Goal: Task Accomplishment & Management: Use online tool/utility

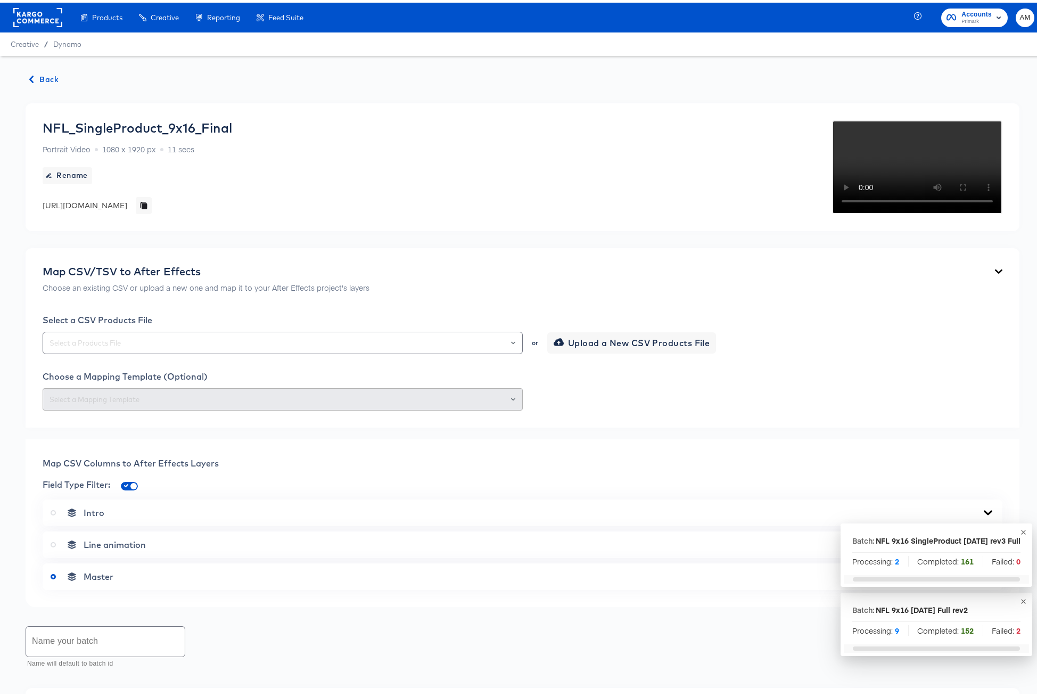
click at [43, 78] on span "Back" at bounding box center [44, 76] width 29 height 13
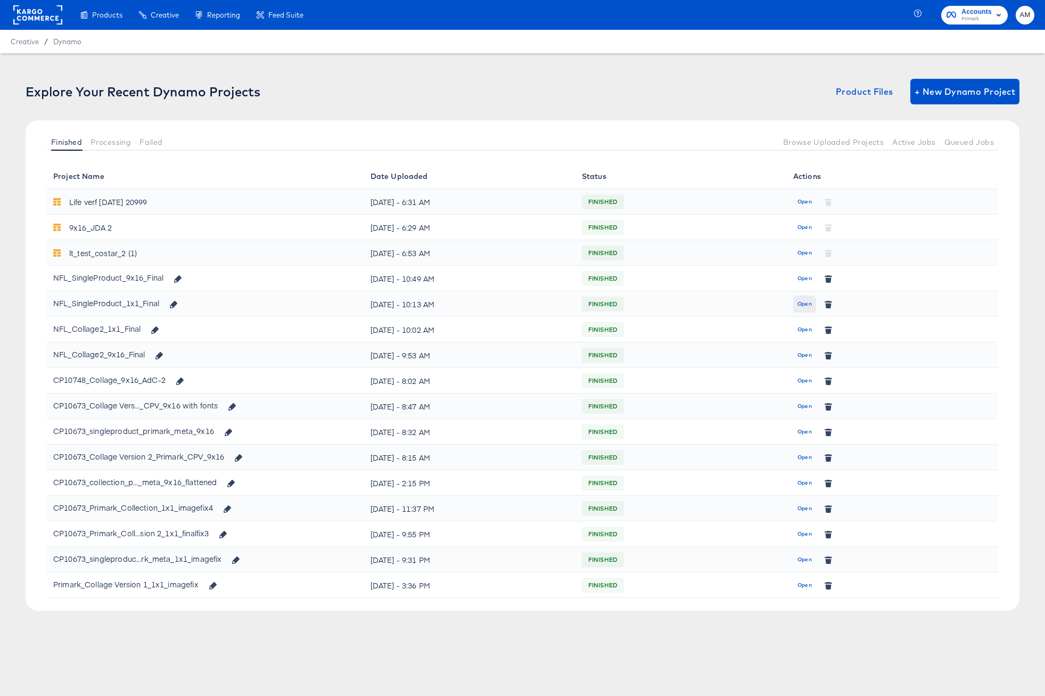
click at [800, 301] on span "Open" at bounding box center [804, 304] width 14 height 10
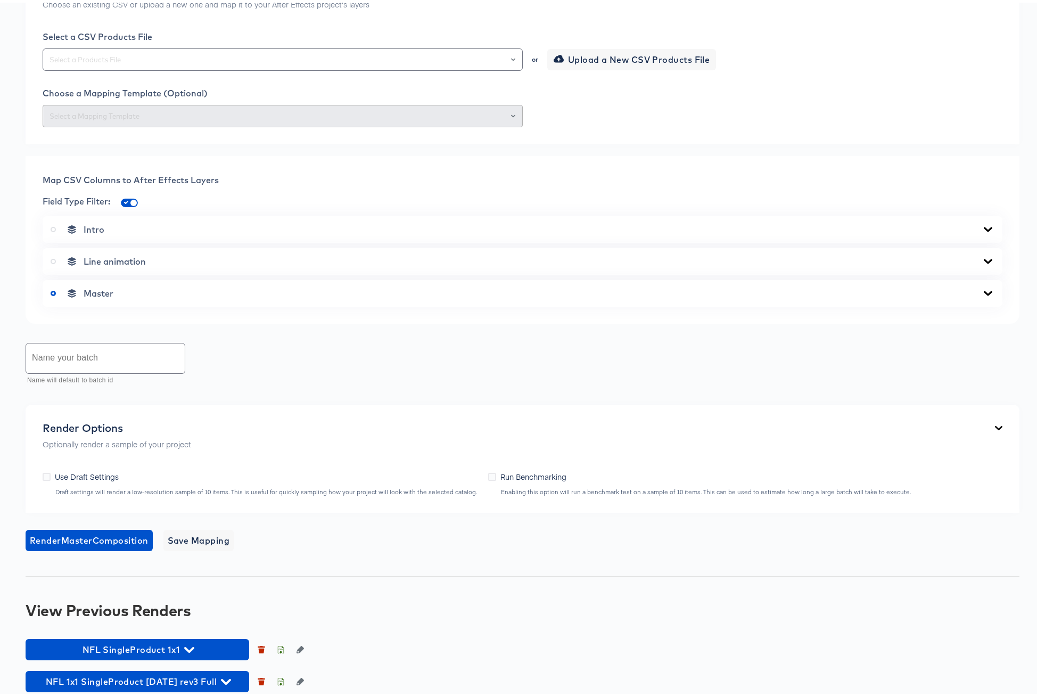
scroll to position [434, 0]
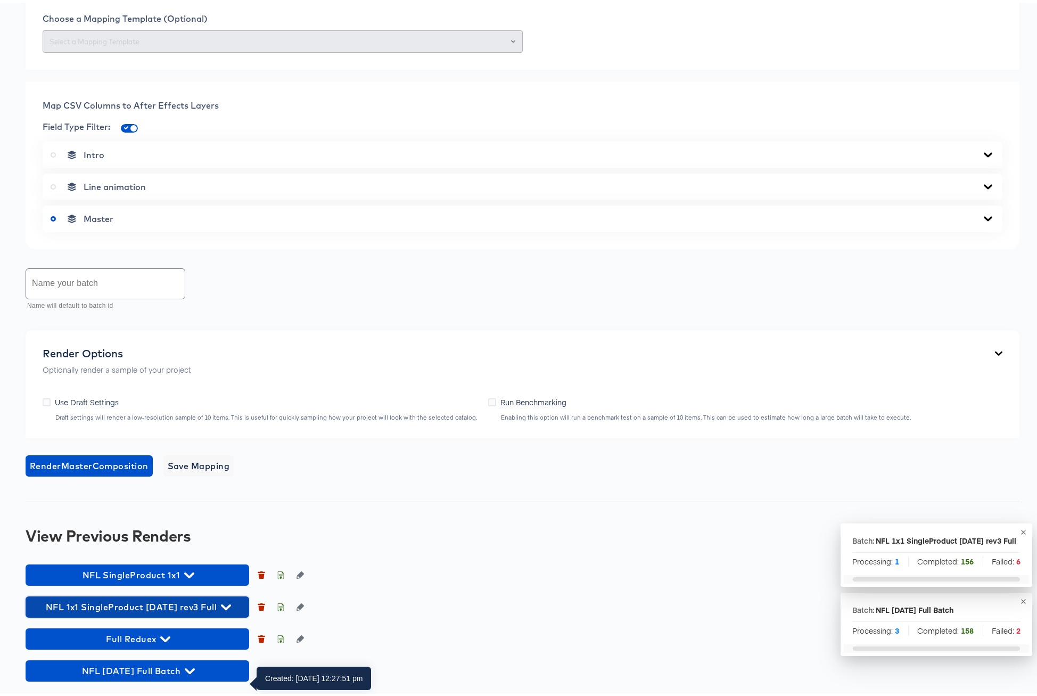
click at [221, 603] on icon "button" at bounding box center [226, 604] width 10 height 10
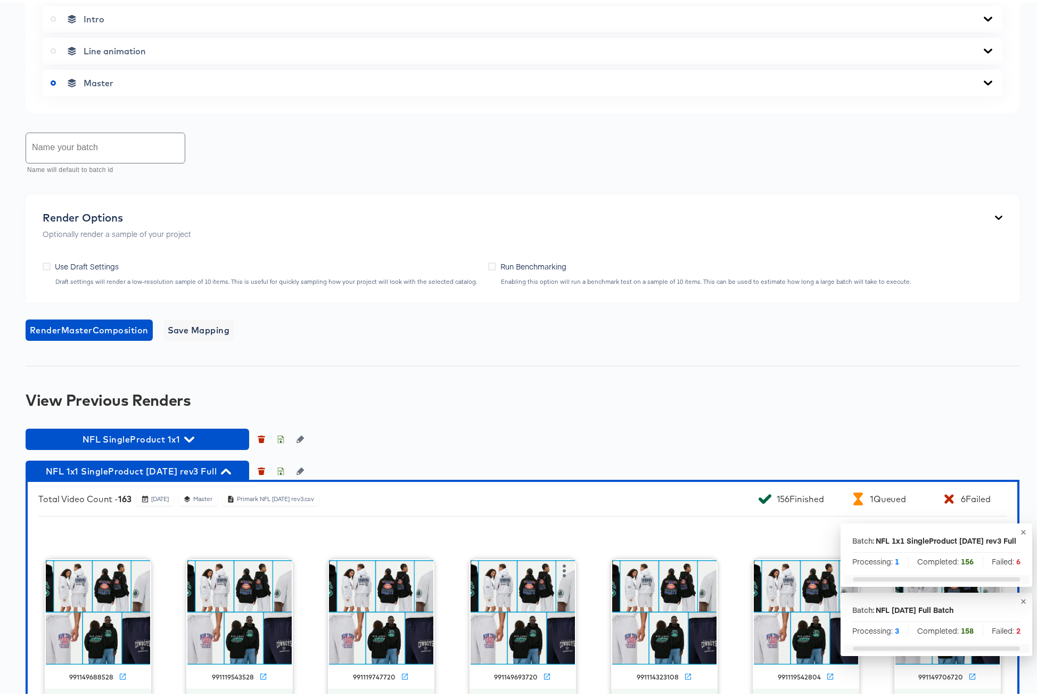
scroll to position [975, 0]
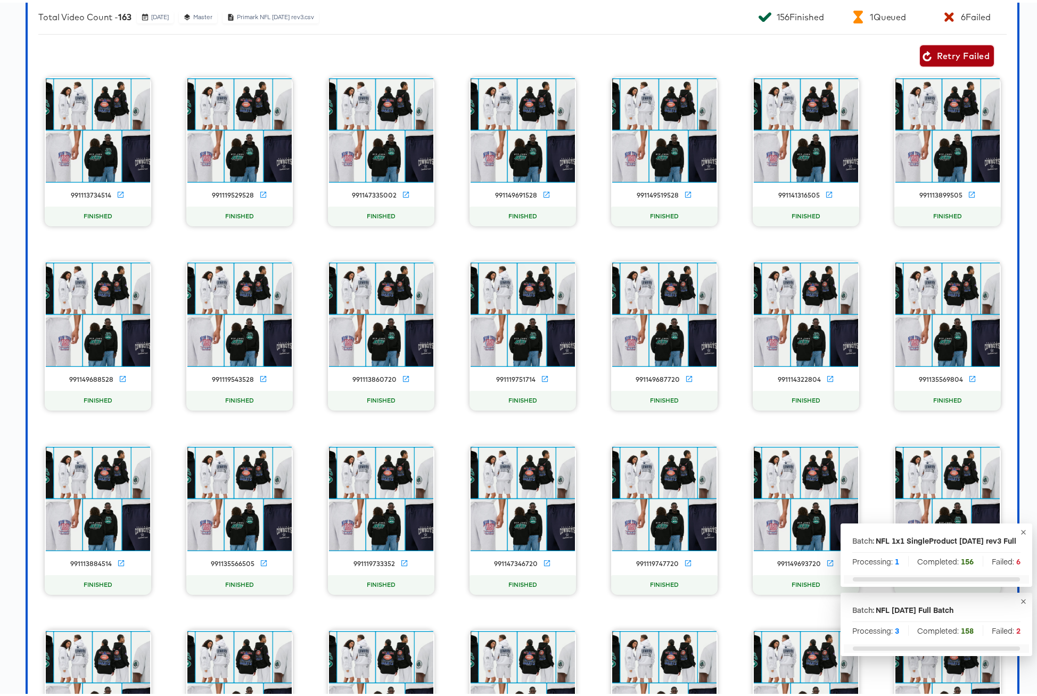
click at [956, 61] on span "Retry Failed" at bounding box center [956, 53] width 65 height 15
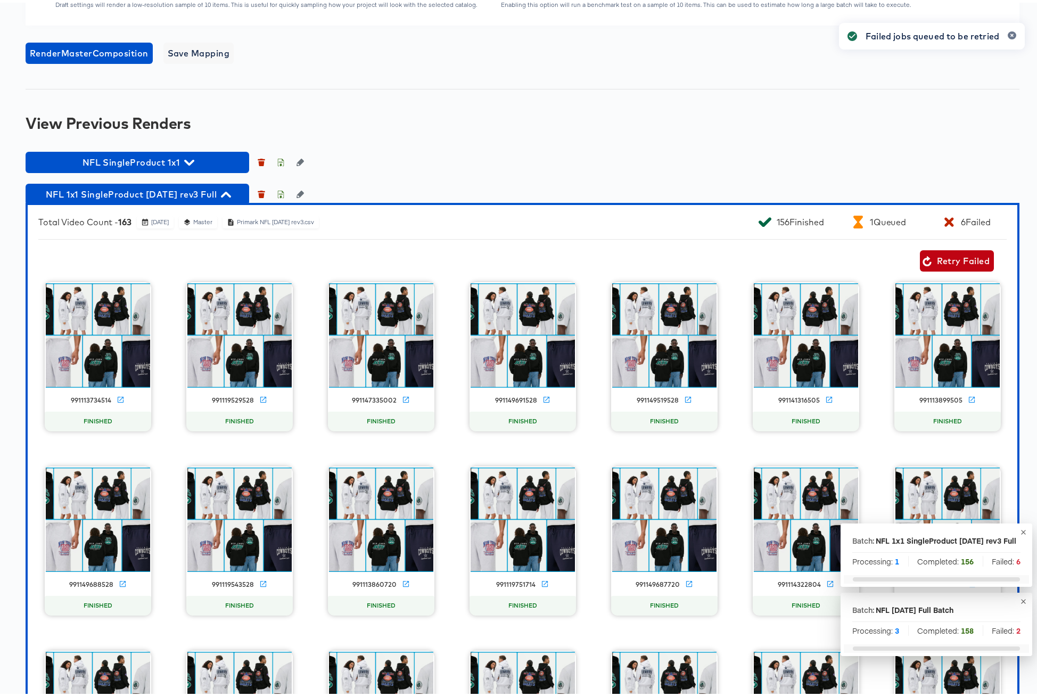
scroll to position [621, 0]
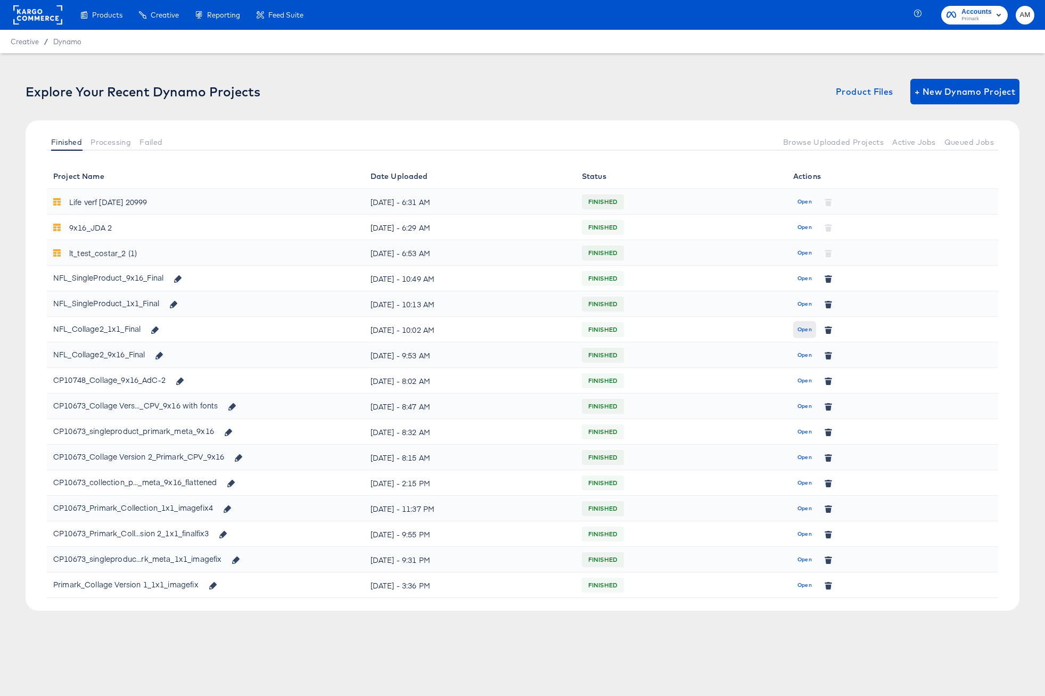
click at [802, 332] on span "Open" at bounding box center [804, 330] width 14 height 10
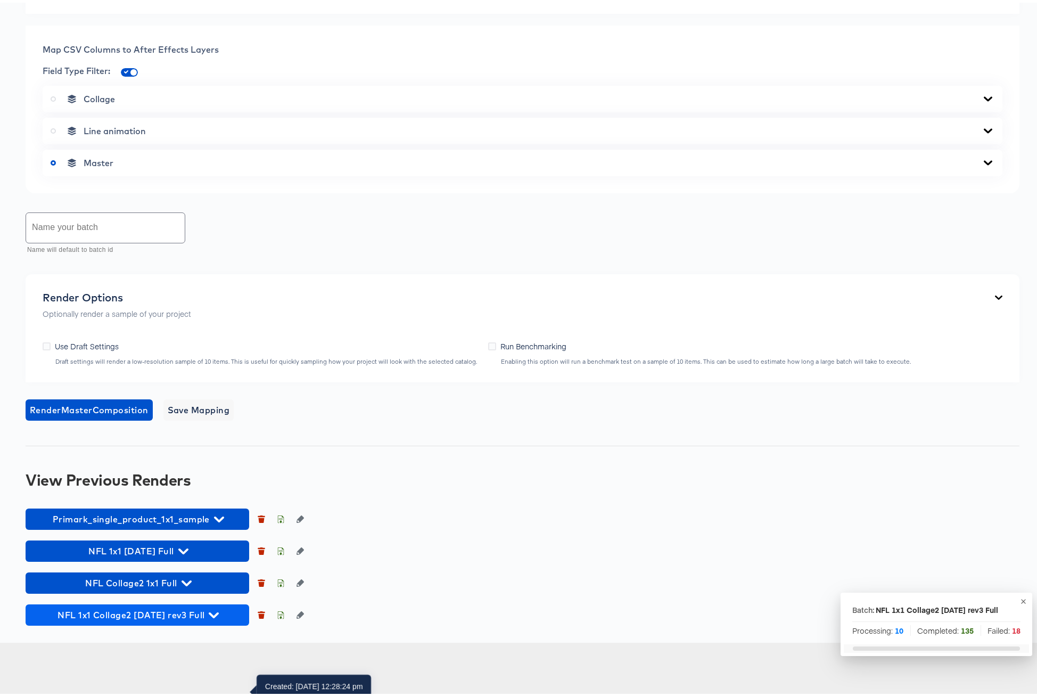
scroll to position [432, 0]
click at [209, 615] on icon "button" at bounding box center [214, 613] width 10 height 6
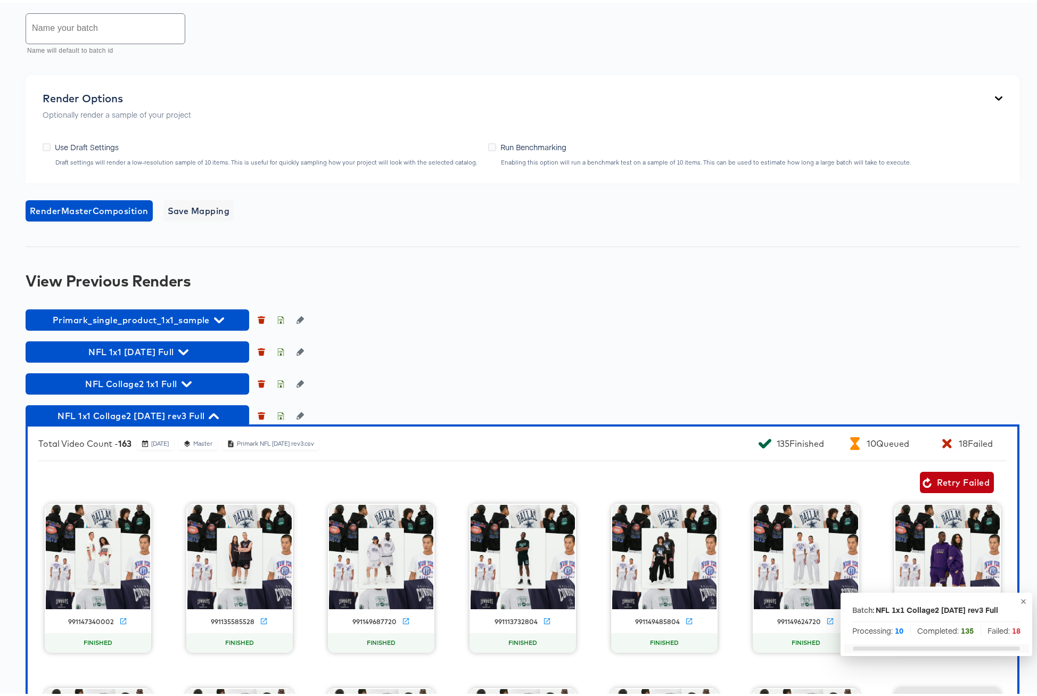
scroll to position [679, 0]
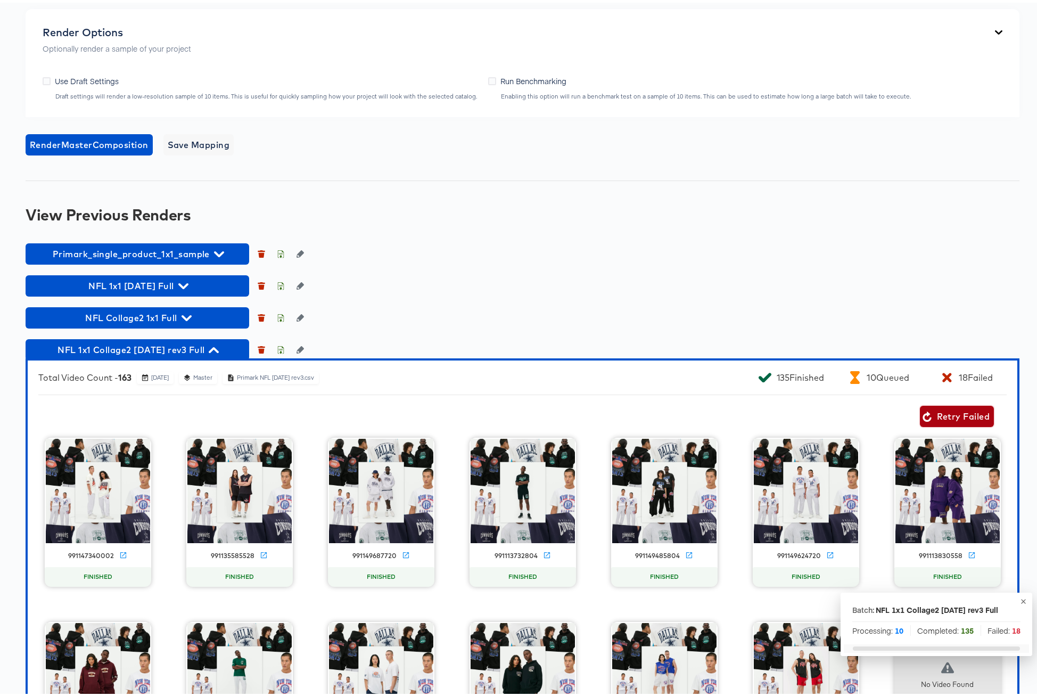
click at [938, 421] on span "Retry Failed" at bounding box center [956, 413] width 65 height 15
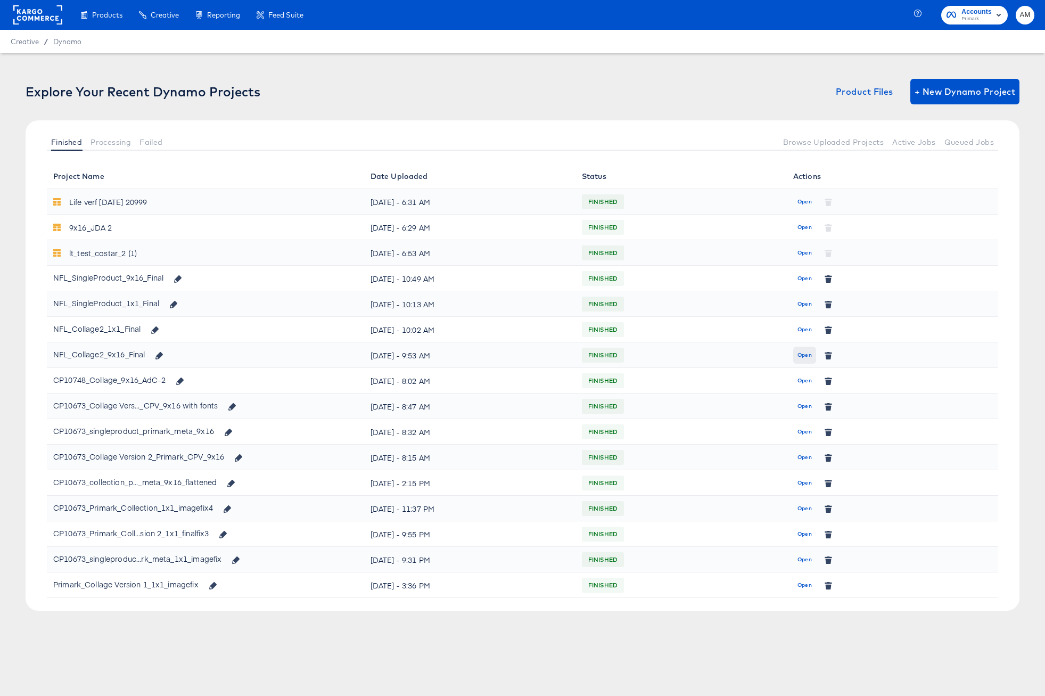
click at [803, 358] on span "Open" at bounding box center [804, 355] width 14 height 10
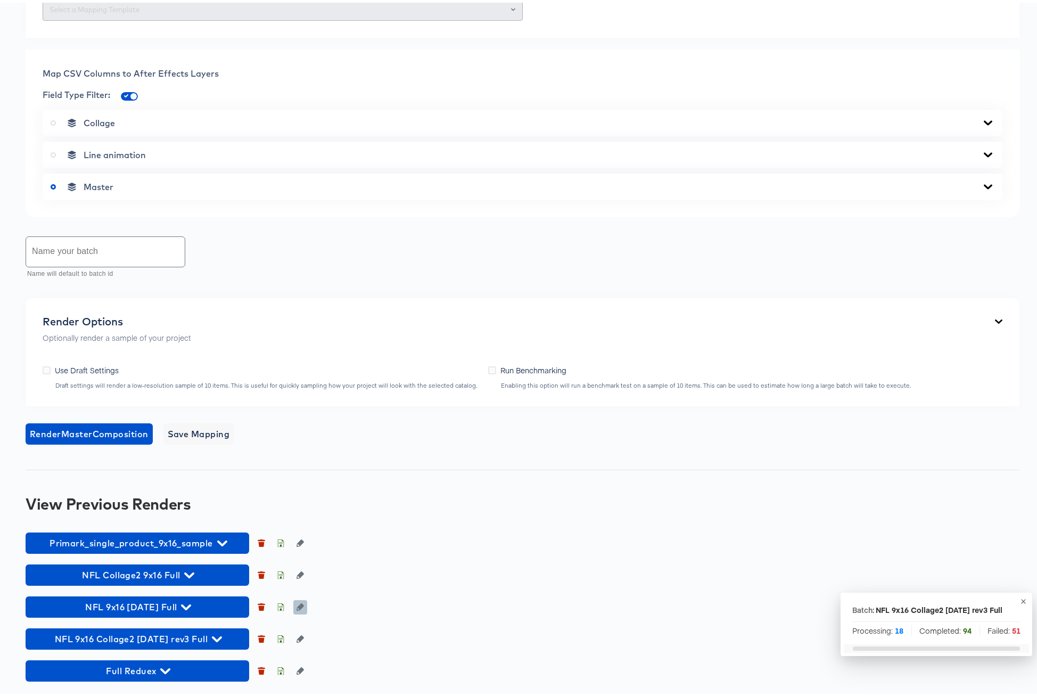
scroll to position [597, 0]
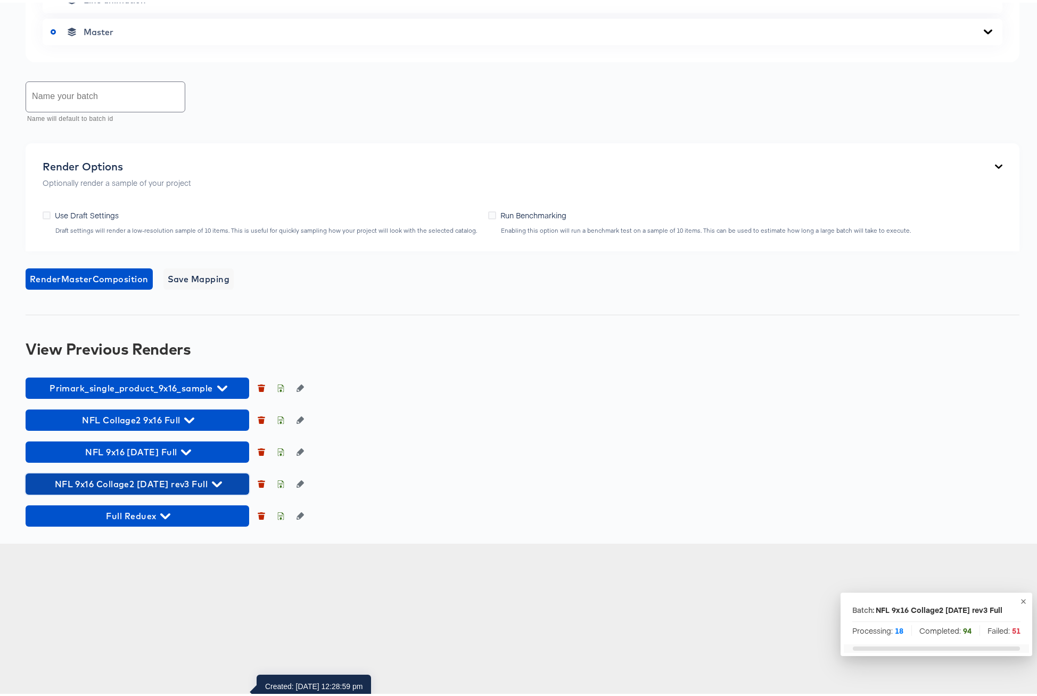
click at [215, 484] on icon "button" at bounding box center [217, 482] width 10 height 6
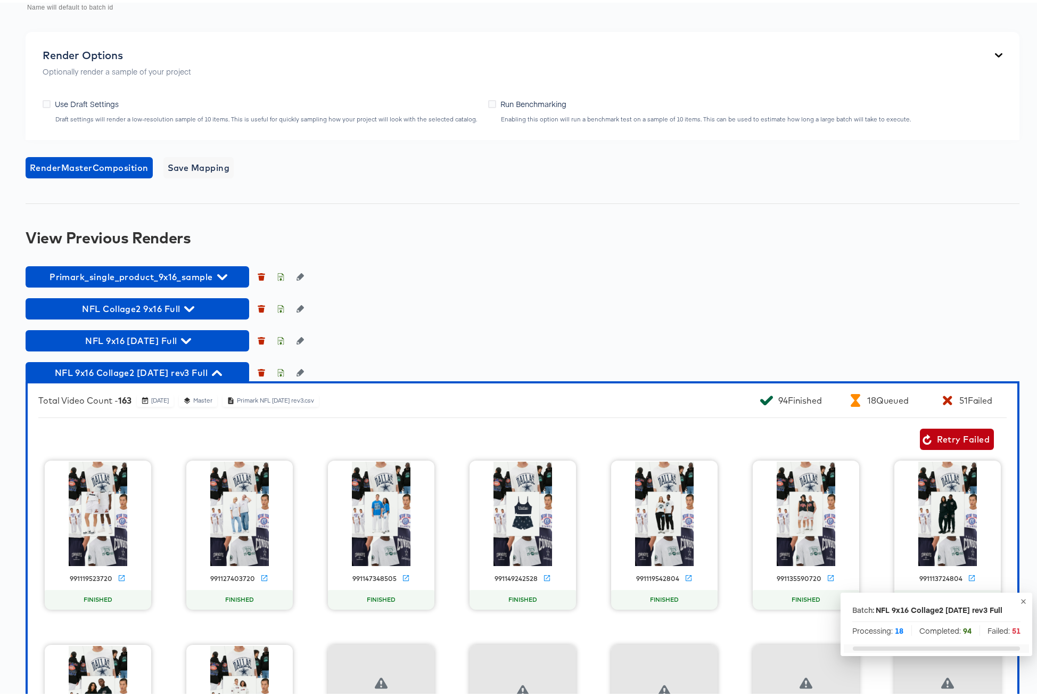
scroll to position [979, 0]
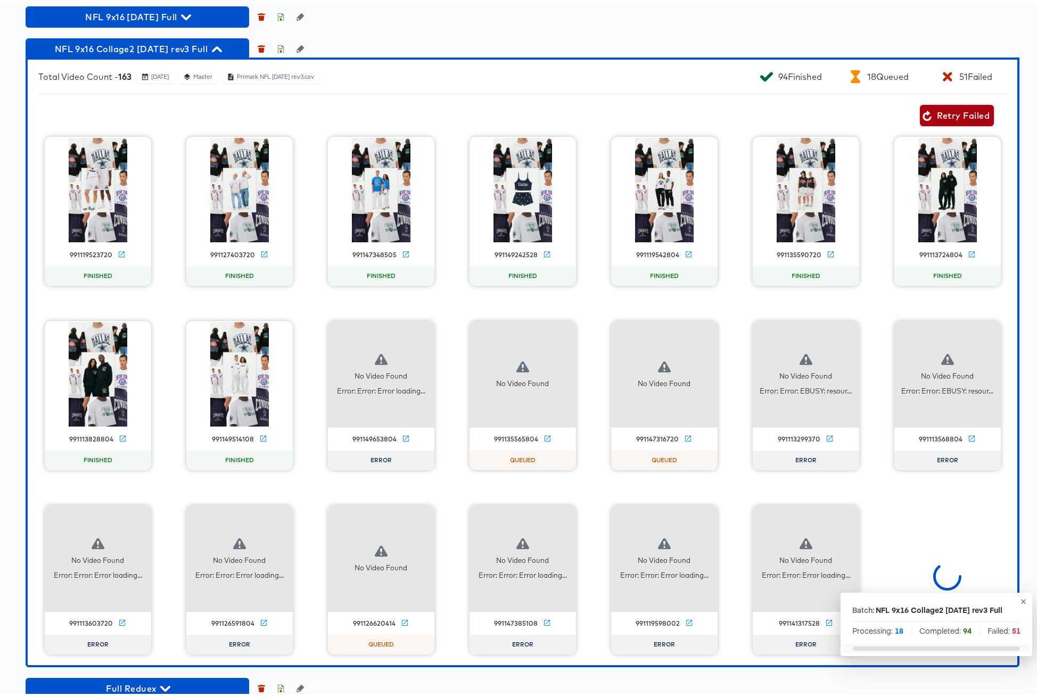
click at [929, 120] on span "Retry Failed" at bounding box center [956, 112] width 65 height 15
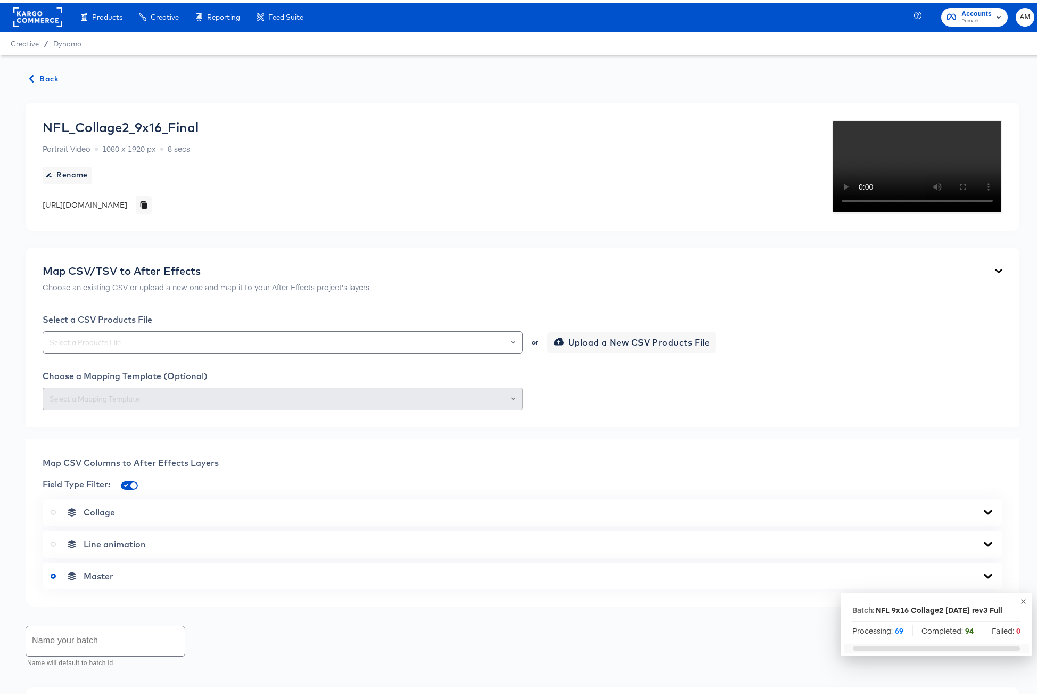
scroll to position [0, 0]
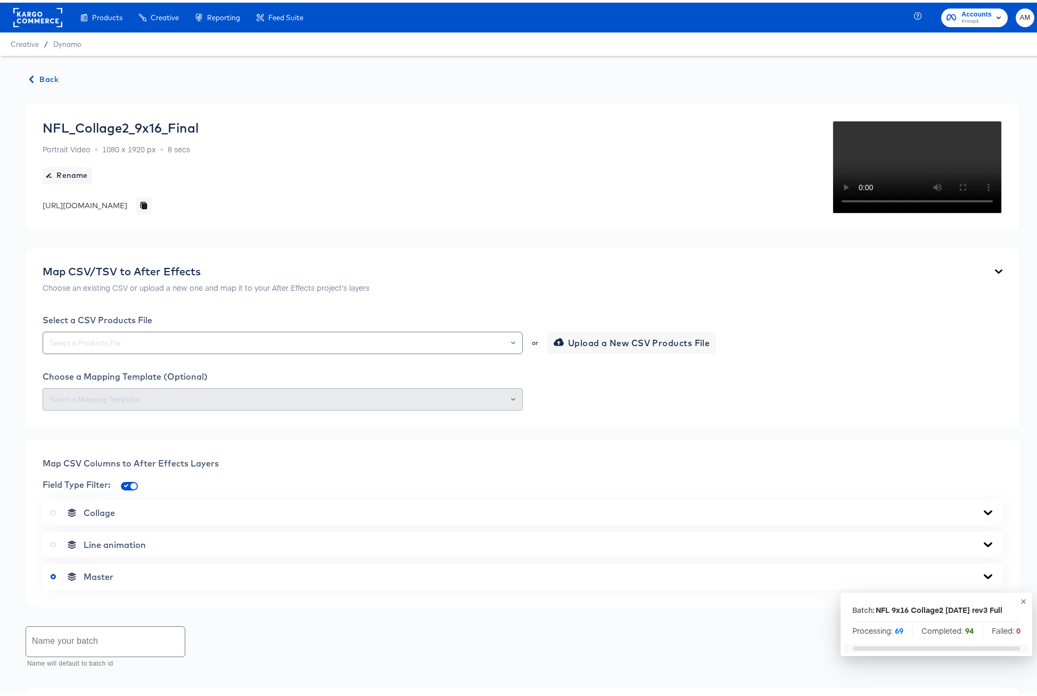
click at [40, 76] on span "Back" at bounding box center [44, 76] width 29 height 13
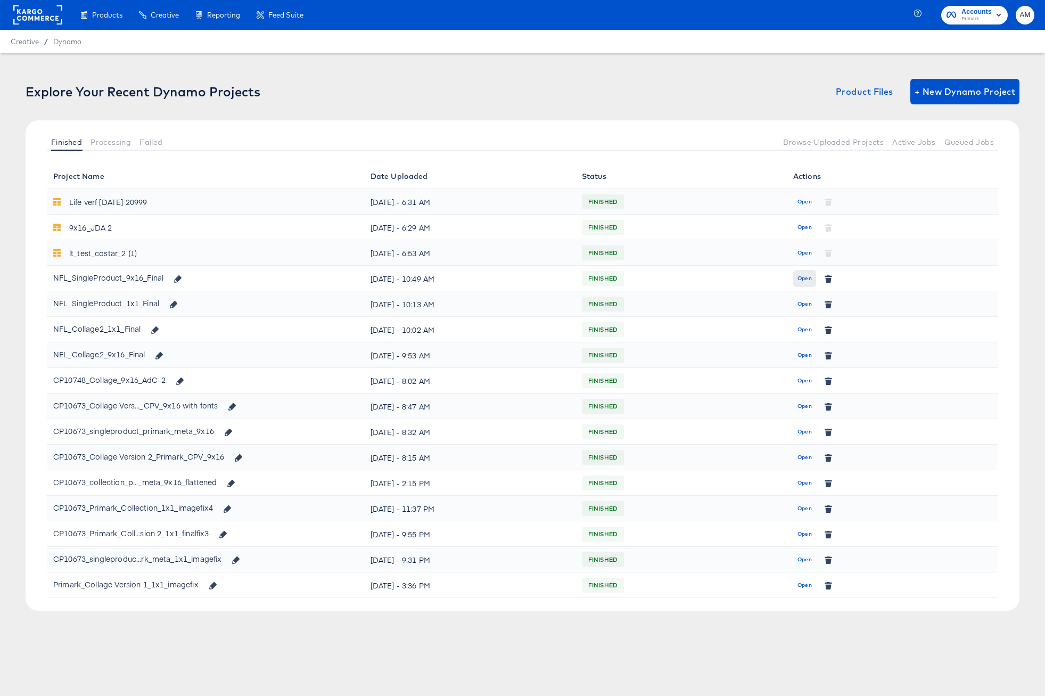
click at [805, 278] on span "Open" at bounding box center [804, 279] width 14 height 10
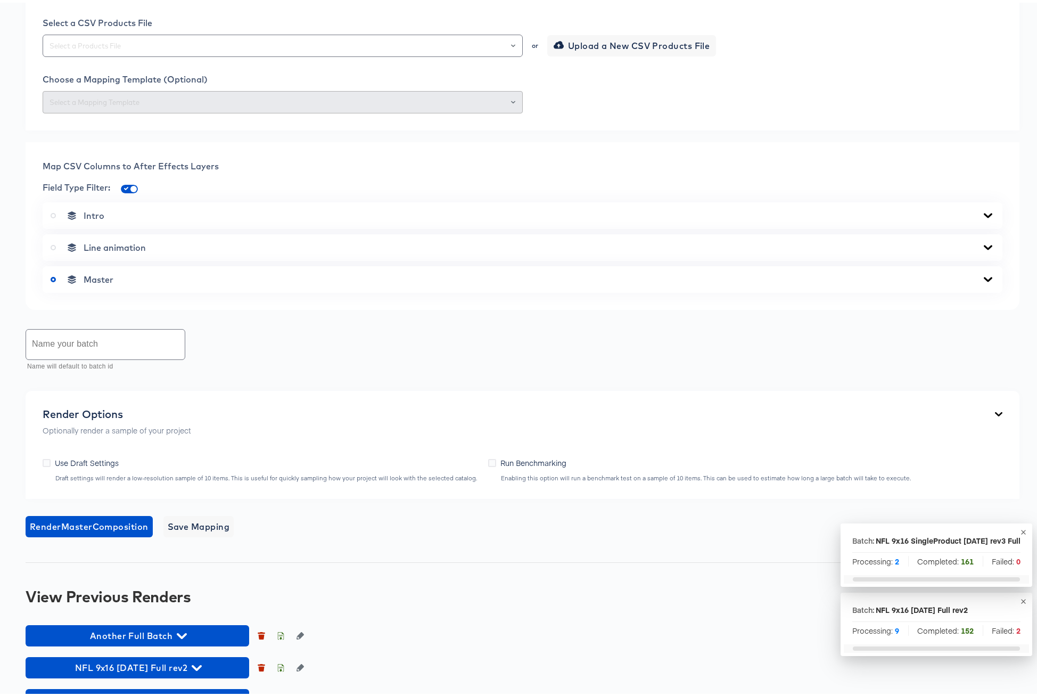
scroll to position [629, 0]
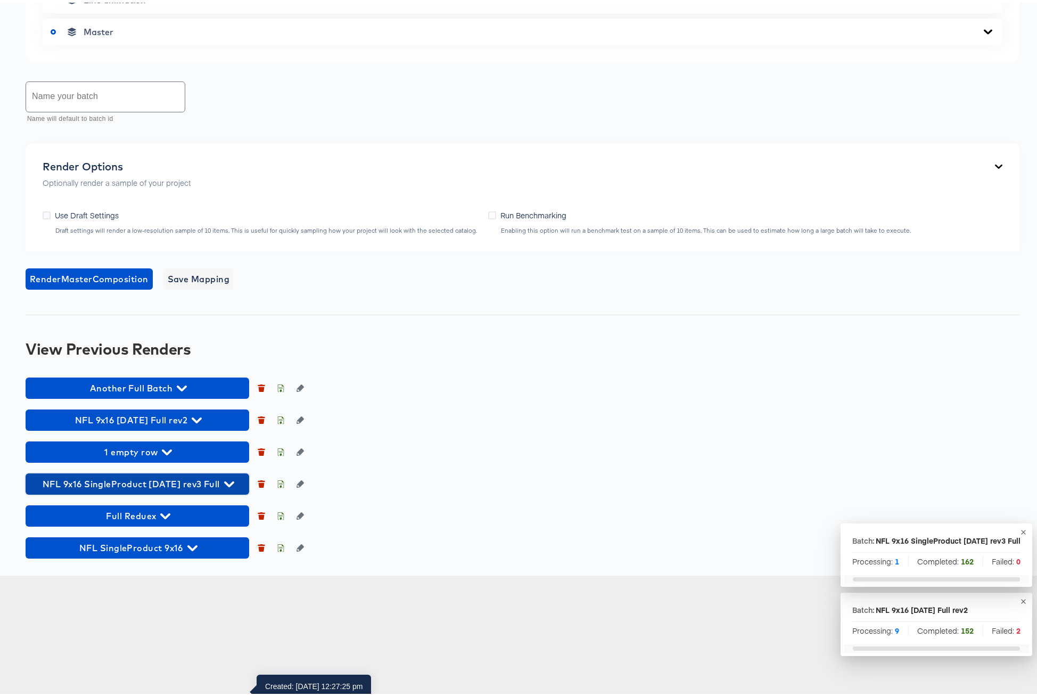
click at [224, 487] on icon "button" at bounding box center [229, 481] width 10 height 10
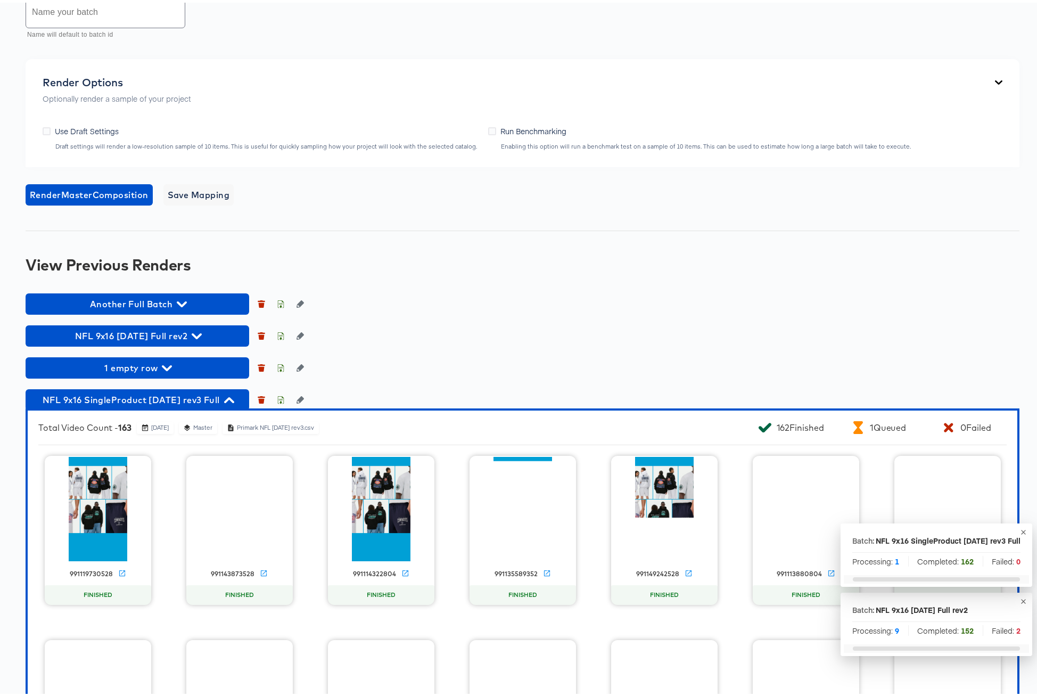
scroll to position [975, 0]
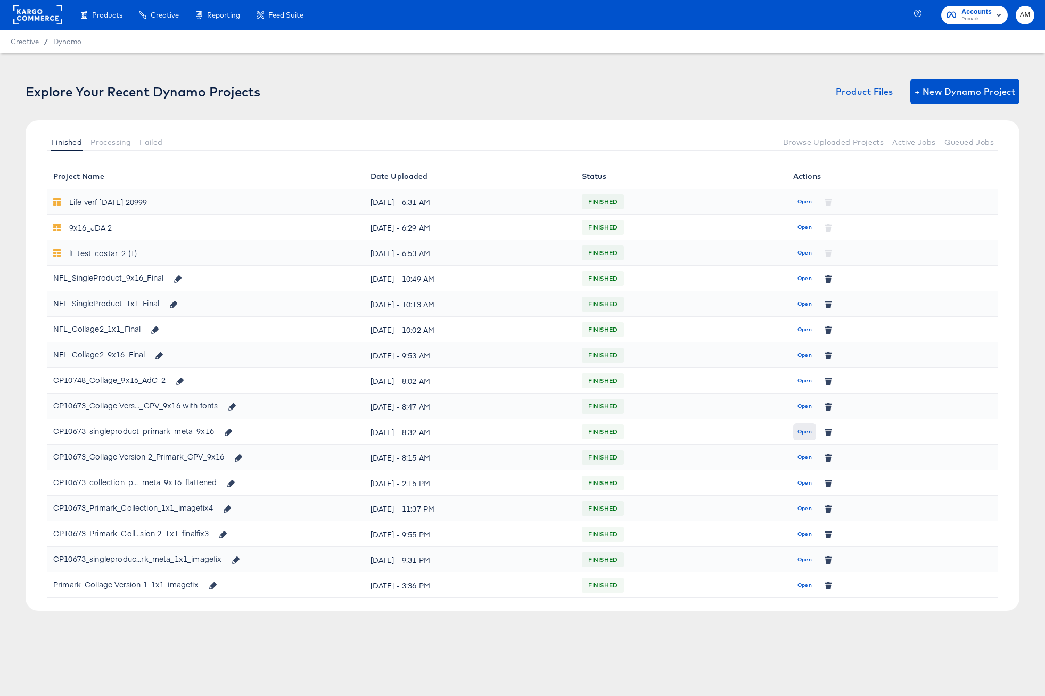
click at [803, 432] on span "Open" at bounding box center [804, 432] width 14 height 10
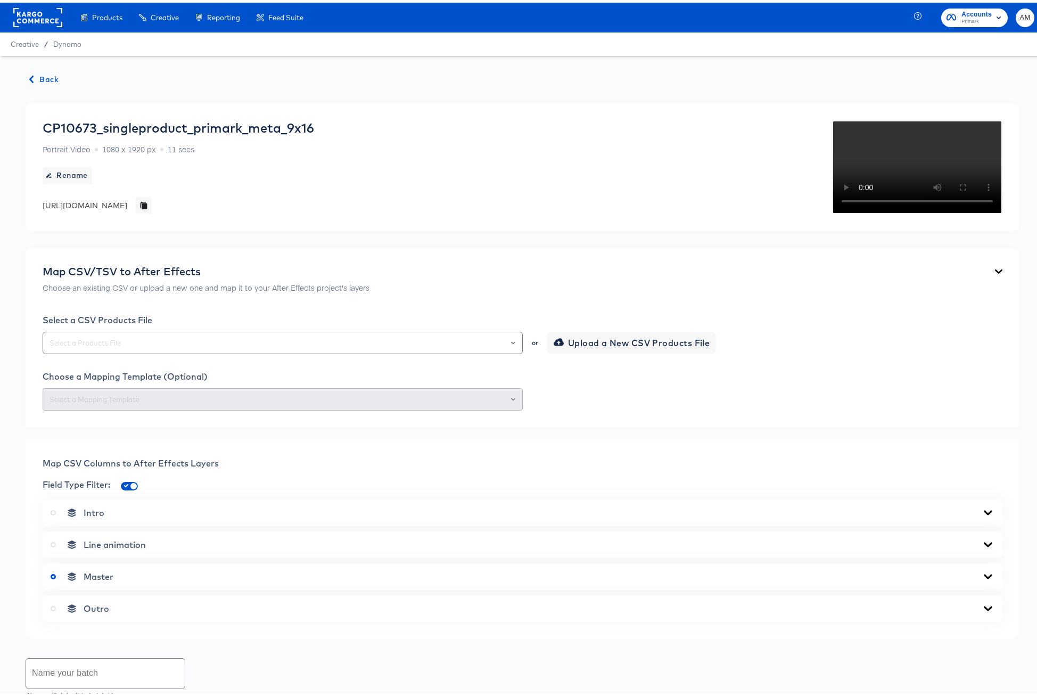
click at [36, 72] on span "Back" at bounding box center [44, 76] width 29 height 13
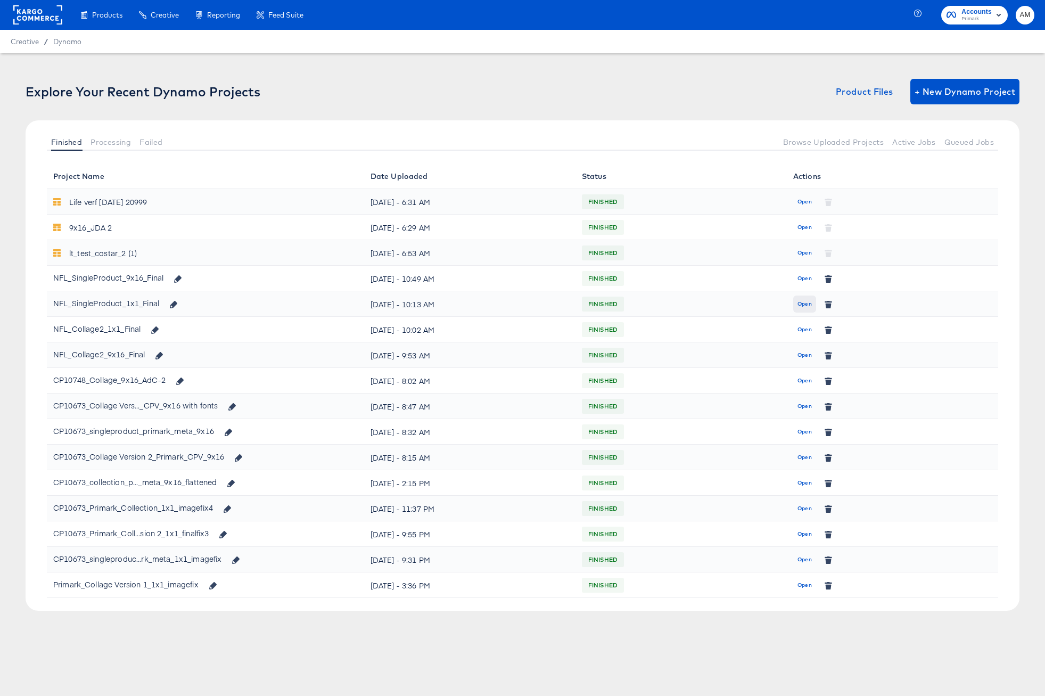
click at [805, 302] on span "Open" at bounding box center [804, 304] width 14 height 10
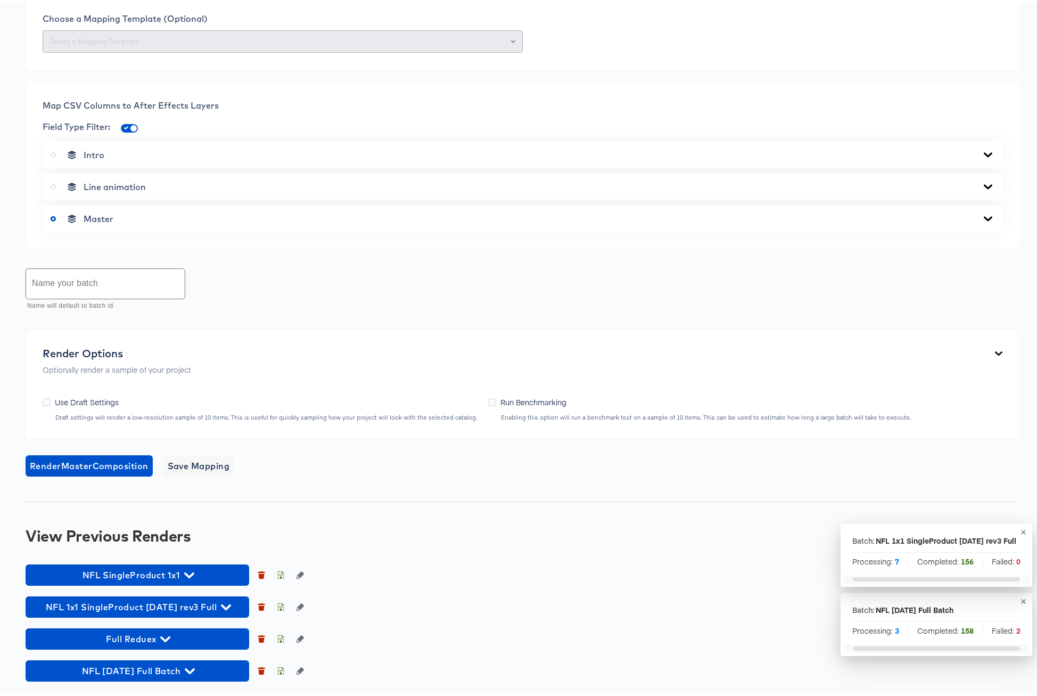
scroll to position [434, 0]
click at [221, 602] on icon "button" at bounding box center [226, 604] width 10 height 10
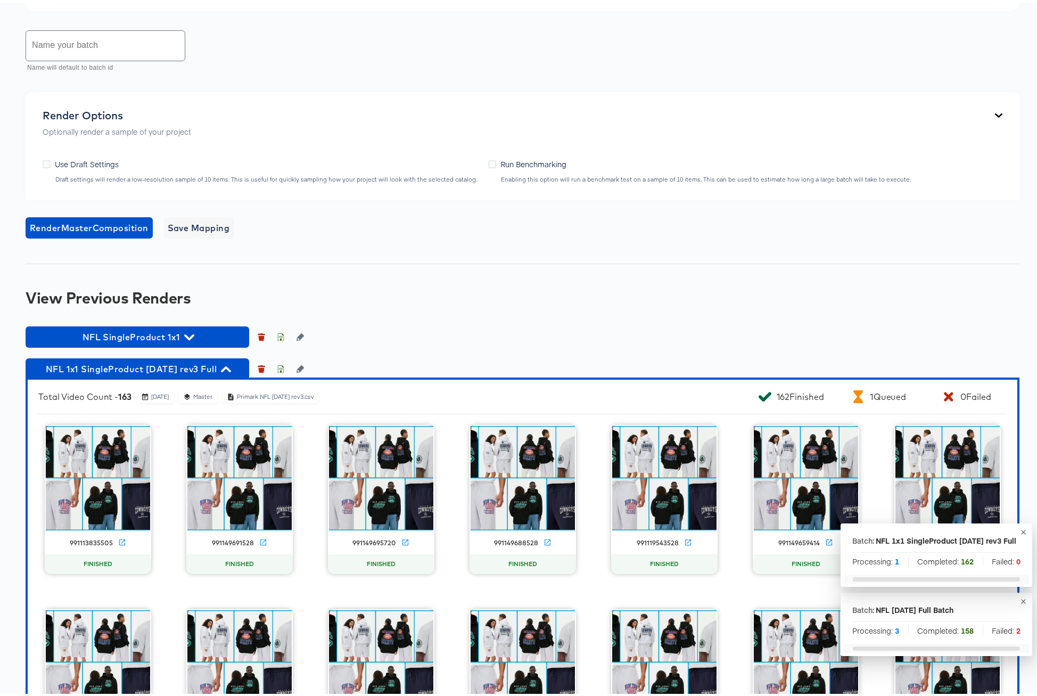
scroll to position [599, 0]
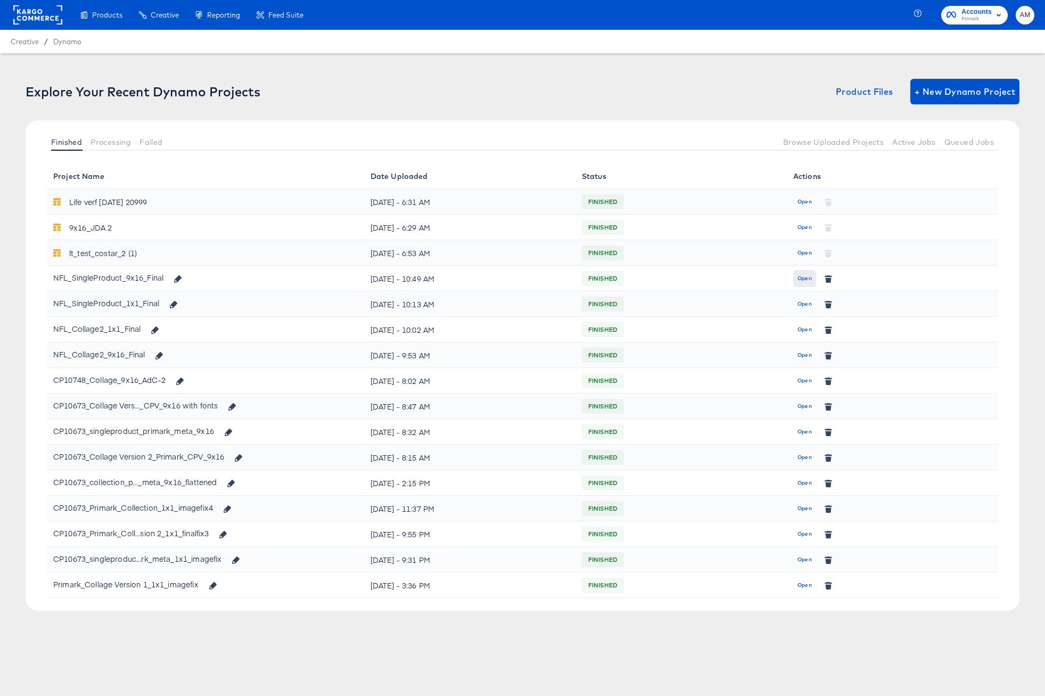
click at [803, 278] on span "Open" at bounding box center [804, 279] width 14 height 10
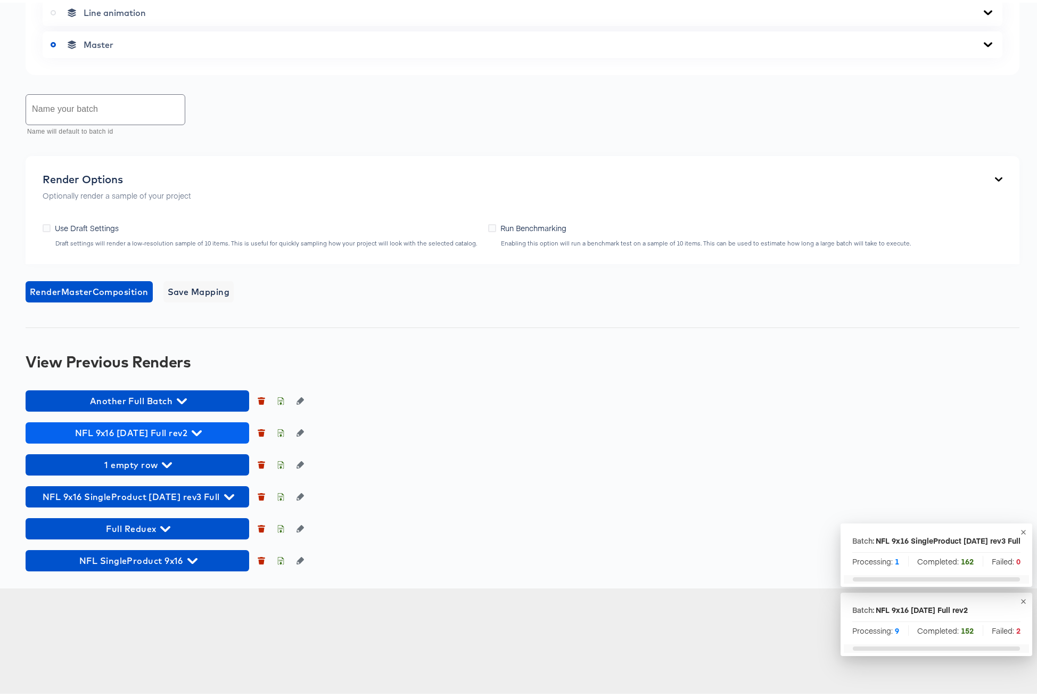
scroll to position [629, 0]
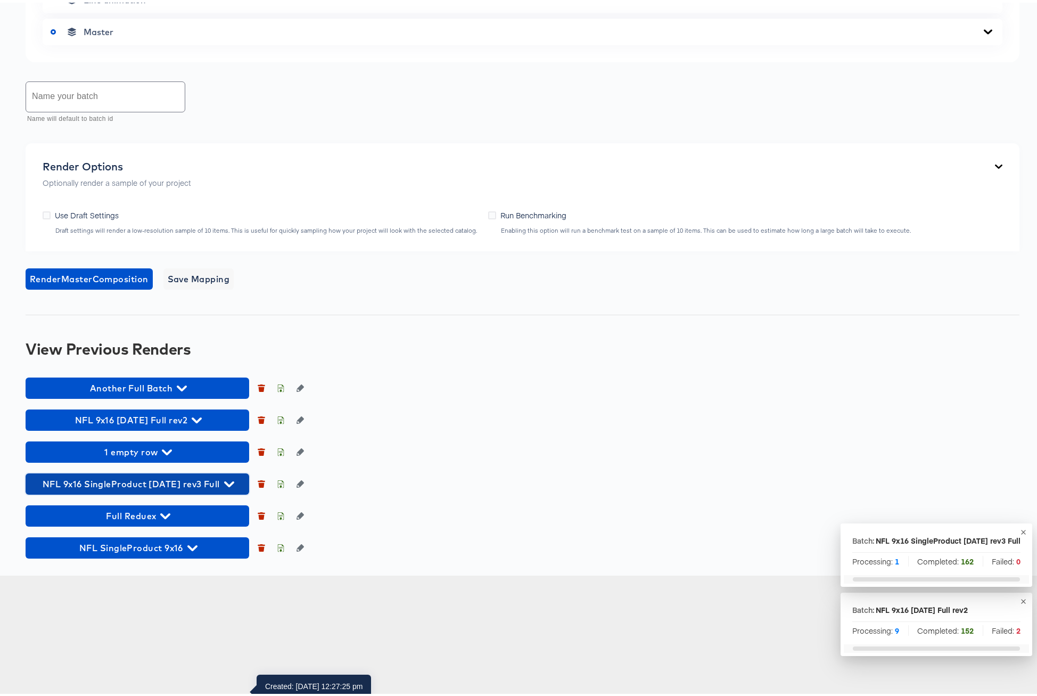
click at [225, 484] on icon "button" at bounding box center [229, 482] width 10 height 6
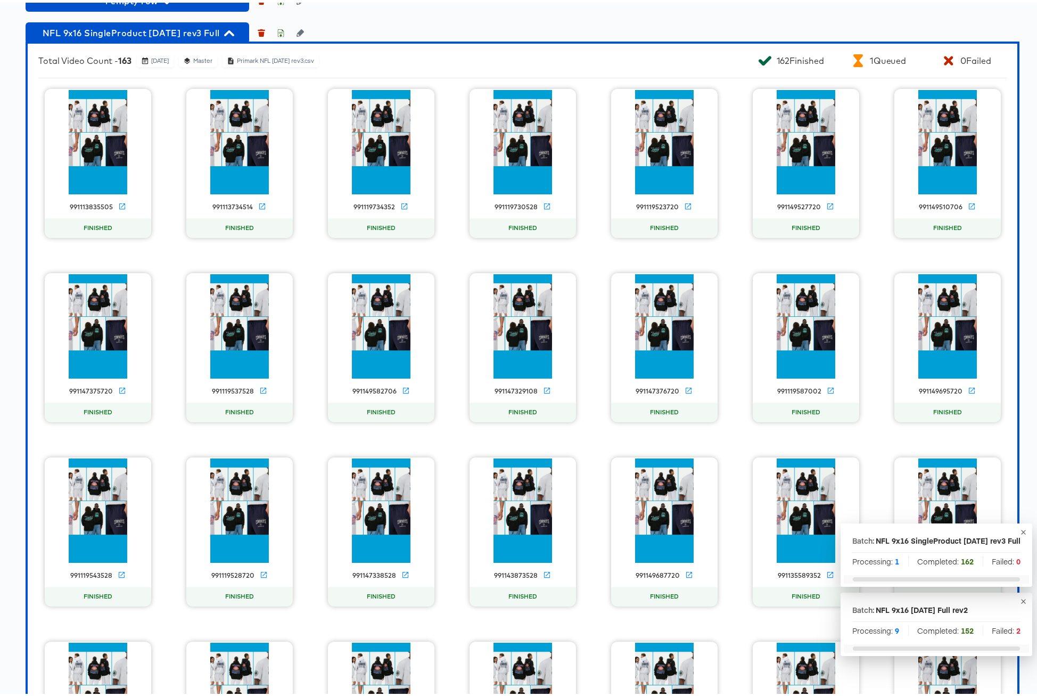
scroll to position [995, 0]
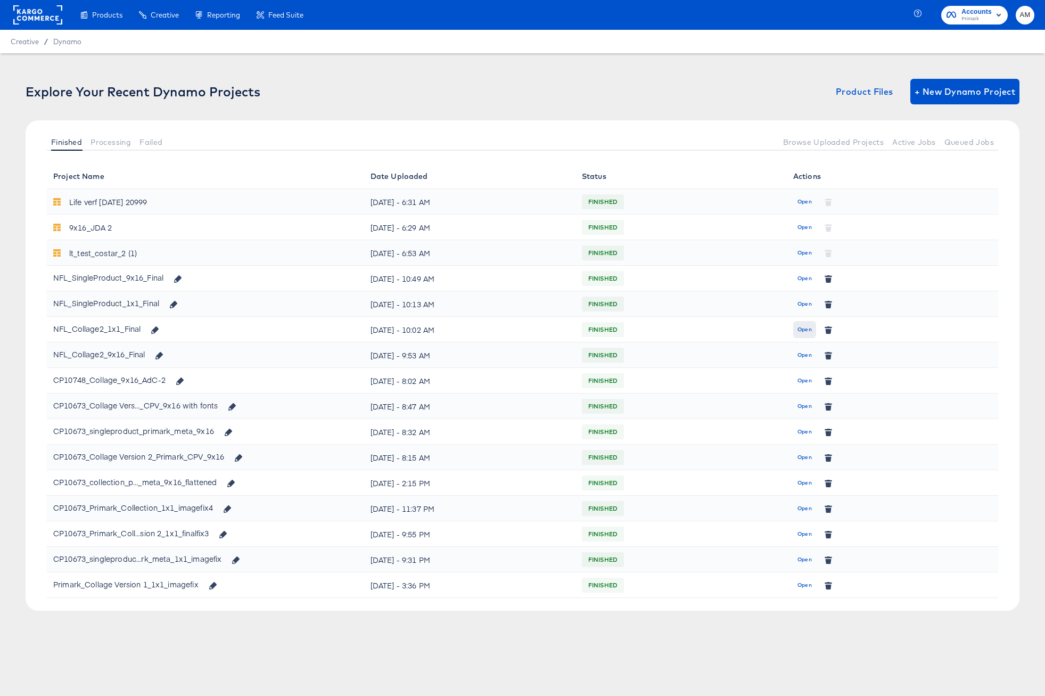
click at [797, 327] on span "Open" at bounding box center [804, 330] width 14 height 10
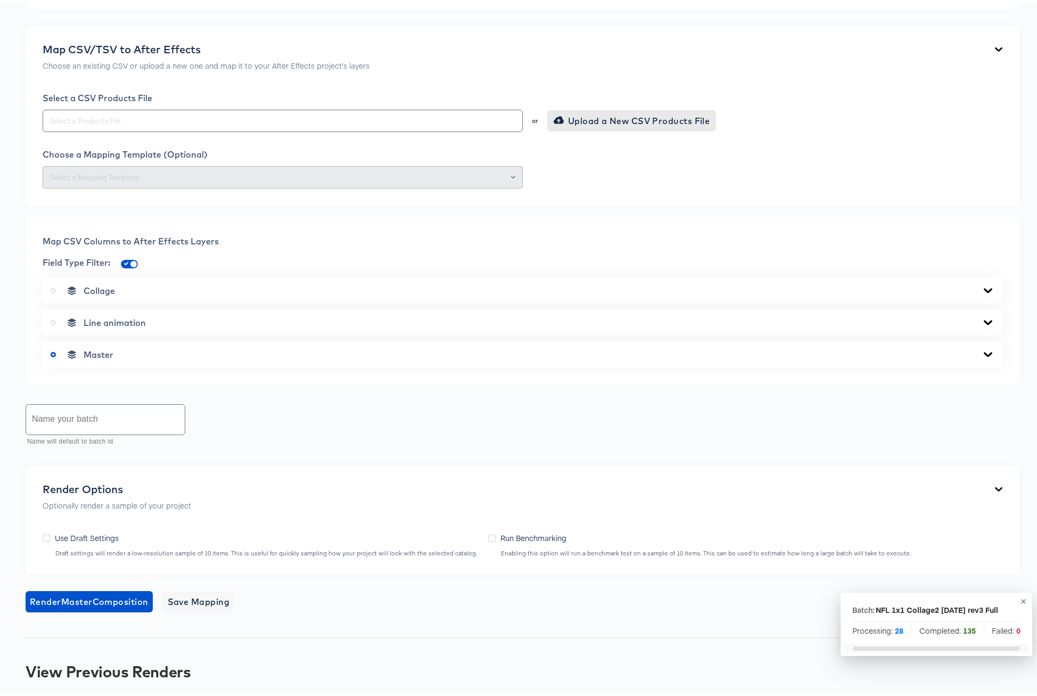
scroll to position [434, 0]
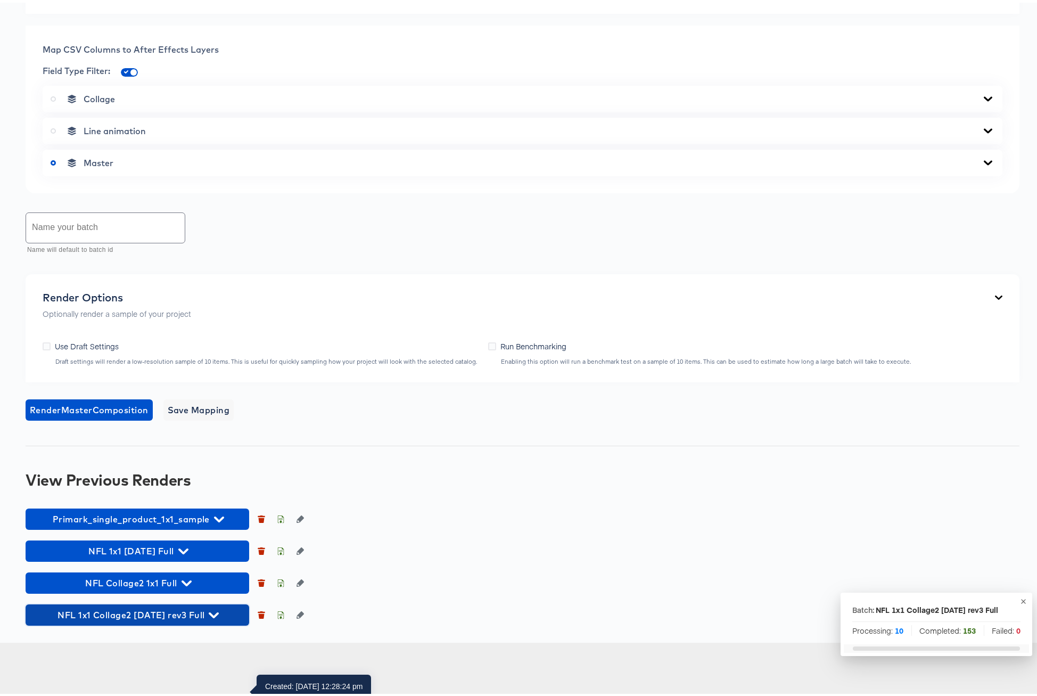
click at [209, 617] on icon "button" at bounding box center [214, 612] width 10 height 10
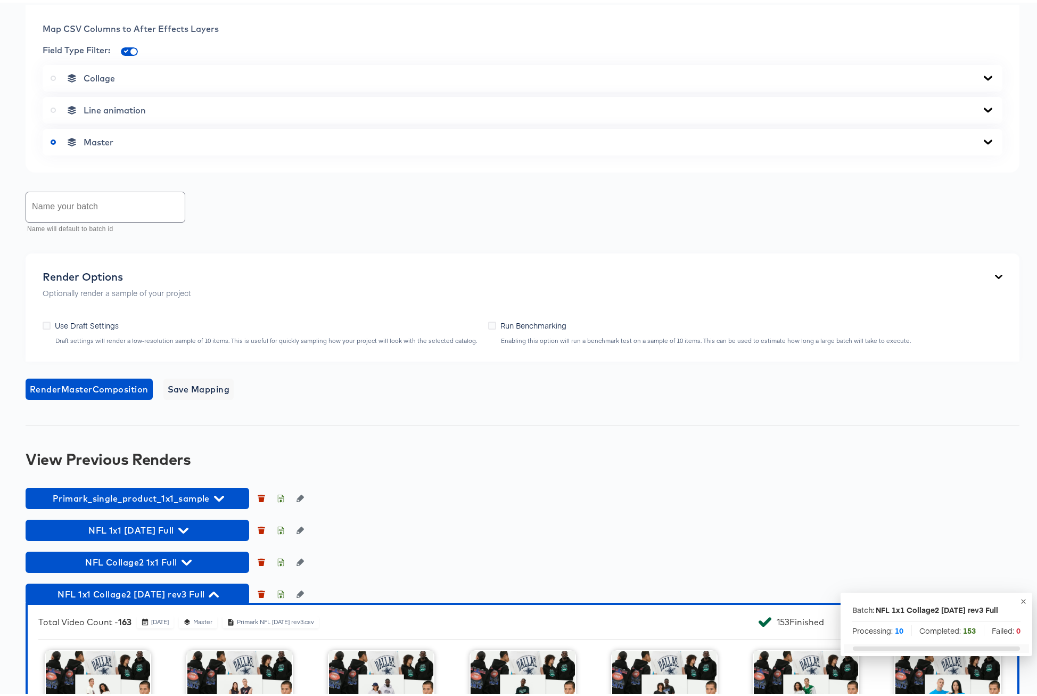
scroll to position [746, 0]
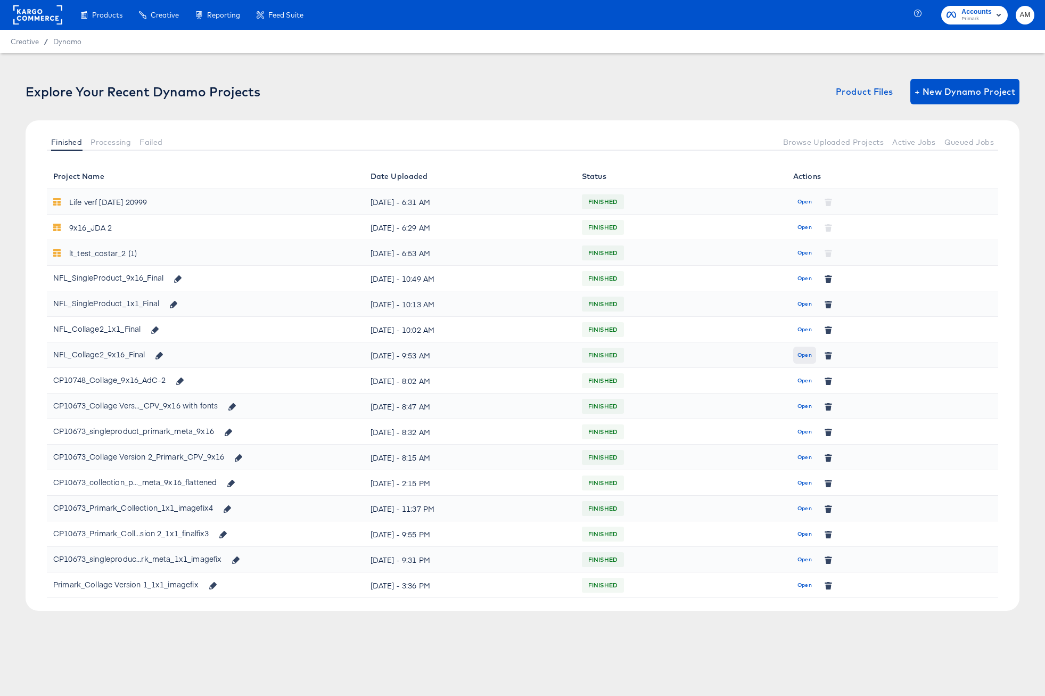
click at [805, 356] on span "Open" at bounding box center [804, 355] width 14 height 10
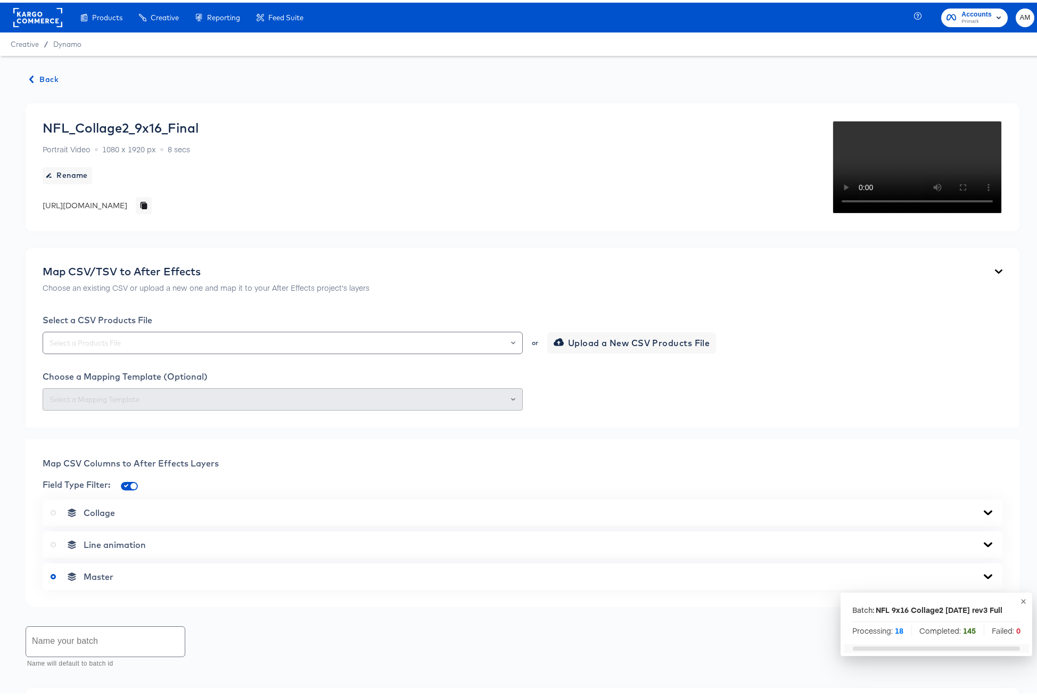
click at [48, 77] on span "Back" at bounding box center [44, 76] width 29 height 13
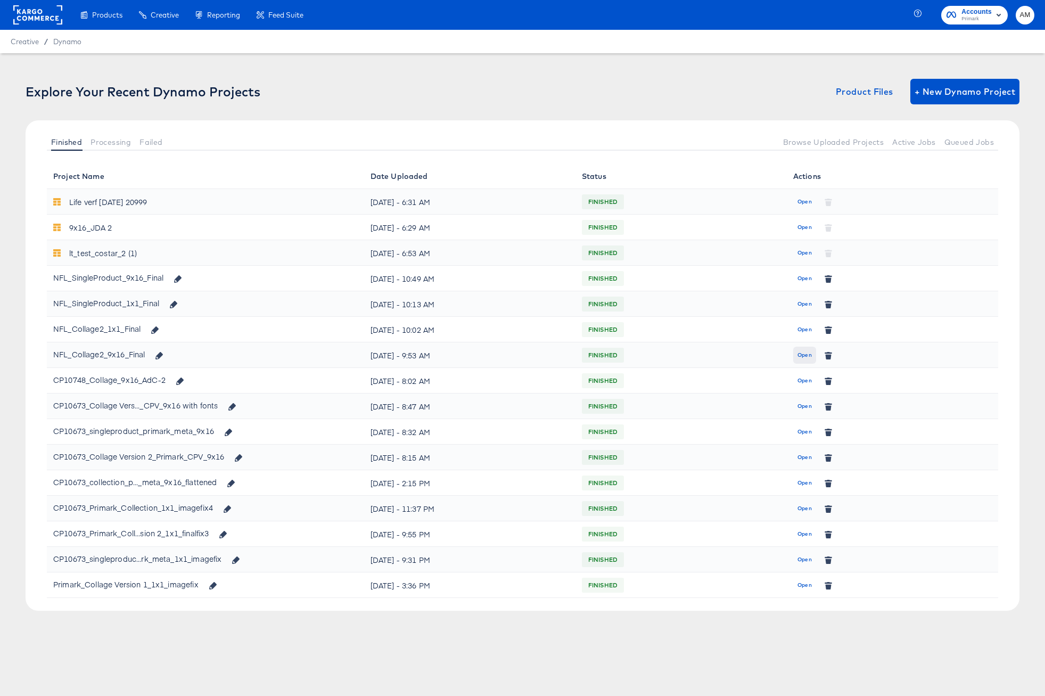
click at [800, 359] on span "Open" at bounding box center [804, 355] width 14 height 10
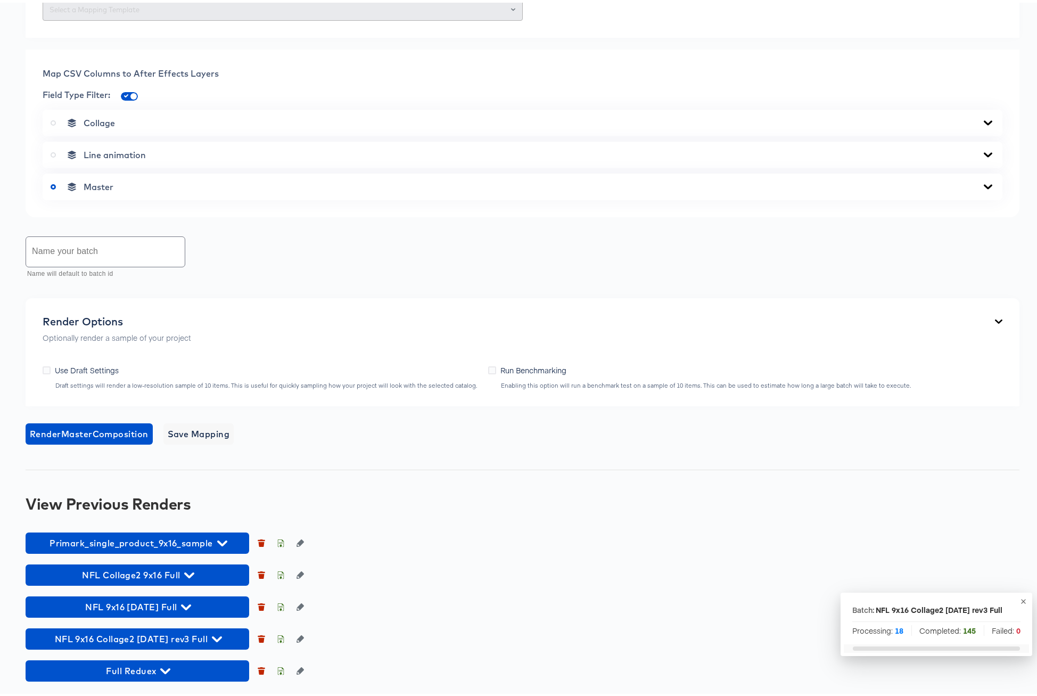
scroll to position [597, 0]
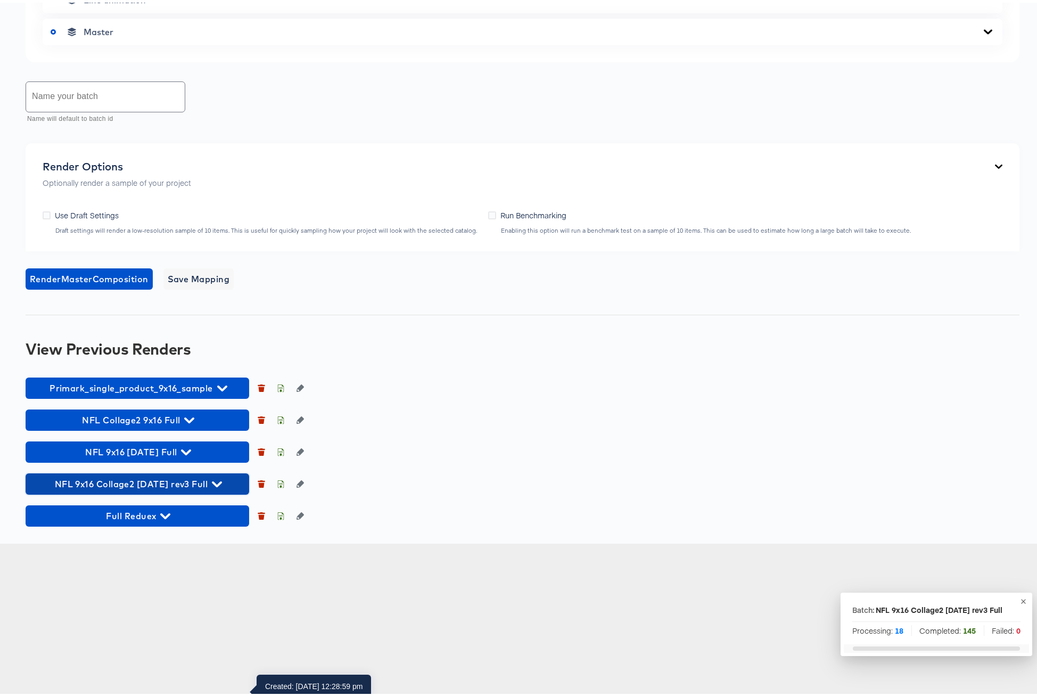
click at [212, 487] on icon "button" at bounding box center [217, 481] width 10 height 10
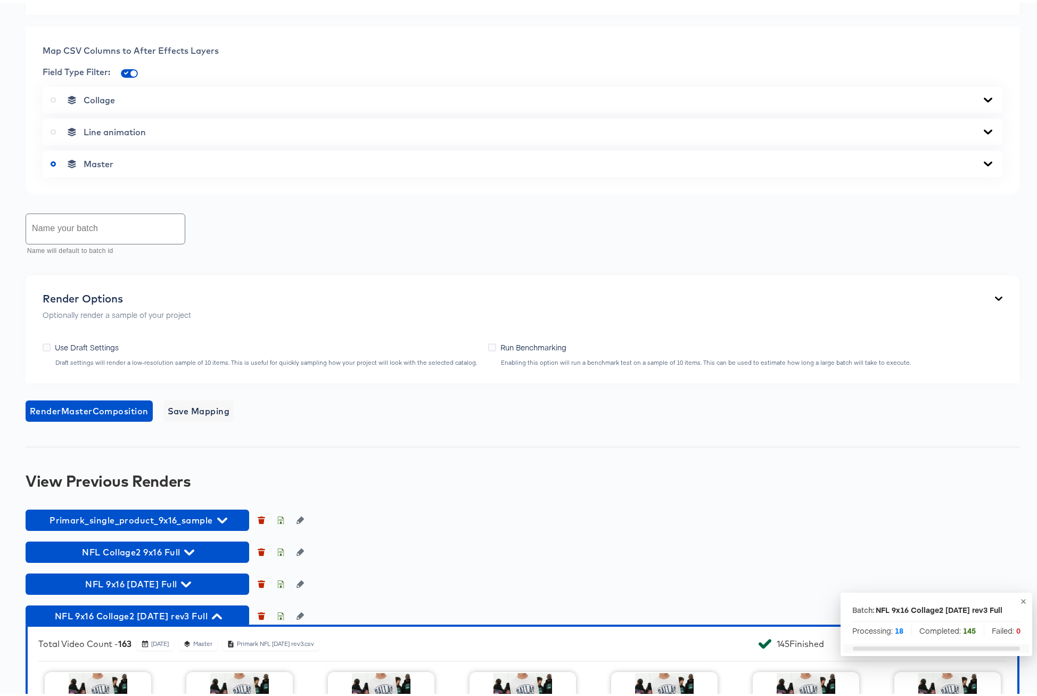
scroll to position [0, 0]
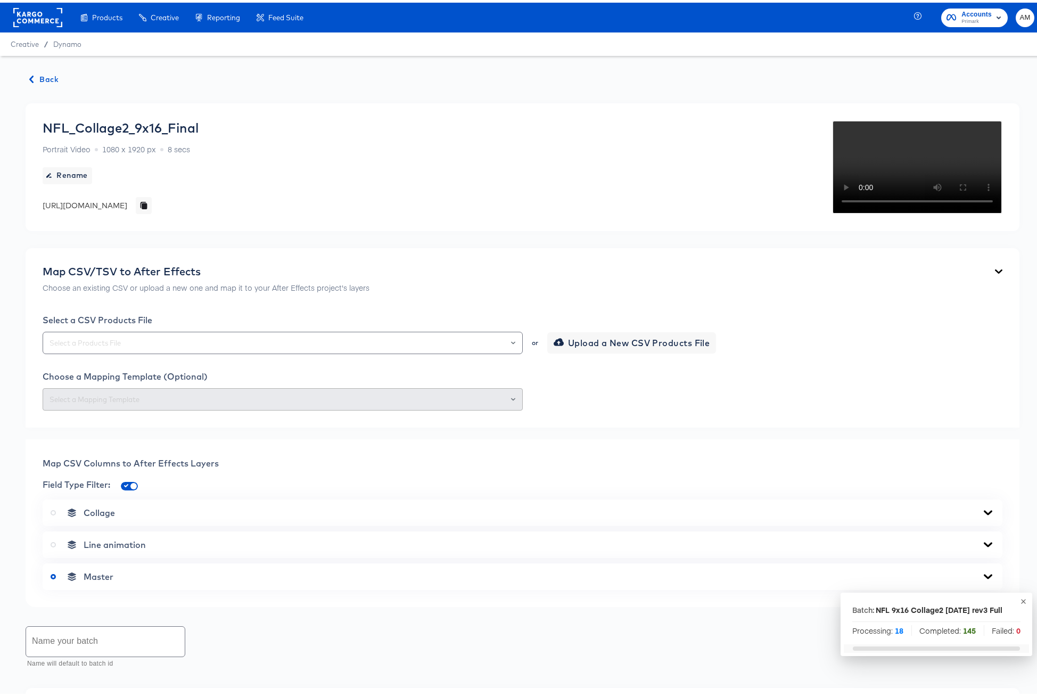
click at [43, 79] on span "Back" at bounding box center [44, 76] width 29 height 13
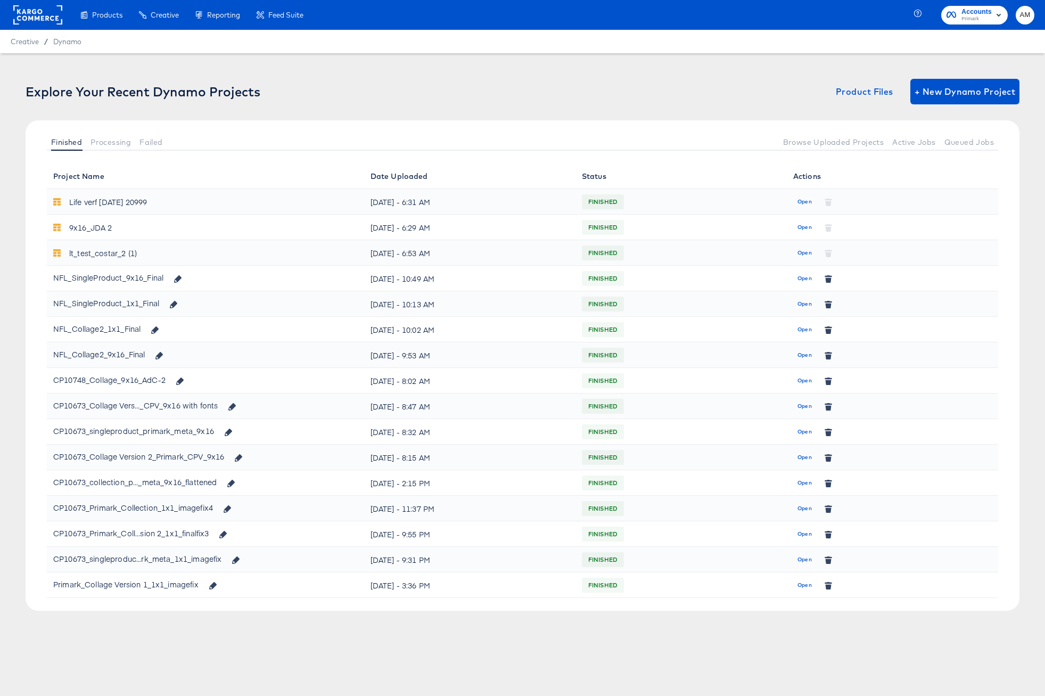
click at [151, 532] on div "CP10673_Primark_Coll...sion 2_1x1_finalfix3" at bounding box center [130, 532] width 155 height 17
click at [803, 536] on span "Open" at bounding box center [804, 534] width 14 height 10
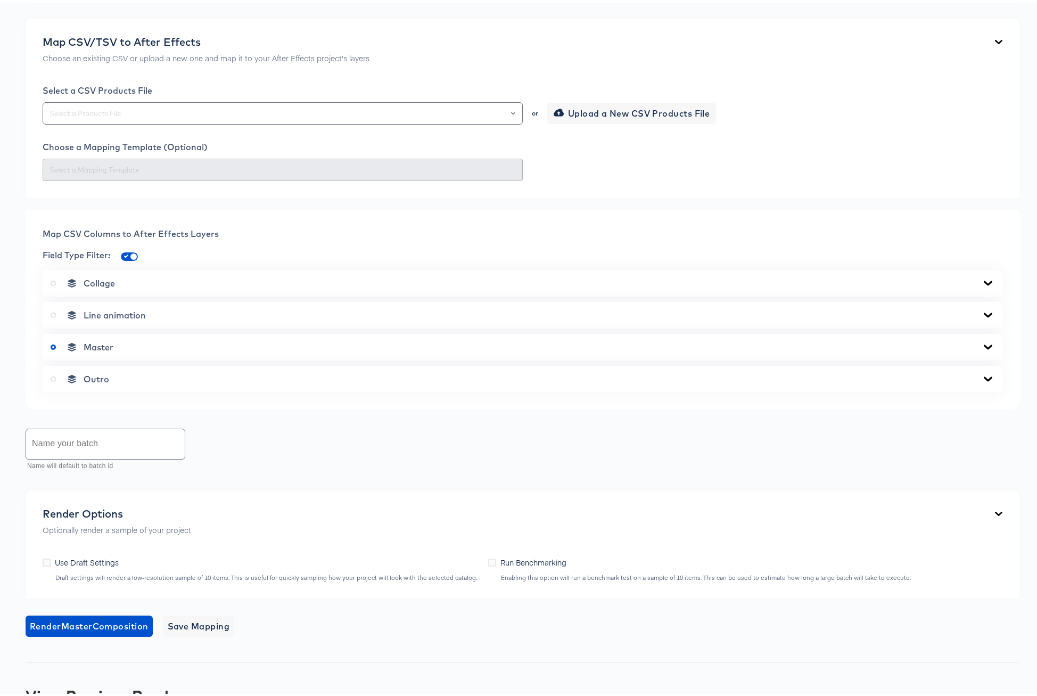
scroll to position [294, 0]
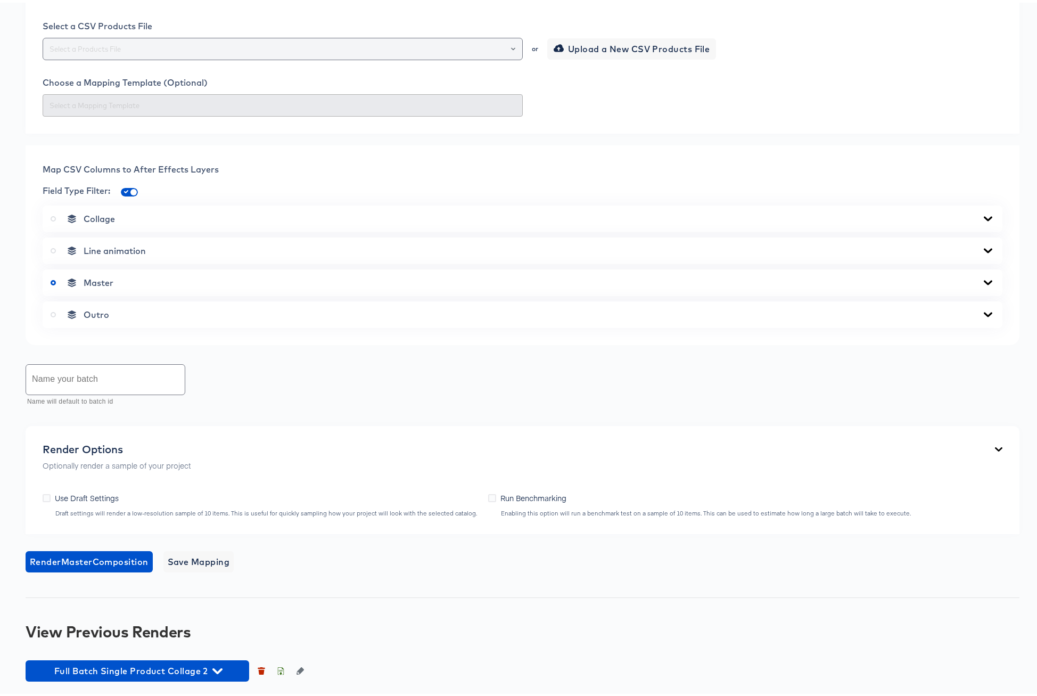
click at [514, 49] on div at bounding box center [283, 46] width 480 height 22
click at [511, 44] on icon "Open" at bounding box center [513, 46] width 4 height 4
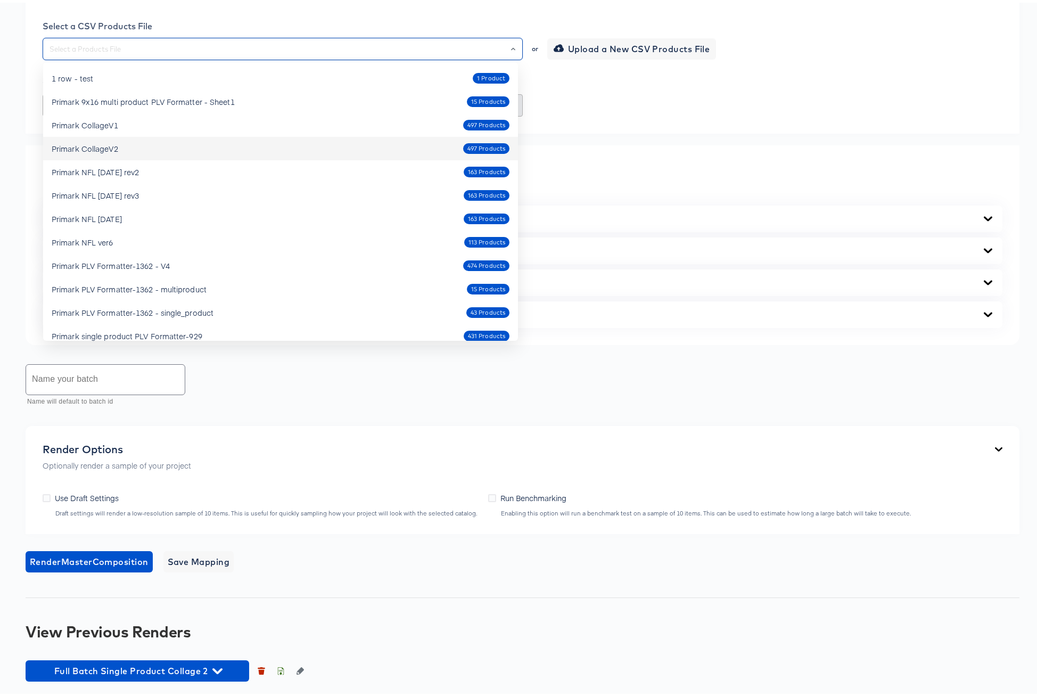
click at [85, 144] on div "Primark CollageV2" at bounding box center [85, 146] width 67 height 11
type input "Primark CollageV2"
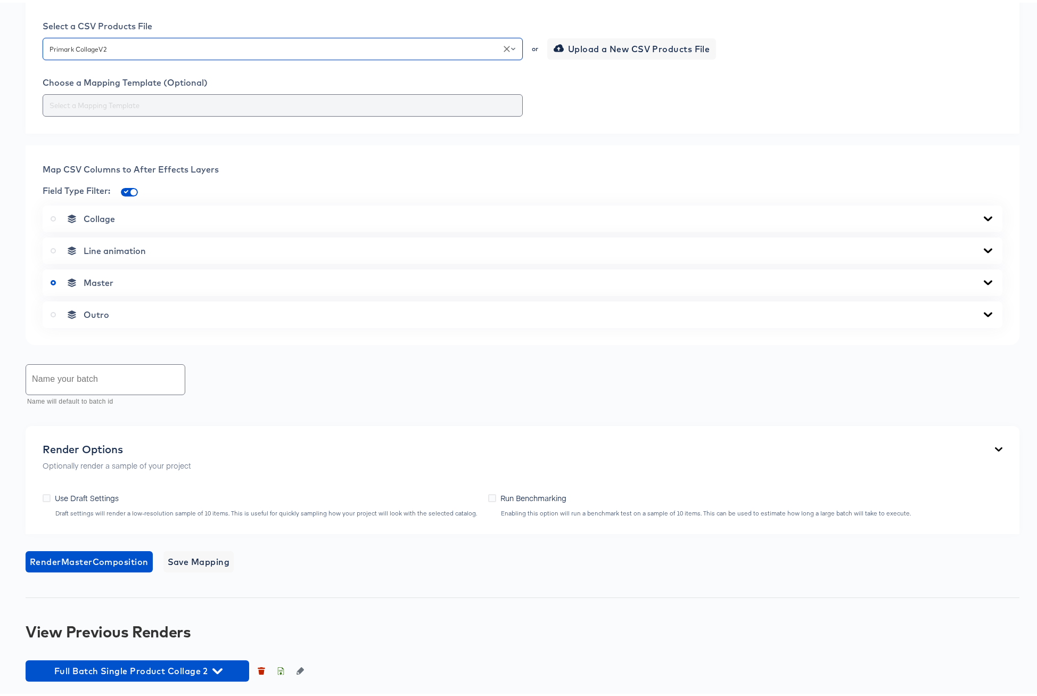
click at [204, 103] on input "text" at bounding box center [282, 103] width 471 height 12
click at [429, 412] on div "Back CP10673_Primark_Collage Version 2_1x1_finalfix3 Square Video 1080 x 1080 p…" at bounding box center [522, 227] width 1045 height 936
click at [984, 282] on icon at bounding box center [988, 280] width 13 height 9
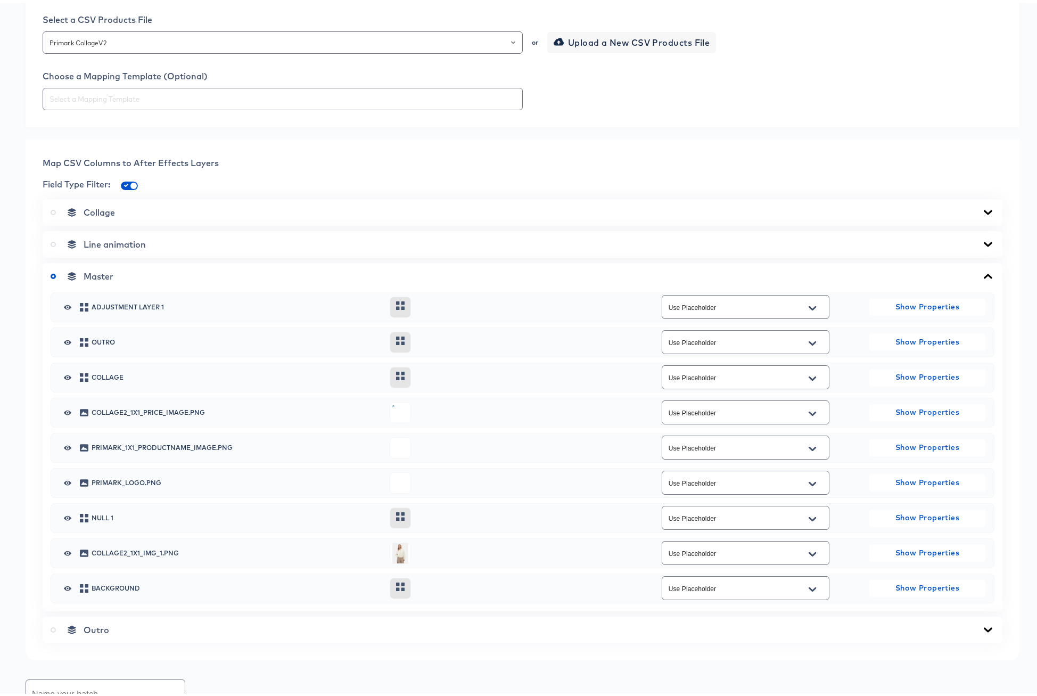
scroll to position [482, 0]
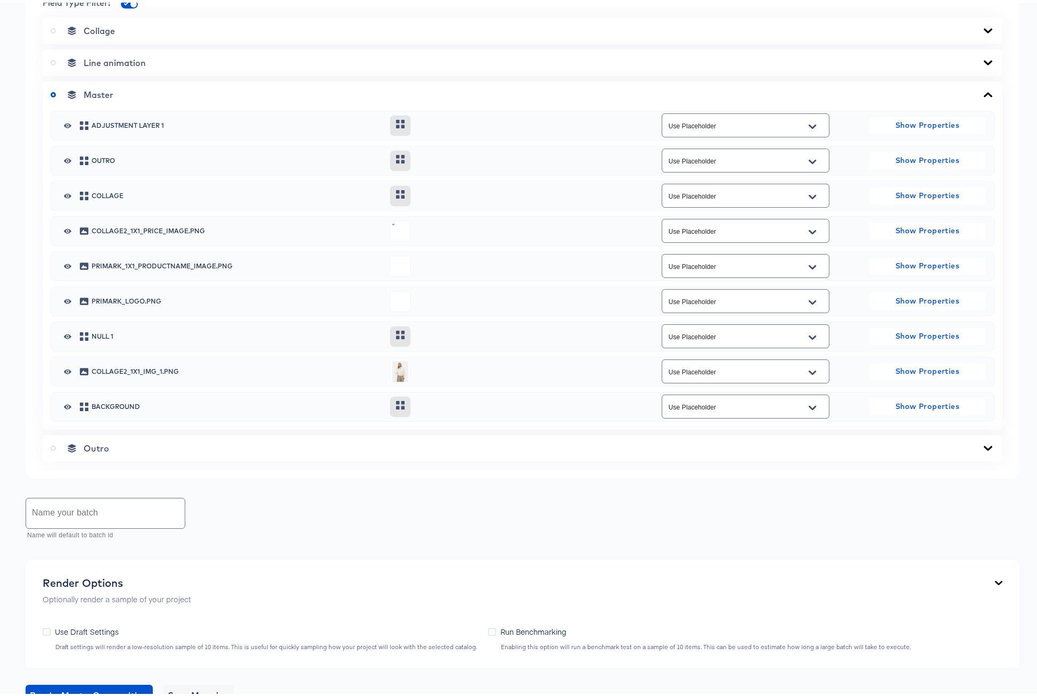
click at [811, 226] on button "Open" at bounding box center [812, 229] width 16 height 17
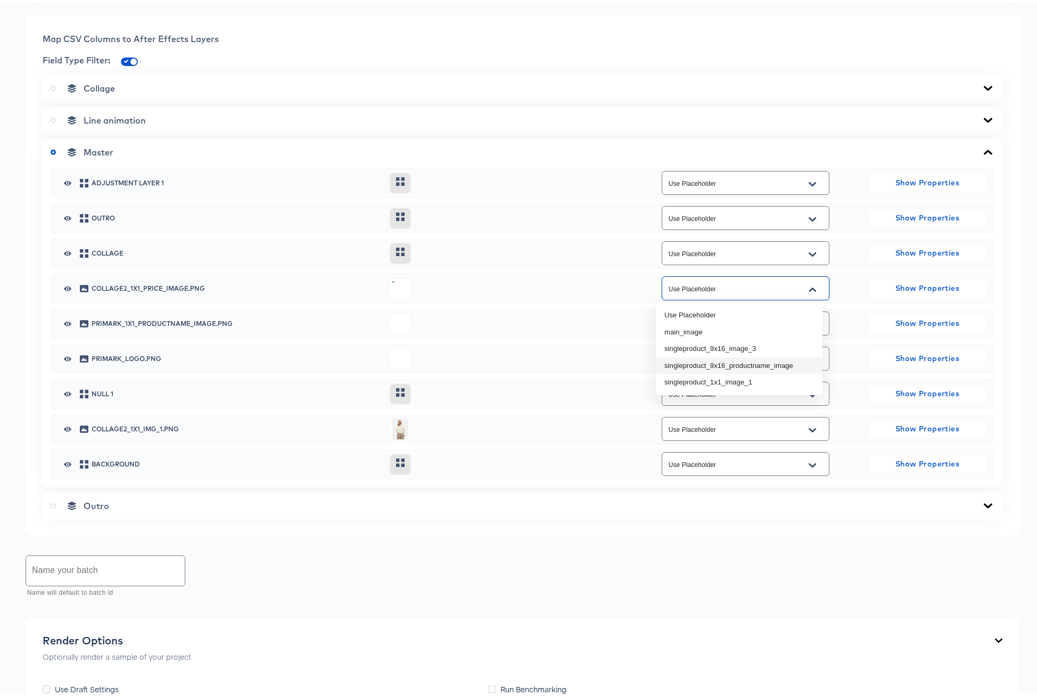
scroll to position [0, 0]
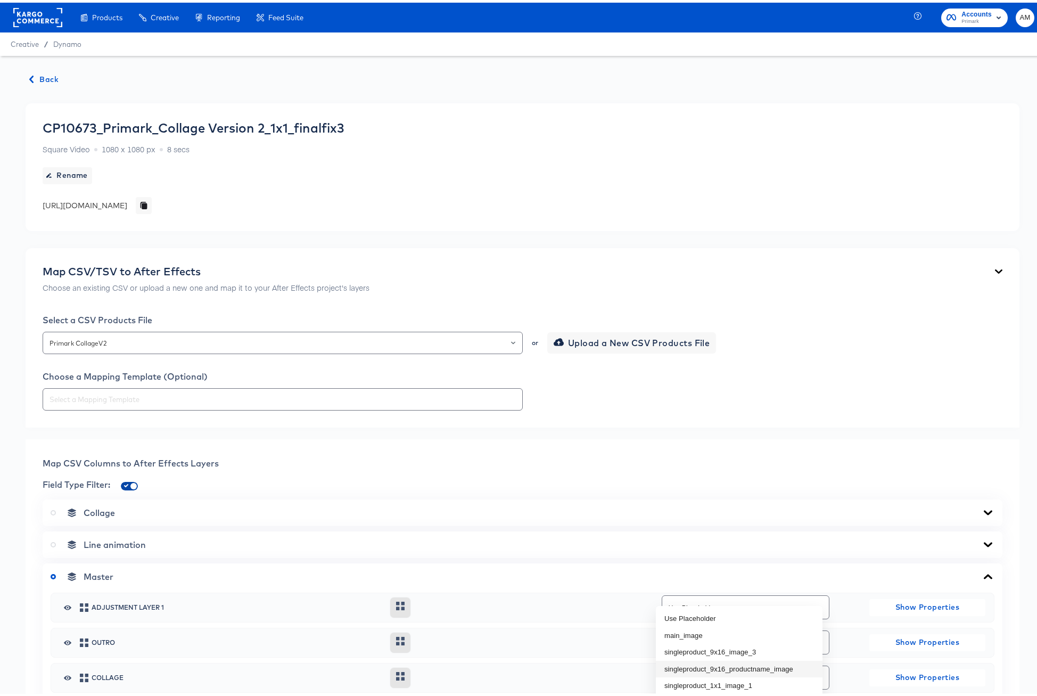
click at [128, 484] on input "checkbox" at bounding box center [134, 485] width 26 height 9
checkbox input "false"
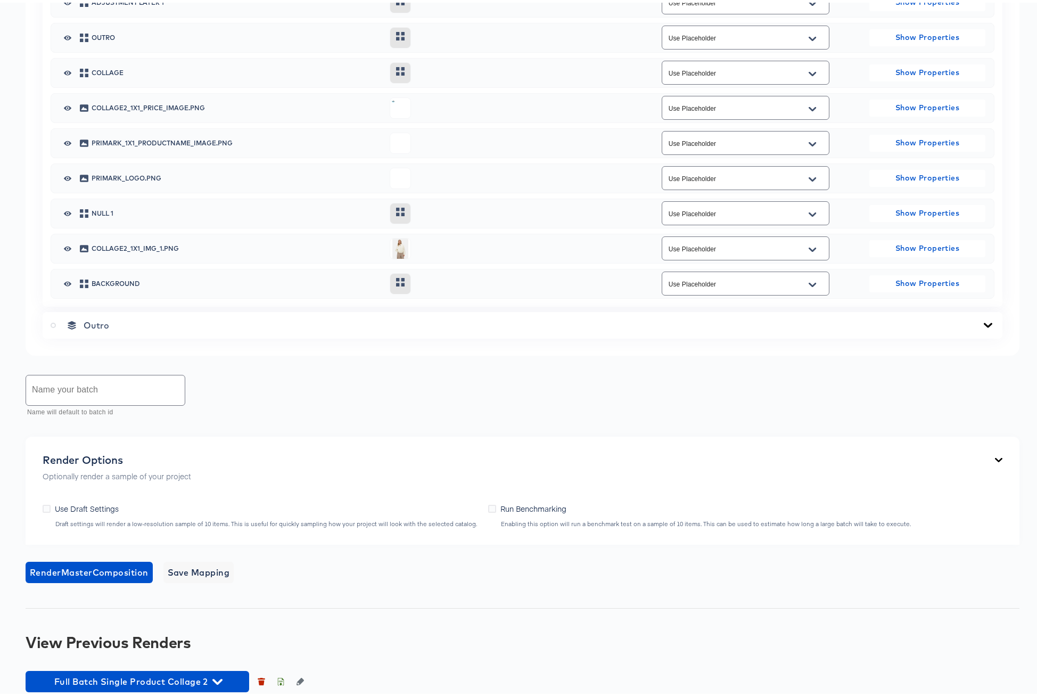
scroll to position [595, 0]
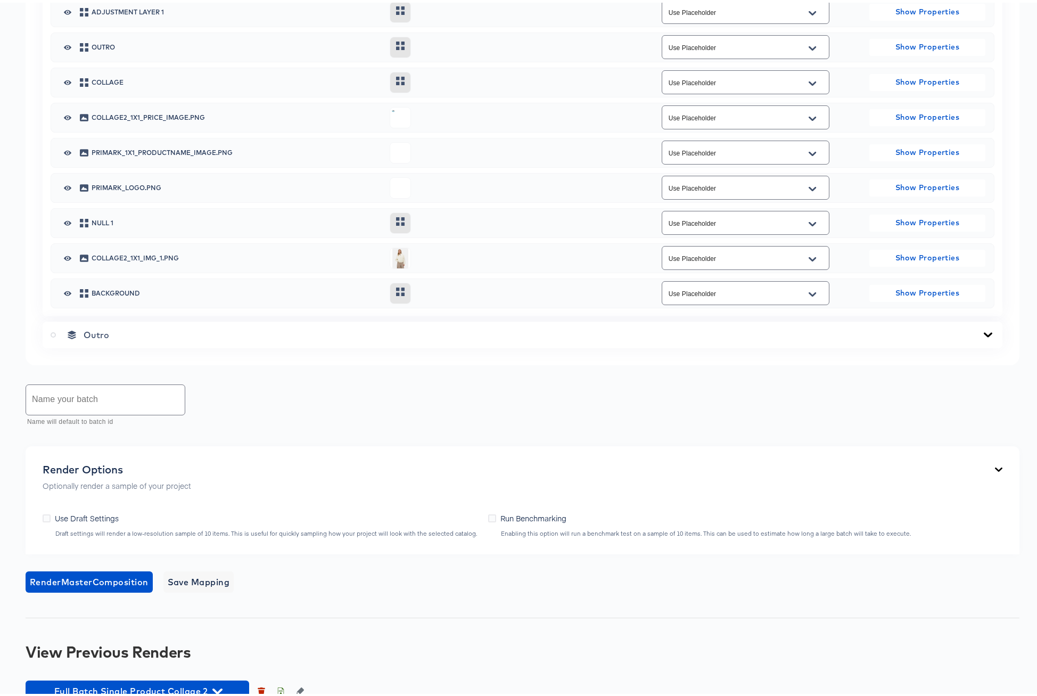
click at [809, 113] on icon "Open" at bounding box center [812, 116] width 7 height 9
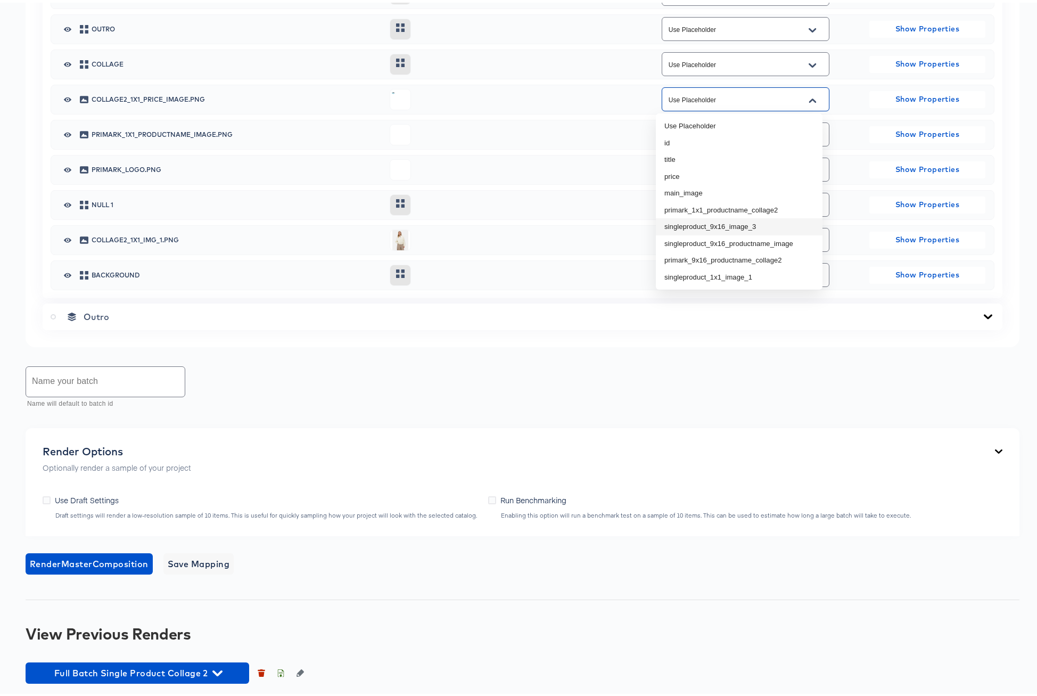
scroll to position [613, 0]
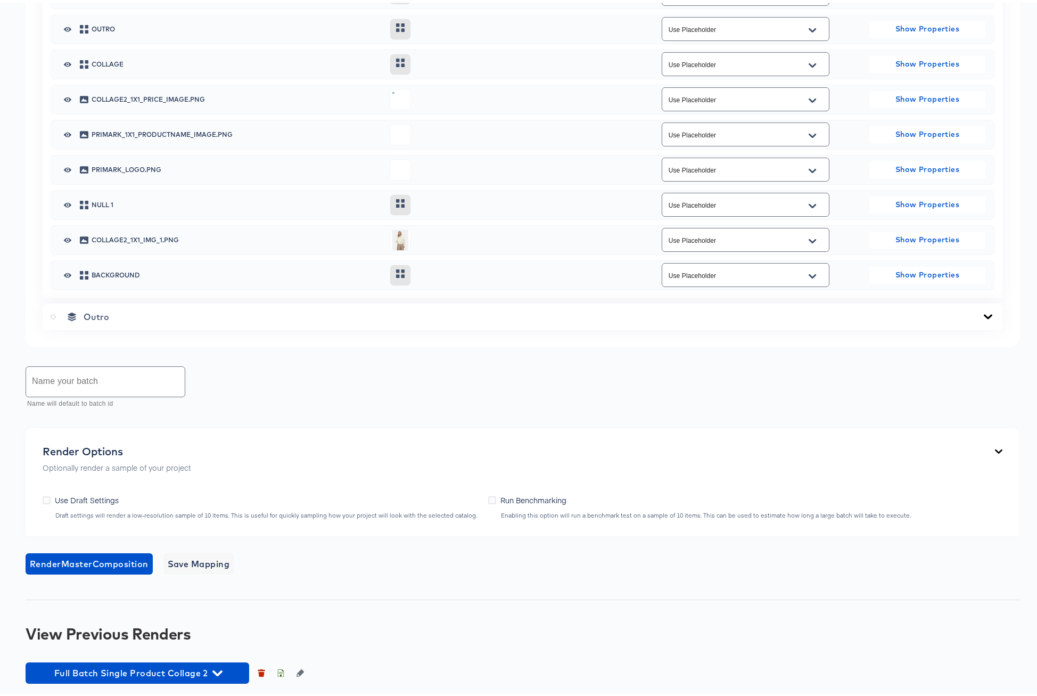
click at [665, 339] on div "Map CSV Columns to After Effects Layers Field Type Filter: Collage Line animati…" at bounding box center [523, 83] width 994 height 521
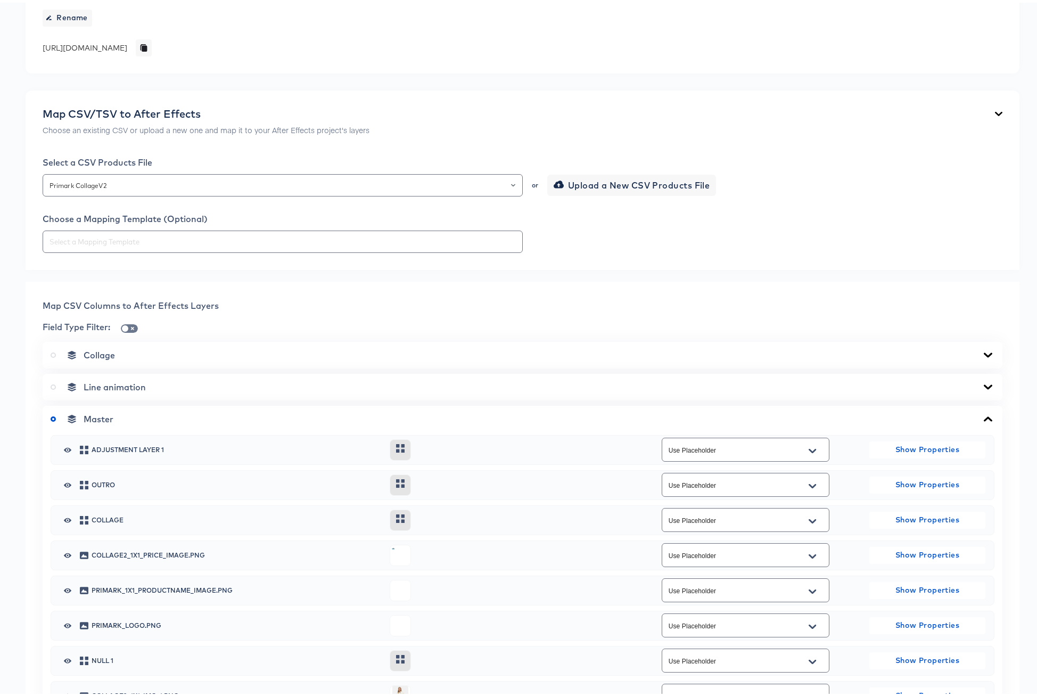
scroll to position [0, 0]
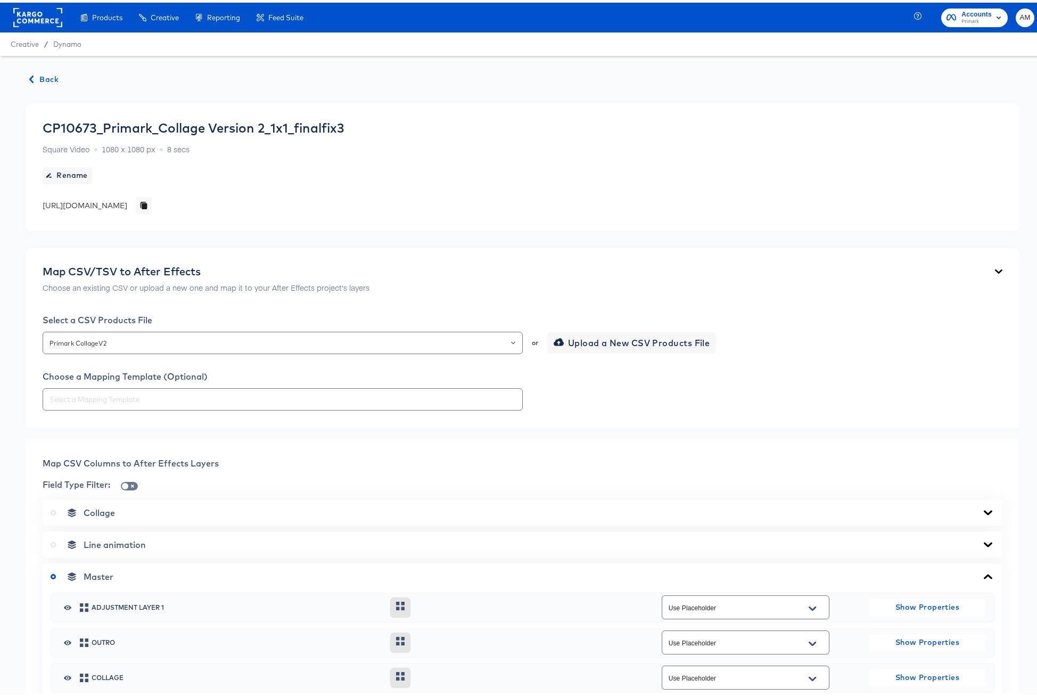
click at [42, 76] on span "Back" at bounding box center [44, 76] width 29 height 13
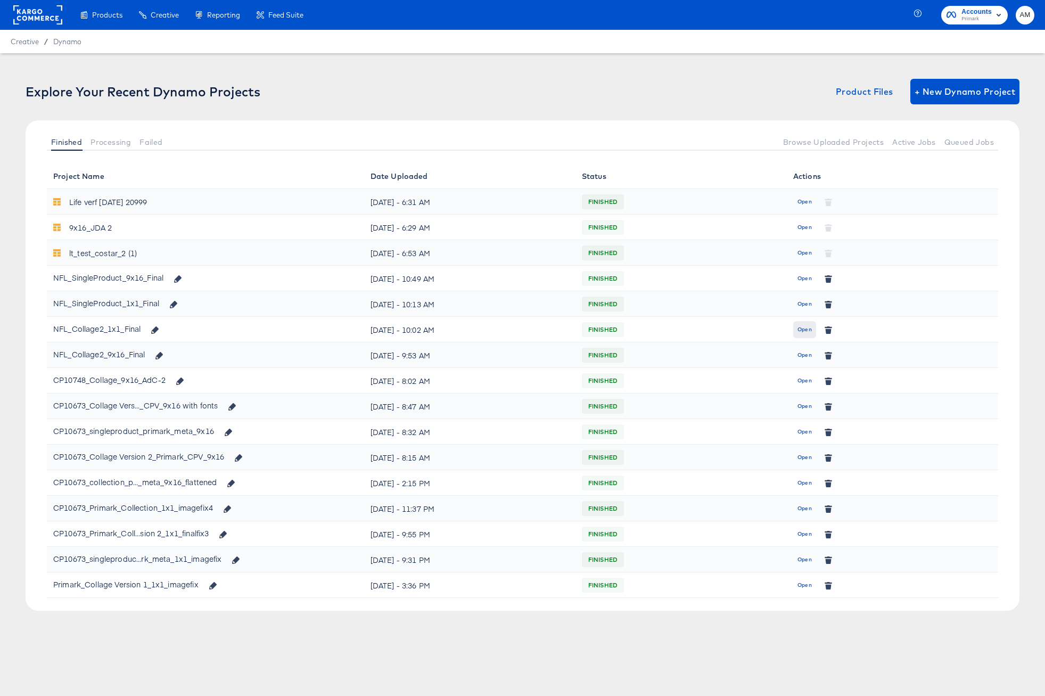
click at [808, 331] on span "Open" at bounding box center [804, 330] width 14 height 10
click at [805, 356] on span "Open" at bounding box center [804, 355] width 14 height 10
click at [805, 279] on span "Open" at bounding box center [804, 279] width 14 height 10
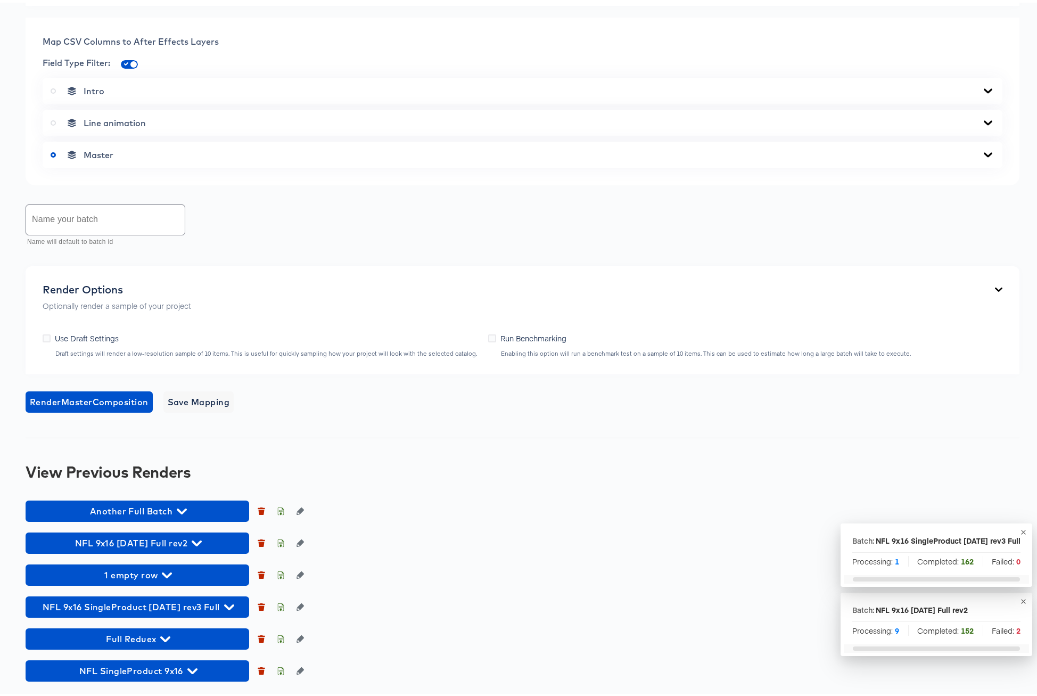
scroll to position [612, 0]
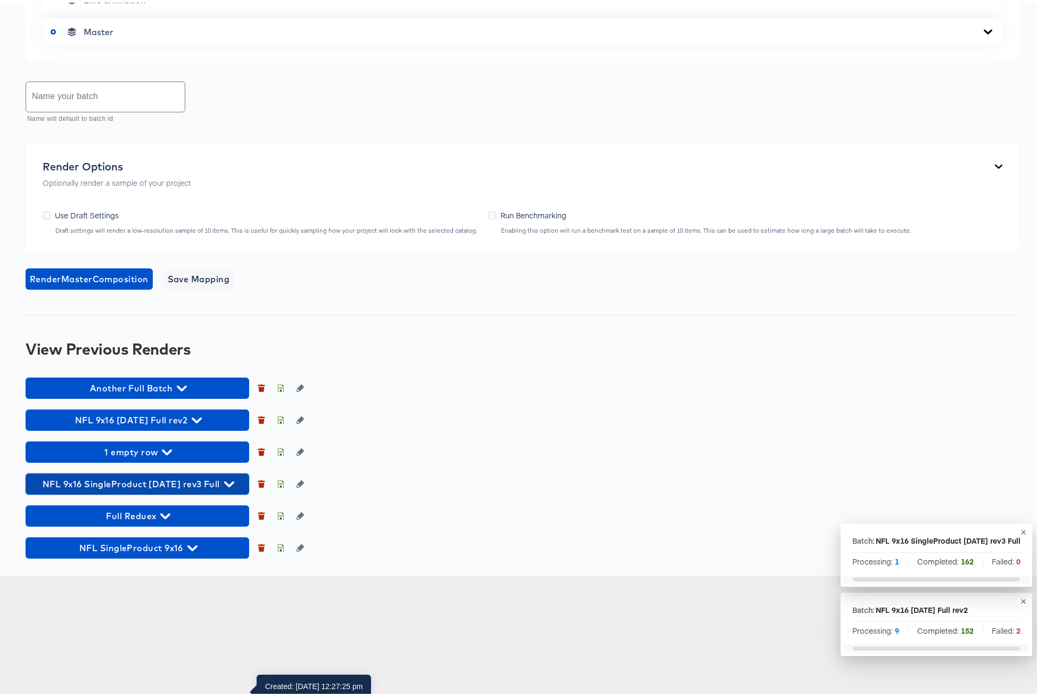
click at [225, 487] on icon "button" at bounding box center [229, 481] width 10 height 10
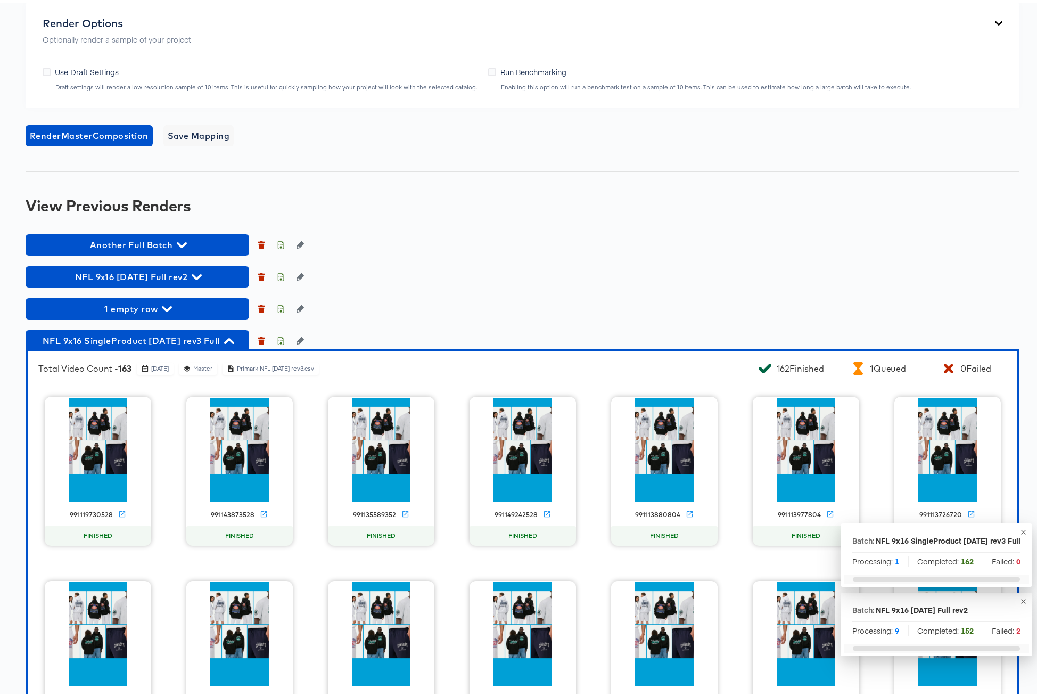
scroll to position [903, 0]
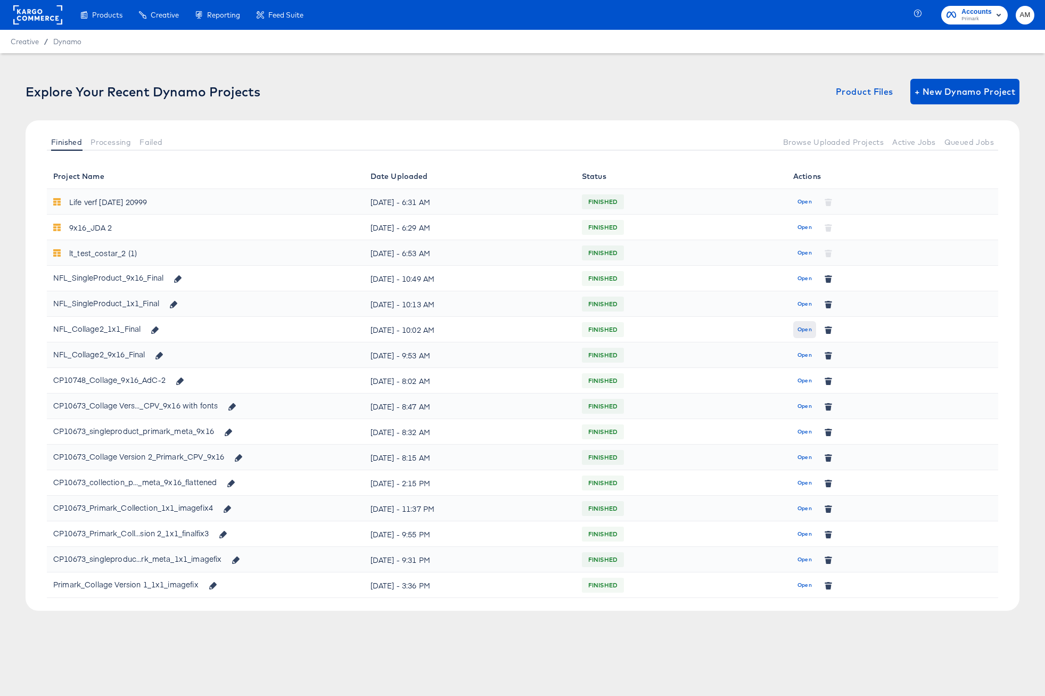
click at [804, 327] on span "Open" at bounding box center [804, 330] width 14 height 10
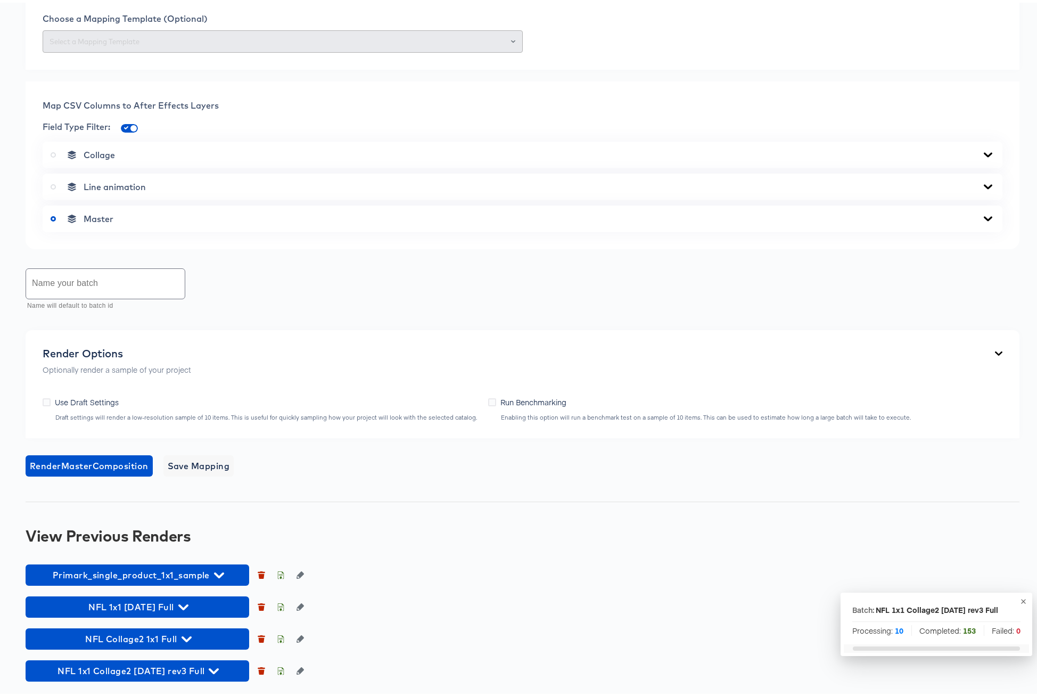
scroll to position [434, 0]
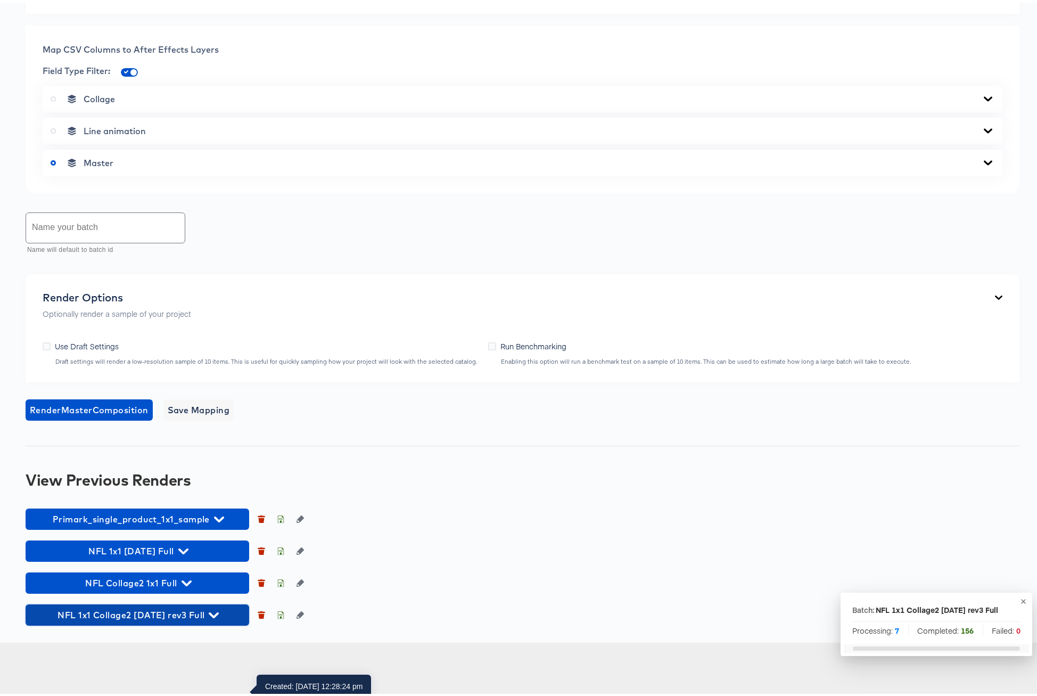
click at [210, 615] on icon "button" at bounding box center [214, 613] width 10 height 6
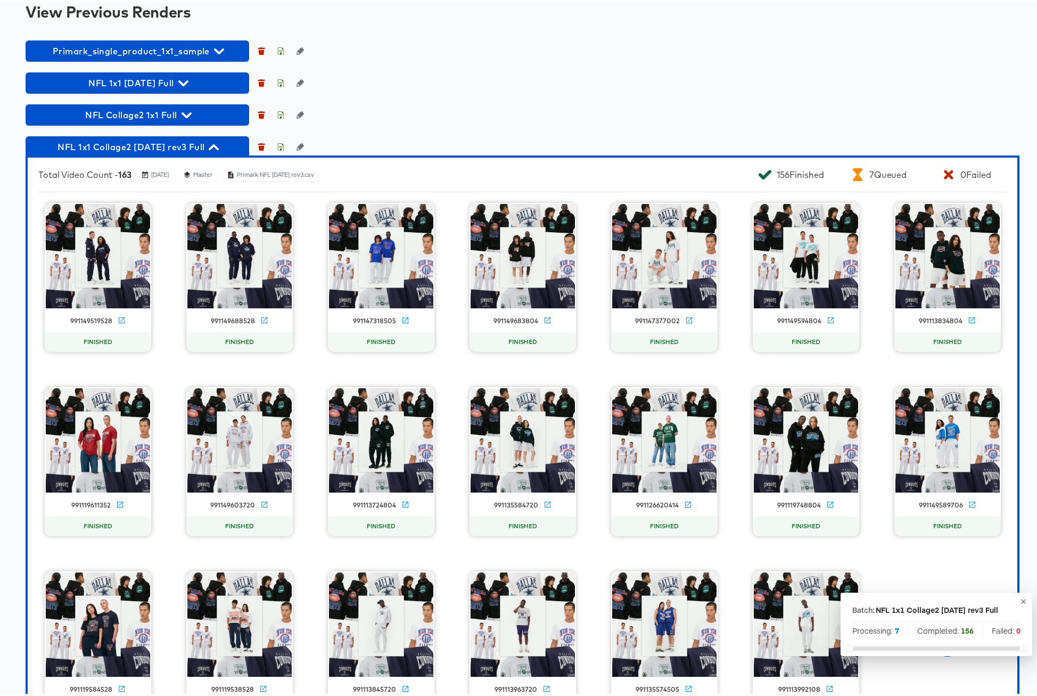
scroll to position [885, 0]
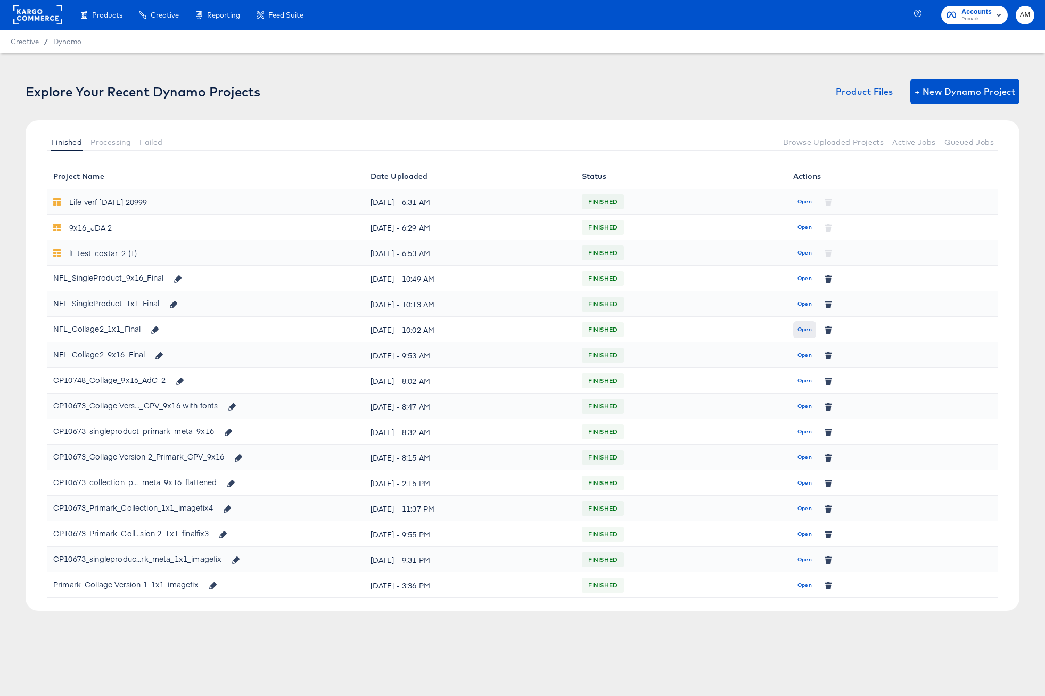
click at [807, 328] on span "Open" at bounding box center [804, 330] width 14 height 10
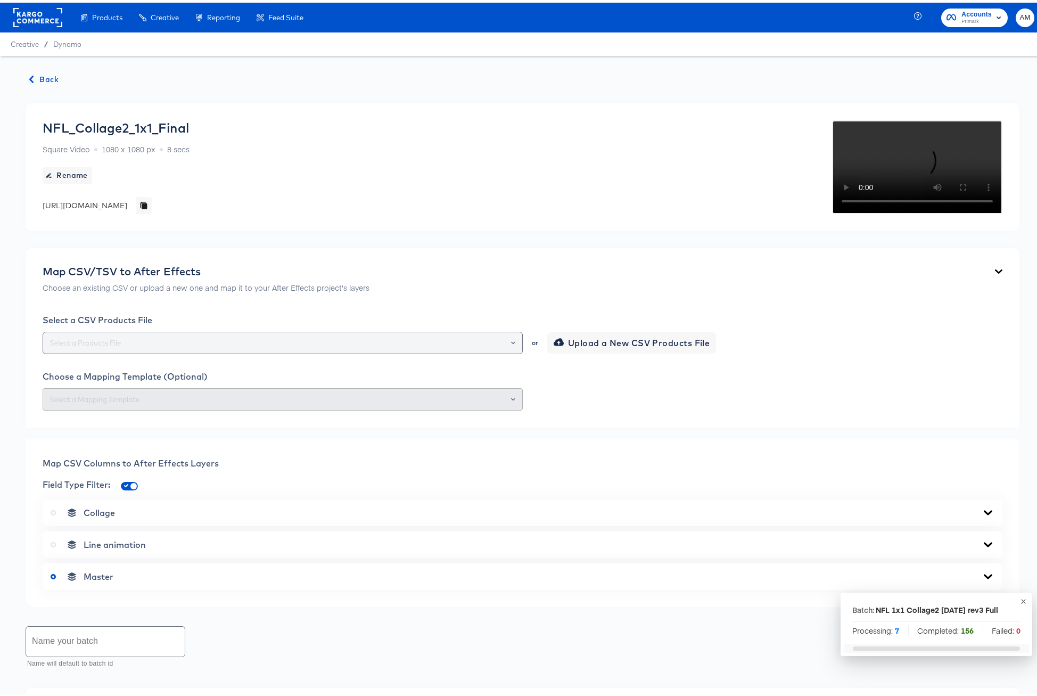
scroll to position [434, 0]
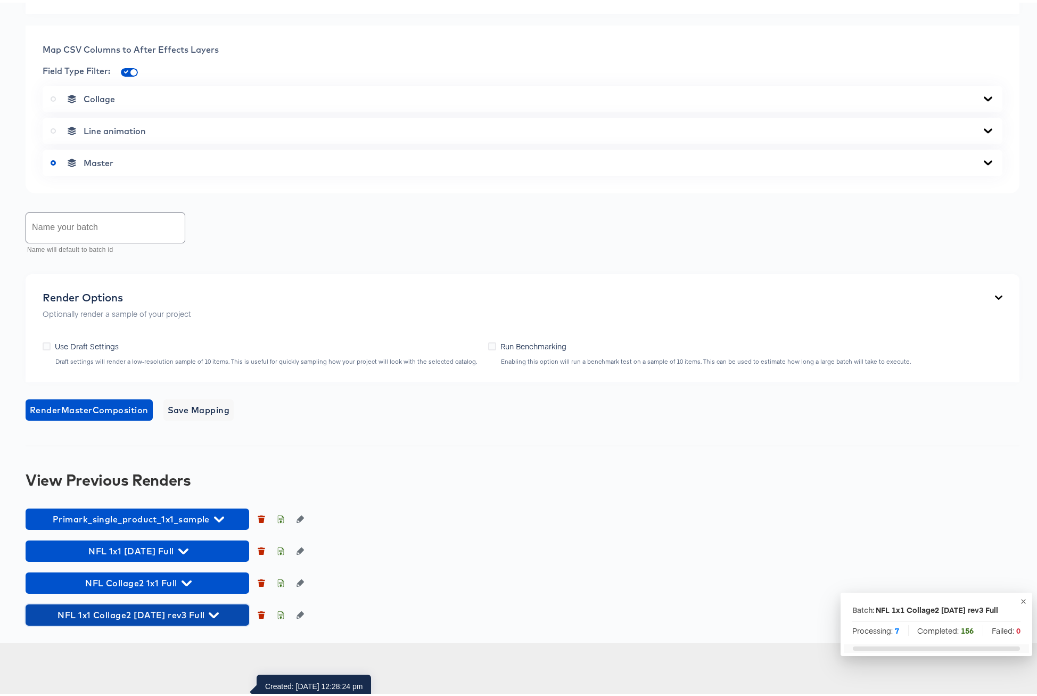
click at [209, 617] on icon "button" at bounding box center [214, 612] width 10 height 10
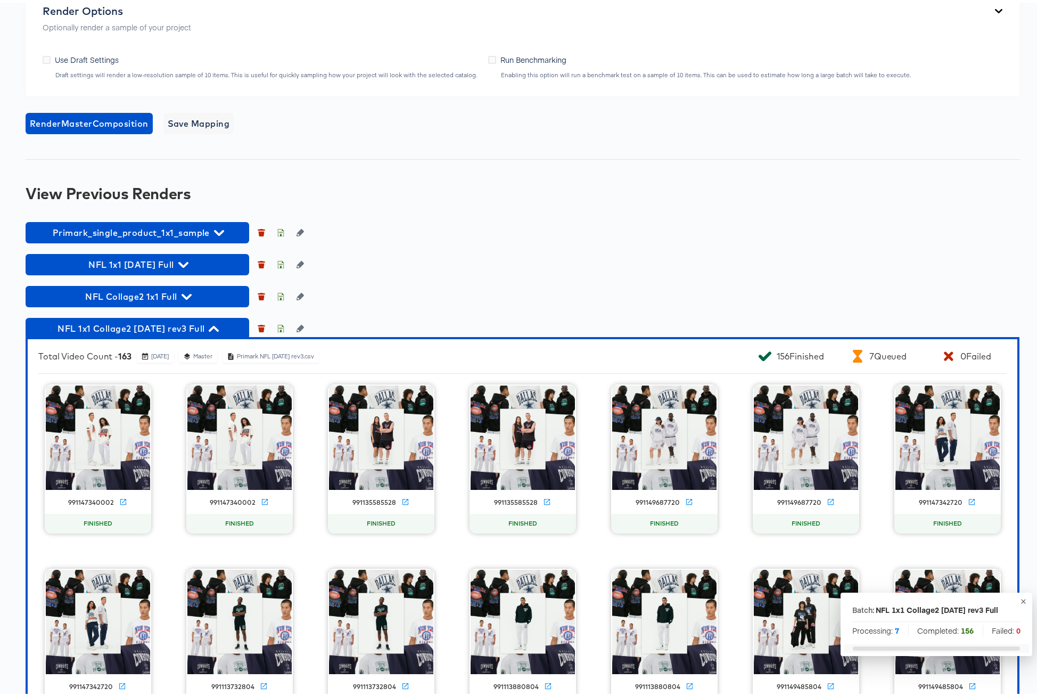
scroll to position [663, 0]
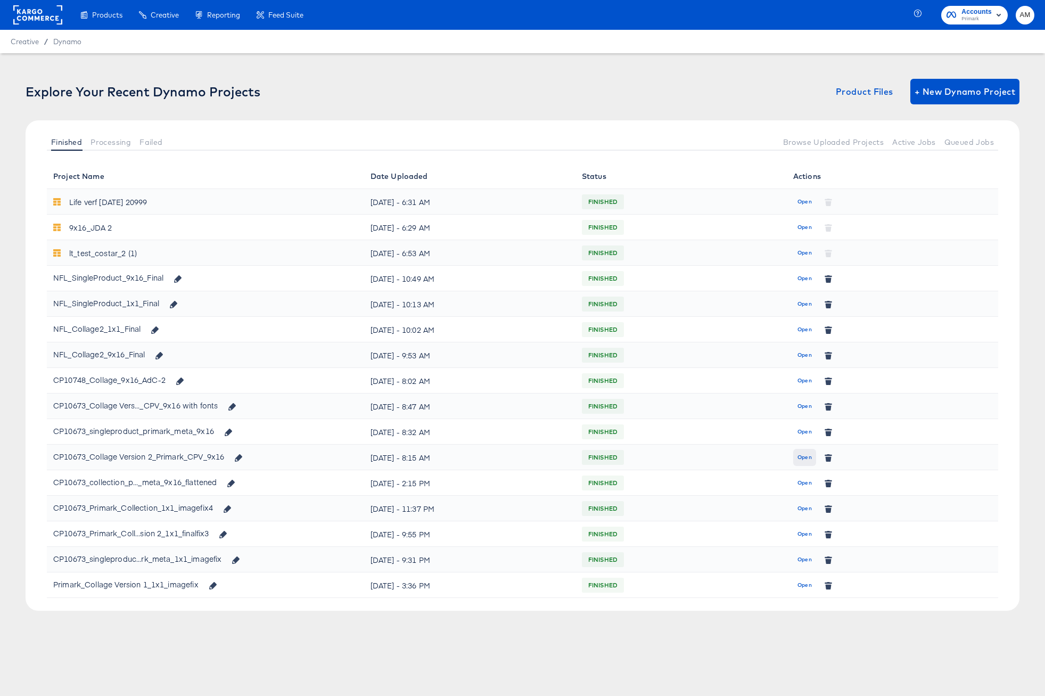
click at [804, 457] on span "Open" at bounding box center [804, 457] width 14 height 10
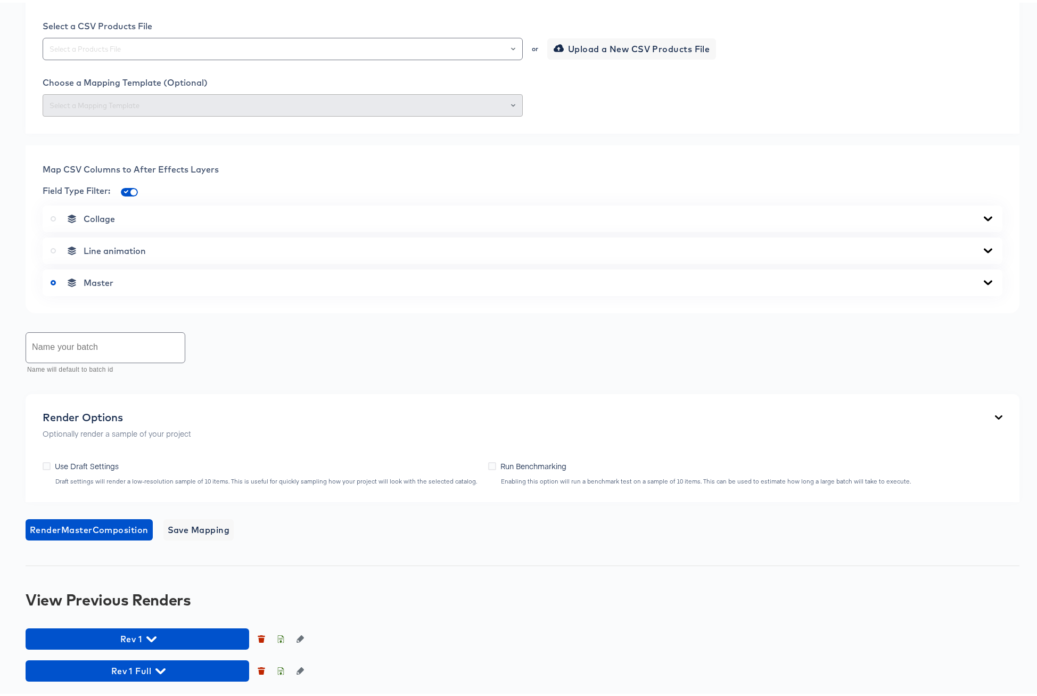
scroll to position [403, 0]
click at [250, 53] on input "text" at bounding box center [282, 46] width 471 height 12
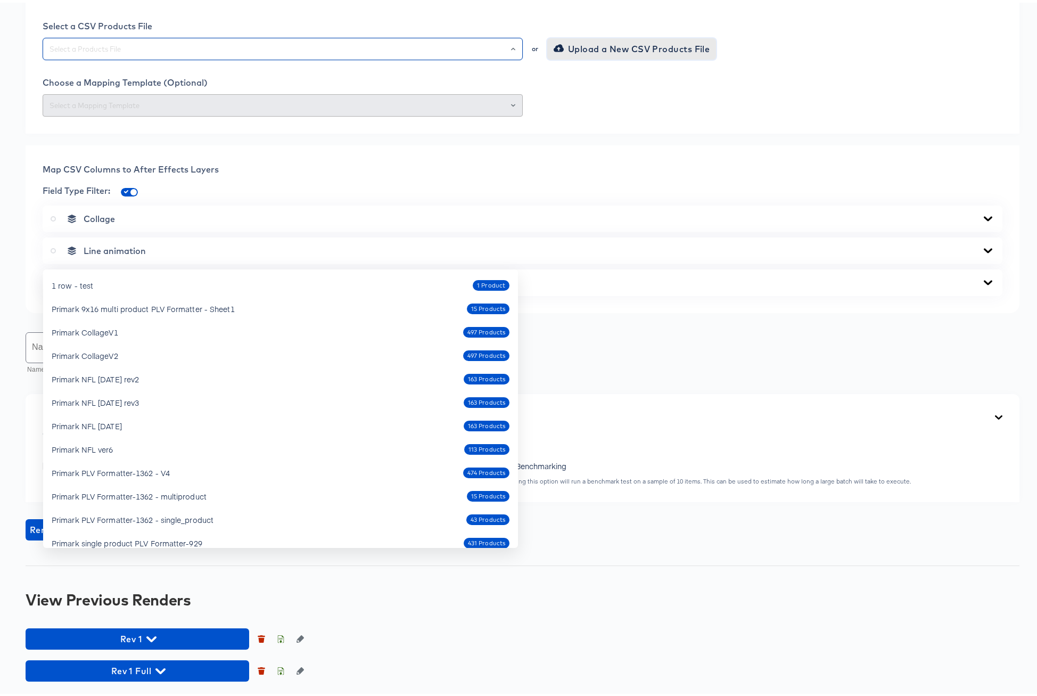
click at [596, 54] on span "Upload a New CSV Products File" at bounding box center [633, 46] width 154 height 15
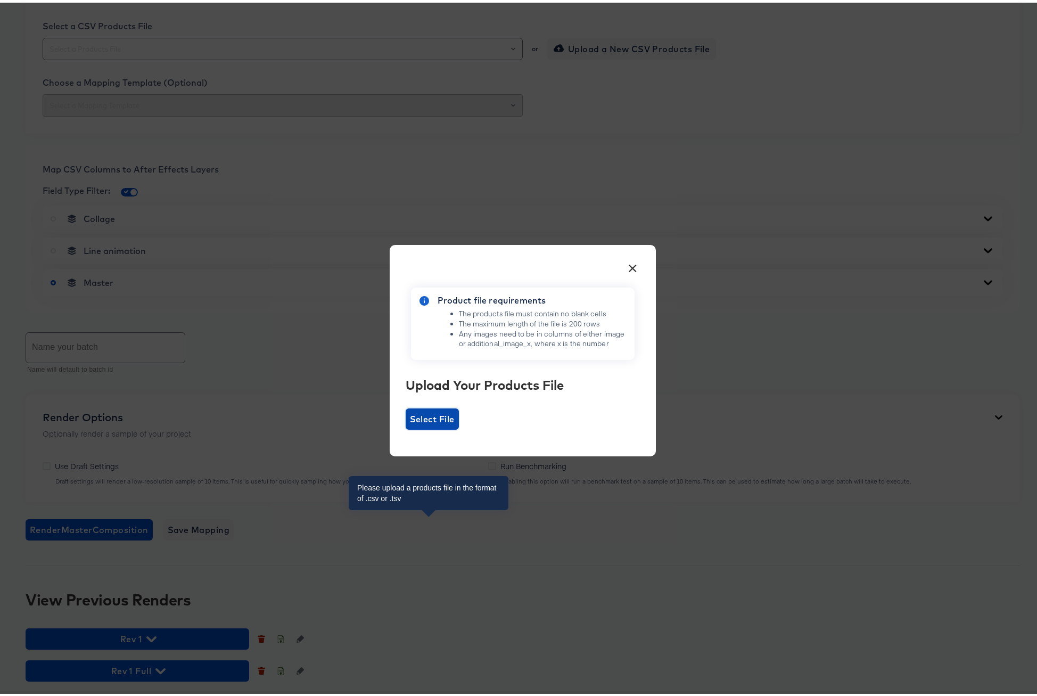
click at [431, 413] on span "Select File" at bounding box center [432, 416] width 45 height 15
click at [406, 427] on input "Select File" at bounding box center [406, 427] width 0 height 0
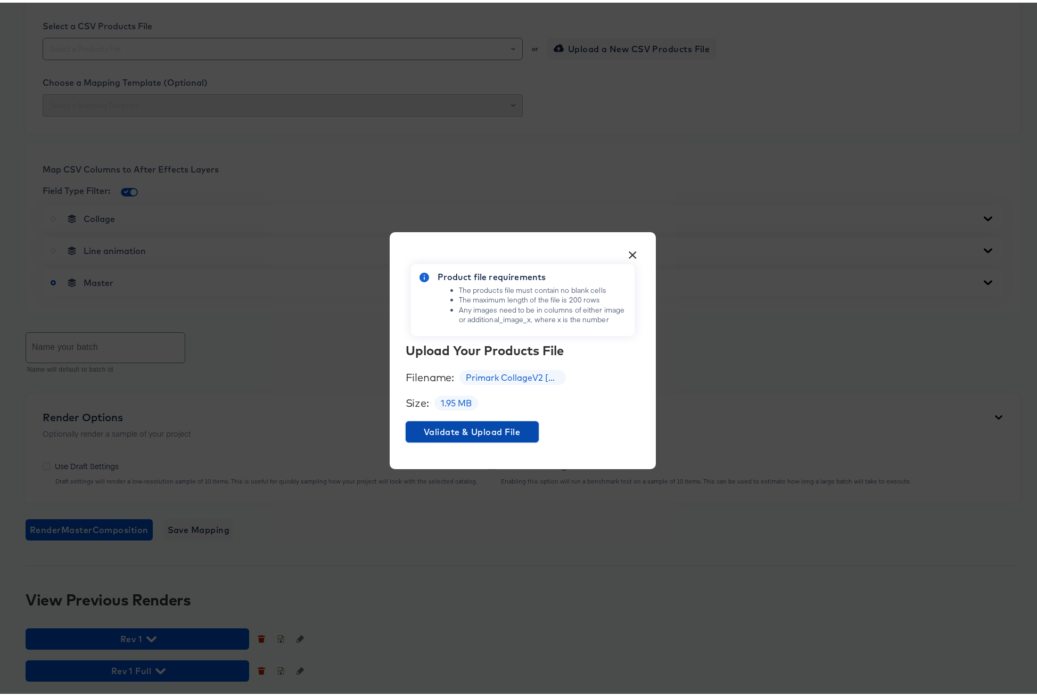
click at [488, 433] on span "Validate & Upload File" at bounding box center [472, 429] width 125 height 15
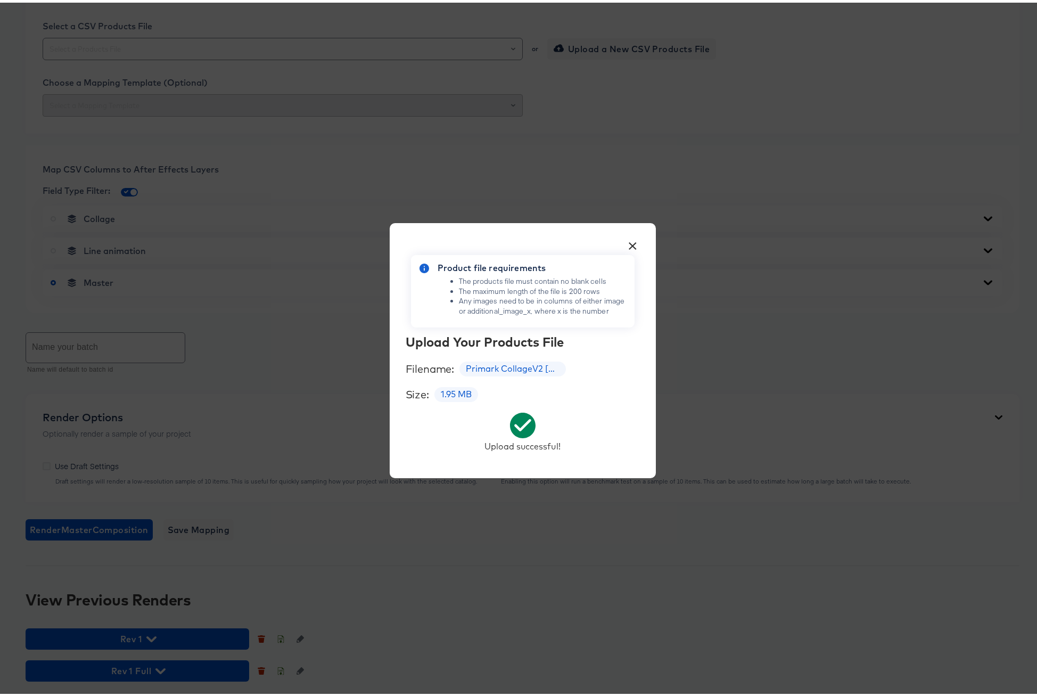
click at [630, 236] on button "×" at bounding box center [632, 240] width 19 height 19
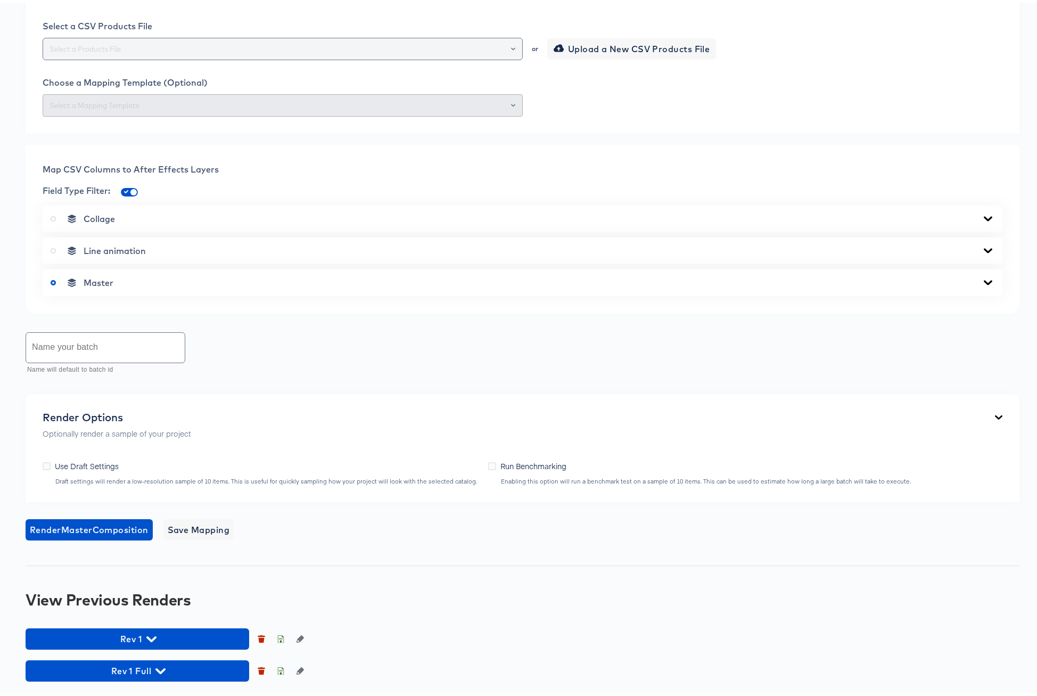
click at [309, 53] on input "text" at bounding box center [282, 46] width 471 height 12
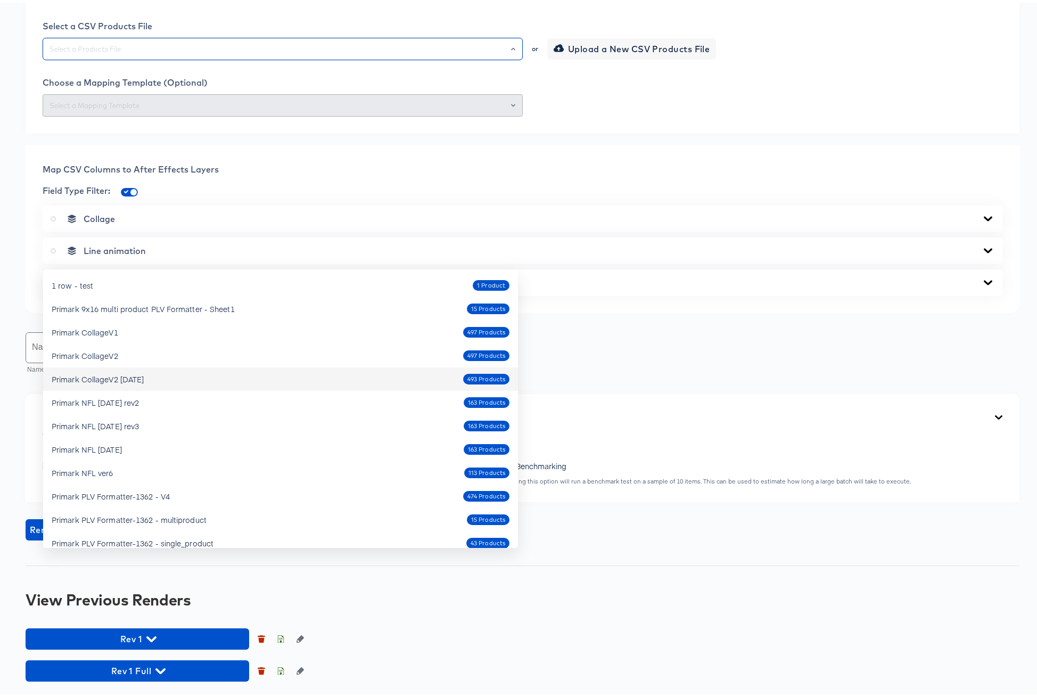
click at [144, 371] on div "Primark CollageV2 Oct4 2025" at bounding box center [98, 376] width 92 height 11
type input "Primark CollageV2 Oct4 2025"
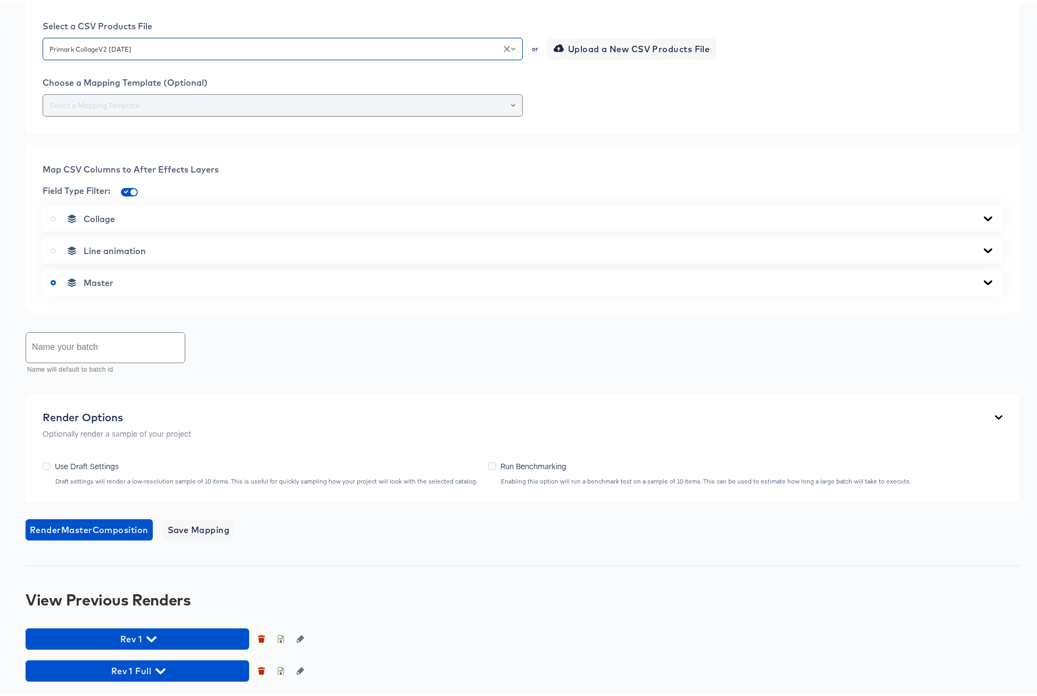
click at [220, 109] on input "text" at bounding box center [282, 103] width 471 height 12
click at [180, 327] on li "399-rev1 mapping" at bounding box center [280, 335] width 475 height 17
type input "399-rev1 mapping"
click at [982, 284] on icon at bounding box center [988, 280] width 13 height 9
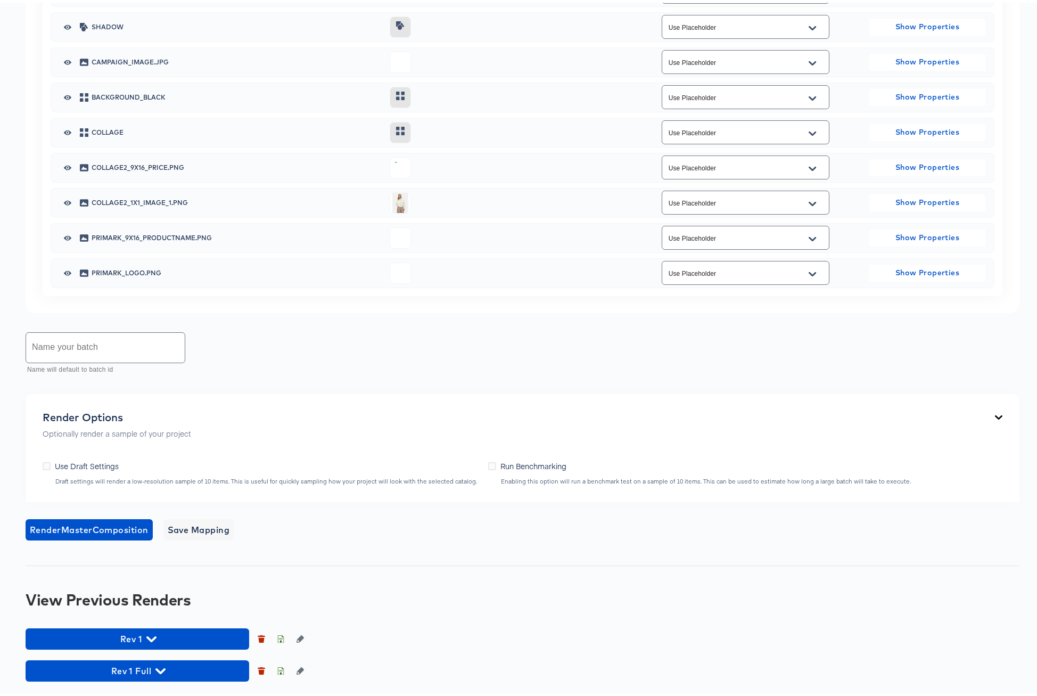
scroll to position [537, 0]
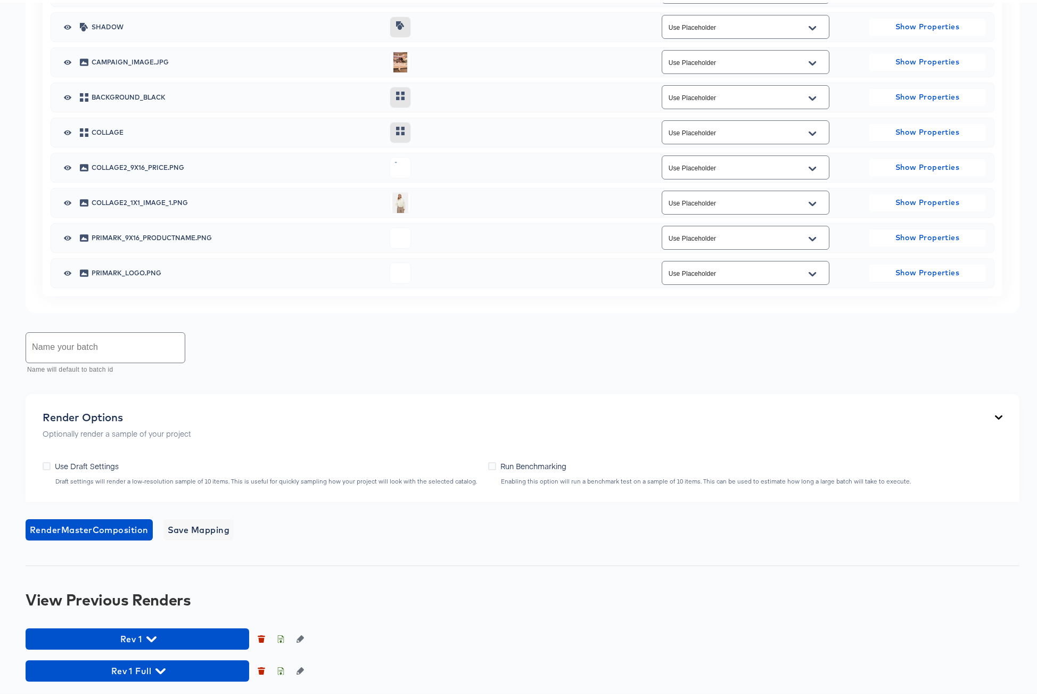
scroll to position [871, 0]
click at [809, 168] on icon "Open" at bounding box center [812, 165] width 7 height 4
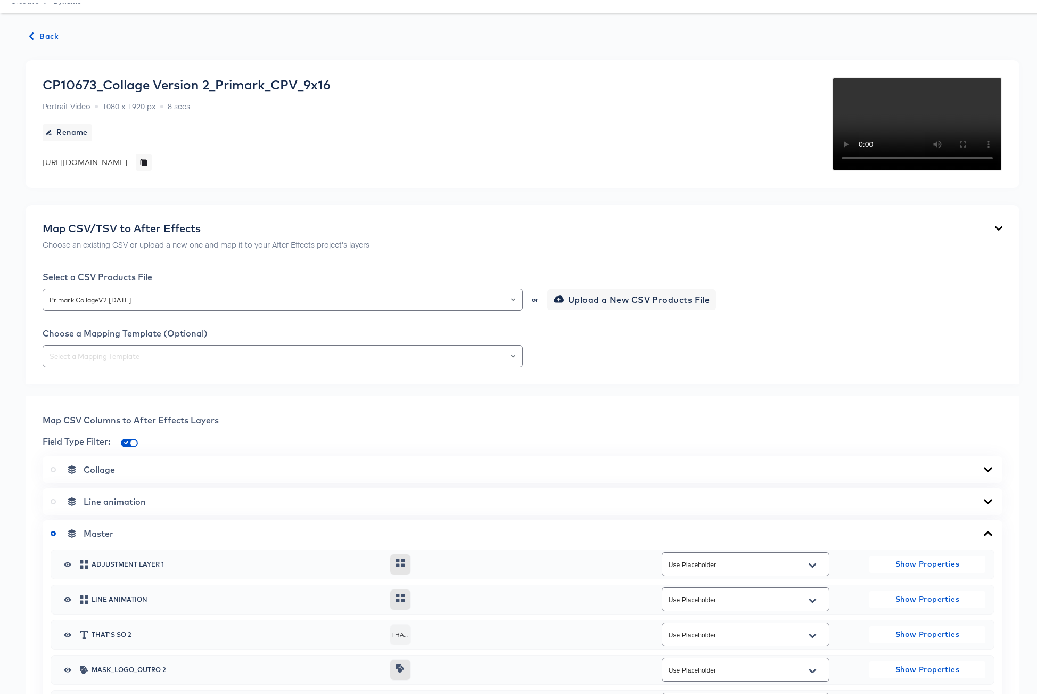
scroll to position [0, 0]
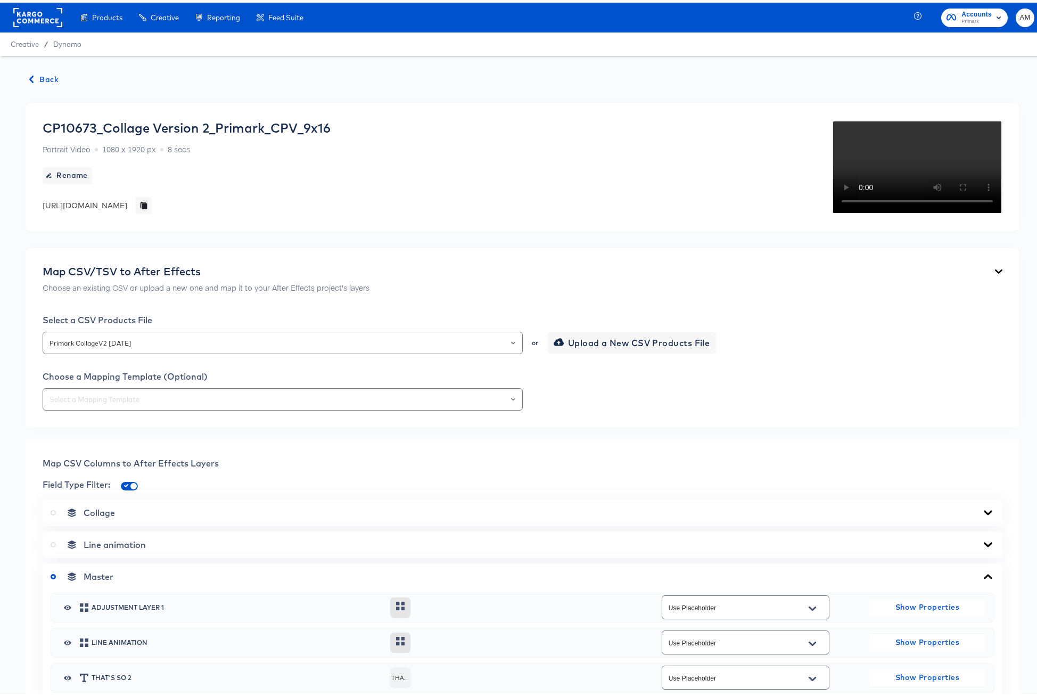
click at [48, 75] on span "Back" at bounding box center [44, 76] width 29 height 13
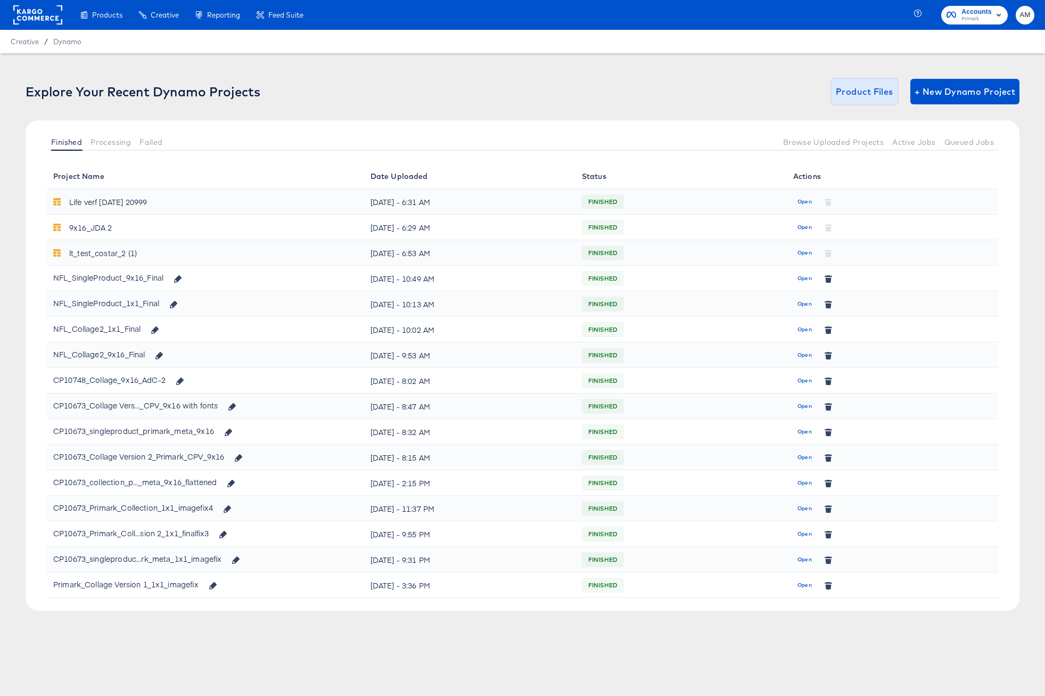
click at [842, 95] on span "Product Files" at bounding box center [864, 91] width 57 height 15
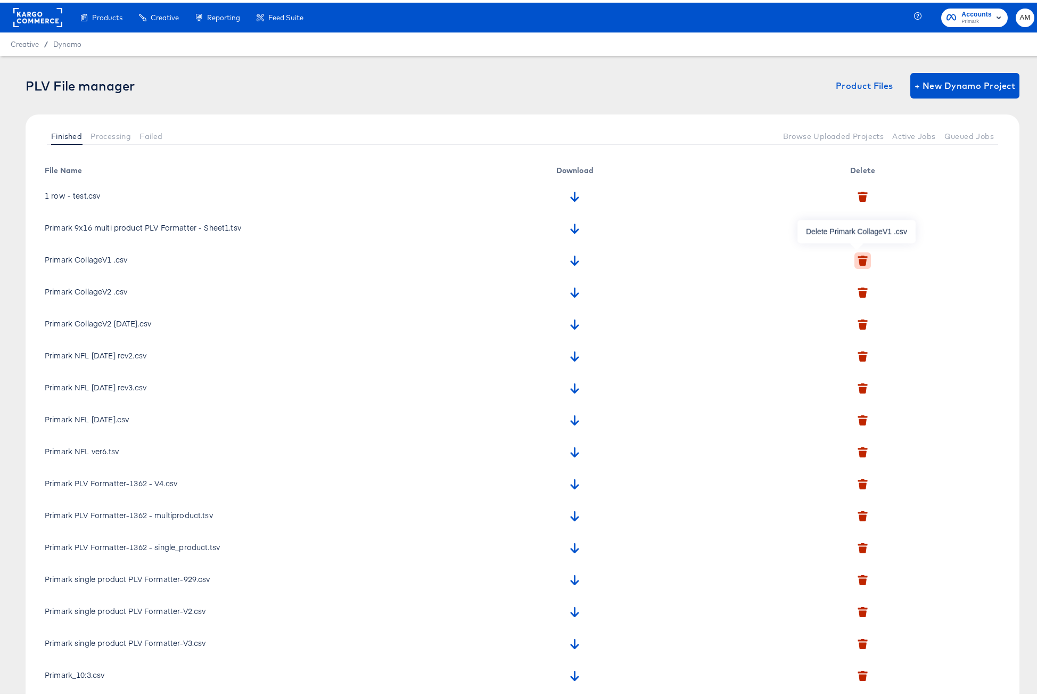
click at [859, 259] on icon "button" at bounding box center [863, 259] width 8 height 7
click at [844, 310] on icon "button" at bounding box center [845, 309] width 7 height 6
click at [860, 258] on icon "button" at bounding box center [863, 259] width 8 height 7
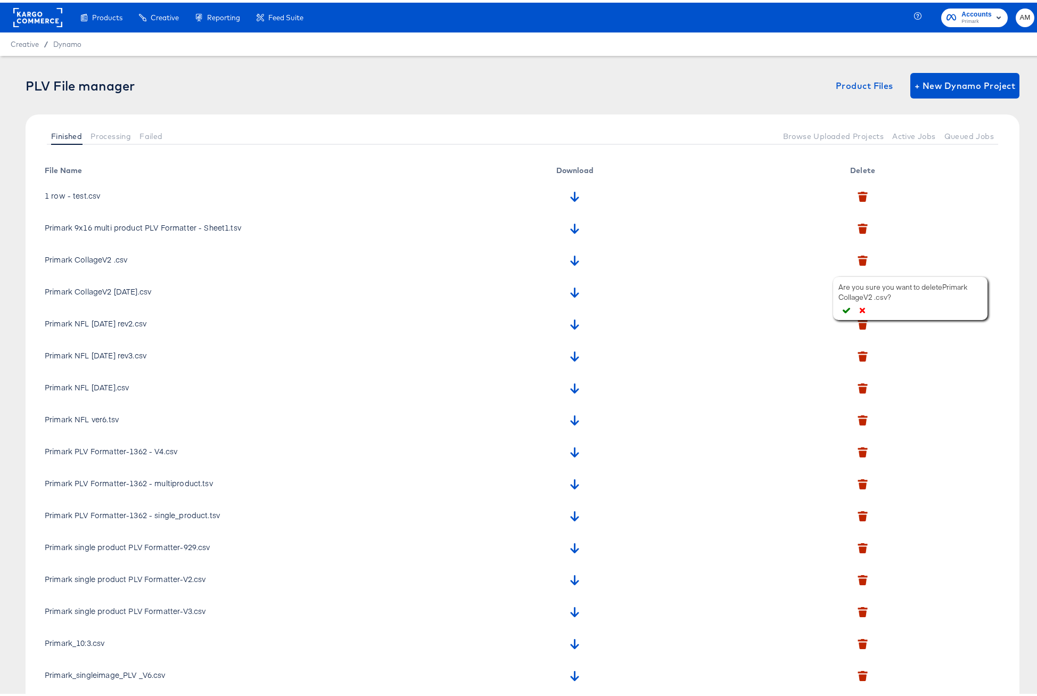
click at [845, 307] on icon "button" at bounding box center [846, 307] width 7 height 7
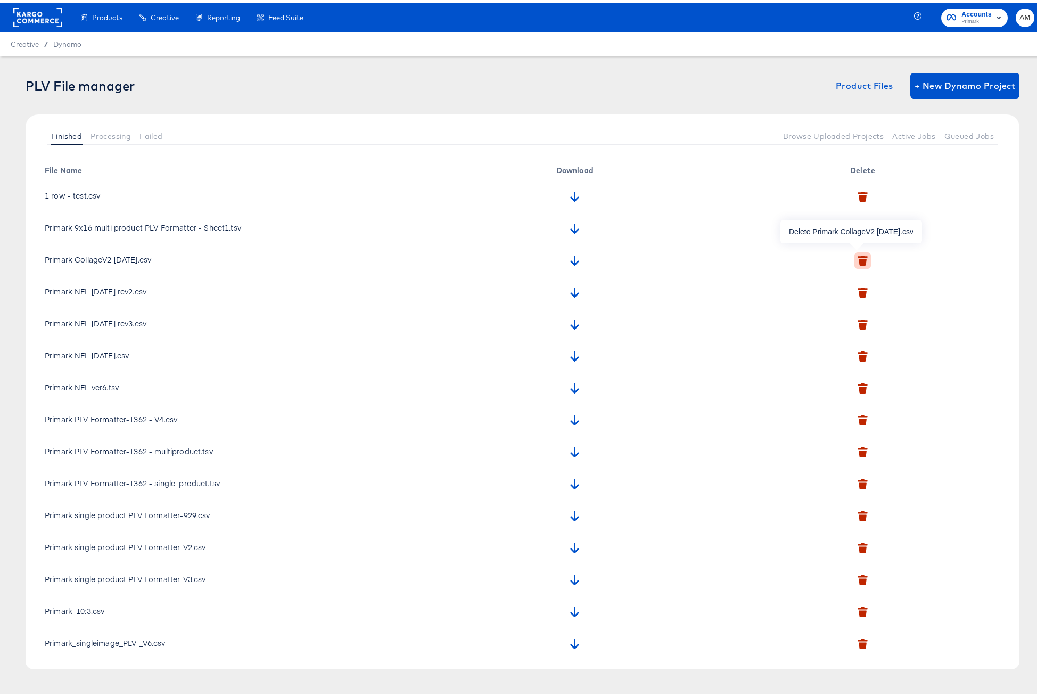
click at [859, 261] on icon "button" at bounding box center [863, 259] width 8 height 7
click at [842, 311] on icon "button" at bounding box center [844, 311] width 7 height 6
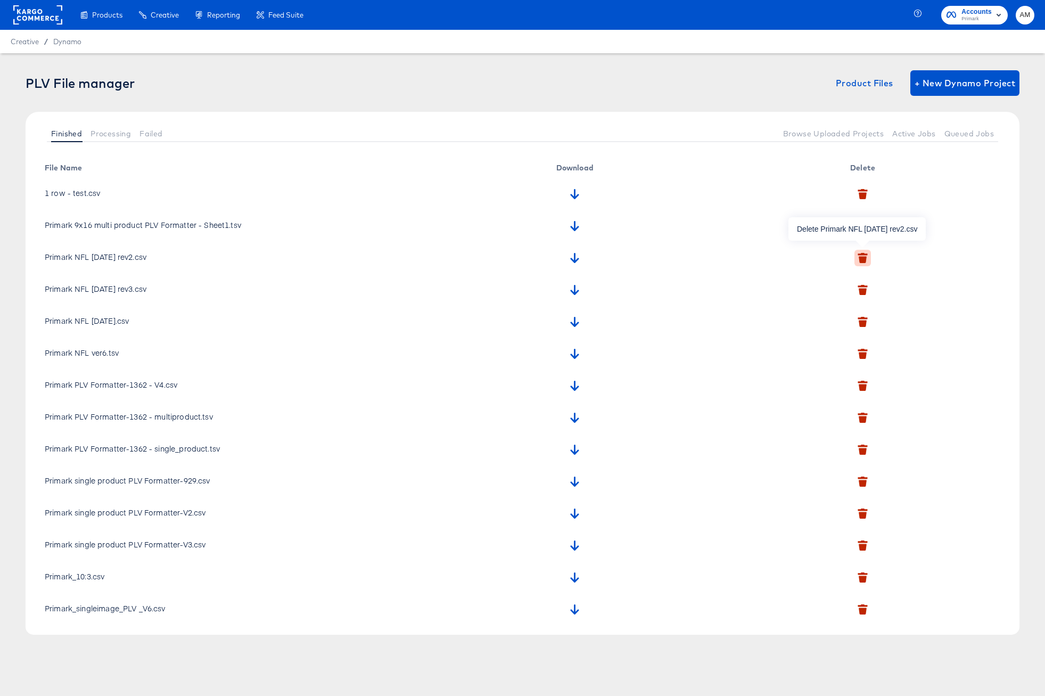
click at [862, 258] on icon "button" at bounding box center [863, 259] width 8 height 7
click at [848, 306] on icon "button" at bounding box center [848, 307] width 7 height 7
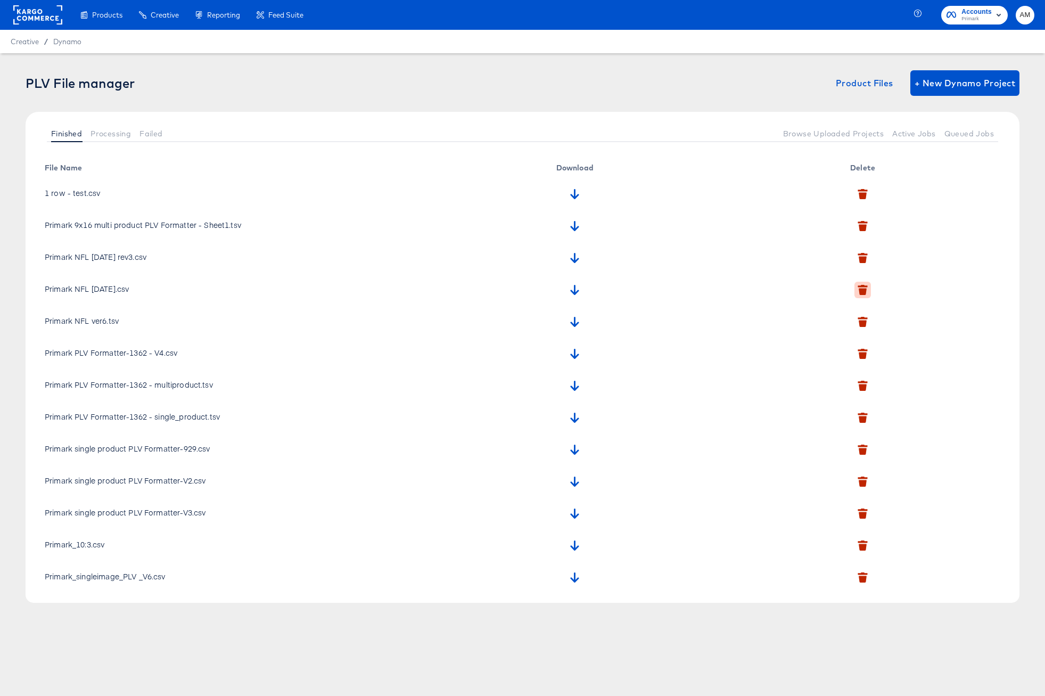
click at [858, 291] on icon "button" at bounding box center [863, 290] width 10 height 10
click at [844, 341] on icon "button" at bounding box center [844, 340] width 7 height 7
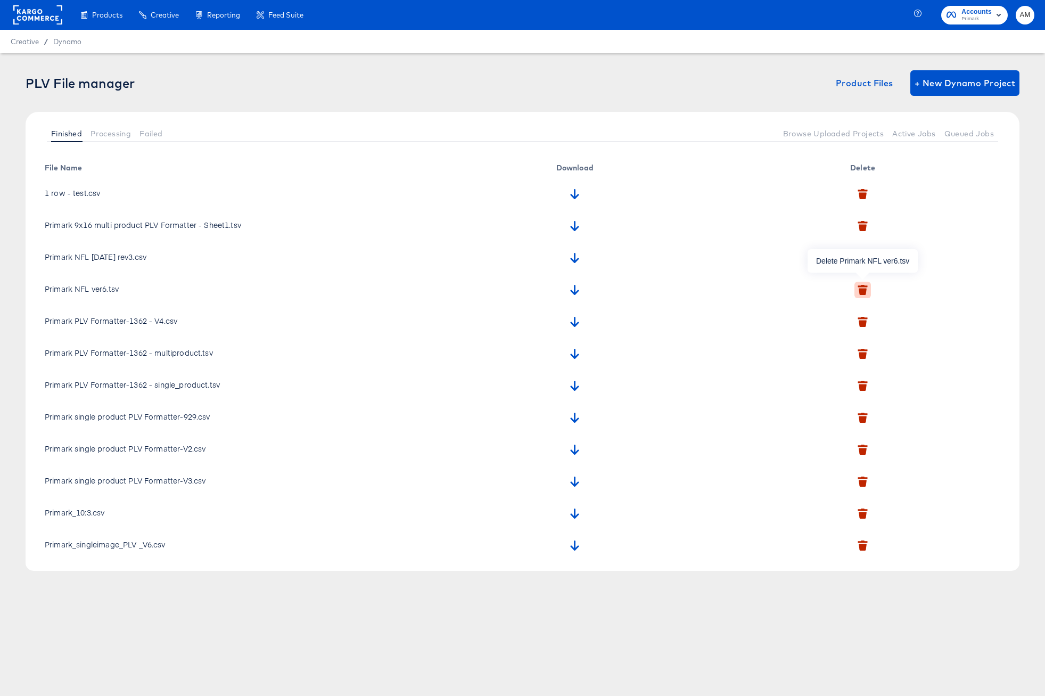
click at [865, 289] on icon "button" at bounding box center [863, 291] width 8 height 7
click at [851, 339] on icon "button" at bounding box center [851, 338] width 7 height 7
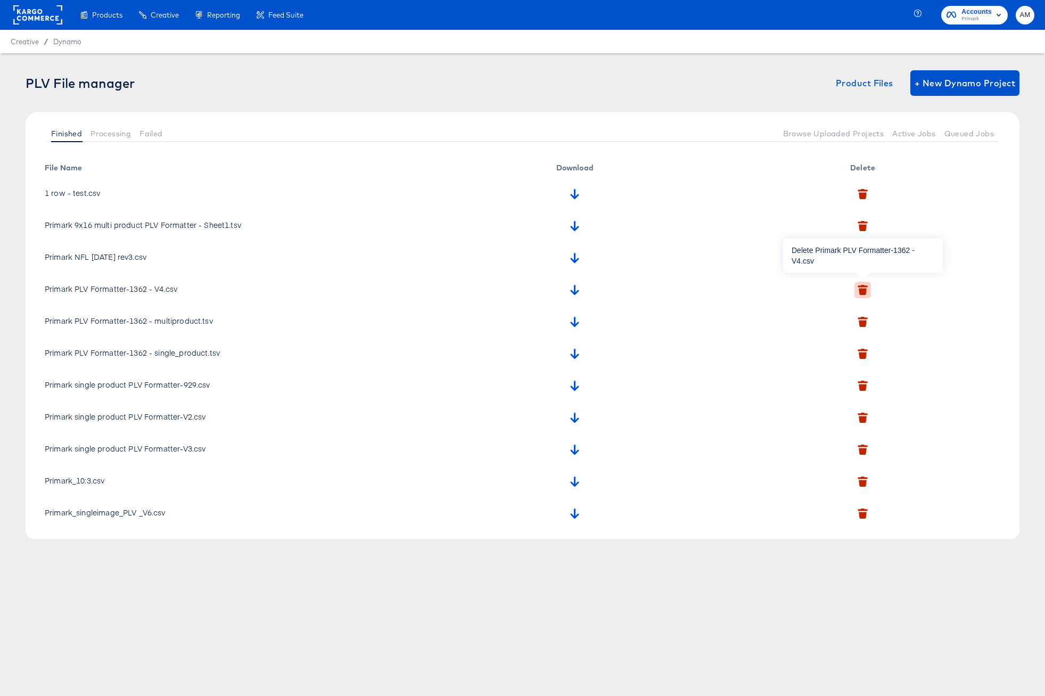
click at [864, 286] on icon "button" at bounding box center [863, 286] width 10 height 2
click at [852, 335] on icon "button" at bounding box center [850, 337] width 7 height 6
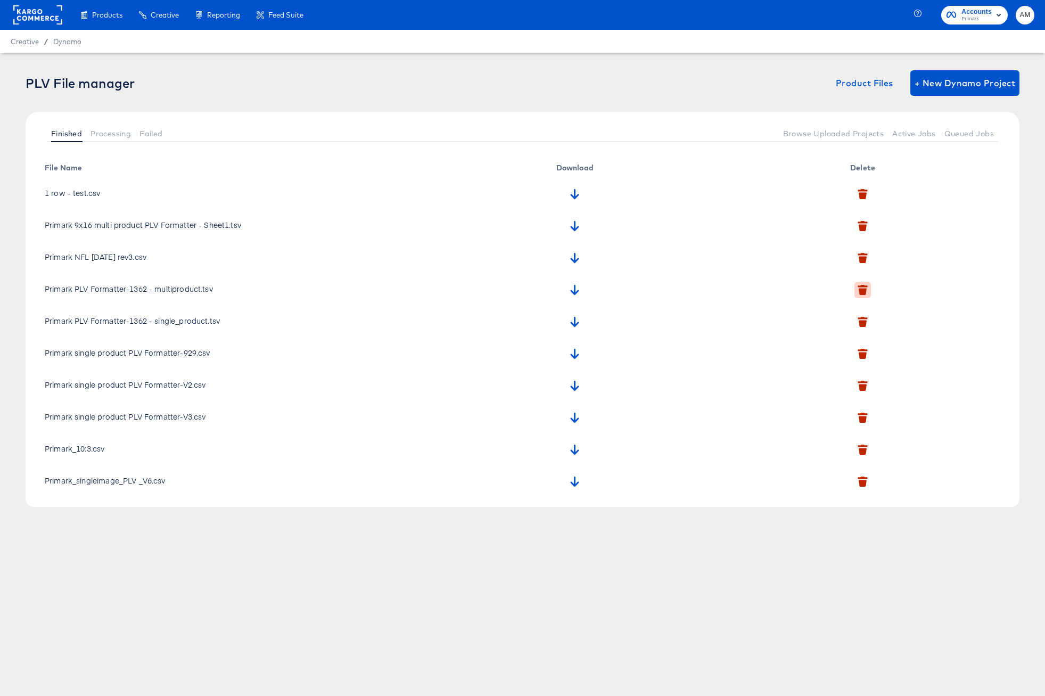
click at [864, 297] on button "button" at bounding box center [862, 290] width 17 height 17
click at [849, 346] on icon "button" at bounding box center [850, 346] width 7 height 7
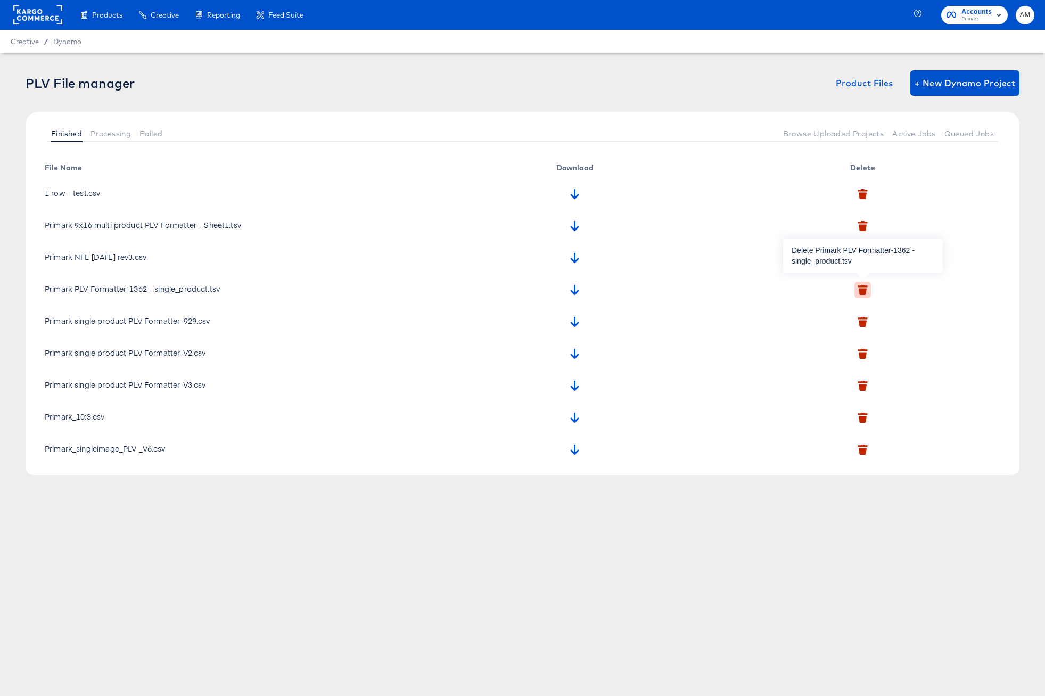
click at [862, 288] on icon "button" at bounding box center [863, 291] width 8 height 7
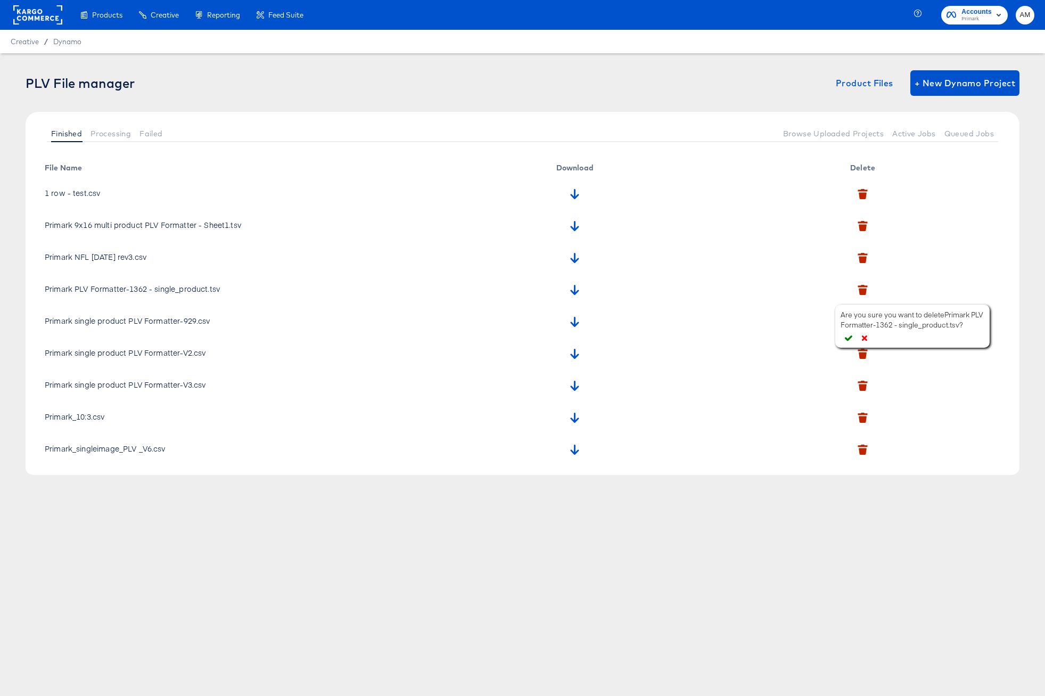
click at [847, 337] on icon "button" at bounding box center [848, 337] width 7 height 7
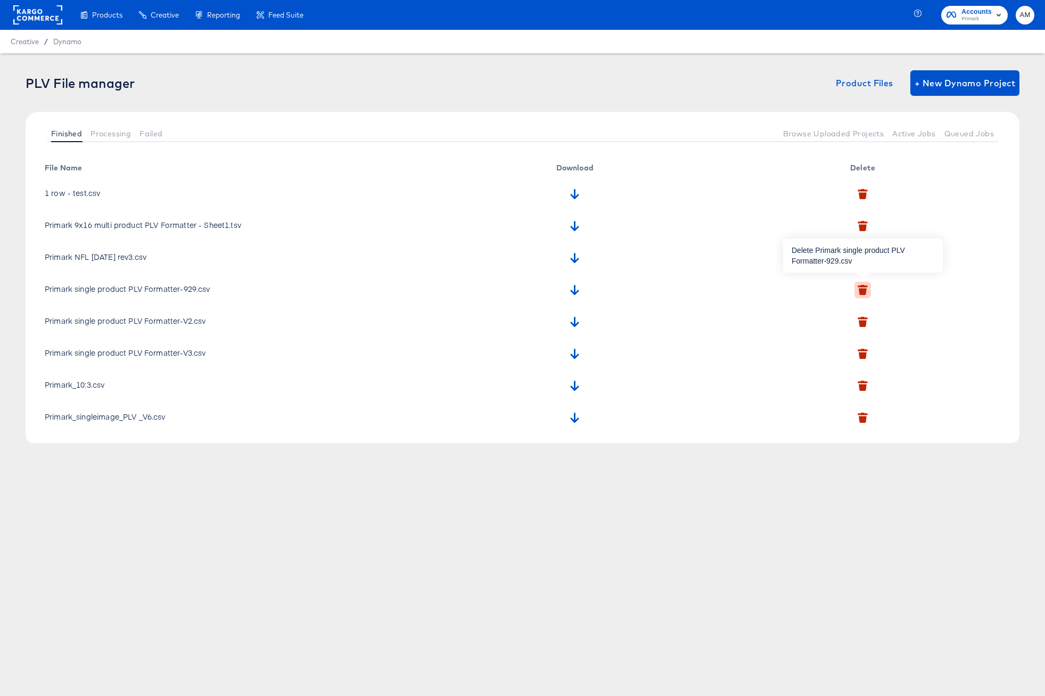
click at [862, 293] on icon "button" at bounding box center [863, 291] width 8 height 7
click at [848, 340] on icon "button" at bounding box center [848, 342] width 7 height 7
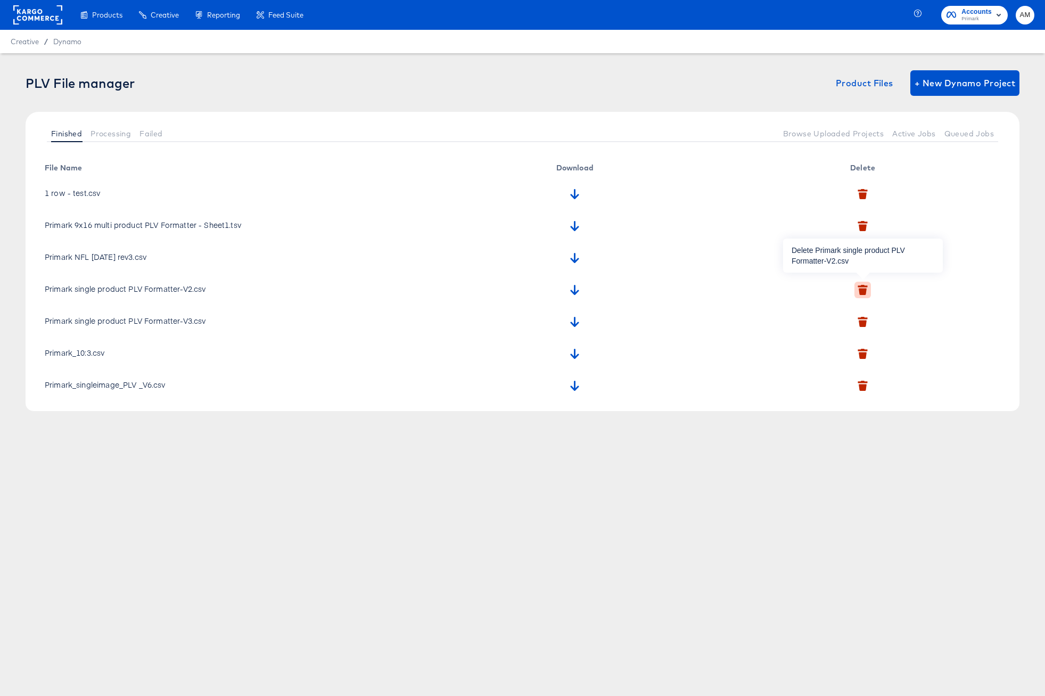
click at [860, 292] on icon "button" at bounding box center [863, 291] width 8 height 7
click at [845, 335] on div "Are you sure you want to delete Primark single product PLV Formatter-V2.csv ?" at bounding box center [911, 329] width 154 height 43
click at [847, 342] on td at bounding box center [865, 352] width 288 height 32
click at [861, 289] on icon "button" at bounding box center [863, 291] width 8 height 7
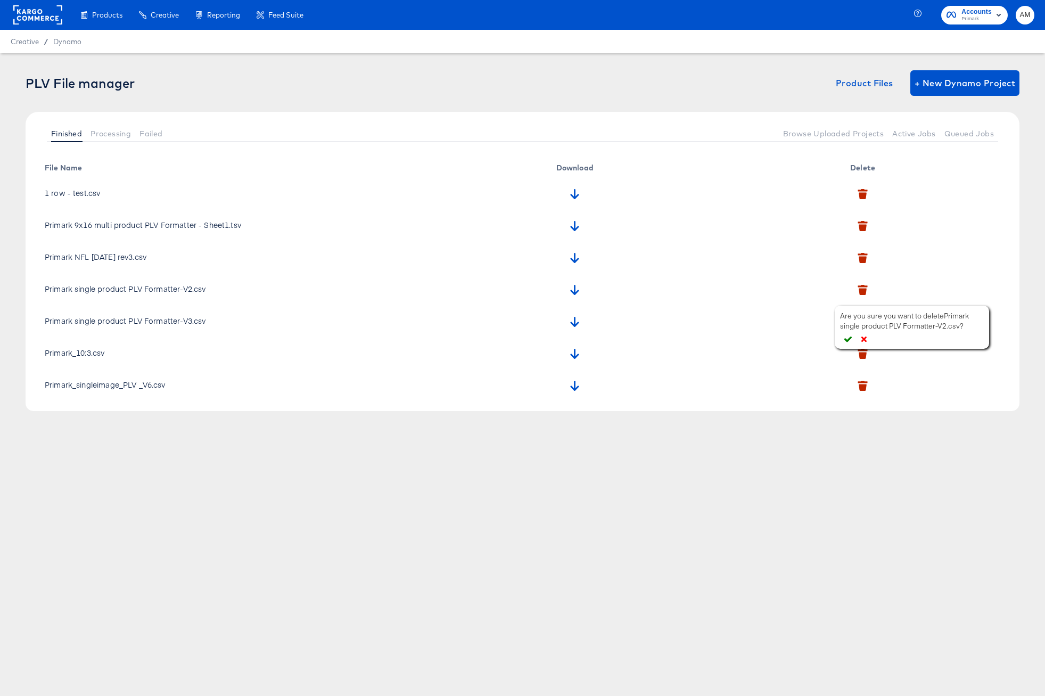
click at [847, 340] on icon "button" at bounding box center [847, 338] width 7 height 7
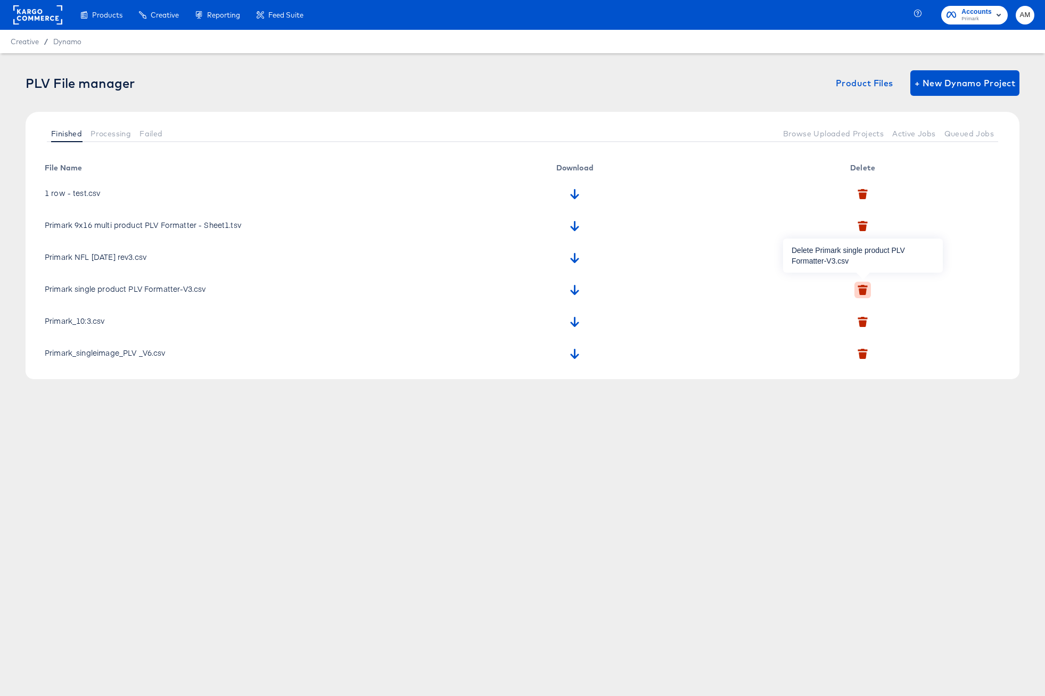
click at [862, 290] on icon "button" at bounding box center [863, 291] width 8 height 7
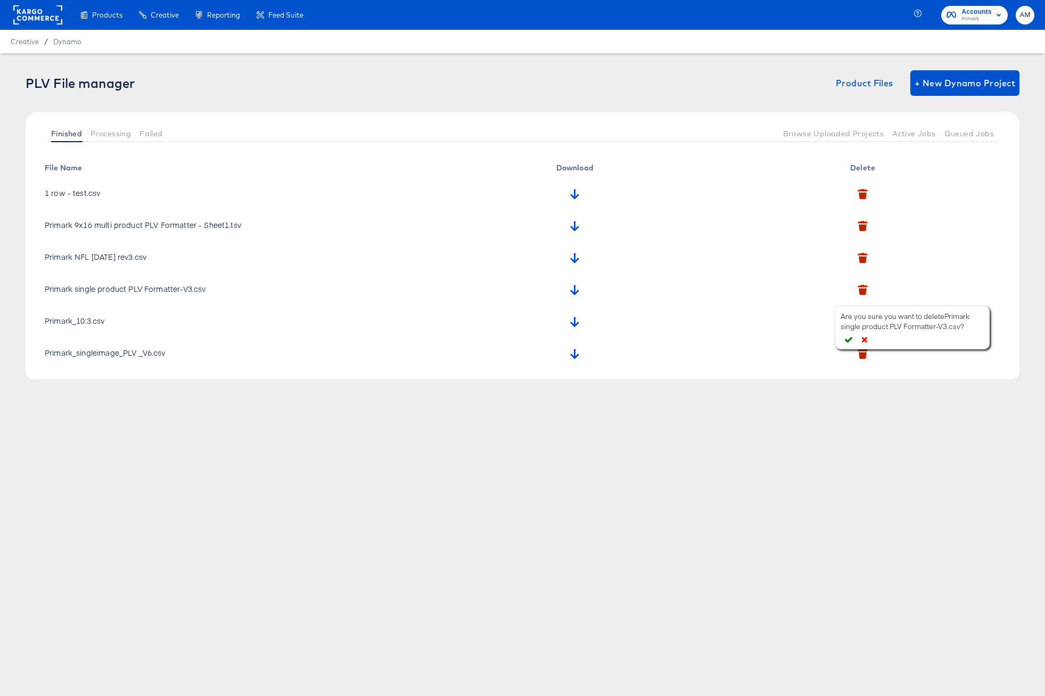
click at [845, 340] on icon "button" at bounding box center [848, 340] width 7 height 6
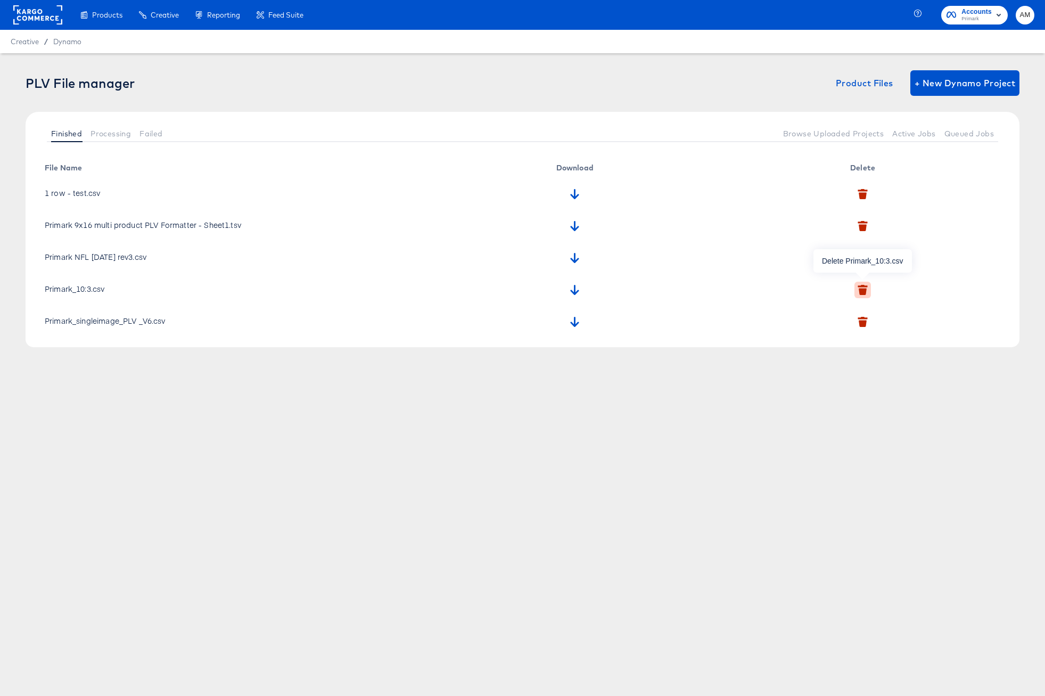
click at [863, 293] on icon "button" at bounding box center [863, 291] width 8 height 7
click at [850, 339] on icon "button" at bounding box center [849, 342] width 7 height 7
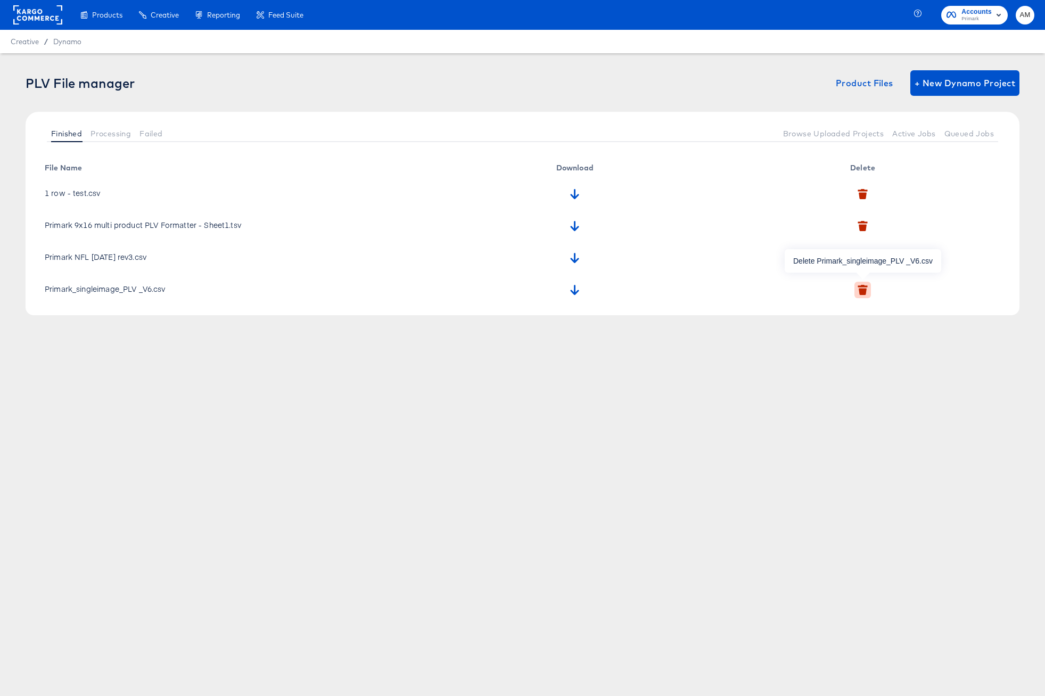
click at [866, 294] on icon "button" at bounding box center [863, 290] width 10 height 10
click at [851, 347] on icon "button" at bounding box center [852, 345] width 7 height 6
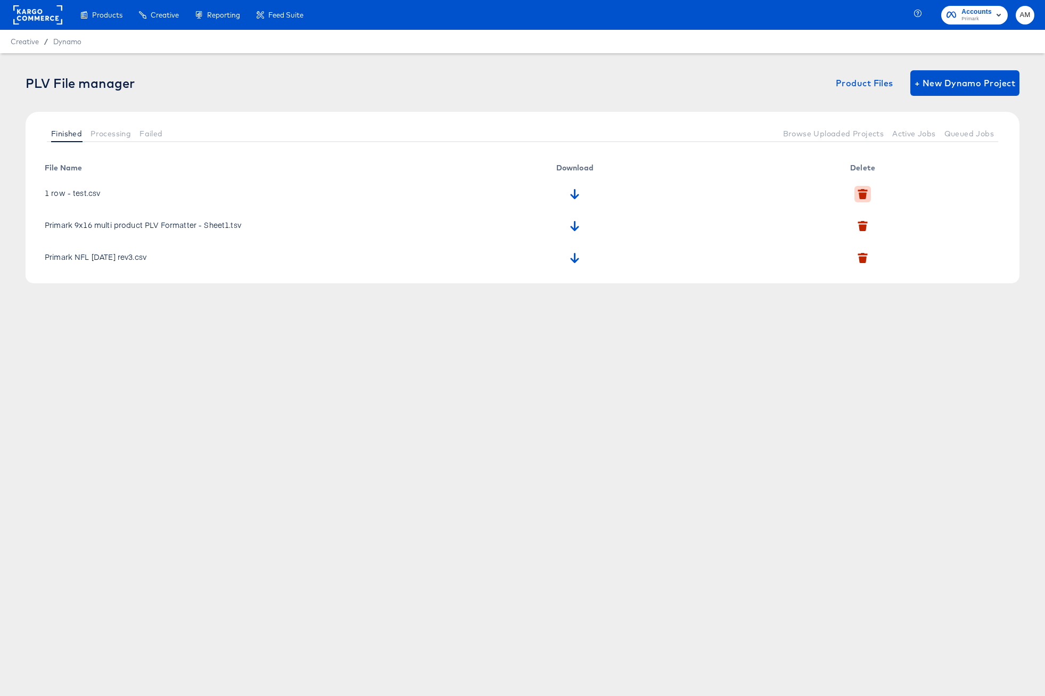
click at [864, 195] on icon "button" at bounding box center [863, 195] width 8 height 7
click at [851, 244] on icon "button" at bounding box center [850, 245] width 7 height 7
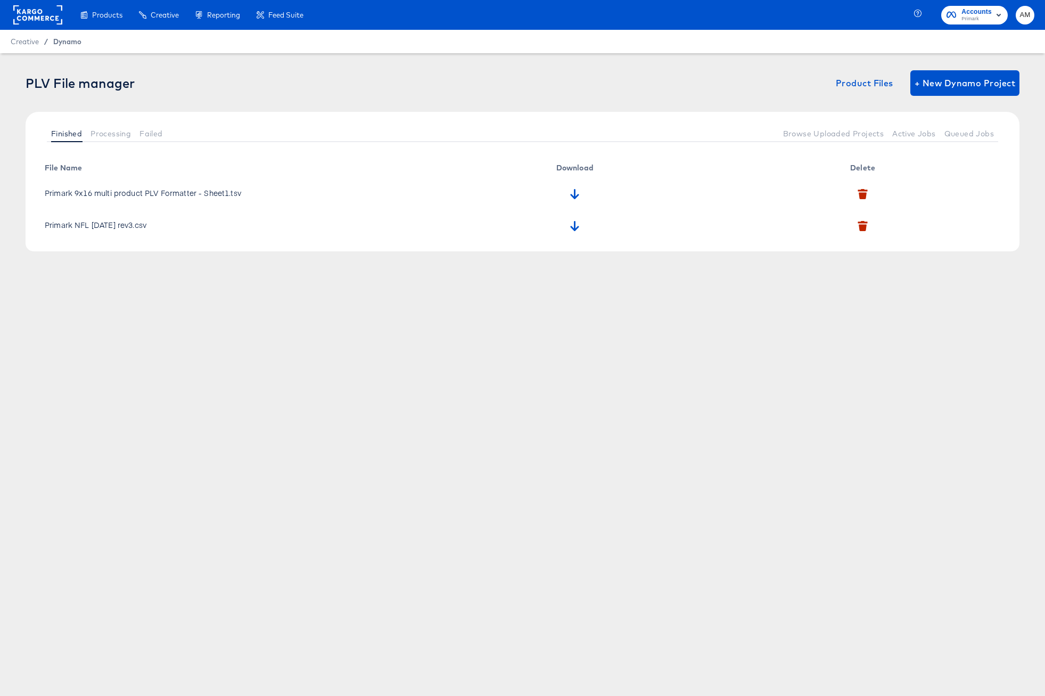
click at [70, 43] on span "Dynamo" at bounding box center [67, 41] width 28 height 9
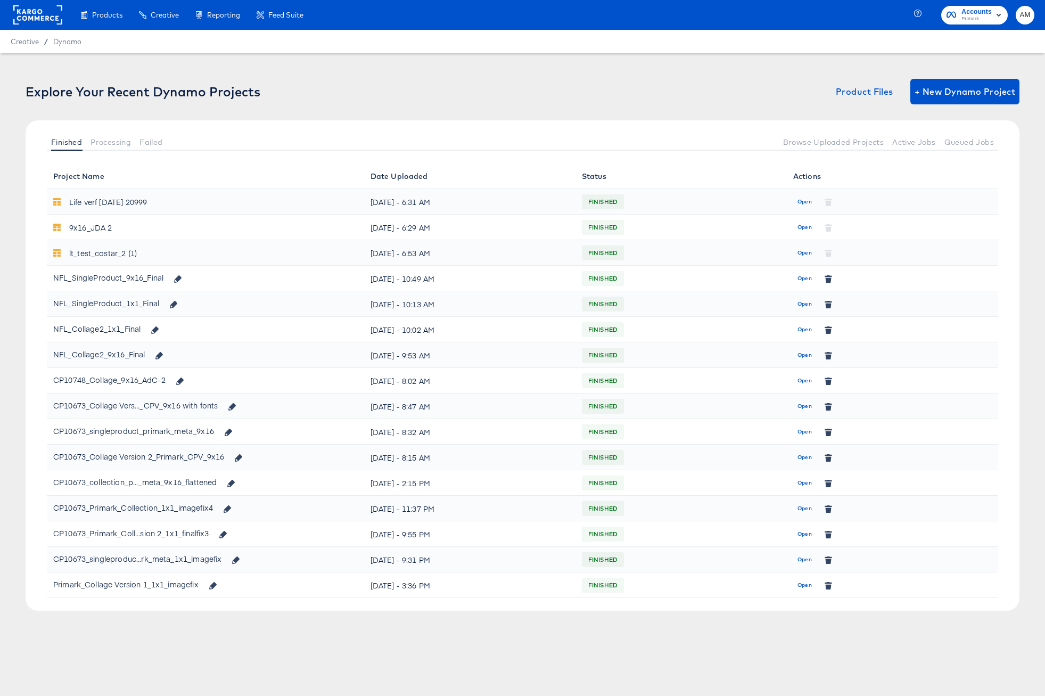
click at [800, 276] on span "Open" at bounding box center [804, 279] width 14 height 10
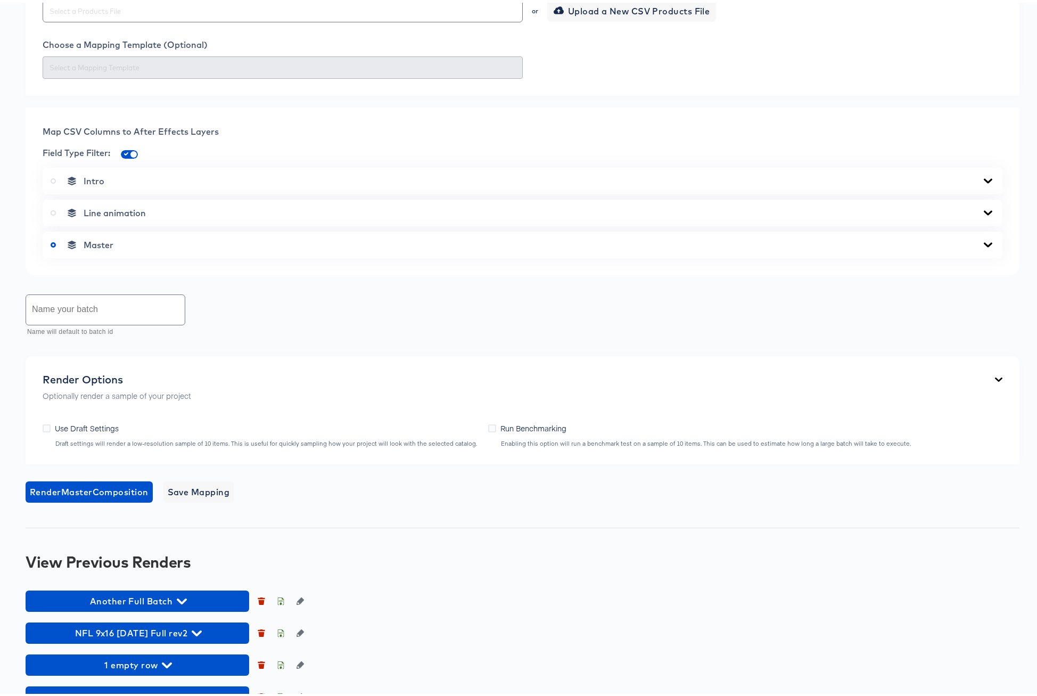
scroll to position [629, 0]
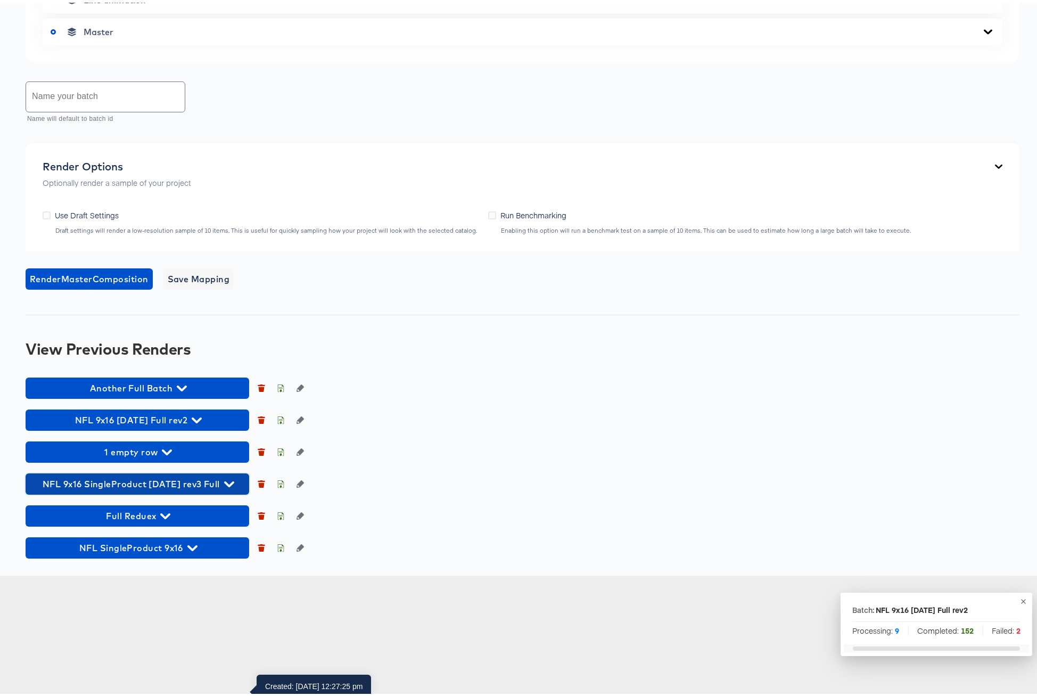
click at [224, 484] on icon "button" at bounding box center [229, 482] width 10 height 6
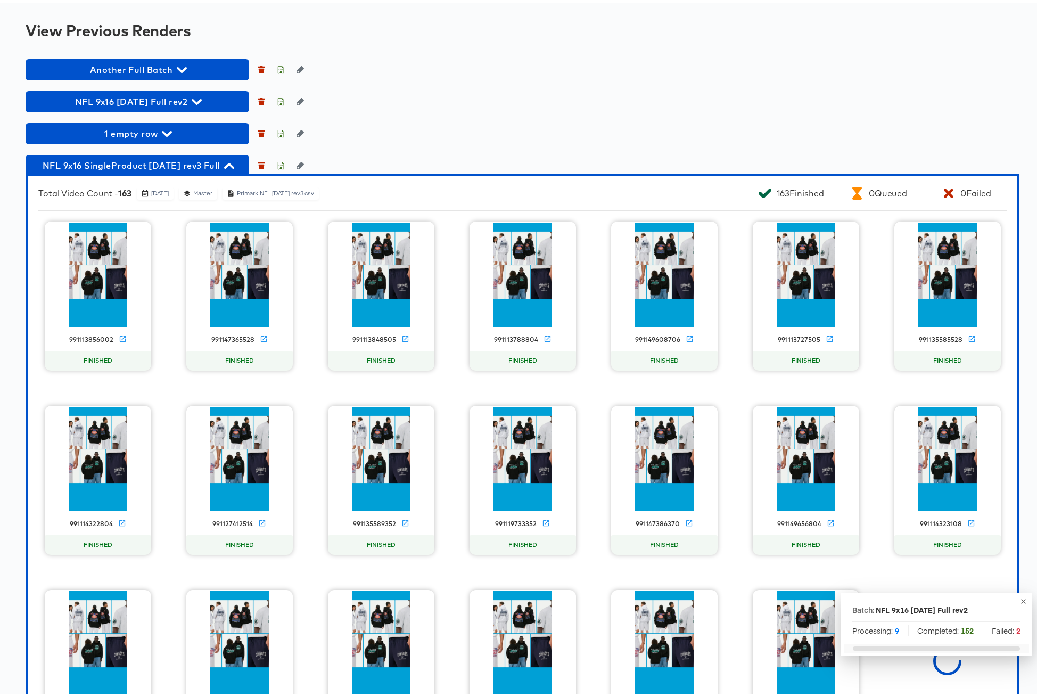
scroll to position [864, 0]
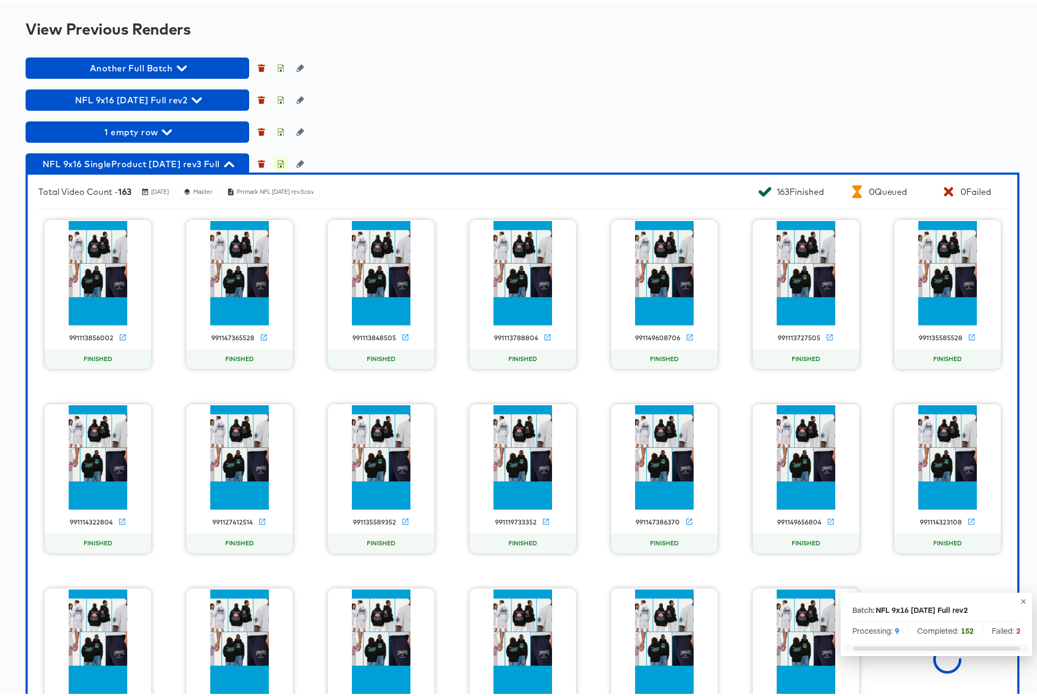
click at [281, 165] on icon "button" at bounding box center [281, 162] width 4 height 5
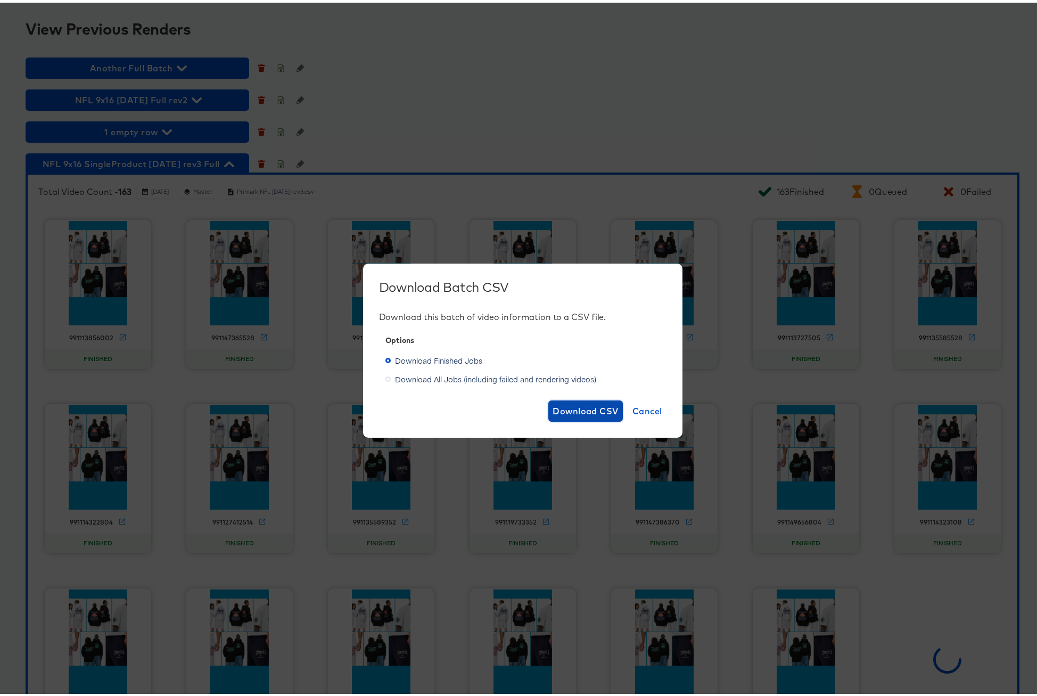
click at [564, 411] on span "Download CSV" at bounding box center [586, 408] width 66 height 15
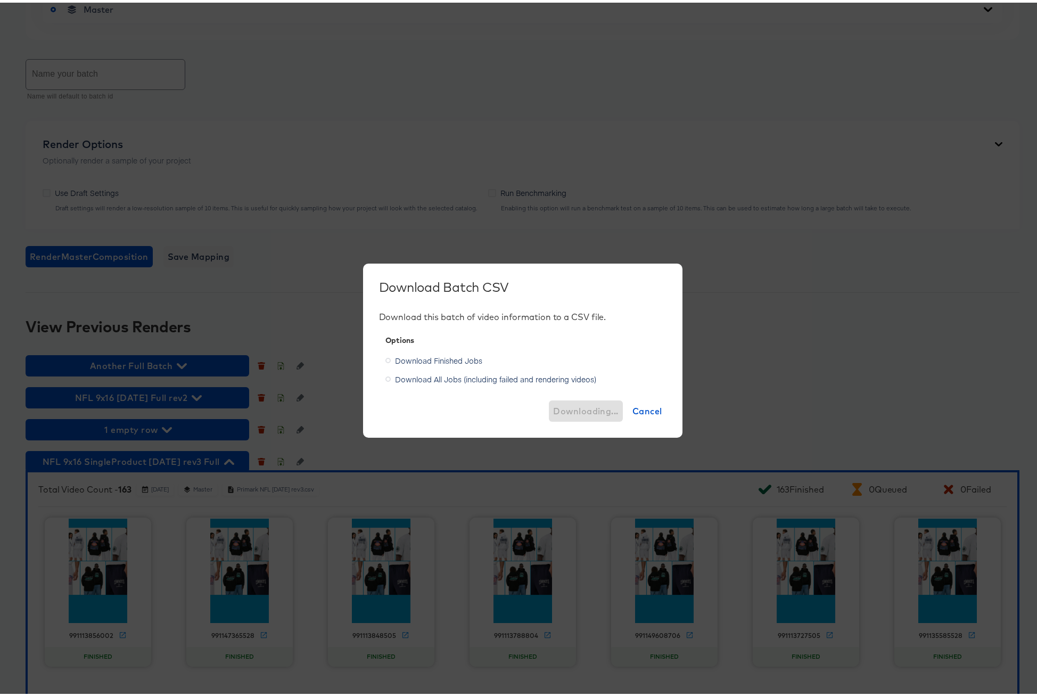
scroll to position [0, 0]
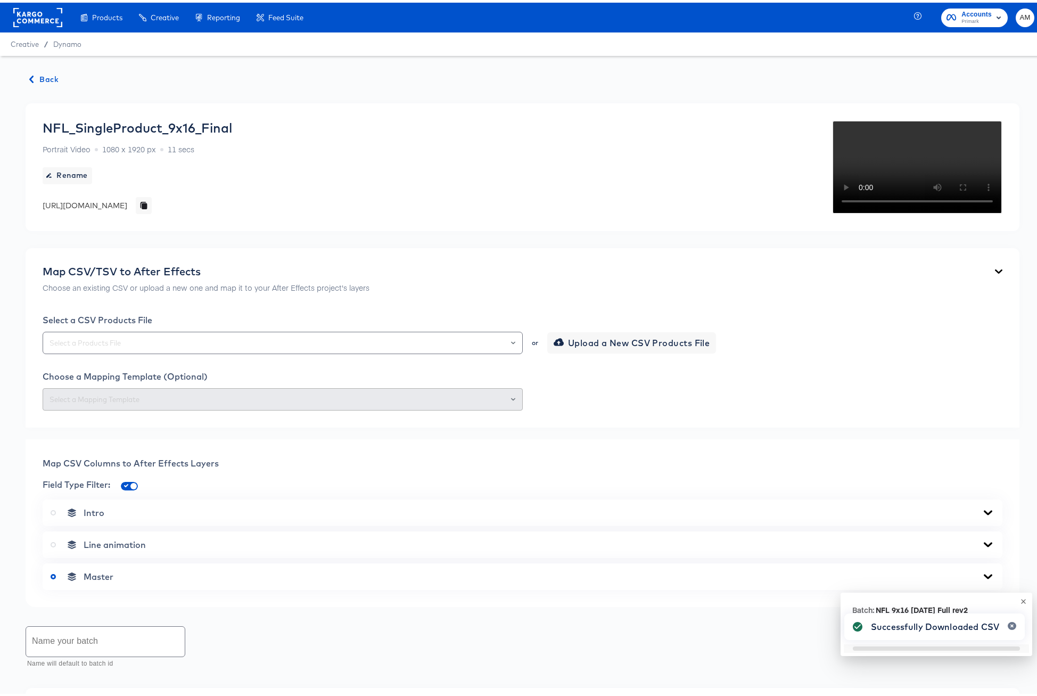
click at [43, 74] on span "Back" at bounding box center [44, 76] width 29 height 13
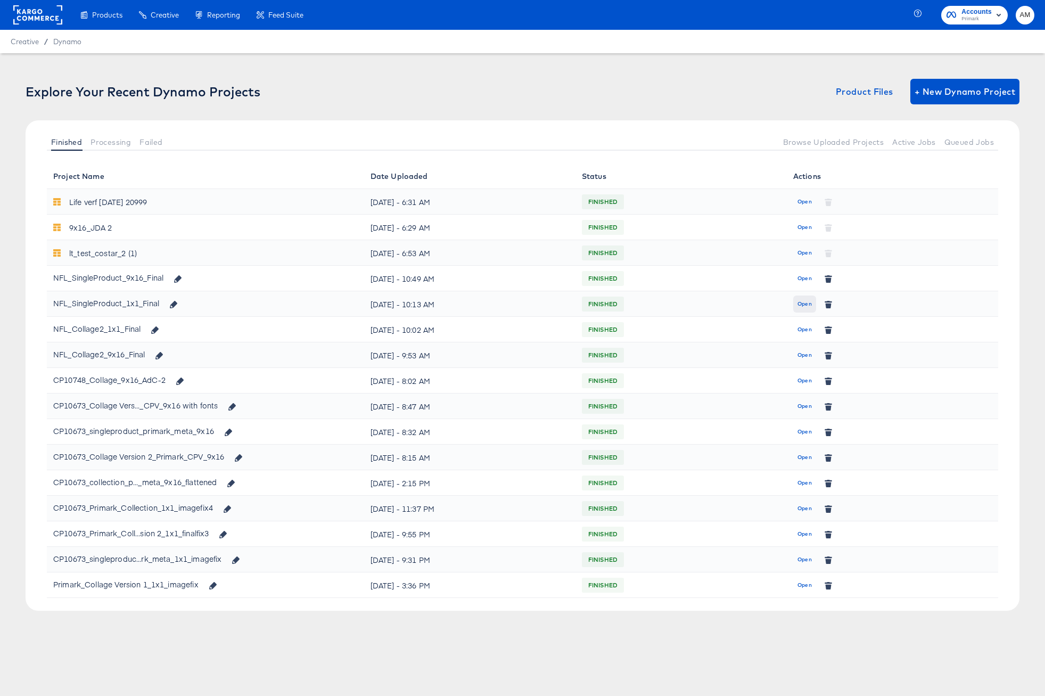
click at [801, 302] on span "Open" at bounding box center [804, 304] width 14 height 10
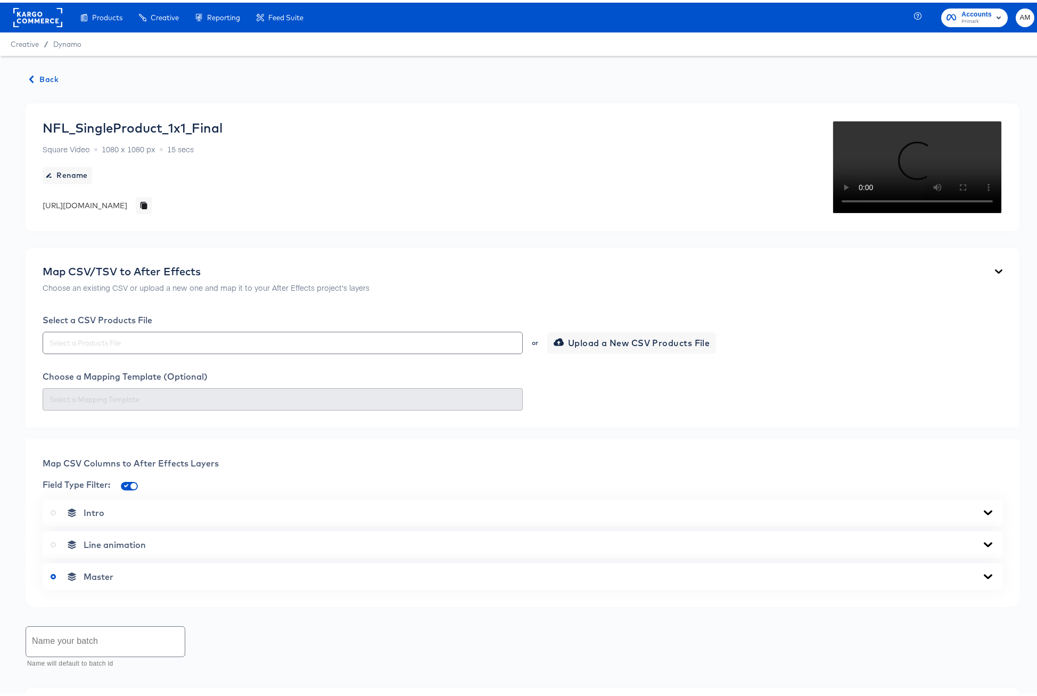
scroll to position [434, 0]
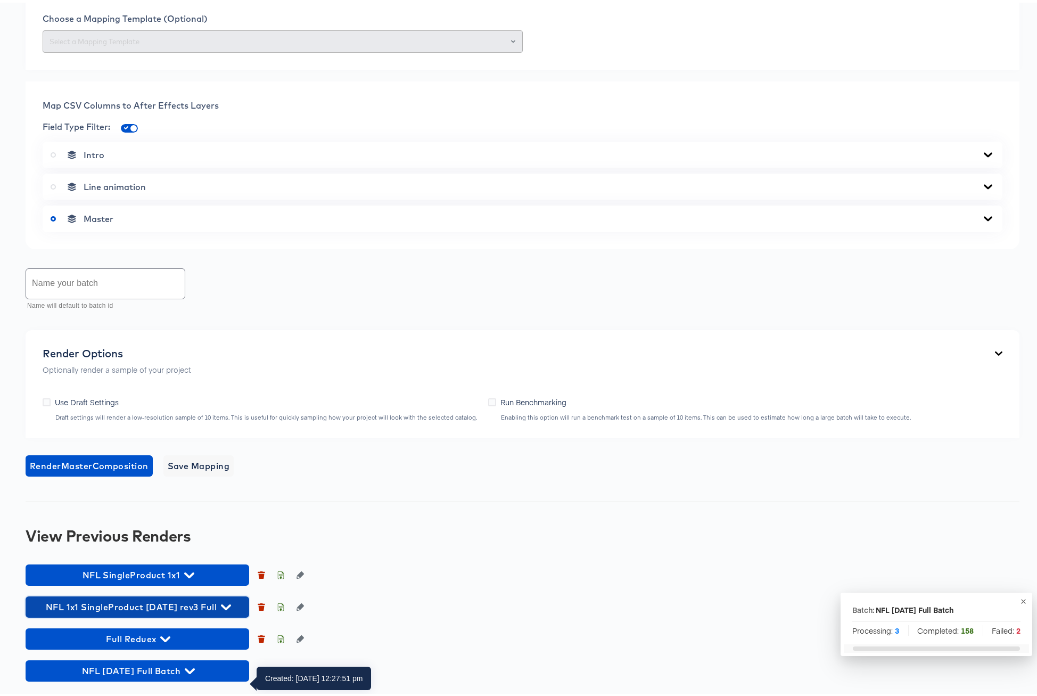
click at [222, 604] on icon "button" at bounding box center [226, 605] width 10 height 6
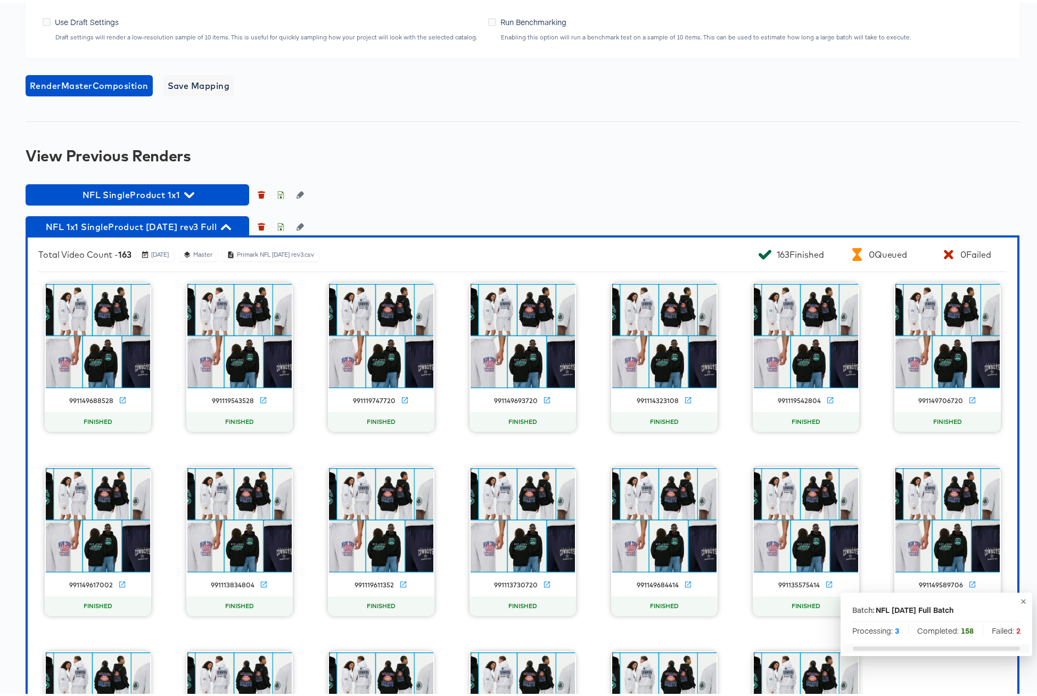
scroll to position [814, 0]
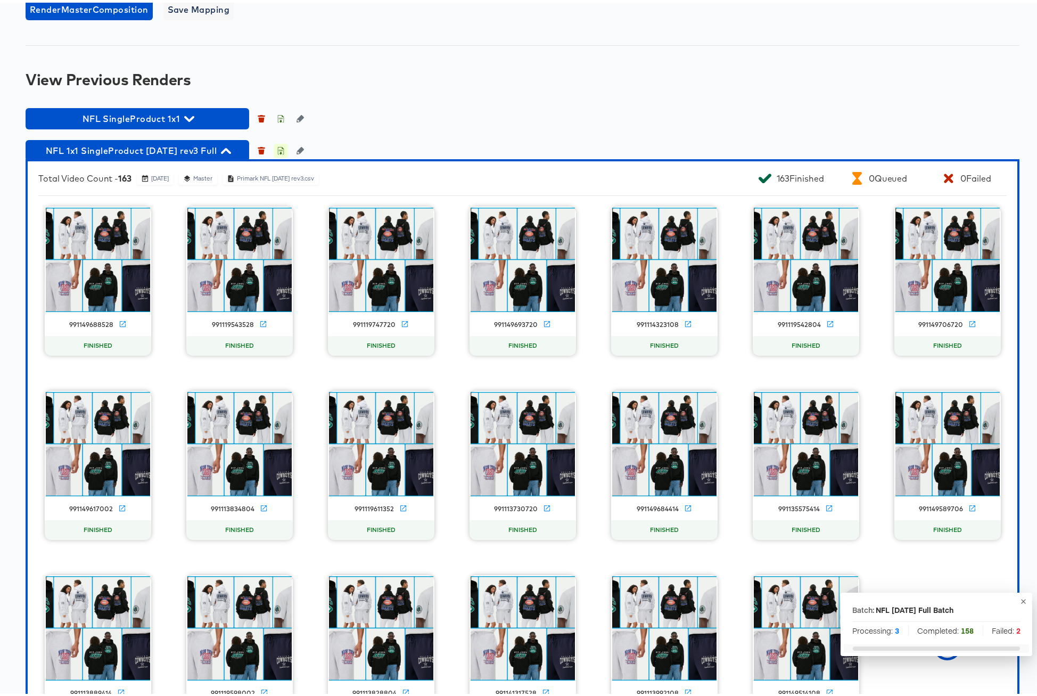
click at [281, 152] on icon "button" at bounding box center [281, 149] width 4 height 5
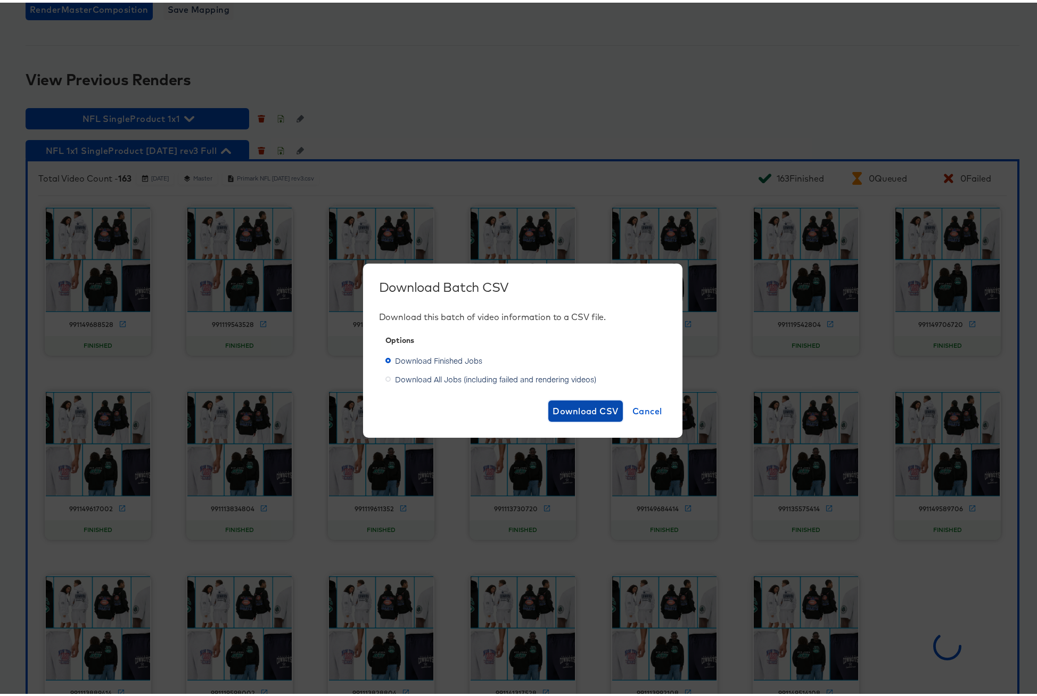
click at [559, 405] on span "Download CSV" at bounding box center [586, 408] width 66 height 15
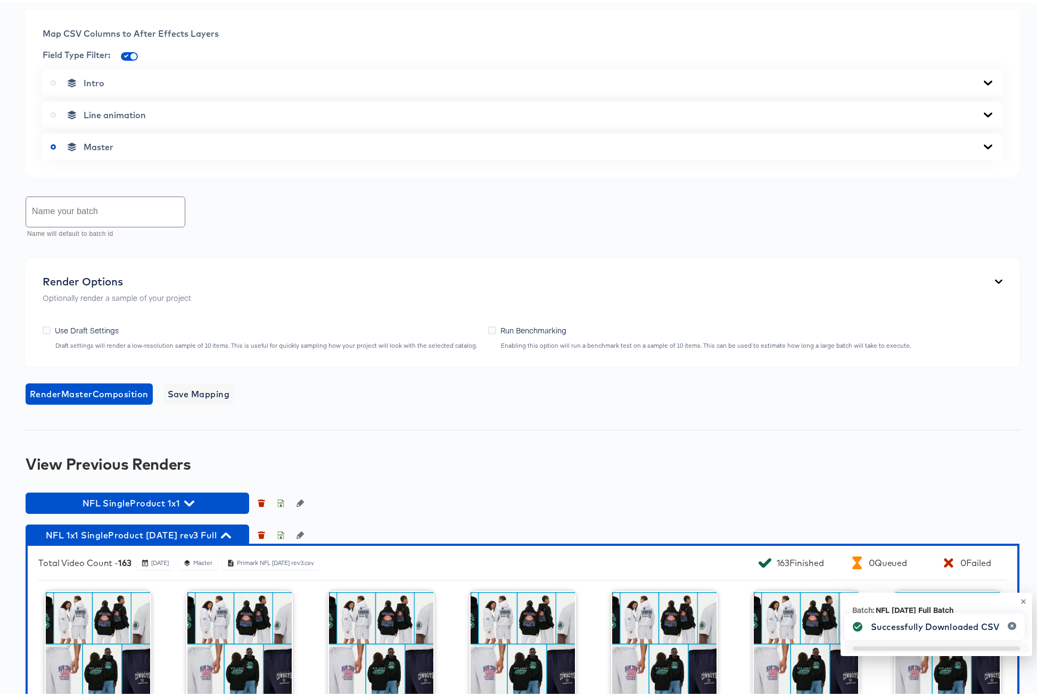
scroll to position [0, 0]
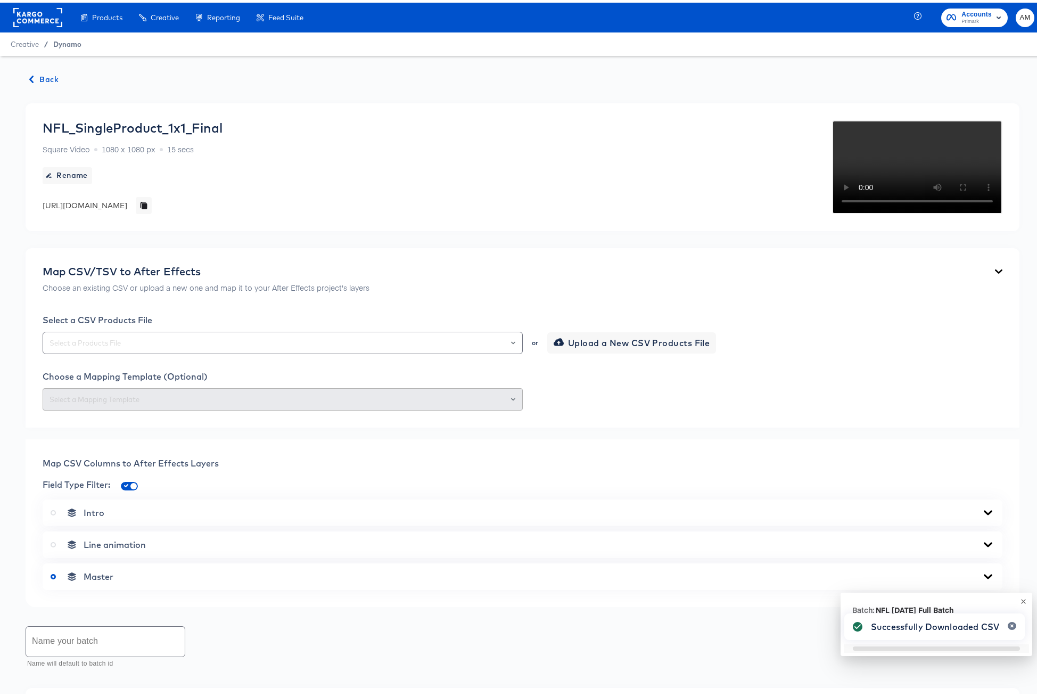
click at [62, 42] on span "Dynamo" at bounding box center [67, 41] width 28 height 9
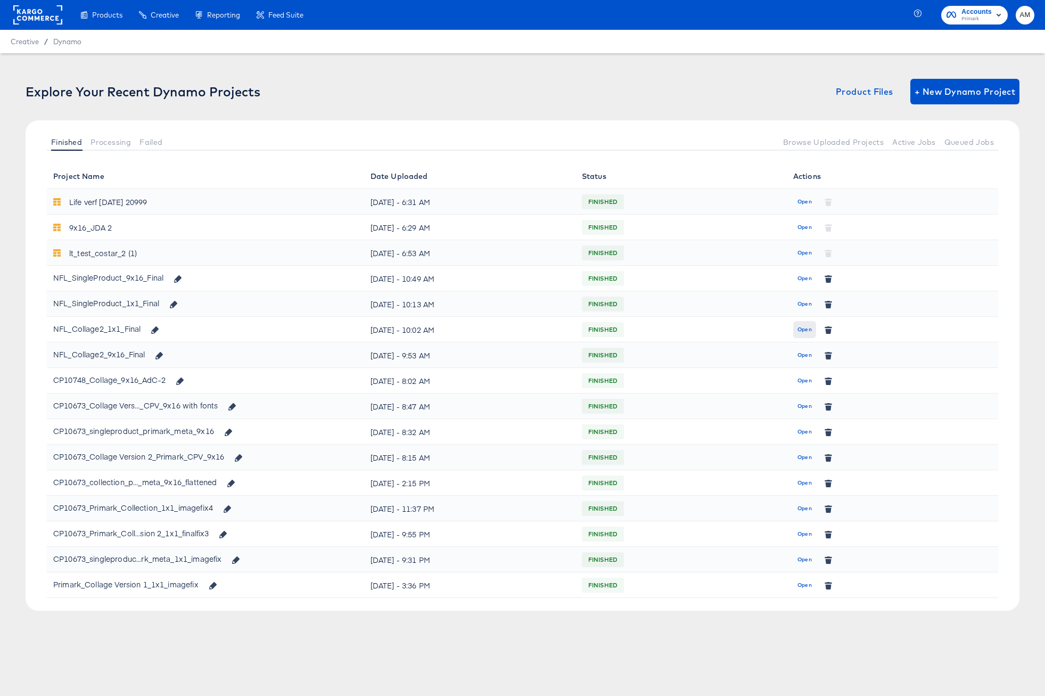
click at [803, 330] on span "Open" at bounding box center [804, 330] width 14 height 10
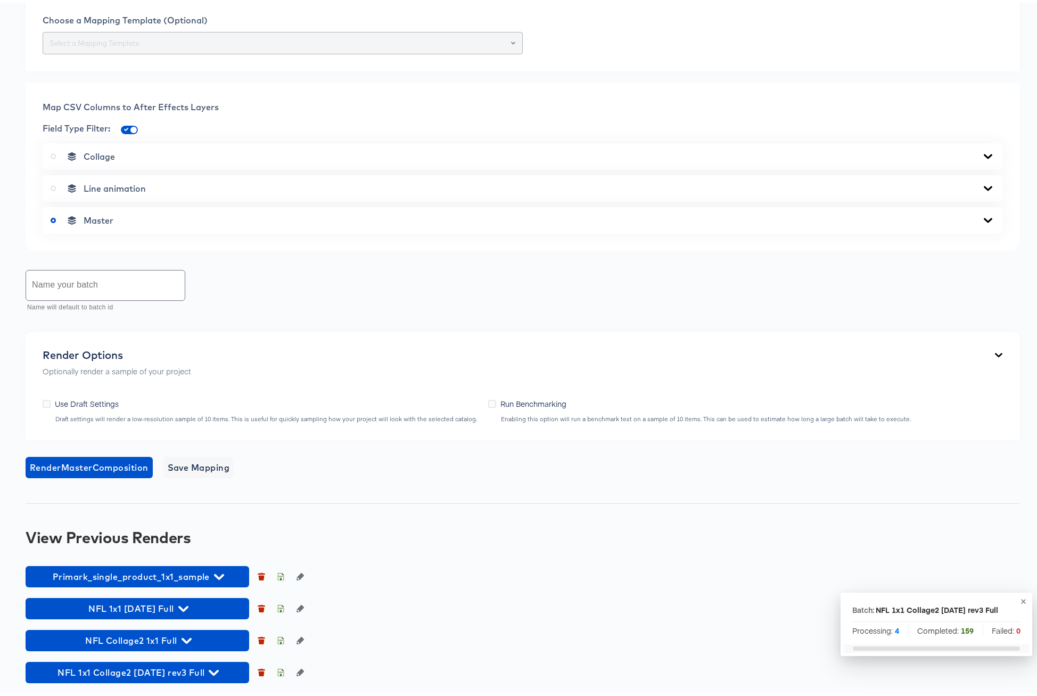
scroll to position [434, 0]
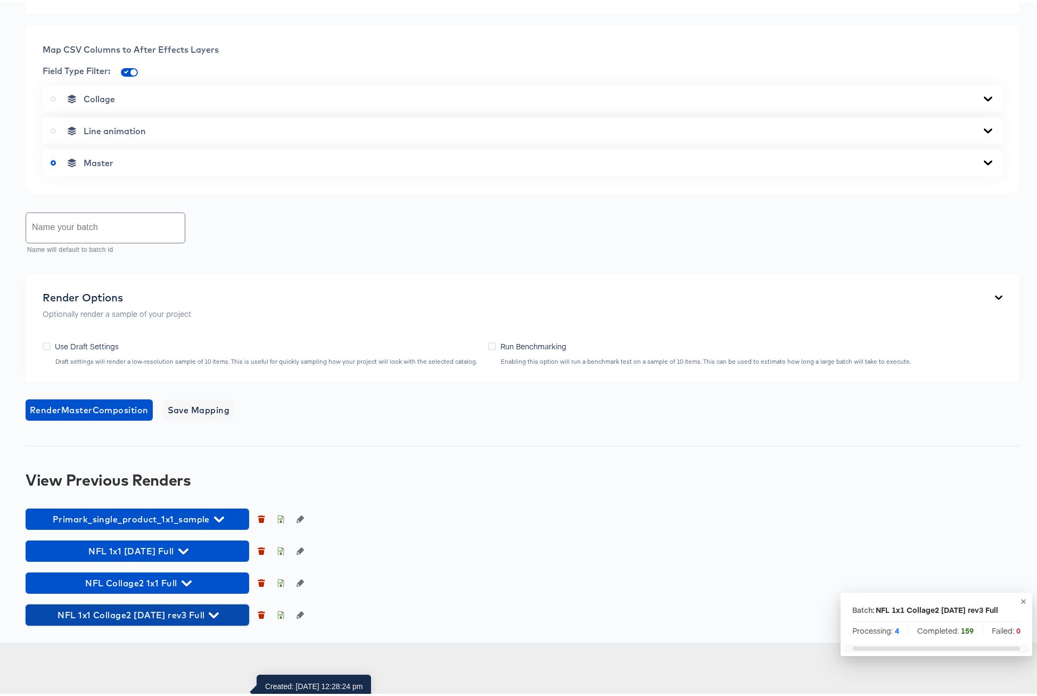
click at [211, 617] on icon "button" at bounding box center [214, 612] width 10 height 10
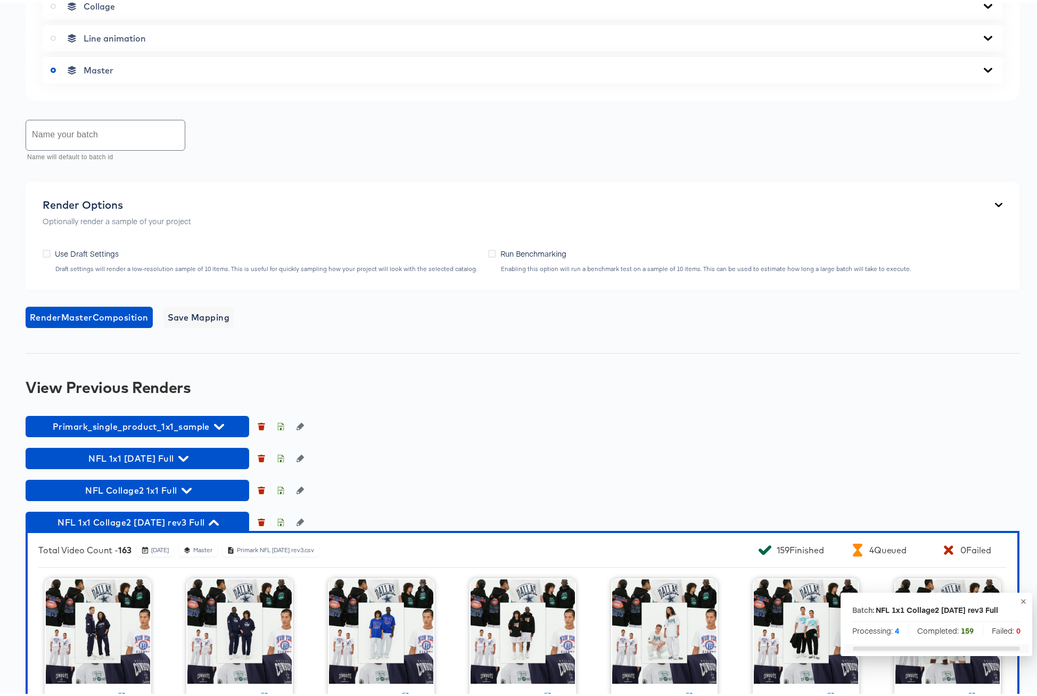
scroll to position [0, 0]
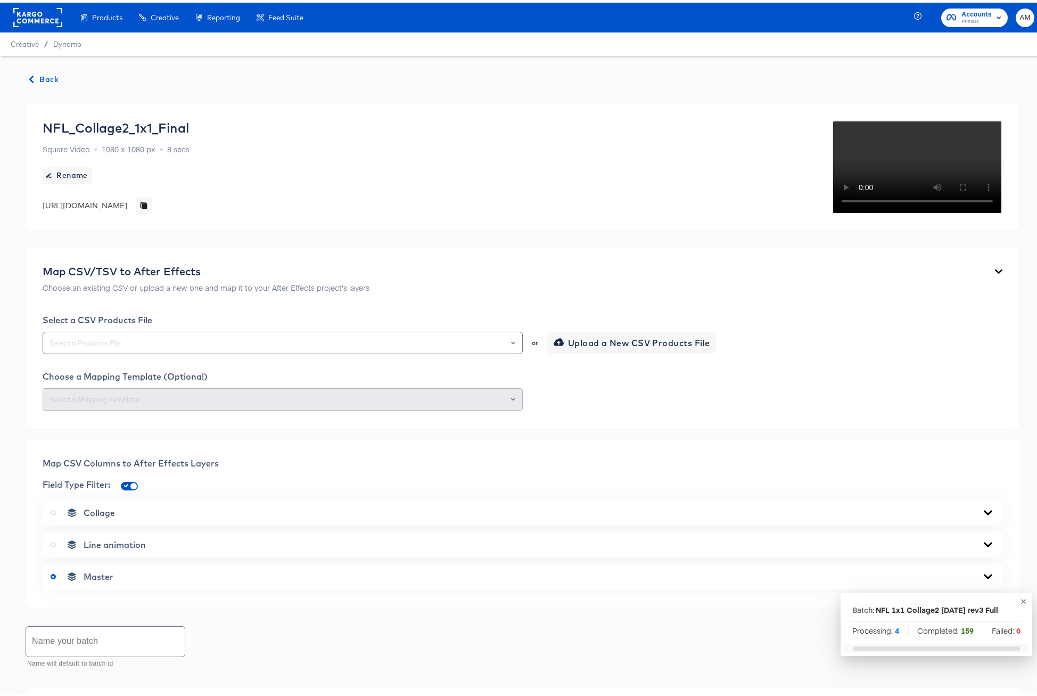
click at [39, 76] on span "Back" at bounding box center [44, 76] width 29 height 13
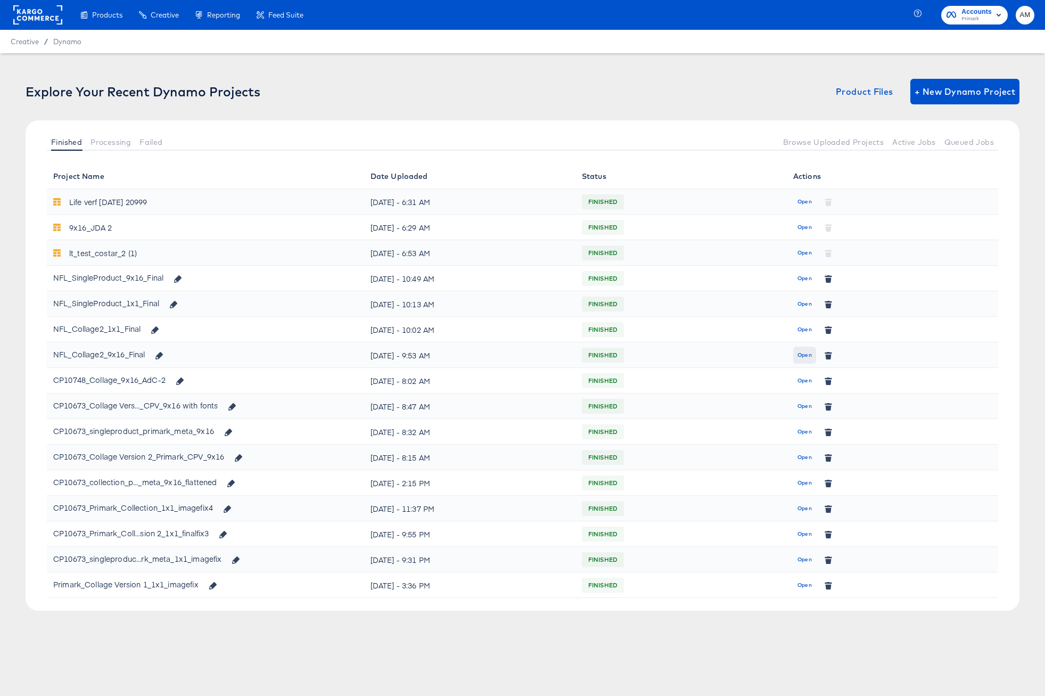
click at [803, 355] on span "Open" at bounding box center [804, 355] width 14 height 10
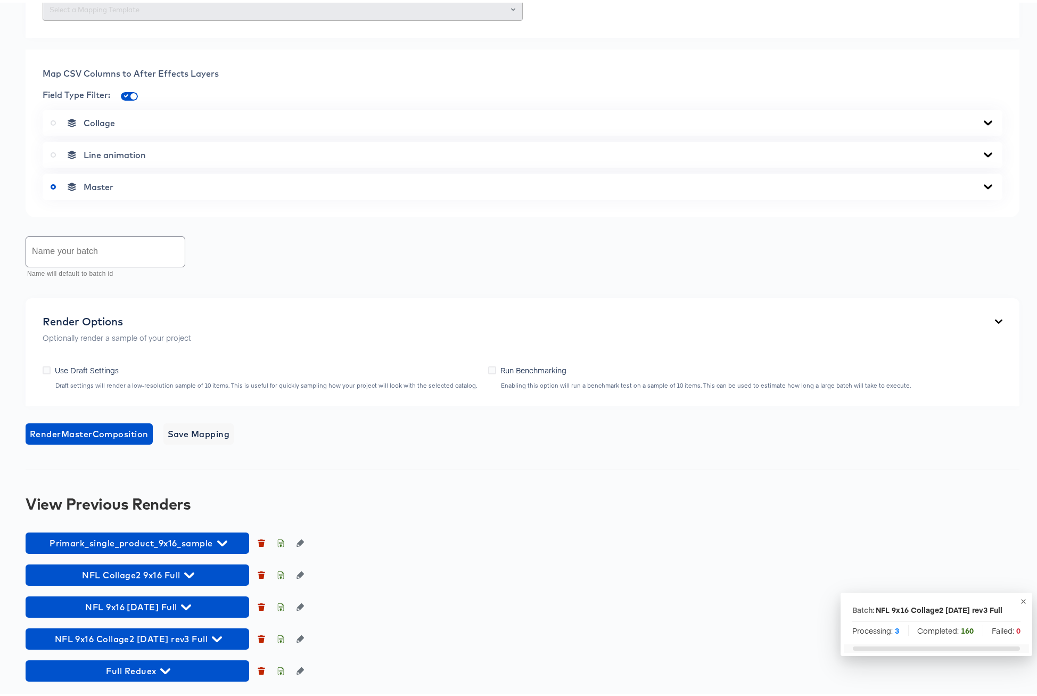
scroll to position [597, 0]
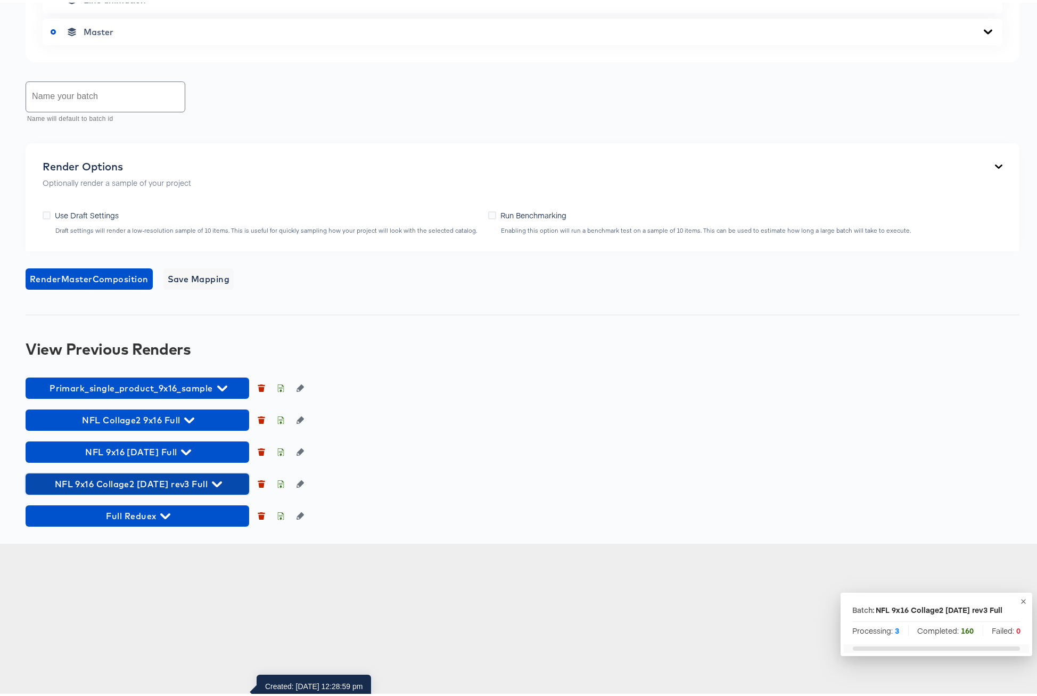
click at [212, 484] on icon "button" at bounding box center [217, 482] width 10 height 6
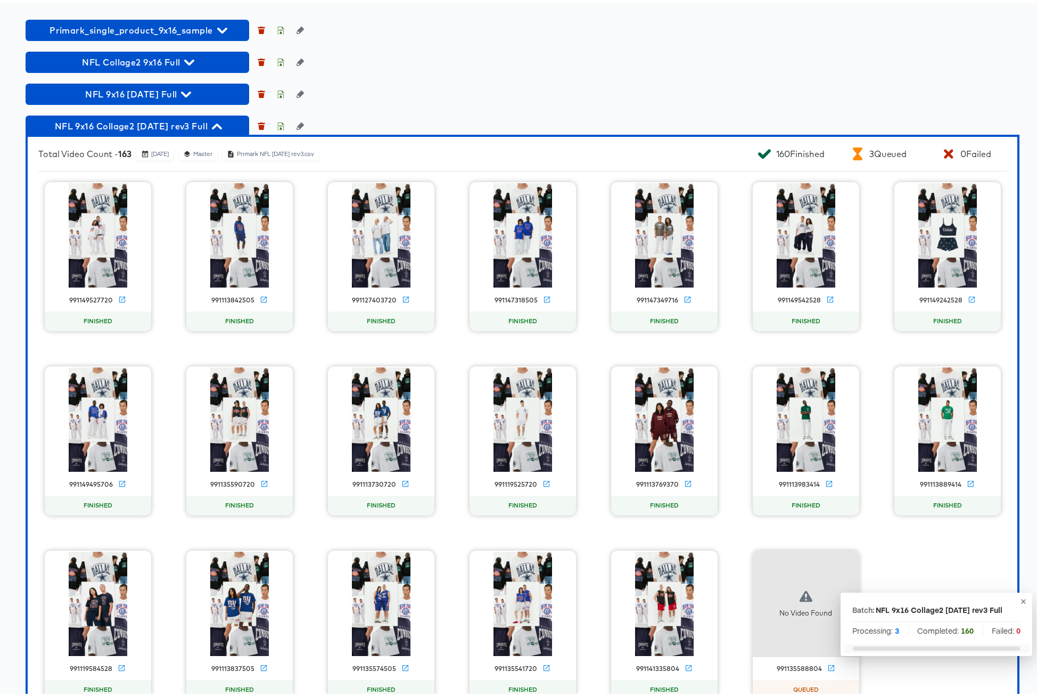
scroll to position [905, 0]
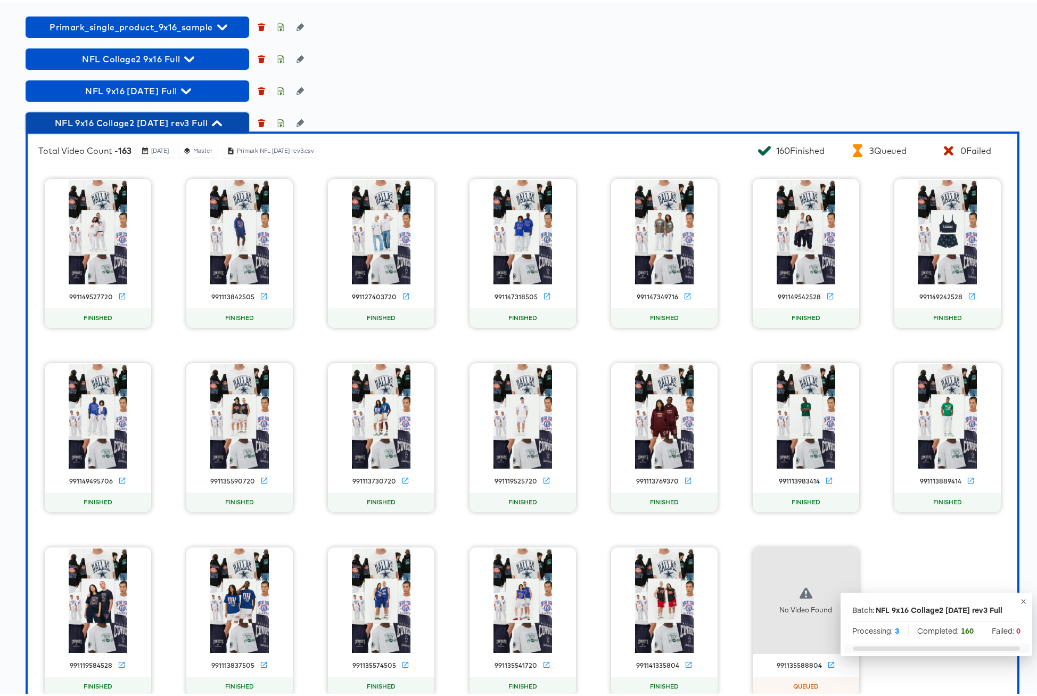
click at [215, 123] on icon "button" at bounding box center [217, 121] width 10 height 6
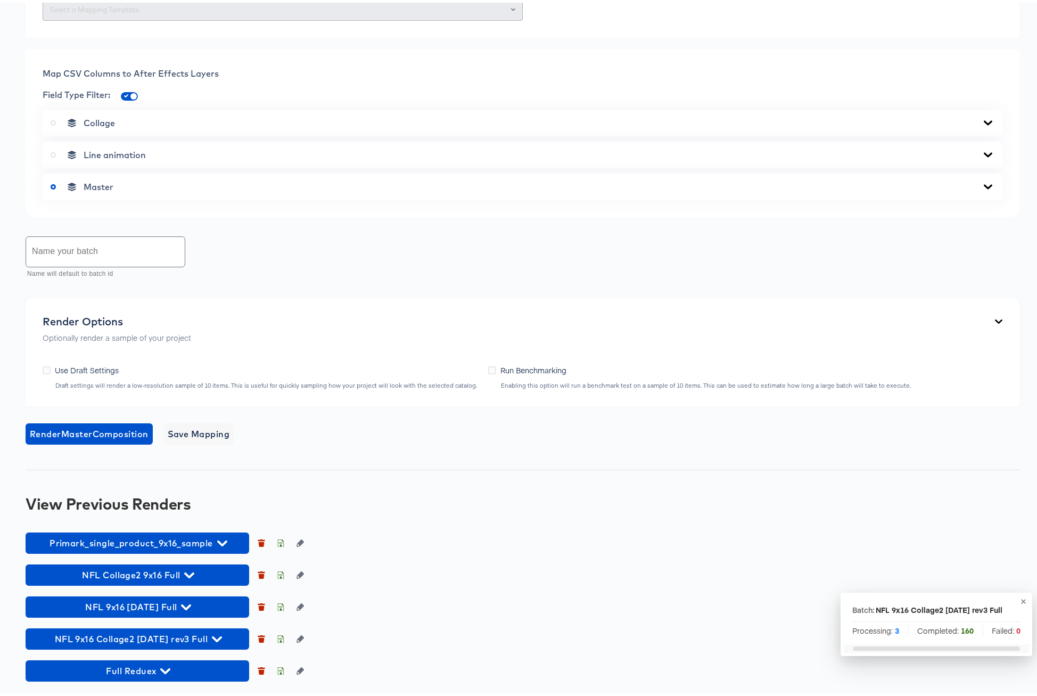
scroll to position [0, 0]
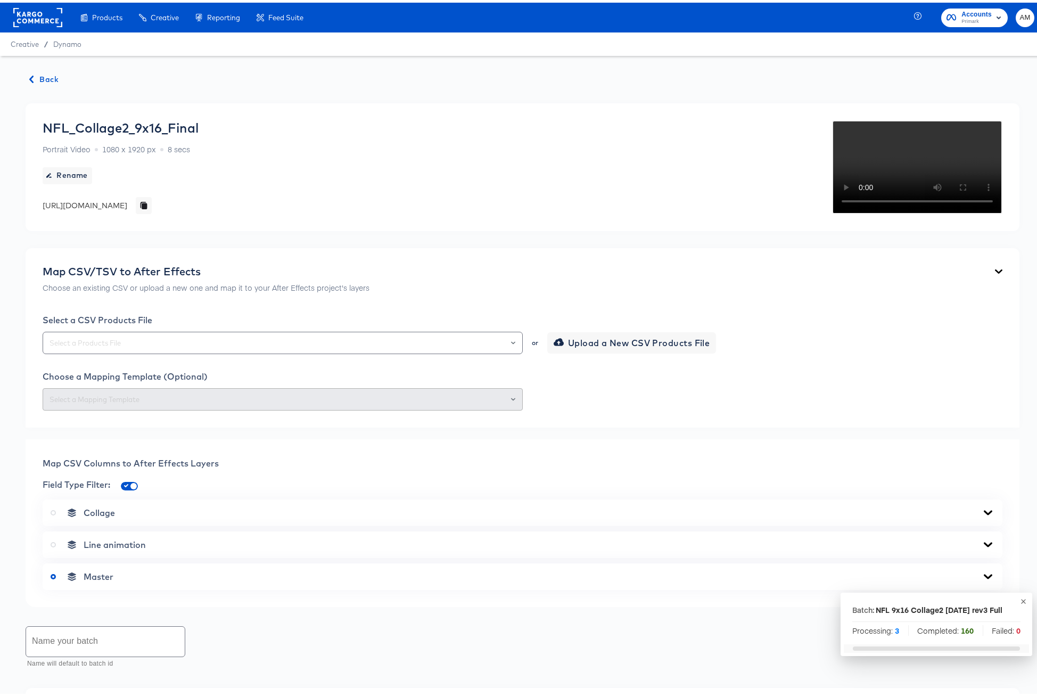
click at [52, 77] on span "Back" at bounding box center [44, 76] width 29 height 13
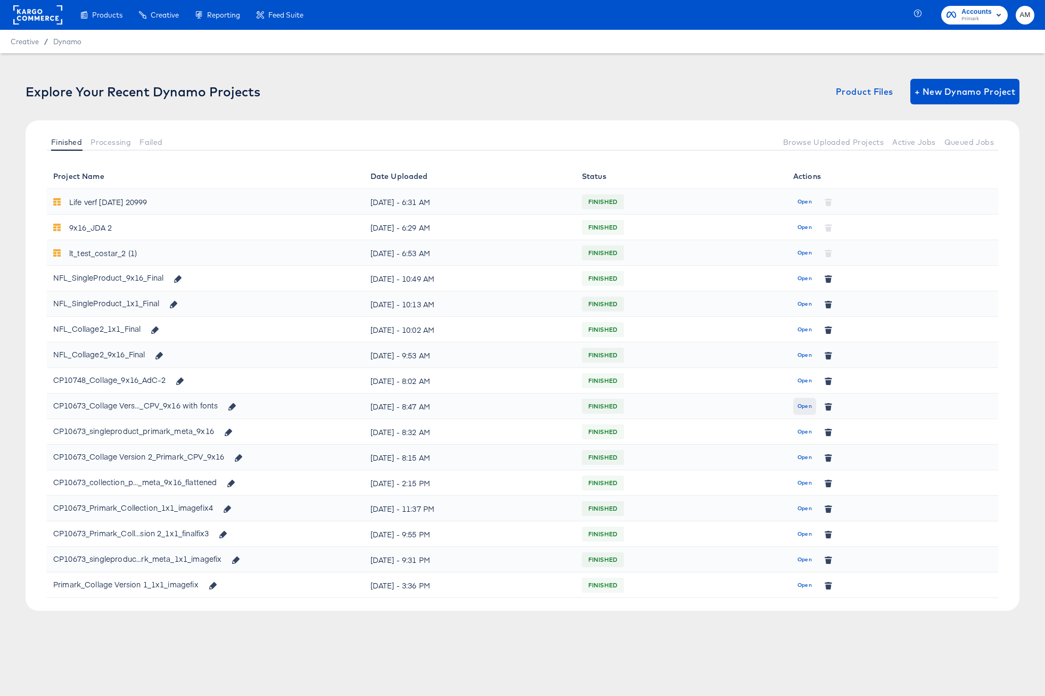
click at [801, 406] on span "Open" at bounding box center [804, 406] width 14 height 10
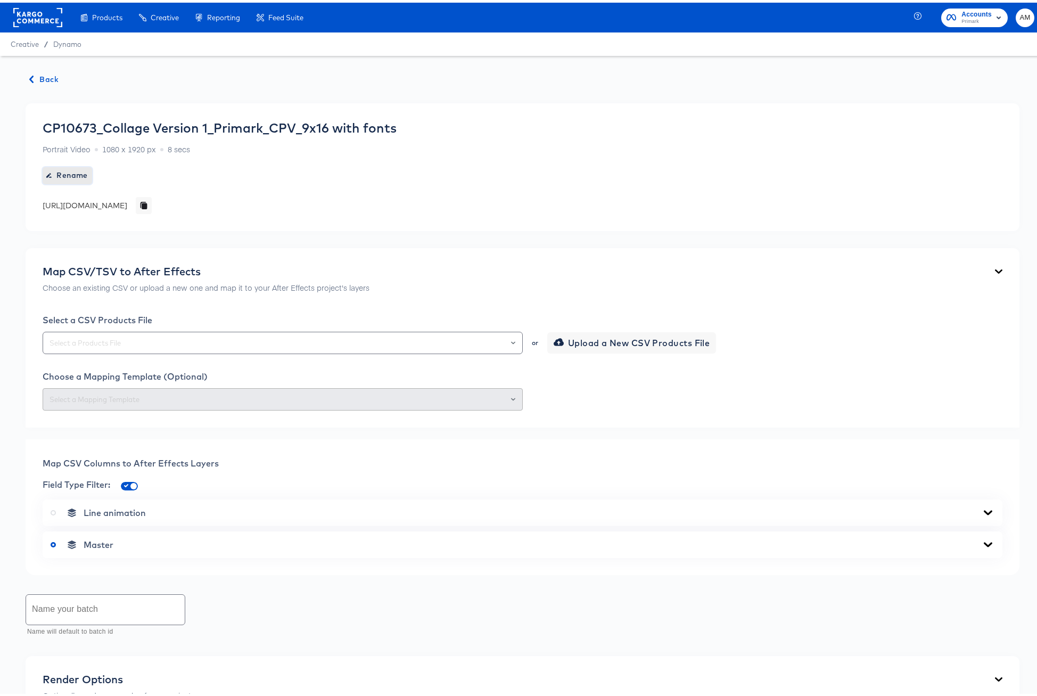
click at [70, 172] on span "Rename" at bounding box center [67, 172] width 41 height 13
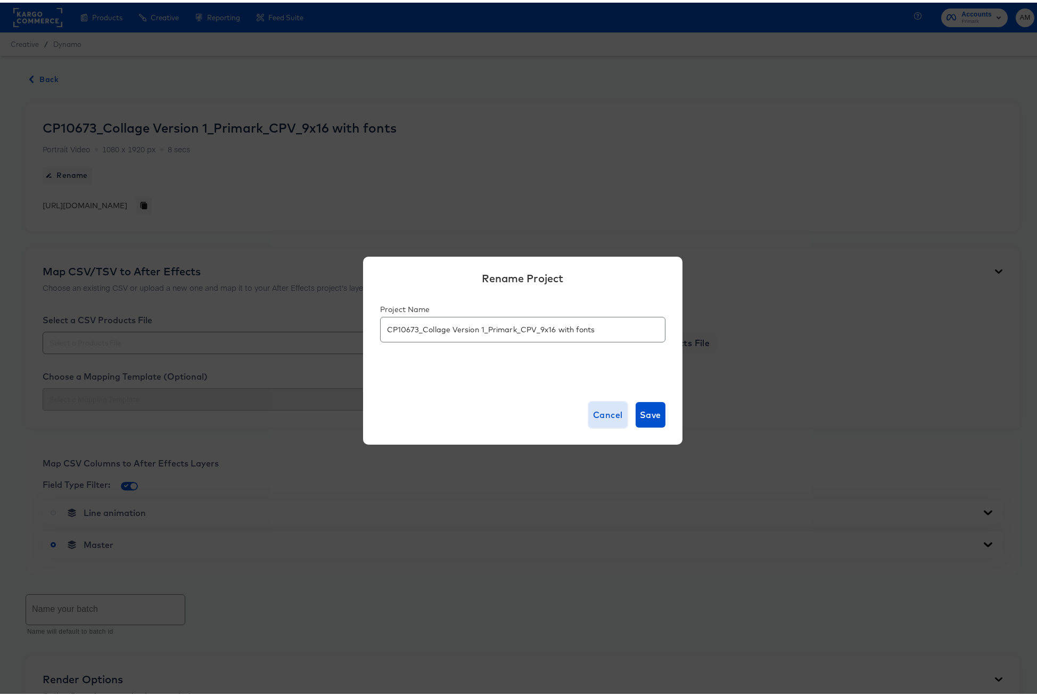
click at [602, 414] on span "Cancel" at bounding box center [608, 412] width 30 height 15
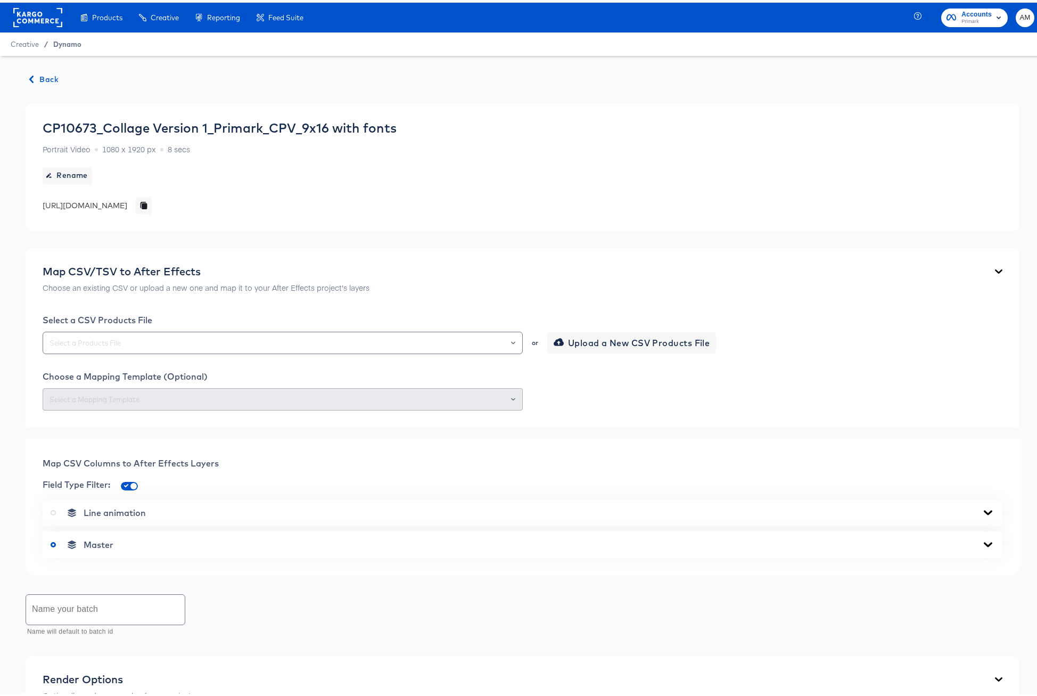
click at [63, 40] on span "Dynamo" at bounding box center [67, 41] width 28 height 9
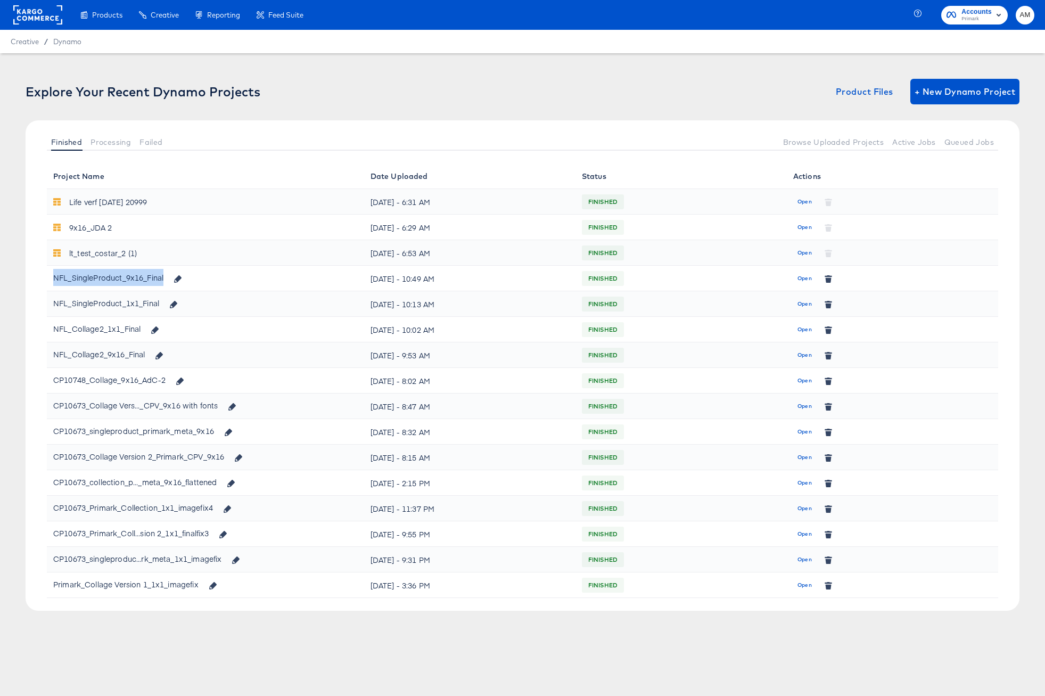
drag, startPoint x: 164, startPoint y: 276, endPoint x: 56, endPoint y: 277, distance: 108.6
click at [56, 277] on div "NFL_SingleProduct_9x16_Final" at bounding box center [120, 278] width 135 height 18
copy div "NFL_SingleProduct_9x16_Final"
click at [309, 440] on div "CP10673_singleproduct_primark_meta_9x16" at bounding box center [205, 431] width 304 height 18
click at [808, 405] on span "Open" at bounding box center [804, 406] width 14 height 10
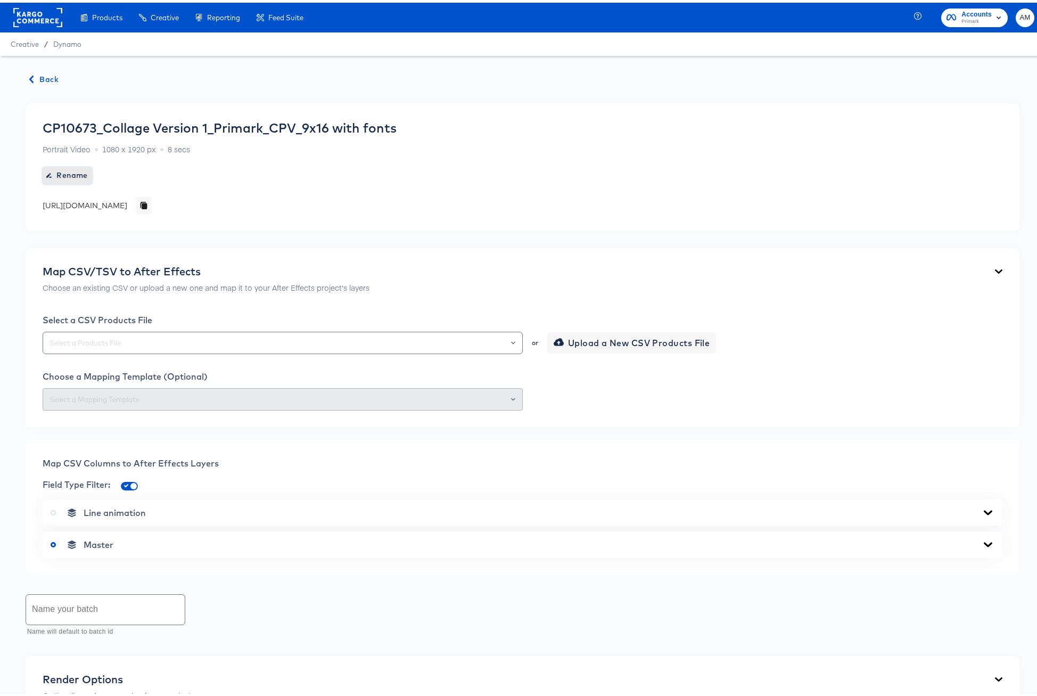
click at [63, 172] on span "Rename" at bounding box center [67, 172] width 41 height 13
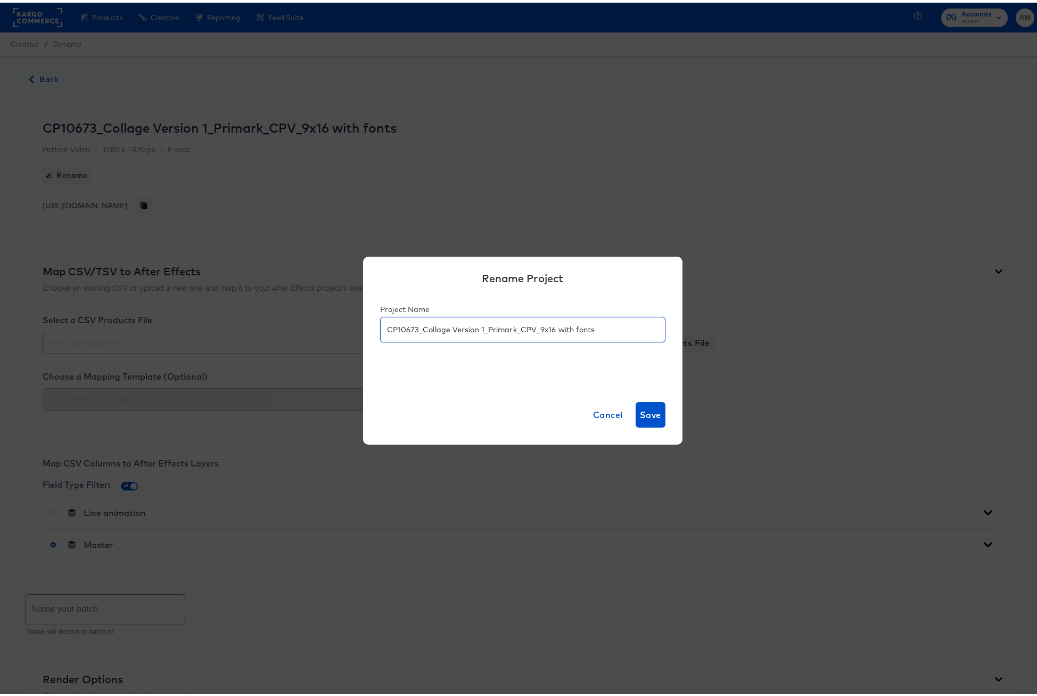
drag, startPoint x: 611, startPoint y: 329, endPoint x: 327, endPoint y: 317, distance: 283.4
click at [327, 317] on div "Rename Project Project Name CP10673_Collage Version 1_Primark_CPV_9x16 with fon…" at bounding box center [522, 348] width 1045 height 696
paste input "NFL_SingleProduct_9x16_Final"
drag, startPoint x: 398, startPoint y: 328, endPoint x: 358, endPoint y: 325, distance: 39.5
click at [358, 325] on div "Rename Project Project Name NFL_SingleProduct_9x16_Final Cancel Save" at bounding box center [522, 348] width 1045 height 696
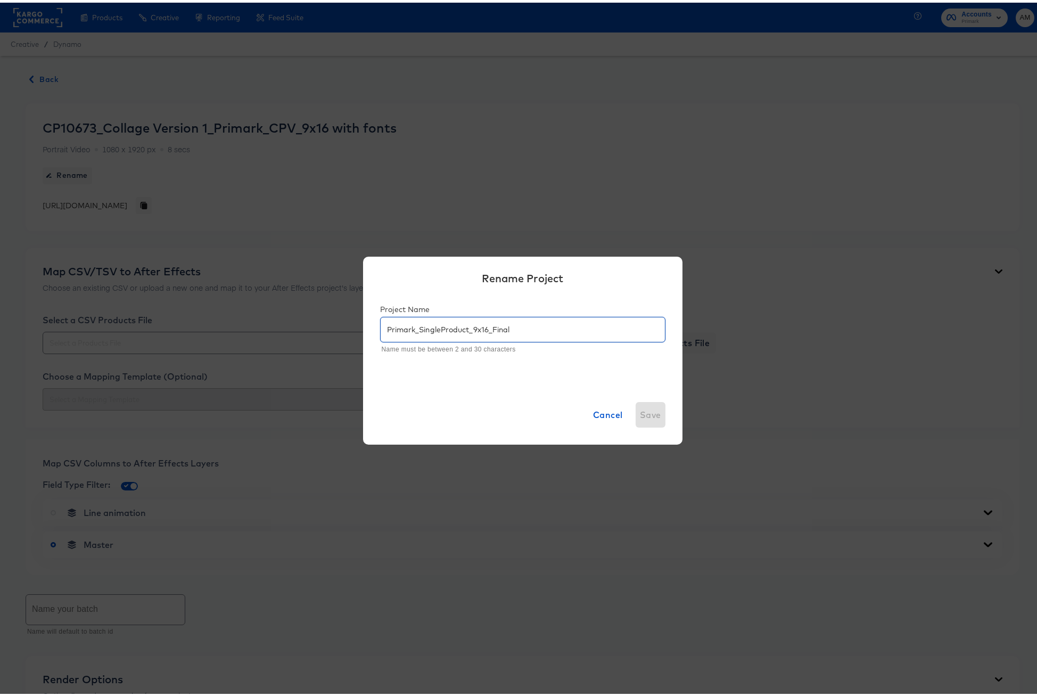
drag, startPoint x: 417, startPoint y: 329, endPoint x: 463, endPoint y: 329, distance: 45.2
click at [466, 329] on input "Primark_SingleProduct_9x16_Final" at bounding box center [523, 322] width 284 height 24
type input "Primark_Collage1_9x16_Final"
click at [647, 411] on span "Save" at bounding box center [650, 412] width 21 height 15
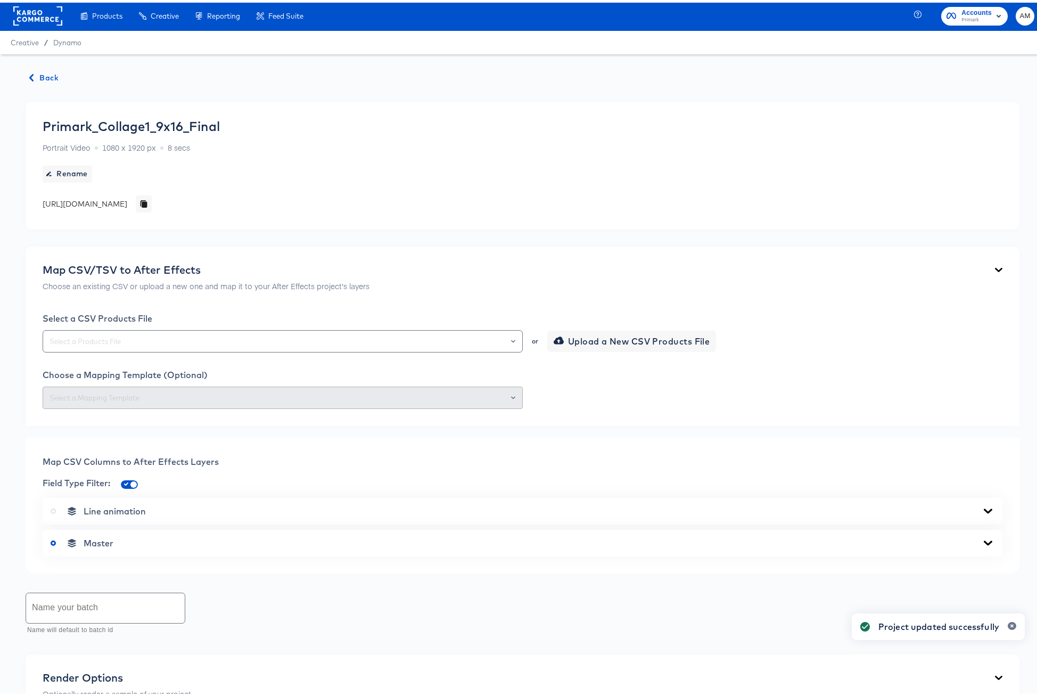
scroll to position [2, 0]
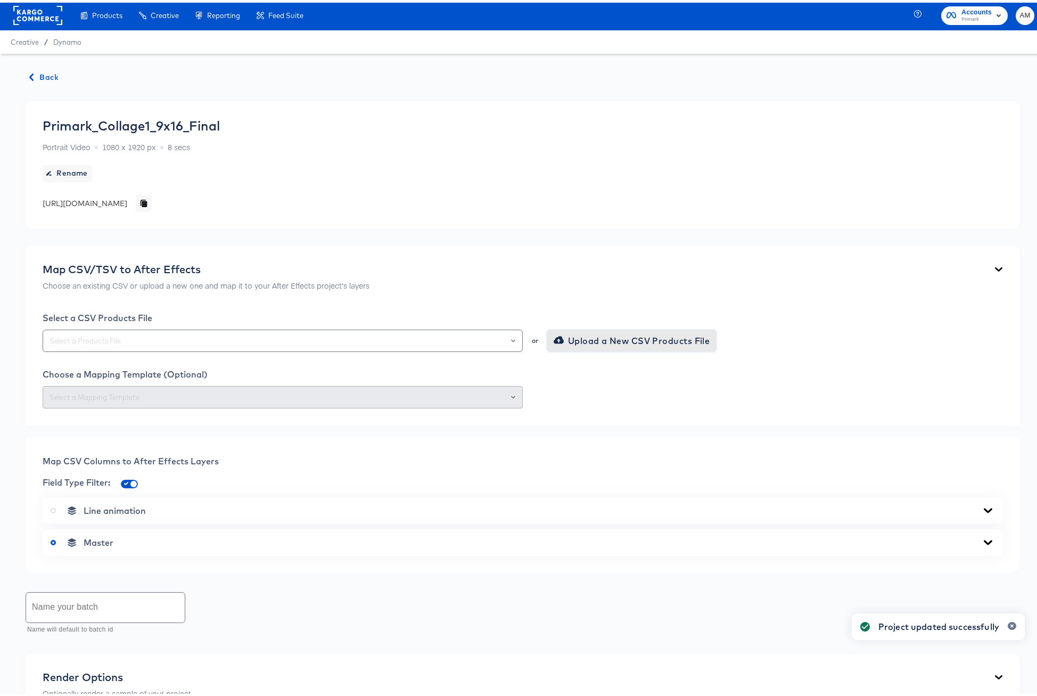
click at [563, 341] on span "Upload a New CSV Products File" at bounding box center [633, 338] width 154 height 15
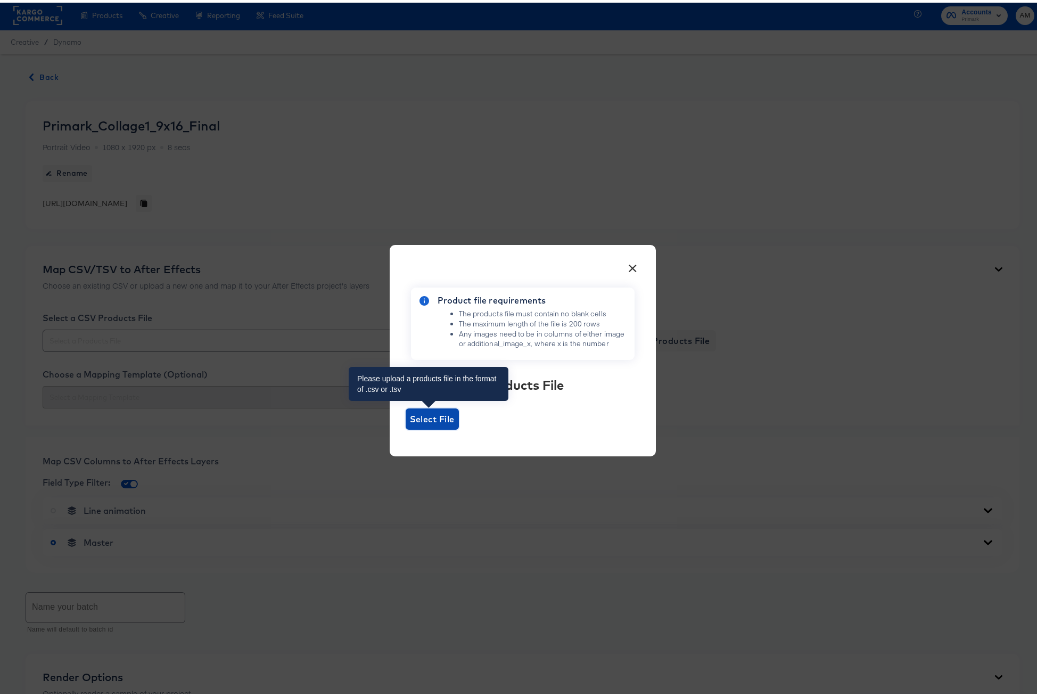
click at [440, 419] on span "Select File" at bounding box center [432, 416] width 45 height 15
click at [406, 427] on input "Select File" at bounding box center [406, 427] width 0 height 0
click at [630, 266] on button "×" at bounding box center [632, 262] width 19 height 19
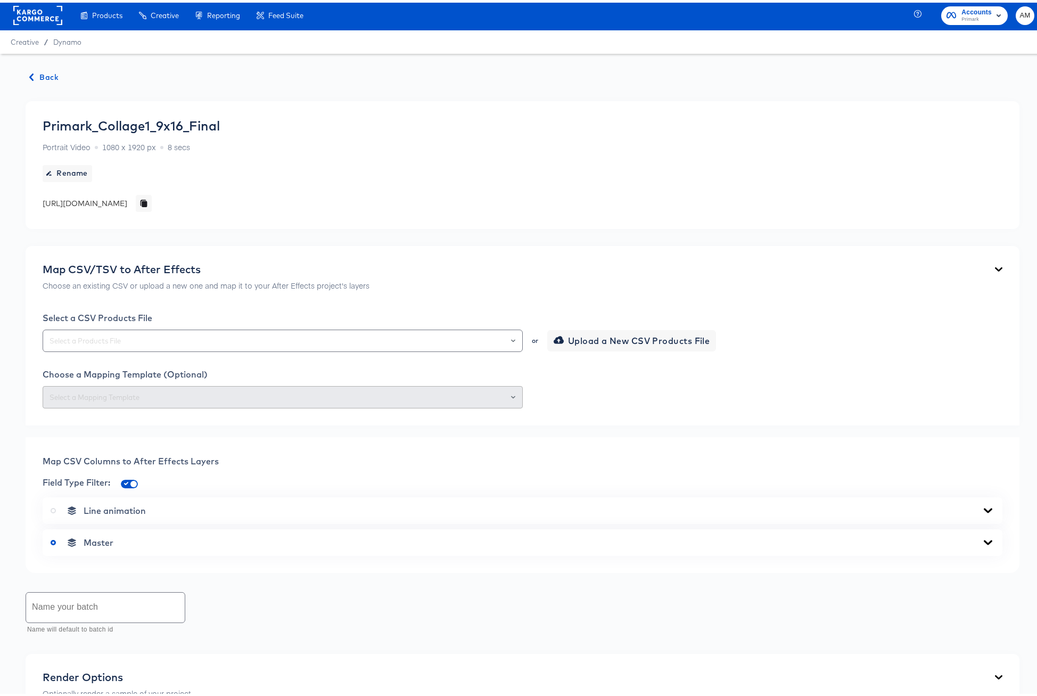
click at [42, 76] on span "Back" at bounding box center [44, 74] width 29 height 13
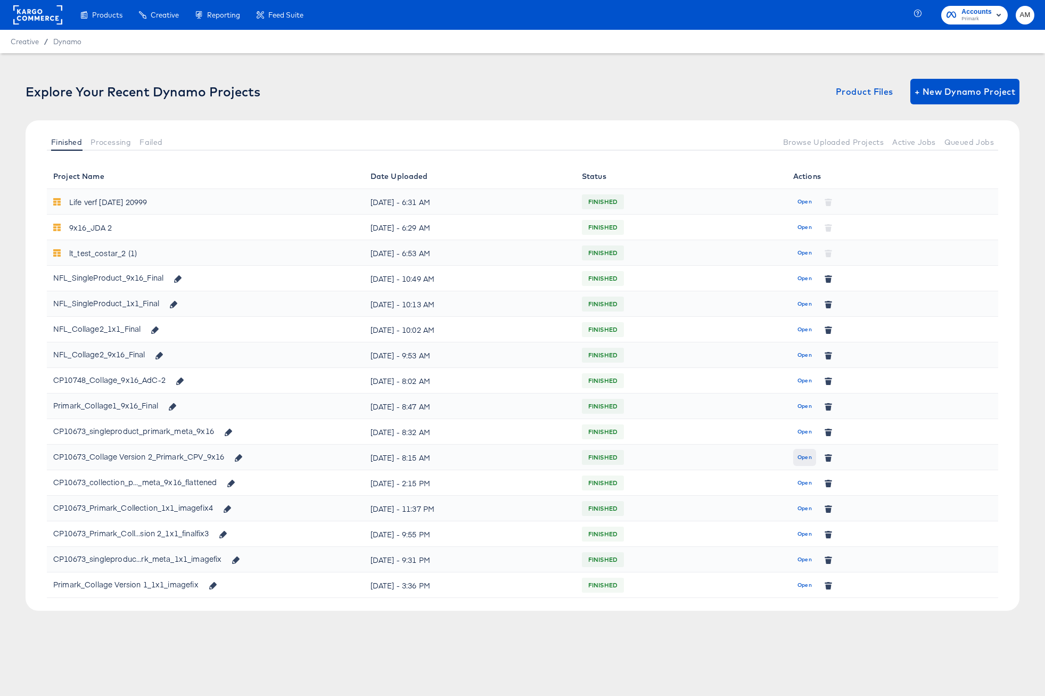
click at [802, 456] on span "Open" at bounding box center [804, 457] width 14 height 10
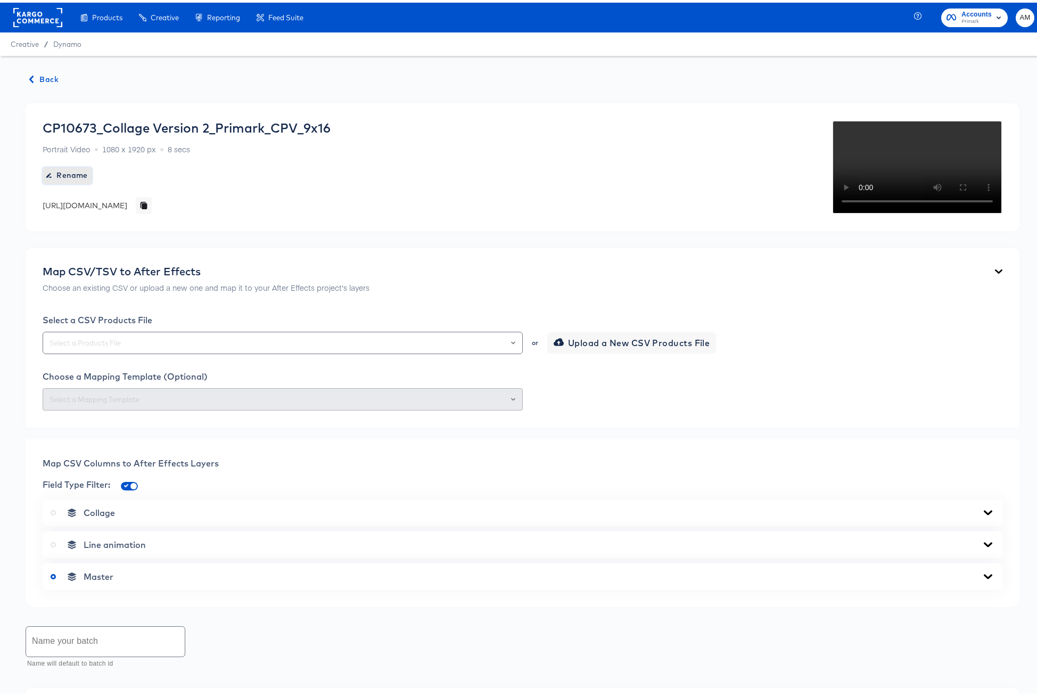
click at [75, 172] on span "Rename" at bounding box center [67, 172] width 41 height 13
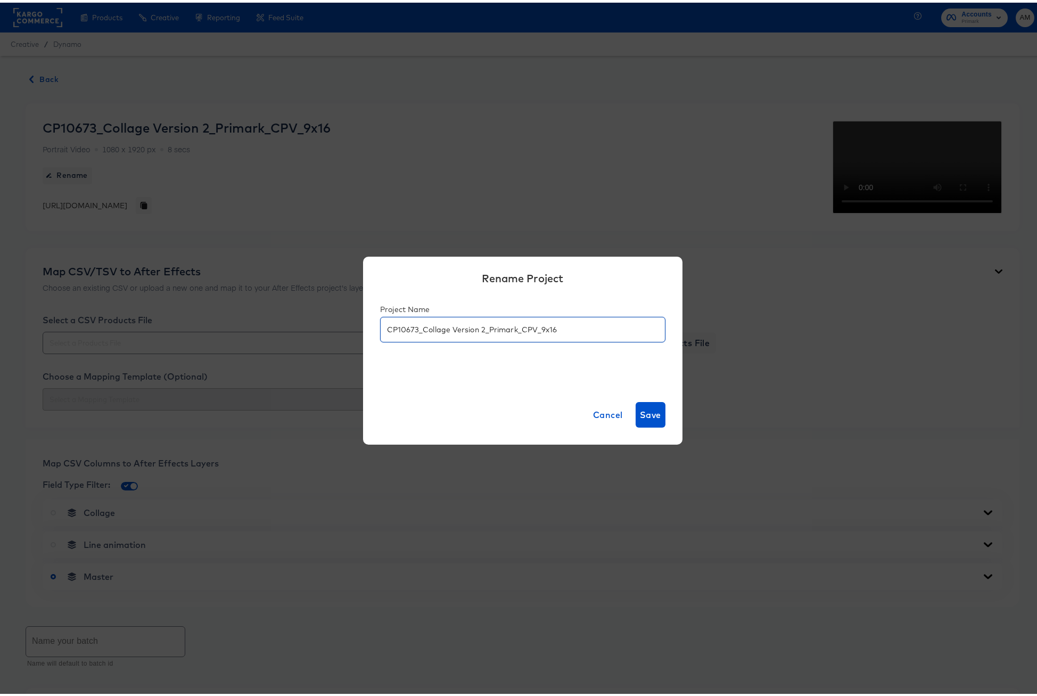
drag, startPoint x: 567, startPoint y: 327, endPoint x: 257, endPoint y: 320, distance: 311.0
click at [257, 320] on div "Rename Project Project Name CP10673_Collage Version 2_Primark_CPV_9x16 Cancel S…" at bounding box center [522, 348] width 1045 height 696
paste input "NFL_SingleProduct_9x16_Final"
drag, startPoint x: 397, startPoint y: 327, endPoint x: 352, endPoint y: 326, distance: 44.2
click at [354, 326] on div "Rename Project Project Name NFL_SingleProduct_9x16_Final Cancel Save" at bounding box center [522, 348] width 1045 height 696
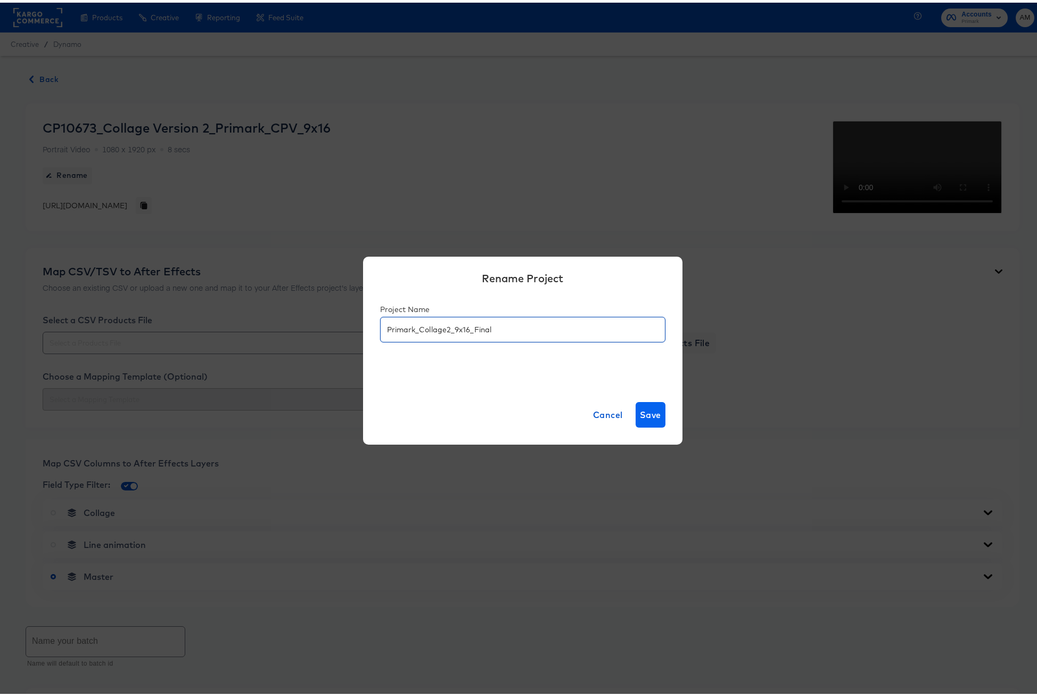
type input "Primark_Collage2_9x16_Final"
click at [649, 416] on span "Save" at bounding box center [650, 412] width 21 height 15
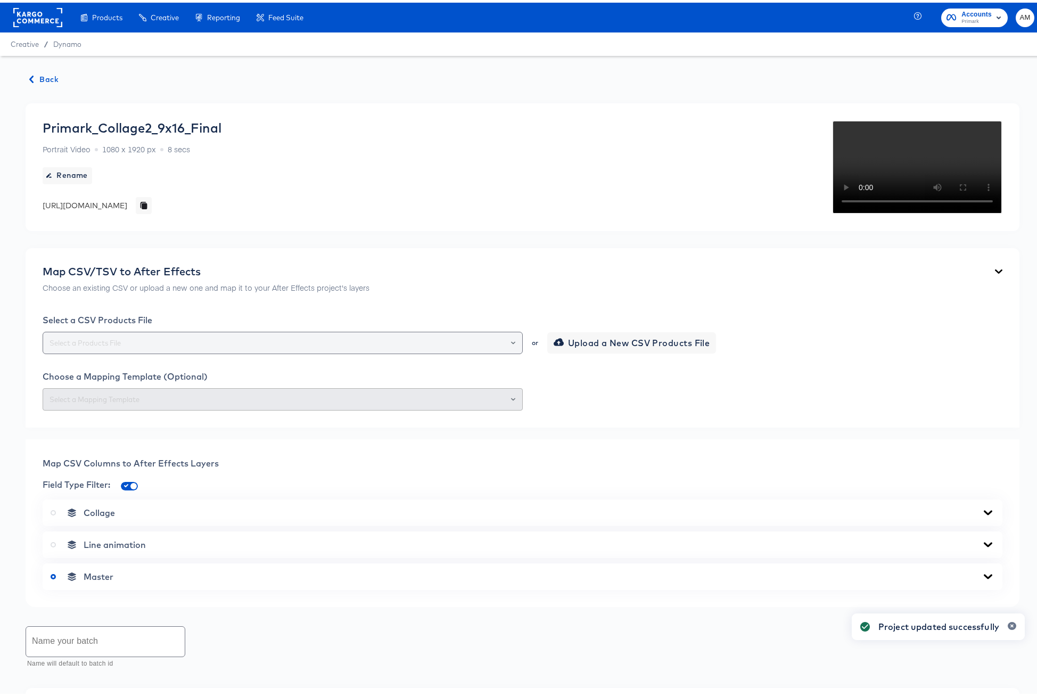
click at [511, 342] on icon "Open" at bounding box center [513, 340] width 4 height 4
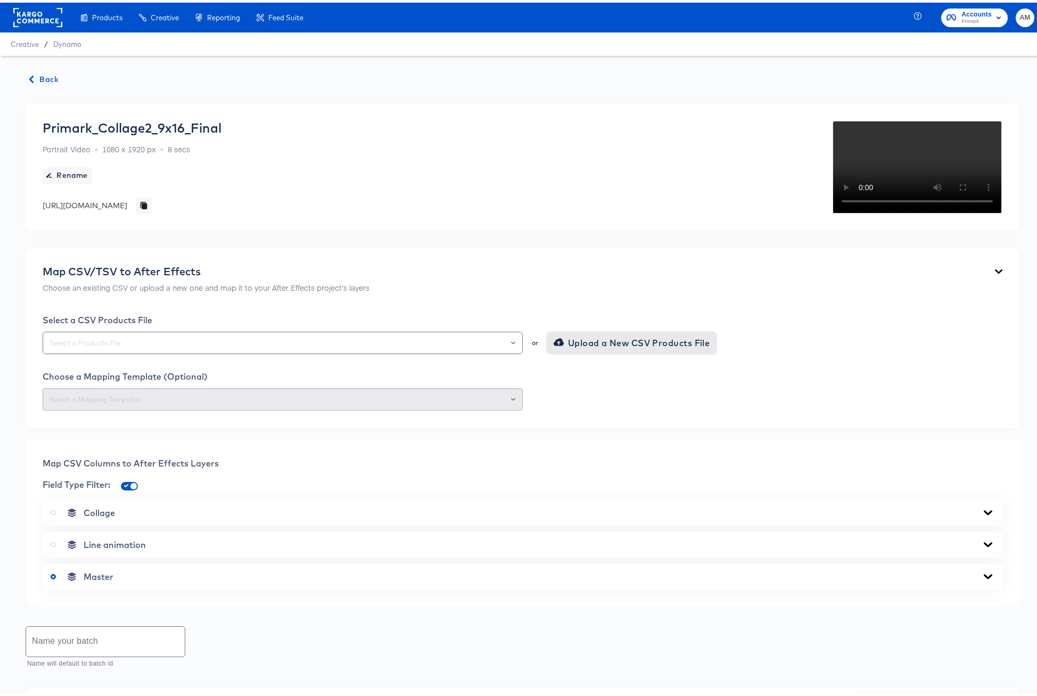
click at [573, 348] on span "Upload a New CSV Products File" at bounding box center [633, 340] width 154 height 15
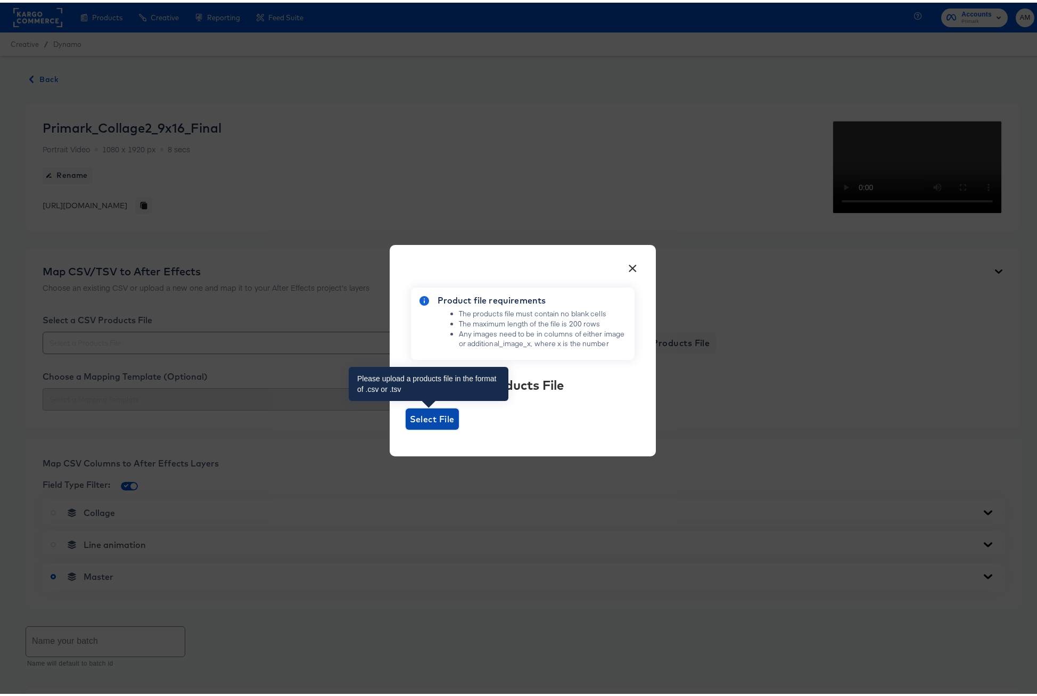
click at [427, 420] on span "Select File" at bounding box center [432, 416] width 45 height 15
click at [406, 427] on input "Select File" at bounding box center [406, 427] width 0 height 0
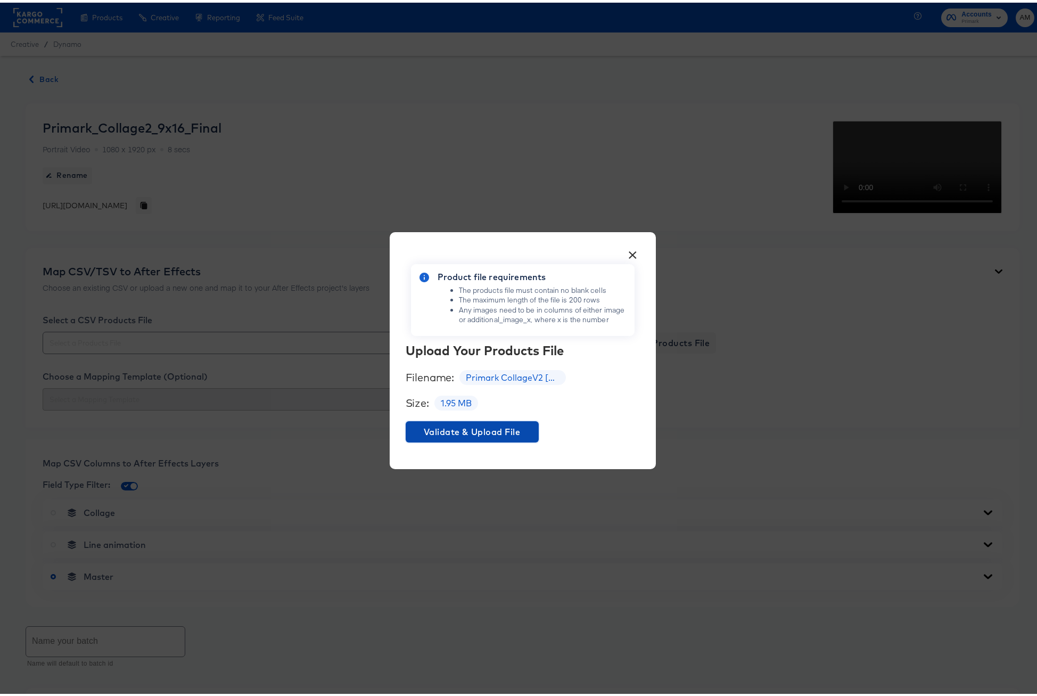
click at [518, 432] on span "Validate & Upload File" at bounding box center [472, 429] width 125 height 15
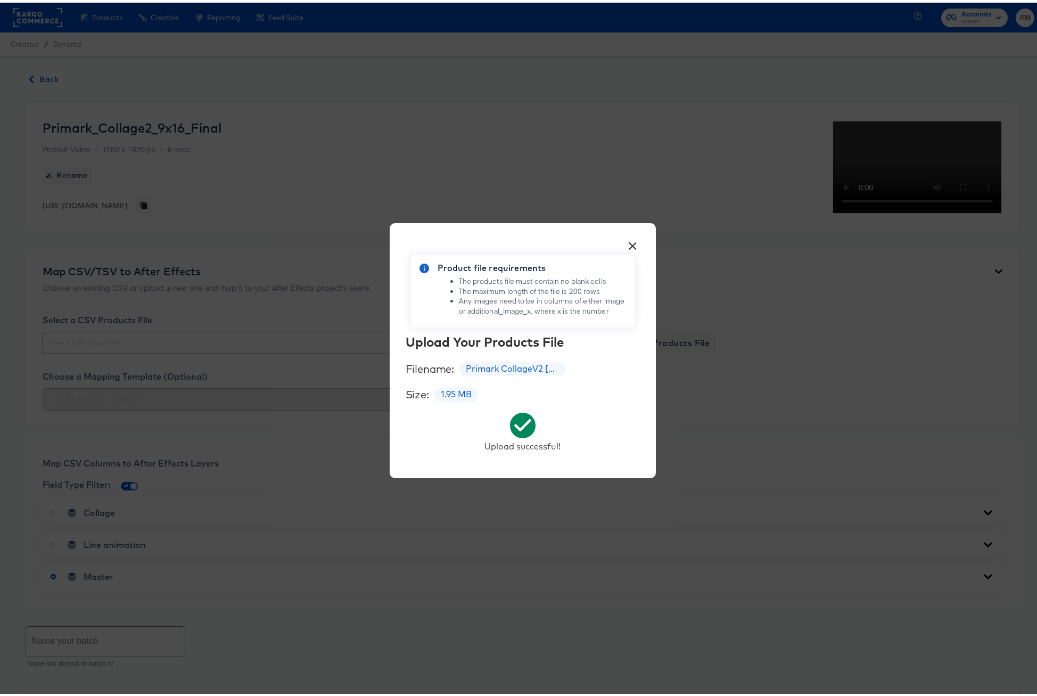
click at [628, 243] on button "×" at bounding box center [632, 240] width 19 height 19
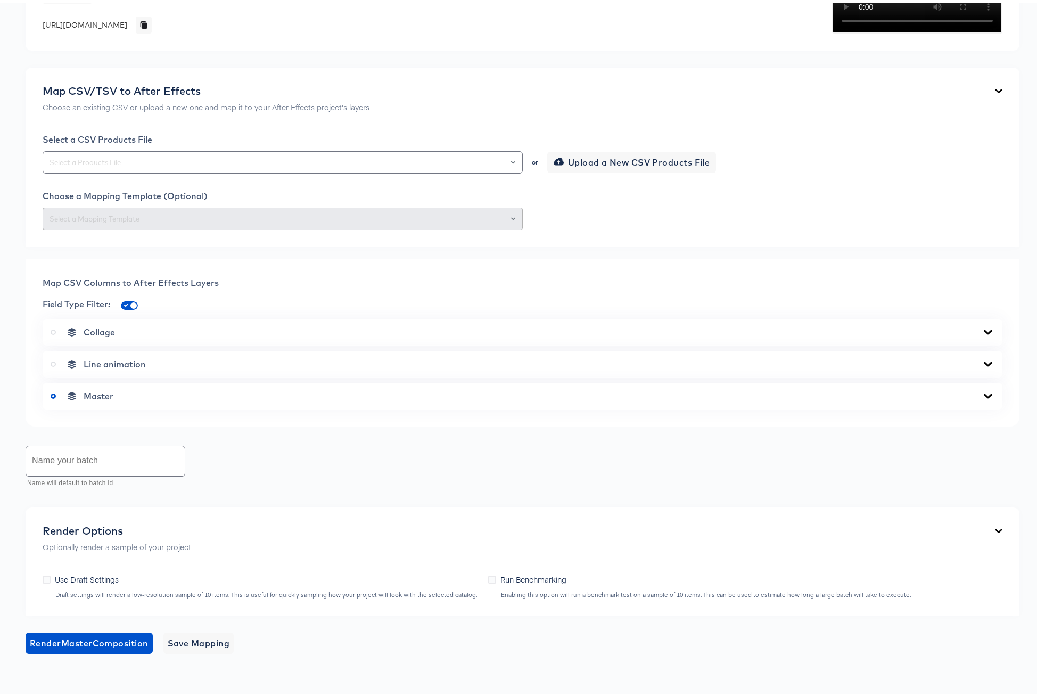
scroll to position [327, 0]
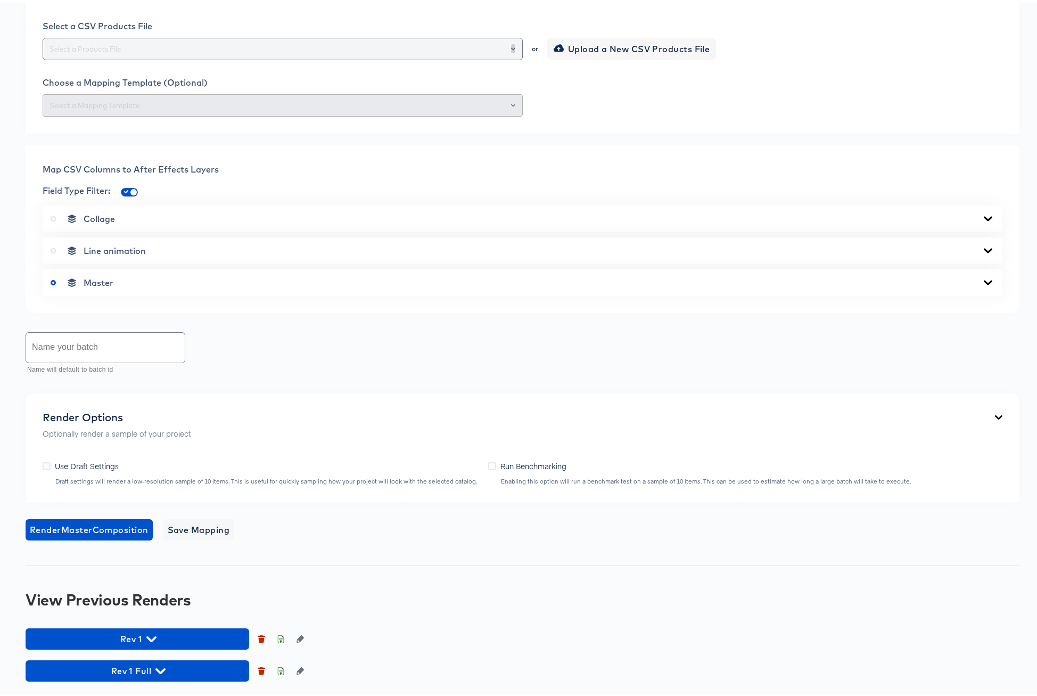
click at [511, 54] on button "Open" at bounding box center [513, 46] width 4 height 15
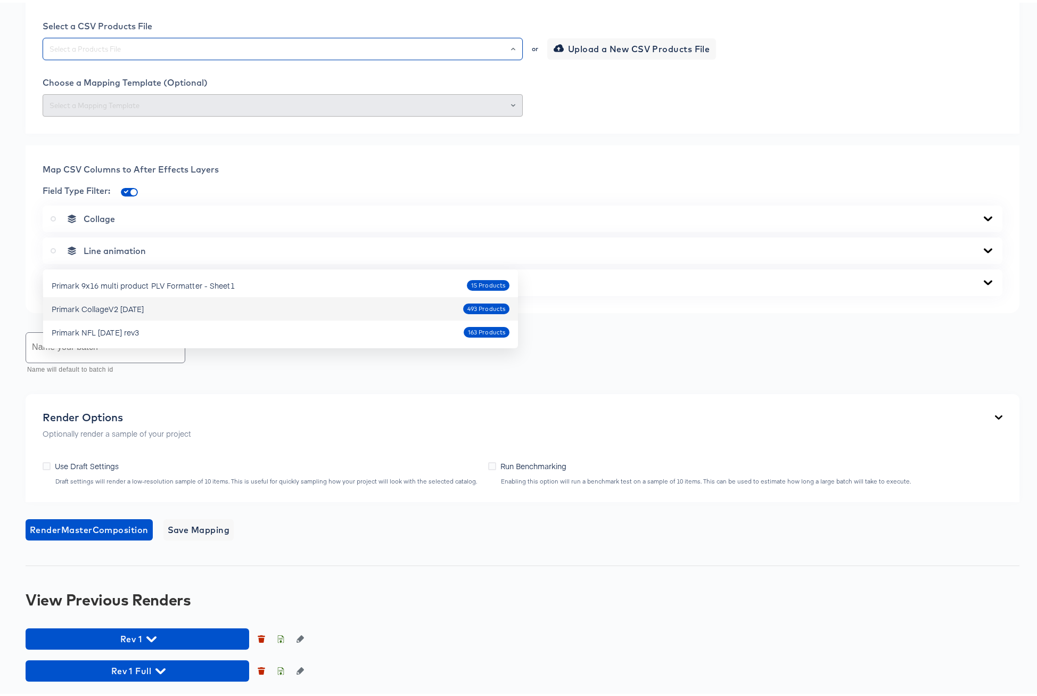
click at [86, 301] on div "Primark CollageV2 Oct4 2025" at bounding box center [98, 306] width 92 height 11
type input "Primark CollageV2 Oct4 2025"
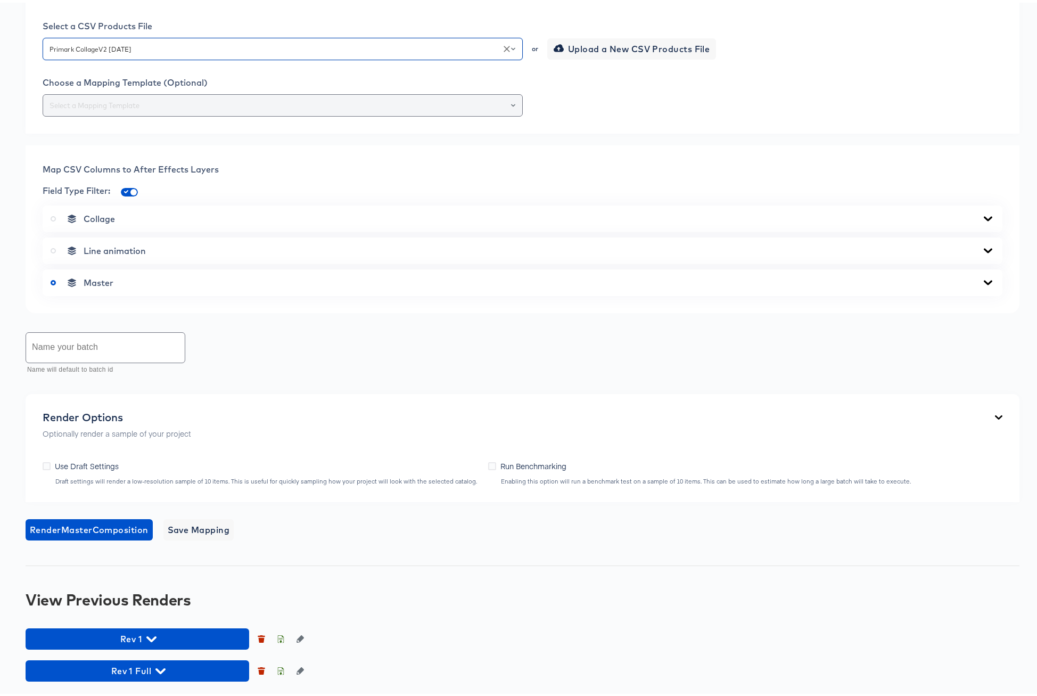
click at [511, 110] on div at bounding box center [508, 102] width 18 height 15
click at [511, 105] on icon "Open" at bounding box center [513, 103] width 4 height 4
click at [141, 327] on li "399-rev1 mapping" at bounding box center [280, 335] width 475 height 17
type input "399-rev1 mapping"
click at [984, 282] on icon at bounding box center [988, 279] width 9 height 5
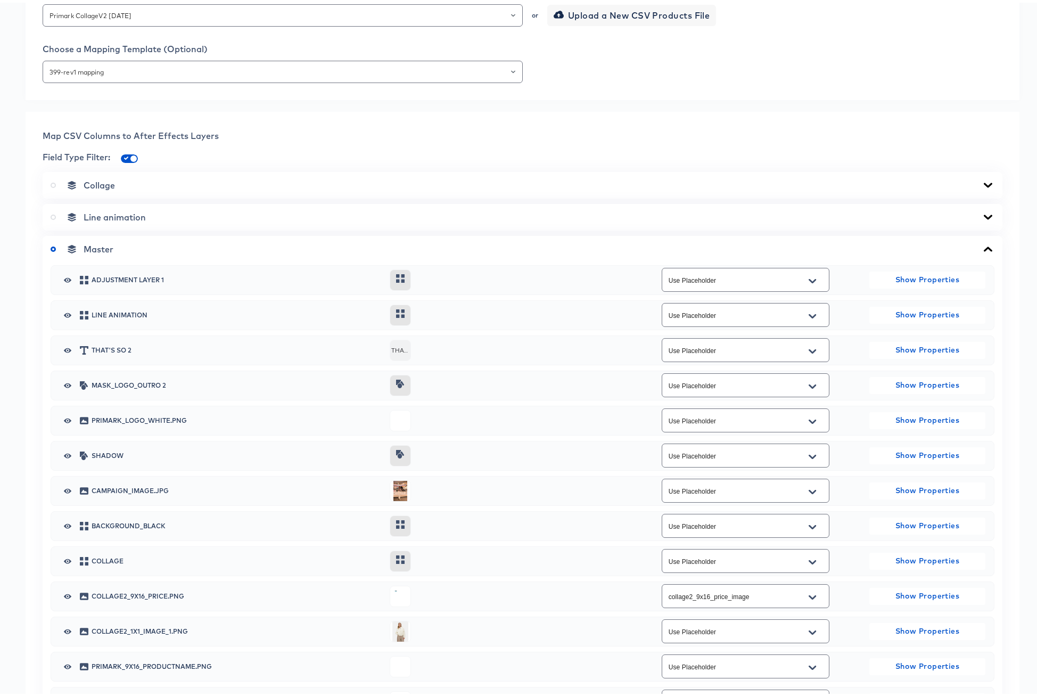
scroll to position [671, 0]
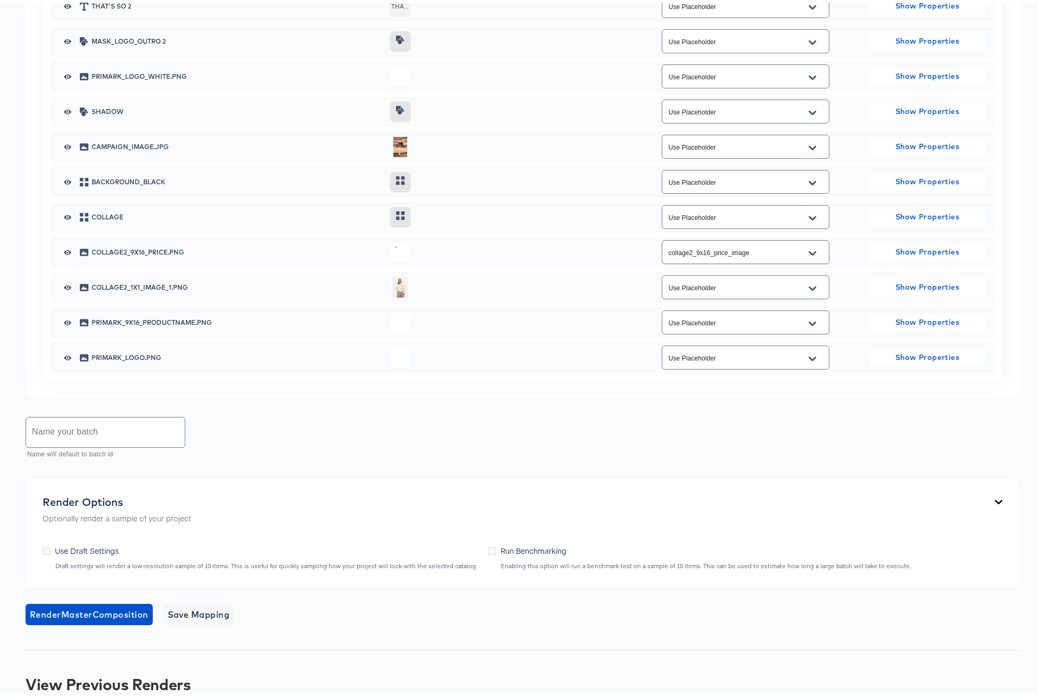
click at [809, 287] on icon "Open" at bounding box center [812, 285] width 7 height 4
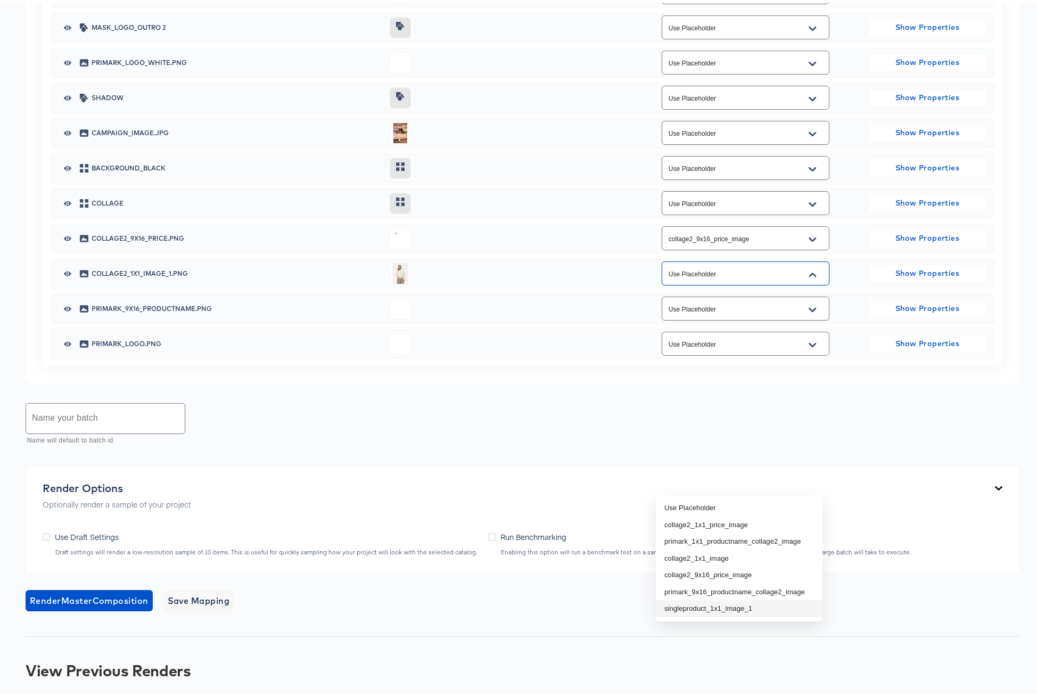
scroll to position [697, 0]
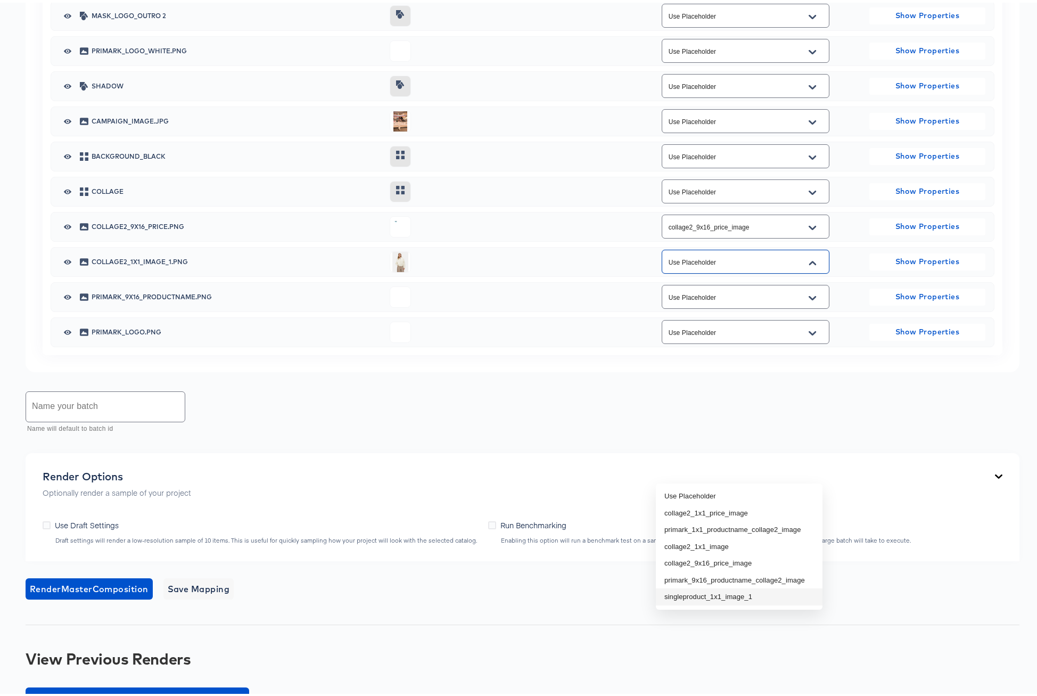
click at [752, 434] on div "Name your batch Name will default to batch id" at bounding box center [523, 409] width 994 height 47
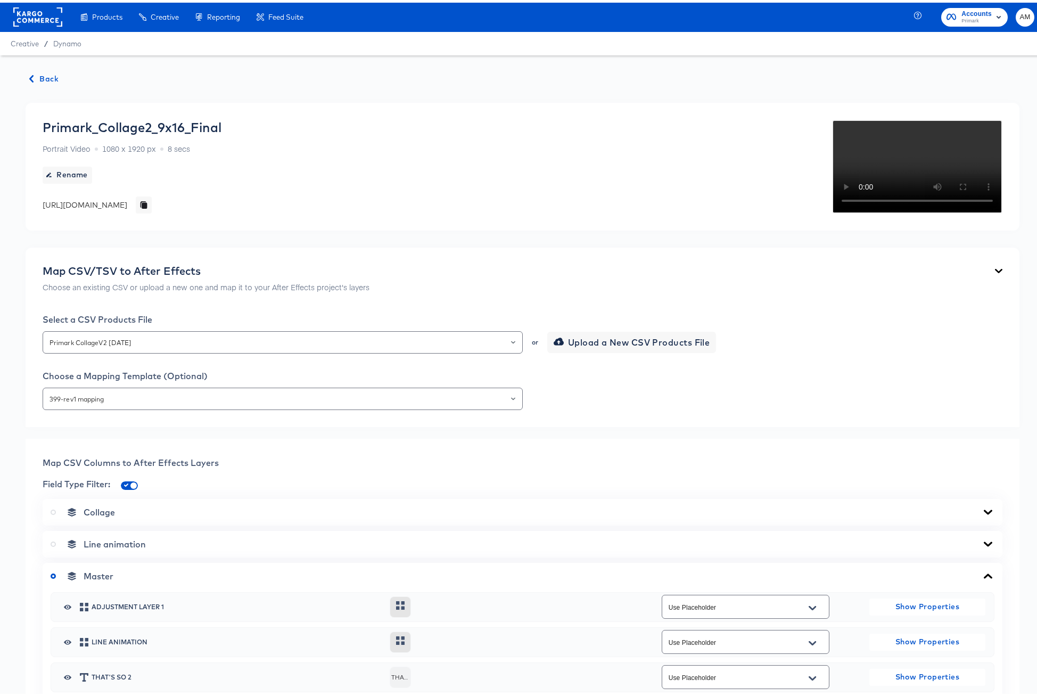
scroll to position [0, 0]
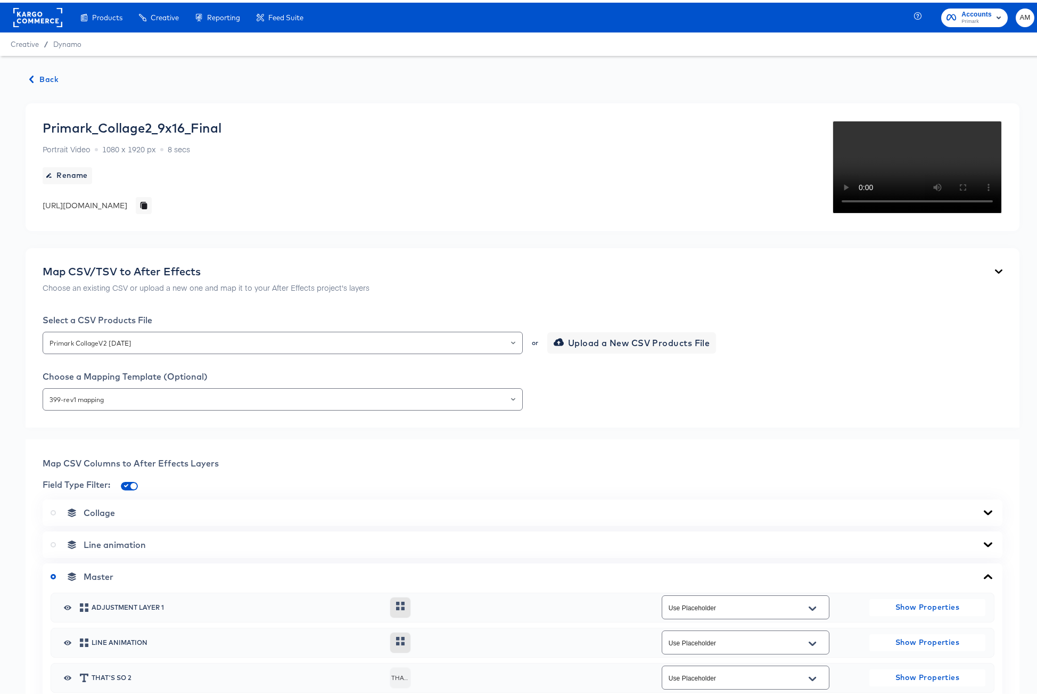
click at [41, 72] on span "Back" at bounding box center [44, 76] width 29 height 13
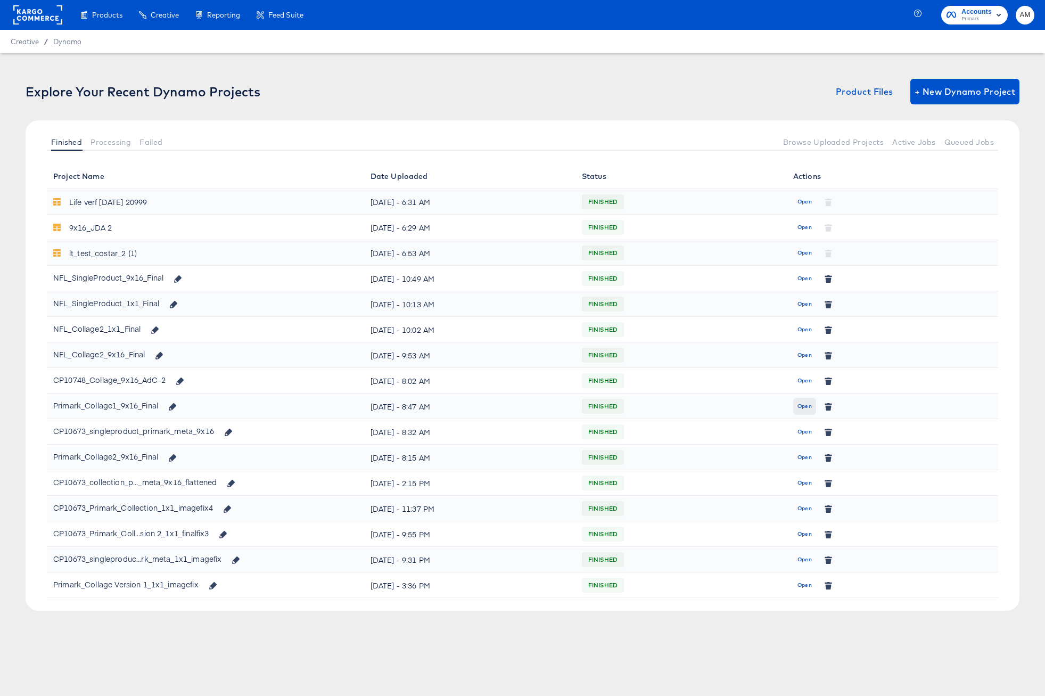
click at [805, 405] on span "Open" at bounding box center [804, 406] width 14 height 10
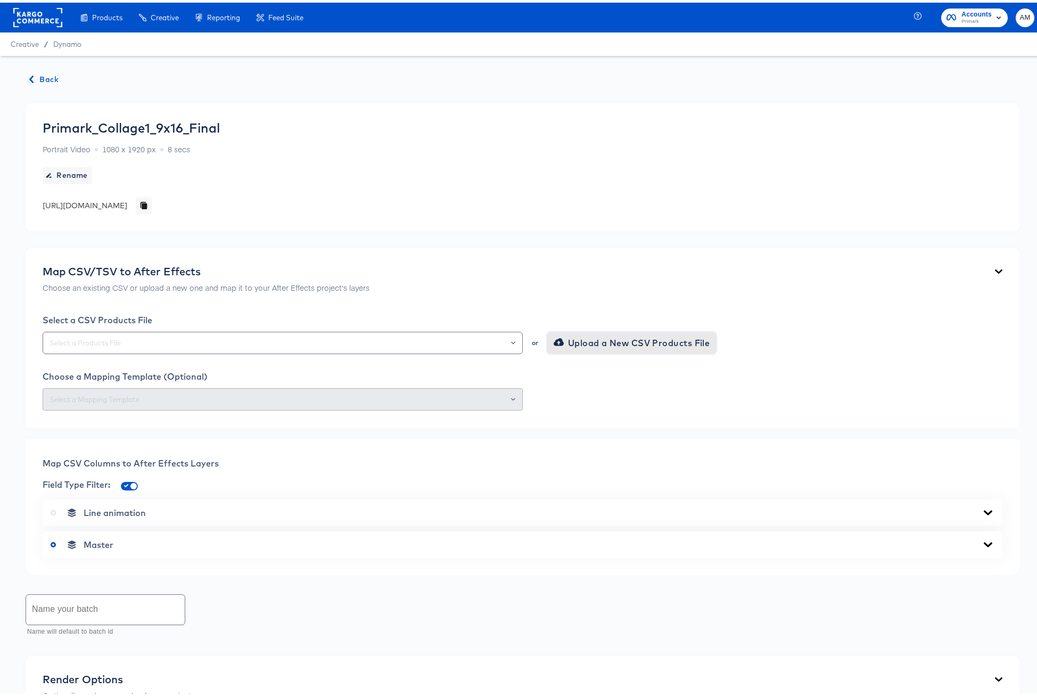
click at [576, 339] on span "Upload a New CSV Products File" at bounding box center [633, 340] width 154 height 15
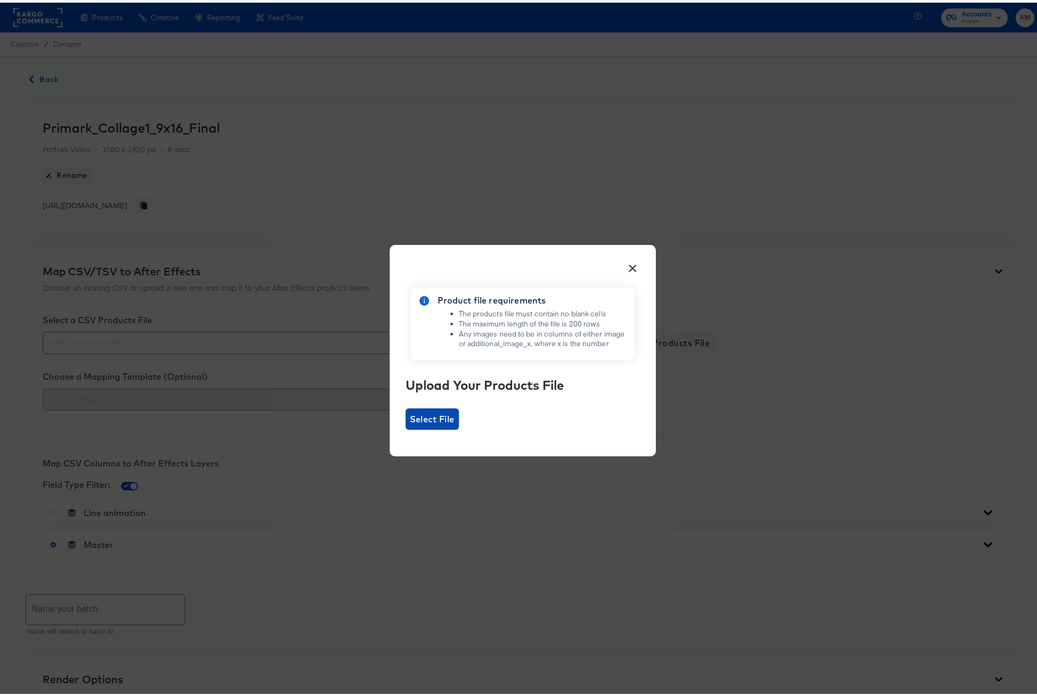
click at [411, 423] on span "Select File" at bounding box center [432, 416] width 45 height 15
click at [406, 427] on input "Select File" at bounding box center [406, 427] width 0 height 0
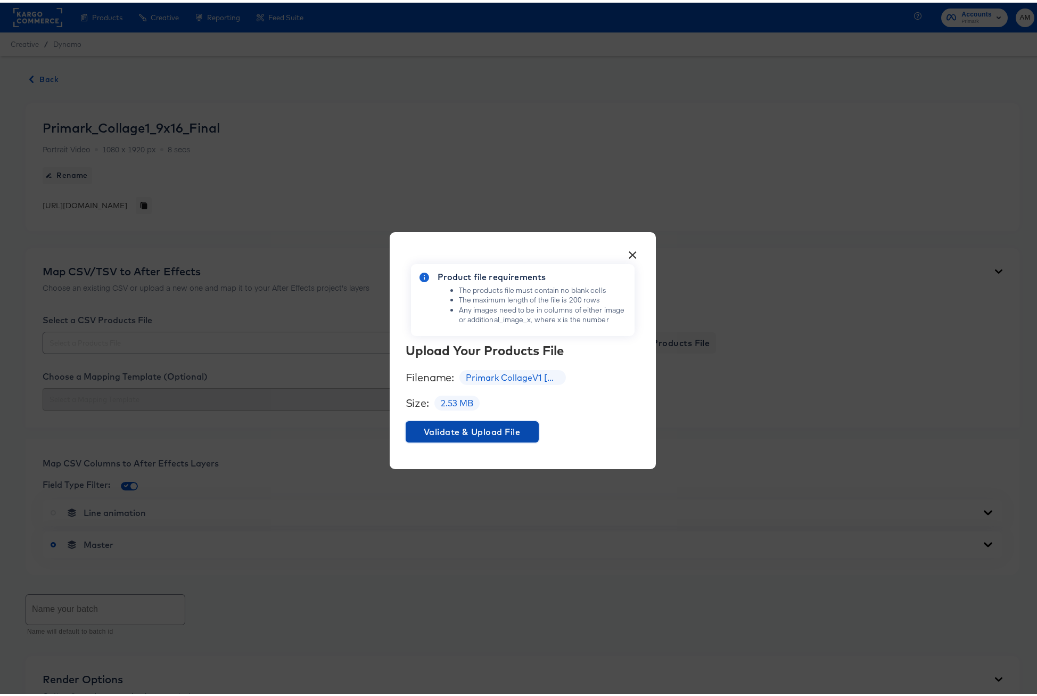
click at [464, 429] on span "Validate & Upload File" at bounding box center [472, 429] width 125 height 15
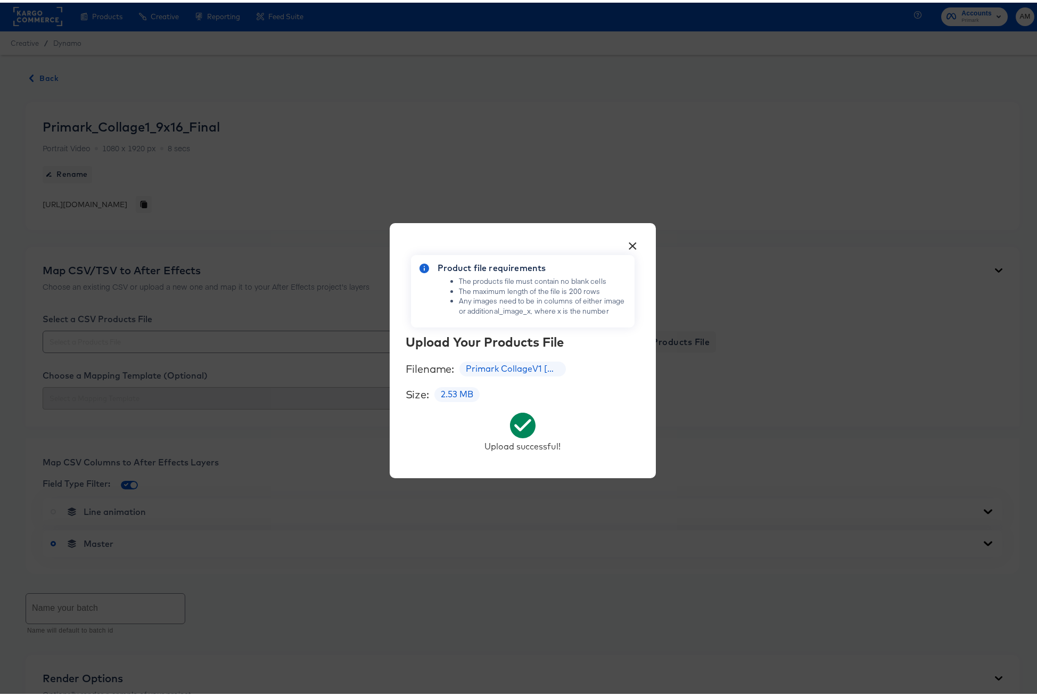
scroll to position [2, 0]
click at [629, 241] on button "×" at bounding box center [632, 240] width 19 height 19
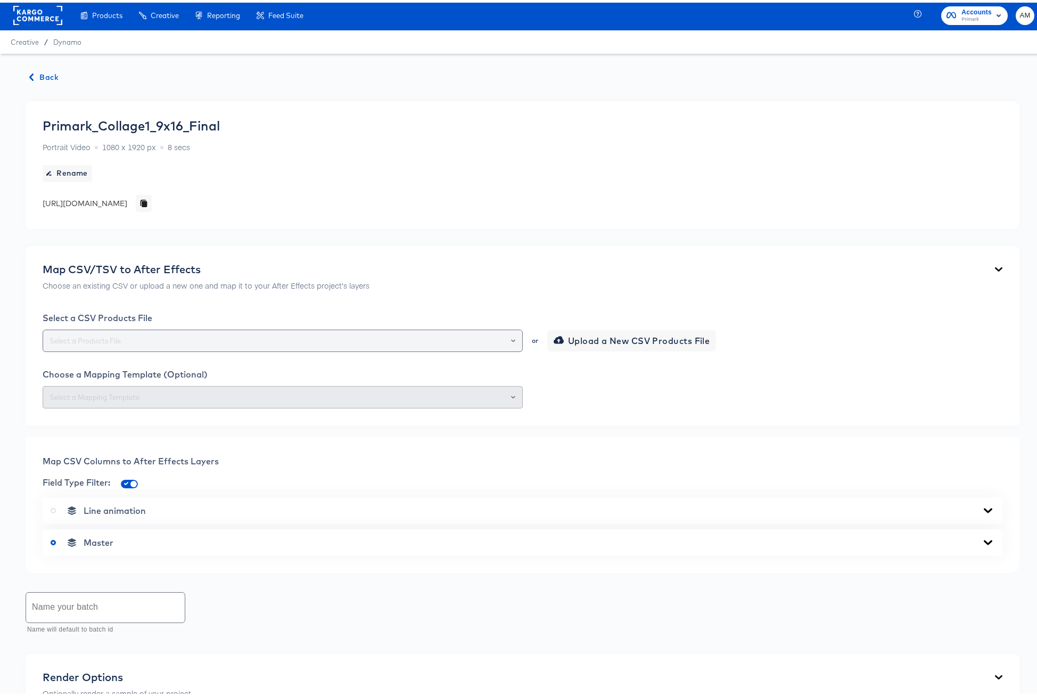
click at [511, 339] on icon "Open" at bounding box center [513, 338] width 4 height 4
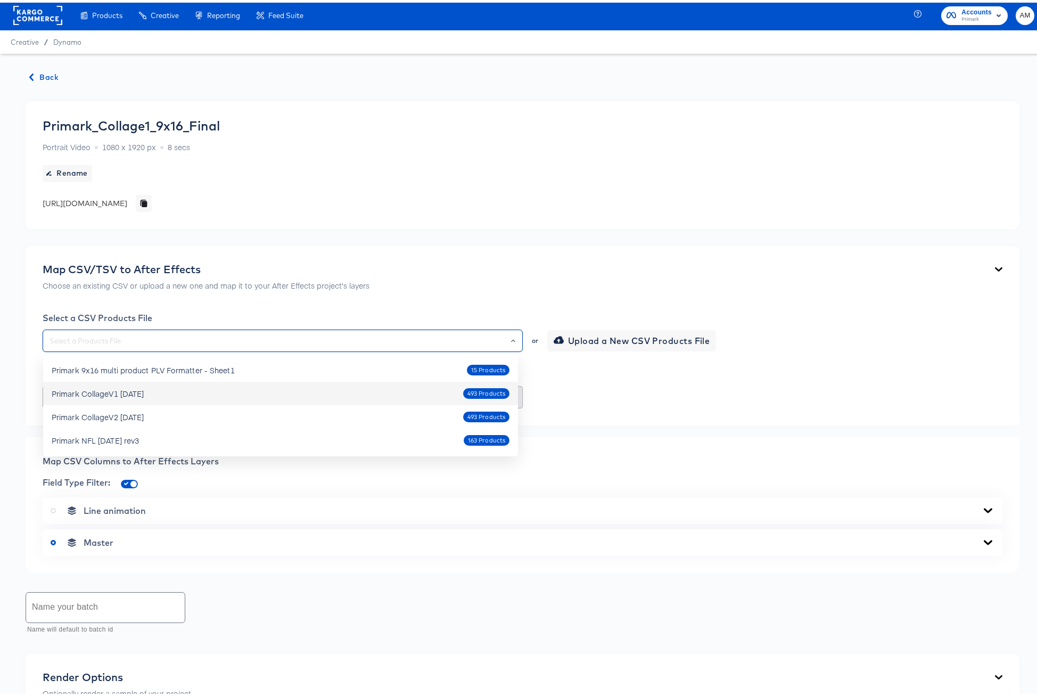
click at [160, 392] on div "Primark CollageV1 Oct4 2025 493 Products" at bounding box center [281, 390] width 458 height 17
type input "Primark CollageV1 Oct4 2025"
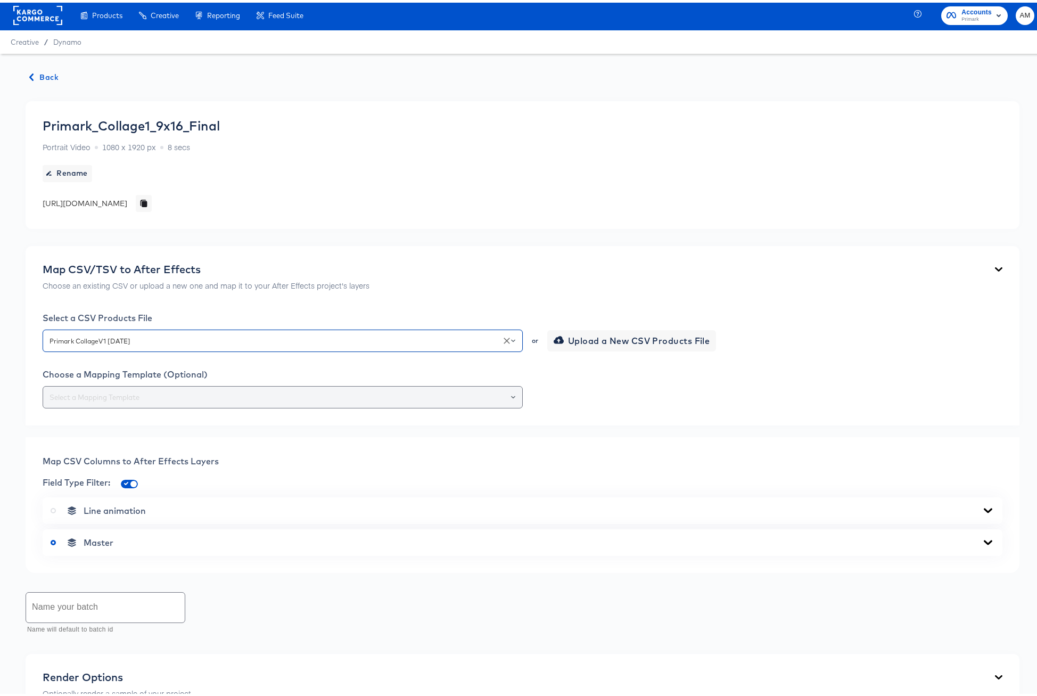
click at [511, 393] on icon "Open" at bounding box center [513, 394] width 4 height 3
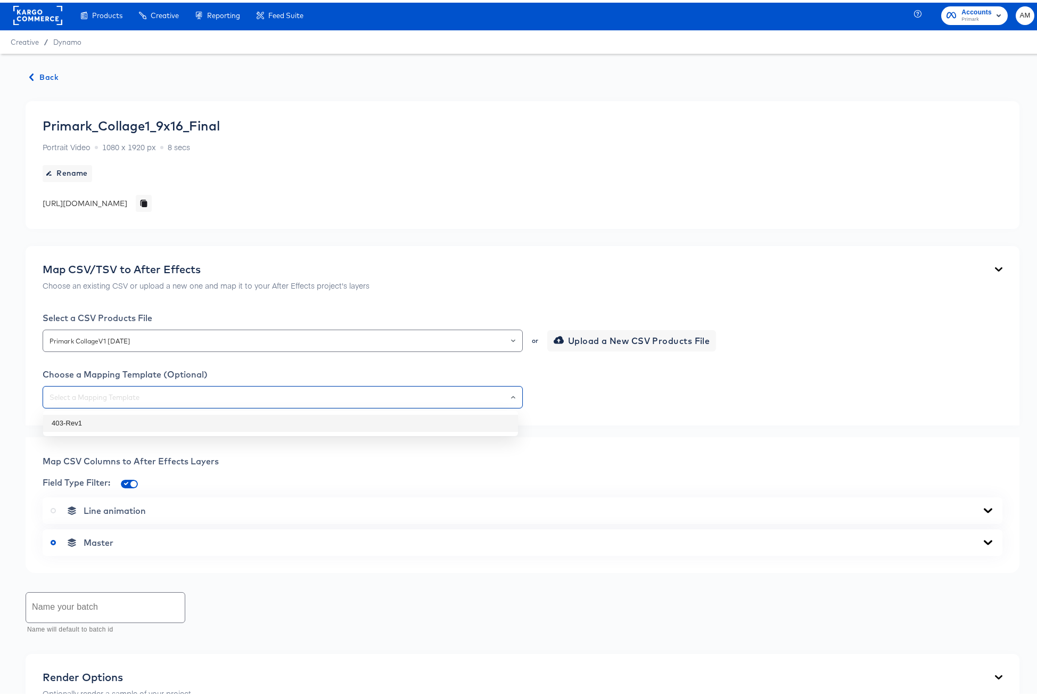
click at [311, 420] on li "403-Rev1" at bounding box center [280, 420] width 475 height 17
type input "403-Rev1"
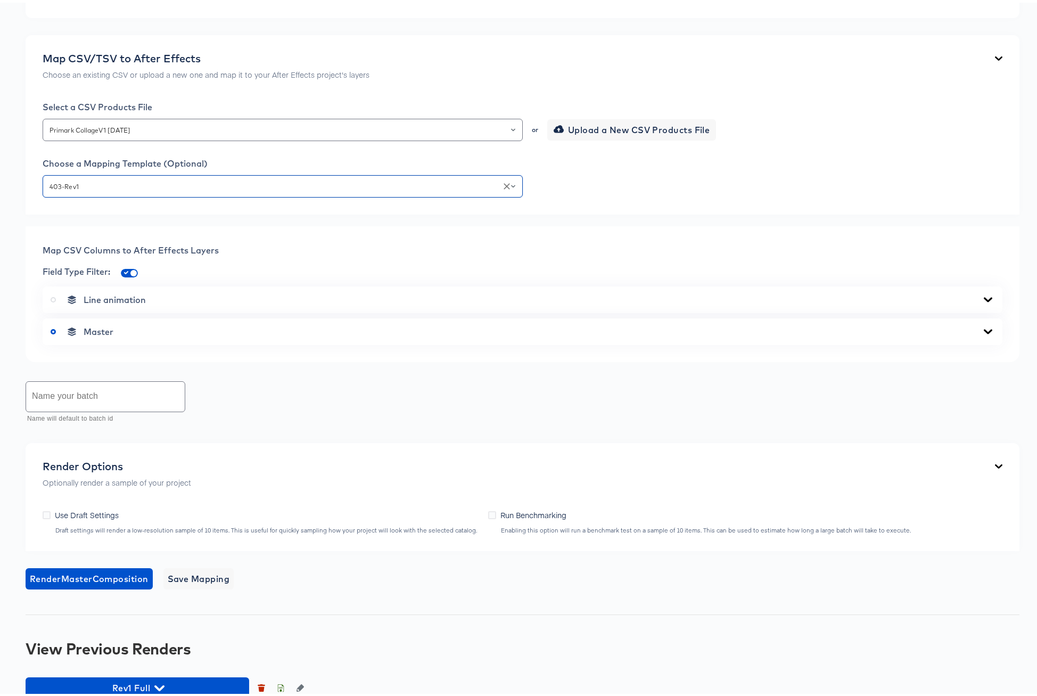
scroll to position [259, 0]
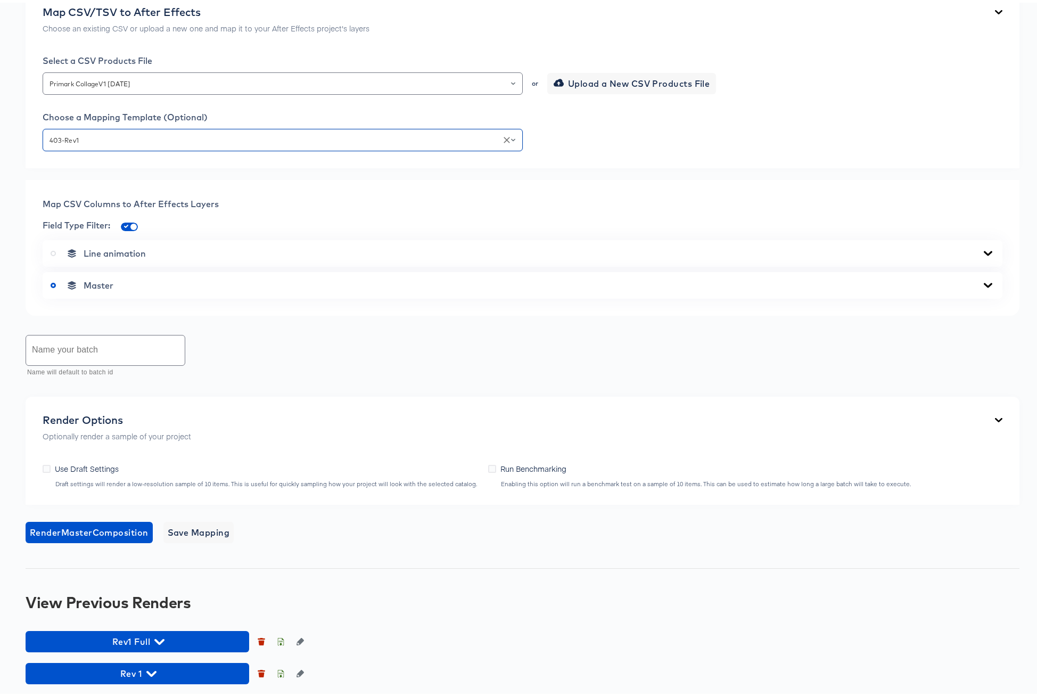
click at [984, 283] on icon at bounding box center [988, 282] width 9 height 5
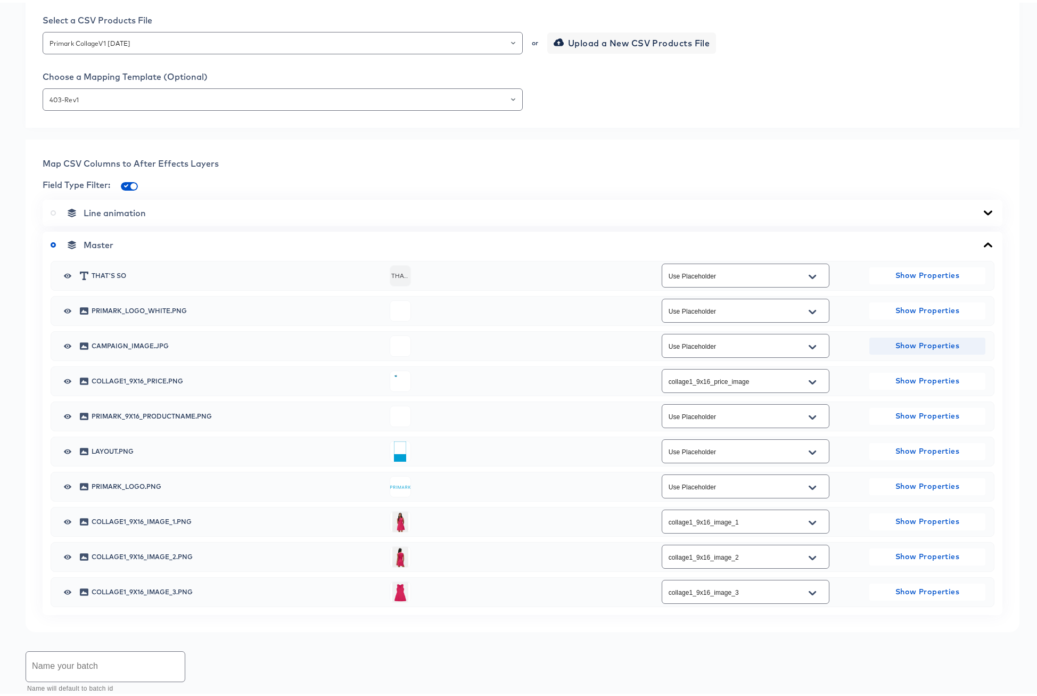
scroll to position [335, 0]
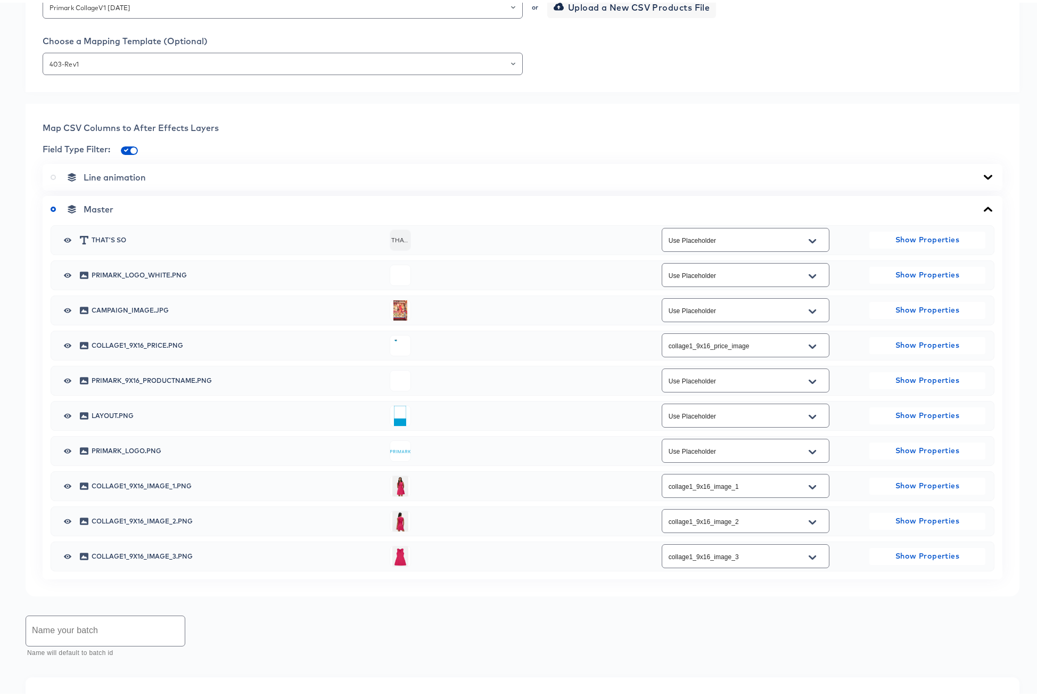
click at [809, 379] on icon "Open" at bounding box center [812, 378] width 7 height 4
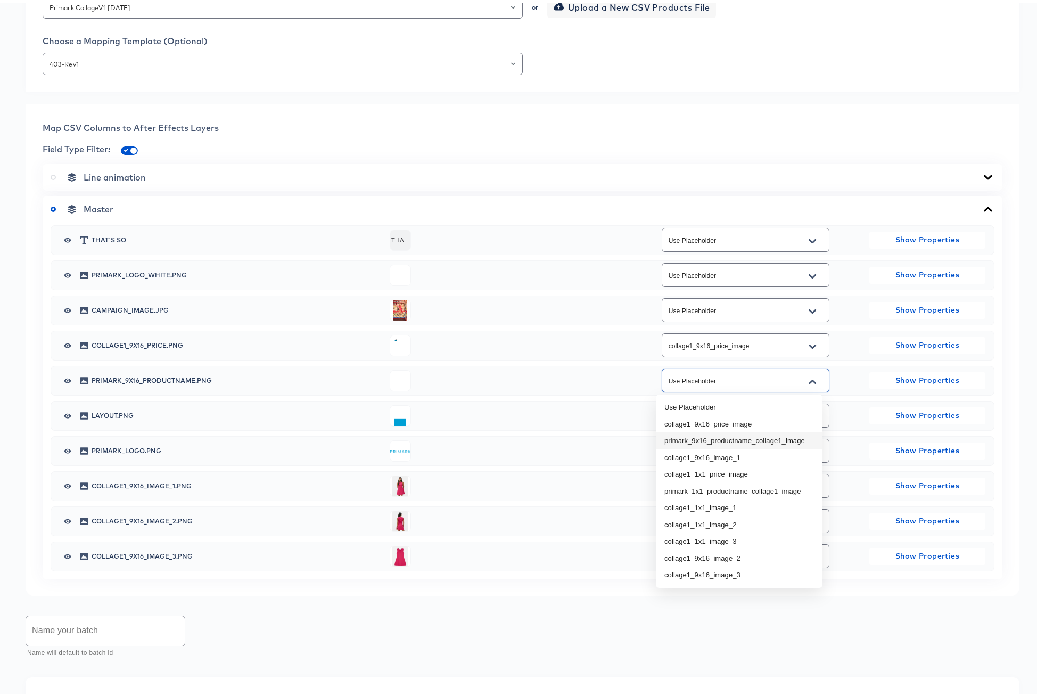
click at [780, 438] on li "primark_9x16_productname_collage1_image" at bounding box center [739, 438] width 167 height 17
type input "primark_9x16_productname_collage1_image"
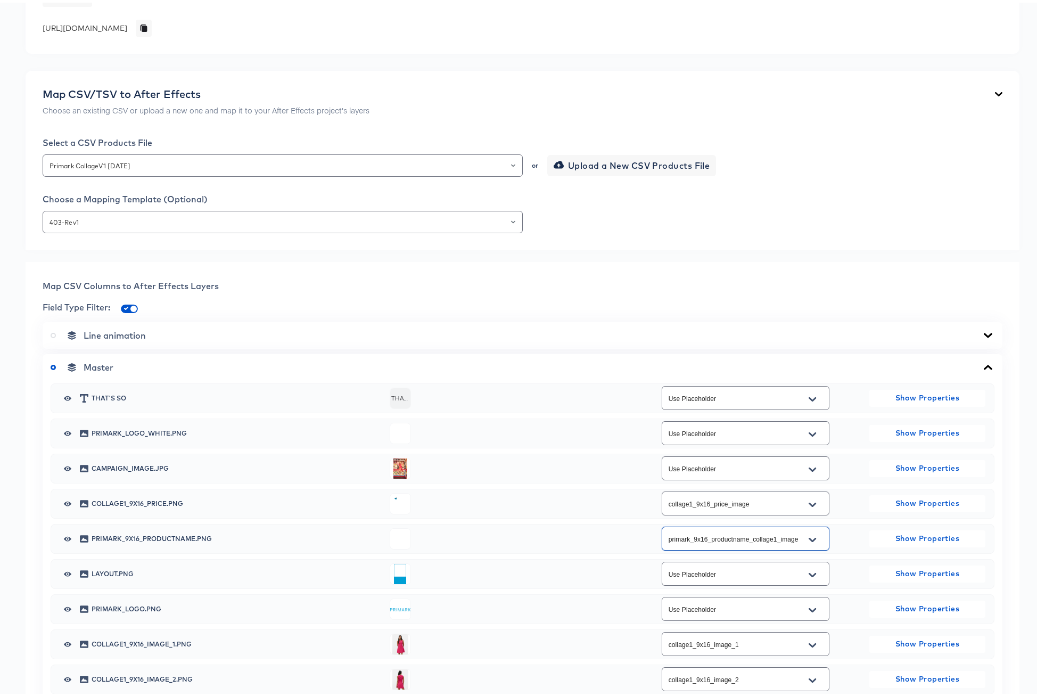
scroll to position [141, 0]
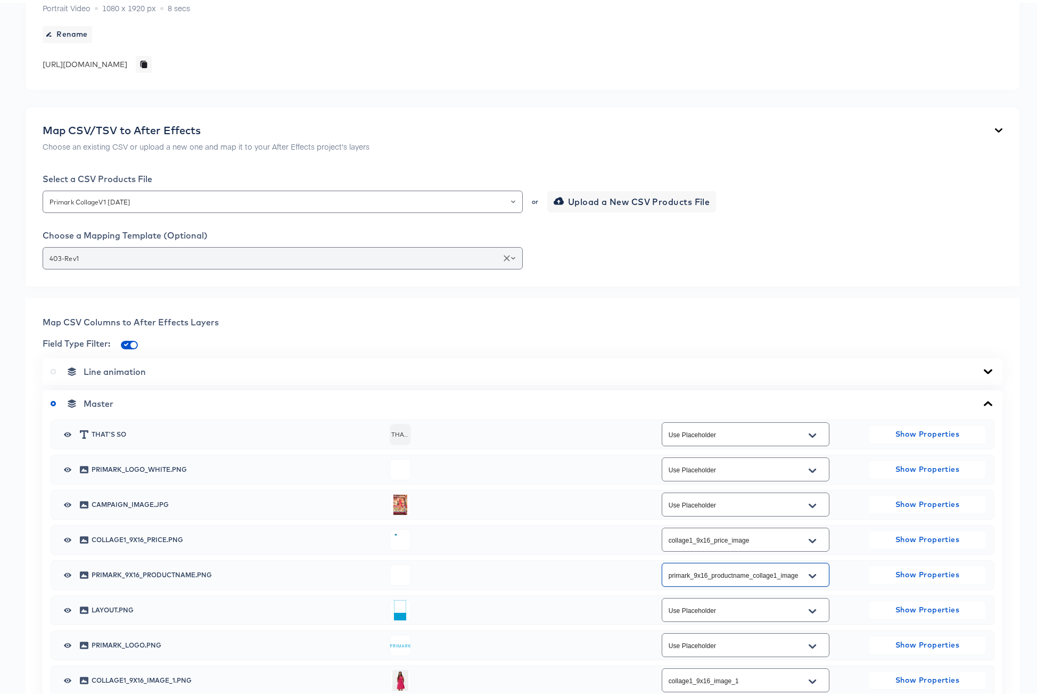
click at [503, 256] on icon "Clear" at bounding box center [506, 255] width 11 height 11
type input "Use Placeholder"
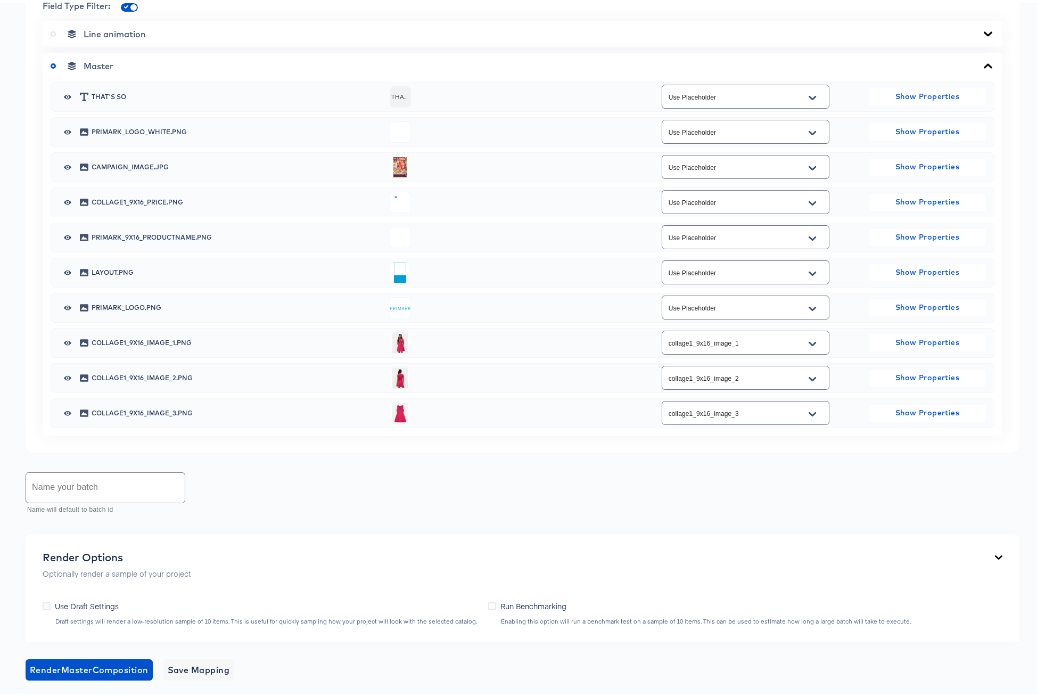
scroll to position [587, 0]
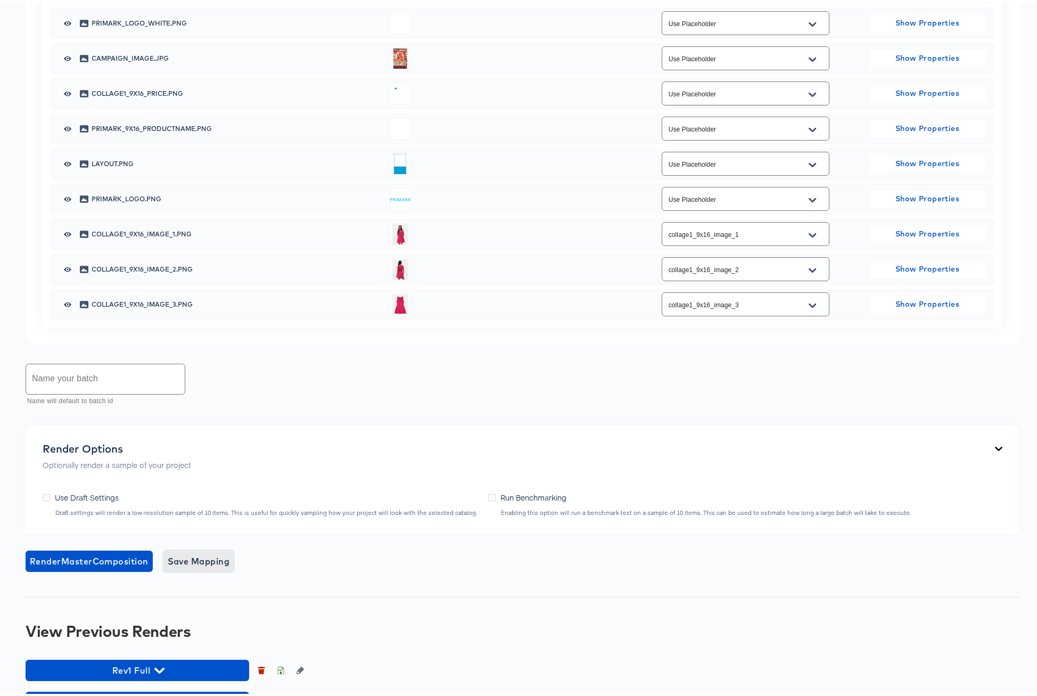
click at [213, 559] on span "Save Mapping" at bounding box center [199, 558] width 62 height 15
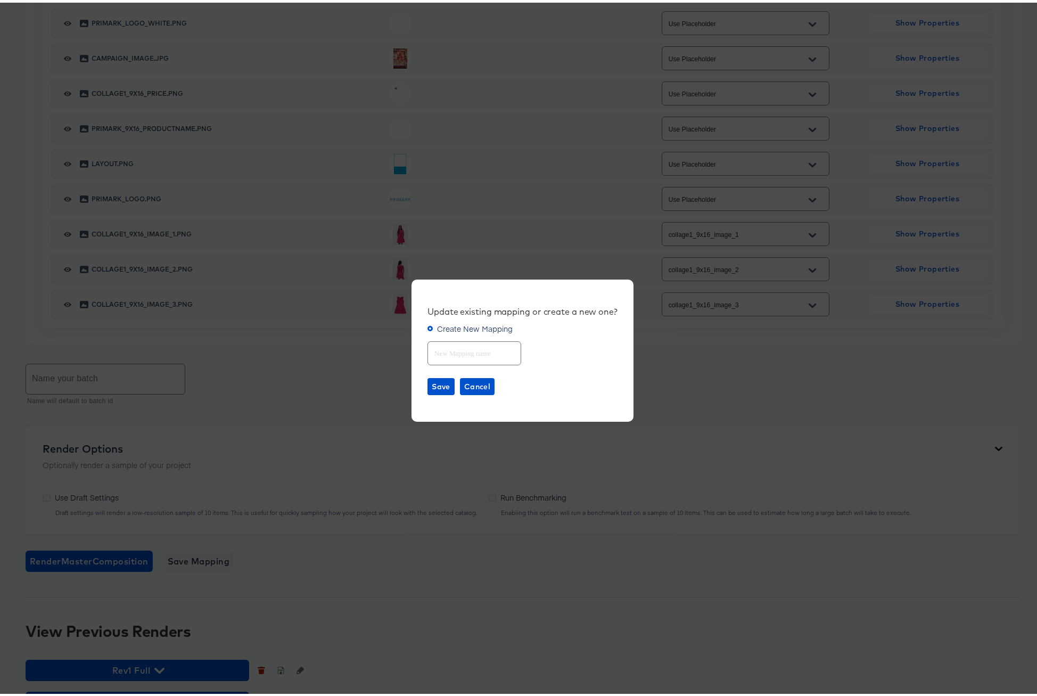
click at [440, 355] on input "text" at bounding box center [474, 346] width 93 height 23
type input "Collage2 Mapping"
click at [432, 383] on span "Save" at bounding box center [441, 383] width 19 height 13
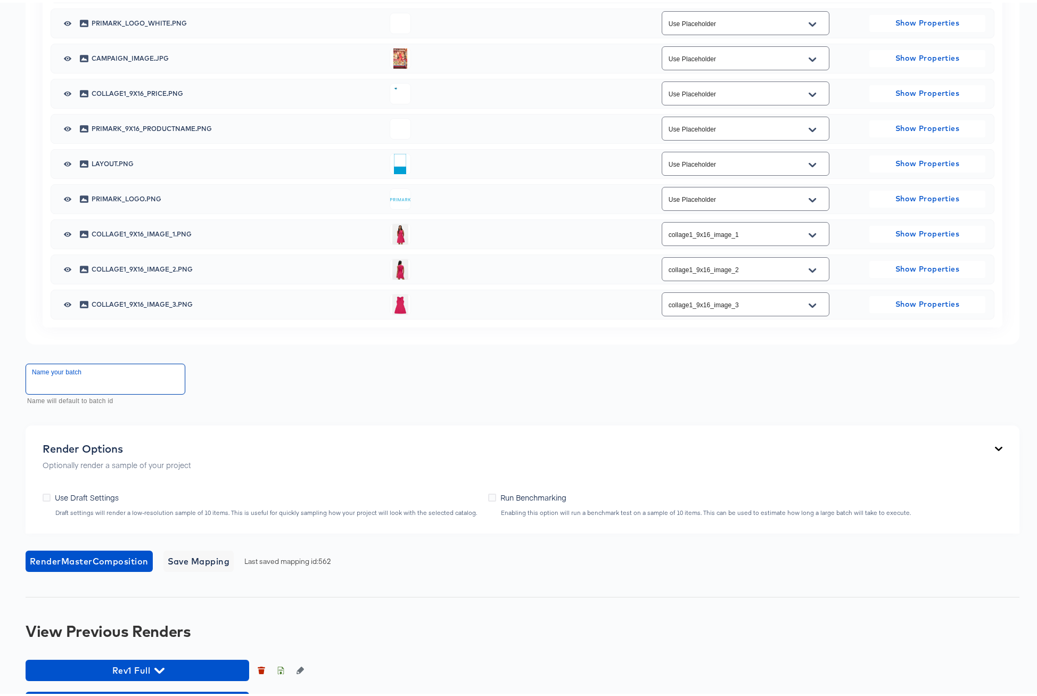
click at [118, 372] on input "text" at bounding box center [105, 376] width 159 height 30
type input "Primark Collage 9x16 OCT"
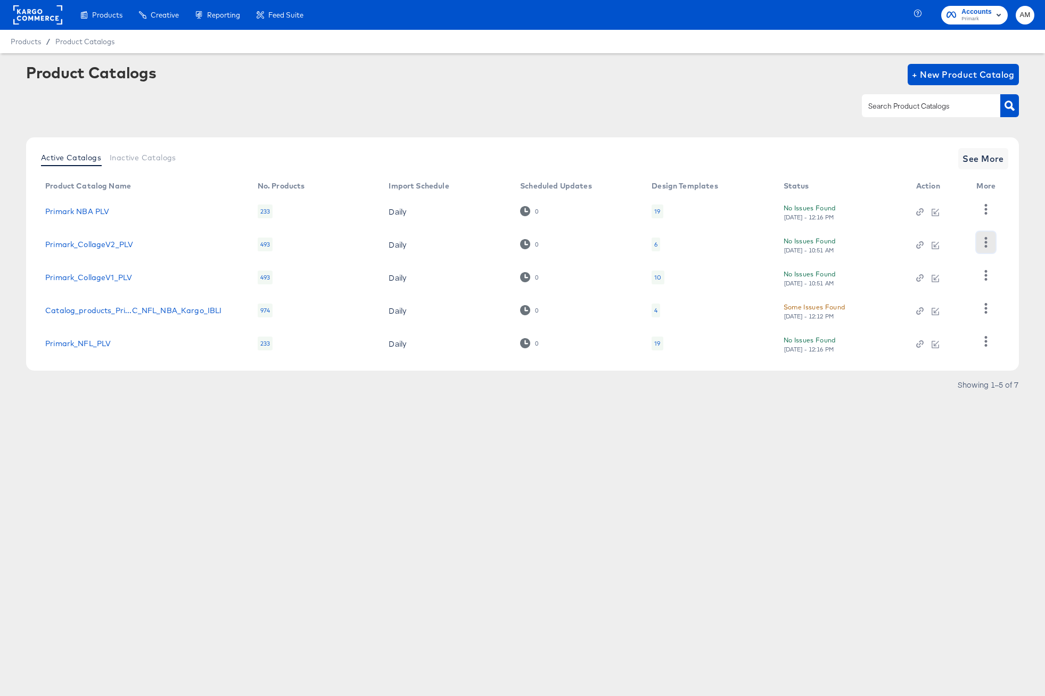
click at [982, 244] on icon "button" at bounding box center [986, 242] width 10 height 10
click at [945, 284] on div "HUD Checks (Internal)" at bounding box center [942, 281] width 106 height 17
click at [991, 158] on span "See More" at bounding box center [983, 158] width 42 height 15
click at [983, 243] on icon "button" at bounding box center [986, 242] width 10 height 10
click at [949, 278] on div "HUD Checks (Internal)" at bounding box center [942, 281] width 106 height 17
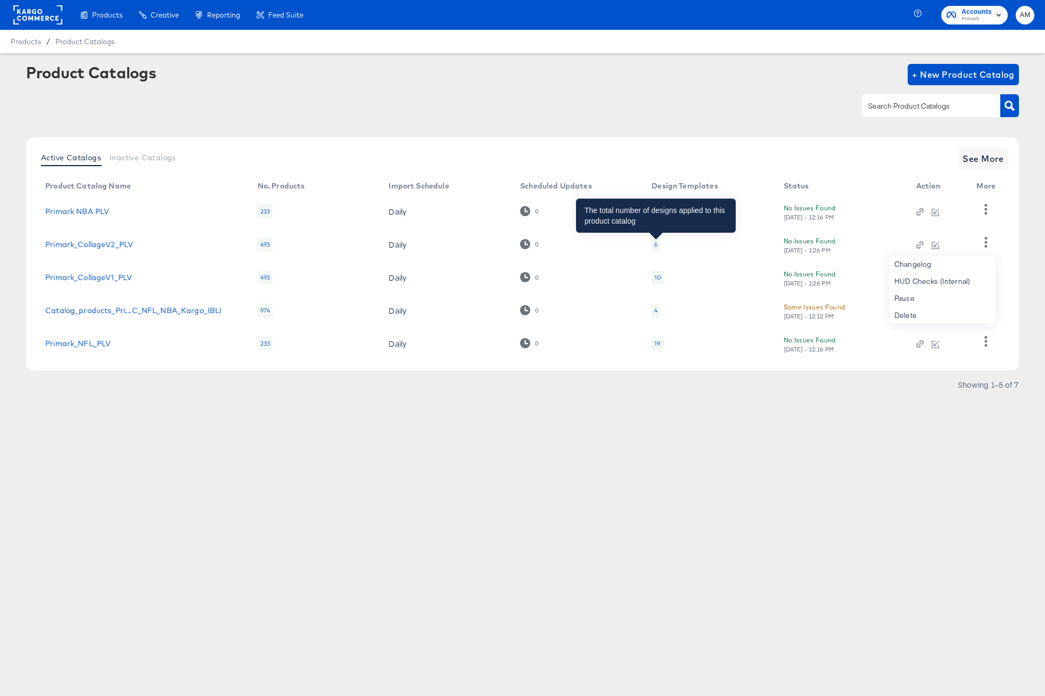
click at [655, 246] on div "6" at bounding box center [655, 244] width 3 height 9
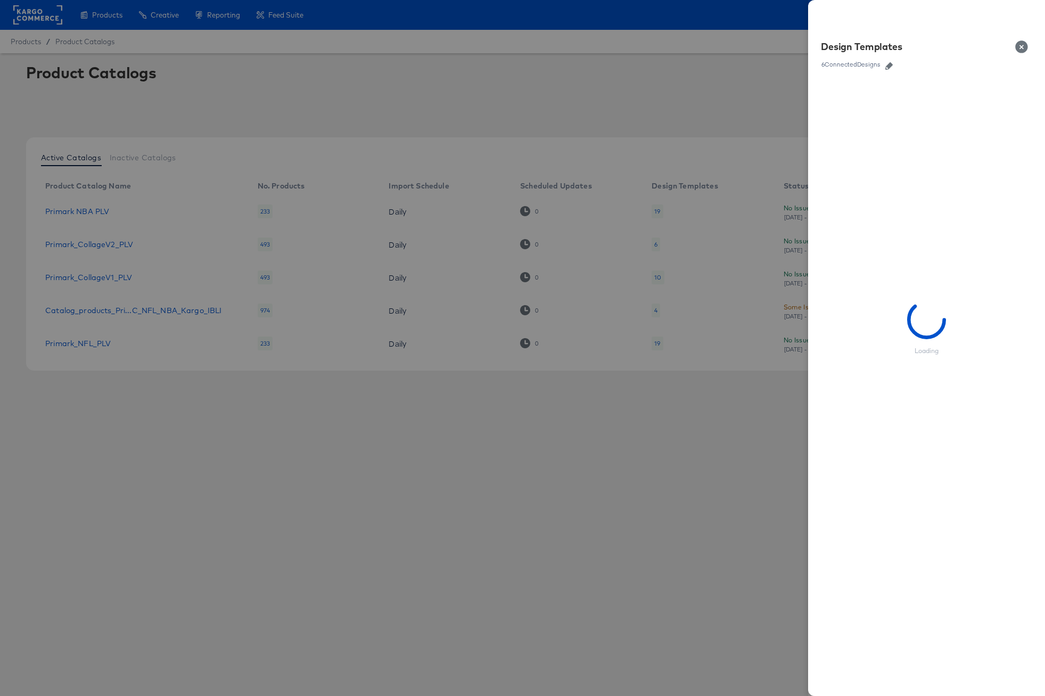
click at [889, 64] on icon "button" at bounding box center [888, 65] width 7 height 7
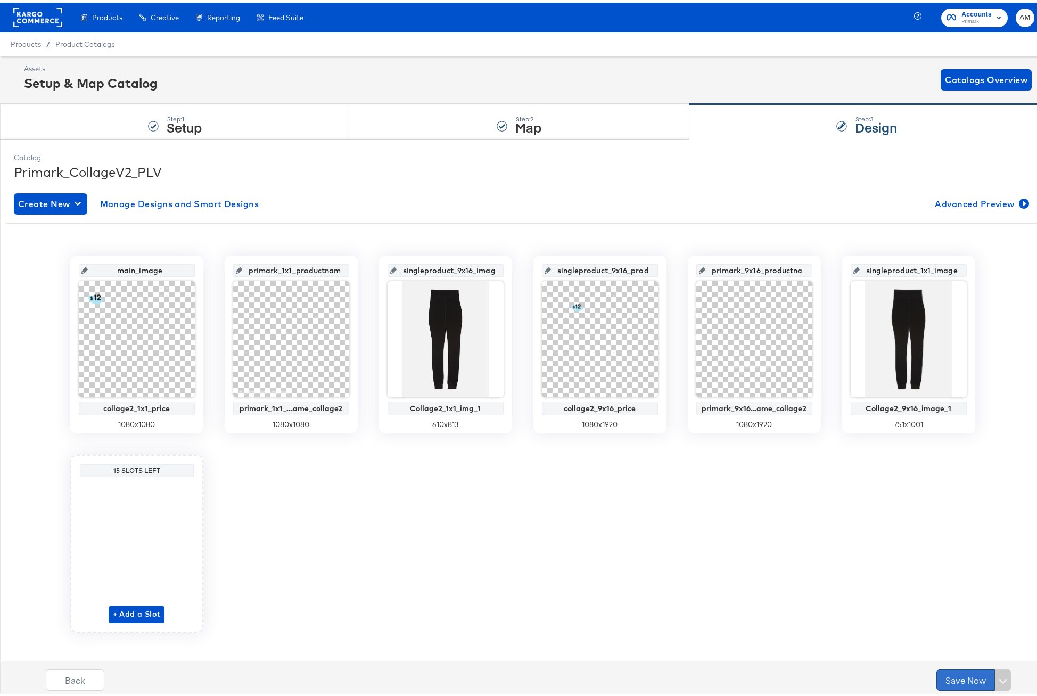
click at [952, 673] on button "Save Now" at bounding box center [965, 676] width 59 height 21
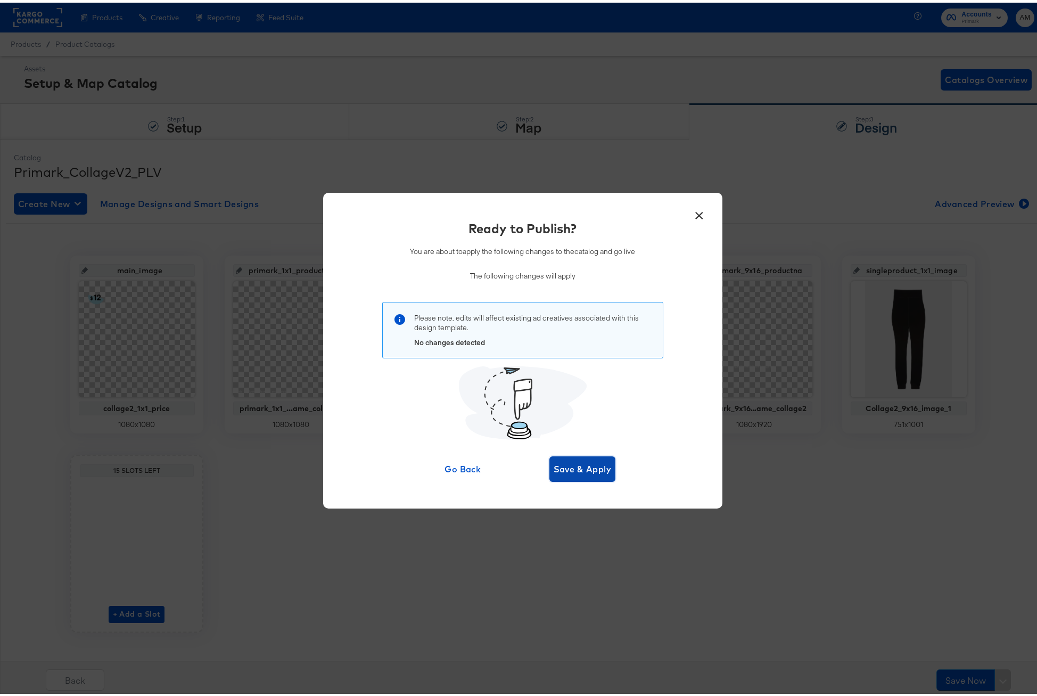
click at [566, 465] on span "Save & Apply" at bounding box center [583, 466] width 58 height 15
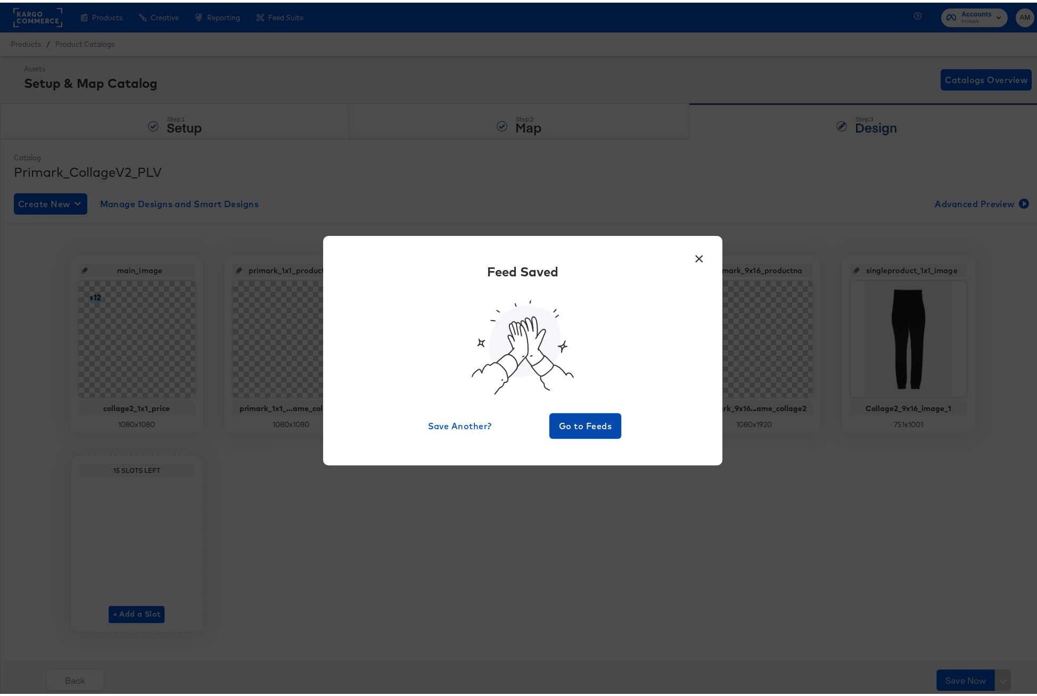
click at [591, 427] on span "Go to Feeds" at bounding box center [586, 423] width 64 height 15
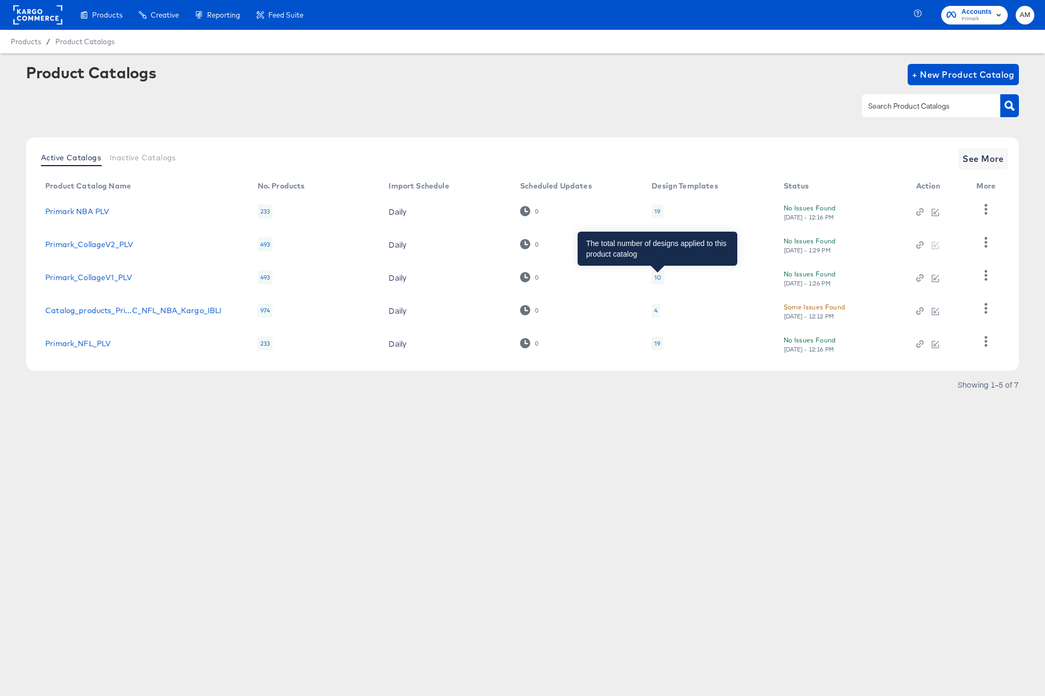
click at [657, 278] on div "10" at bounding box center [657, 277] width 7 height 9
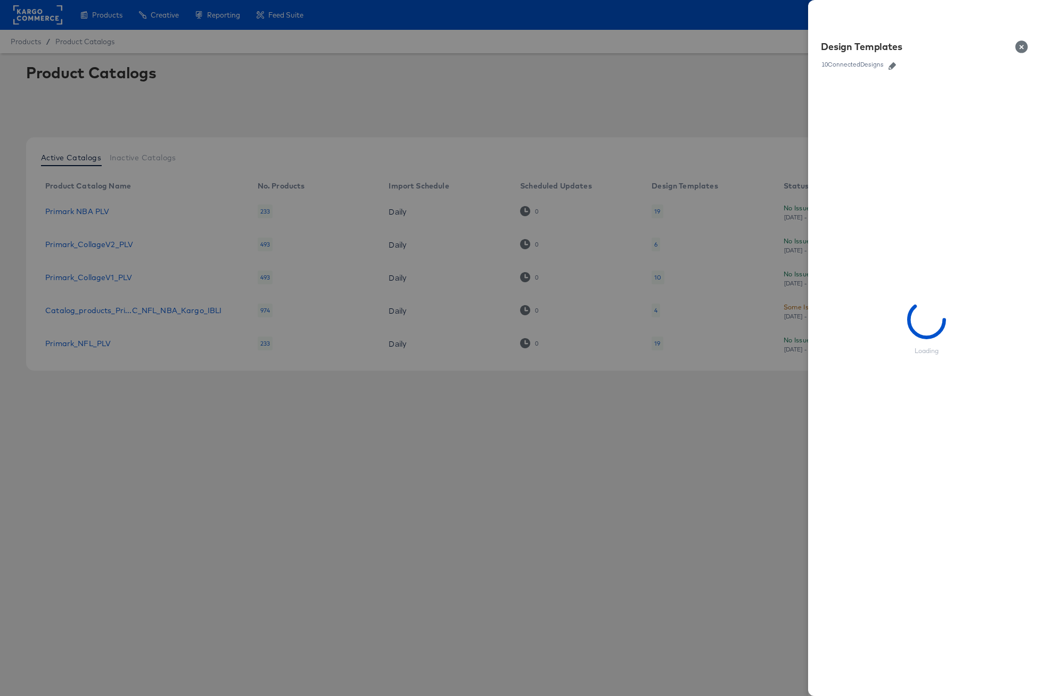
click at [893, 65] on icon "button" at bounding box center [891, 65] width 7 height 7
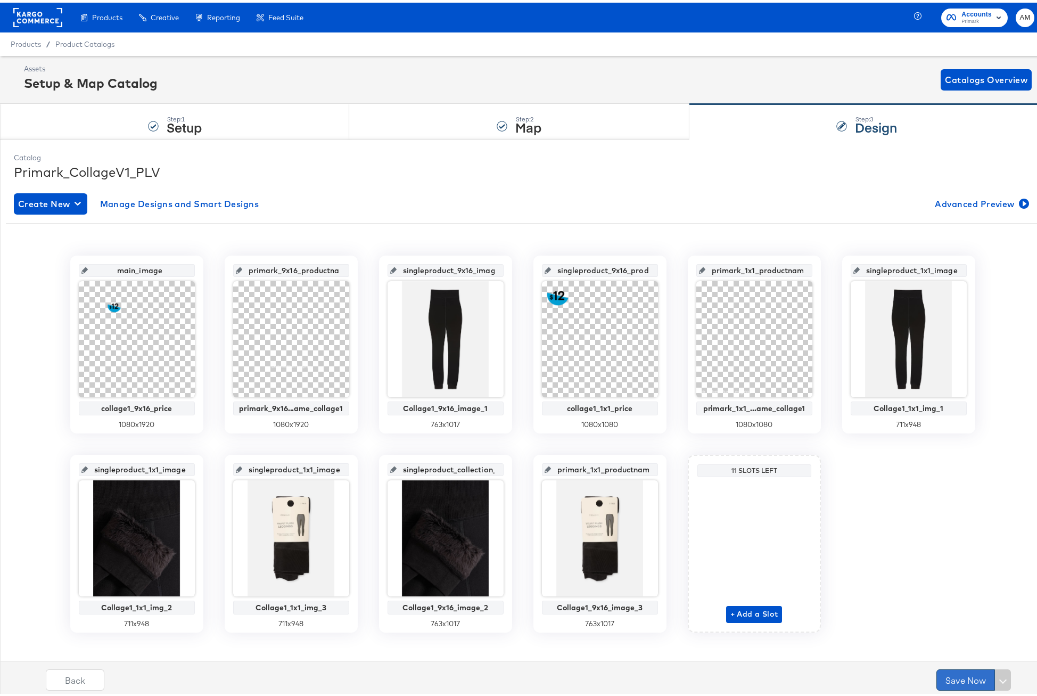
click at [950, 676] on button "Save Now" at bounding box center [965, 676] width 59 height 21
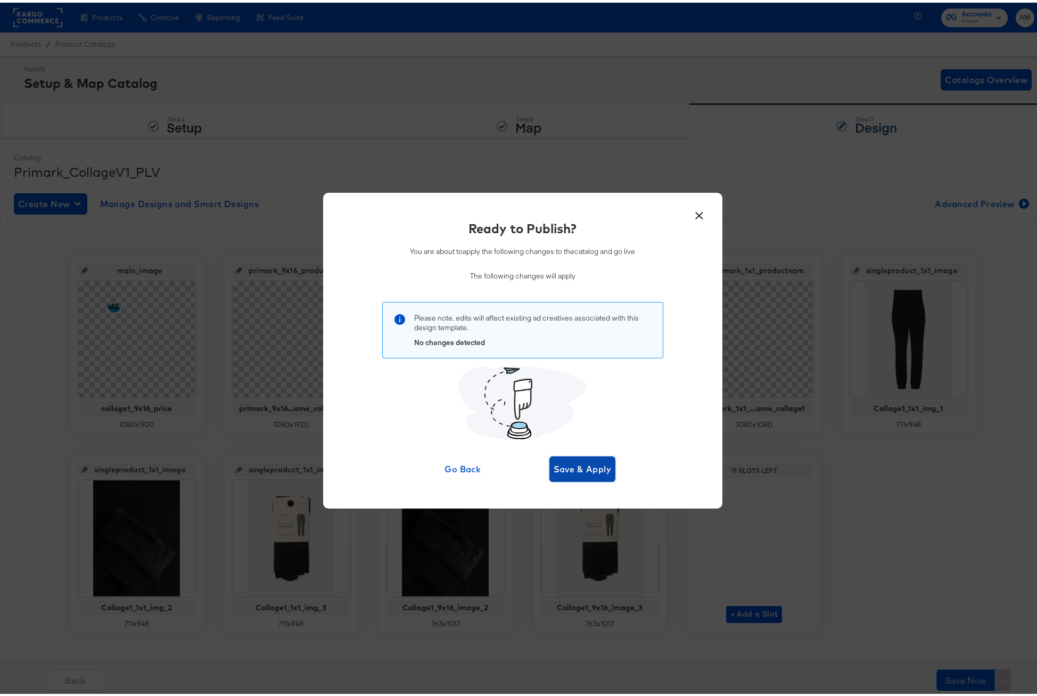
click at [586, 464] on span "Save & Apply" at bounding box center [583, 466] width 58 height 15
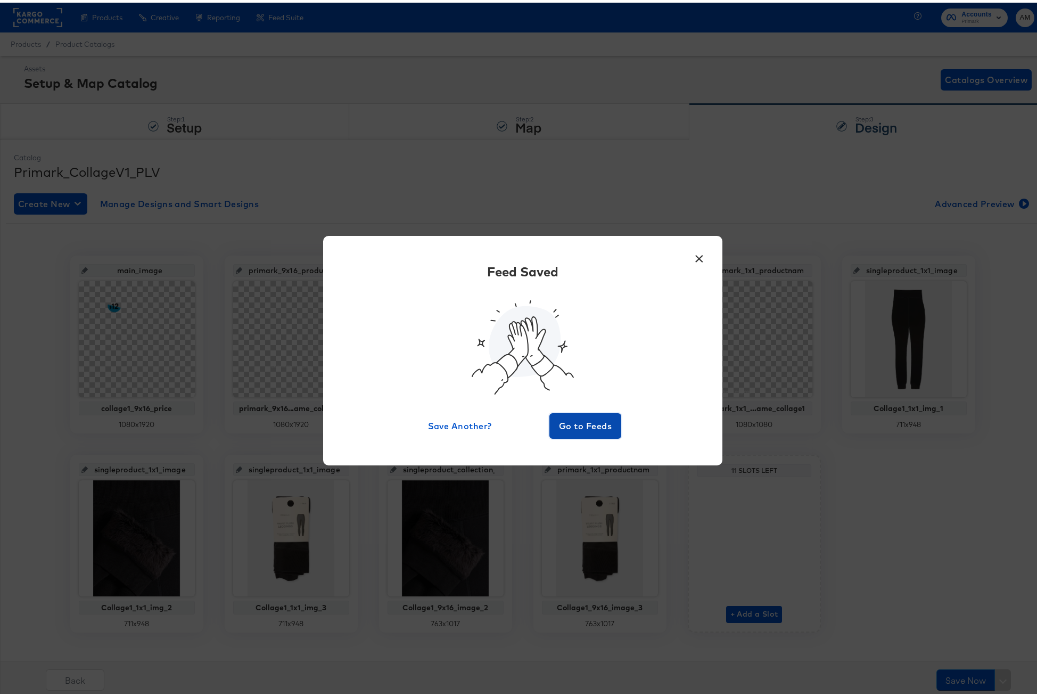
click at [582, 419] on span "Go to Feeds" at bounding box center [586, 423] width 64 height 15
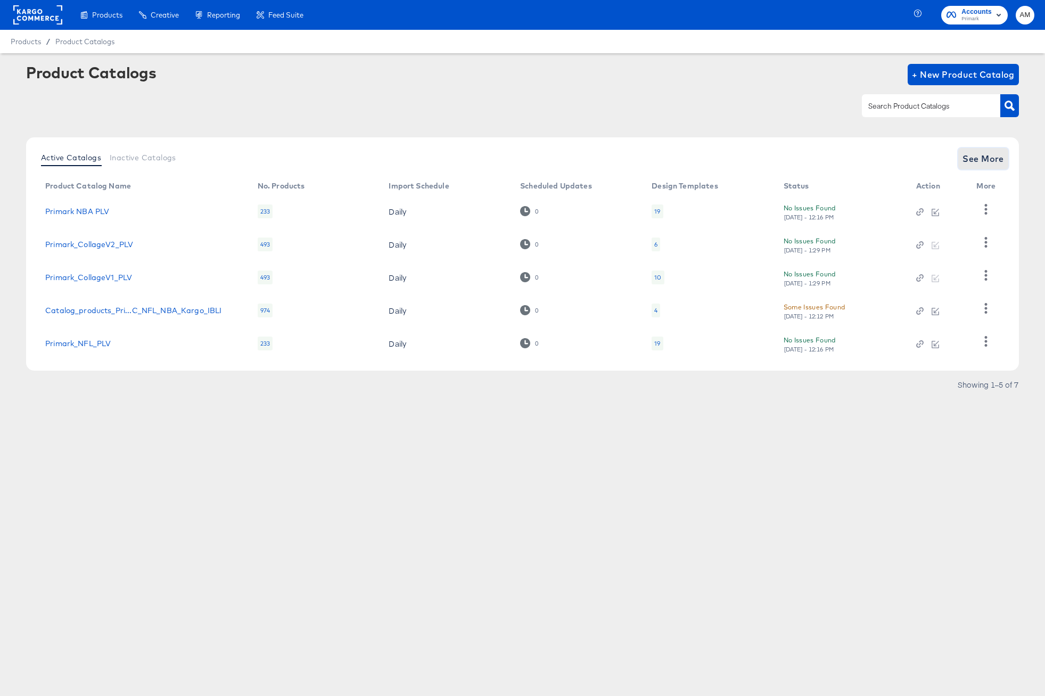
click at [971, 160] on span "See More" at bounding box center [983, 158] width 42 height 15
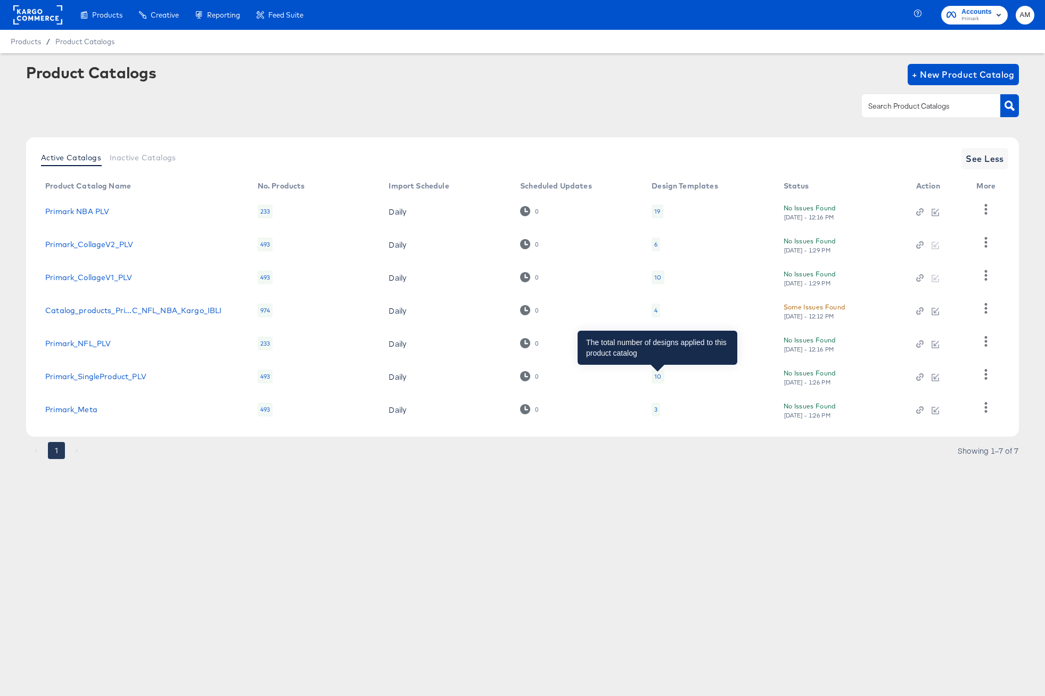
click at [656, 377] on div "10" at bounding box center [657, 376] width 7 height 9
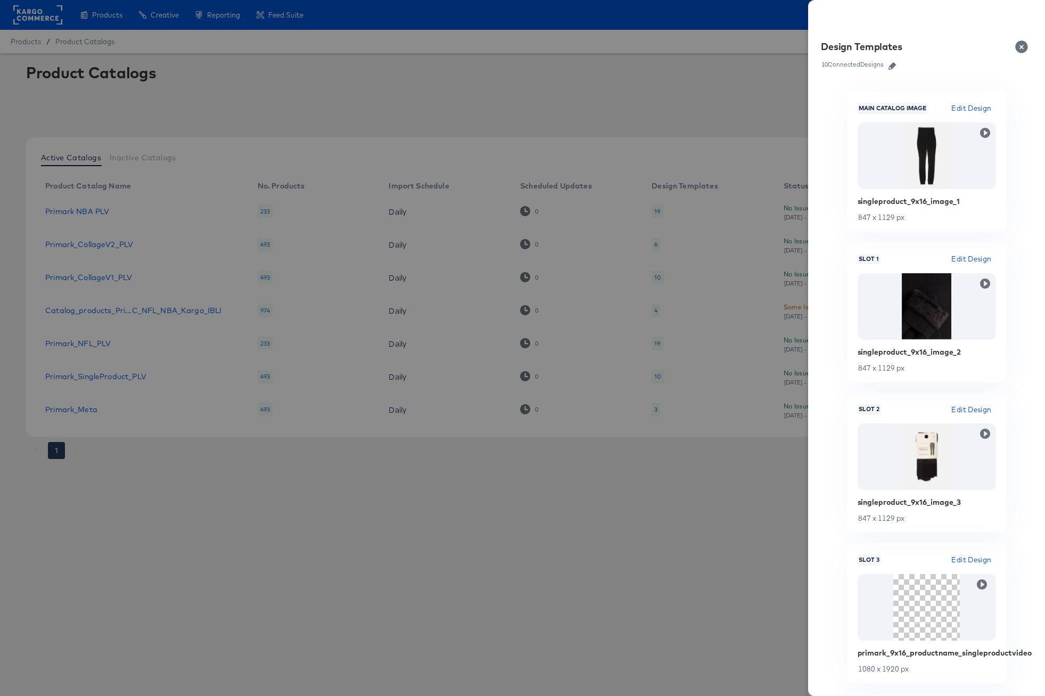
click at [892, 67] on icon "button" at bounding box center [891, 65] width 7 height 7
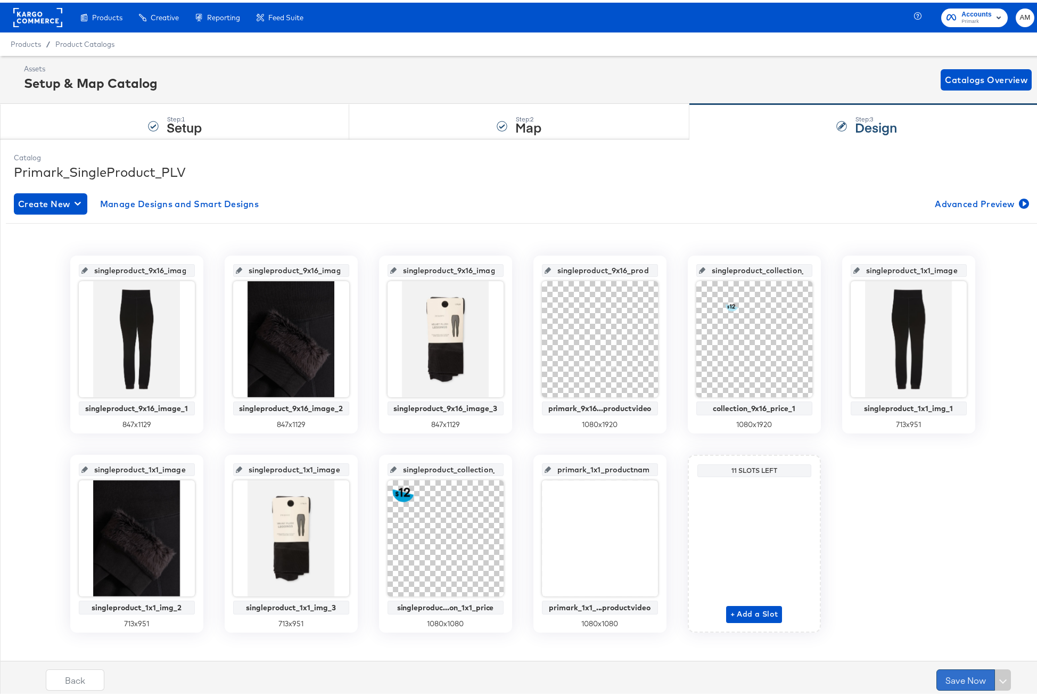
click at [942, 677] on button "Save Now" at bounding box center [965, 676] width 59 height 21
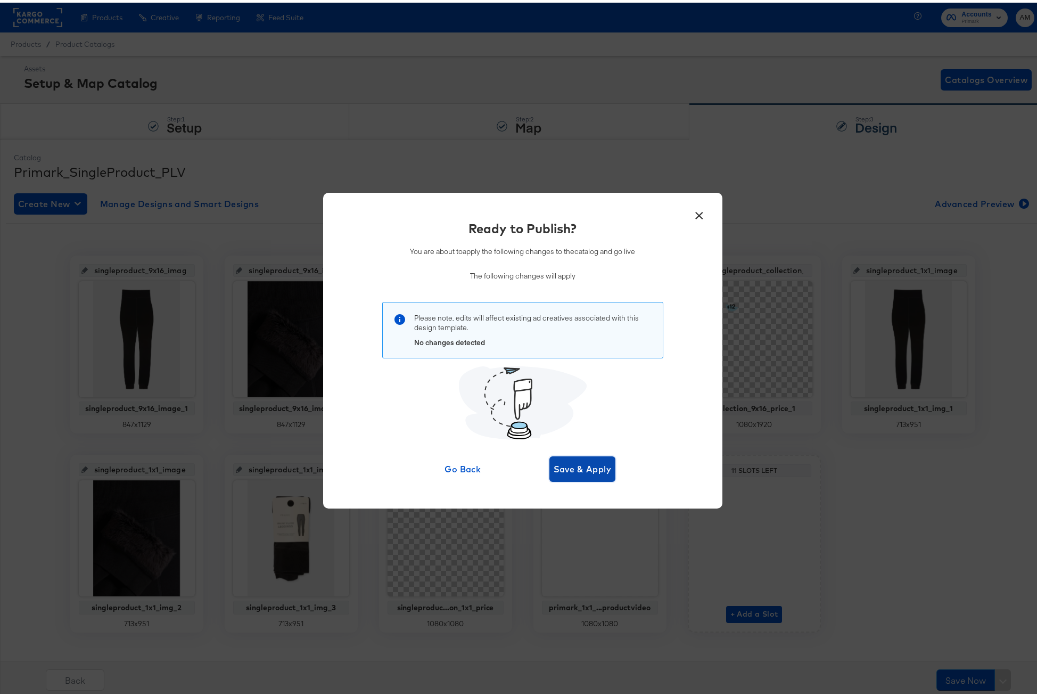
click at [583, 467] on span "Save & Apply" at bounding box center [583, 466] width 58 height 15
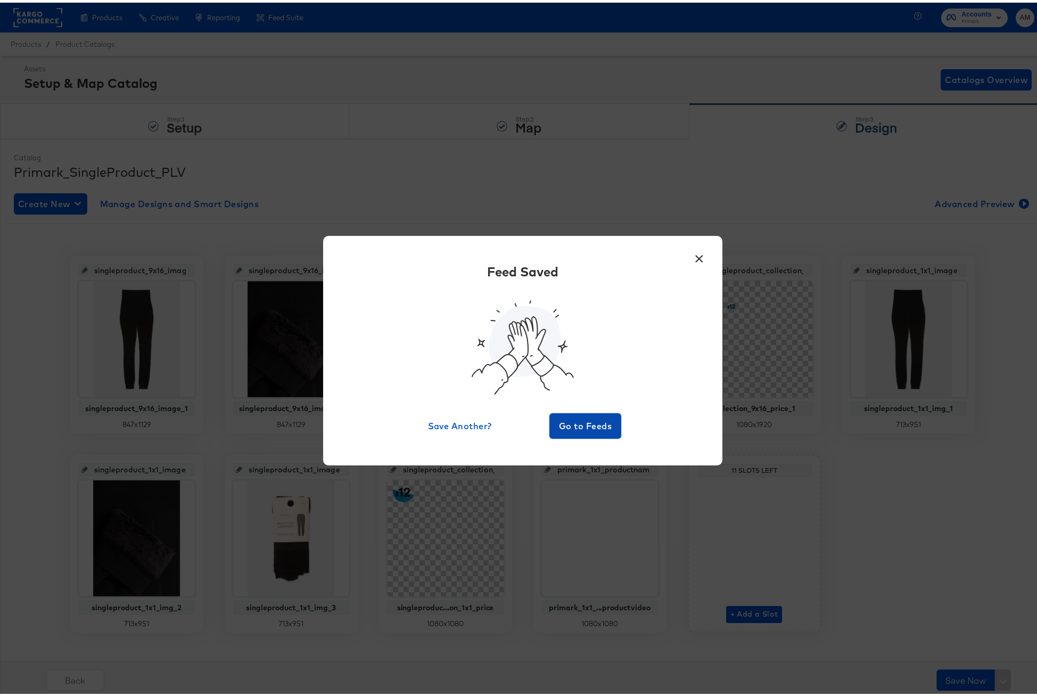
click at [556, 421] on span "Go to Feeds" at bounding box center [586, 423] width 64 height 15
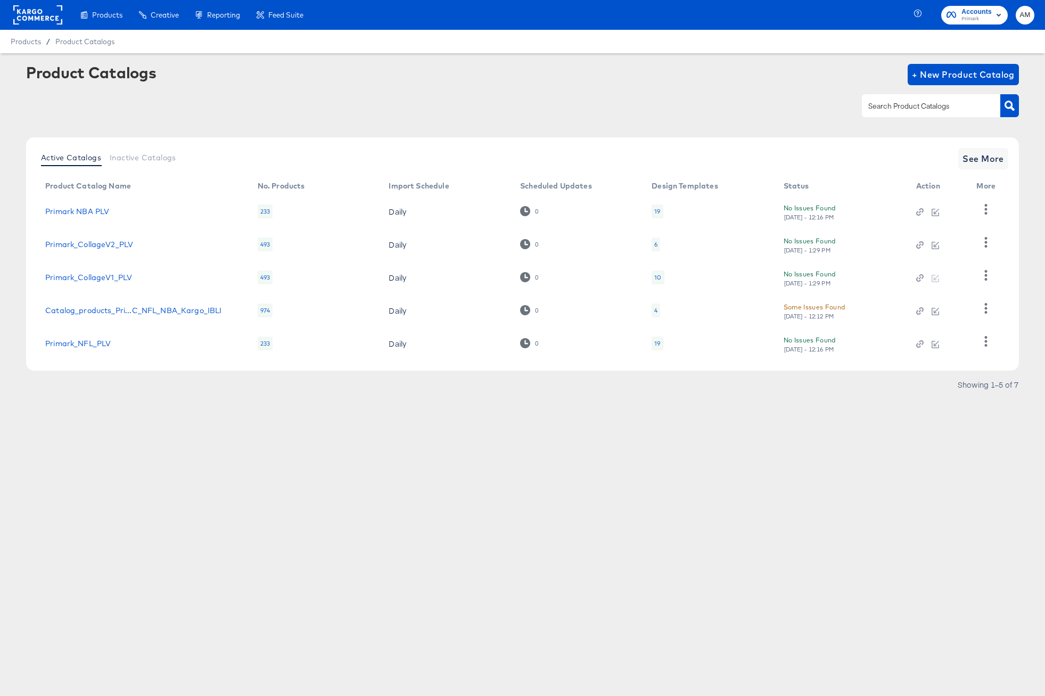
click at [655, 244] on div "6" at bounding box center [655, 244] width 3 height 9
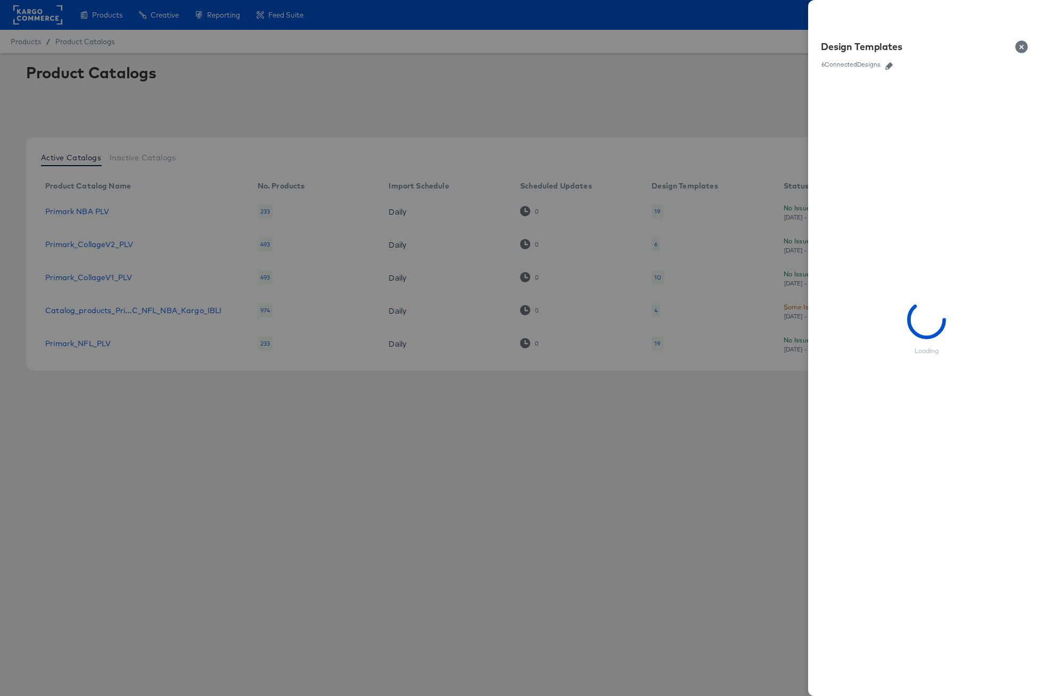
click at [889, 68] on icon "button" at bounding box center [888, 65] width 7 height 7
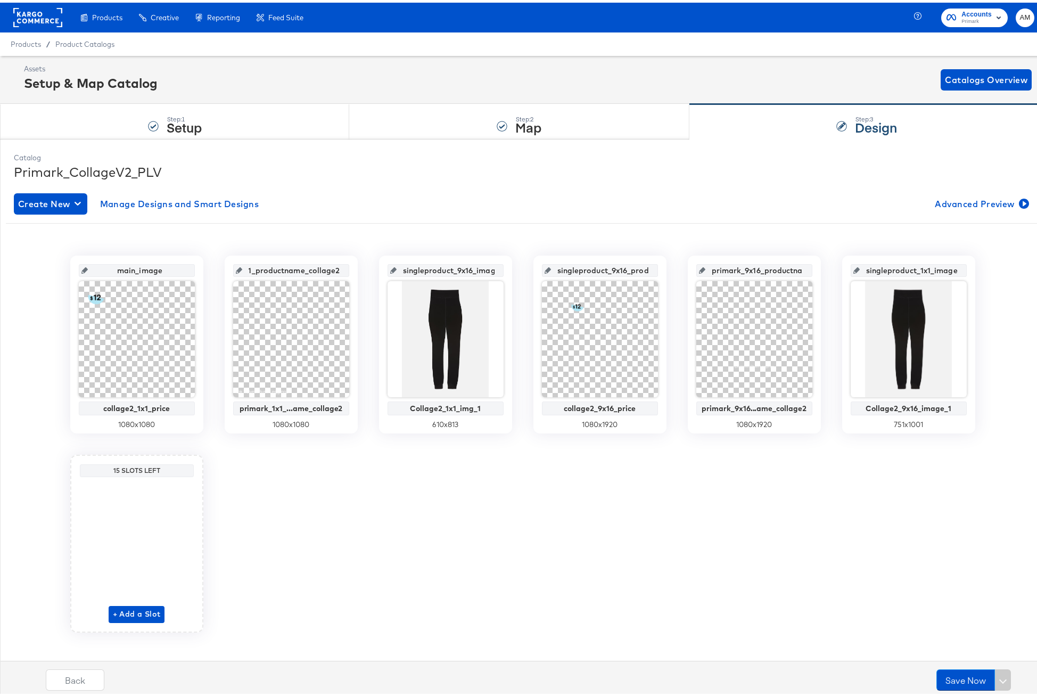
scroll to position [0, 46]
drag, startPoint x: 274, startPoint y: 267, endPoint x: 342, endPoint y: 267, distance: 68.1
click at [342, 267] on div "primark_1x1_productname_collage2" at bounding box center [291, 267] width 116 height 13
drag, startPoint x: 425, startPoint y: 265, endPoint x: 522, endPoint y: 267, distance: 97.4
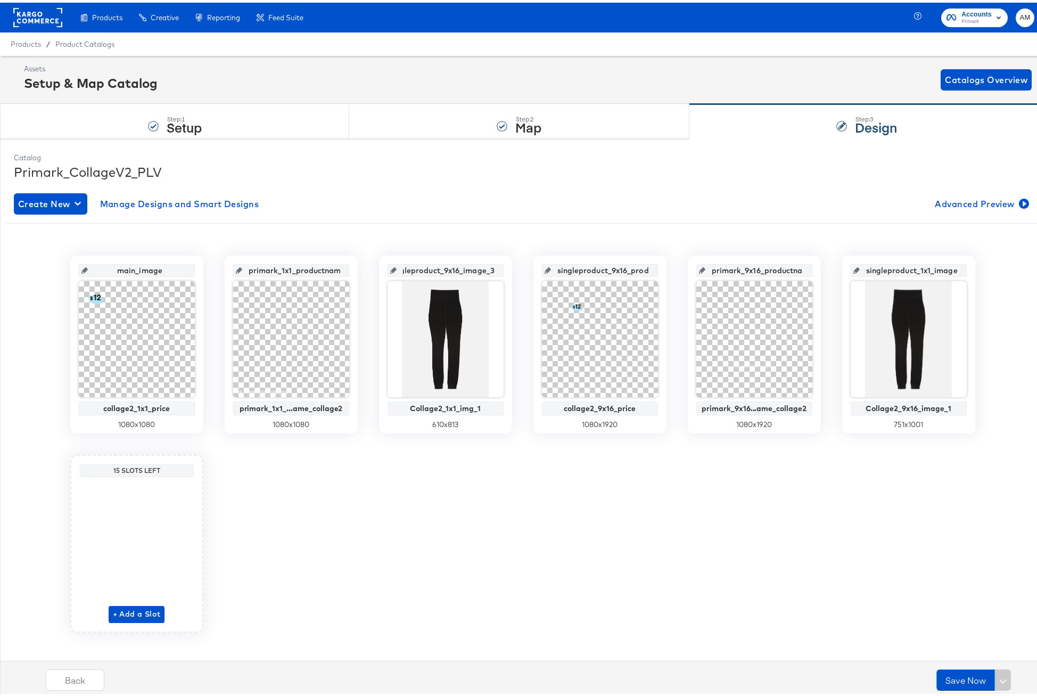
click at [522, 267] on div "main_image collage2_1x1_price 1080 x 1080 primark_1x1_productname_collage2 prim…" at bounding box center [522, 441] width 1033 height 377
drag, startPoint x: 422, startPoint y: 267, endPoint x: 496, endPoint y: 269, distance: 73.5
click at [496, 269] on div "singleproduct_9x16_image_3" at bounding box center [446, 267] width 116 height 13
click at [449, 267] on input "singleproduct_9x16_image_3" at bounding box center [449, 263] width 104 height 29
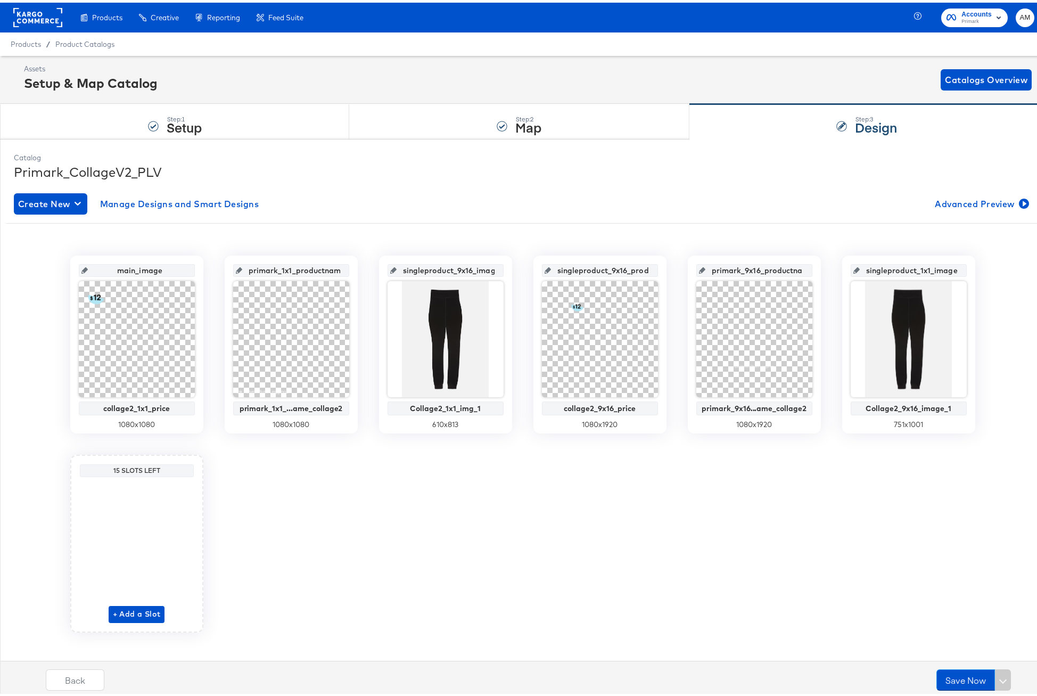
drag, startPoint x: 404, startPoint y: 264, endPoint x: 384, endPoint y: 263, distance: 19.7
click at [388, 263] on div "singleproduct_9x16_image_3" at bounding box center [446, 267] width 116 height 13
drag, startPoint x: 740, startPoint y: 268, endPoint x: 850, endPoint y: 269, distance: 109.7
click at [850, 269] on div "main_image collage2_1x1_price 1080 x 1080 primark_1x1_productname_collage2 prim…" at bounding box center [522, 441] width 1033 height 377
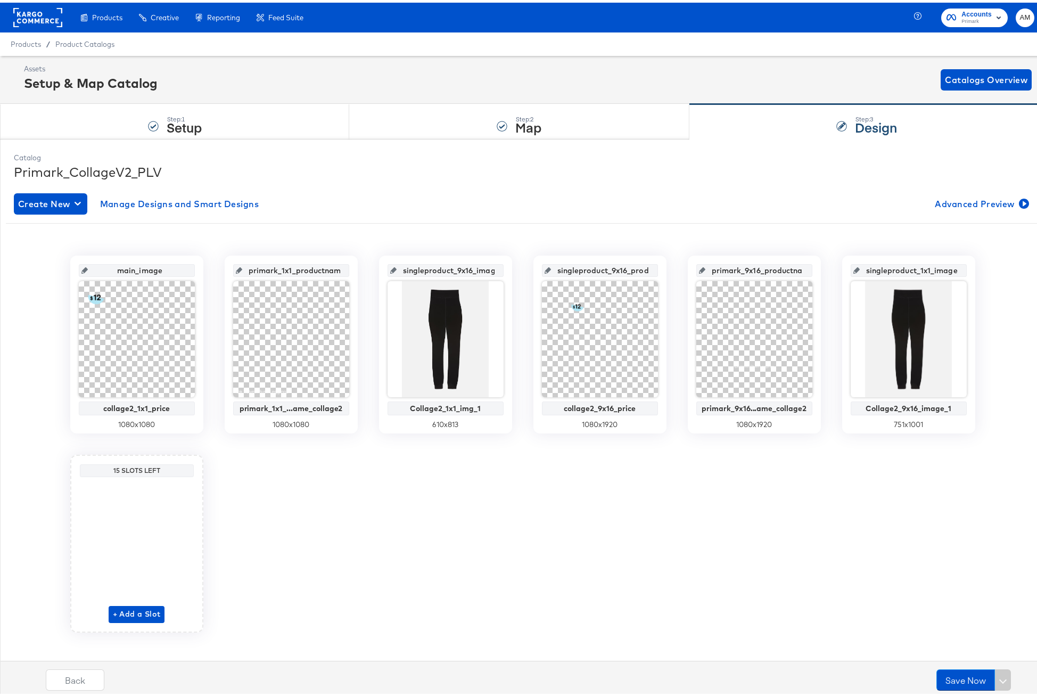
scroll to position [0, 65]
drag, startPoint x: 588, startPoint y: 265, endPoint x: 679, endPoint y: 270, distance: 90.7
click at [679, 270] on div "main_image collage2_1x1_price 1080 x 1080 primark_1x1_productname_collage2 prim…" at bounding box center [522, 441] width 1033 height 377
drag, startPoint x: 731, startPoint y: 267, endPoint x: 826, endPoint y: 270, distance: 94.3
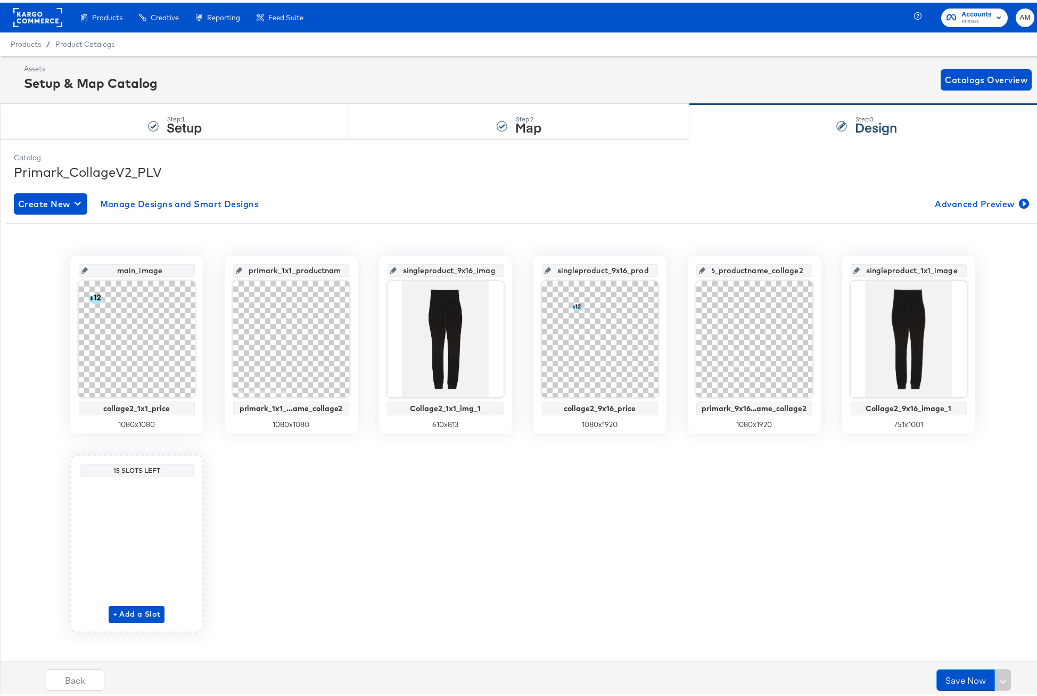
click at [826, 270] on div "main_image collage2_1x1_price 1080 x 1080 primark_1x1_productname_collage2 prim…" at bounding box center [522, 441] width 1033 height 377
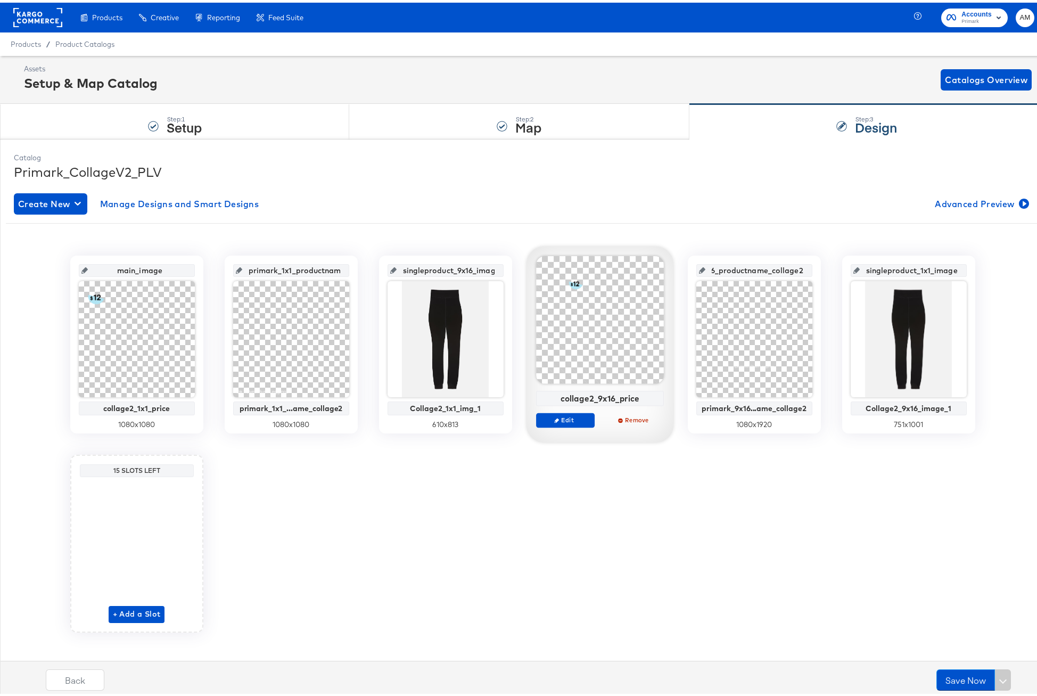
scroll to position [0, 0]
drag, startPoint x: 558, startPoint y: 396, endPoint x: 641, endPoint y: 398, distance: 83.6
click at [641, 398] on div "collage2_9x16_price" at bounding box center [600, 396] width 122 height 10
copy div "collage2_9x16_price"
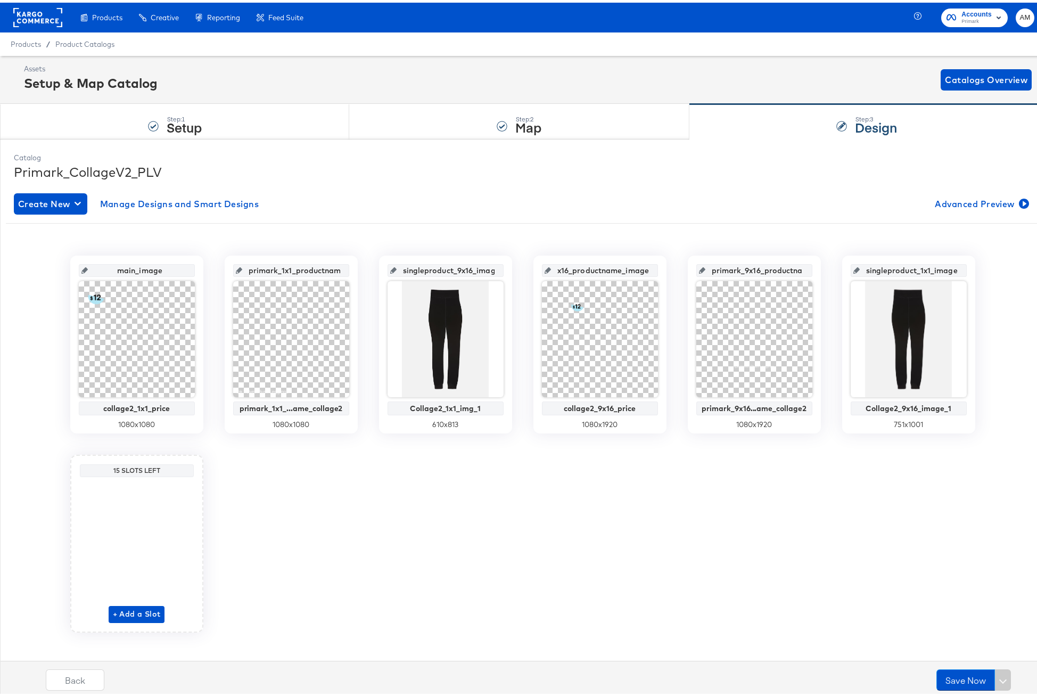
scroll to position [0, 65]
drag, startPoint x: 589, startPoint y: 270, endPoint x: 669, endPoint y: 271, distance: 79.9
click at [669, 271] on div "main_image collage2_1x1_price 1080 x 1080 primark_1x1_productname_collage2 prim…" at bounding box center [522, 441] width 1033 height 377
paste input "collage2_9x16_pric"
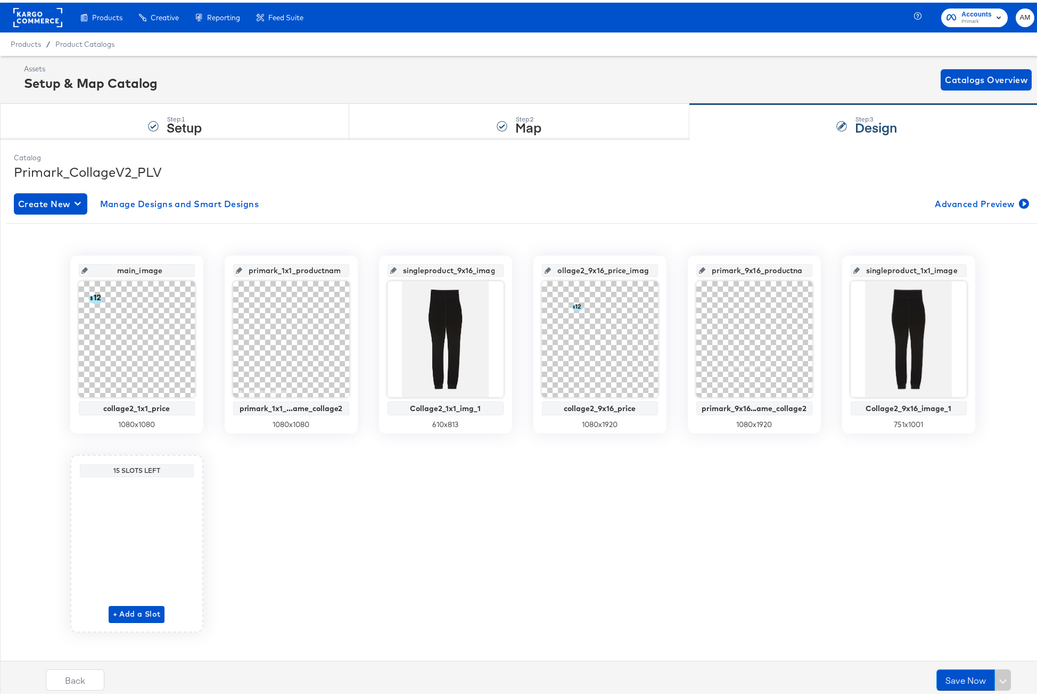
type input "collage2_9x16_price_image"
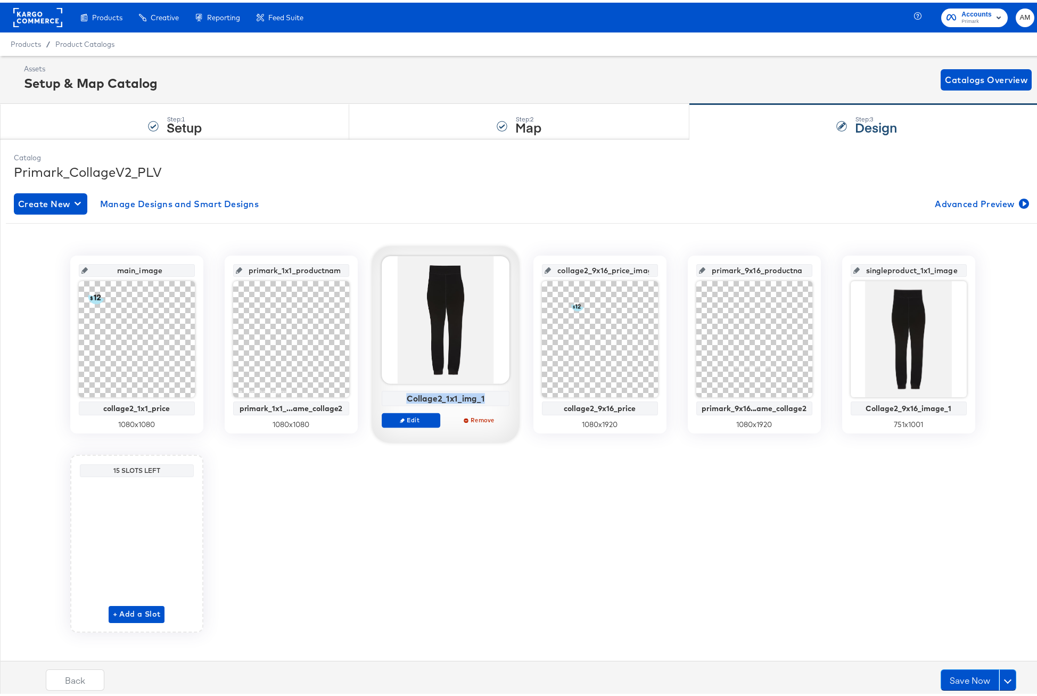
drag, startPoint x: 404, startPoint y: 397, endPoint x: 483, endPoint y: 398, distance: 79.3
click at [483, 398] on div "Collage2_1x1_img_1" at bounding box center [445, 396] width 122 height 10
copy div "Collage2_1x1_img_1"
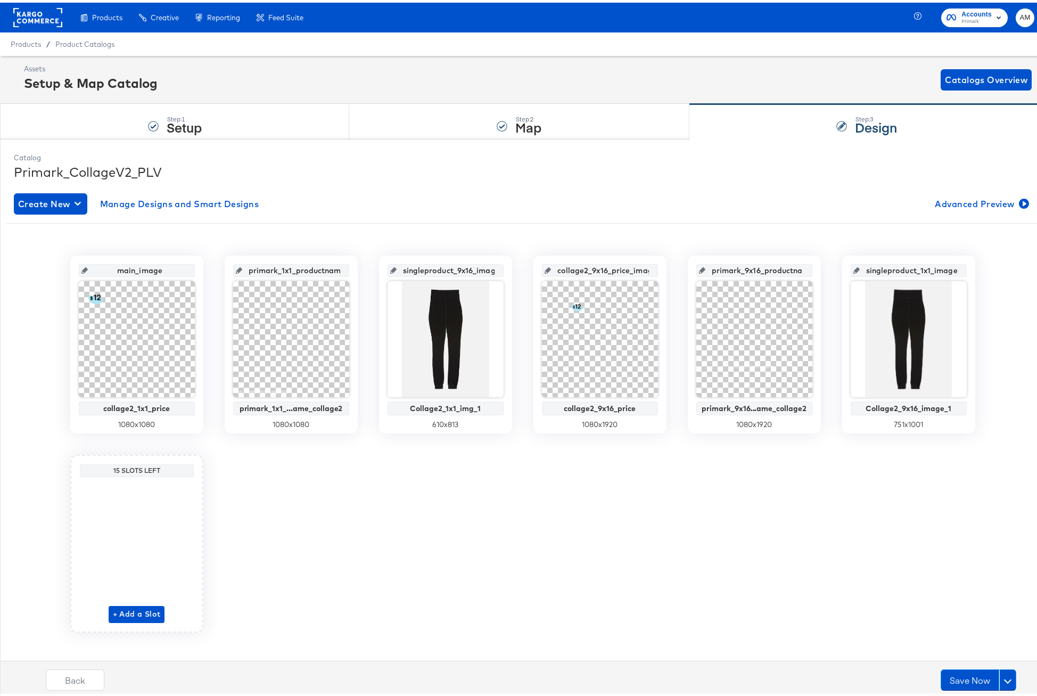
scroll to position [0, 20]
drag, startPoint x: 424, startPoint y: 270, endPoint x: 553, endPoint y: 276, distance: 128.4
click at [553, 276] on div "main_image collage2_1x1_price 1080 x 1080 primark_1x1_productname_collage2 prim…" at bounding box center [522, 441] width 1033 height 377
click at [433, 265] on input "sCollage2_1x1_img_1" at bounding box center [449, 263] width 104 height 29
drag, startPoint x: 437, startPoint y: 268, endPoint x: 358, endPoint y: 268, distance: 78.8
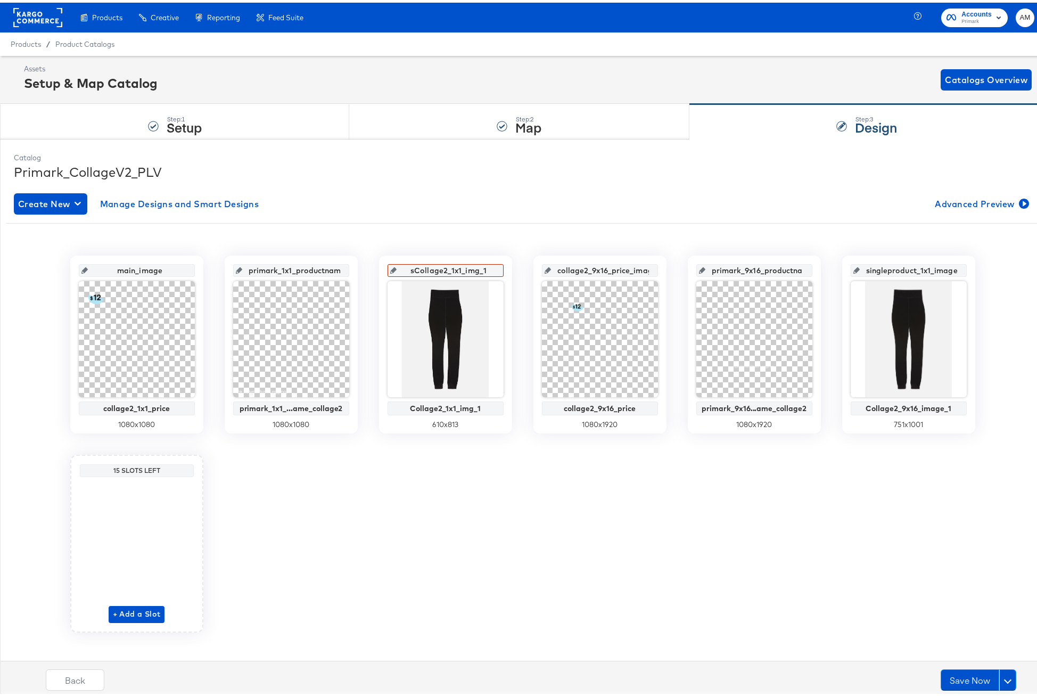
click at [358, 268] on div "main_image collage2_1x1_price 1080 x 1080 primark_1x1_productname_collage2 prim…" at bounding box center [522, 441] width 1033 height 377
click at [413, 268] on input "sCollage2_1x1_img_1" at bounding box center [449, 263] width 104 height 29
drag, startPoint x: 416, startPoint y: 269, endPoint x: 397, endPoint y: 267, distance: 19.3
click at [397, 267] on input "sCollage2_1x1_img_1" at bounding box center [449, 263] width 104 height 29
click at [482, 270] on input "collage2_1x1_img_1" at bounding box center [449, 263] width 104 height 29
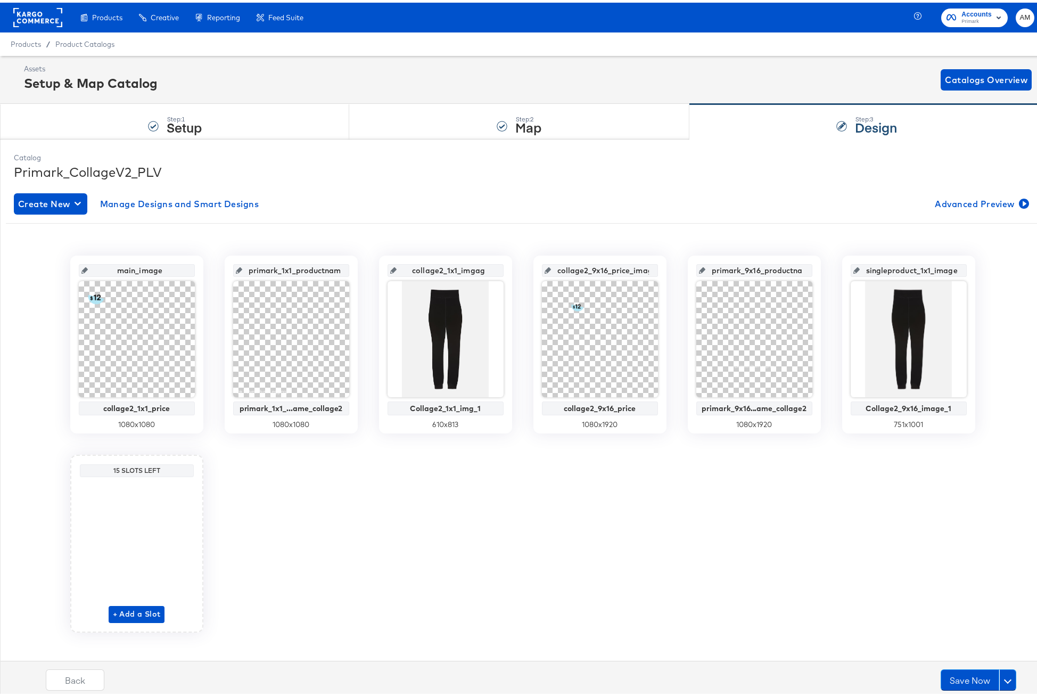
type input "collage2_1x1_imgage"
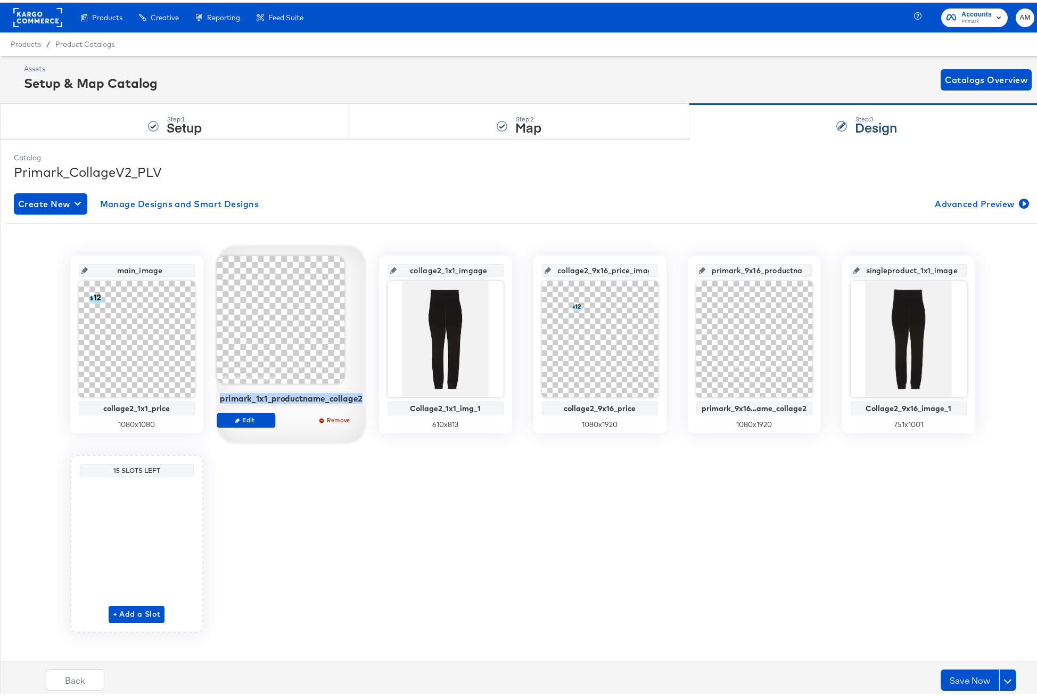
drag, startPoint x: 236, startPoint y: 394, endPoint x: 357, endPoint y: 400, distance: 121.0
click at [357, 400] on div "primark_1x1_productname_collage2" at bounding box center [291, 395] width 149 height 15
copy div "primark_1x1_productname_collage2"
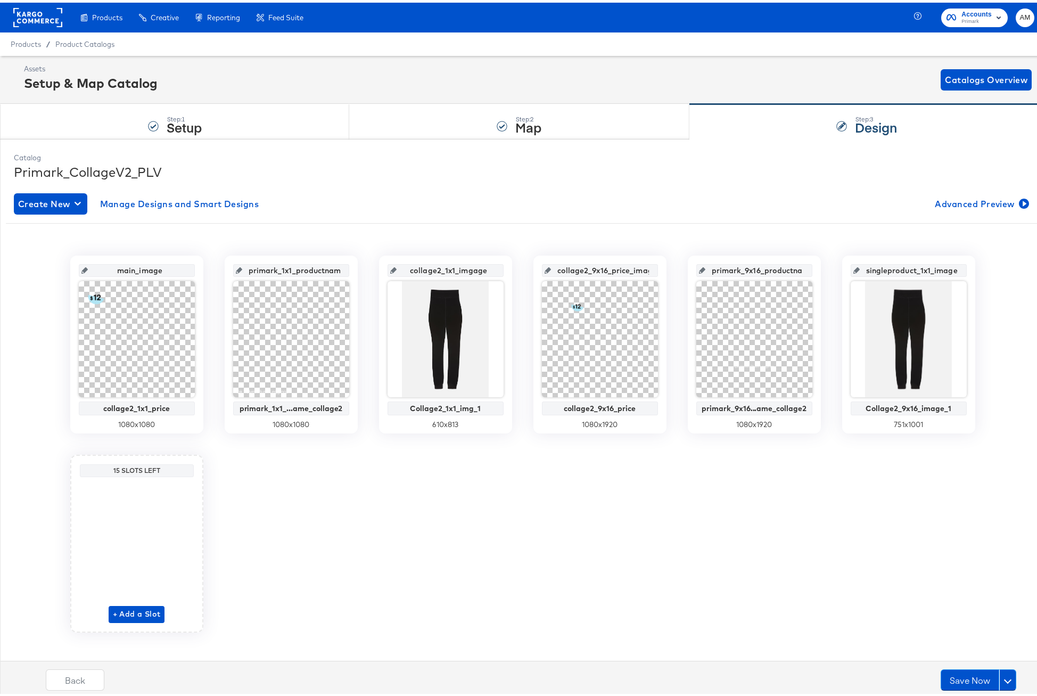
scroll to position [0, 46]
drag, startPoint x: 250, startPoint y: 269, endPoint x: 365, endPoint y: 275, distance: 115.2
click at [365, 275] on div "main_image collage2_1x1_price 1080 x 1080 primark_1x1_productname_collage2 prim…" at bounding box center [522, 441] width 1033 height 377
paste input "_"
type input "primark_1x1_productname_collage2_image"
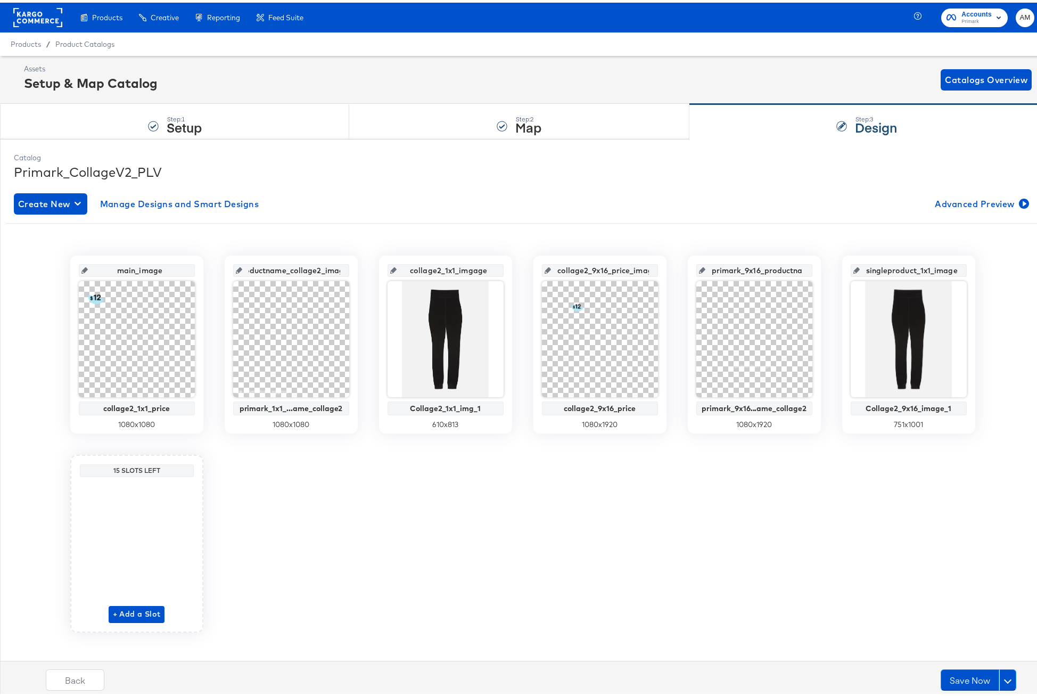
scroll to position [0, 72]
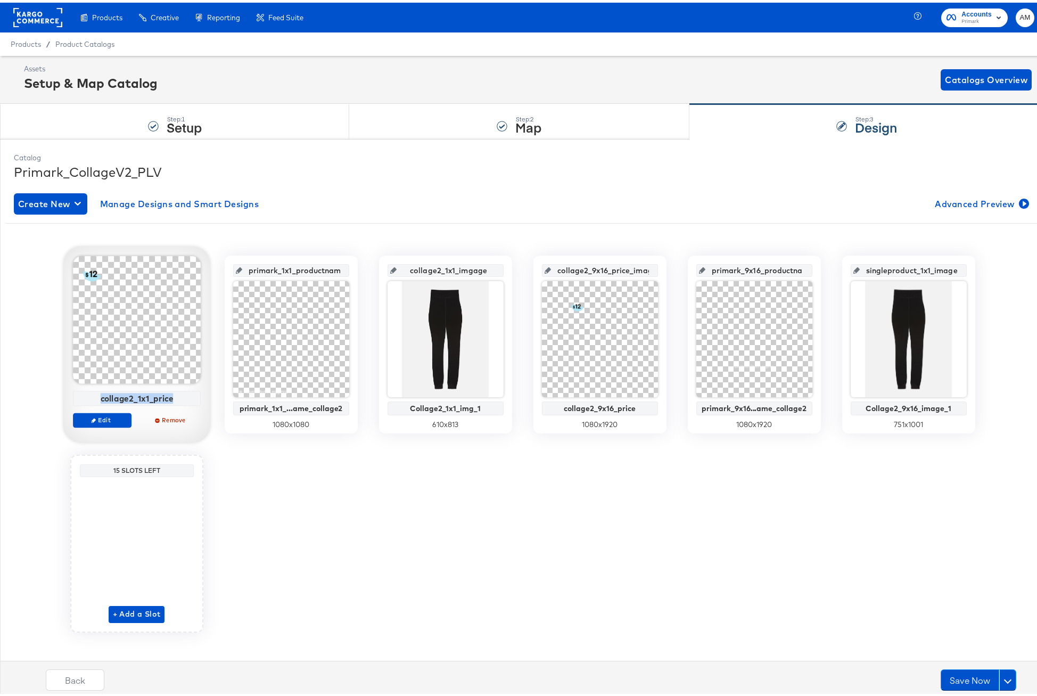
drag, startPoint x: 98, startPoint y: 394, endPoint x: 178, endPoint y: 399, distance: 79.4
click at [178, 399] on div "collage2_1x1_price" at bounding box center [137, 396] width 122 height 10
copy div "collage2_1x1_price"
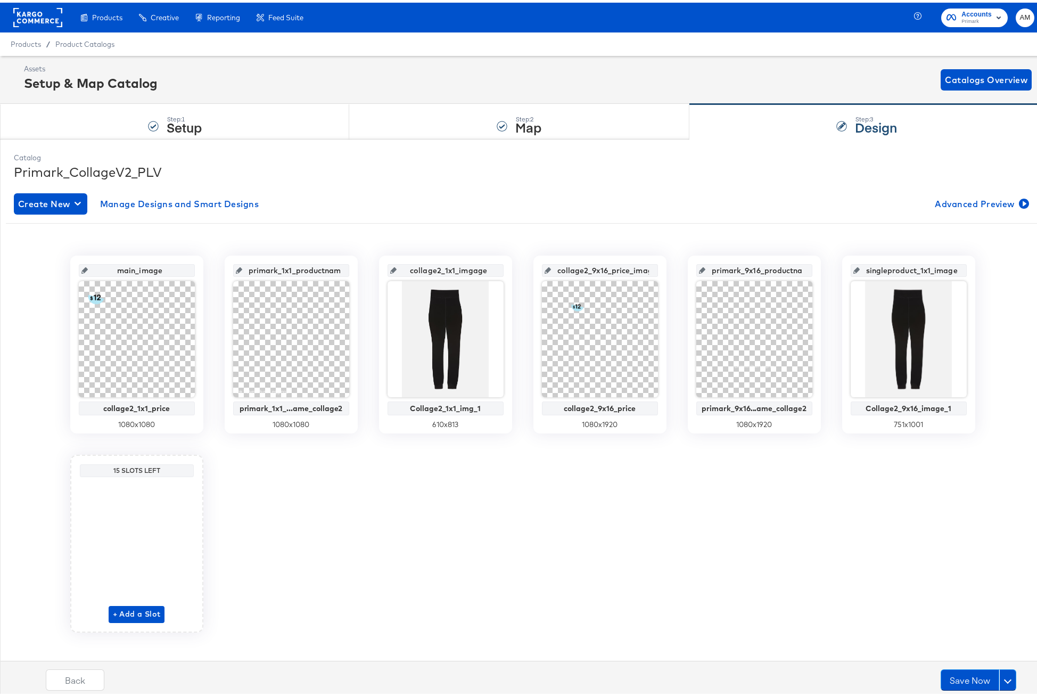
drag, startPoint x: 112, startPoint y: 270, endPoint x: 171, endPoint y: 273, distance: 59.1
click at [171, 273] on input "main_image" at bounding box center [140, 263] width 104 height 29
paste input "collage2_1x1_pric"
type input "collage2_1x1_price_image"
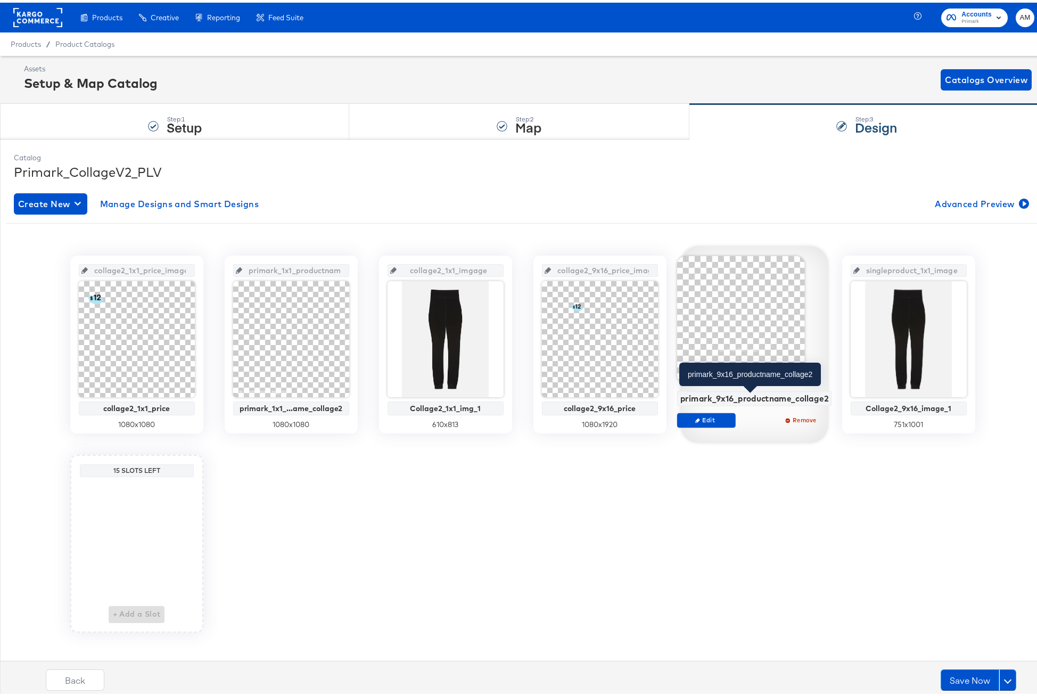
click at [684, 396] on div "primark_9x16_productname_collage2" at bounding box center [754, 396] width 149 height 10
drag, startPoint x: 679, startPoint y: 396, endPoint x: 822, endPoint y: 399, distance: 143.8
click at [822, 399] on div "primark_9x16_productname_collage2" at bounding box center [754, 396] width 149 height 10
copy div "primark_9x16_productname_collage2"
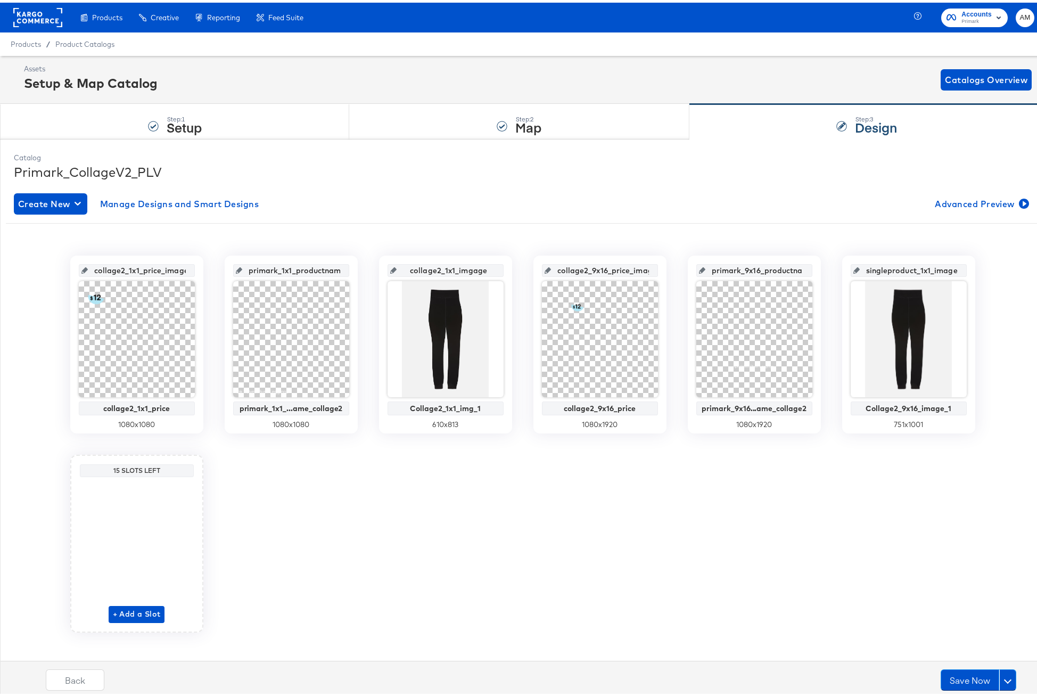
scroll to position [0, 52]
drag, startPoint x: 713, startPoint y: 270, endPoint x: 822, endPoint y: 273, distance: 108.6
click at [822, 273] on div "collage2_1x1_price_image collage2_1x1_price 1080 x 1080 primark_1x1_productname…" at bounding box center [522, 441] width 1033 height 377
paste input "_"
type input "primark_9x16_productname_collage2_image"
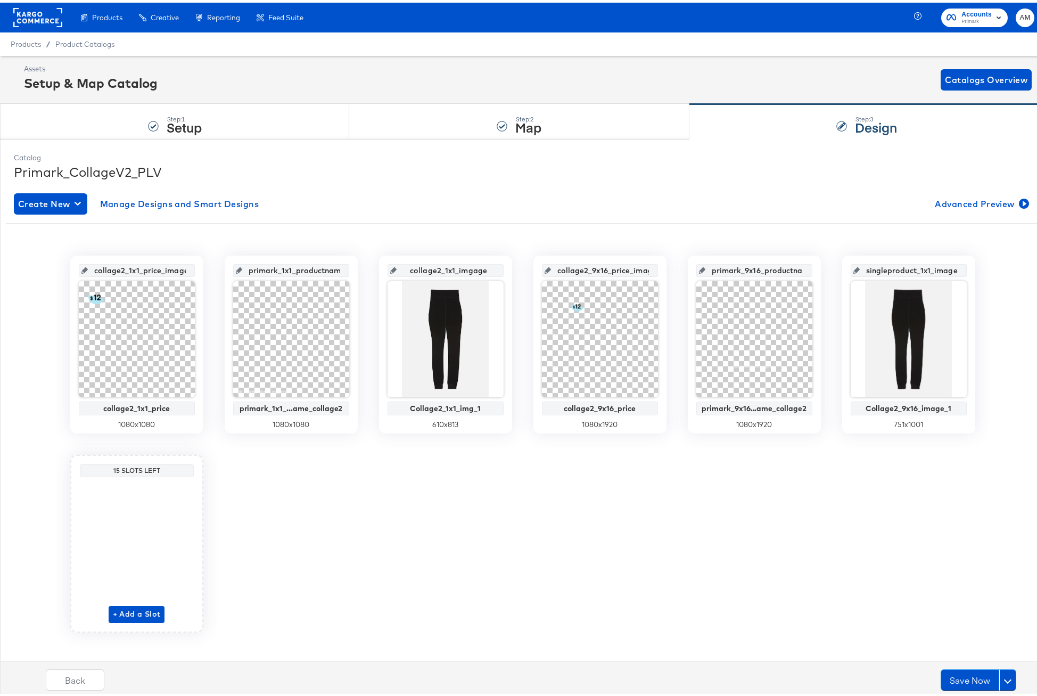
scroll to position [0, 14]
drag, startPoint x: 608, startPoint y: 267, endPoint x: 662, endPoint y: 269, distance: 53.8
click at [662, 269] on div "collage2_1x1_price_image collage2_1x1_price 1080 x 1080 primark_1x1_productname…" at bounding box center [522, 441] width 1033 height 377
click at [439, 270] on input "collage2_1x1_imgage" at bounding box center [449, 263] width 104 height 29
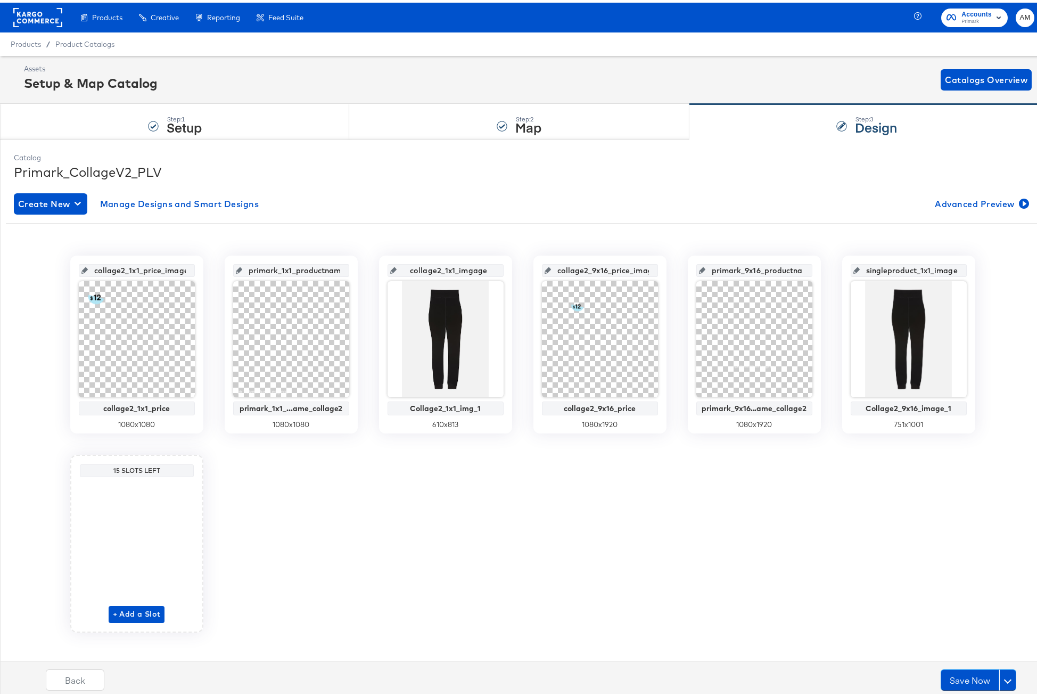
drag, startPoint x: 435, startPoint y: 269, endPoint x: 484, endPoint y: 270, distance: 49.0
click at [484, 270] on input "collage2_1x1_imgage" at bounding box center [449, 263] width 104 height 29
click at [468, 269] on input "collage2_1x1_imgage" at bounding box center [449, 263] width 104 height 29
type input "collage2_1x1_image"
drag, startPoint x: 413, startPoint y: 268, endPoint x: 499, endPoint y: 269, distance: 86.8
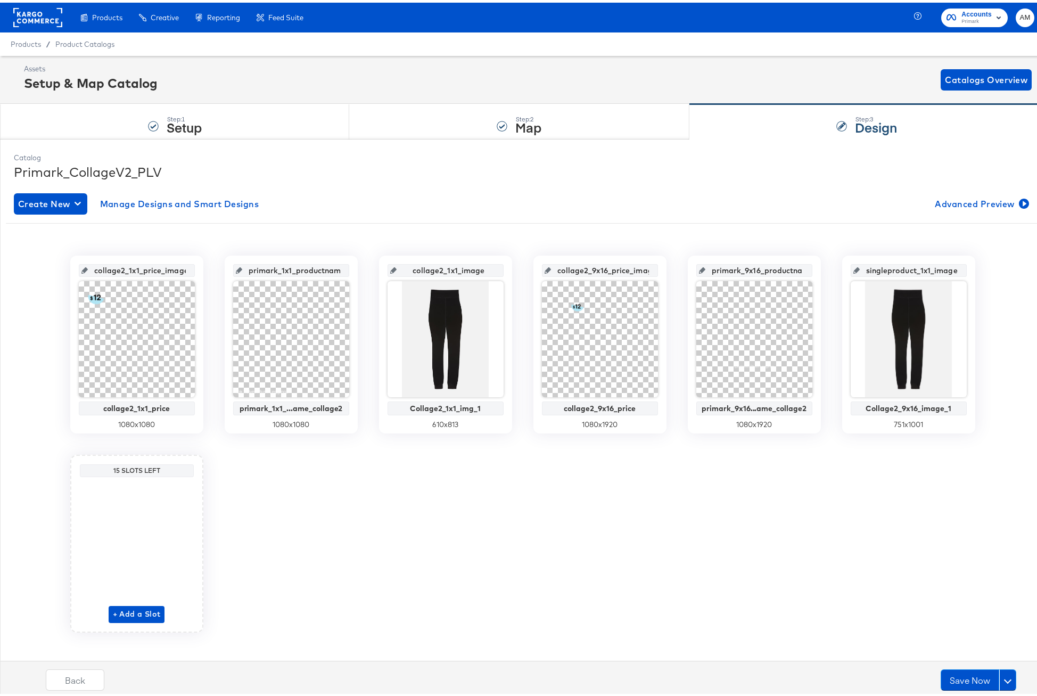
click at [499, 269] on div "collage2_1x1_image Collage2_1x1_img_1 610 x 813" at bounding box center [445, 342] width 133 height 178
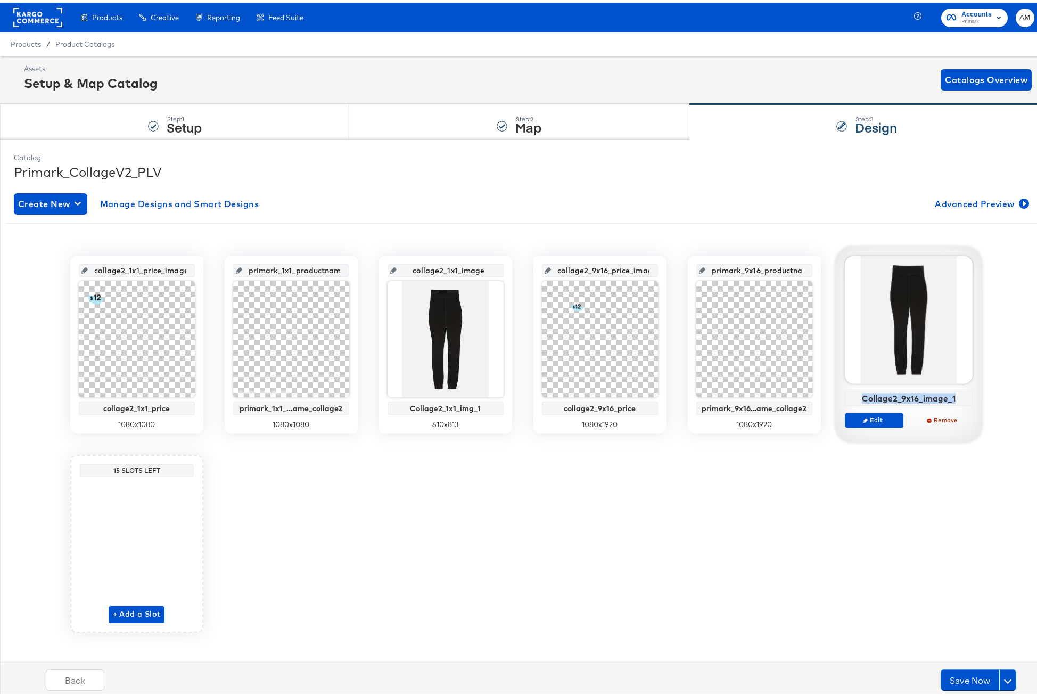
drag, startPoint x: 861, startPoint y: 394, endPoint x: 961, endPoint y: 398, distance: 100.7
click at [961, 398] on div "Collage2_9x16_image_1" at bounding box center [908, 396] width 122 height 10
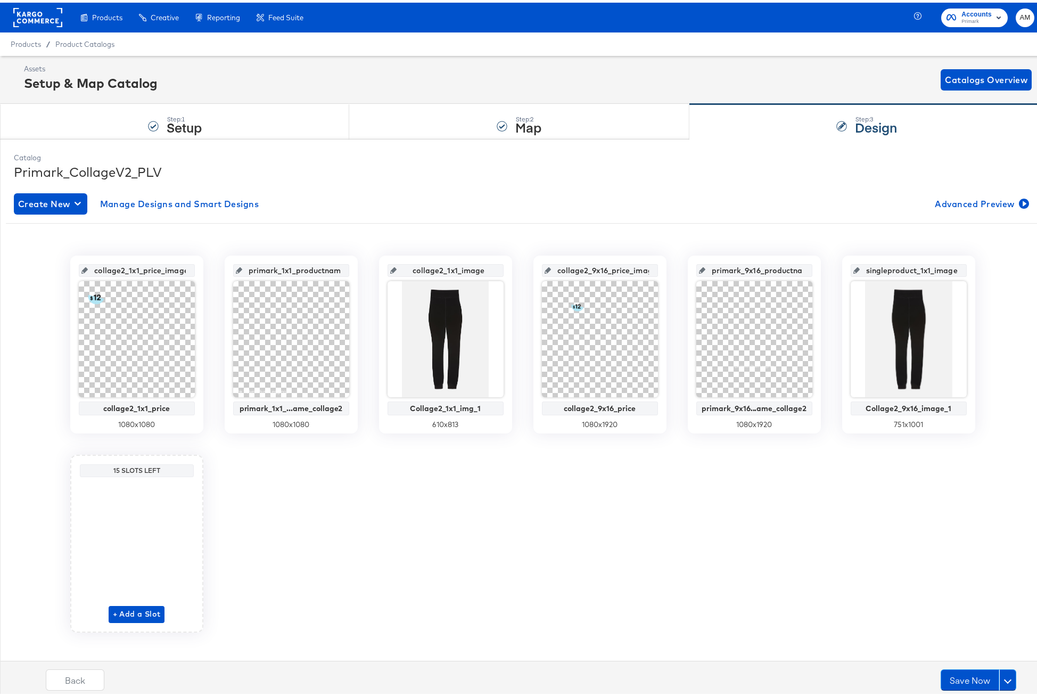
scroll to position [0, 14]
drag, startPoint x: 866, startPoint y: 267, endPoint x: 969, endPoint y: 272, distance: 103.4
click at [969, 272] on div "singleproduct_1x1_image_1 Collage2_9x16_image_1 751 x 1001" at bounding box center [908, 342] width 133 height 178
click at [927, 265] on input "Collage2_9x16_image_1" at bounding box center [912, 263] width 104 height 29
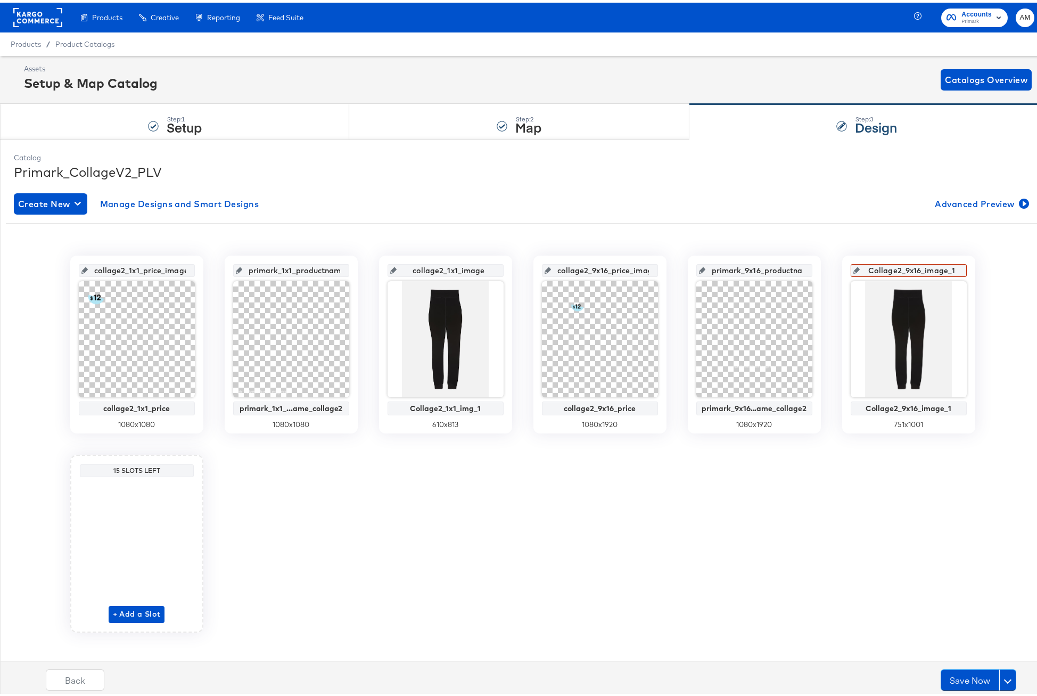
drag, startPoint x: 937, startPoint y: 269, endPoint x: 959, endPoint y: 269, distance: 21.8
click at [959, 269] on div "Collage2_9x16_image_1" at bounding box center [909, 267] width 116 height 13
click at [496, 563] on div "collage2_1x1_price_image collage2_1x1_price 1080 x 1080 primark_1x1_productname…" at bounding box center [522, 441] width 1033 height 377
drag, startPoint x: 277, startPoint y: 267, endPoint x: 353, endPoint y: 269, distance: 76.2
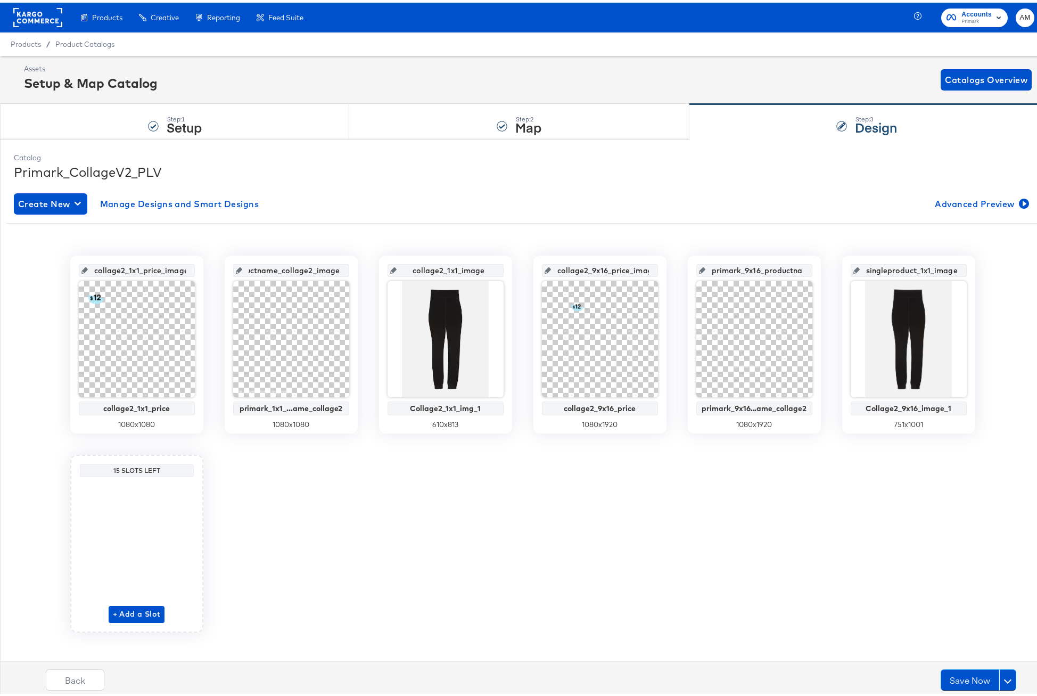
click at [353, 269] on div "collage2_1x1_price_image collage2_1x1_price 1080 x 1080 primark_1x1_productname…" at bounding box center [522, 441] width 1033 height 377
click at [954, 679] on button "Save Now" at bounding box center [970, 676] width 59 height 21
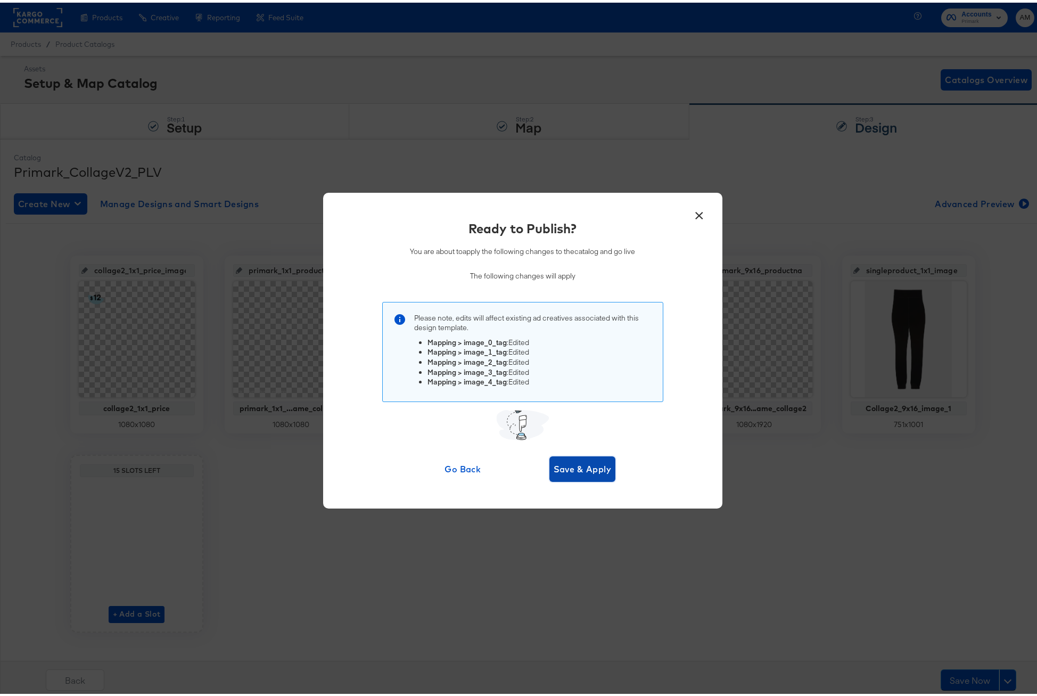
click at [564, 471] on span "Save & Apply" at bounding box center [583, 466] width 58 height 15
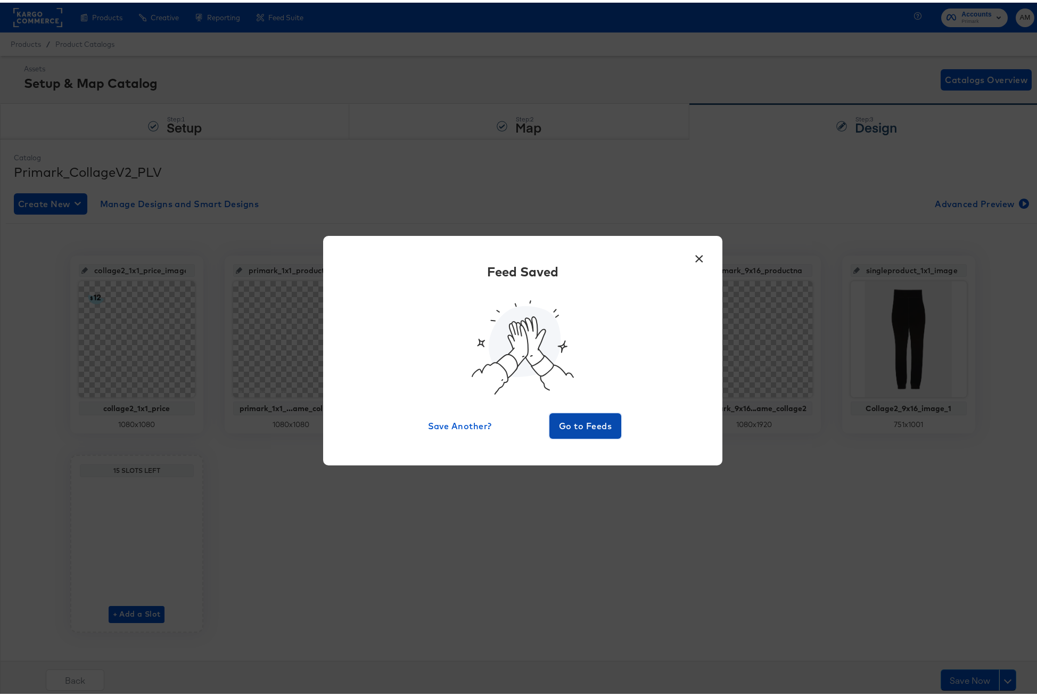
click at [584, 424] on span "Go to Feeds" at bounding box center [586, 423] width 64 height 15
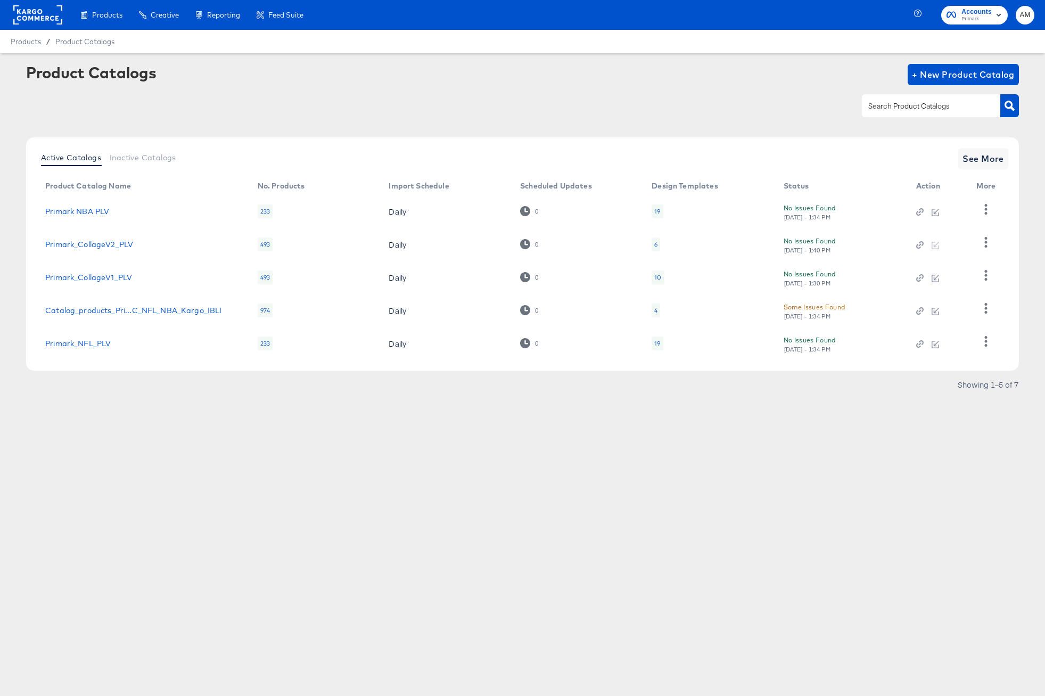
click at [660, 276] on div "10" at bounding box center [657, 277] width 7 height 9
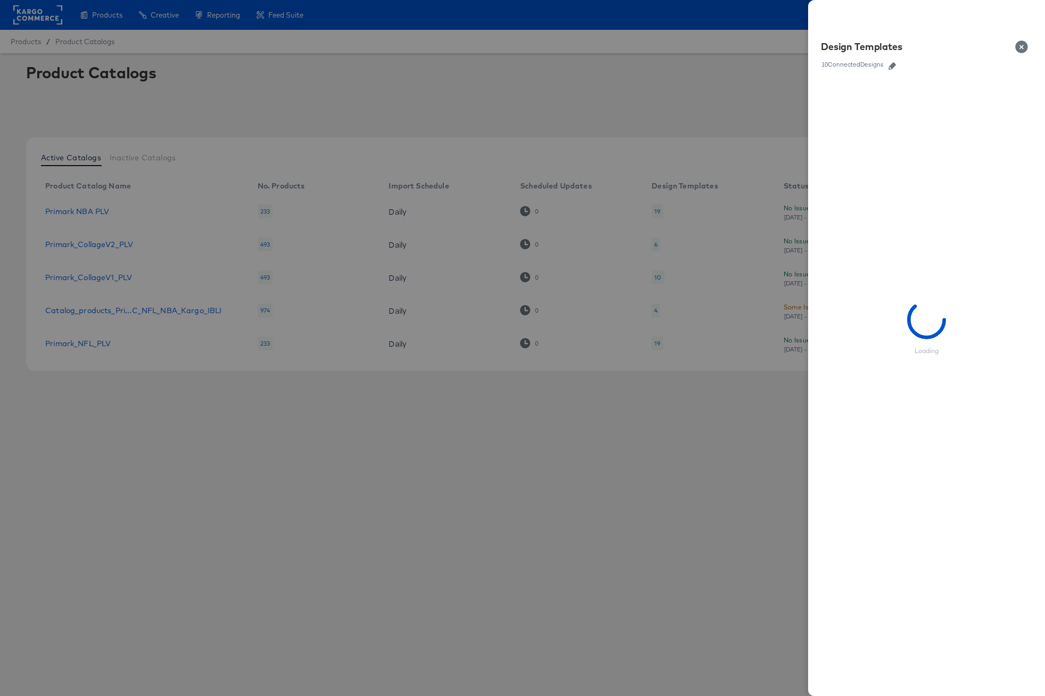
click at [891, 63] on icon "button" at bounding box center [891, 65] width 7 height 7
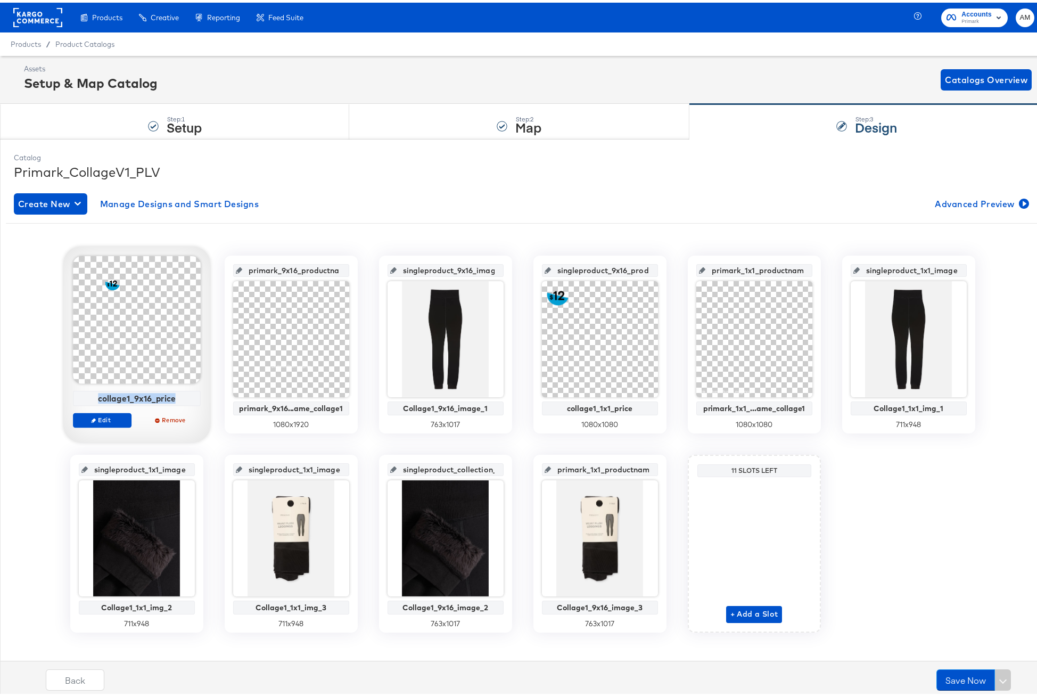
drag, startPoint x: 95, startPoint y: 393, endPoint x: 179, endPoint y: 397, distance: 84.7
click at [179, 397] on div "collage1_9x16_price" at bounding box center [137, 396] width 122 height 10
copy div "collage1_9x16_price"
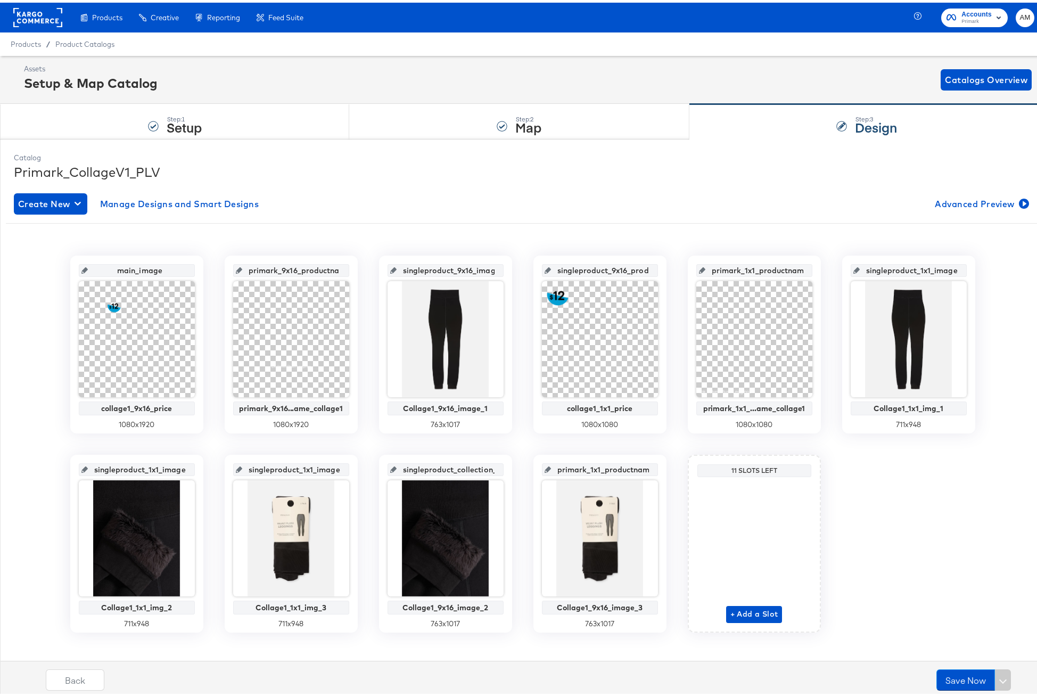
drag, startPoint x: 117, startPoint y: 268, endPoint x: 164, endPoint y: 269, distance: 47.4
click at [164, 269] on input "main_image" at bounding box center [140, 263] width 104 height 29
paste input "collage1_9x16_pric"
type input "collage1_9x16_price_image"
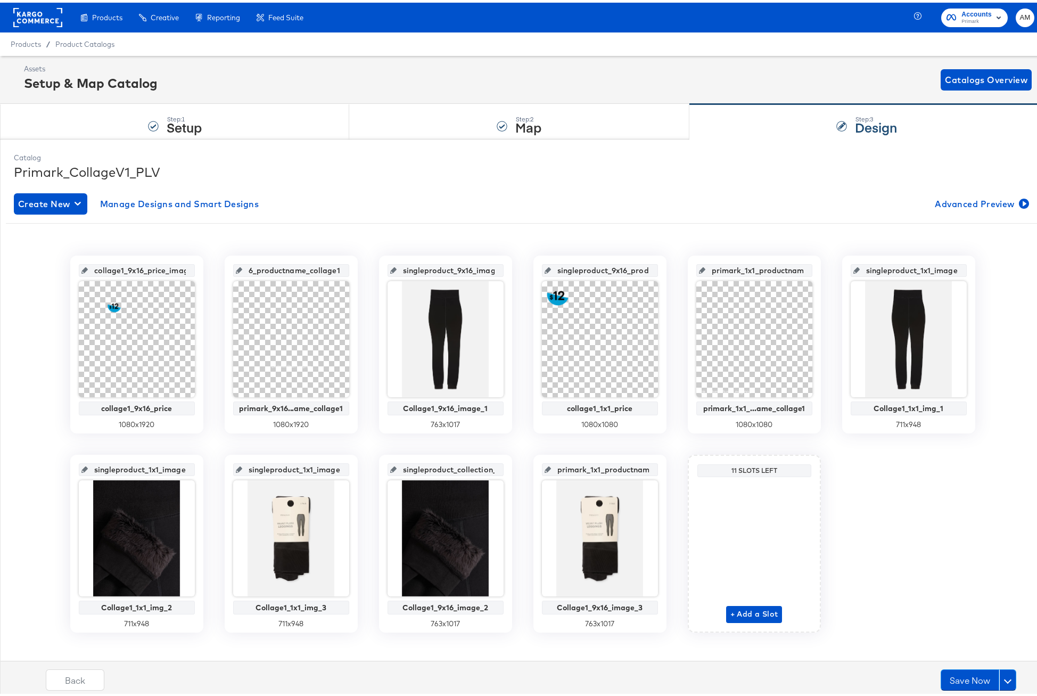
drag, startPoint x: 291, startPoint y: 269, endPoint x: 331, endPoint y: 270, distance: 39.9
click at [331, 270] on input "primark_9x16_productname_collage1" at bounding box center [294, 263] width 104 height 29
click at [333, 269] on input "primark_9x16_productname_collage1" at bounding box center [294, 263] width 104 height 29
type input "primark_9x16_productname_collage1_image"
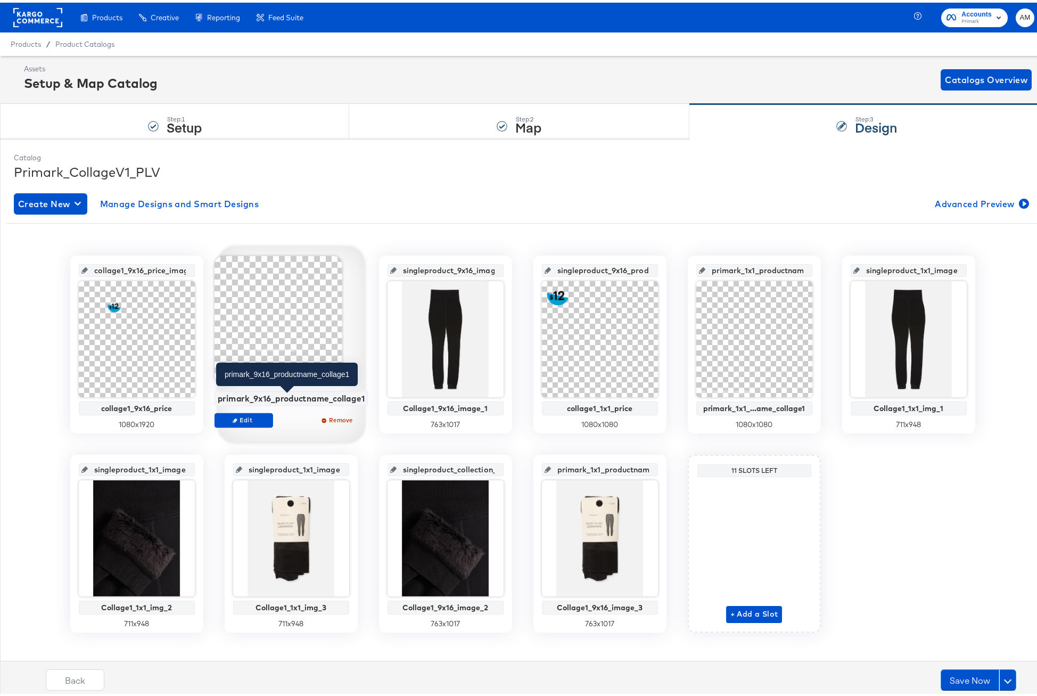
click at [217, 397] on div "primark_9x16_productname_collage1" at bounding box center [290, 396] width 147 height 10
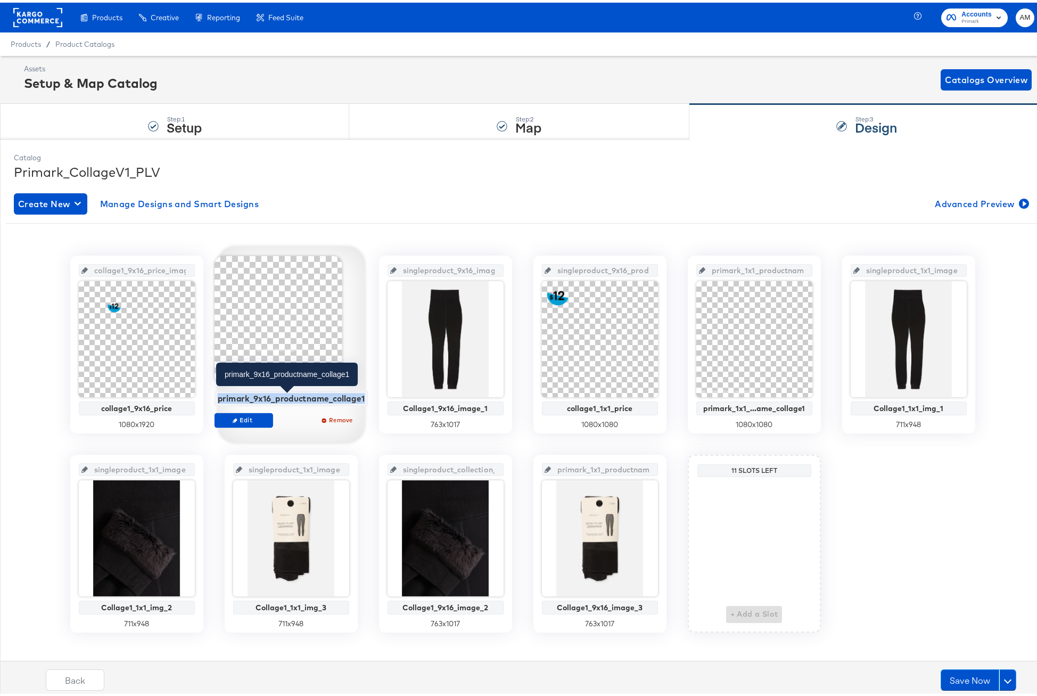
click at [217, 397] on div "primark_9x16_productname_collage1" at bounding box center [290, 396] width 147 height 10
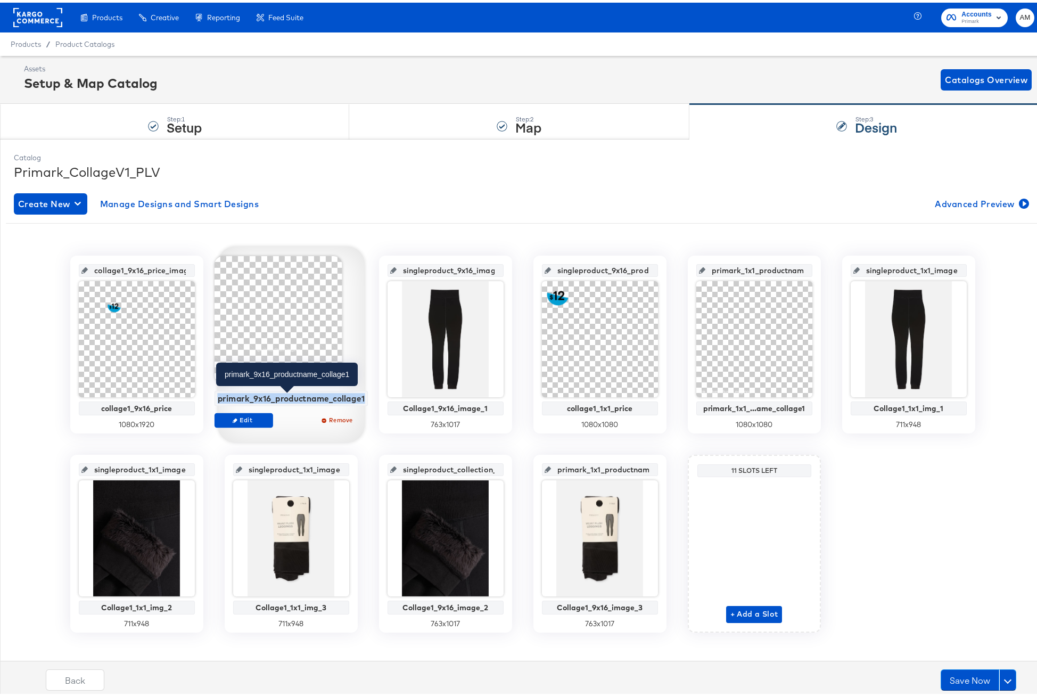
copy div "primark_9x16_productname_collage1"
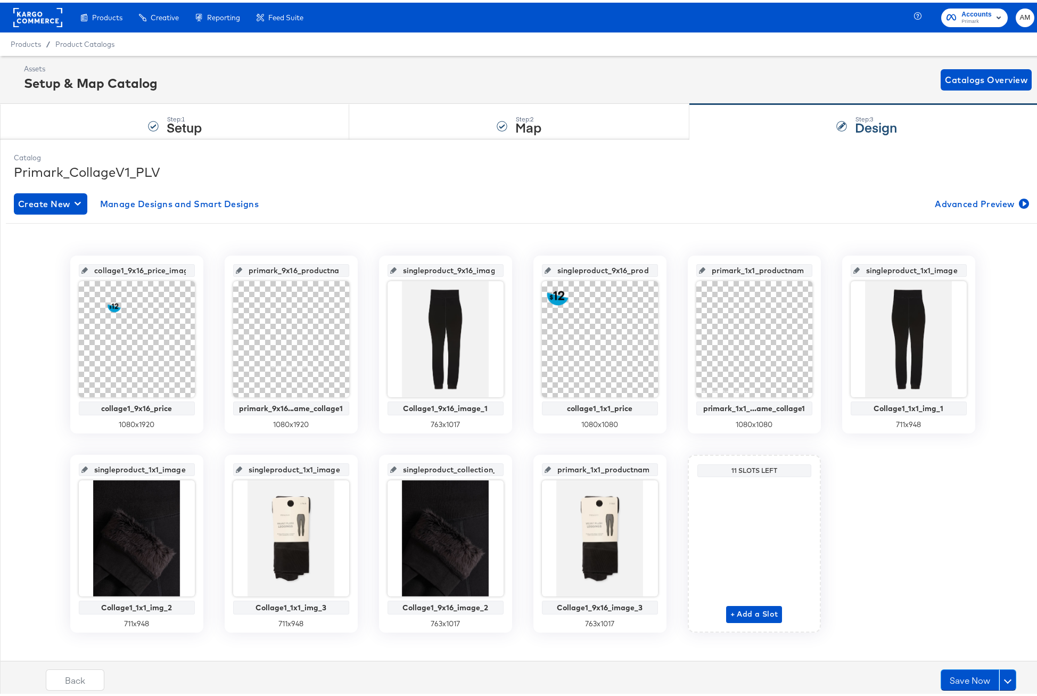
click at [256, 268] on input "primark_9x16_productname_collage1_image" at bounding box center [294, 263] width 104 height 29
paste input "text"
type input "primark_9x16_productname_collage1_ima"
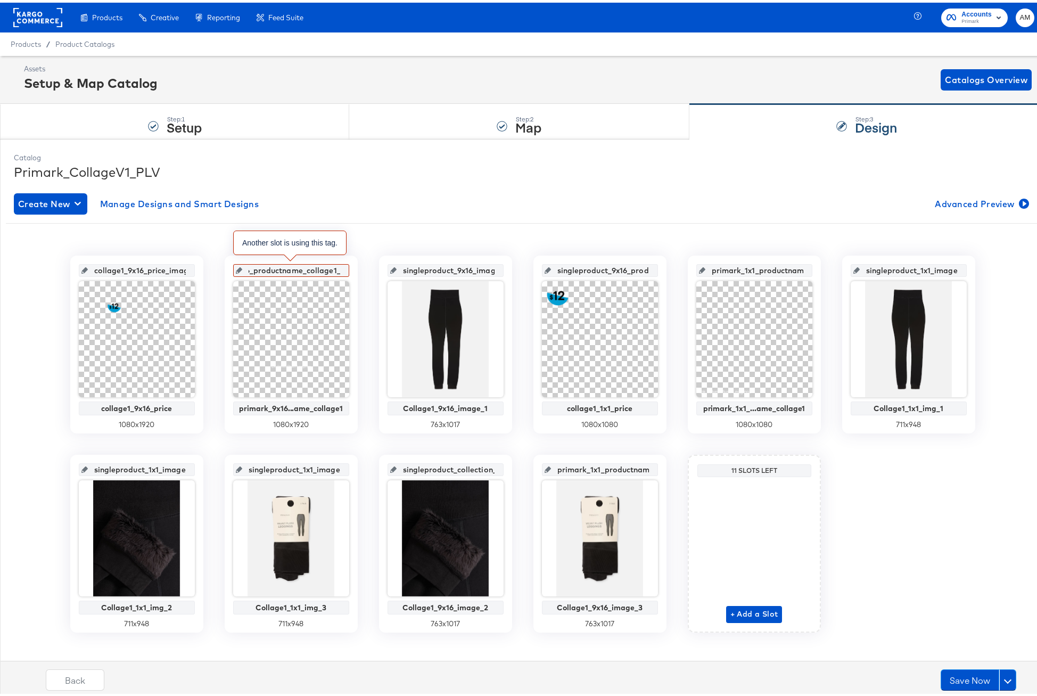
scroll to position [0, 0]
drag, startPoint x: 259, startPoint y: 268, endPoint x: 232, endPoint y: 267, distance: 27.2
click at [233, 267] on div "primark_9x16_productname_collage1_image" at bounding box center [291, 267] width 116 height 13
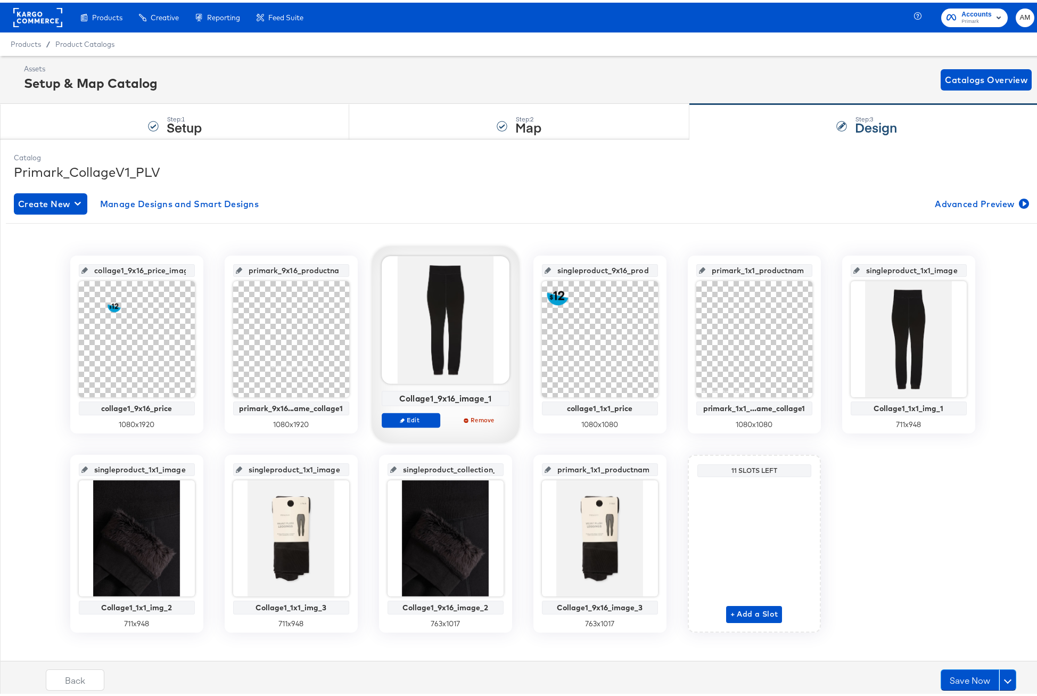
click at [418, 374] on div at bounding box center [446, 317] width 128 height 128
drag, startPoint x: 397, startPoint y: 396, endPoint x: 488, endPoint y: 398, distance: 91.6
click at [488, 398] on div "Collage1_9x16_image_1" at bounding box center [445, 396] width 122 height 10
copy div "Collage1_9x16_image_1"
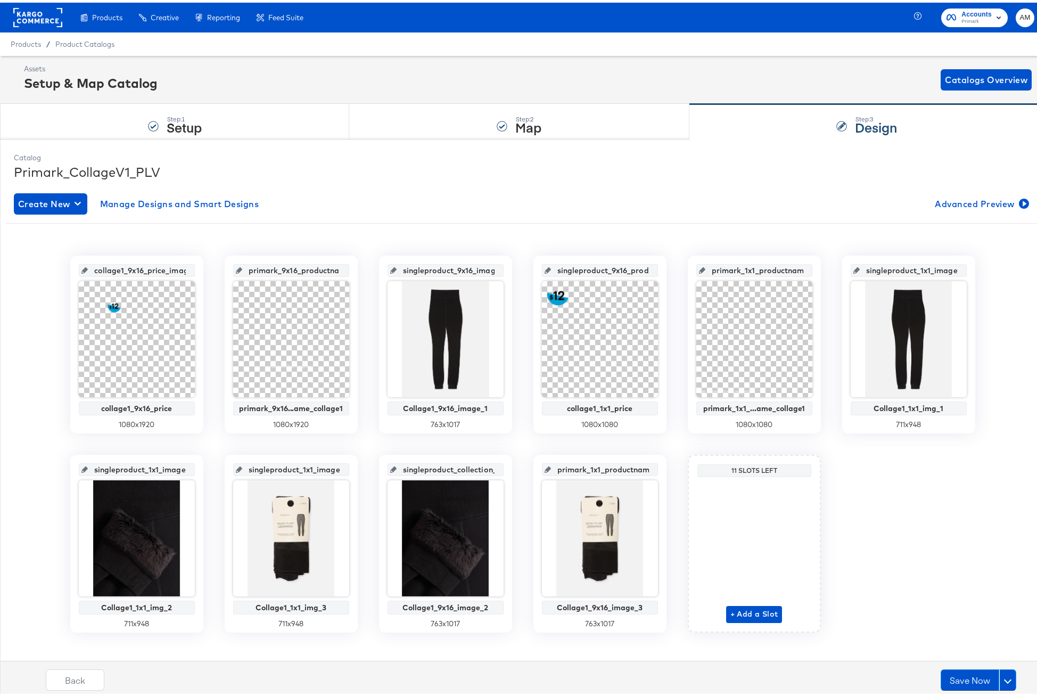
scroll to position [0, 20]
drag, startPoint x: 414, startPoint y: 268, endPoint x: 500, endPoint y: 273, distance: 86.3
click at [500, 273] on div "singleproduct_9x16_image_3 Collage1_9x16_image_1 763 x 1017" at bounding box center [445, 342] width 133 height 178
click at [590, 267] on input "singleproduct_9x16_productname_image" at bounding box center [603, 263] width 104 height 29
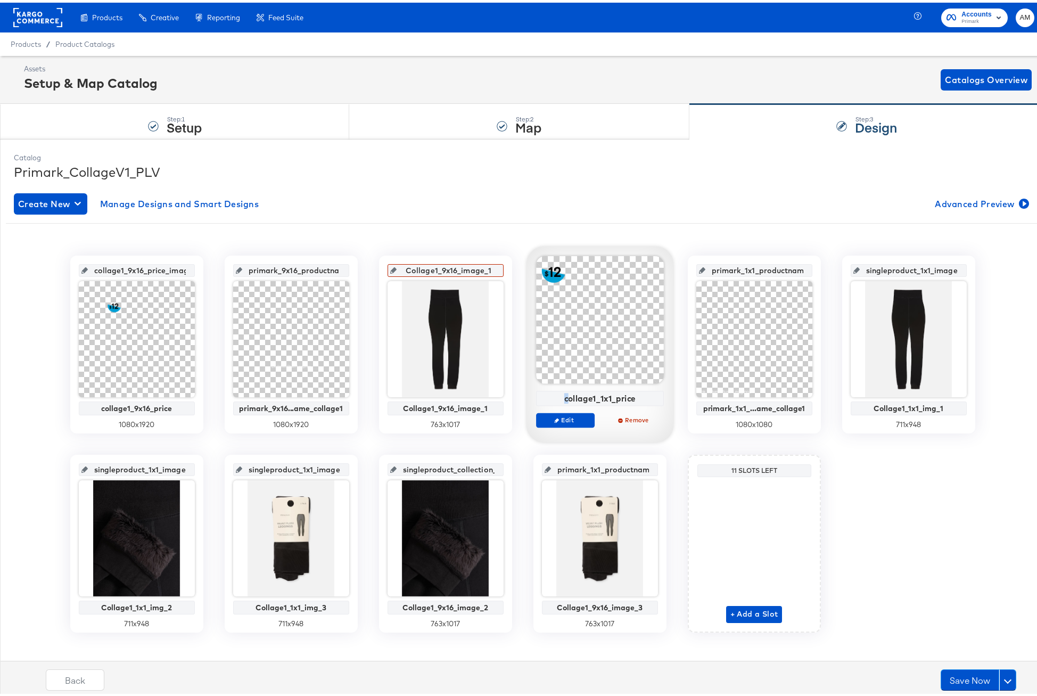
click at [565, 395] on div "collage1_1x1_price" at bounding box center [600, 396] width 122 height 10
drag, startPoint x: 561, startPoint y: 395, endPoint x: 643, endPoint y: 397, distance: 81.5
click at [643, 397] on div "collage1_1x1_price" at bounding box center [600, 396] width 122 height 10
copy div "collage1_1x1_price"
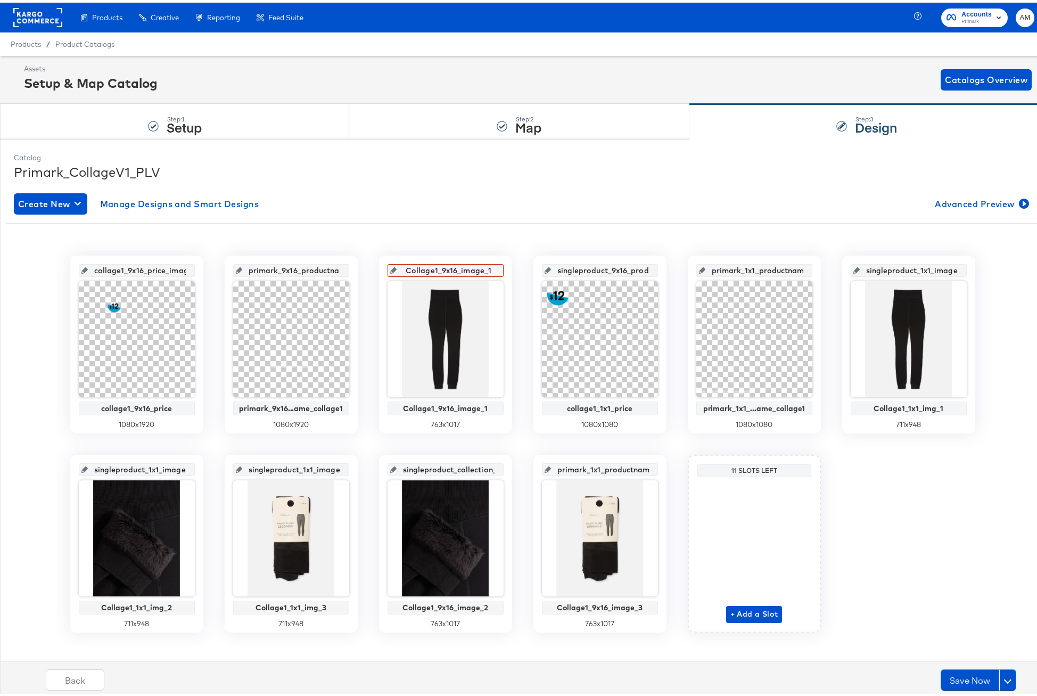
scroll to position [0, 65]
drag, startPoint x: 558, startPoint y: 269, endPoint x: 664, endPoint y: 269, distance: 105.9
click at [664, 269] on div "collage1_9x16_price_image collage1_9x16_price 1080 x 1920 primark_9x16_productn…" at bounding box center [522, 441] width 1033 height 377
paste input "collage1_1x1_pric"
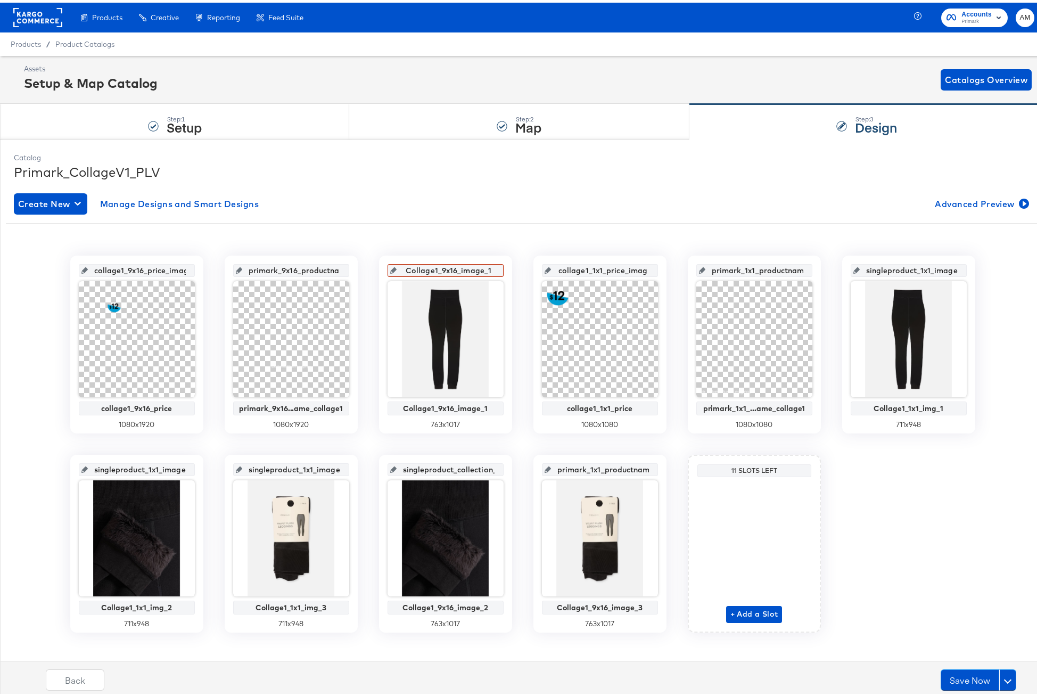
type input "collage1_1x1_price_image"
drag, startPoint x: 410, startPoint y: 269, endPoint x: 404, endPoint y: 269, distance: 5.9
click at [404, 269] on input "Collage1_9x16_image_1" at bounding box center [449, 263] width 104 height 29
click at [520, 237] on div "collage1_9x16_price_image collage1_9x16_price 1080 x 1920 primark_9x16_productn…" at bounding box center [522, 437] width 1017 height 417
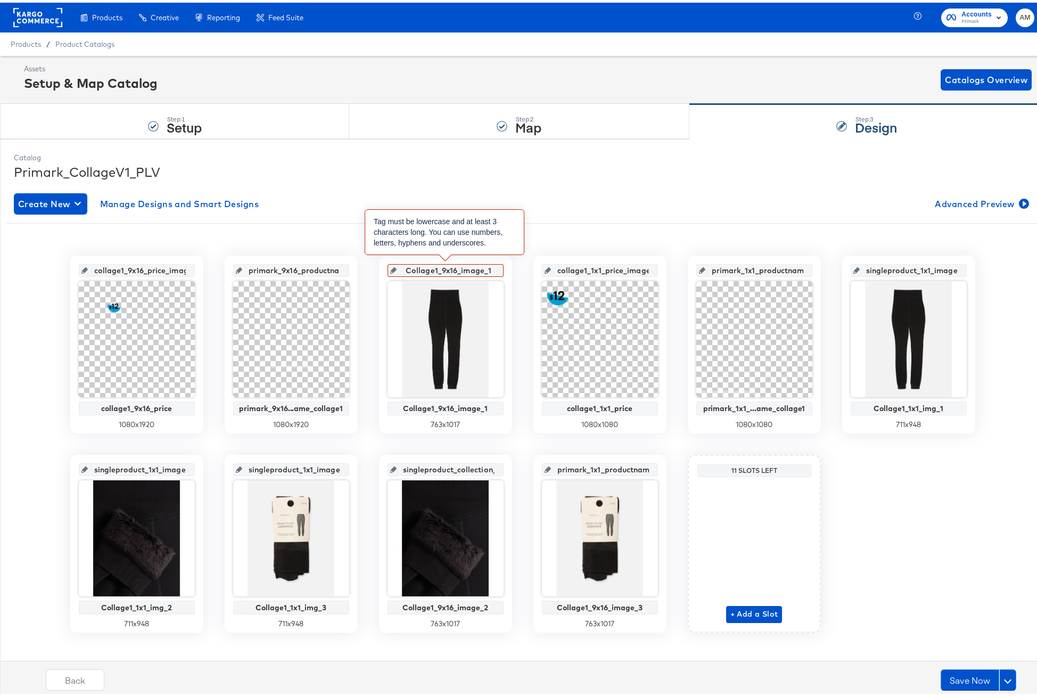
drag, startPoint x: 431, startPoint y: 268, endPoint x: 416, endPoint y: 268, distance: 14.9
click at [416, 268] on input "Collage1_9x16_image_1" at bounding box center [449, 263] width 104 height 29
click at [409, 269] on input "Collage1_9x16_image_1" at bounding box center [449, 263] width 104 height 29
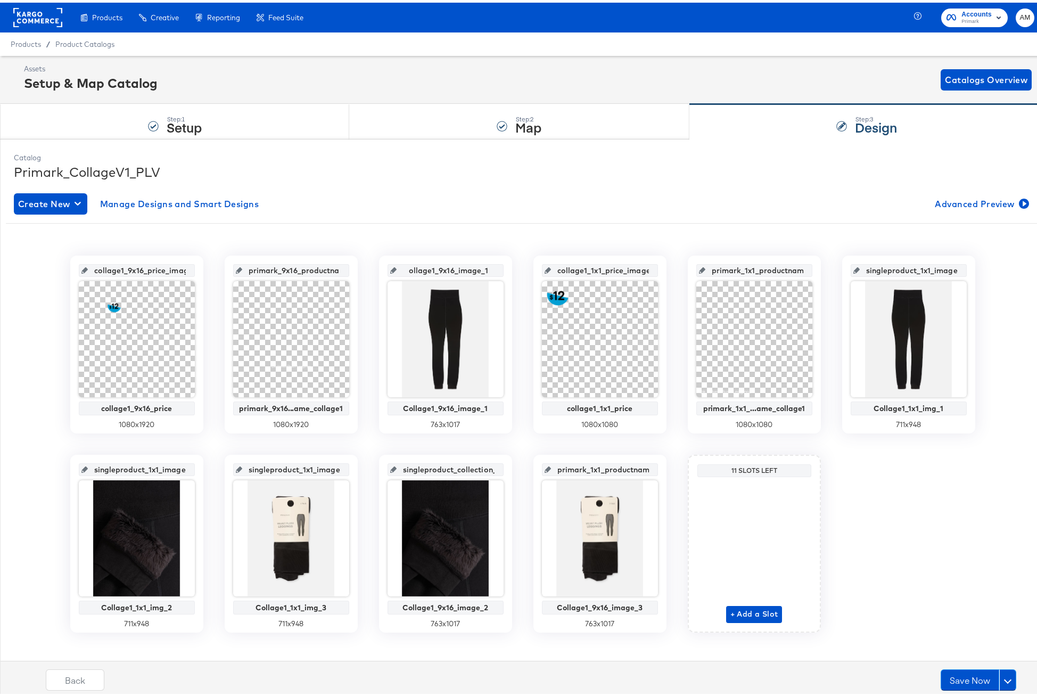
drag, startPoint x: 485, startPoint y: 266, endPoint x: 382, endPoint y: 260, distance: 103.5
click at [382, 260] on div "ollage1_9x16_image_1 Collage1_9x16_image_1 763 x 1017" at bounding box center [445, 342] width 133 height 178
click at [406, 269] on input "ollage1_9x16_image_1" at bounding box center [449, 263] width 104 height 29
type input "collage1_9x16_image_1"
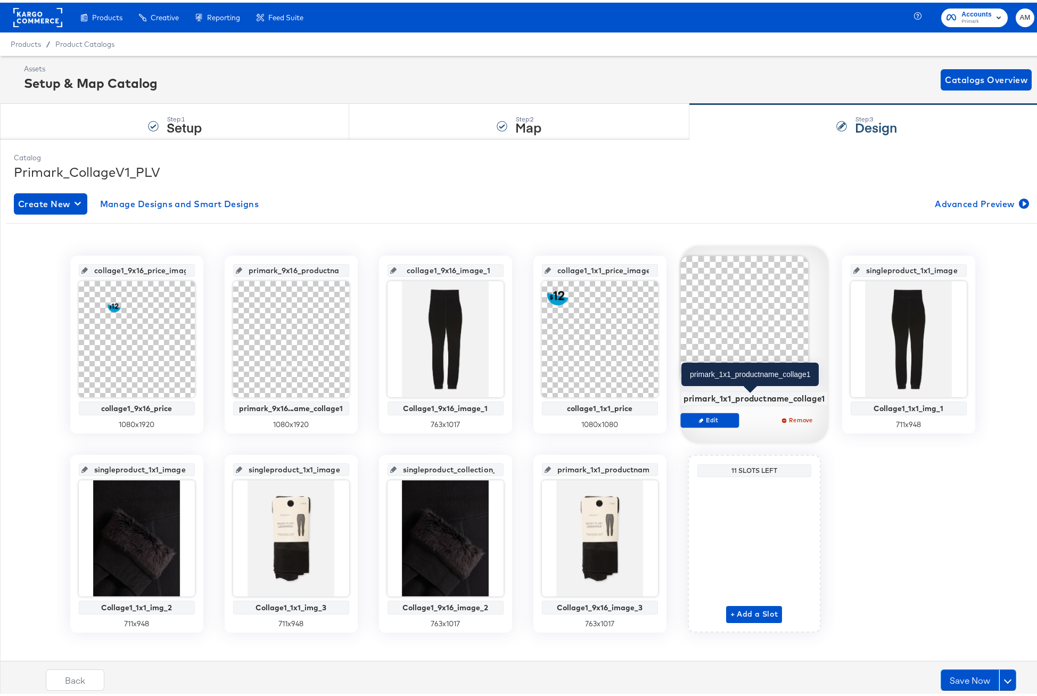
click at [693, 393] on div "primark_1x1_productname_collage1" at bounding box center [755, 396] width 142 height 10
copy div "primark_1x1_productname_collage1"
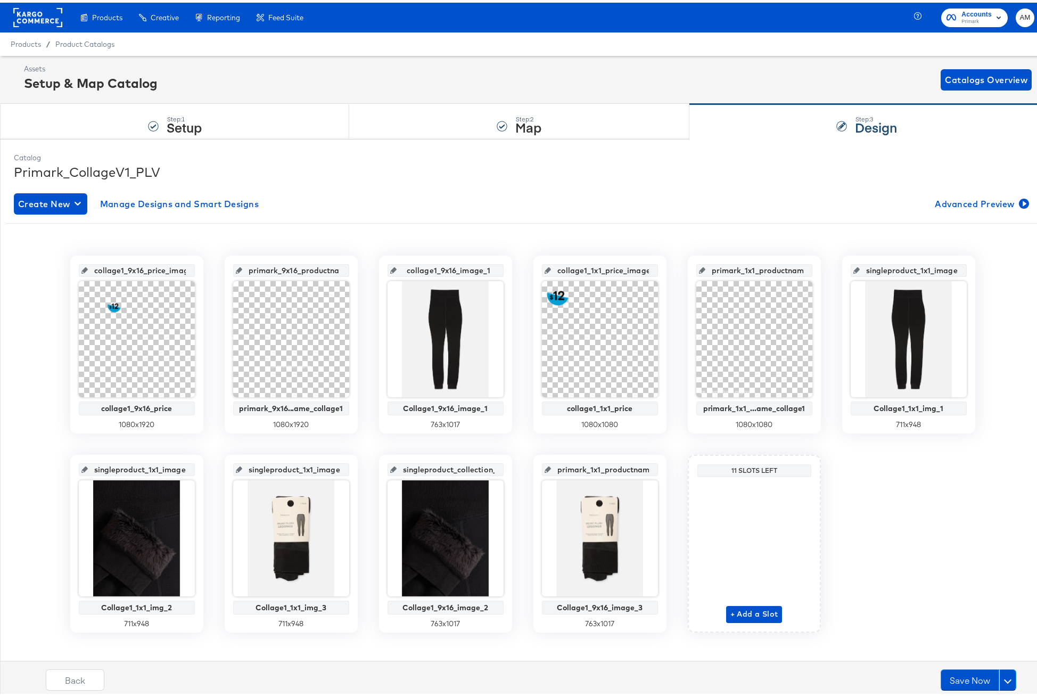
click at [728, 268] on input "primark_1x1_productname_collage1" at bounding box center [757, 263] width 104 height 29
paste input "_"
type input "primark_1x1_productname_collage1_image"
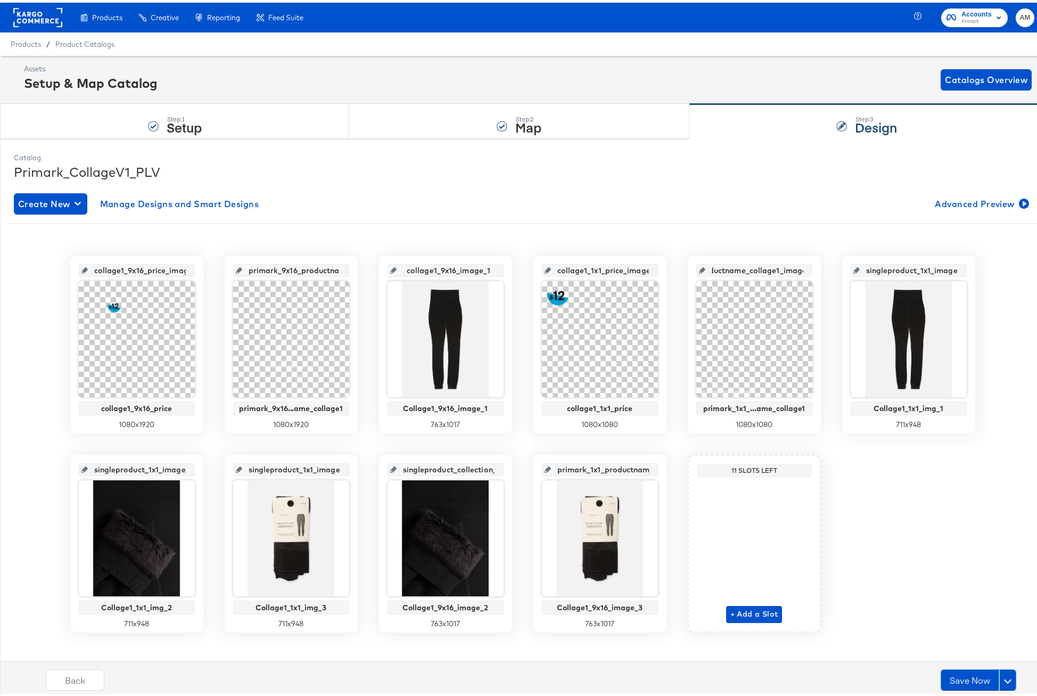
scroll to position [0, 71]
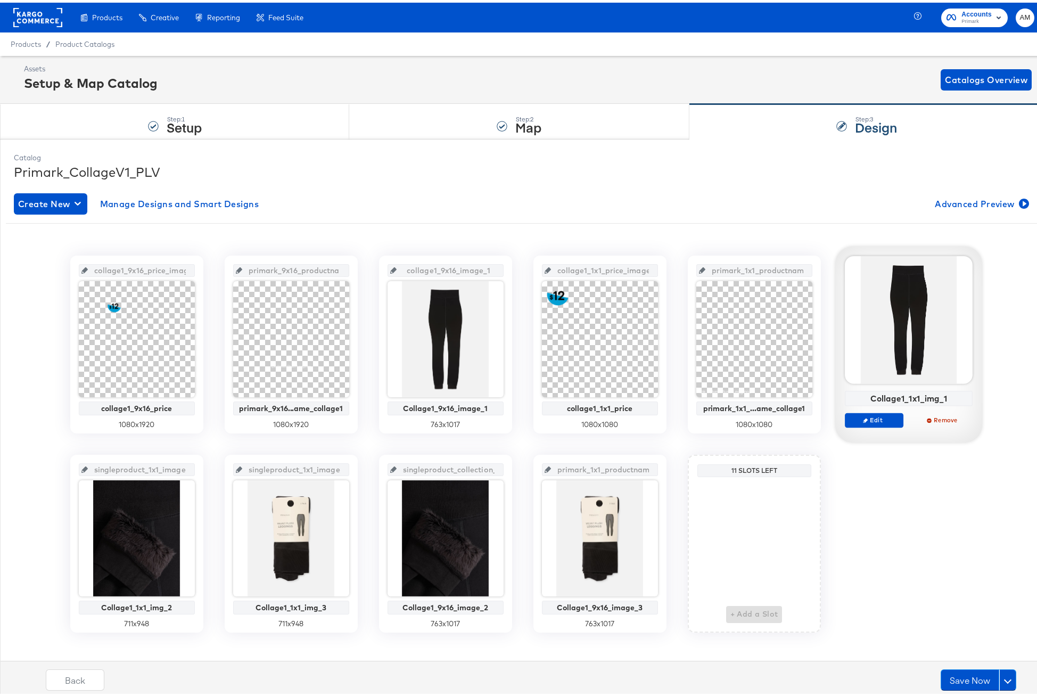
click at [869, 396] on div "Collage1_1x1_img_1" at bounding box center [908, 396] width 122 height 10
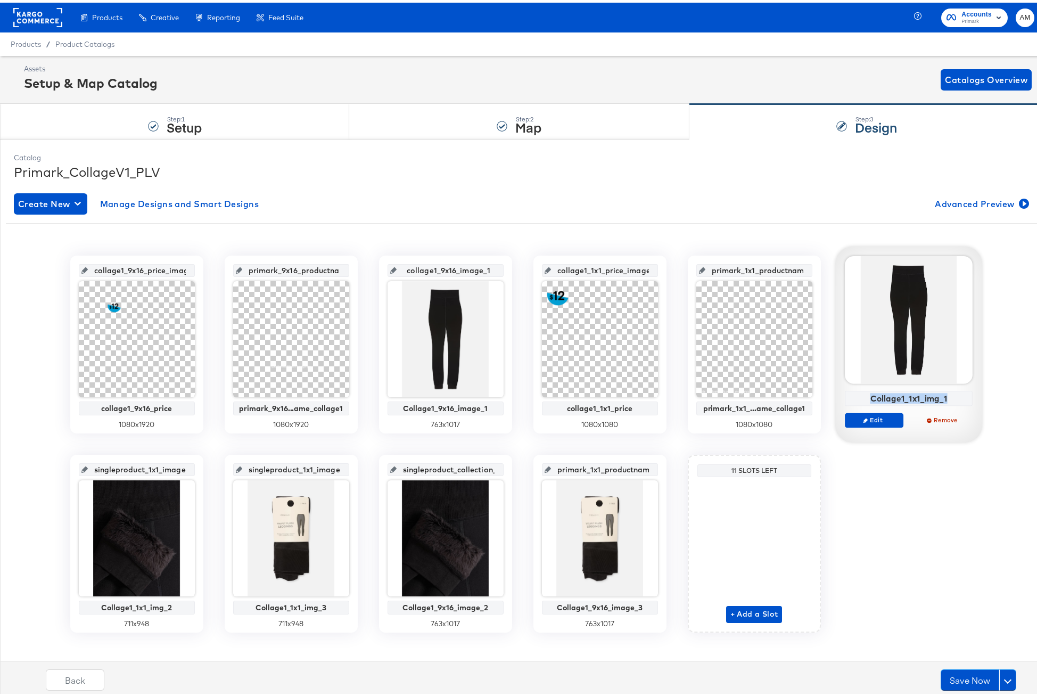
drag, startPoint x: 869, startPoint y: 396, endPoint x: 946, endPoint y: 398, distance: 76.7
click at [946, 398] on div "Collage1_1x1_img_1" at bounding box center [908, 396] width 122 height 10
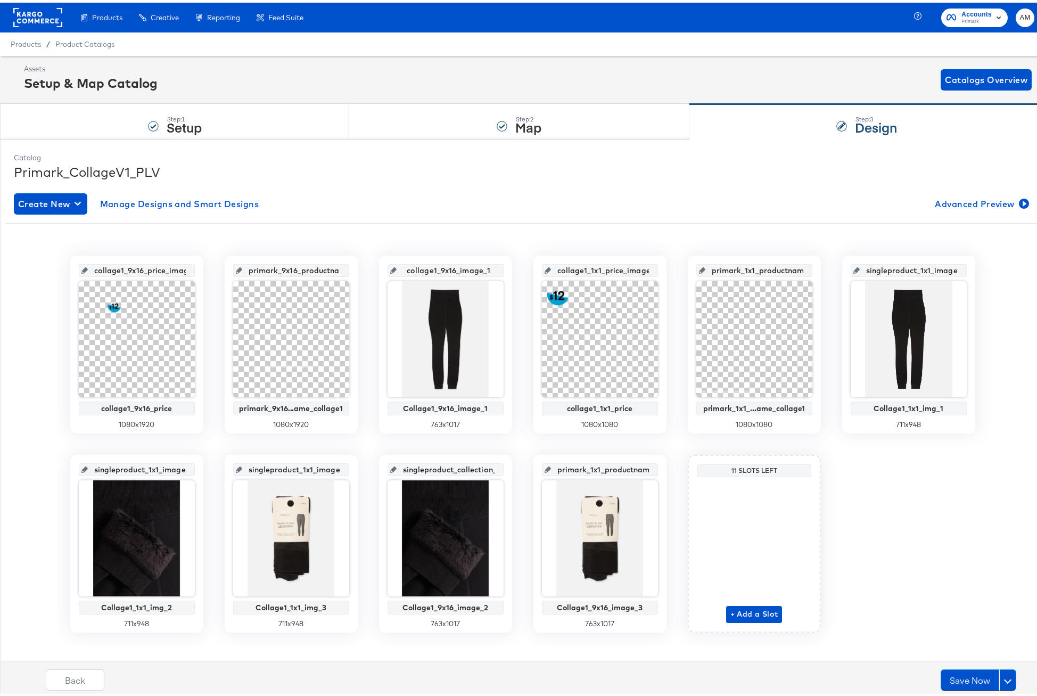
click at [872, 270] on input "singleproduct_1x1_image_1" at bounding box center [912, 263] width 104 height 29
drag, startPoint x: 879, startPoint y: 268, endPoint x: 873, endPoint y: 268, distance: 5.9
click at [873, 268] on input "Collage1_1x1_img_1" at bounding box center [912, 263] width 104 height 29
type input "collage1_1x1_imgage_1"
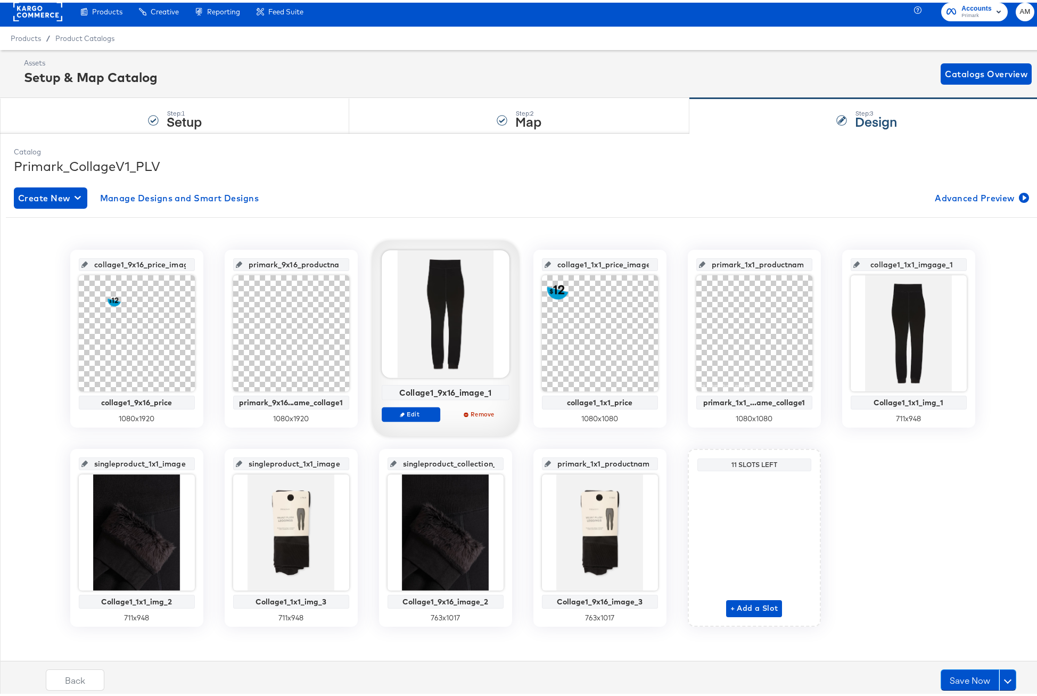
scroll to position [11, 0]
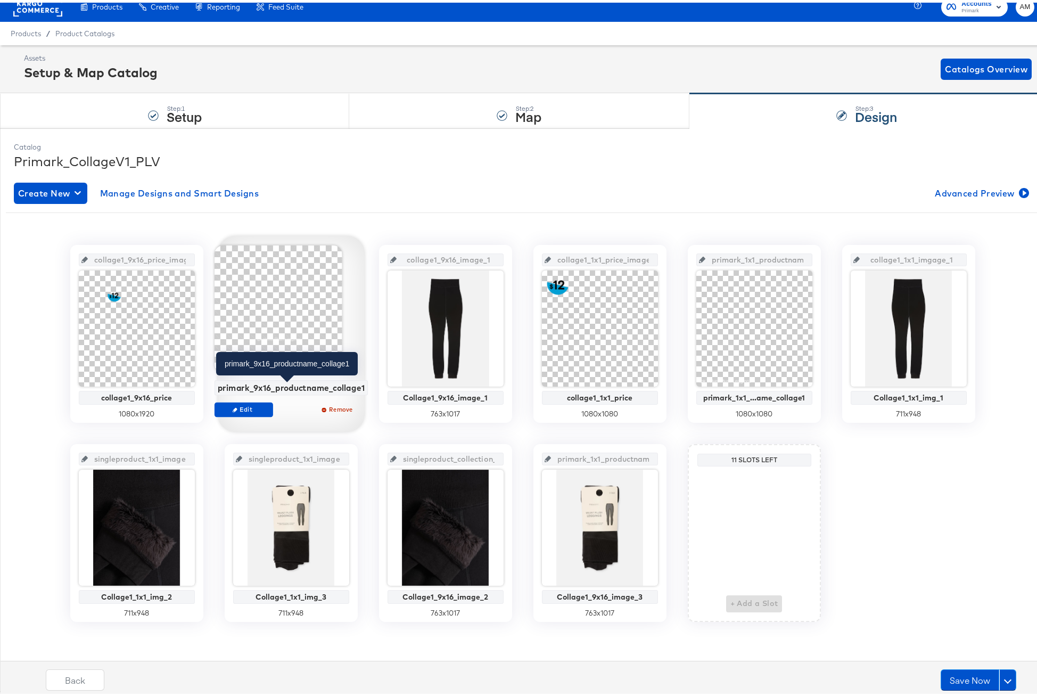
click at [286, 389] on div "primark_9x16_productname_collage1" at bounding box center [290, 385] width 147 height 10
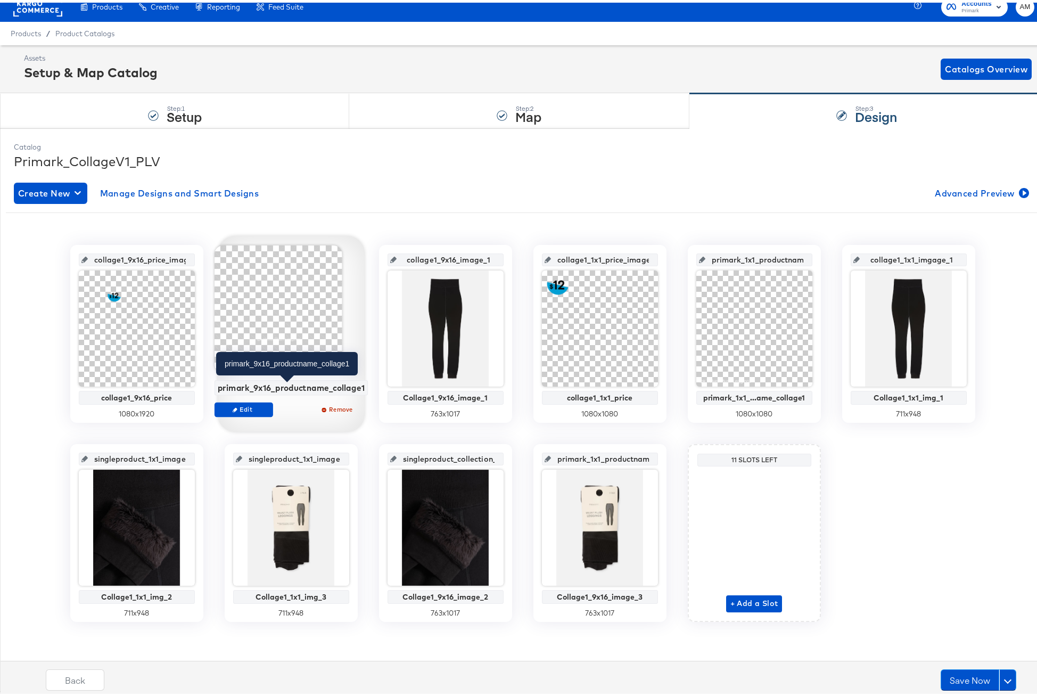
click at [243, 385] on div "primark_9x16_productname_collage1" at bounding box center [290, 385] width 147 height 10
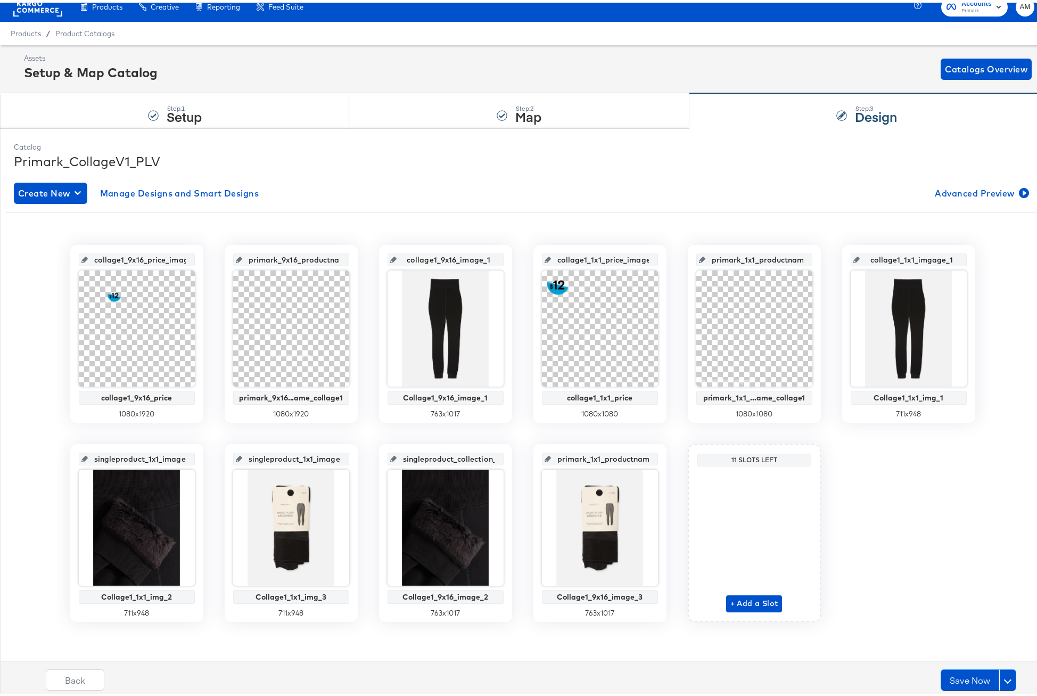
click at [278, 254] on input "primark_9x16_productname_collage1_image" at bounding box center [294, 252] width 104 height 29
paste input "text"
type input "primark_9x16_productname_collage1_imag"
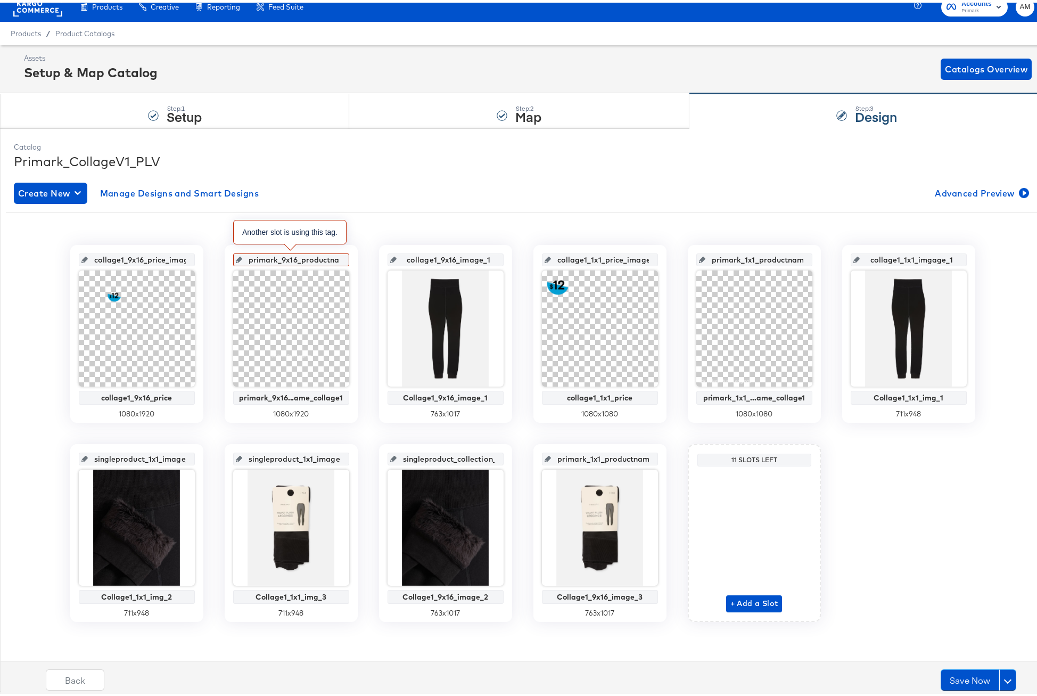
scroll to position [0, 77]
click at [828, 440] on div "collage1_9x16_price_image collage1_9x16_price 1080 x 1920 primark_9x16_productn…" at bounding box center [522, 430] width 1033 height 377
click at [928, 258] on input "collage1_1x1_imgage_1" at bounding box center [912, 252] width 104 height 29
type input "collage1_1x1_image_1"
click at [781, 256] on input "primark_1x1_productname_collage1_image" at bounding box center [757, 252] width 104 height 29
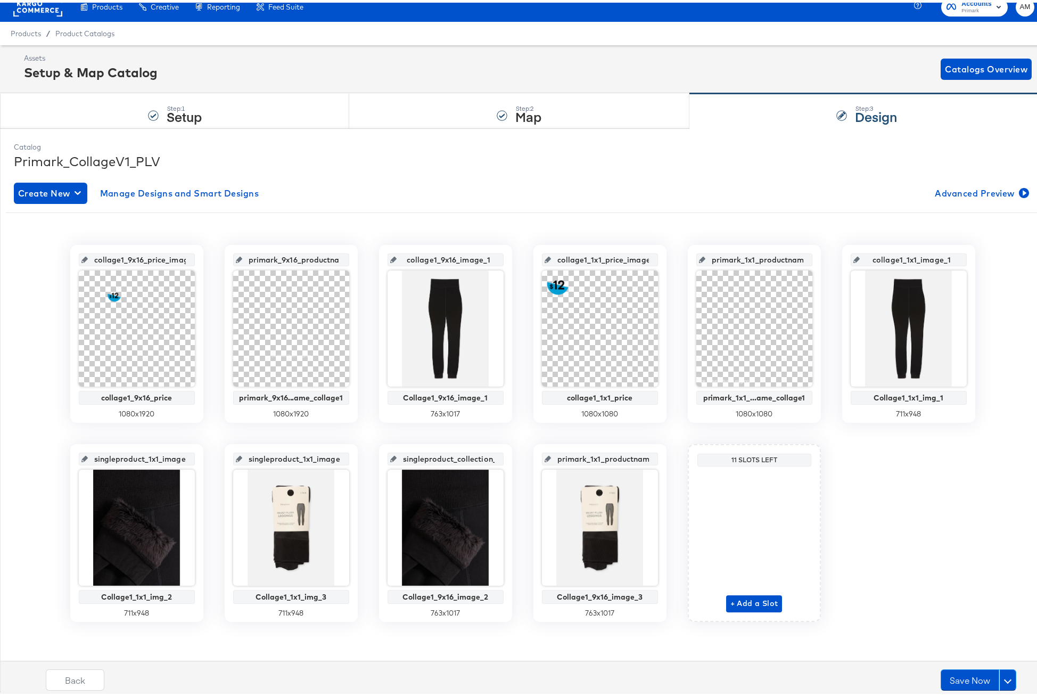
scroll to position [0, 71]
drag, startPoint x: 775, startPoint y: 256, endPoint x: 814, endPoint y: 257, distance: 39.9
click at [814, 257] on div "primark_1x1_productname_collage1_image primark_1x1_...ame_collage1 1080 x 1080" at bounding box center [754, 331] width 133 height 178
drag, startPoint x: 598, startPoint y: 258, endPoint x: 680, endPoint y: 259, distance: 81.5
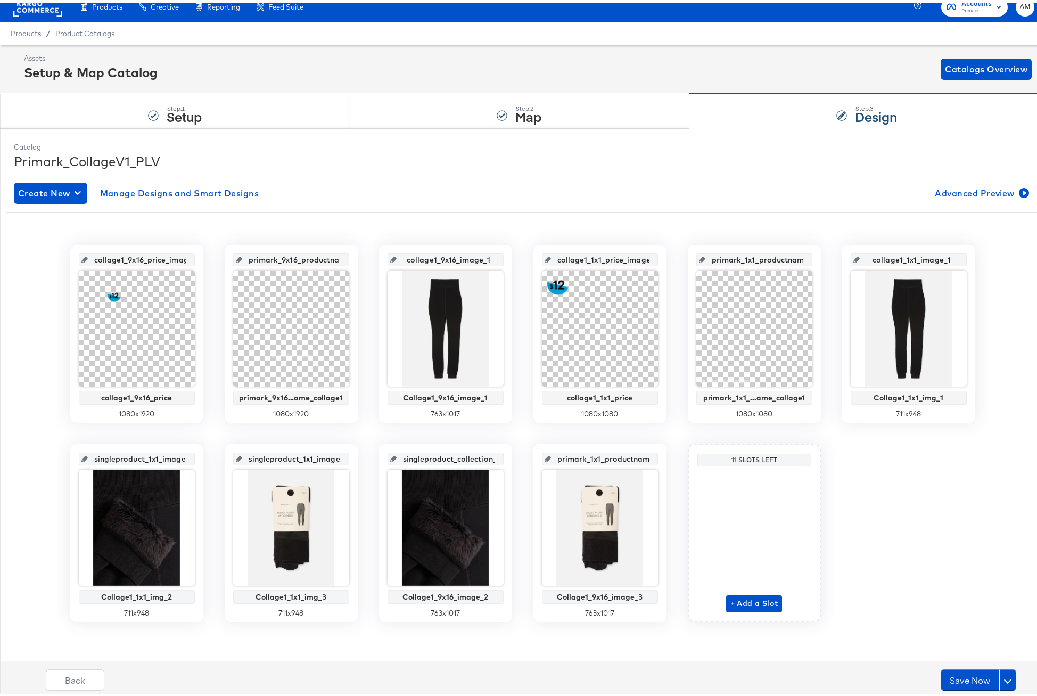
click at [680, 259] on div "collage1_9x16_price_image collage1_9x16_price 1080 x 1920 primark_9x16_productn…" at bounding box center [522, 430] width 1033 height 377
drag, startPoint x: 631, startPoint y: 257, endPoint x: 666, endPoint y: 258, distance: 35.1
click at [666, 258] on div "collage1_9x16_price_image collage1_9x16_price 1080 x 1920 primark_9x16_productn…" at bounding box center [522, 430] width 1033 height 377
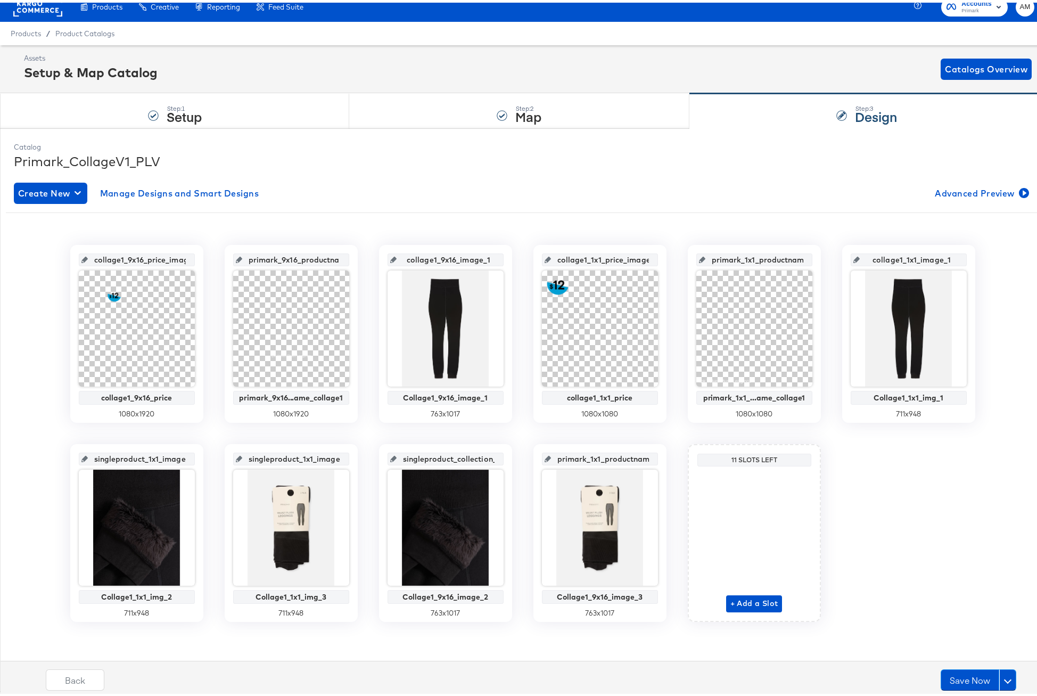
drag, startPoint x: 466, startPoint y: 254, endPoint x: 509, endPoint y: 256, distance: 43.2
click at [509, 256] on div "collage1_9x16_price_image collage1_9x16_price 1080 x 1920 primark_9x16_productn…" at bounding box center [522, 430] width 1033 height 377
click at [504, 257] on div "collage1_9x16_image_1 Collage1_9x16_image_1 763 x 1017" at bounding box center [445, 331] width 133 height 178
drag, startPoint x: 308, startPoint y: 257, endPoint x: 355, endPoint y: 260, distance: 46.9
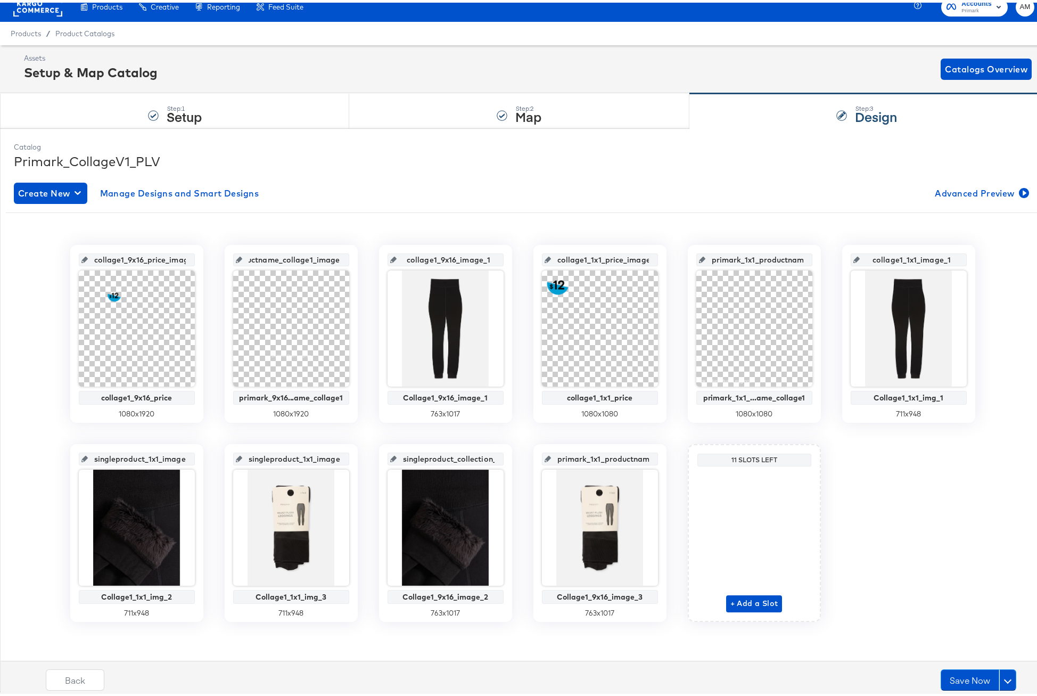
click at [355, 260] on div "collage1_9x16_price_image collage1_9x16_price 1080 x 1920 primark_9x16_productn…" at bounding box center [522, 430] width 1033 height 377
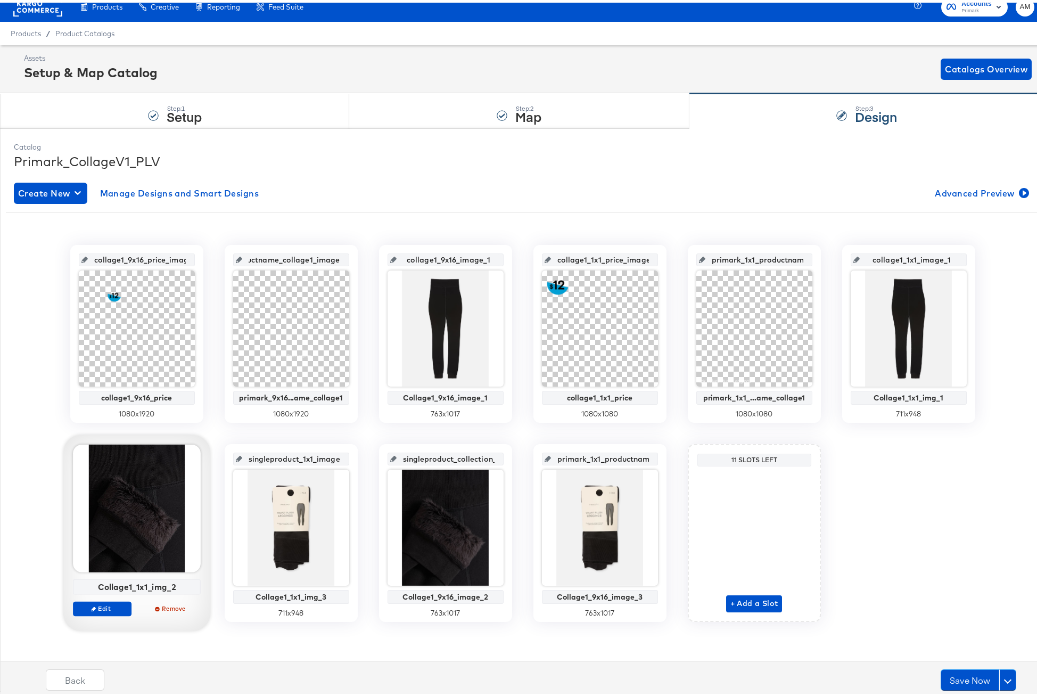
click at [135, 584] on div "Collage1_1x1_img_2" at bounding box center [137, 584] width 122 height 10
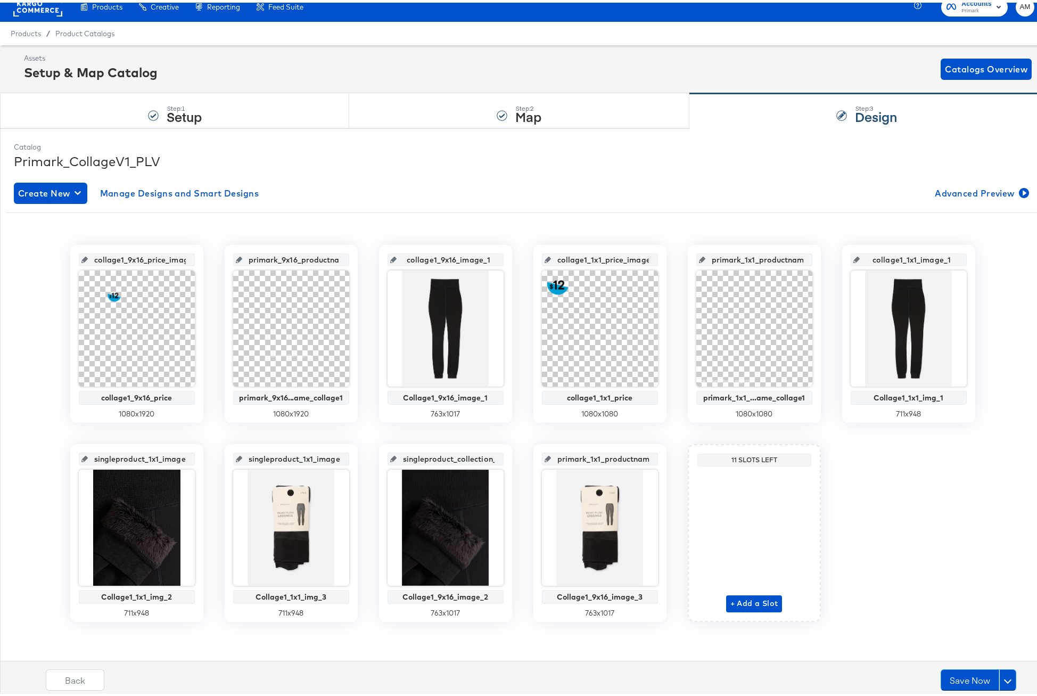
scroll to position [0, 15]
drag, startPoint x: 95, startPoint y: 456, endPoint x: 198, endPoint y: 459, distance: 102.8
click at [198, 459] on div "singleproduct_1x1_image_2 Collage1_1x1_img_2 711 x 948" at bounding box center [136, 530] width 133 height 178
click at [158, 457] on input "Collage1_1x1_img_2" at bounding box center [140, 452] width 104 height 29
click at [166, 457] on input "Collage1_1x1_imag_2" at bounding box center [140, 452] width 104 height 29
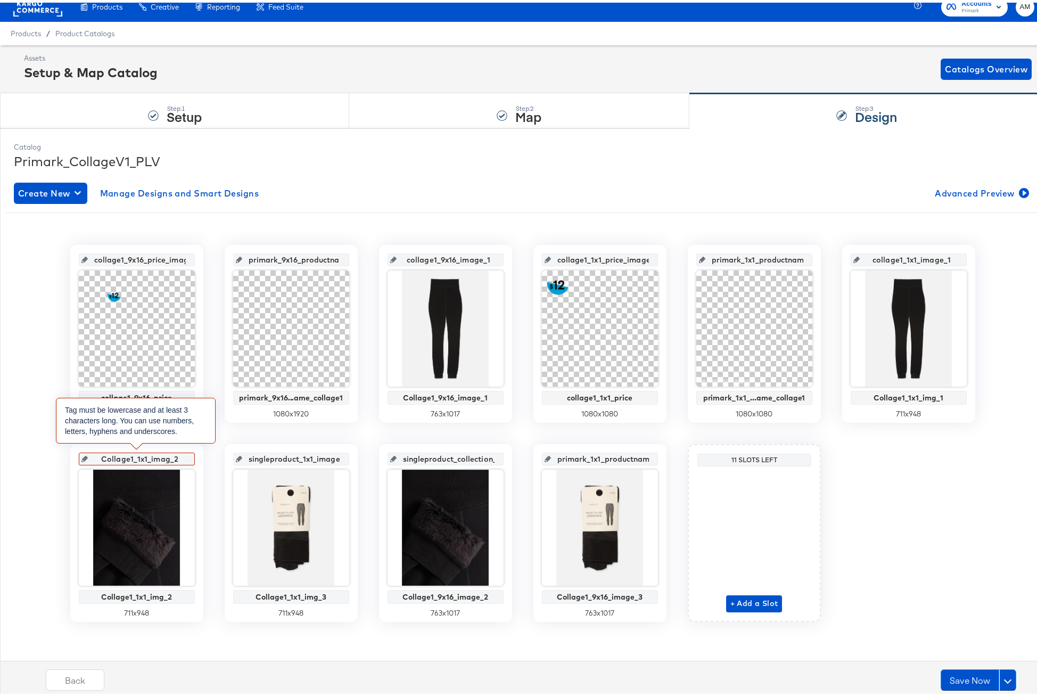
type input "Collage1_1x1_image_2"
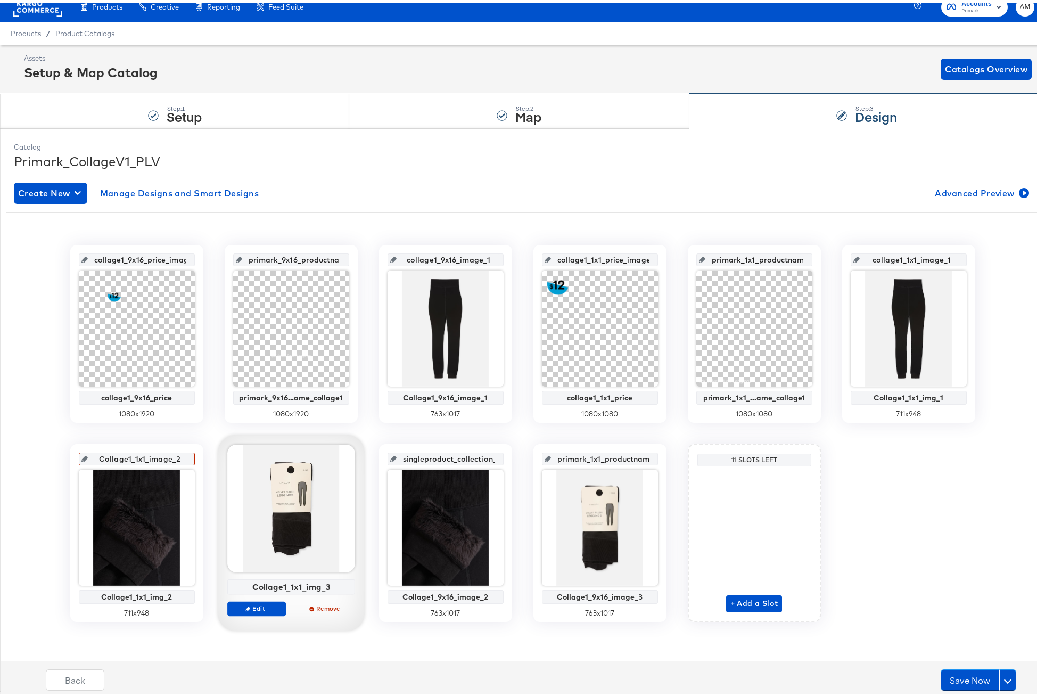
click at [261, 584] on div "Collage1_1x1_img_3" at bounding box center [291, 584] width 122 height 10
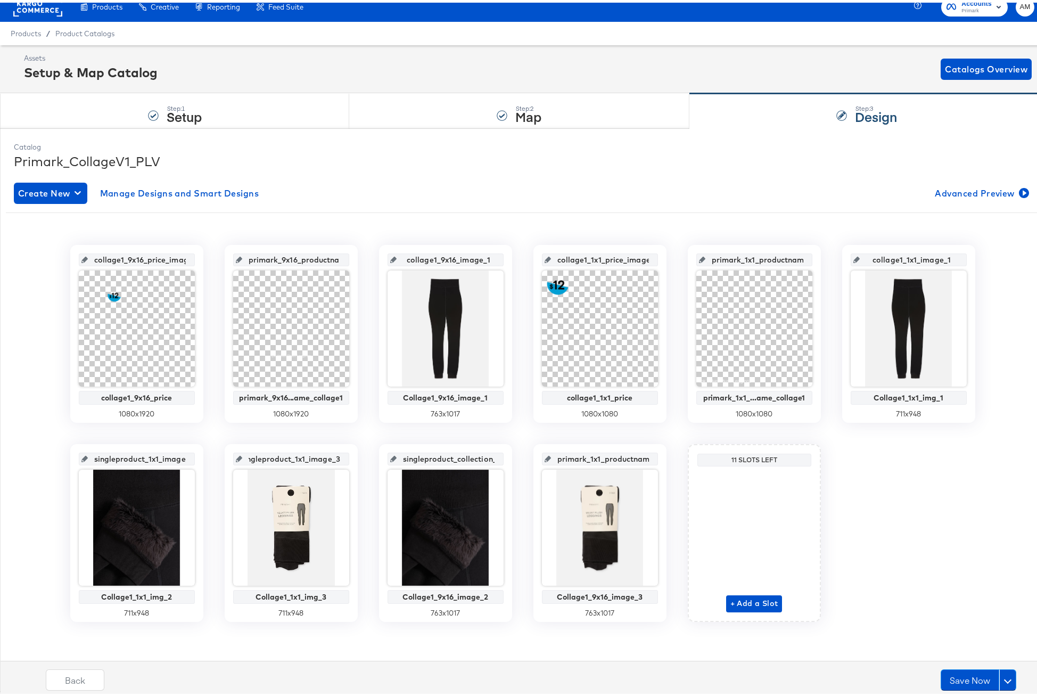
drag, startPoint x: 249, startPoint y: 457, endPoint x: 352, endPoint y: 458, distance: 103.3
click at [352, 458] on div "singleproduct_1x1_image_3 Collage1_1x1_img_3 711 x 948" at bounding box center [291, 530] width 133 height 178
click at [253, 456] on input "Collage1_1x1_img_3" at bounding box center [294, 452] width 104 height 29
drag, startPoint x: 329, startPoint y: 458, endPoint x: 318, endPoint y: 458, distance: 10.7
click at [318, 458] on input "collage1_1x1_img_3" at bounding box center [294, 452] width 104 height 29
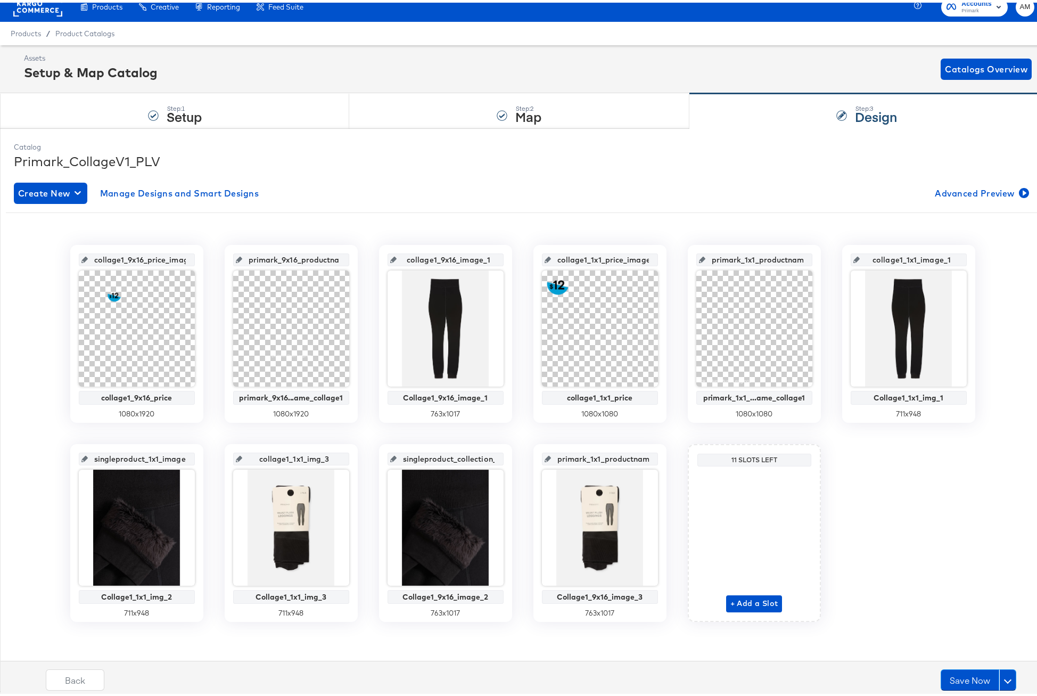
click at [311, 459] on input "collage1_1x1_img_3" at bounding box center [294, 452] width 104 height 29
click at [319, 458] on input "collage1_1x1_imag_3" at bounding box center [294, 452] width 104 height 29
type input "collage1_1x1_image_3"
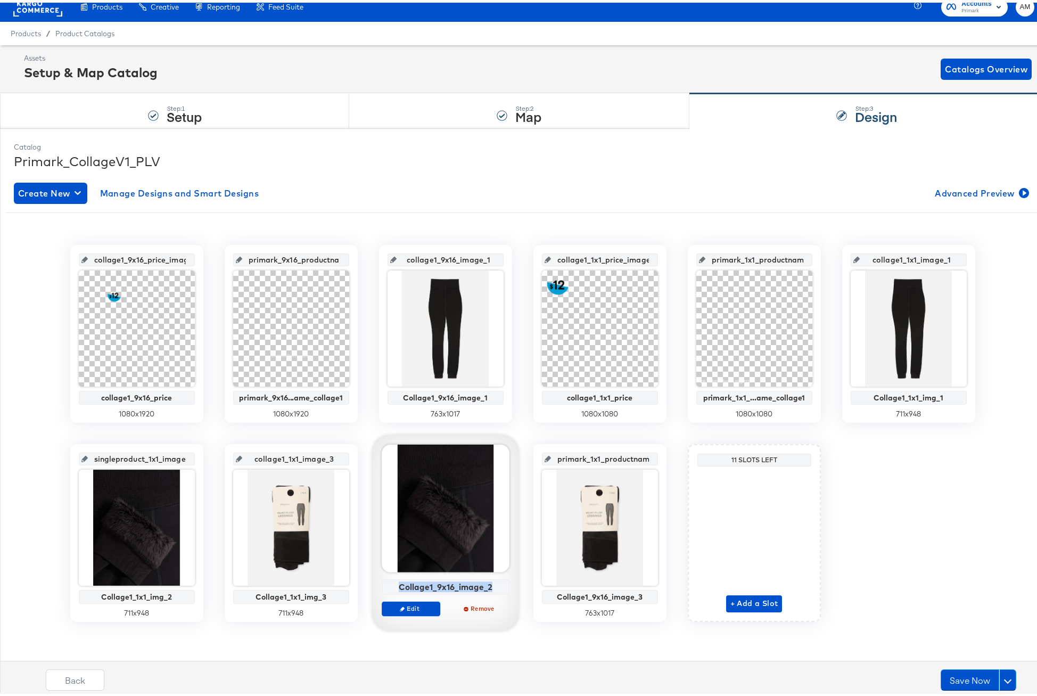
drag, startPoint x: 415, startPoint y: 584, endPoint x: 489, endPoint y: 587, distance: 74.0
click at [489, 587] on div "Collage1_9x16_image_2" at bounding box center [445, 584] width 122 height 10
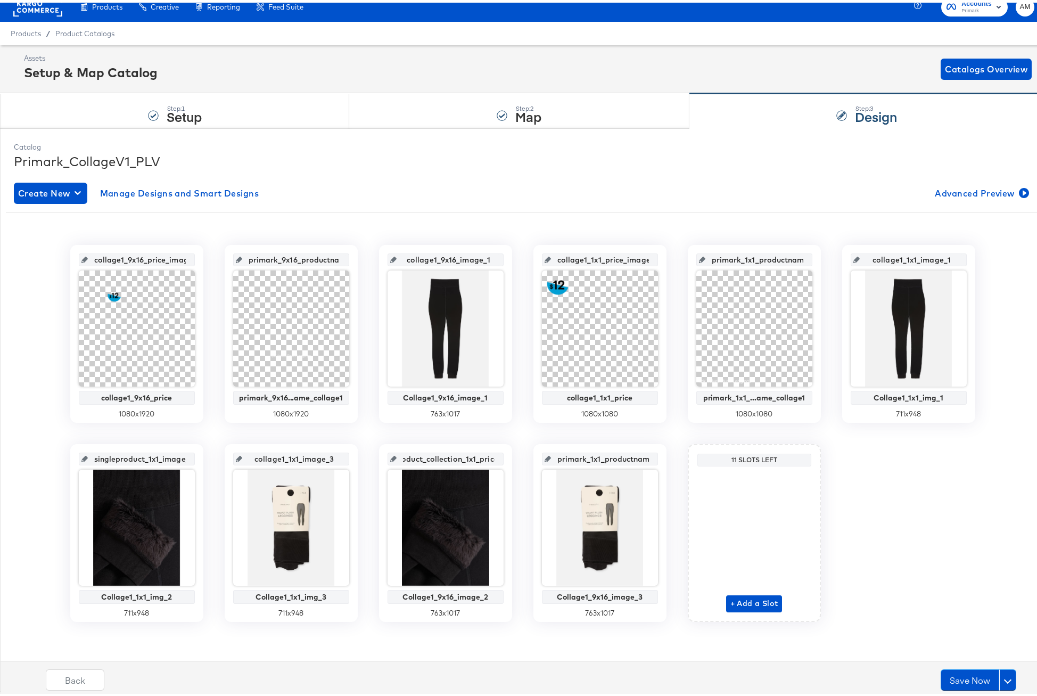
scroll to position [0, 67]
drag, startPoint x: 402, startPoint y: 459, endPoint x: 503, endPoint y: 462, distance: 100.1
click at [503, 462] on div "singleproduct_collection_1x1_price_image Collage1_9x16_image_2 763 x 1017" at bounding box center [445, 530] width 133 height 178
click at [404, 456] on input "Collage1_9x16_image_2" at bounding box center [449, 452] width 104 height 29
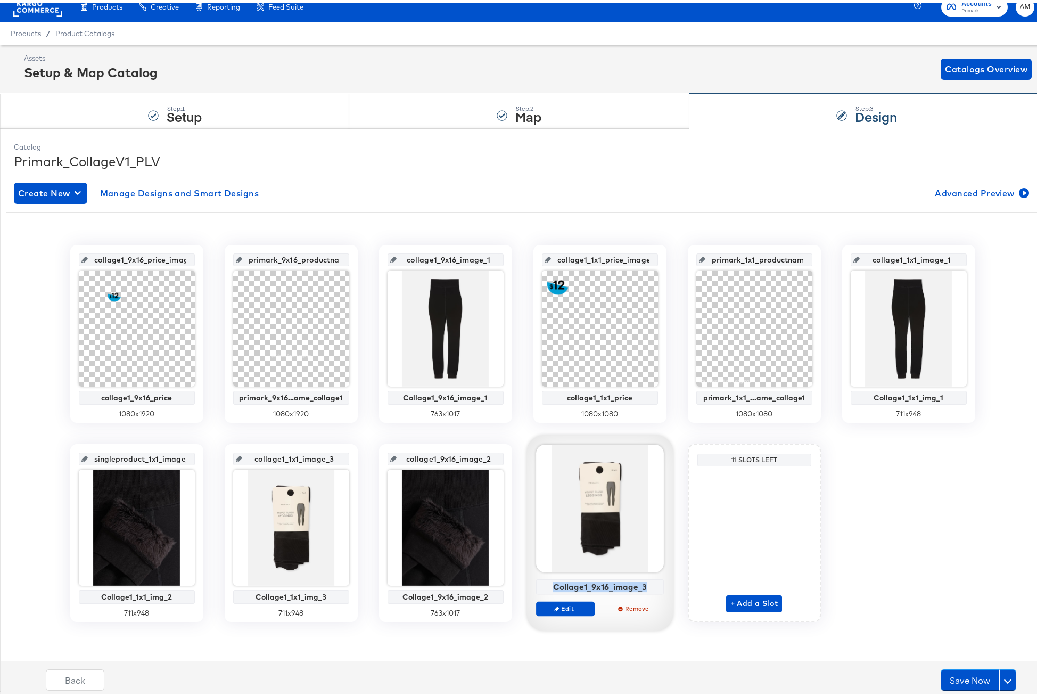
drag, startPoint x: 551, startPoint y: 584, endPoint x: 640, endPoint y: 582, distance: 89.4
click at [640, 582] on div "Collage1_9x16_image_3" at bounding box center [600, 584] width 122 height 10
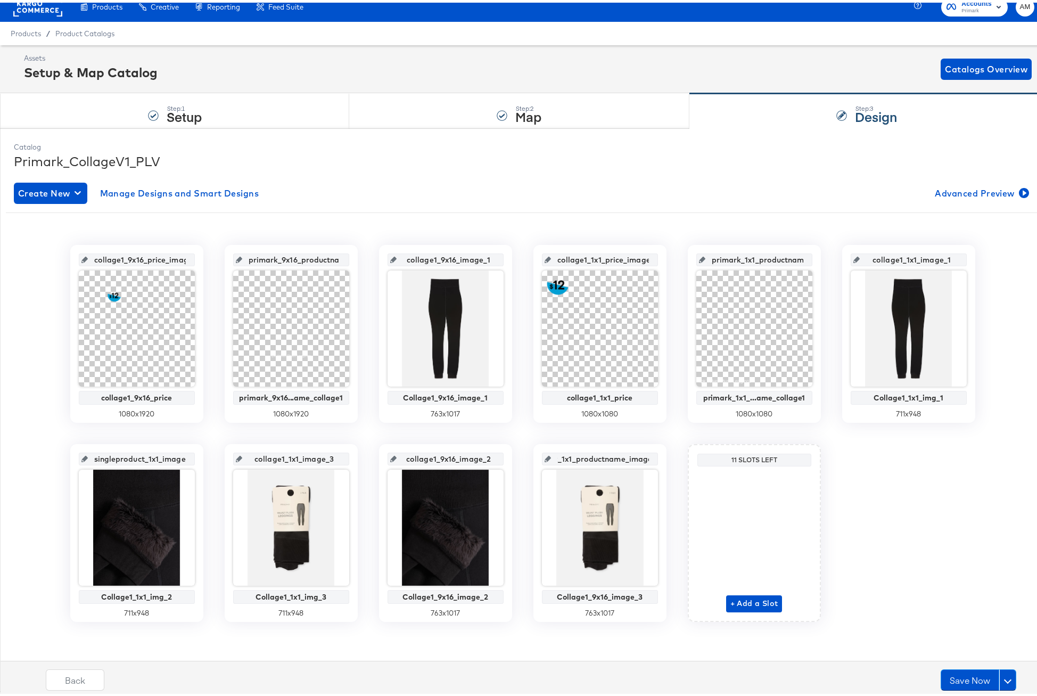
scroll to position [0, 39]
drag, startPoint x: 562, startPoint y: 457, endPoint x: 653, endPoint y: 460, distance: 90.6
click at [653, 460] on div "primark_1x1_productname_image" at bounding box center [600, 456] width 116 height 13
click at [558, 457] on input "Collage1_9x16_image_3" at bounding box center [603, 452] width 104 height 29
click at [673, 452] on div "collage1_9x16_price_image collage1_9x16_price 1080 x 1920 primark_9x16_productn…" at bounding box center [522, 430] width 1033 height 377
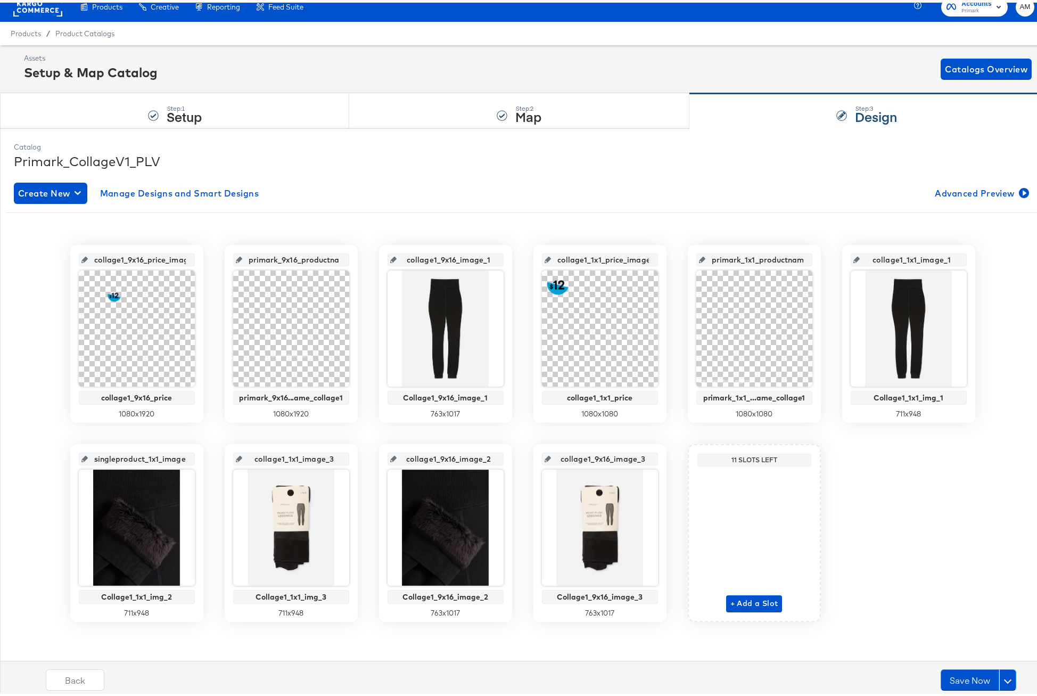
click at [273, 260] on input "primark_9x16_productname_collage1_image" at bounding box center [294, 252] width 104 height 29
click at [271, 258] on input "primark_9x16_productname_collage1_image" at bounding box center [294, 252] width 104 height 29
click at [270, 258] on input "primark_9x16_productname_collage1_image" at bounding box center [294, 252] width 104 height 29
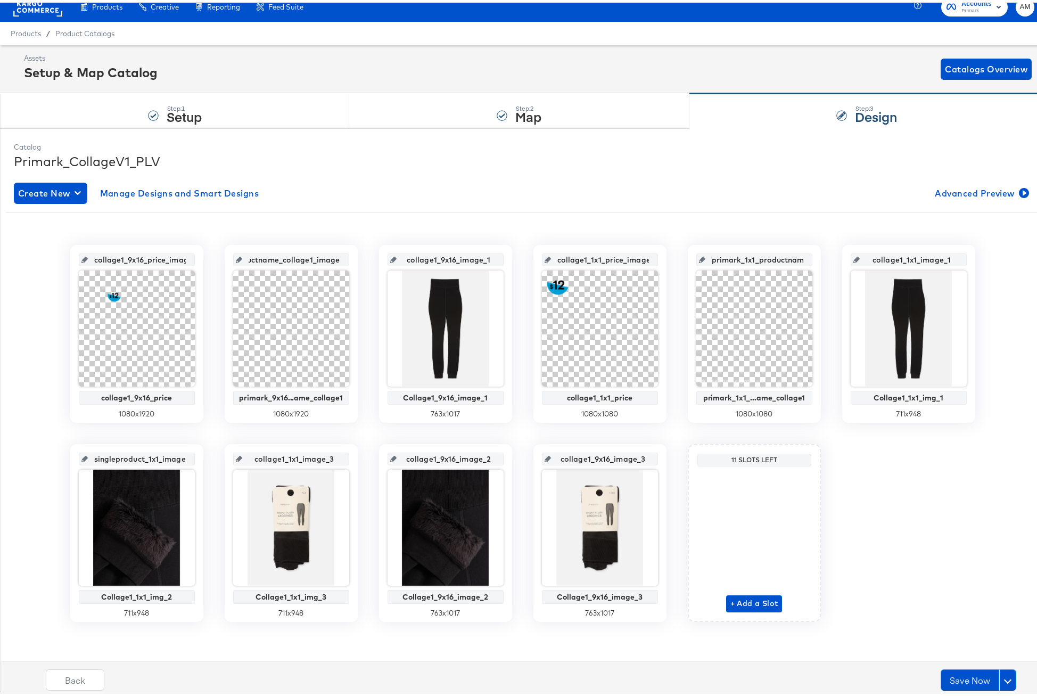
drag, startPoint x: 281, startPoint y: 260, endPoint x: 388, endPoint y: 259, distance: 107.0
click at [388, 259] on div "collage1_9x16_price_image collage1_9x16_price 1080 x 1920 primark_9x16_productn…" at bounding box center [522, 430] width 1033 height 377
click at [429, 258] on input "collage1_9x16_image_1" at bounding box center [449, 252] width 104 height 29
click at [962, 673] on button "Save Now" at bounding box center [970, 676] width 59 height 21
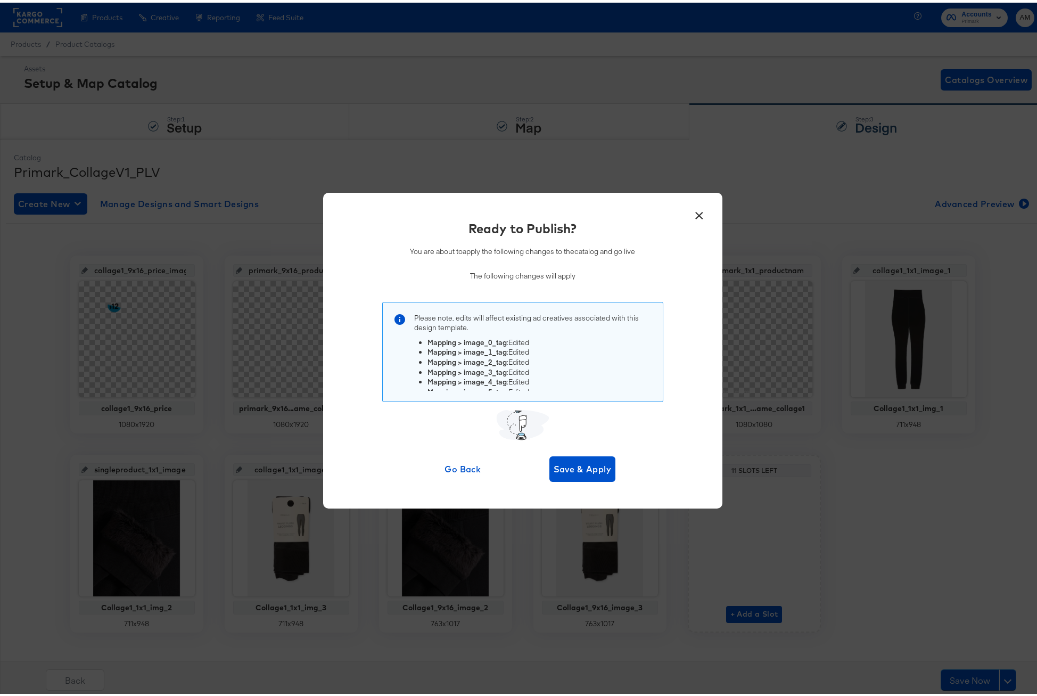
click at [693, 213] on button "×" at bounding box center [699, 210] width 19 height 19
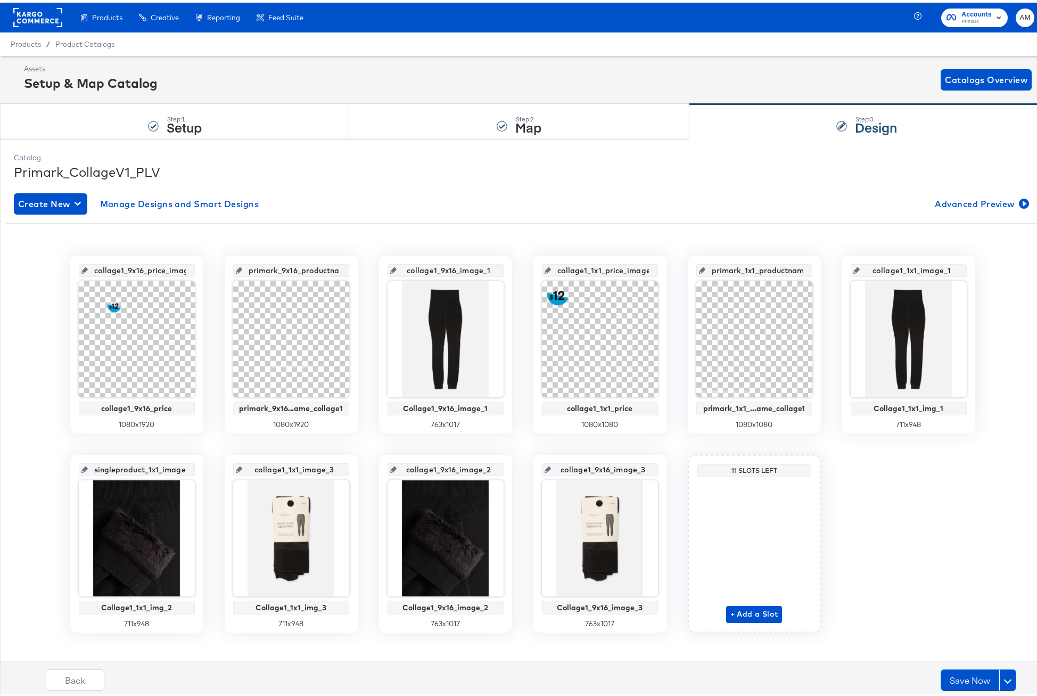
drag, startPoint x: 97, startPoint y: 595, endPoint x: 197, endPoint y: 597, distance: 100.6
click at [197, 597] on div "singleproduct_1x1_image_2 Collage1_1x1_img_2 711 x 948" at bounding box center [136, 541] width 133 height 178
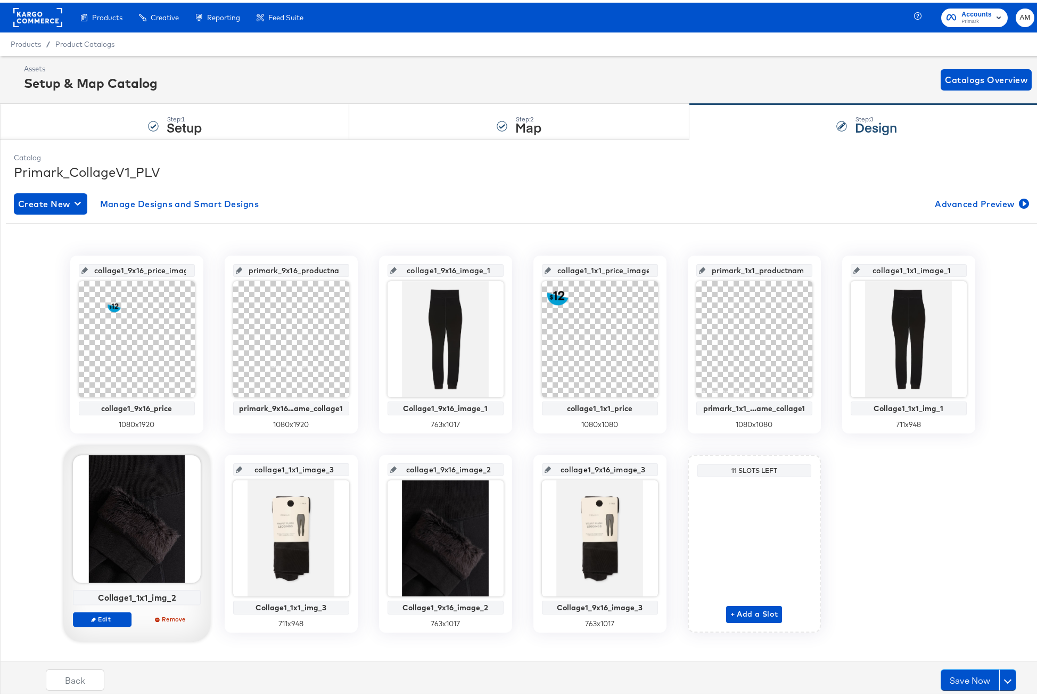
click at [116, 596] on div "Collage1_1x1_img_2" at bounding box center [137, 595] width 122 height 10
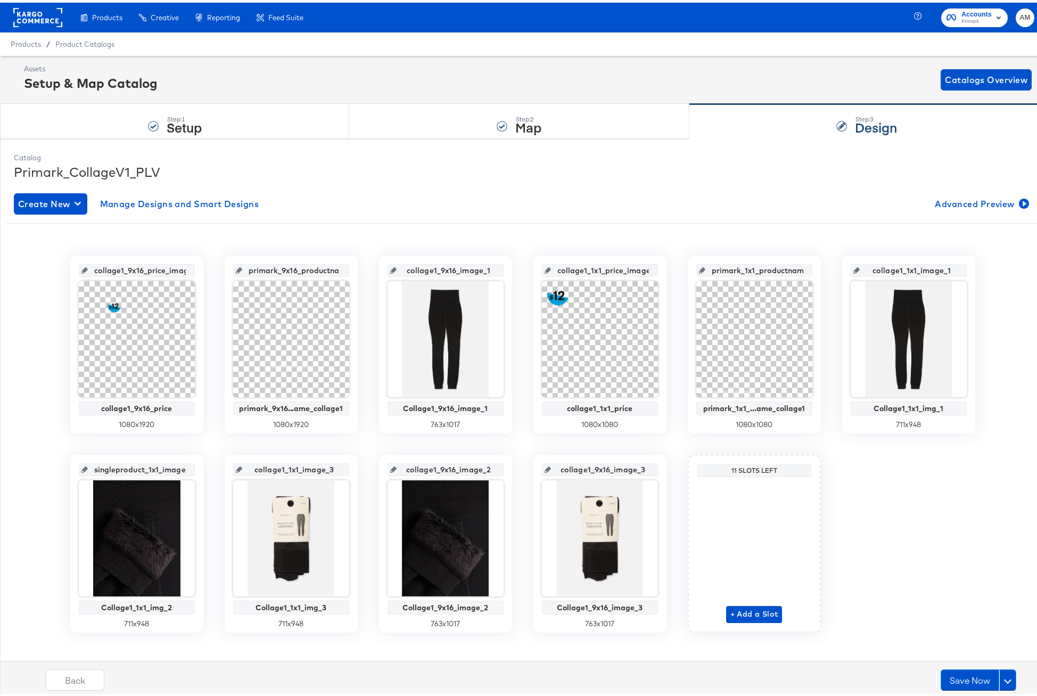
scroll to position [0, 15]
drag, startPoint x: 95, startPoint y: 467, endPoint x: 186, endPoint y: 471, distance: 91.1
click at [186, 471] on div "singleproduct_1x1_image_2" at bounding box center [137, 466] width 116 height 13
click at [102, 468] on input "Collage1_1x1_img_2" at bounding box center [140, 462] width 104 height 29
click at [158, 470] on input "collage1_1x1_img_2" at bounding box center [140, 462] width 104 height 29
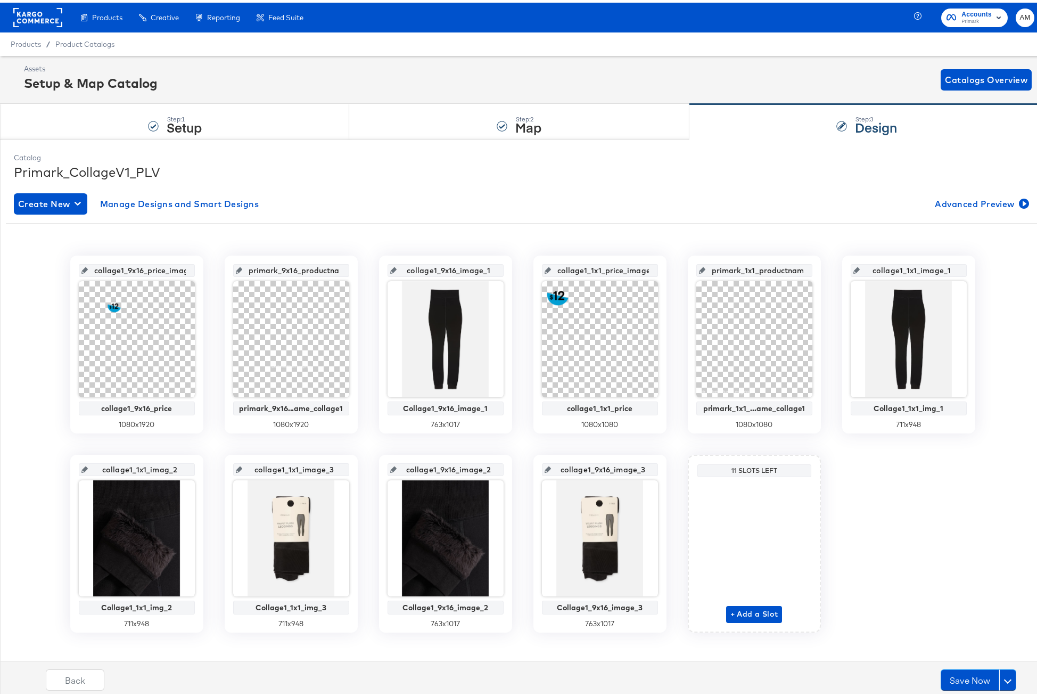
type input "collage1_1x1_image_2"
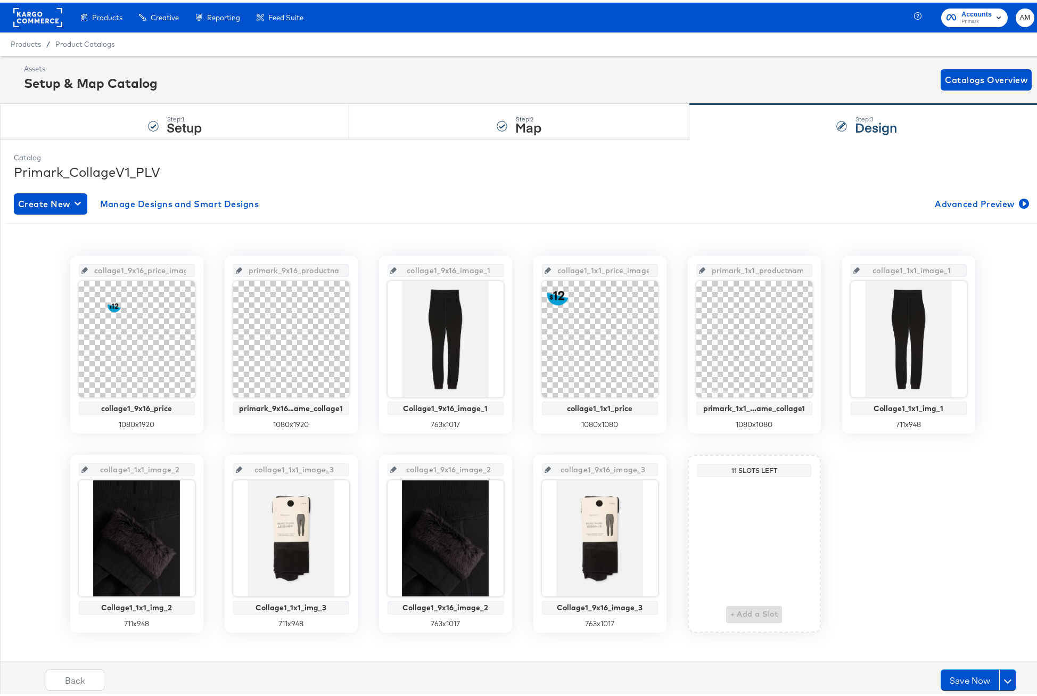
click at [307, 447] on div "collage1_9x16_price_image collage1_9x16_price 1080 x 1920 primark_9x16_productn…" at bounding box center [522, 441] width 1033 height 377
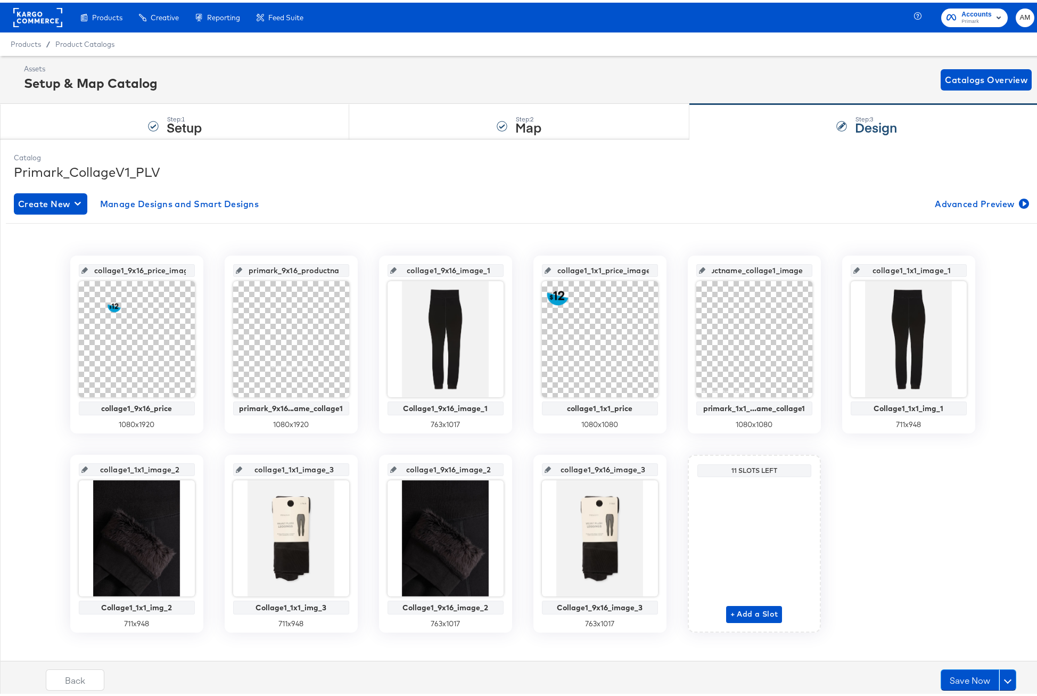
scroll to position [0, 71]
drag, startPoint x: 777, startPoint y: 270, endPoint x: 824, endPoint y: 271, distance: 46.8
click at [824, 271] on div "collage1_9x16_price_image collage1_9x16_price 1080 x 1920 primark_9x16_productn…" at bounding box center [522, 441] width 1033 height 377
drag, startPoint x: 574, startPoint y: 267, endPoint x: 659, endPoint y: 270, distance: 84.7
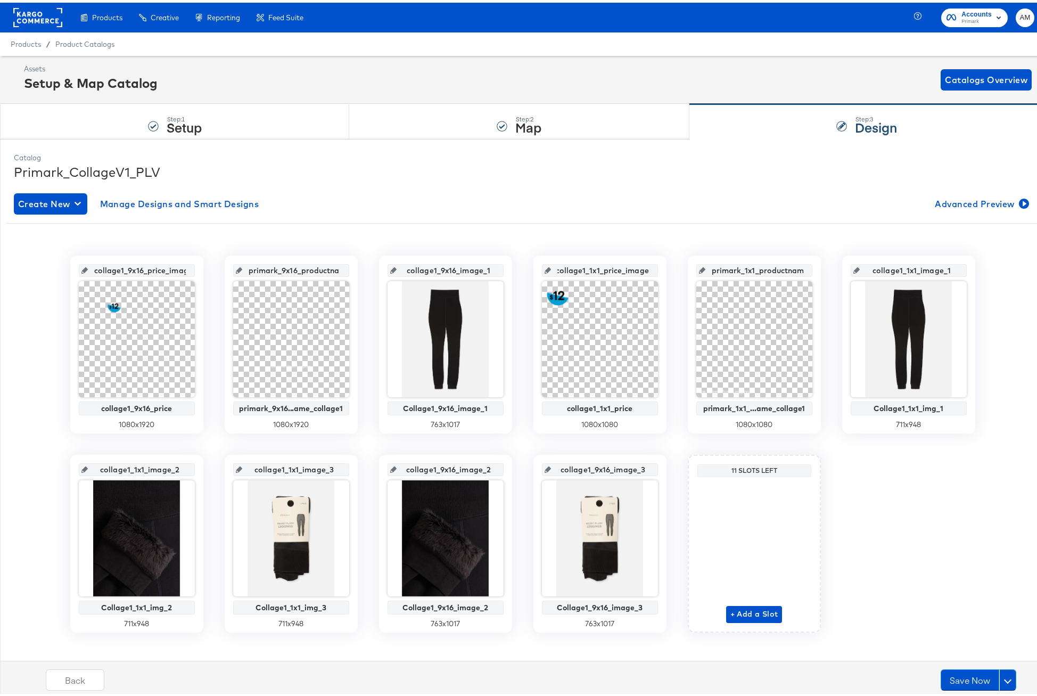
click at [659, 270] on div "collage1_1x1_price_image collage1_1x1_price 1080 x 1080" at bounding box center [599, 342] width 133 height 178
drag, startPoint x: 424, startPoint y: 269, endPoint x: 515, endPoint y: 271, distance: 91.1
click at [515, 271] on div "collage1_9x16_price_image collage1_9x16_price 1080 x 1920 primark_9x16_productn…" at bounding box center [522, 441] width 1033 height 377
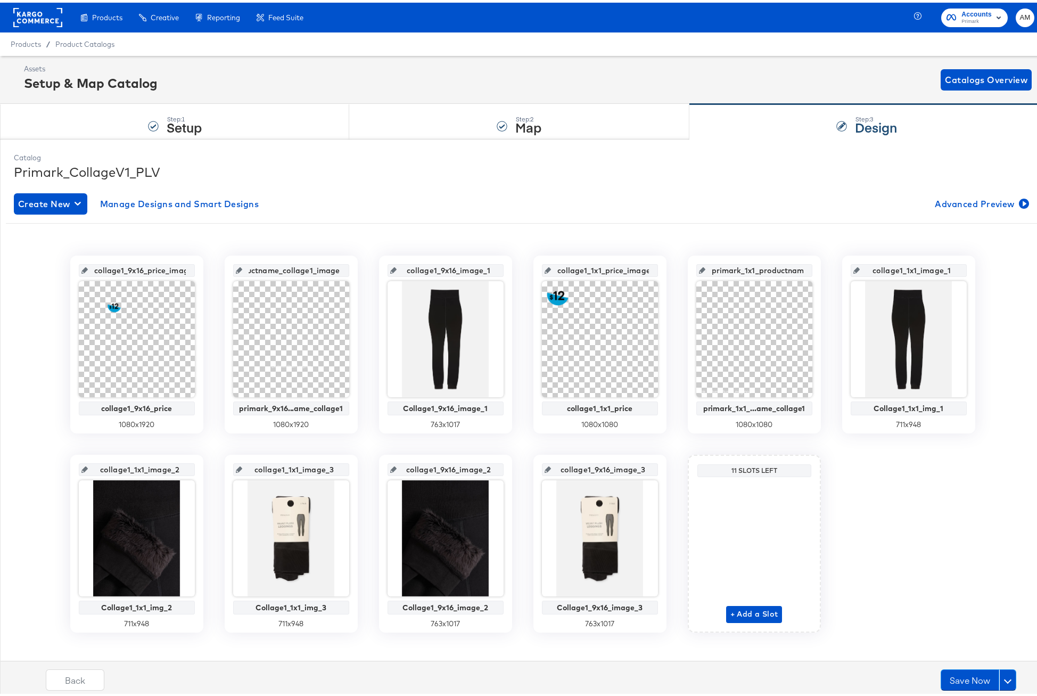
drag, startPoint x: 270, startPoint y: 269, endPoint x: 358, endPoint y: 269, distance: 87.3
click at [358, 269] on div "collage1_9x16_price_image collage1_9x16_price 1080 x 1920 primark_9x16_productn…" at bounding box center [522, 441] width 1033 height 377
drag, startPoint x: 130, startPoint y: 268, endPoint x: 181, endPoint y: 269, distance: 51.1
click at [181, 269] on input "collage1_9x16_price_image" at bounding box center [140, 263] width 104 height 29
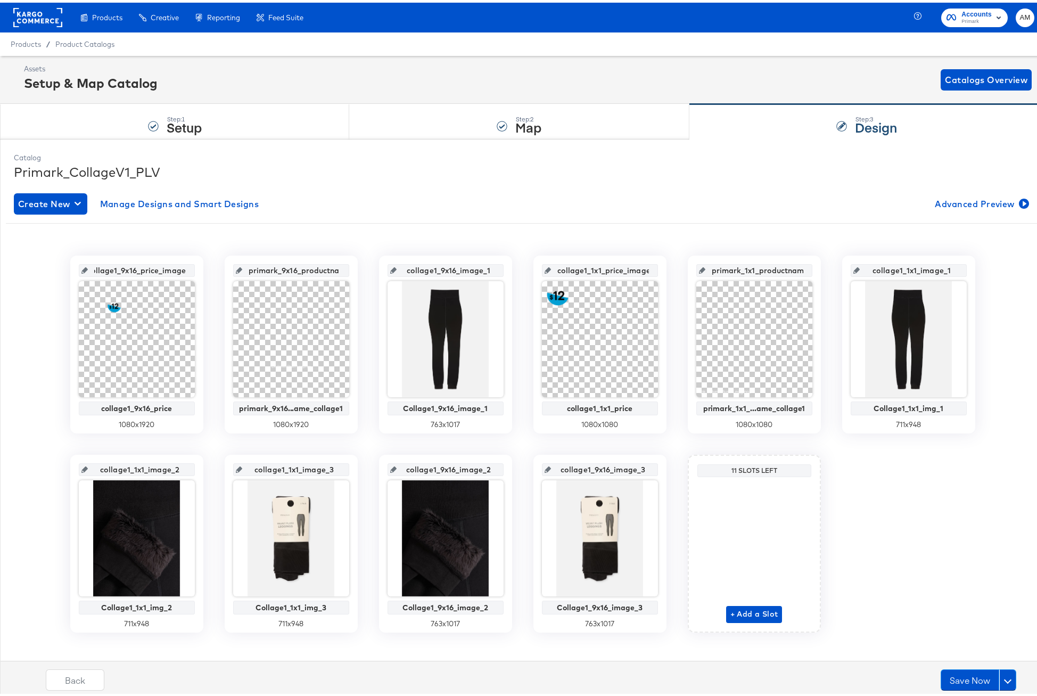
click at [214, 244] on div "collage1_9x16_price_image collage1_9x16_price 1080 x 1920 primark_9x16_productn…" at bounding box center [522, 437] width 1017 height 417
click at [961, 674] on button "Save Now" at bounding box center [970, 676] width 59 height 21
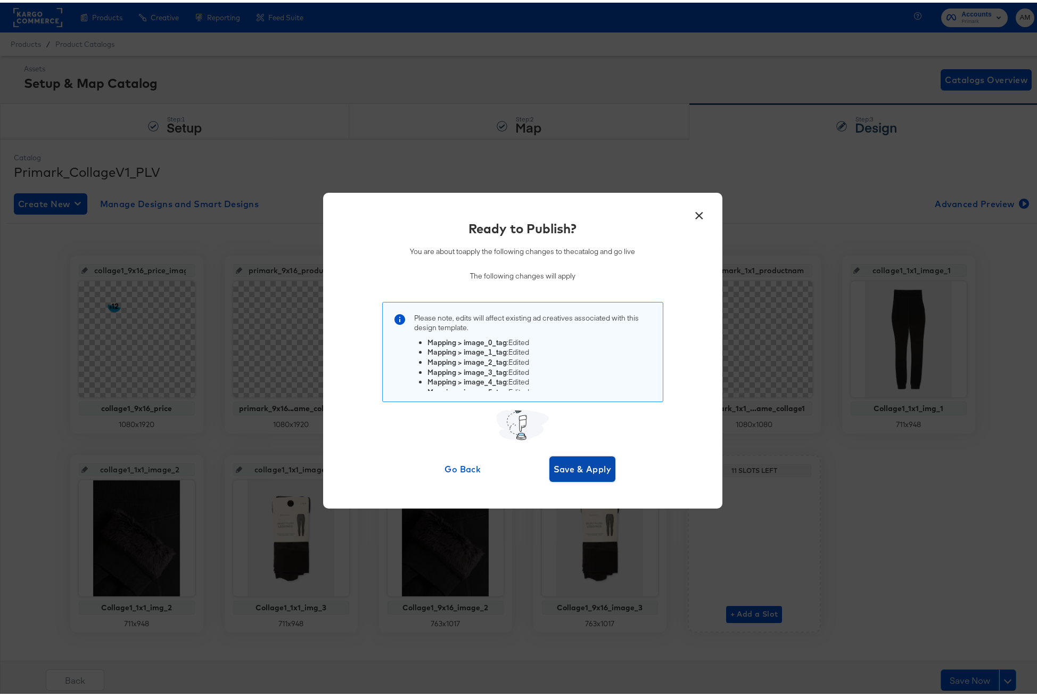
click at [558, 467] on span "Save & Apply" at bounding box center [583, 466] width 58 height 15
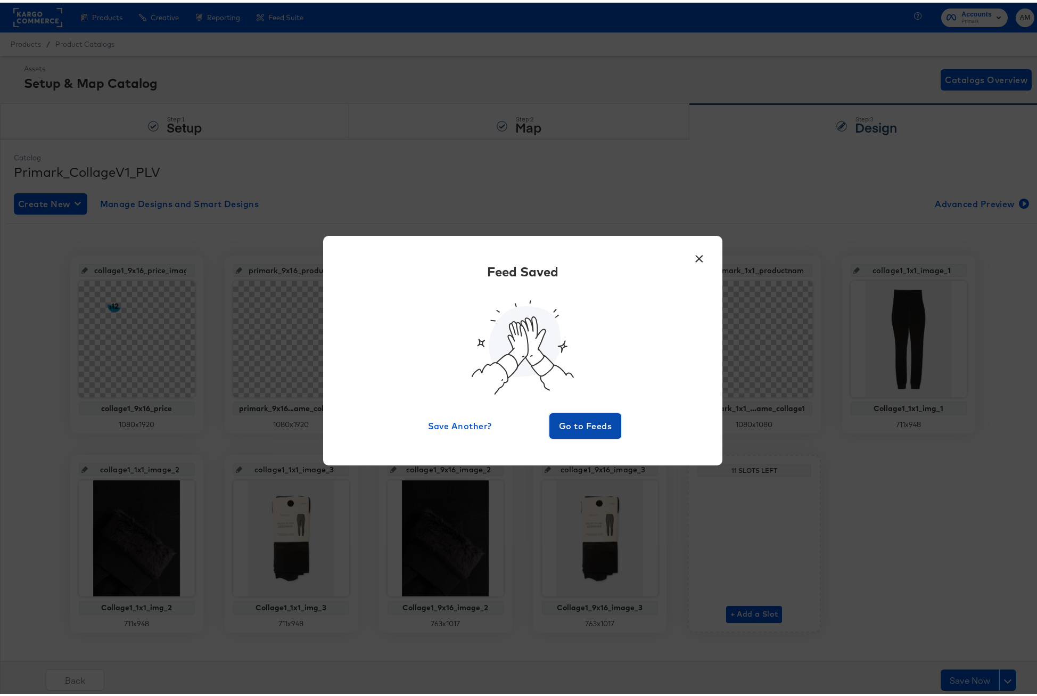
click at [567, 419] on span "Go to Feeds" at bounding box center [586, 423] width 64 height 15
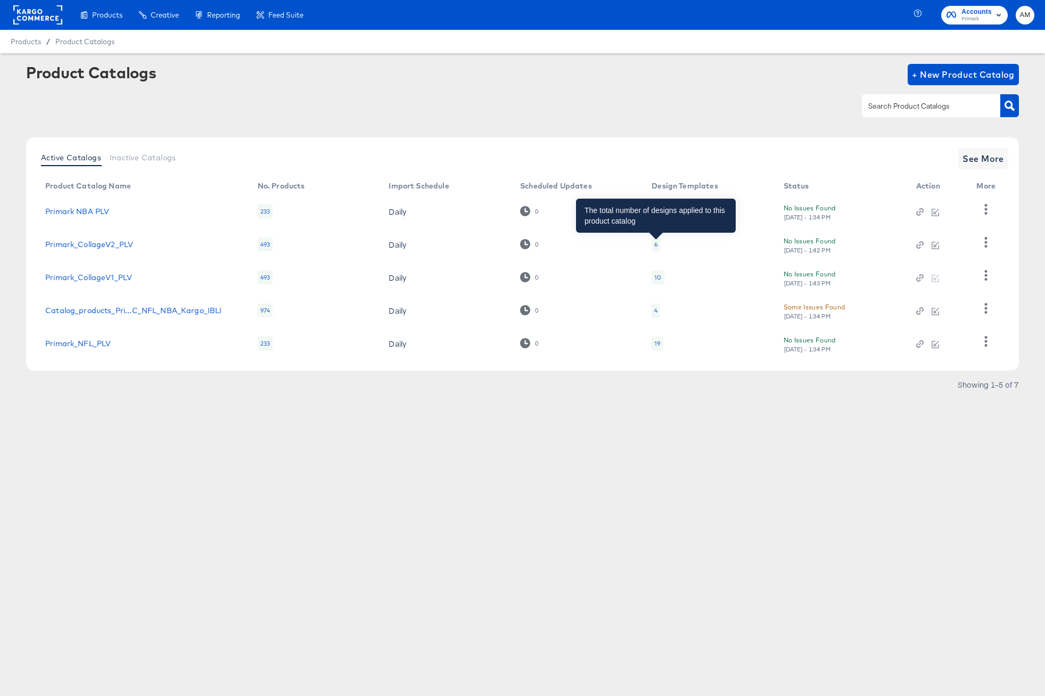
click at [655, 245] on div "6" at bounding box center [655, 244] width 3 height 9
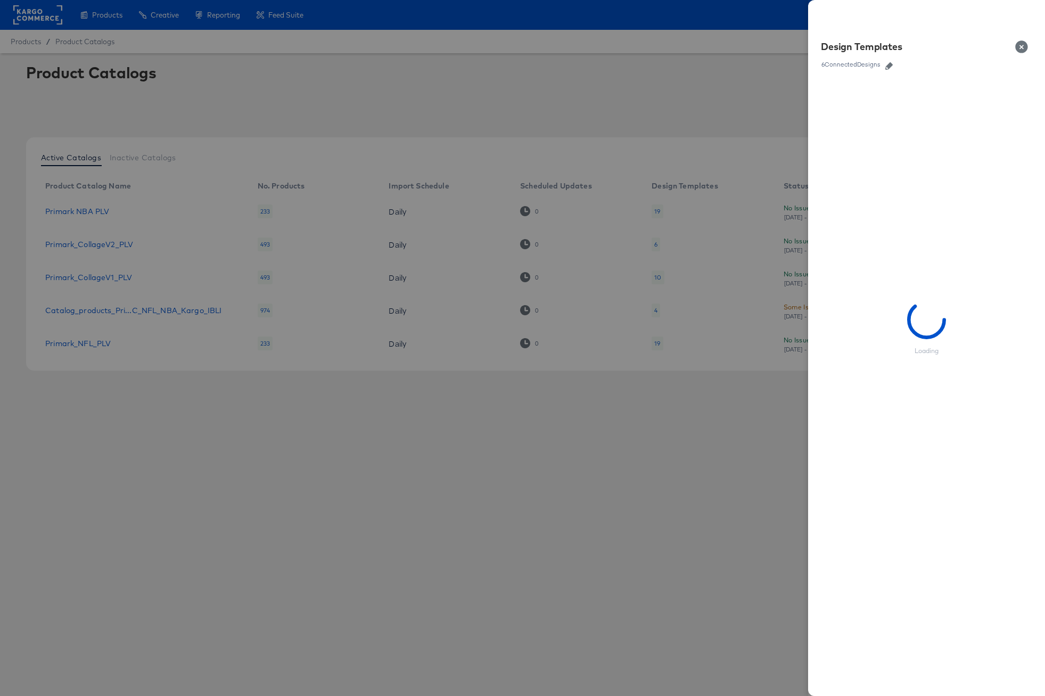
click at [891, 66] on icon "button" at bounding box center [888, 65] width 7 height 7
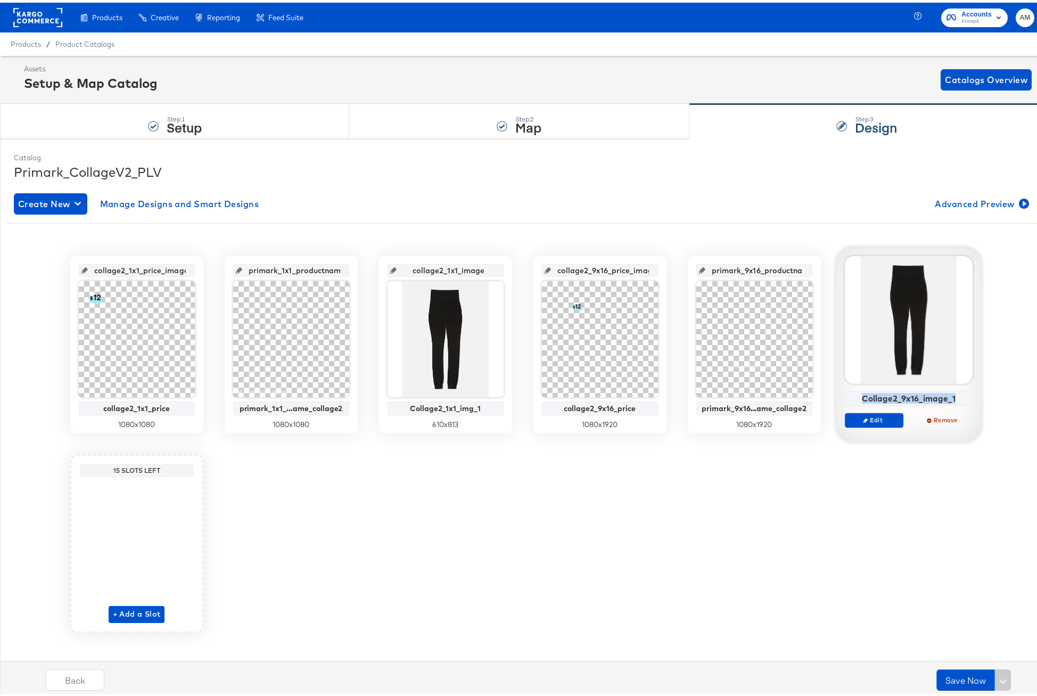
drag, startPoint x: 863, startPoint y: 396, endPoint x: 968, endPoint y: 396, distance: 104.9
click at [968, 396] on div "Collage2_9x16_image_1" at bounding box center [909, 395] width 128 height 15
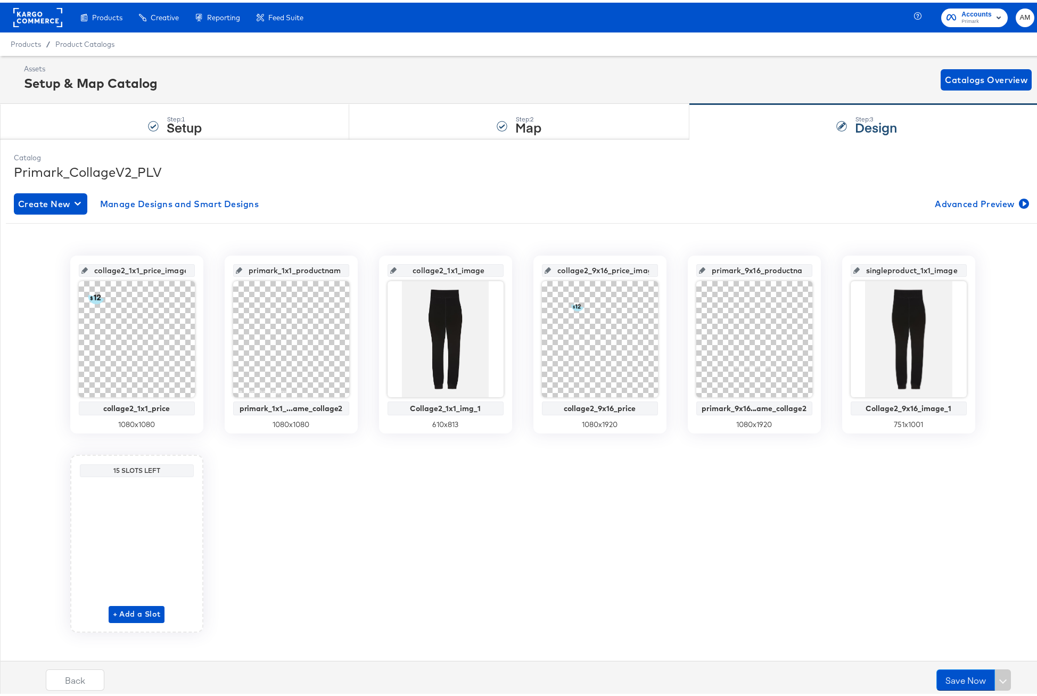
scroll to position [0, 14]
drag, startPoint x: 867, startPoint y: 269, endPoint x: 963, endPoint y: 271, distance: 95.8
click at [963, 271] on div "singleproduct_1x1_image_1 Collage2_9x16_image_1 751 x 1001" at bounding box center [908, 342] width 133 height 178
drag, startPoint x: 871, startPoint y: 268, endPoint x: 864, endPoint y: 268, distance: 7.5
click at [864, 268] on input "Collage2_9x16_image_1" at bounding box center [912, 263] width 104 height 29
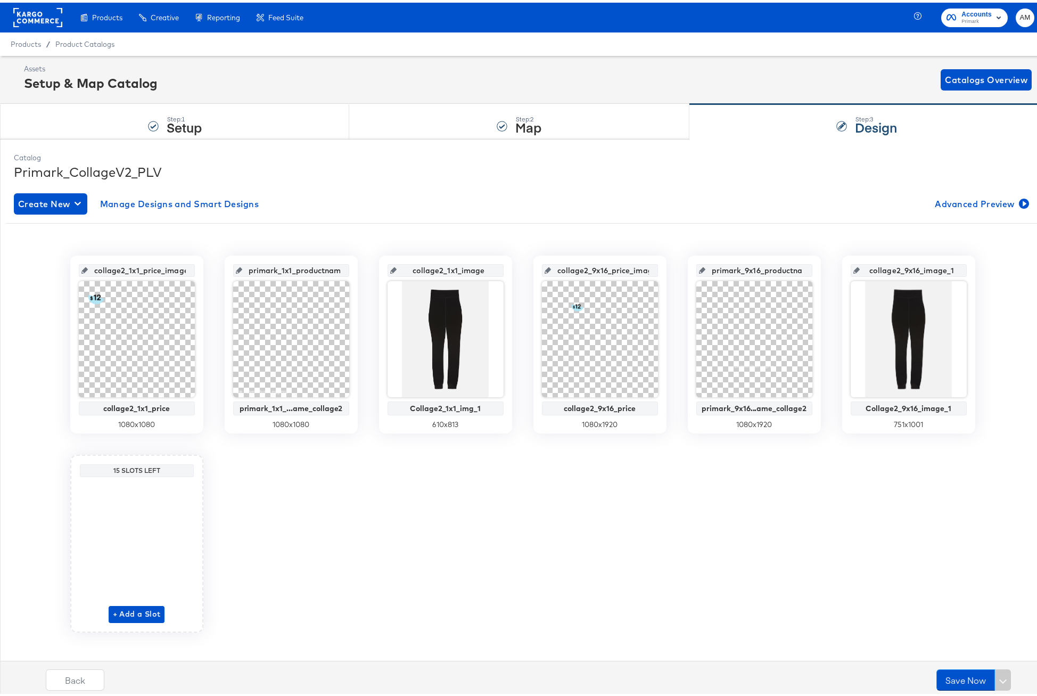
click at [866, 496] on div "collage2_1x1_price_image collage2_1x1_price 1080 x 1080 primark_1x1_productname…" at bounding box center [522, 441] width 1033 height 377
drag, startPoint x: 742, startPoint y: 266, endPoint x: 835, endPoint y: 268, distance: 92.6
click at [835, 268] on div "collage2_1x1_price_image collage2_1x1_price 1080 x 1080 primark_1x1_productname…" at bounding box center [522, 441] width 1033 height 377
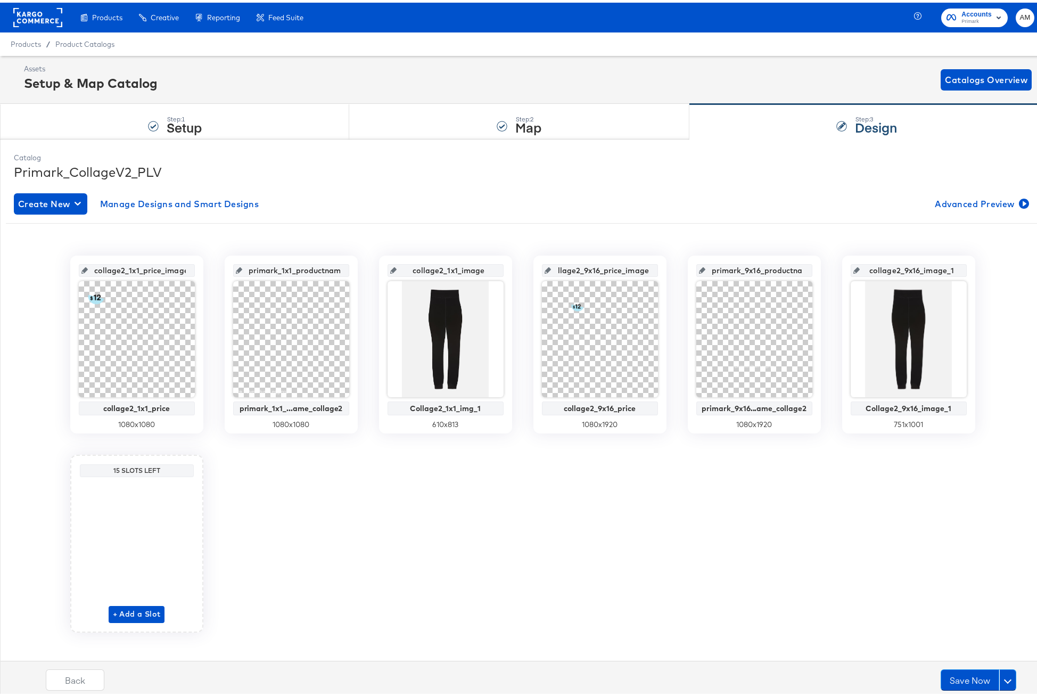
drag, startPoint x: 616, startPoint y: 268, endPoint x: 670, endPoint y: 268, distance: 53.8
click at [670, 268] on div "collage2_1x1_price_image collage2_1x1_price 1080 x 1080 primark_1x1_productname…" at bounding box center [522, 441] width 1033 height 377
click at [482, 267] on input "collage2_1x1_image" at bounding box center [449, 263] width 104 height 29
type input "collage2_1x1_image_1"
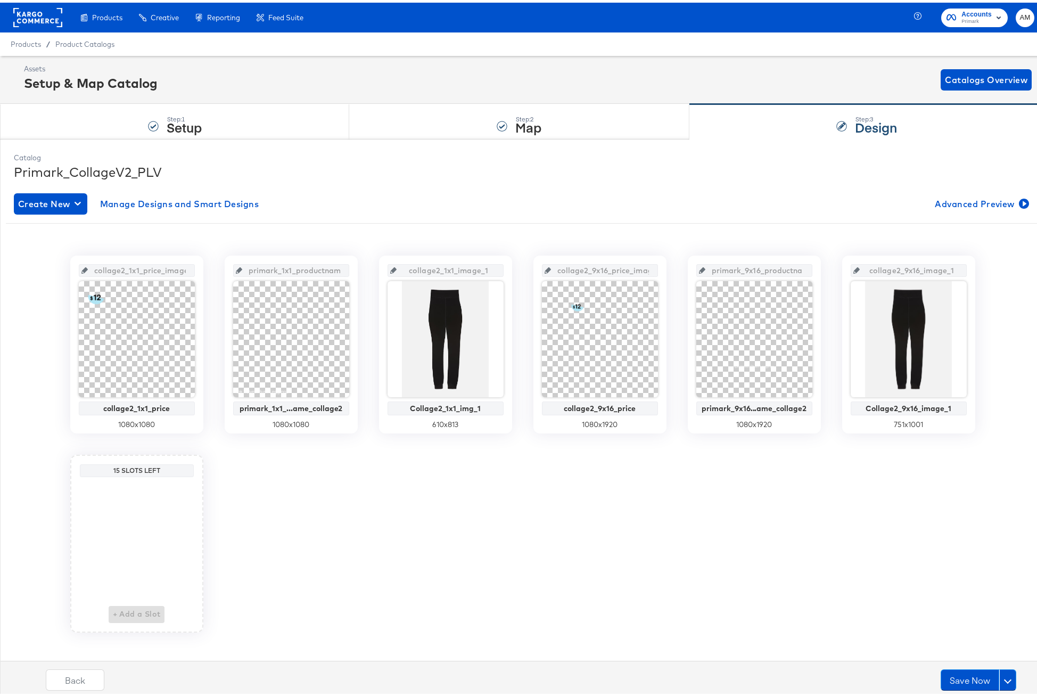
scroll to position [0, 72]
drag, startPoint x: 275, startPoint y: 268, endPoint x: 328, endPoint y: 269, distance: 53.8
click at [328, 269] on input "primark_1x1_productname_collage2_image" at bounding box center [294, 263] width 104 height 29
drag, startPoint x: 145, startPoint y: 270, endPoint x: 206, endPoint y: 271, distance: 60.7
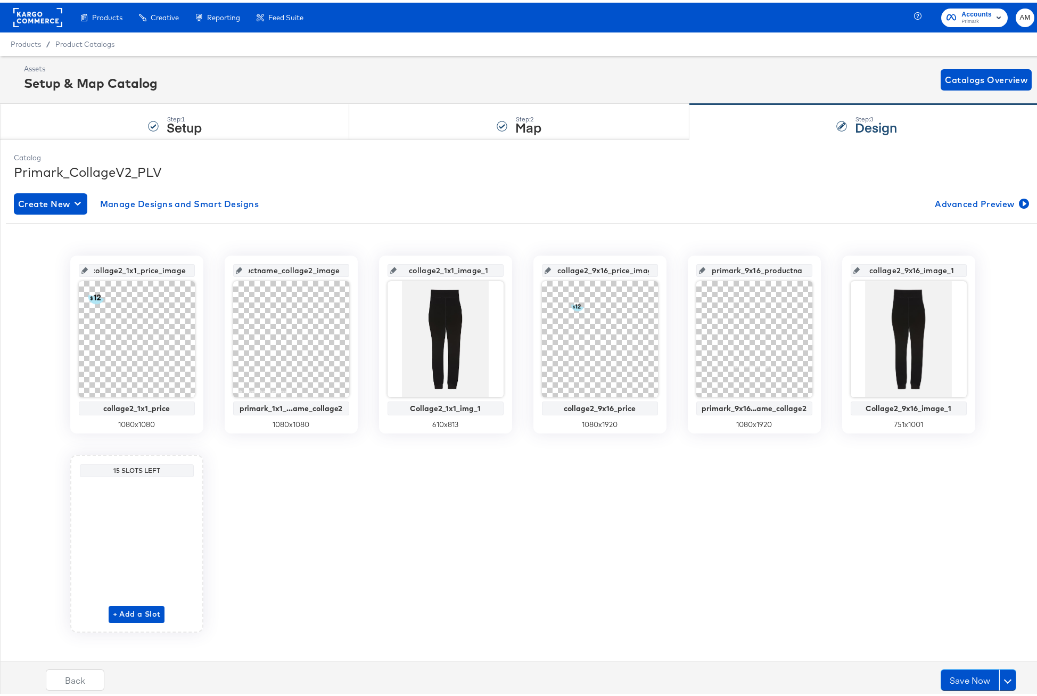
click at [206, 271] on div "collage2_1x1_price_image collage2_1x1_price 1080 x 1080 primark_1x1_productname…" at bounding box center [522, 441] width 1033 height 377
click at [273, 556] on div "collage2_1x1_price_image collage2_1x1_price 1080 x 1080 primark_1x1_productname…" at bounding box center [522, 441] width 1033 height 377
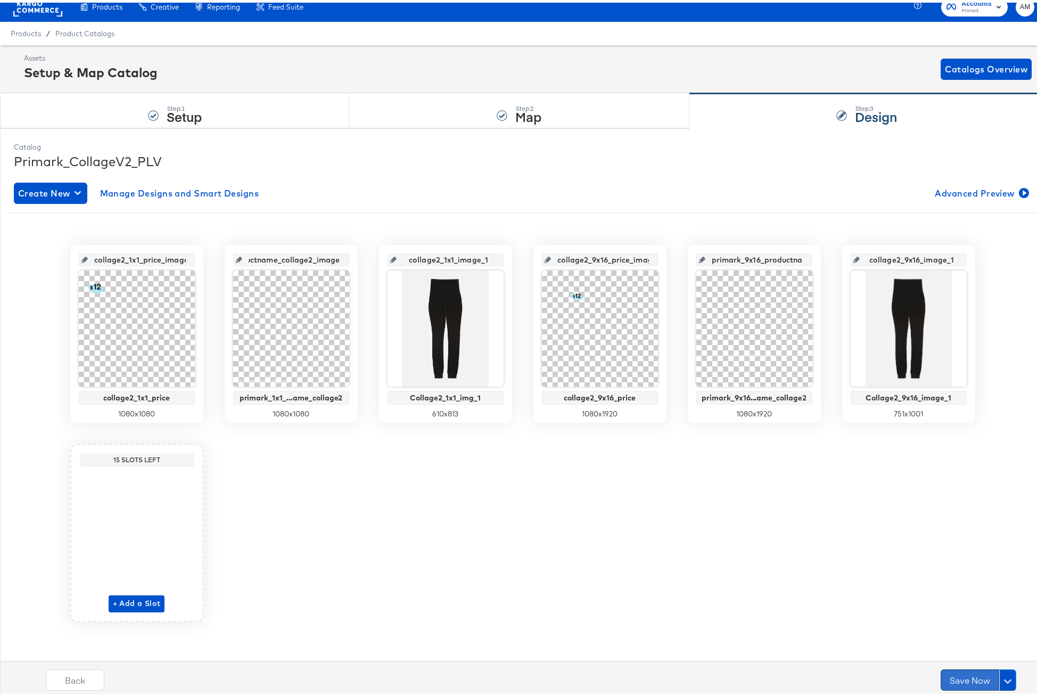
click at [976, 677] on button "Save Now" at bounding box center [970, 676] width 59 height 21
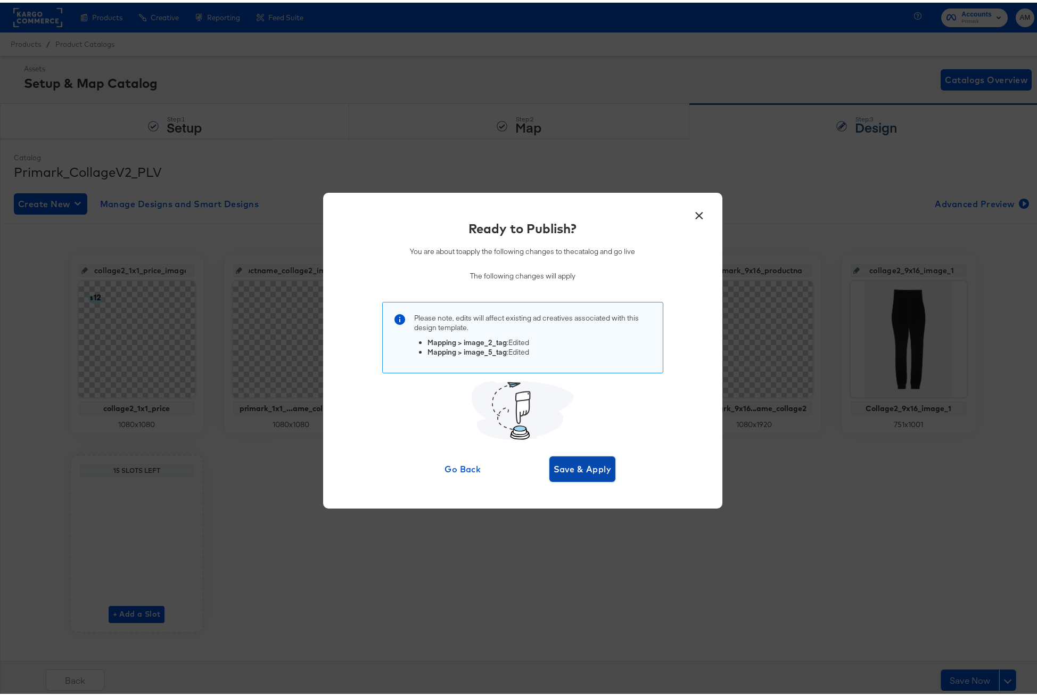
click at [574, 467] on span "Save & Apply" at bounding box center [583, 466] width 58 height 15
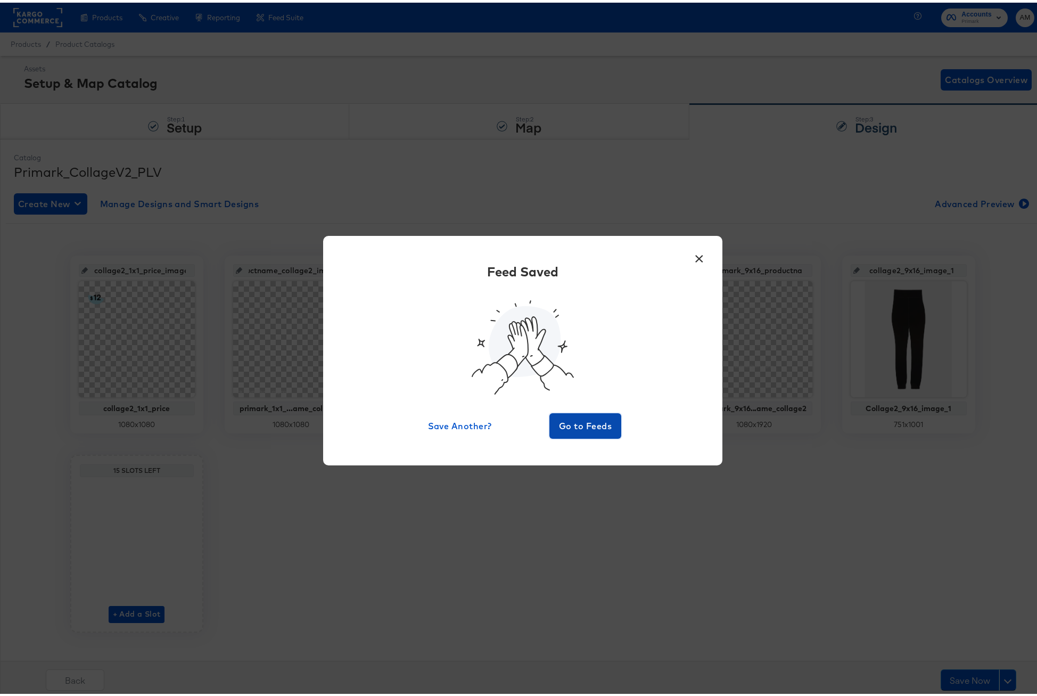
click at [574, 424] on span "Go to Feeds" at bounding box center [586, 423] width 64 height 15
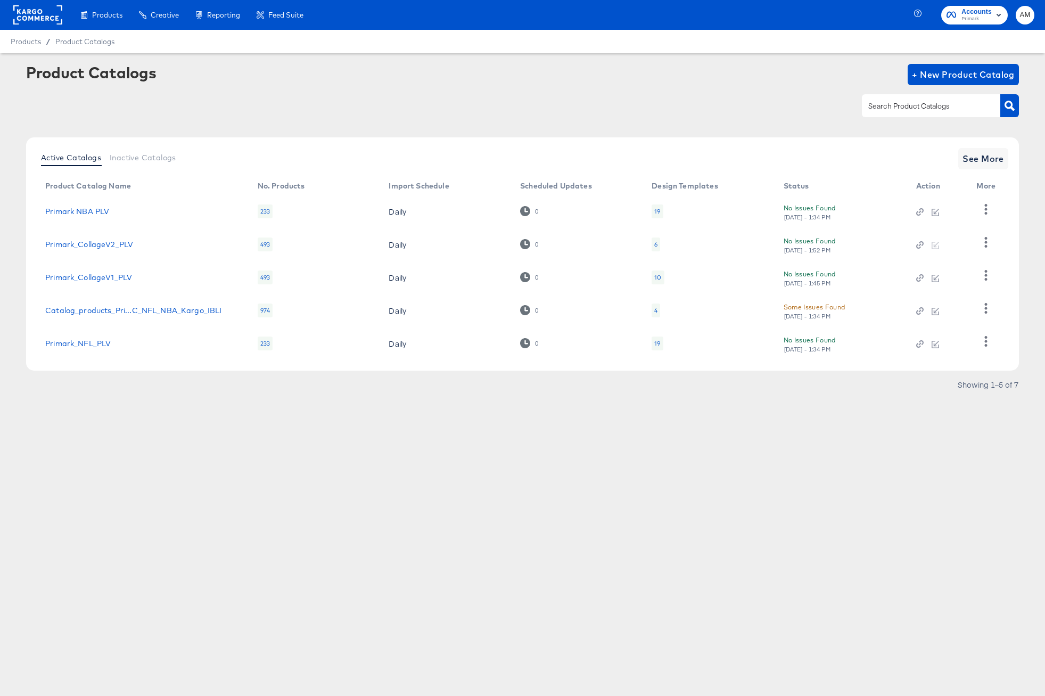
click at [662, 277] on div "10" at bounding box center [658, 277] width 12 height 14
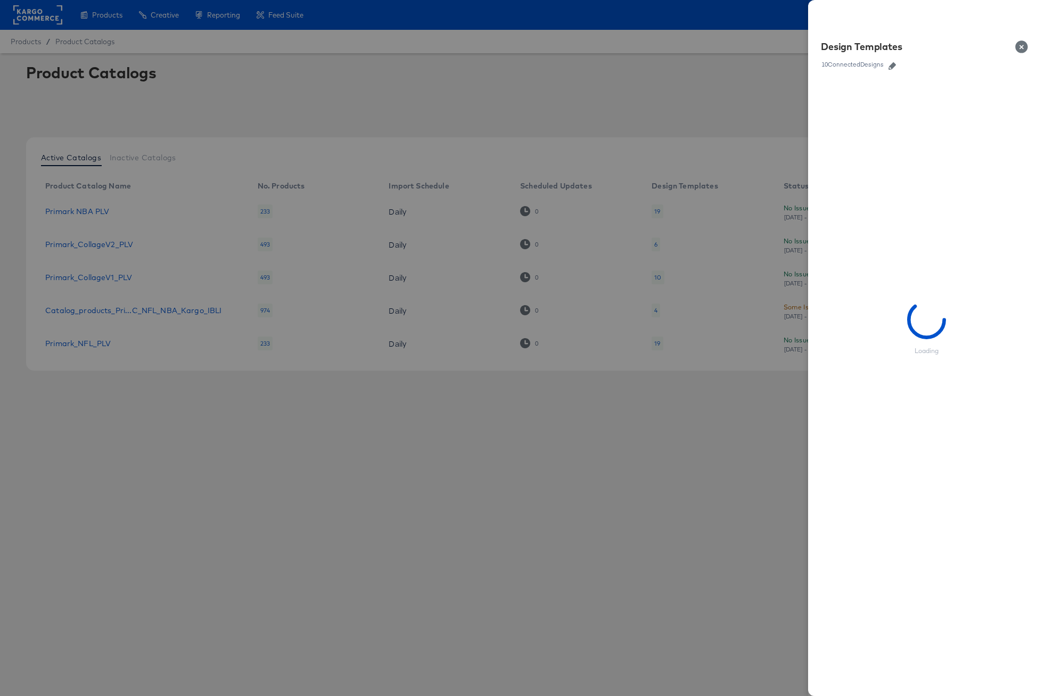
click at [893, 67] on icon "button" at bounding box center [891, 65] width 7 height 7
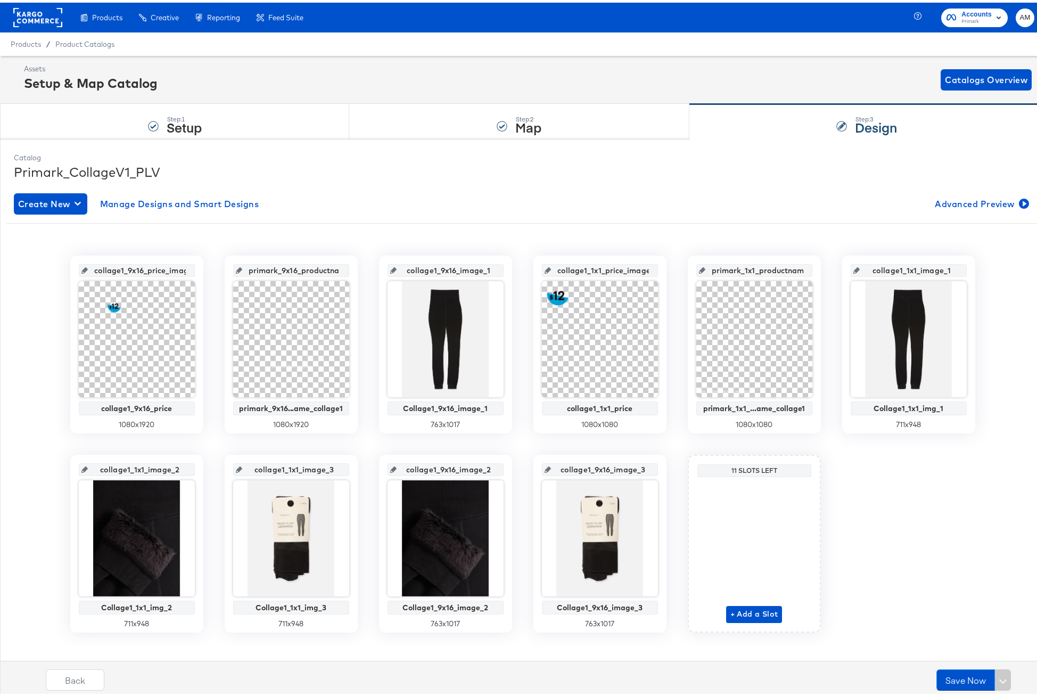
drag, startPoint x: 301, startPoint y: 267, endPoint x: 331, endPoint y: 267, distance: 29.8
click at [343, 269] on div "primark_9x16_productname_collage1_image" at bounding box center [291, 267] width 116 height 13
drag, startPoint x: 315, startPoint y: 268, endPoint x: 357, endPoint y: 269, distance: 42.1
click at [357, 269] on div "collage1_9x16_price_image collage1_9x16_price 1080 x 1920 primark_9x16_productn…" at bounding box center [522, 441] width 1033 height 377
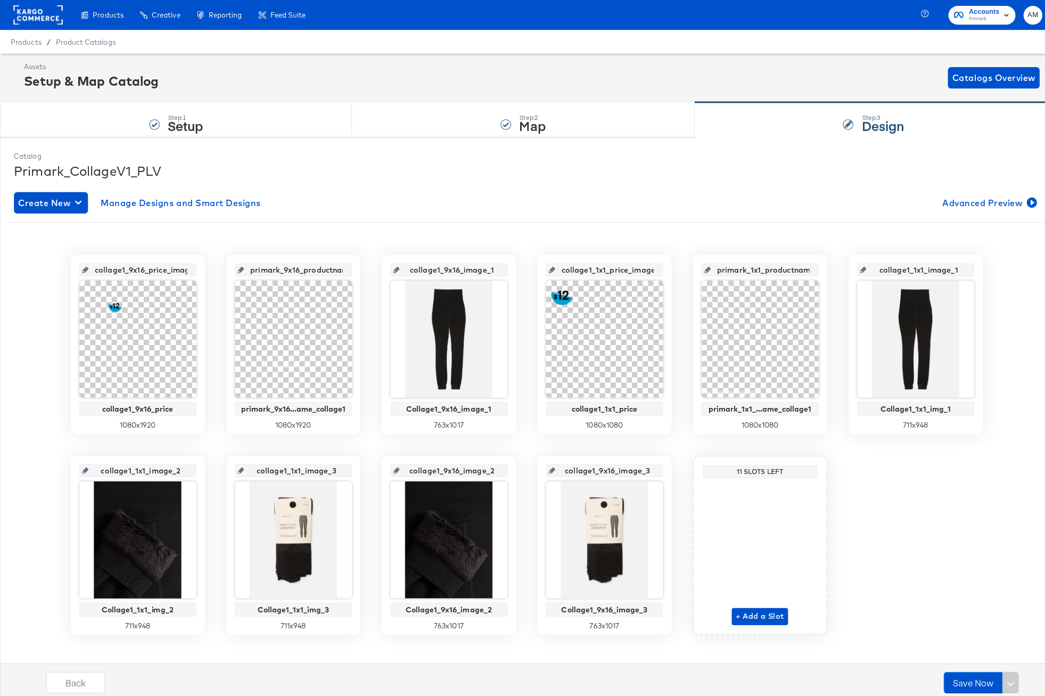
scroll to position [0, 71]
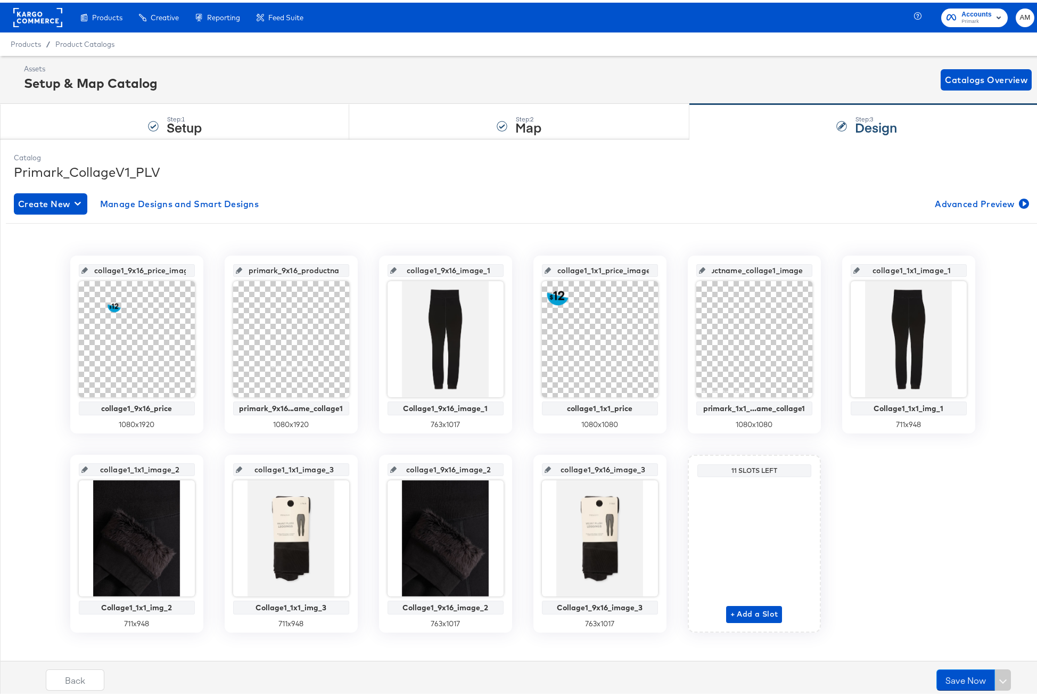
drag, startPoint x: 767, startPoint y: 269, endPoint x: 825, endPoint y: 270, distance: 58.6
click at [825, 270] on div "collage1_9x16_price_image collage1_9x16_price 1080 x 1920 primark_9x16_productn…" at bounding box center [522, 441] width 1033 height 377
click at [77, 43] on span "Product Catalogs" at bounding box center [85, 41] width 60 height 9
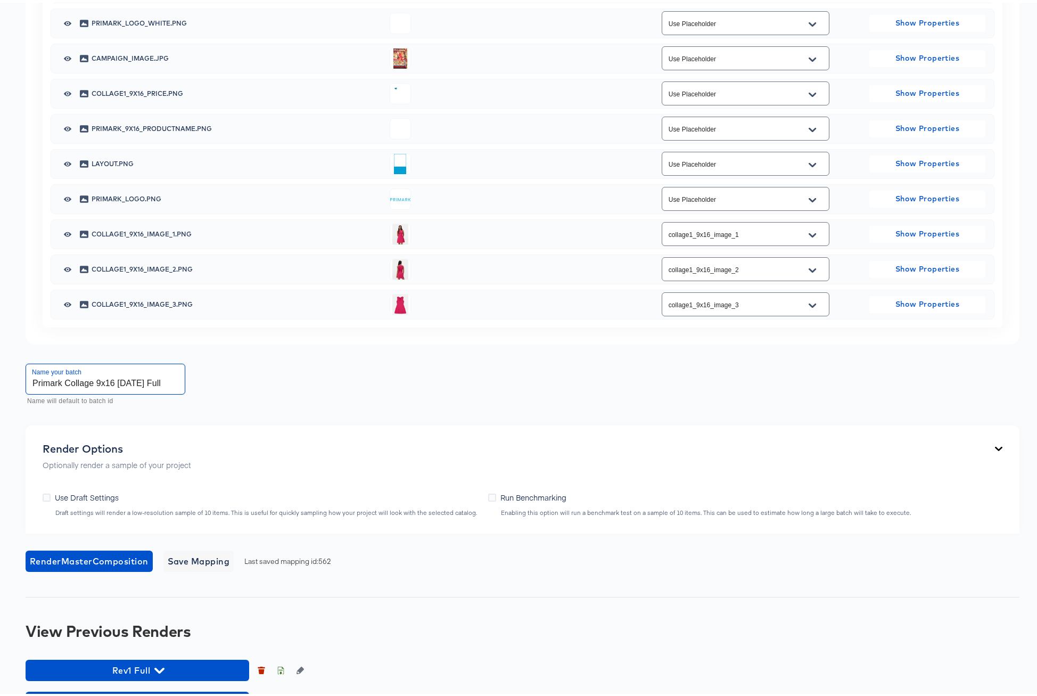
click at [93, 382] on input "Primark Collage 9x16 [DATE] Full" at bounding box center [105, 376] width 159 height 30
type input "Primark Collage1 9x16 [DATE] Full"
click at [111, 558] on span "Render Master Composition" at bounding box center [89, 558] width 119 height 15
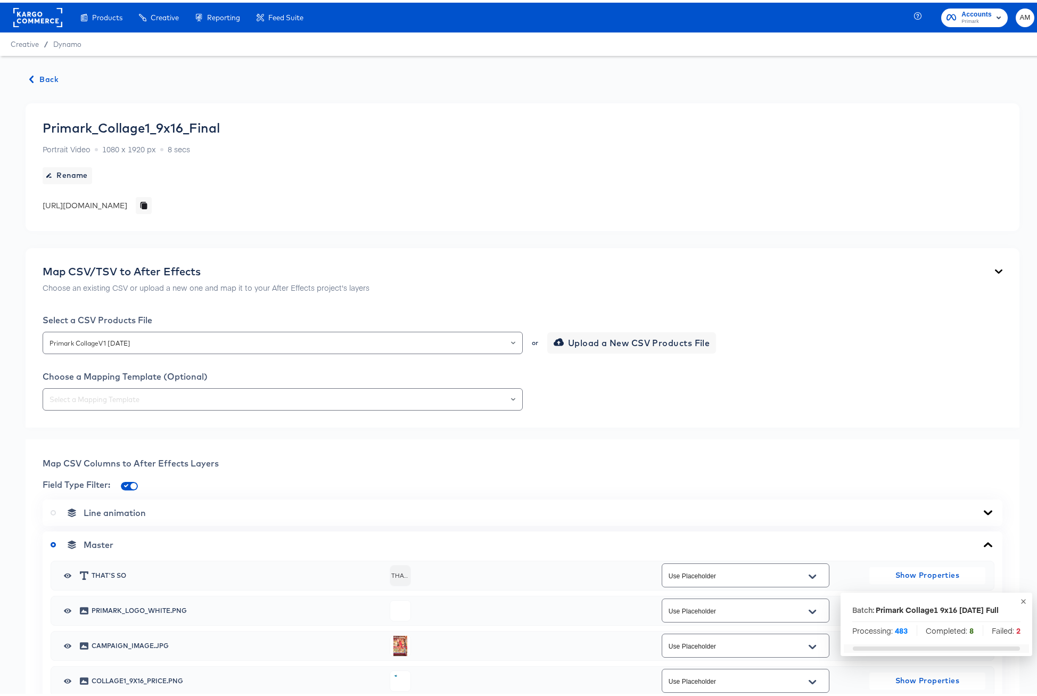
click at [38, 73] on span "Back" at bounding box center [44, 76] width 29 height 13
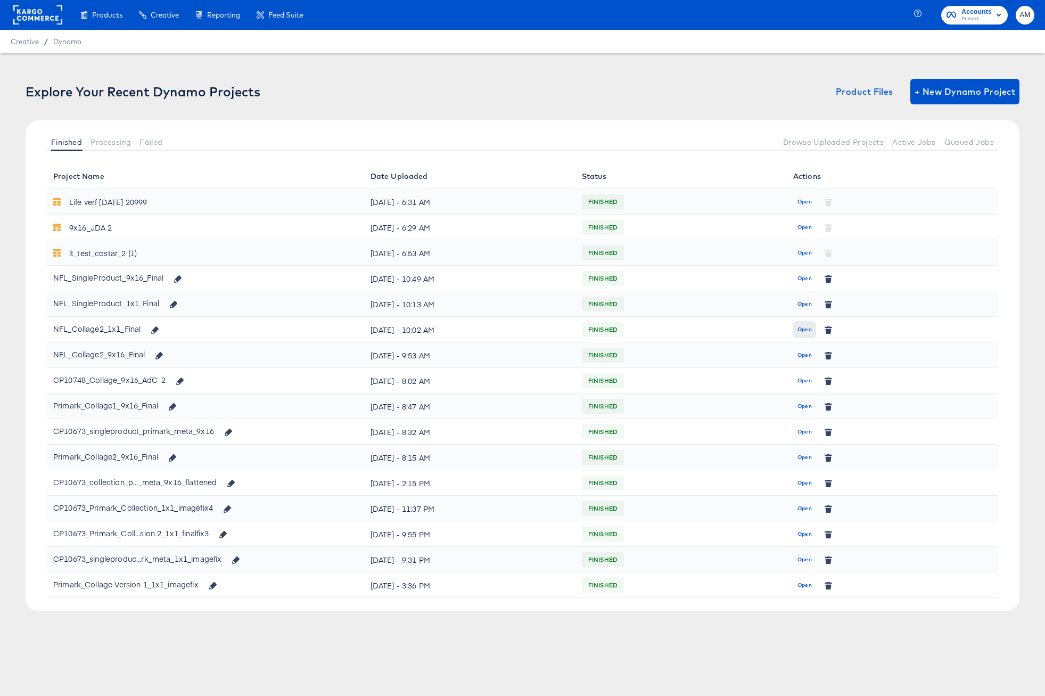
click at [802, 329] on span "Open" at bounding box center [804, 330] width 14 height 10
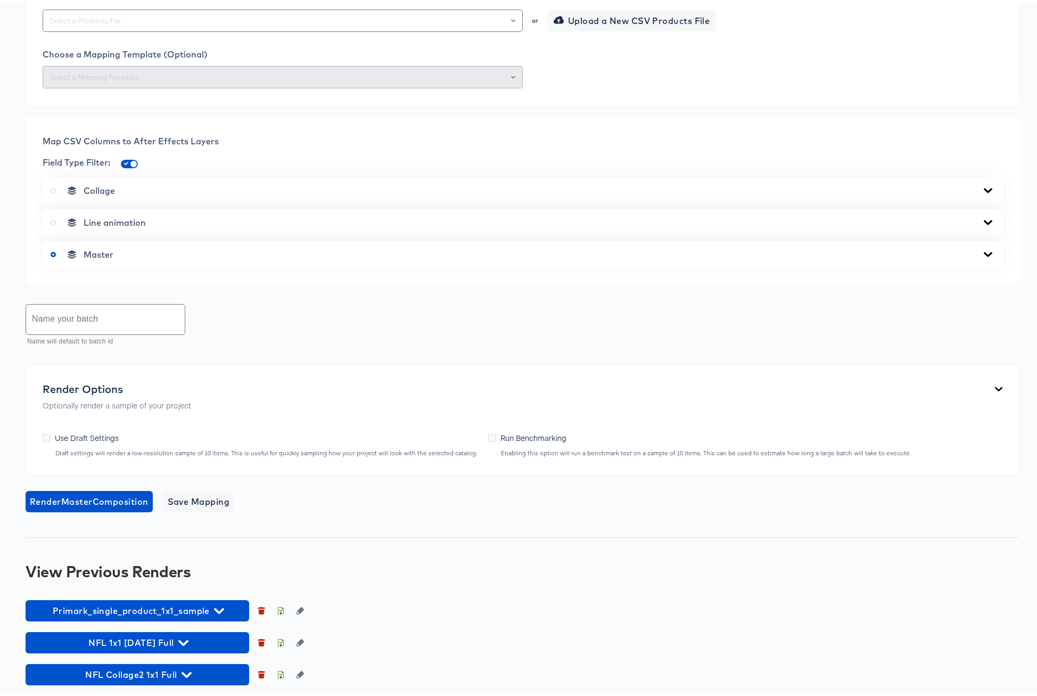
scroll to position [434, 0]
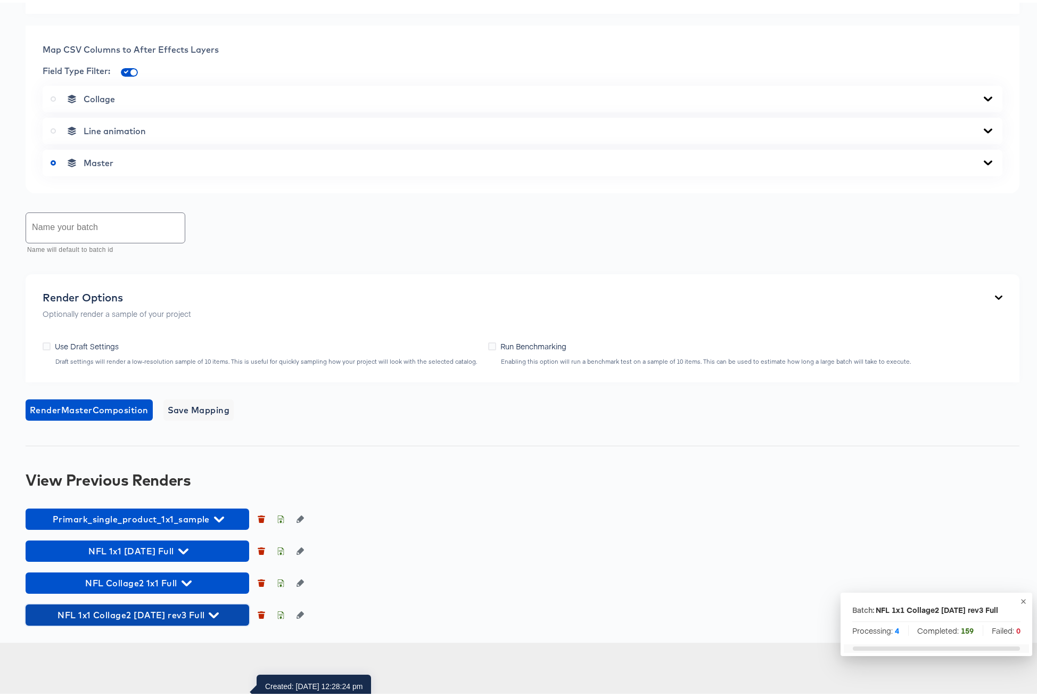
click at [210, 617] on icon "button" at bounding box center [214, 612] width 10 height 10
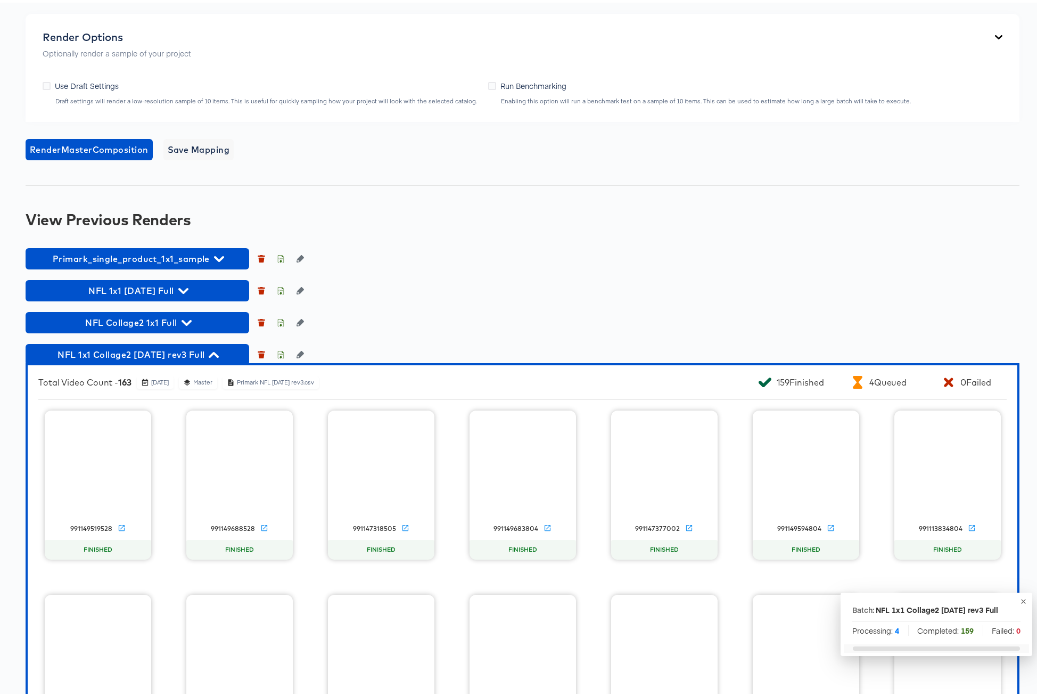
scroll to position [829, 0]
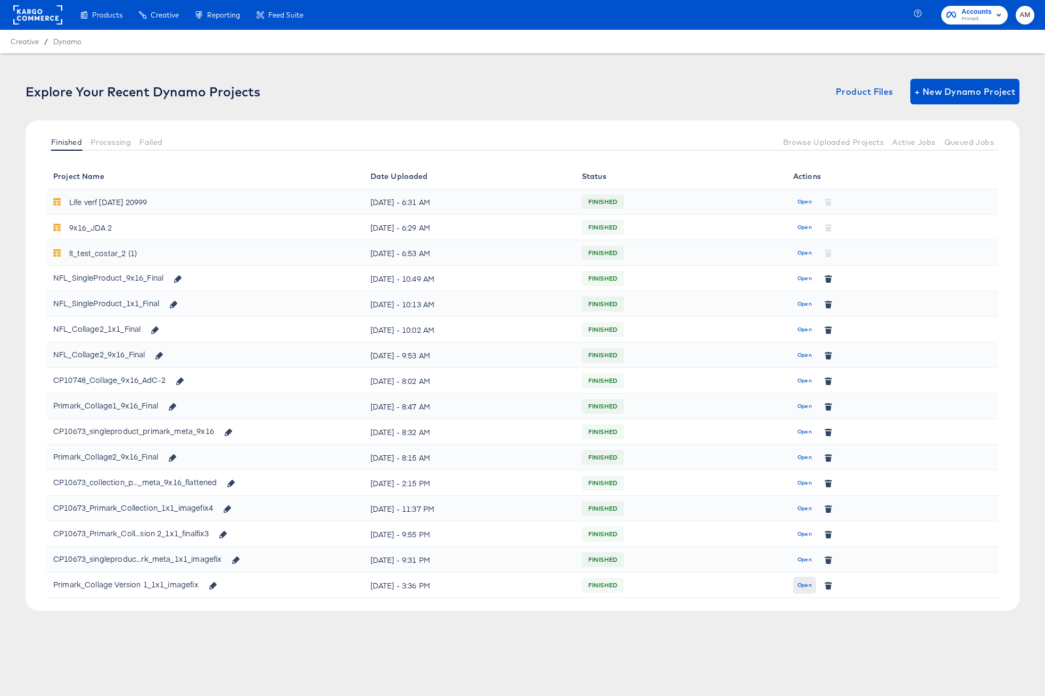
click at [798, 584] on span "Open" at bounding box center [804, 585] width 14 height 10
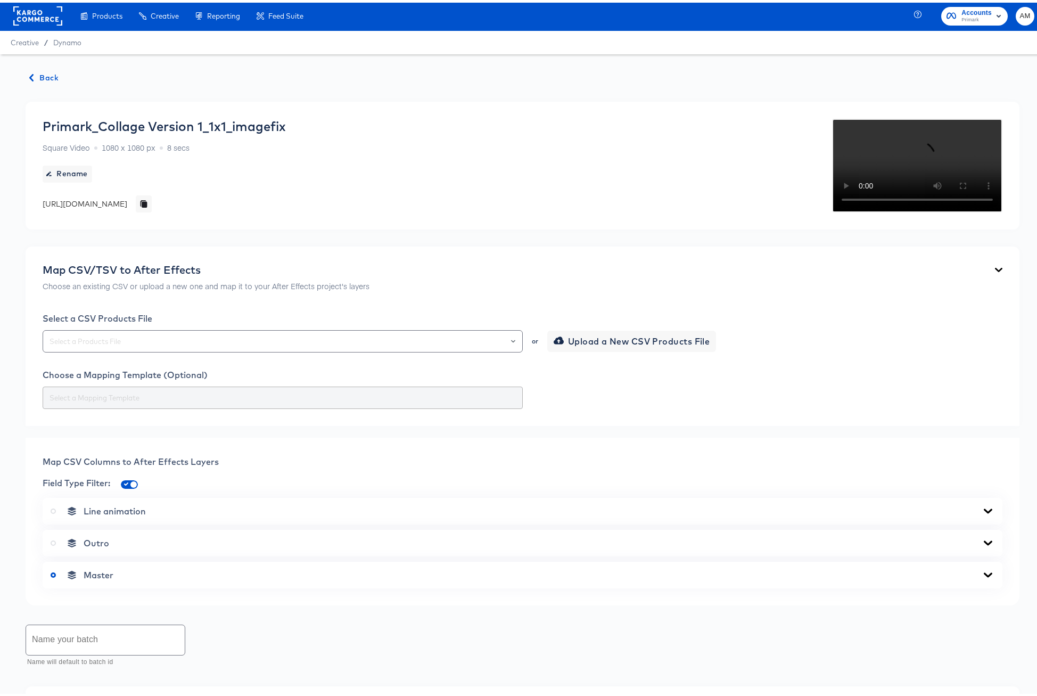
scroll to position [2, 0]
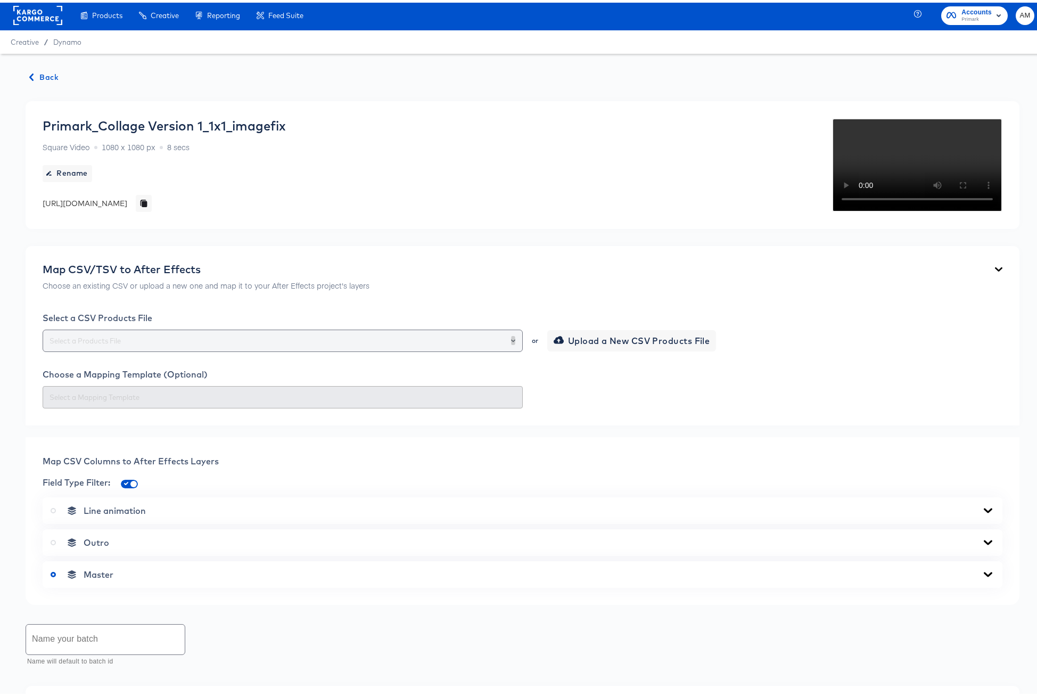
click at [511, 340] on icon "Open" at bounding box center [513, 338] width 4 height 4
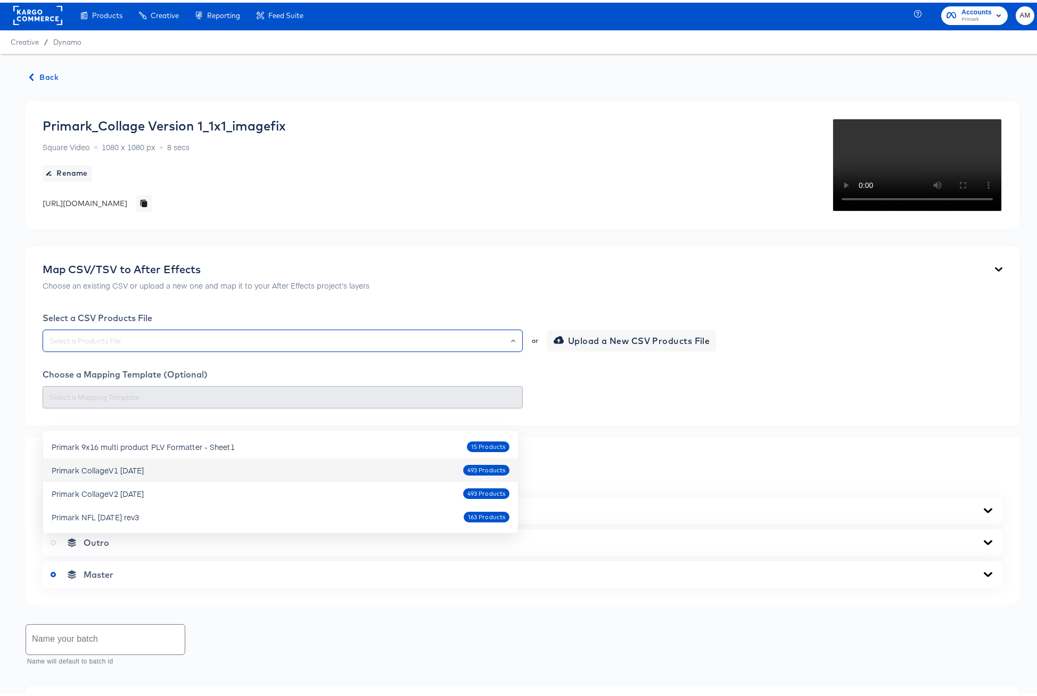
click at [163, 470] on div "Primark CollageV1 [DATE] 493 Products" at bounding box center [281, 467] width 458 height 17
type input "Primark CollageV1 [DATE]"
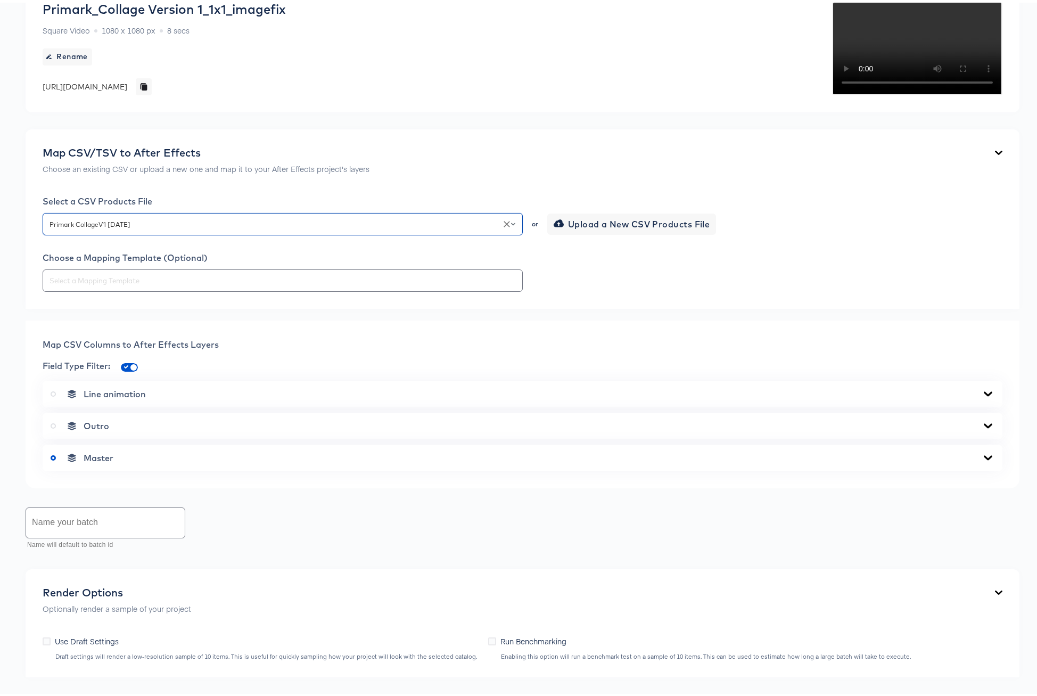
scroll to position [136, 0]
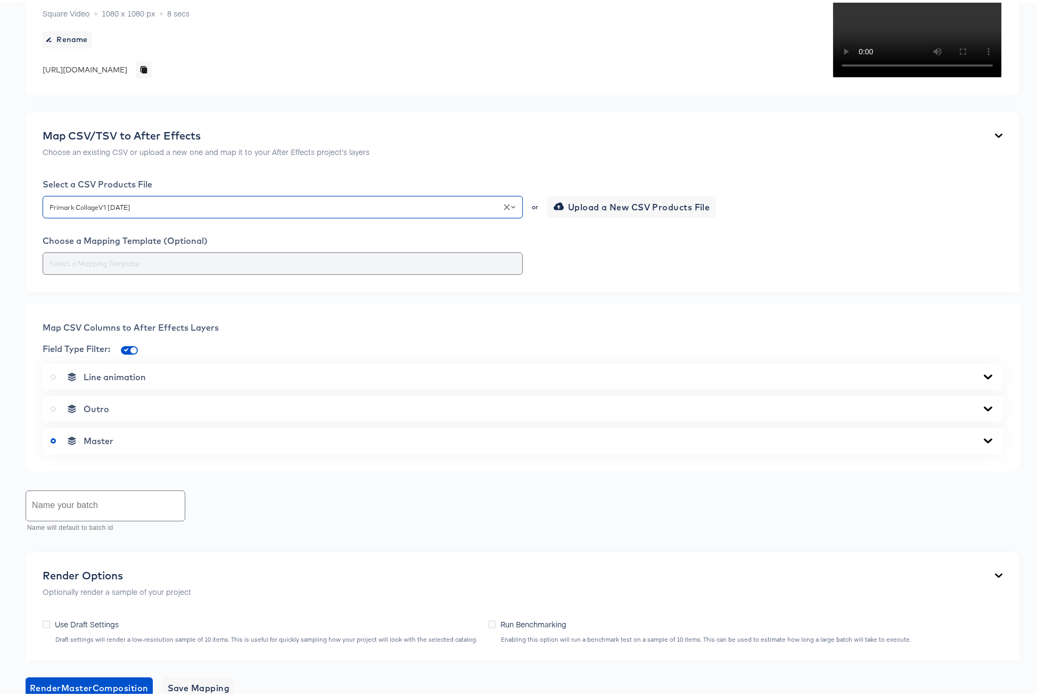
click at [247, 267] on input "text" at bounding box center [282, 261] width 471 height 12
click at [306, 552] on div "Back Primark_Collage Version 1_1x1_imagefix Square Video 1080 x 1080 px 8 secs …" at bounding box center [522, 385] width 1045 height 936
click at [984, 440] on icon at bounding box center [988, 437] width 9 height 5
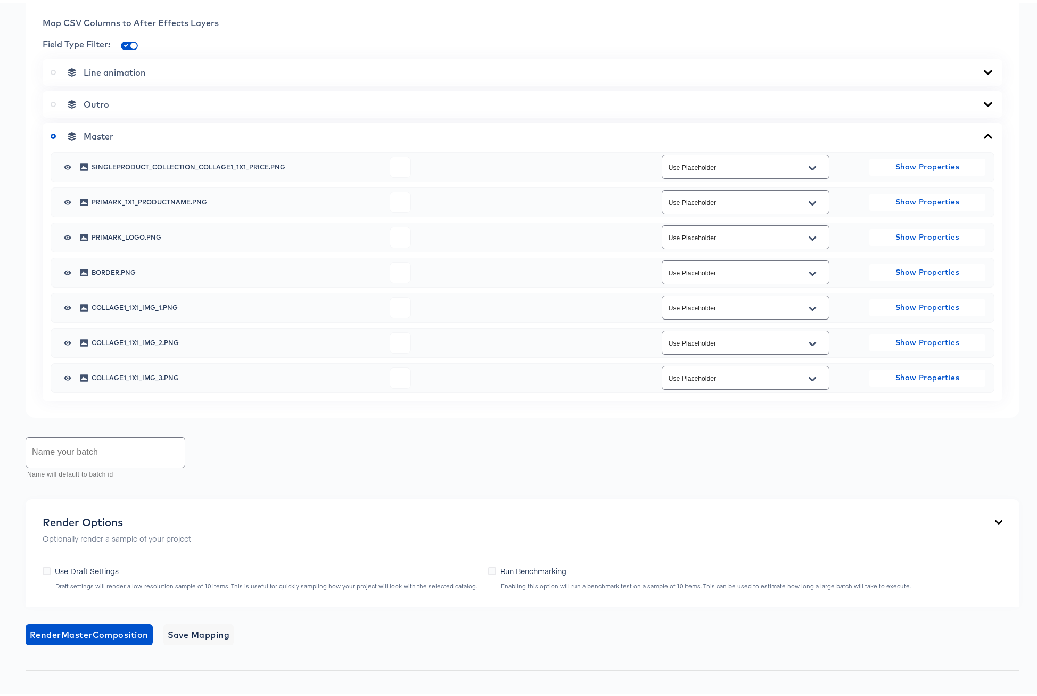
scroll to position [438, 0]
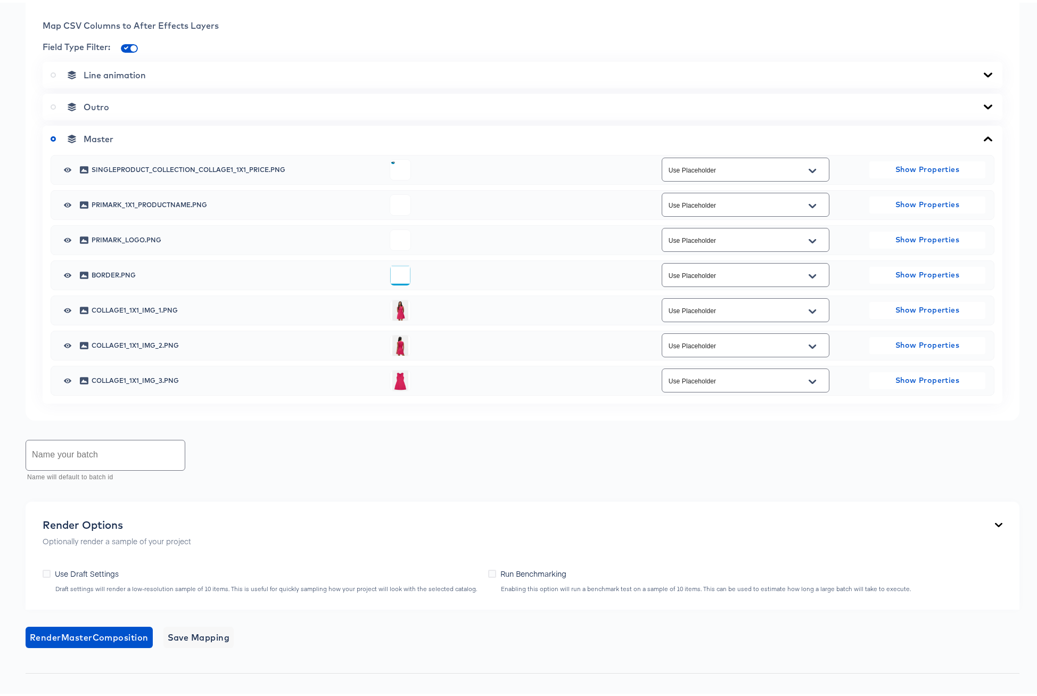
click at [810, 172] on icon "Open" at bounding box center [812, 168] width 7 height 9
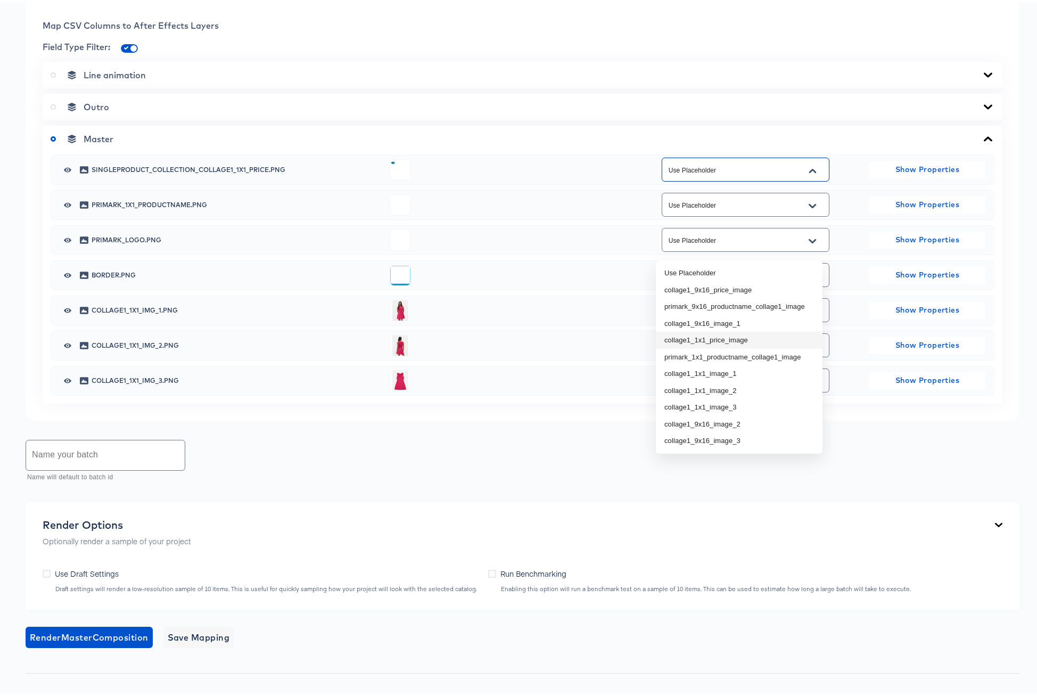
click at [742, 338] on li "collage1_1x1_price_image" at bounding box center [739, 337] width 167 height 17
type input "collage1_1x1_price_image"
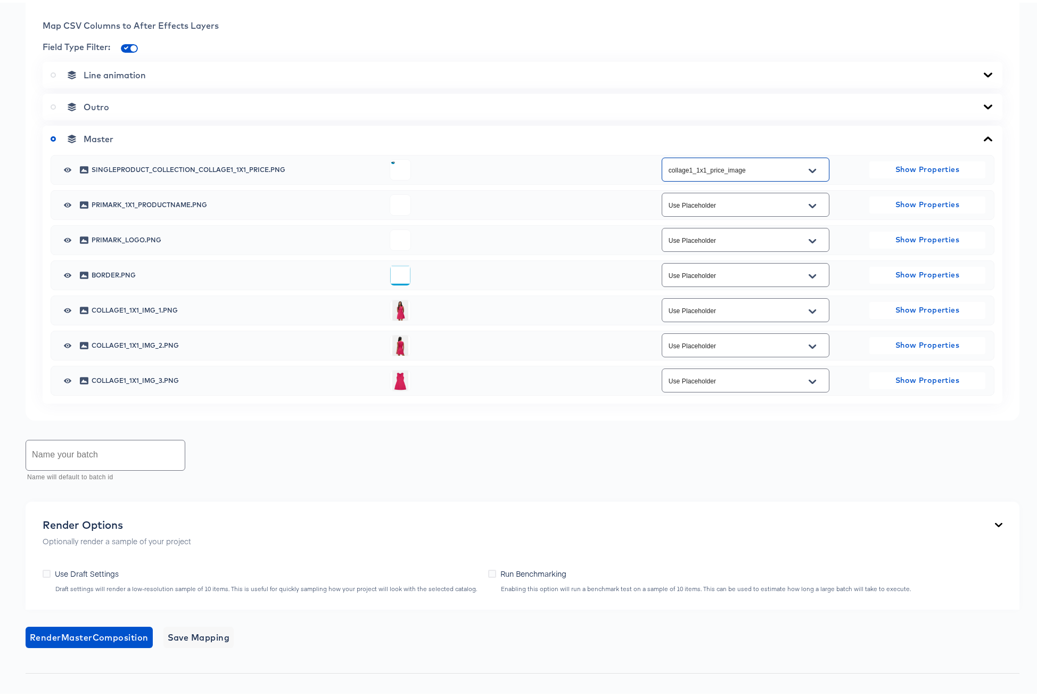
click at [809, 208] on icon "Open" at bounding box center [812, 203] width 7 height 9
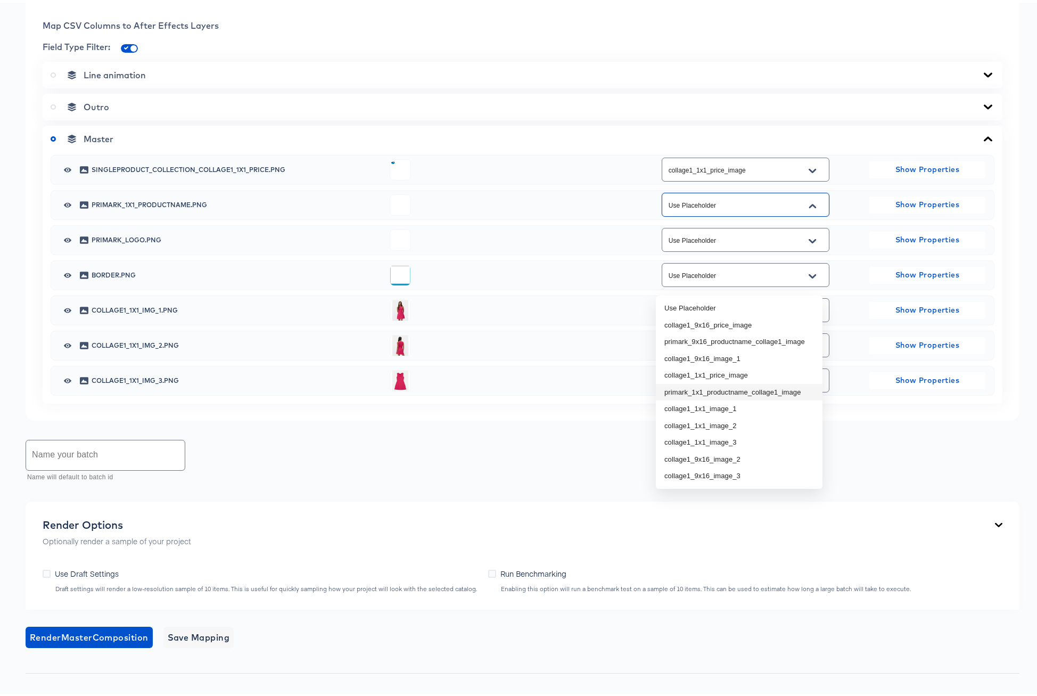
click at [762, 388] on li "primark_1x1_productname_collage1_image" at bounding box center [739, 389] width 167 height 17
type input "primark_1x1_productname_collage1_image"
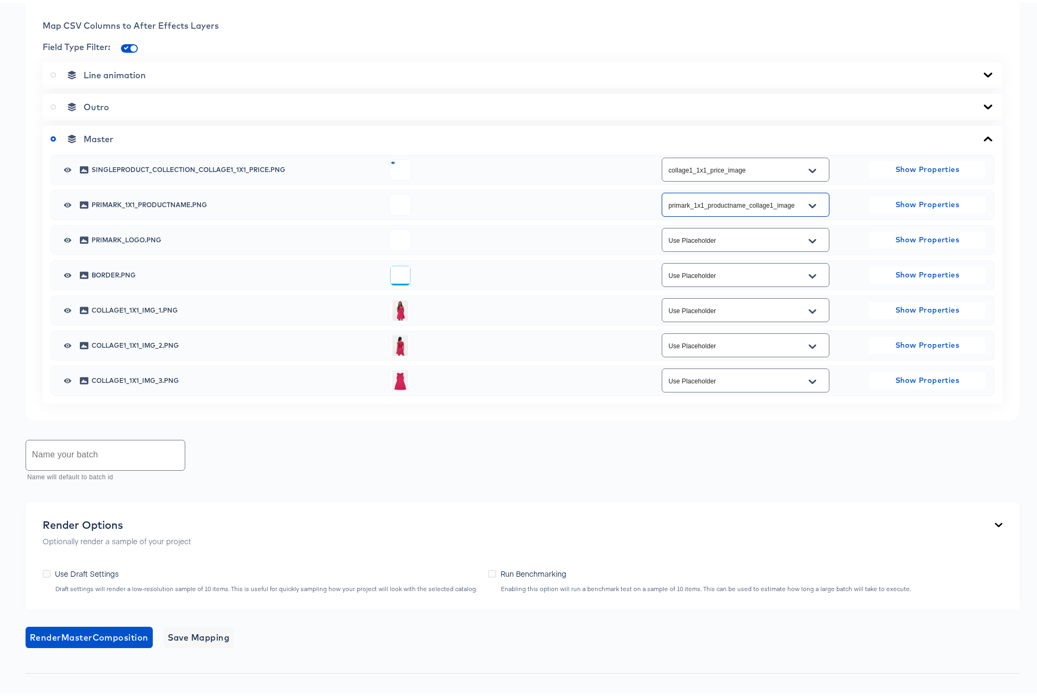
click at [809, 310] on icon "Open" at bounding box center [812, 308] width 7 height 4
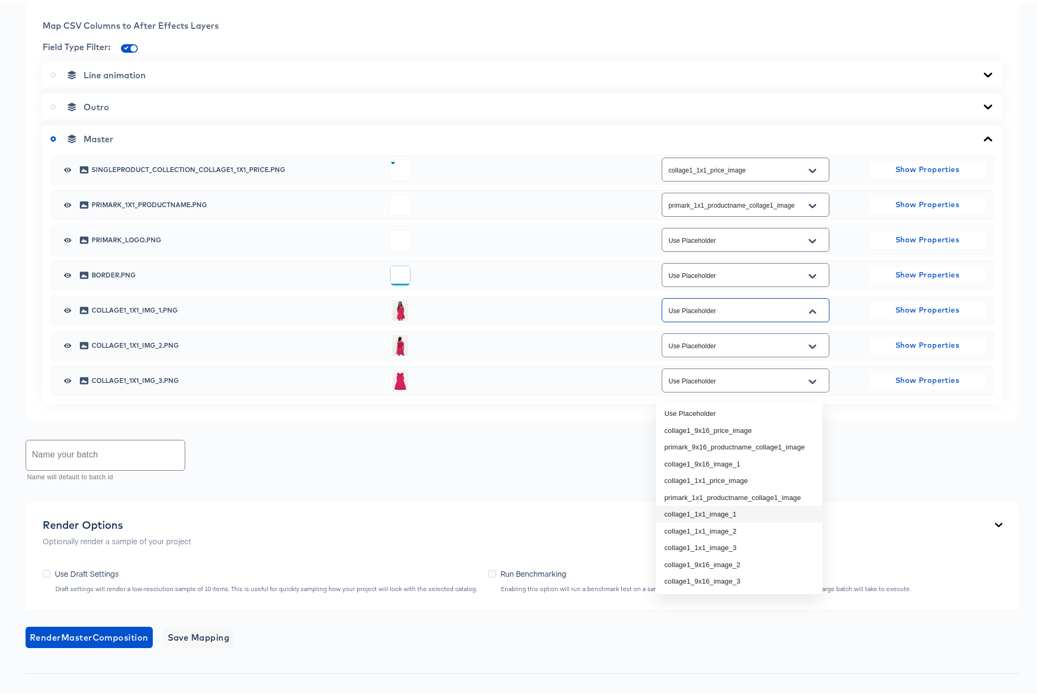
click at [742, 511] on li "collage1_1x1_image_1" at bounding box center [739, 511] width 167 height 17
type input "collage1_1x1_image_1"
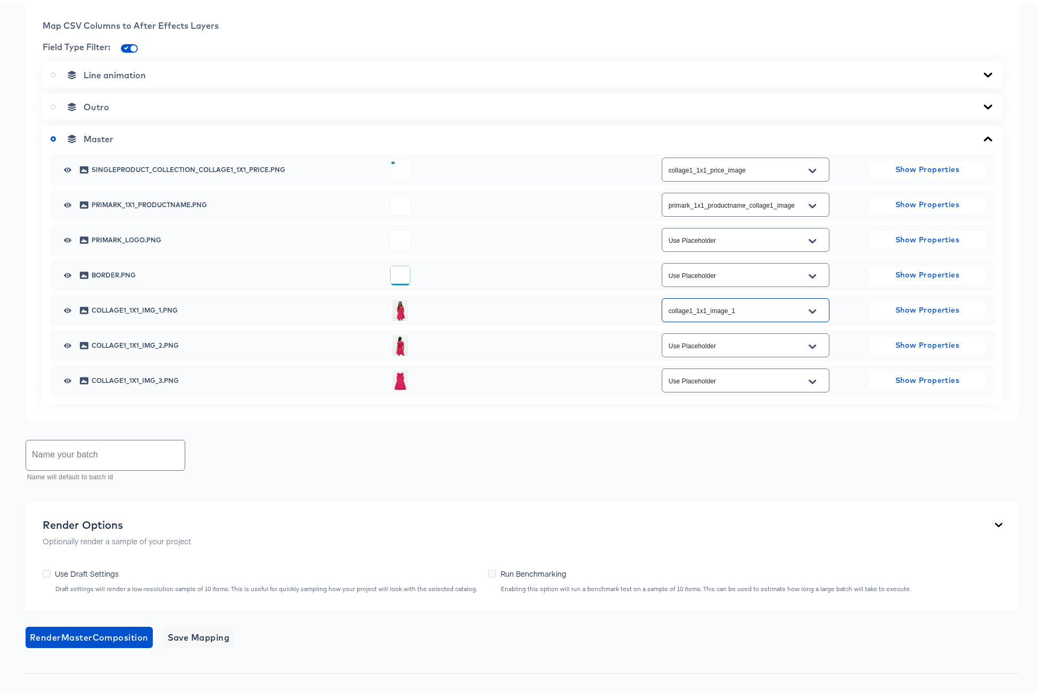
click at [810, 348] on icon "Open" at bounding box center [812, 344] width 7 height 9
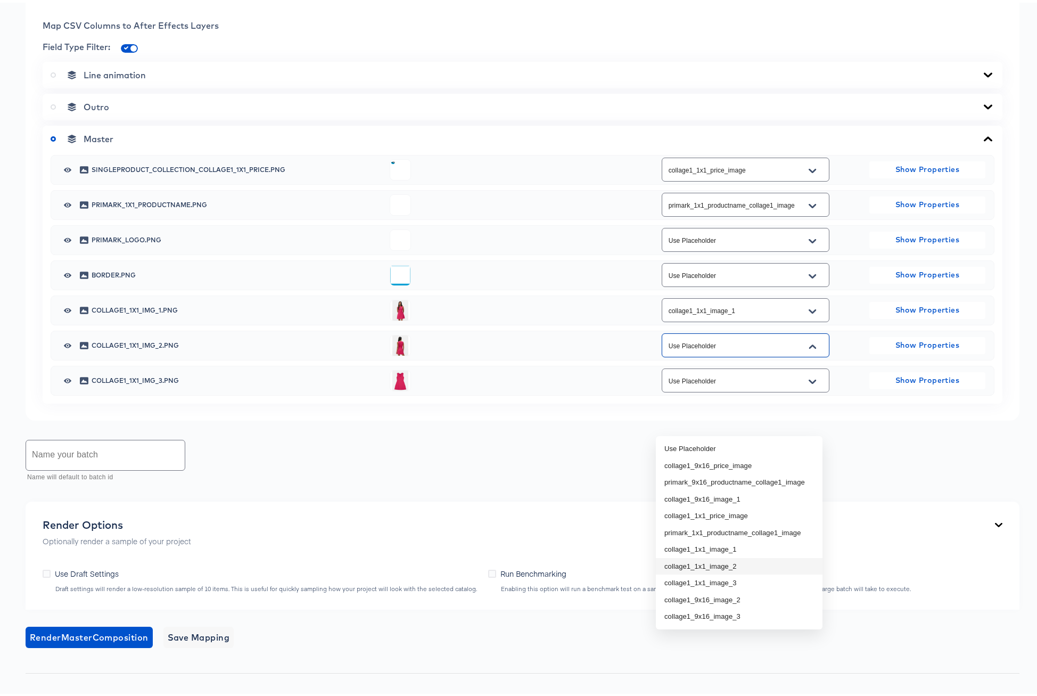
click at [748, 562] on li "collage1_1x1_image_2" at bounding box center [739, 563] width 167 height 17
type input "collage1_1x1_image_2"
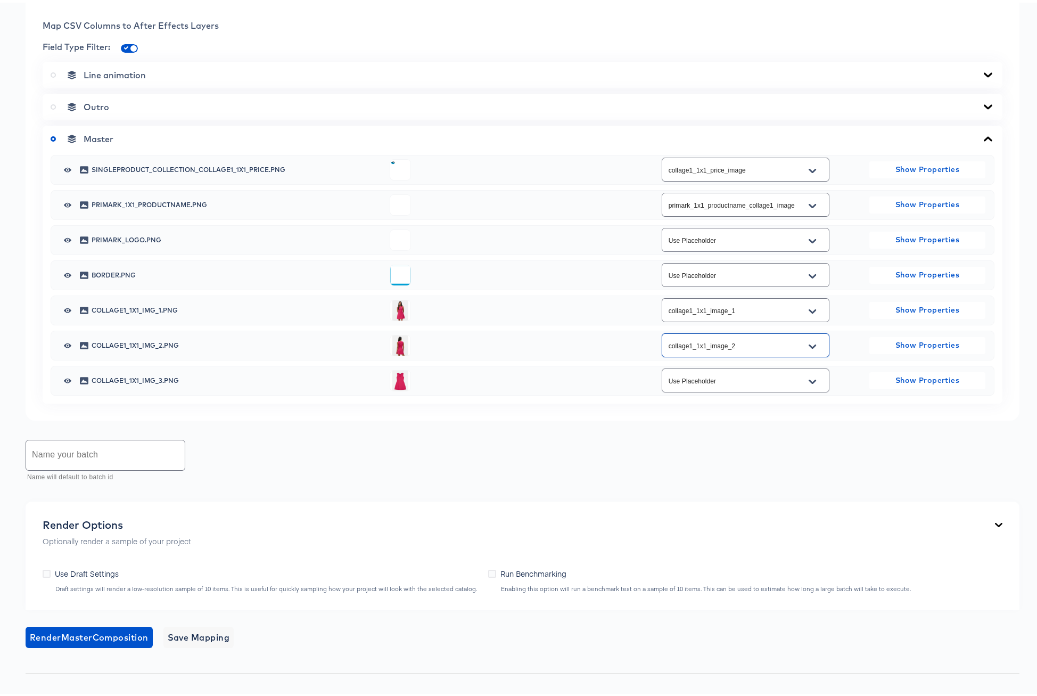
click at [809, 381] on icon "Open" at bounding box center [812, 378] width 7 height 4
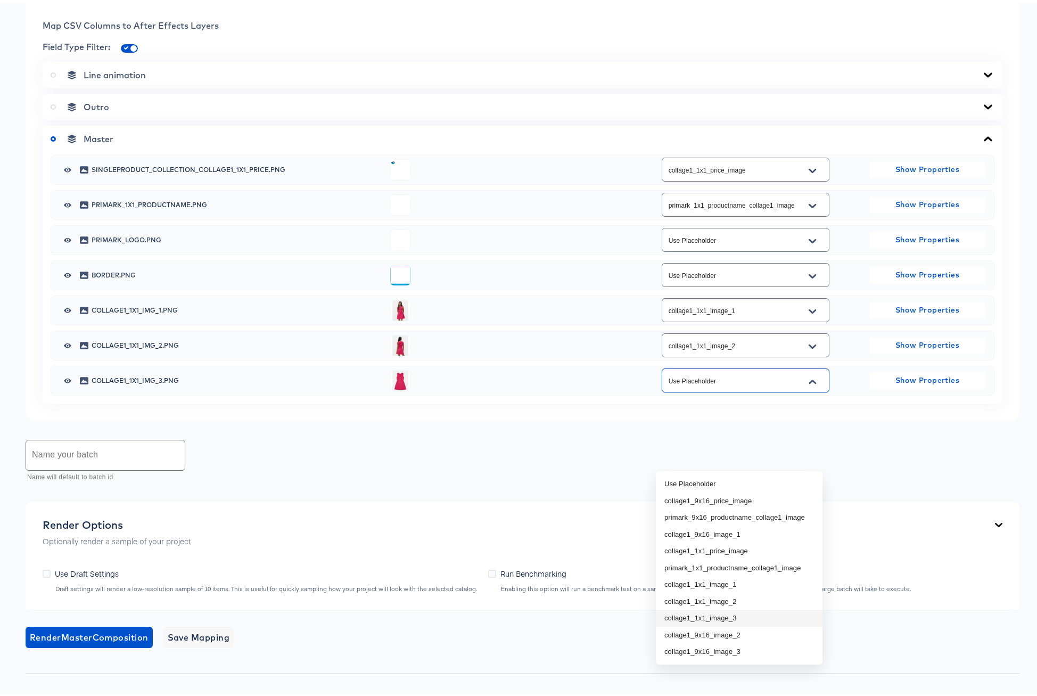
click at [742, 615] on li "collage1_1x1_image_3" at bounding box center [739, 615] width 167 height 17
type input "collage1_1x1_image_3"
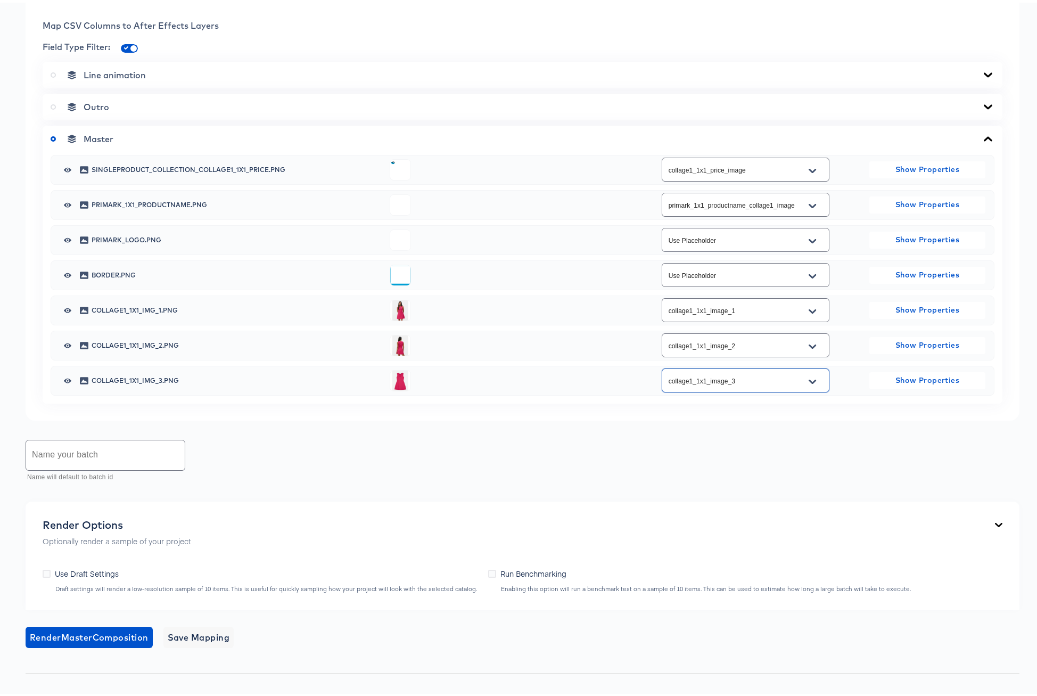
click at [142, 467] on input "text" at bounding box center [105, 453] width 159 height 30
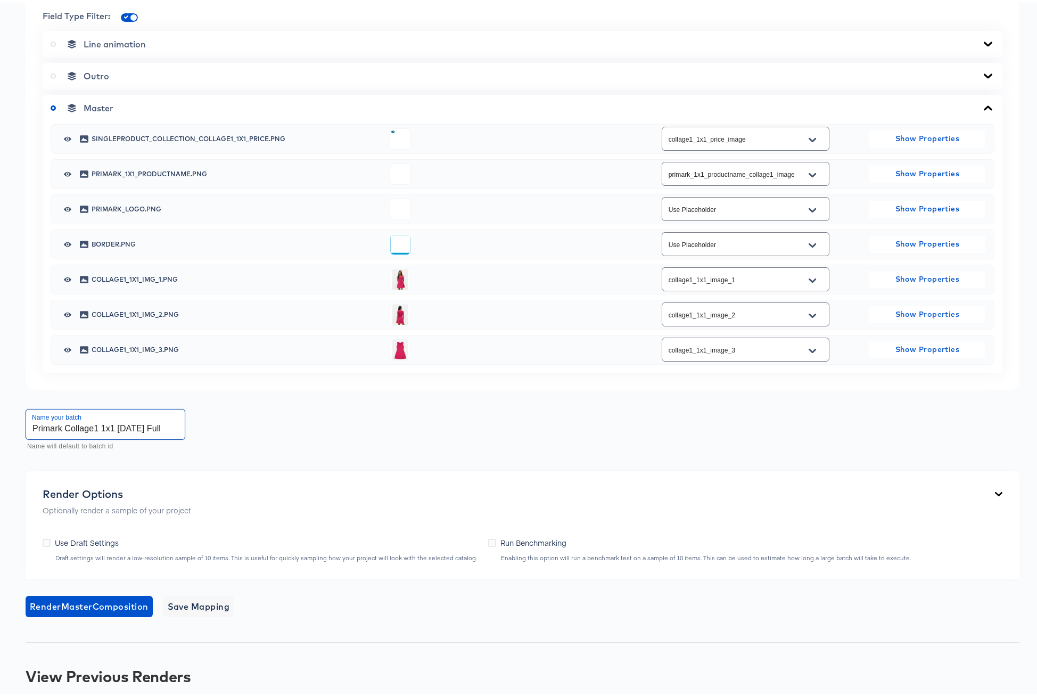
scroll to position [519, 0]
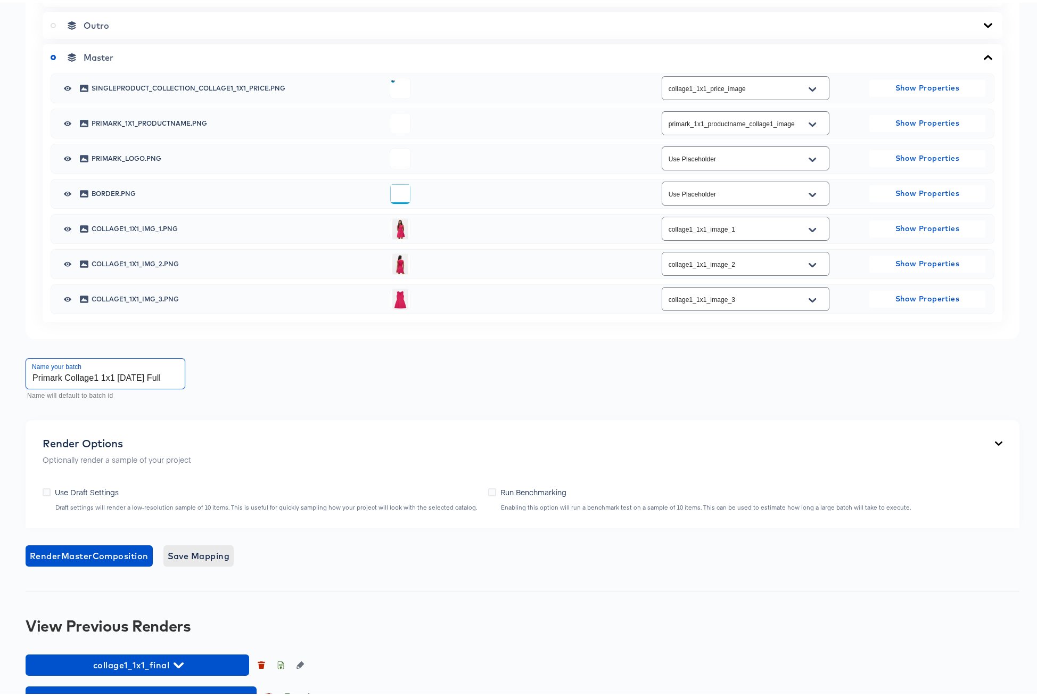
type input "Primark Collage1 1x1 [DATE] Full"
click at [215, 561] on span "Save Mapping" at bounding box center [199, 553] width 62 height 15
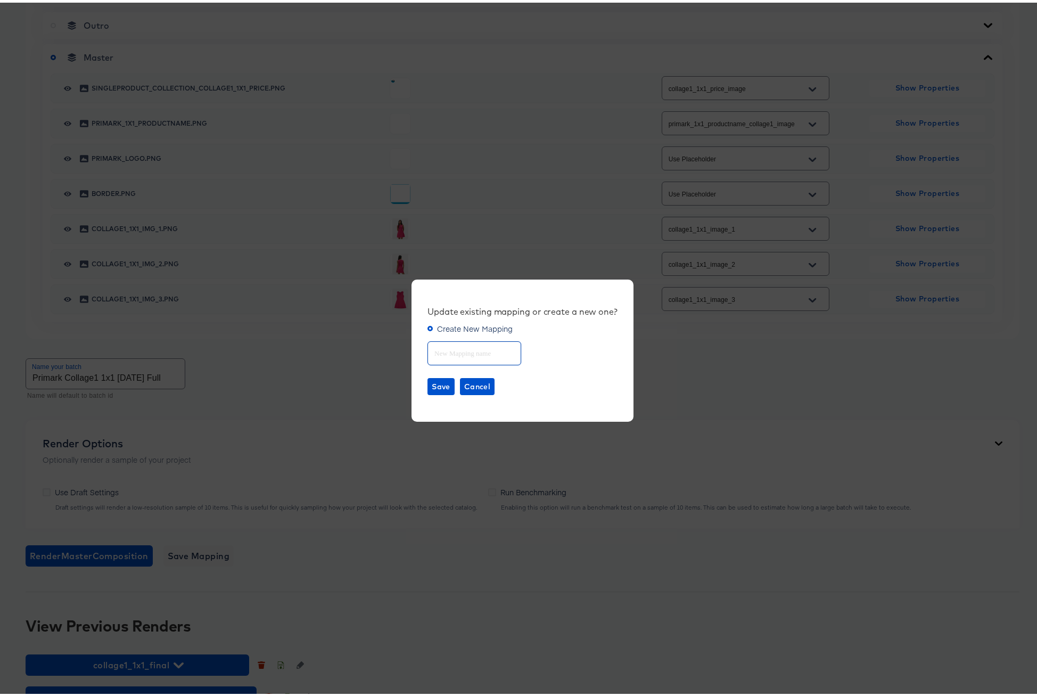
click at [454, 348] on input "text" at bounding box center [474, 346] width 93 height 23
type input "Collage 1"
click at [433, 381] on span "Save" at bounding box center [441, 383] width 19 height 13
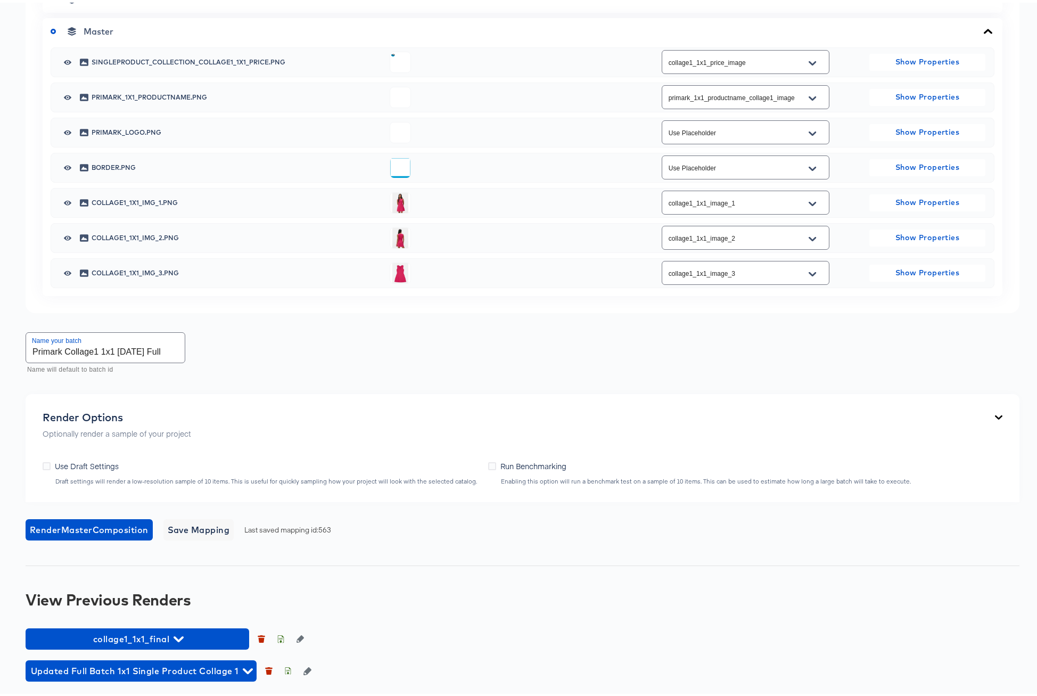
scroll to position [617, 0]
click at [67, 530] on span "Render Master Composition" at bounding box center [89, 527] width 119 height 15
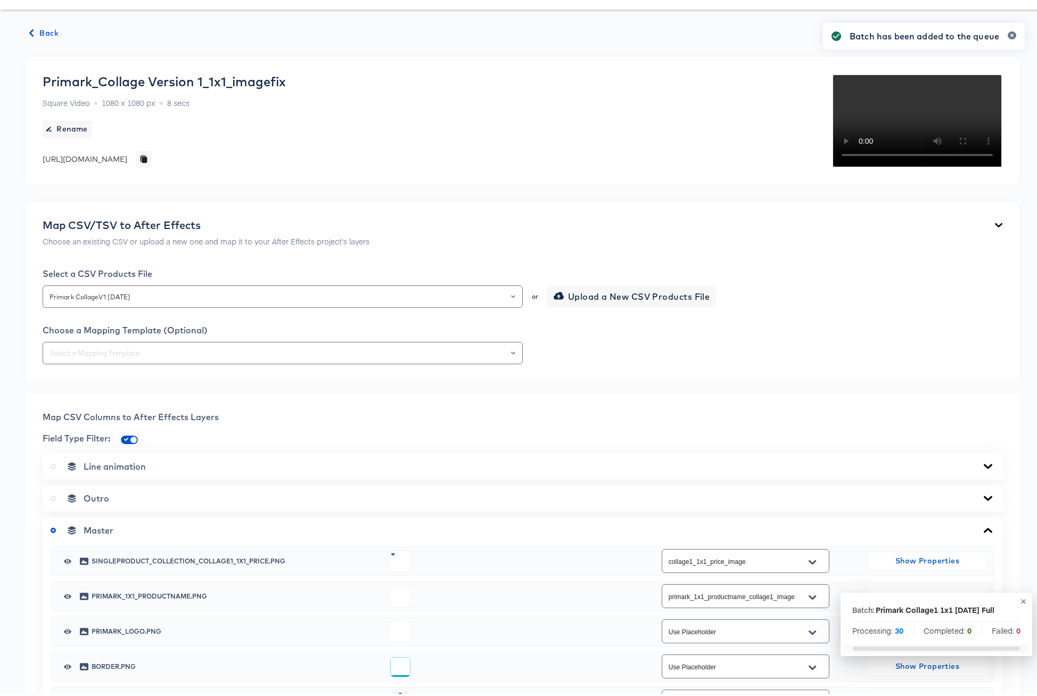
scroll to position [0, 0]
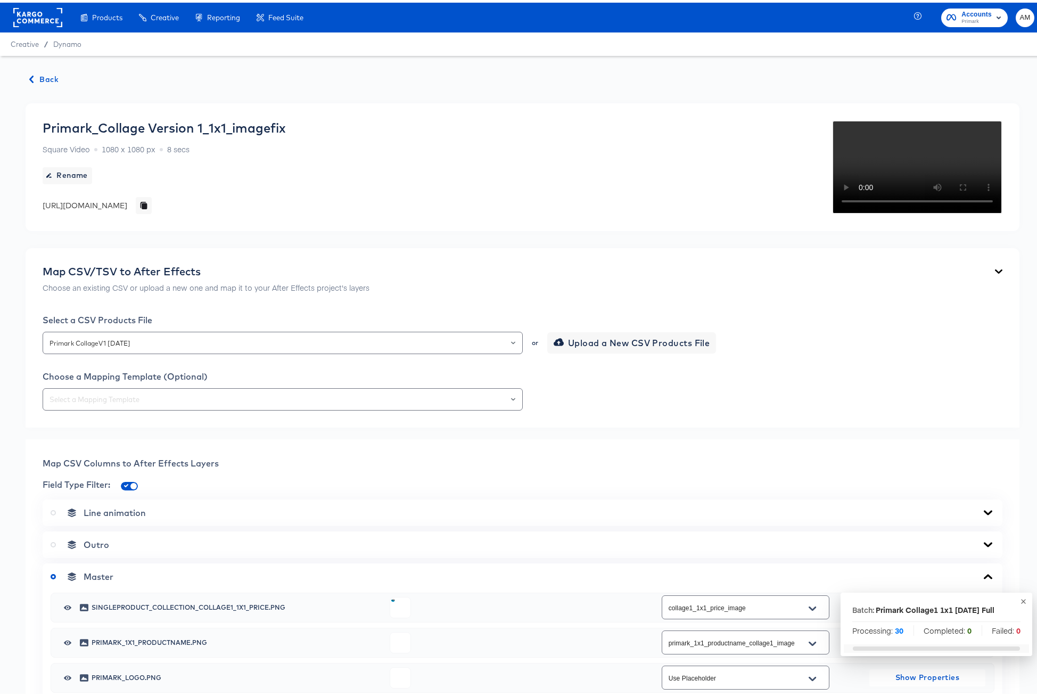
click at [39, 80] on span "Back" at bounding box center [44, 76] width 29 height 13
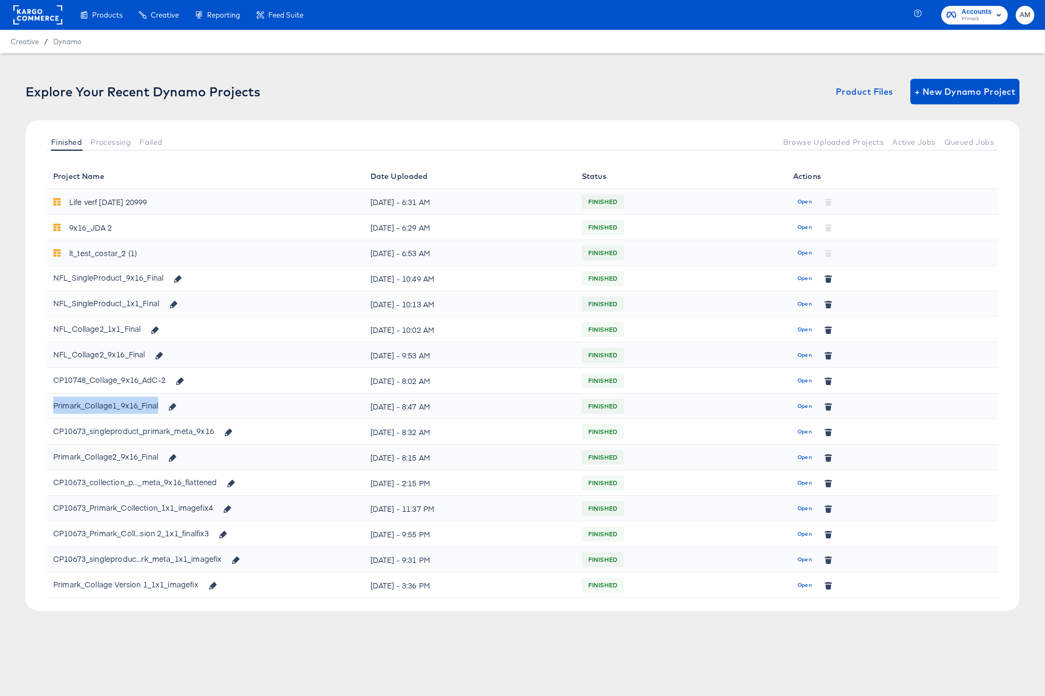
drag, startPoint x: 161, startPoint y: 404, endPoint x: 53, endPoint y: 402, distance: 107.6
click at [53, 402] on div "Primark_Collage1_9x16_Final" at bounding box center [117, 406] width 129 height 18
copy div "Primark_Collage1_9x16_Final"
click at [211, 585] on icon "button" at bounding box center [212, 585] width 7 height 7
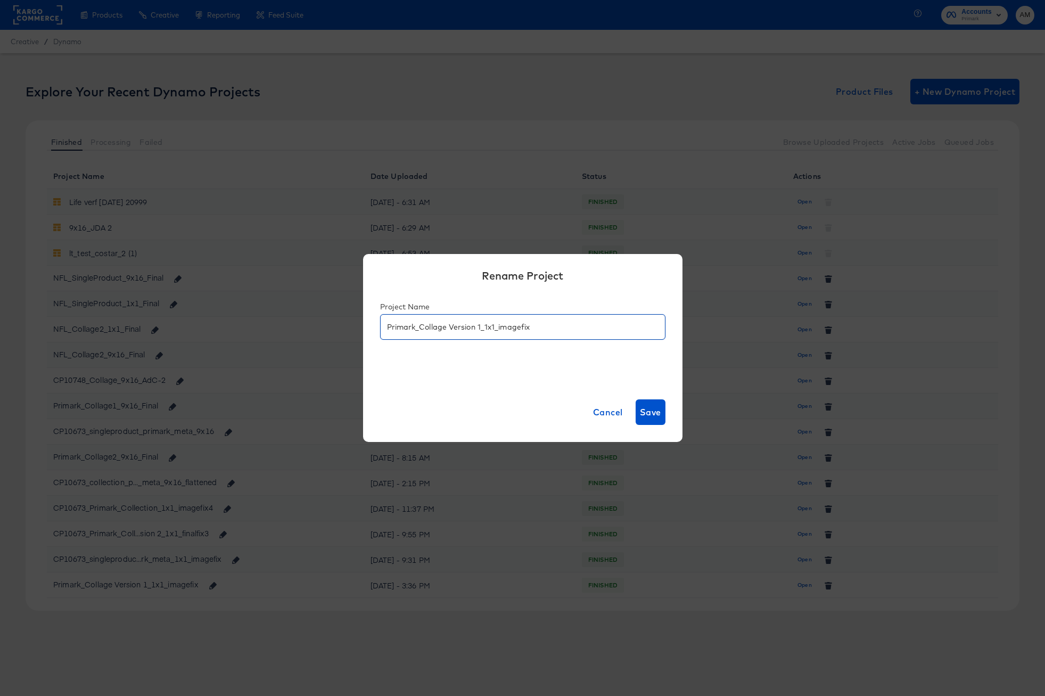
drag, startPoint x: 553, startPoint y: 328, endPoint x: 320, endPoint y: 320, distance: 232.8
click at [320, 320] on div "Rename Project Project Name Primark_Collage Version 1_1x1_imagefix Cancel Save" at bounding box center [522, 348] width 1045 height 696
paste input "1_9x16_Final"
drag, startPoint x: 456, startPoint y: 327, endPoint x: 468, endPoint y: 327, distance: 12.8
click at [468, 327] on input "Primark_Collage1_9x16_Final" at bounding box center [523, 322] width 284 height 24
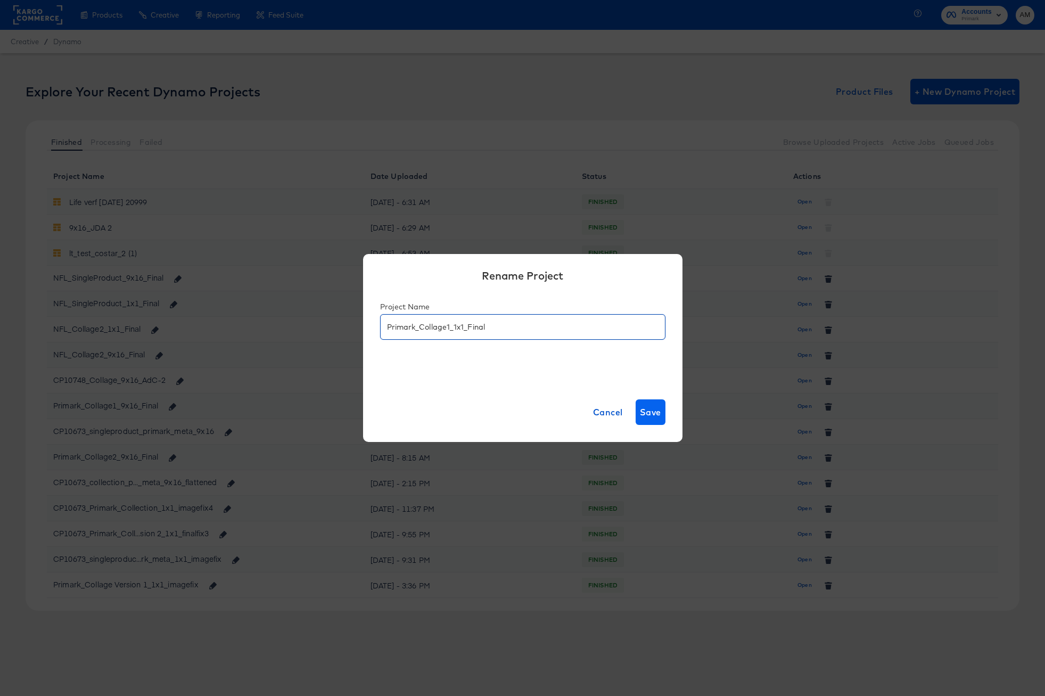
type input "Primark_Collage1_1x1_Final"
click at [647, 411] on span "Save" at bounding box center [650, 412] width 21 height 15
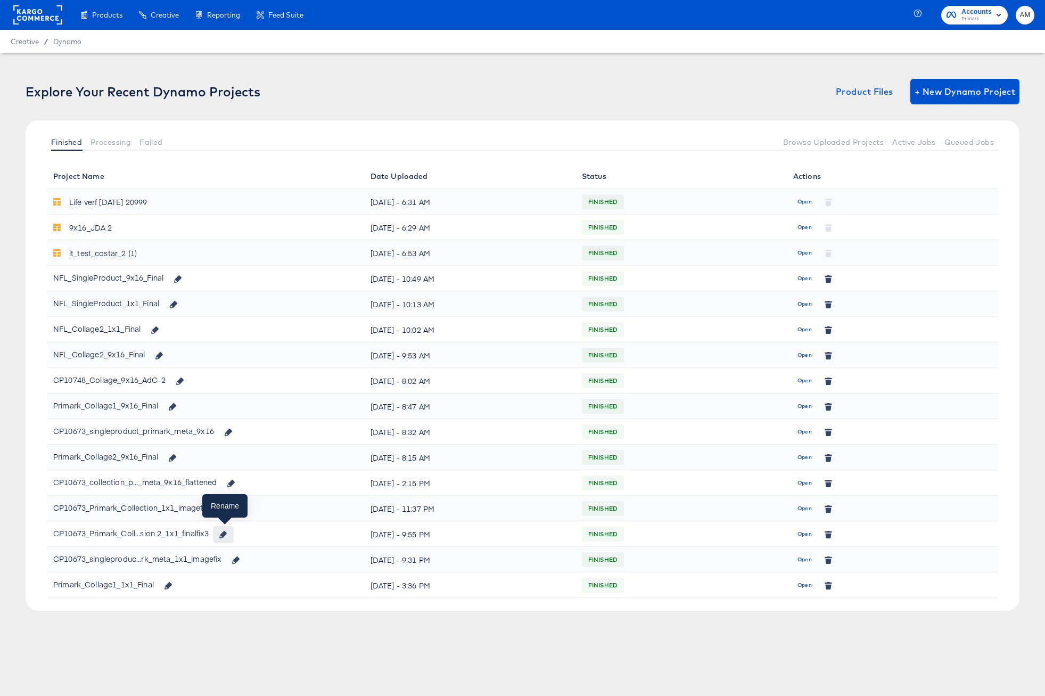
click at [225, 536] on icon "button" at bounding box center [222, 534] width 7 height 7
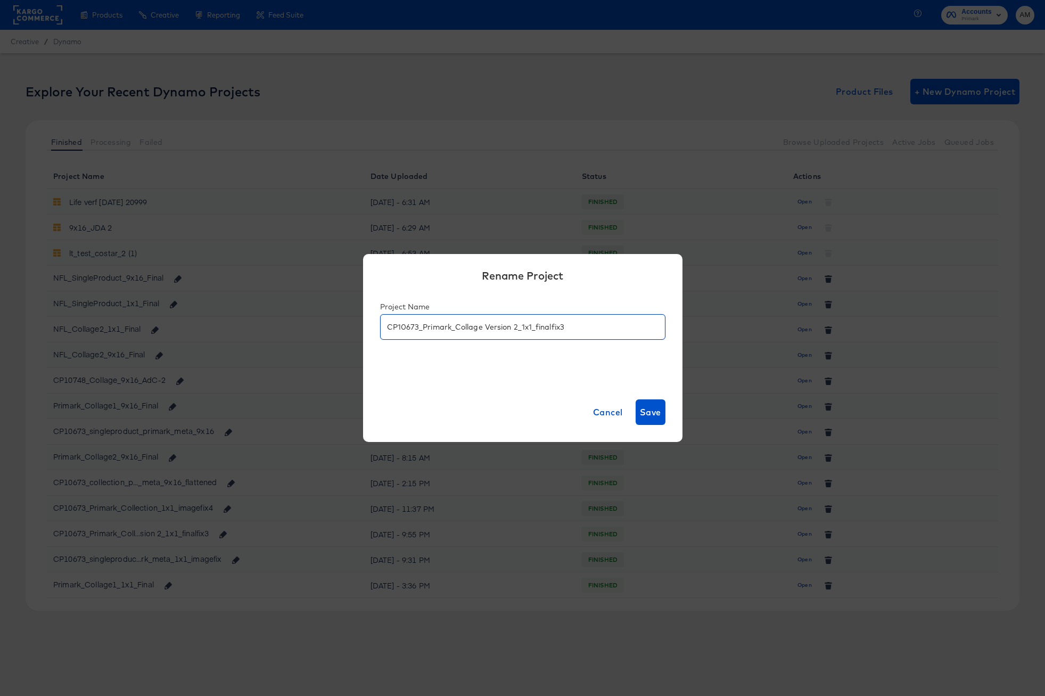
drag, startPoint x: 576, startPoint y: 327, endPoint x: 347, endPoint y: 330, distance: 229.4
click at [347, 330] on div "Rename Project Project Name CP10673_Primark_Collage Version 2_1x1_finalfix3 Can…" at bounding box center [522, 348] width 1045 height 696
paste input "Primark_Collage1_9x16_Final"
click at [446, 326] on input "Primark_Collage1_9x16_Final" at bounding box center [523, 322] width 284 height 24
click at [449, 327] on input "Primark_Collage1_9x16_Final" at bounding box center [523, 322] width 284 height 24
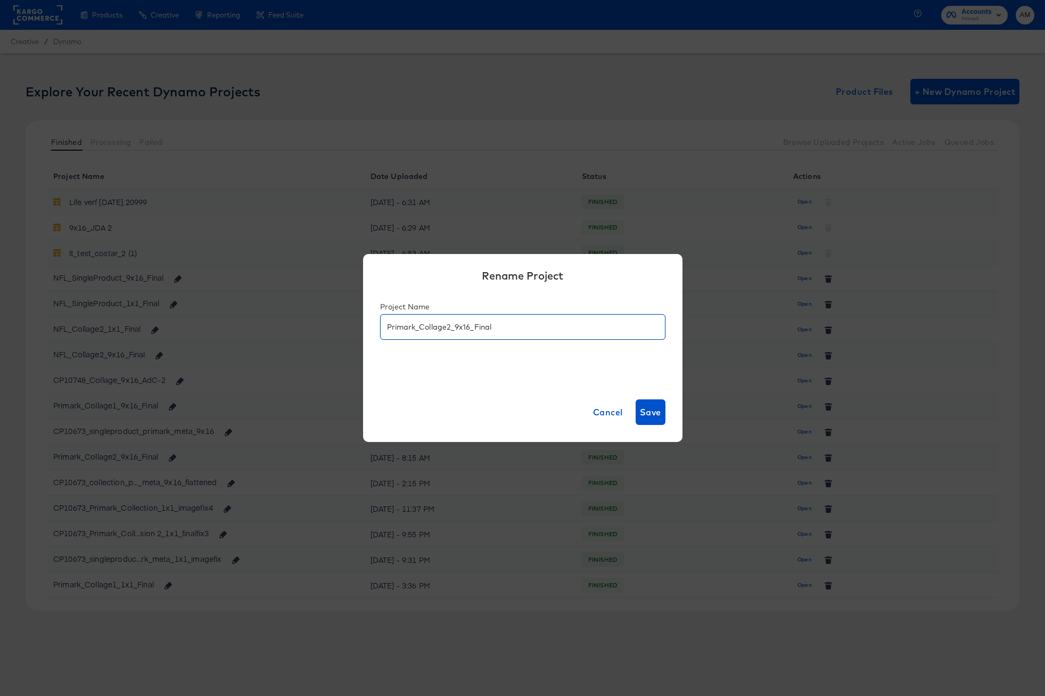
click at [456, 328] on input "Primark_Collage2_9x16_Final" at bounding box center [523, 322] width 284 height 24
click at [467, 328] on input "Primark_Collage2_1x16_Final" at bounding box center [523, 322] width 284 height 24
type input "Primark_Collage2_1x1_Final"
click at [649, 413] on span "Save" at bounding box center [650, 412] width 21 height 15
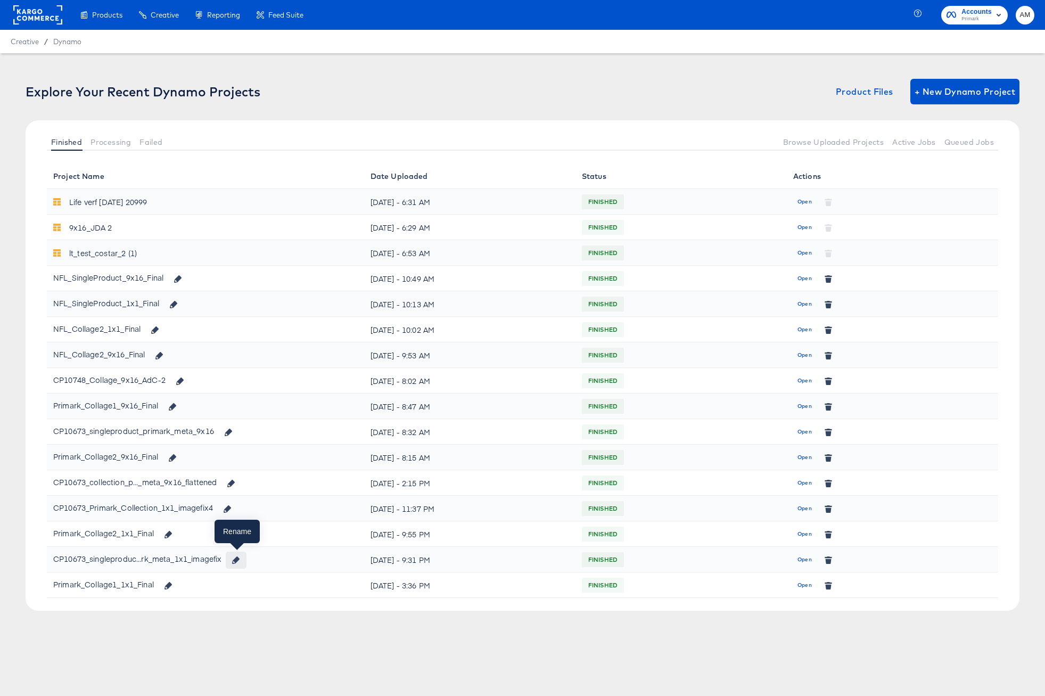
click at [237, 560] on icon "button" at bounding box center [235, 559] width 7 height 7
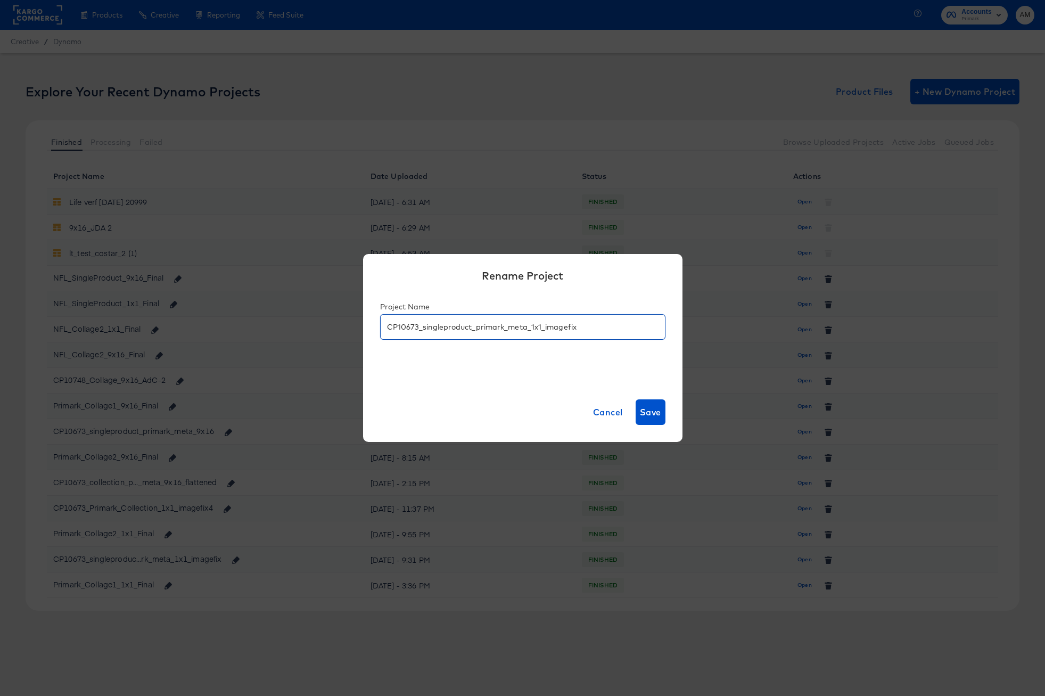
drag, startPoint x: 598, startPoint y: 327, endPoint x: 355, endPoint y: 327, distance: 242.7
click at [355, 327] on div "Rename Project Project Name CP10673_singleproduct_primark_meta_1x1_imagefix Can…" at bounding box center [522, 348] width 1045 height 696
paste input "Primark_Collage1_9x16_Final"
click at [432, 328] on input "Primark_Collage1_9x16_Final" at bounding box center [523, 322] width 284 height 24
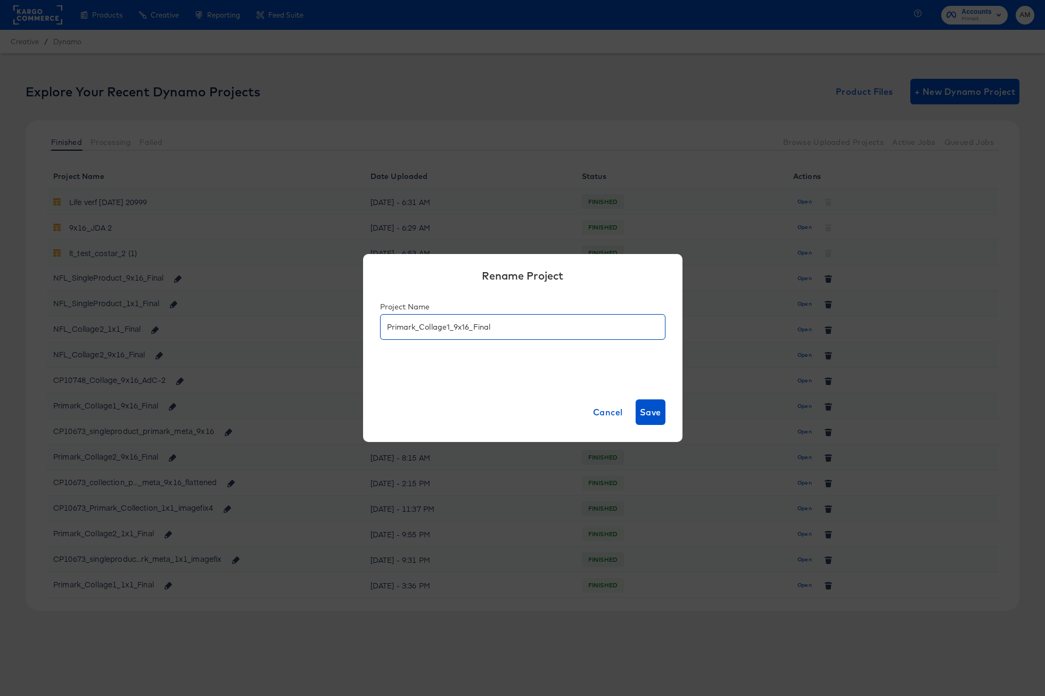
click at [451, 330] on input "Primark_Collage1_9x16_Final" at bounding box center [523, 322] width 284 height 24
drag, startPoint x: 451, startPoint y: 329, endPoint x: 421, endPoint y: 330, distance: 30.9
click at [421, 330] on input "Primark_Collage1_9x16_Final" at bounding box center [523, 322] width 284 height 24
click at [422, 328] on input "Primark_Collage1_9x16_Final" at bounding box center [523, 322] width 284 height 24
drag, startPoint x: 421, startPoint y: 328, endPoint x: 451, endPoint y: 328, distance: 30.3
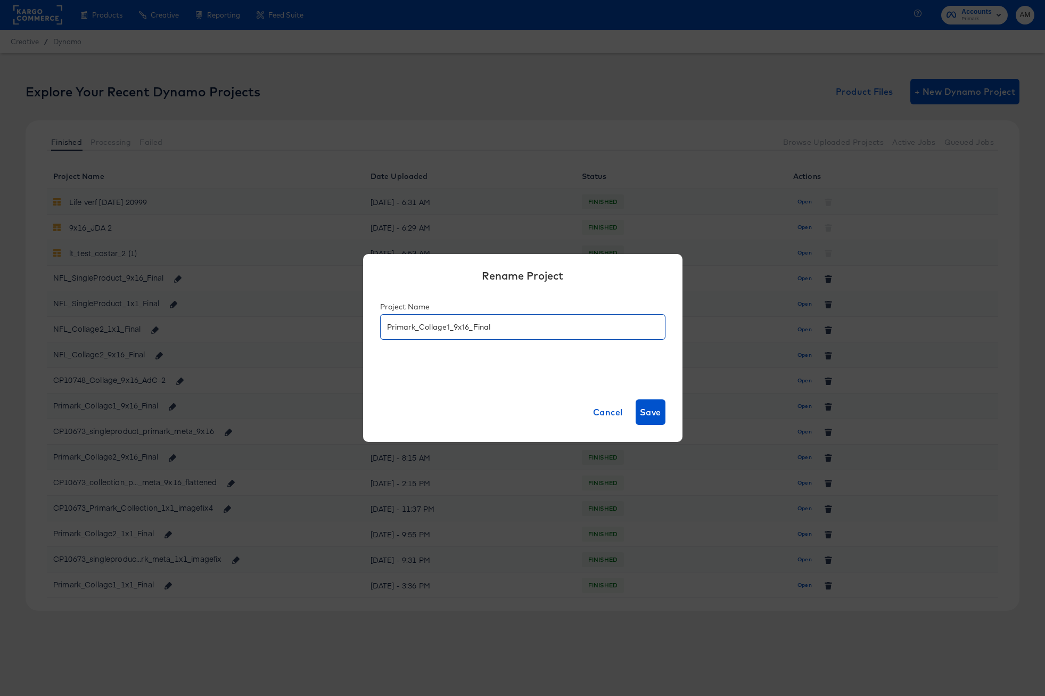
click at [451, 328] on input "Primark_Collage1_9x16_Final" at bounding box center [523, 322] width 284 height 24
drag, startPoint x: 475, startPoint y: 328, endPoint x: 492, endPoint y: 329, distance: 17.1
click at [492, 329] on input "Primark_SingleProduct_9x16_Final" at bounding box center [523, 322] width 284 height 24
click at [509, 327] on input "Primark_SingleProduct_1x1_Final" at bounding box center [523, 322] width 284 height 24
type input "Primar_SingleProduct_1x1_Final"
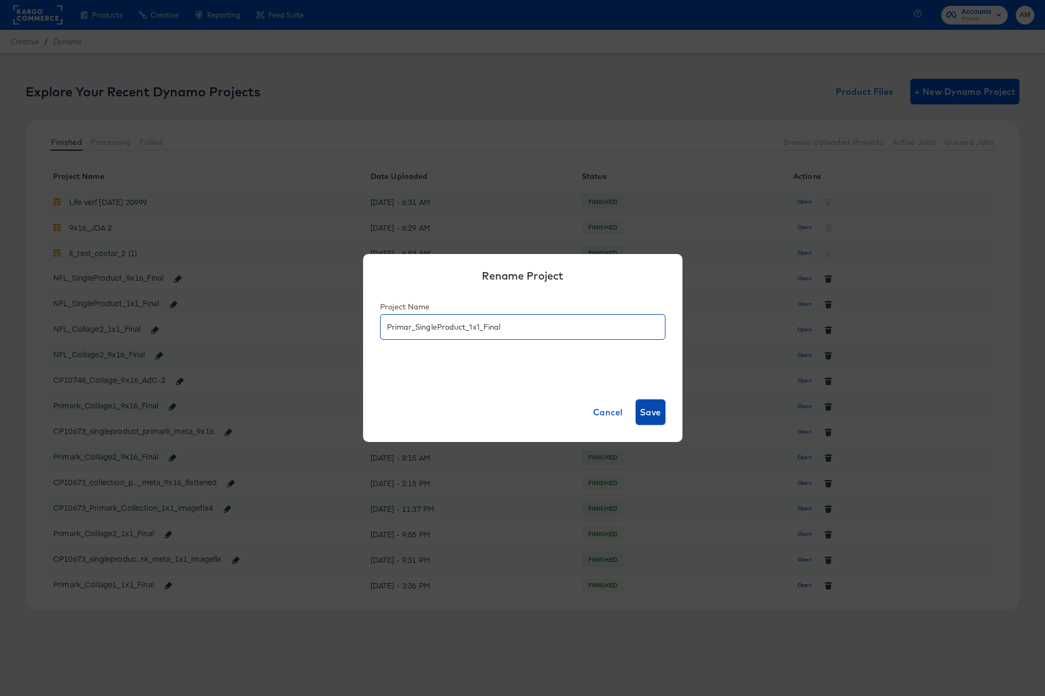
click at [647, 411] on span "Save" at bounding box center [650, 412] width 21 height 15
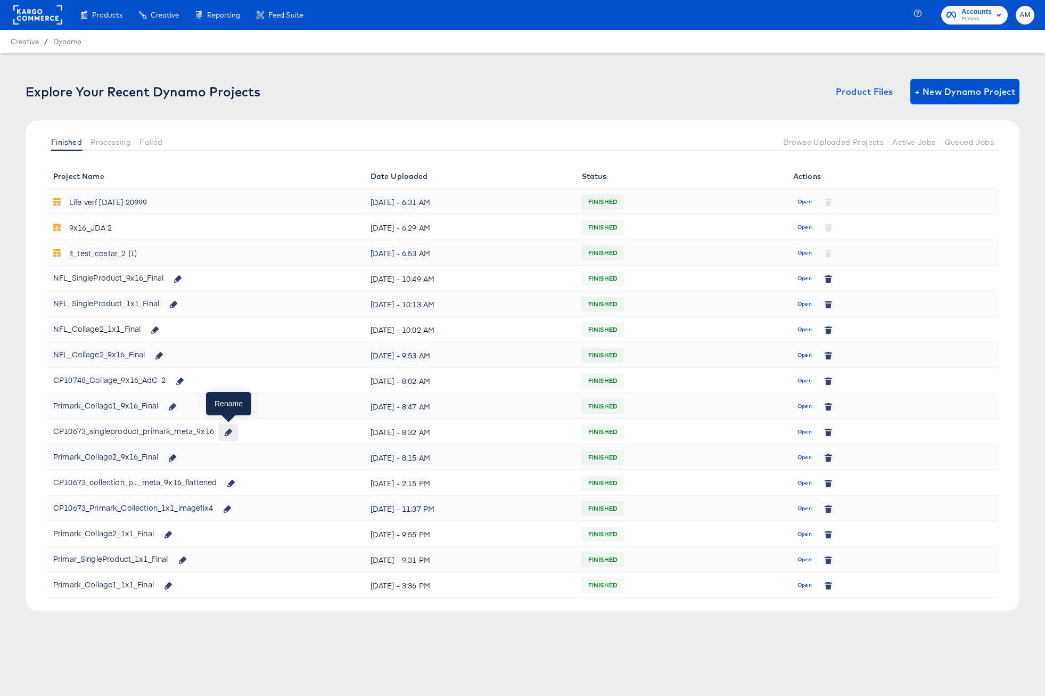
click at [229, 433] on icon "button" at bounding box center [228, 432] width 7 height 7
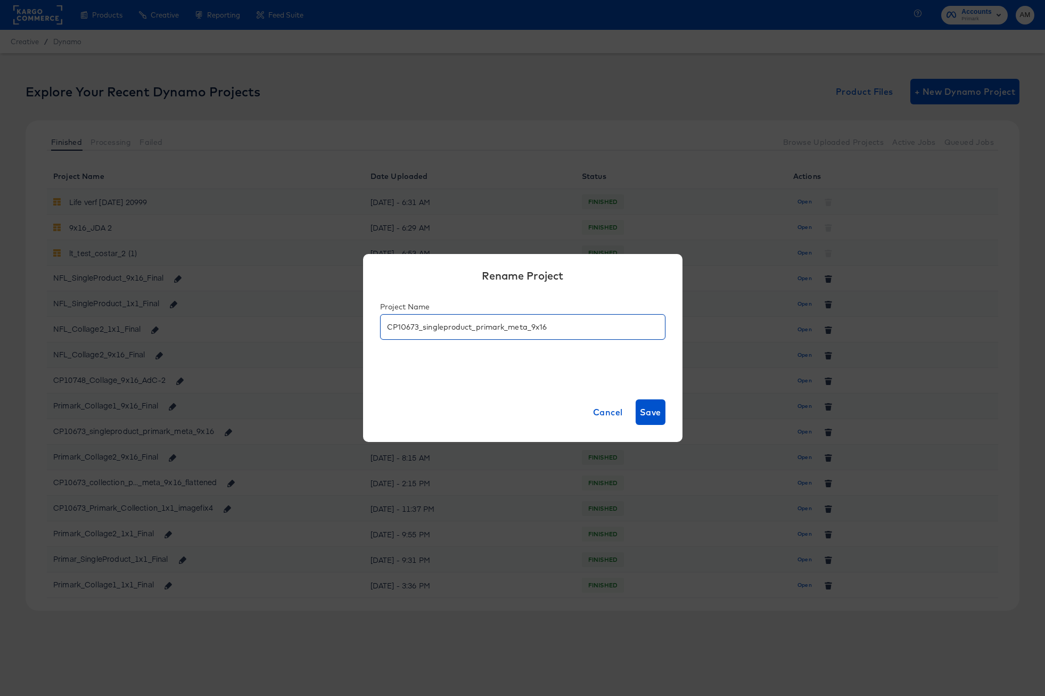
drag, startPoint x: 557, startPoint y: 328, endPoint x: 173, endPoint y: 327, distance: 384.3
click at [173, 327] on div "Rename Project Project Name CP10673_singleproduct_primark_meta_9x16 Cancel Save" at bounding box center [522, 348] width 1045 height 696
paste input "Primark_Collage1_9x16_Final"
click at [415, 328] on input "Primark_Collage1_9x16_Final" at bounding box center [523, 322] width 284 height 24
type input "Prima_SingleProduct_9x16_Final"
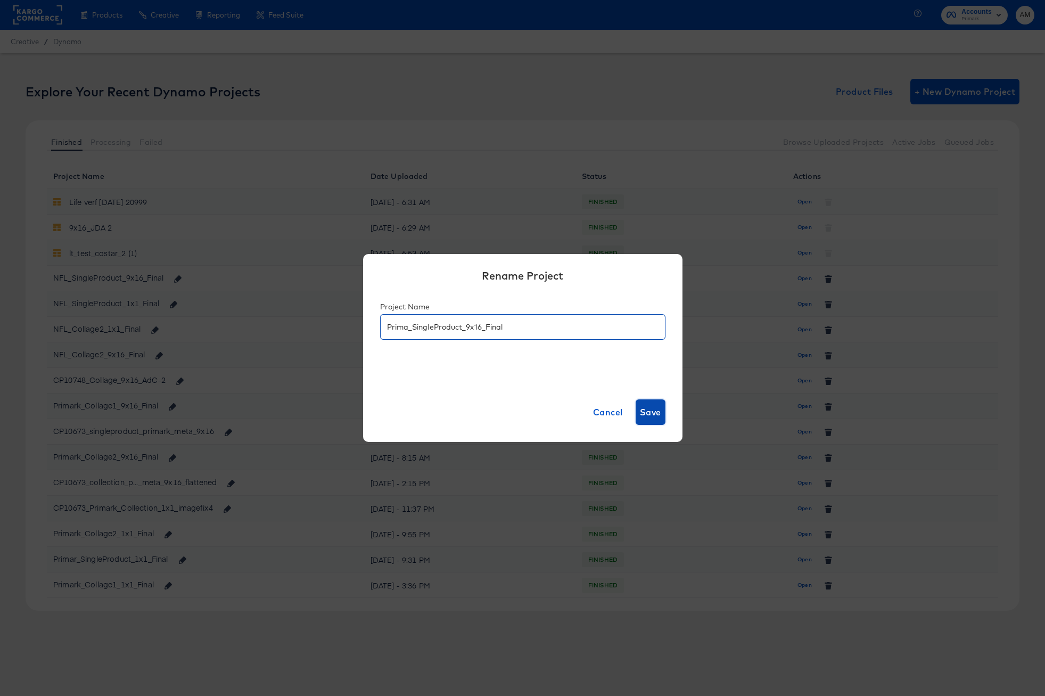
click at [653, 412] on span "Save" at bounding box center [650, 412] width 21 height 15
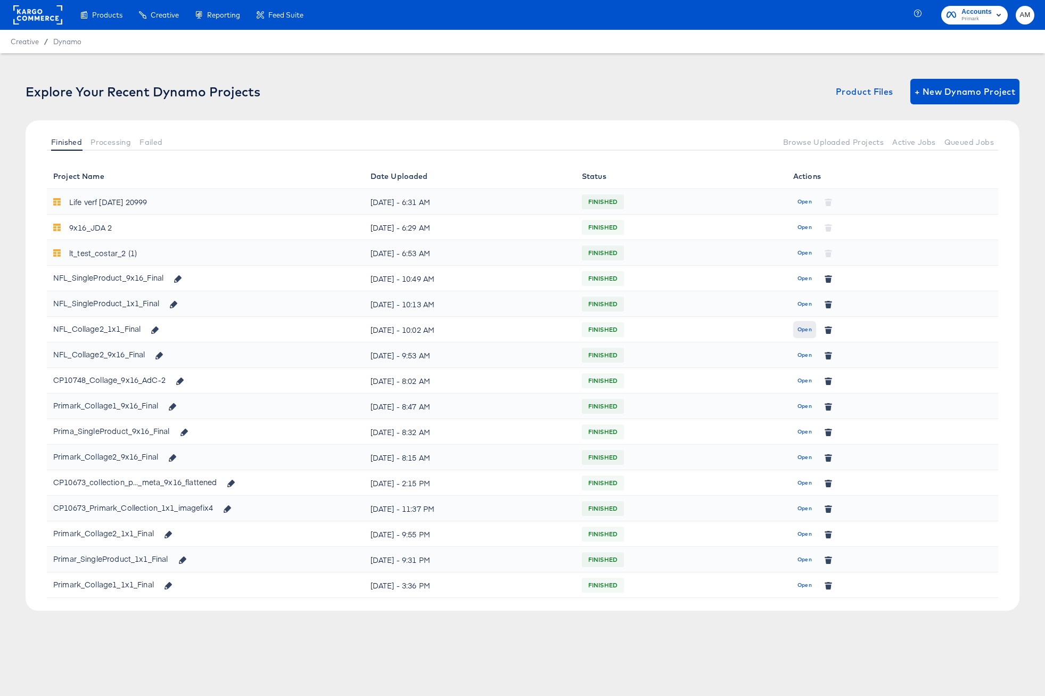
click at [802, 329] on span "Open" at bounding box center [804, 330] width 14 height 10
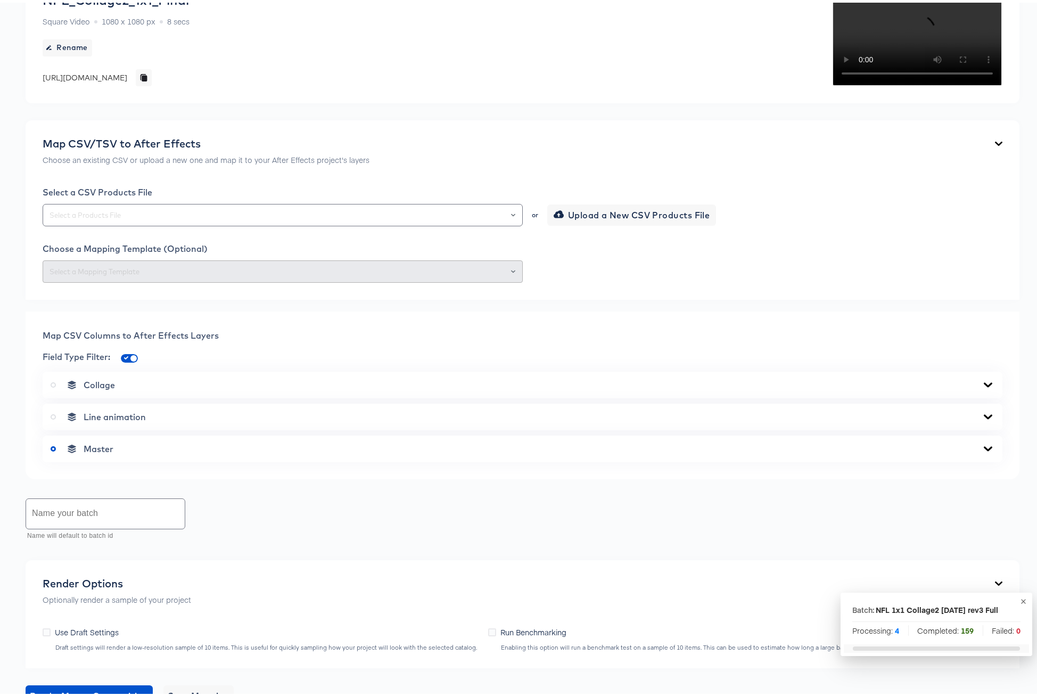
scroll to position [434, 0]
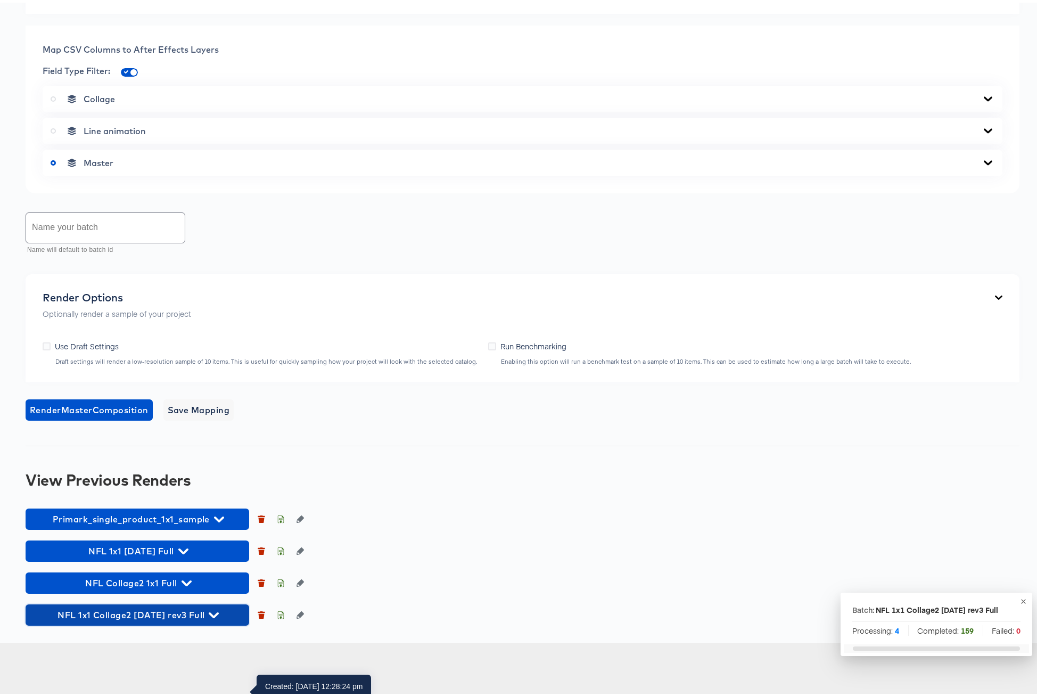
drag, startPoint x: 207, startPoint y: 669, endPoint x: 278, endPoint y: 643, distance: 76.3
click at [209, 615] on icon "button" at bounding box center [214, 613] width 10 height 6
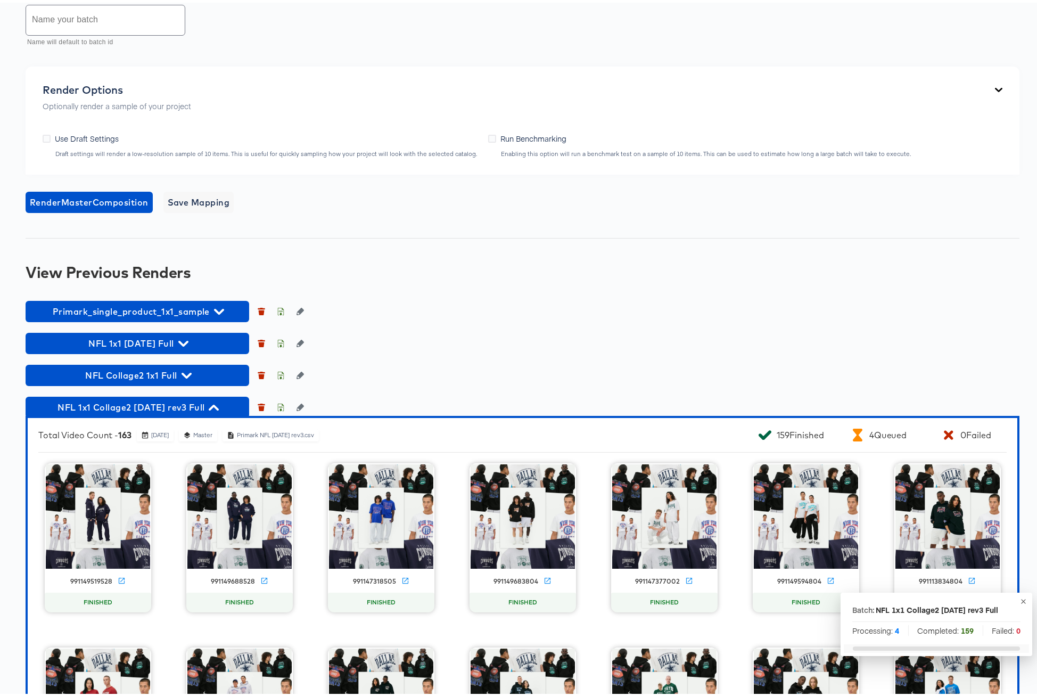
scroll to position [806, 0]
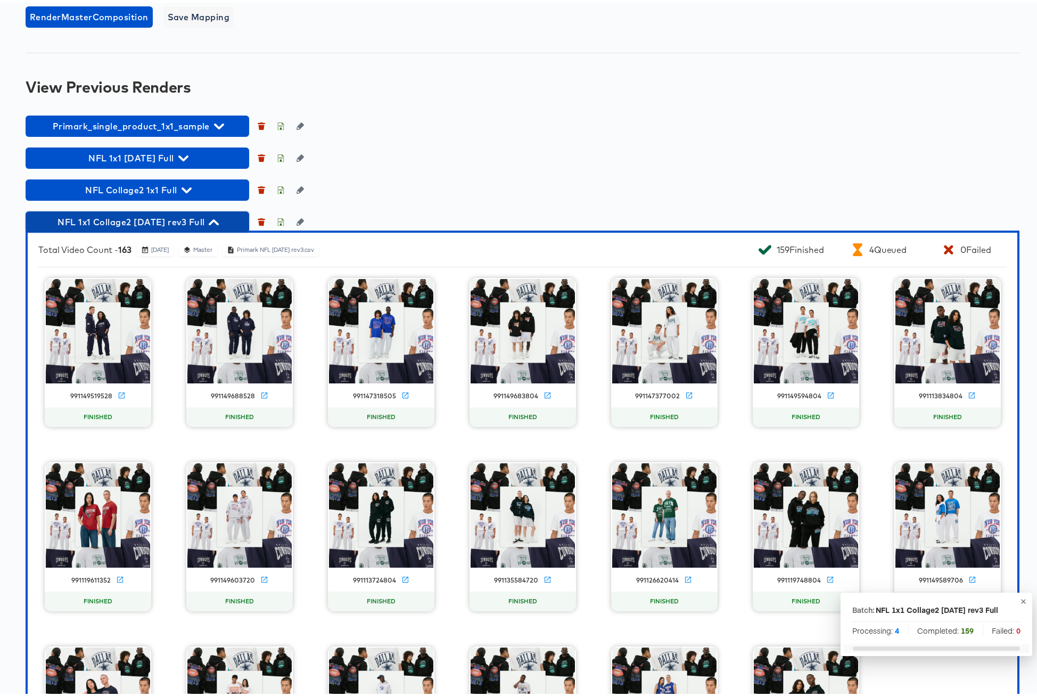
click at [210, 225] on icon "button" at bounding box center [214, 220] width 10 height 10
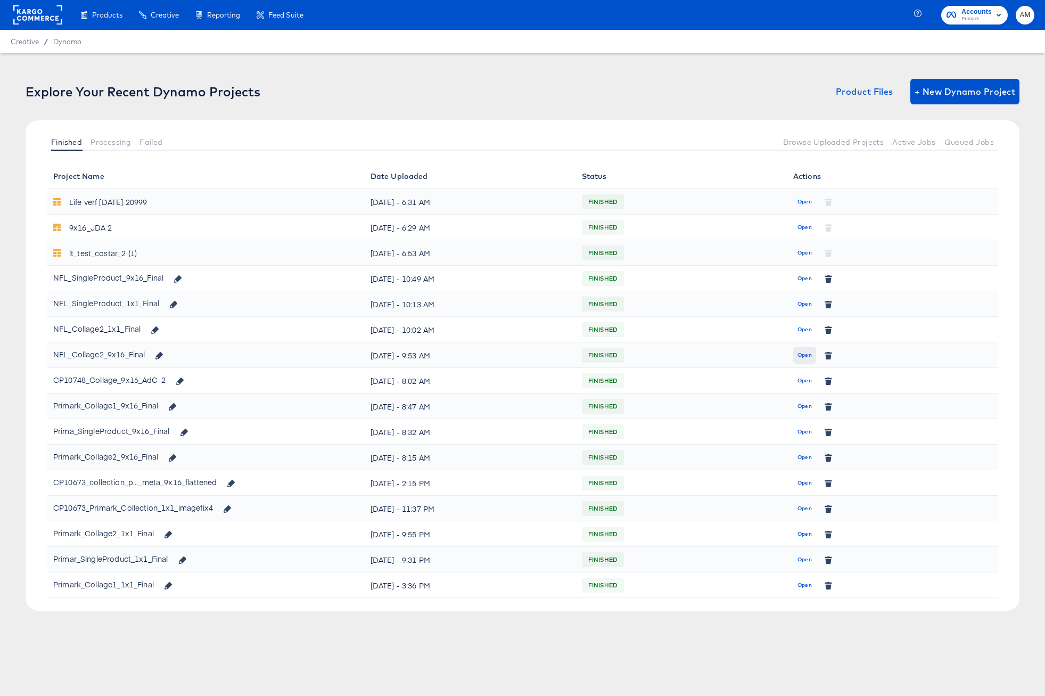
click at [804, 353] on span "Open" at bounding box center [804, 355] width 14 height 10
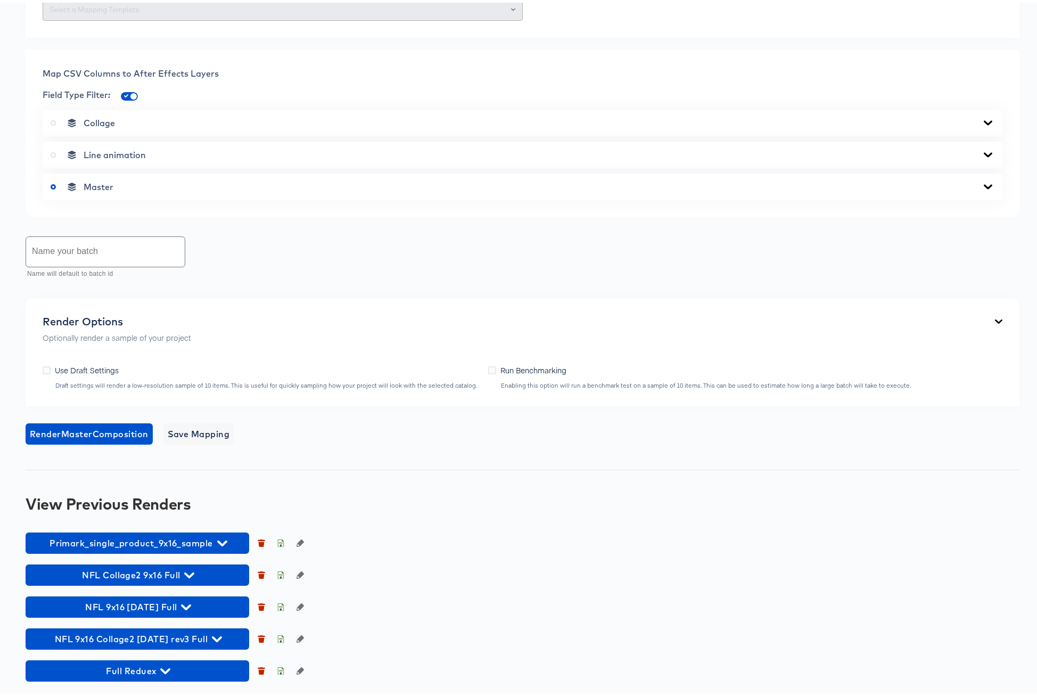
scroll to position [597, 0]
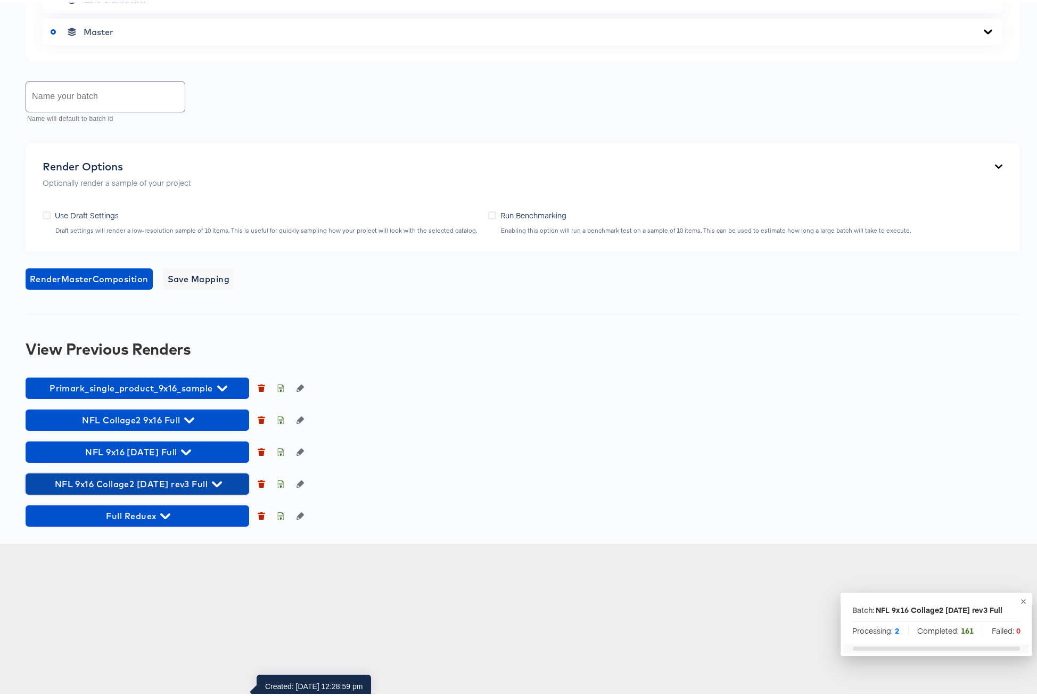
click at [214, 484] on icon "button" at bounding box center [217, 482] width 10 height 6
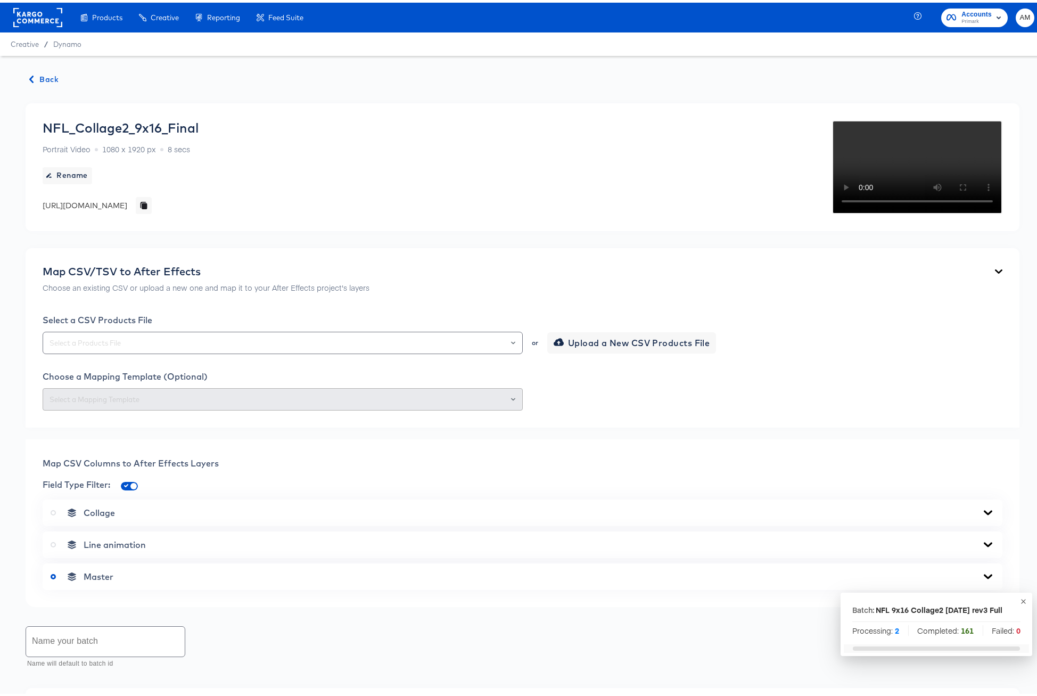
scroll to position [0, 0]
click at [35, 77] on icon "button" at bounding box center [31, 76] width 7 height 7
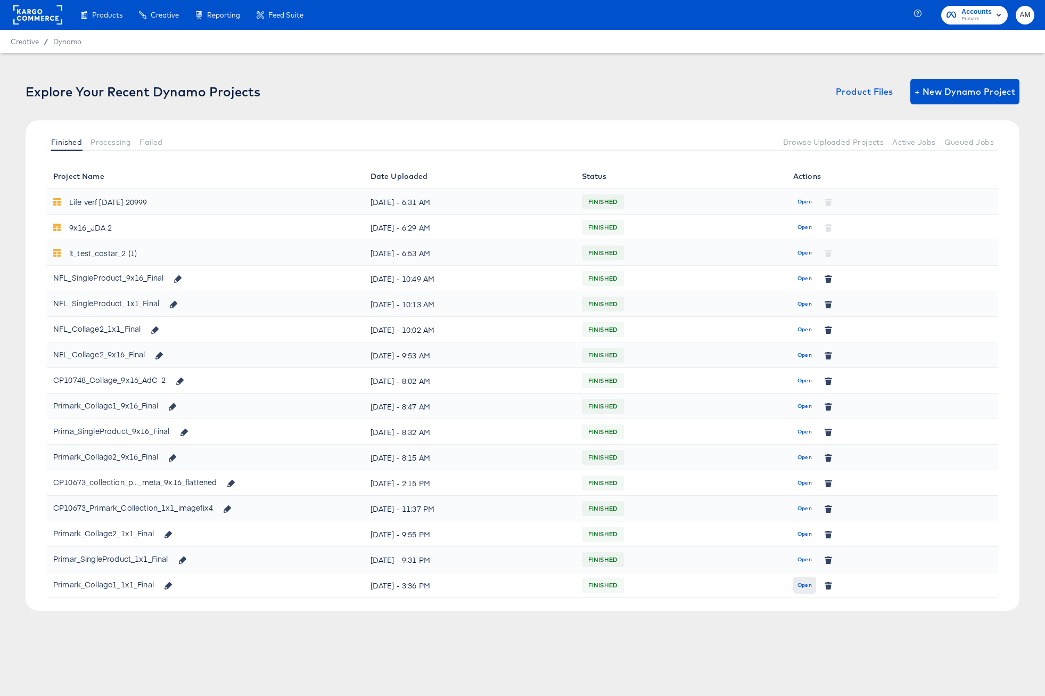
click at [807, 586] on span "Open" at bounding box center [804, 585] width 14 height 10
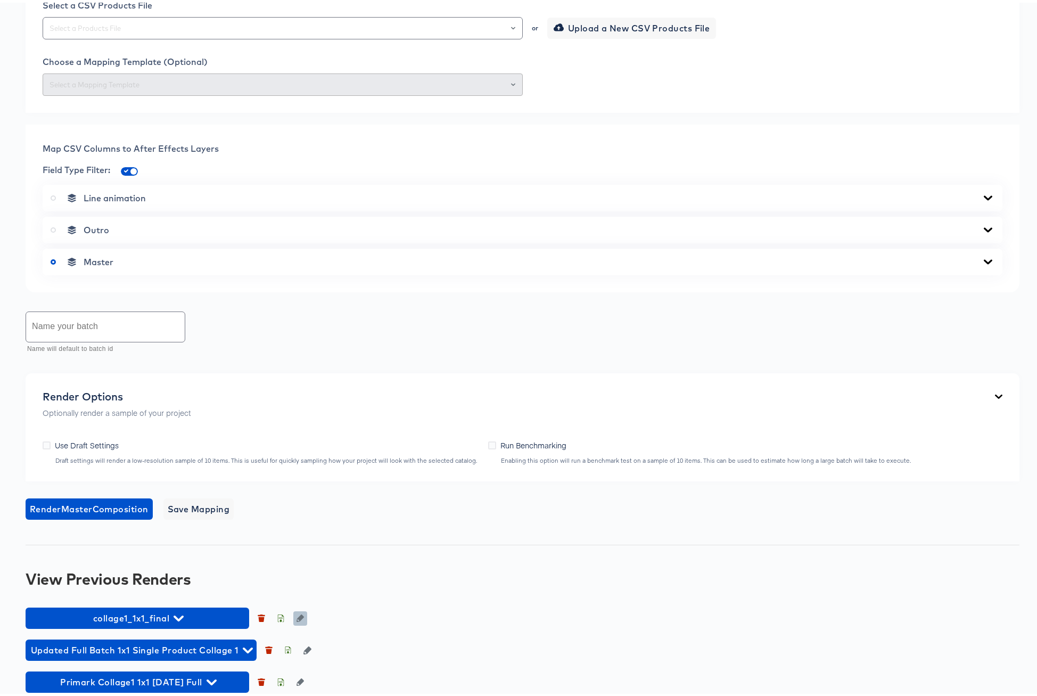
scroll to position [402, 0]
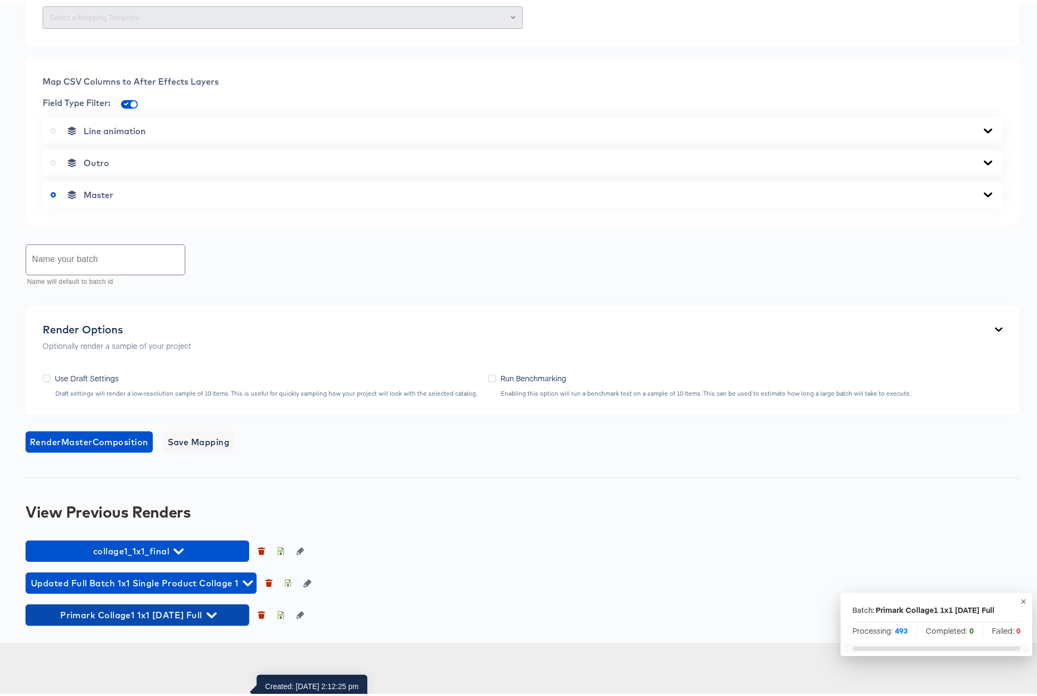
click at [217, 615] on icon "button" at bounding box center [212, 613] width 10 height 6
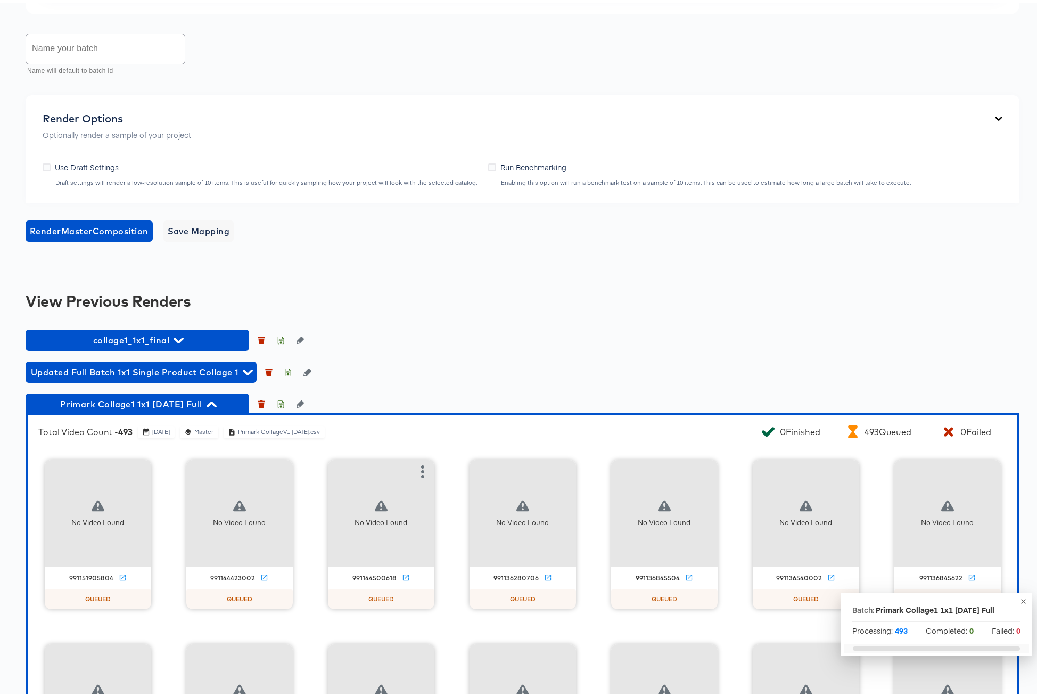
scroll to position [777, 0]
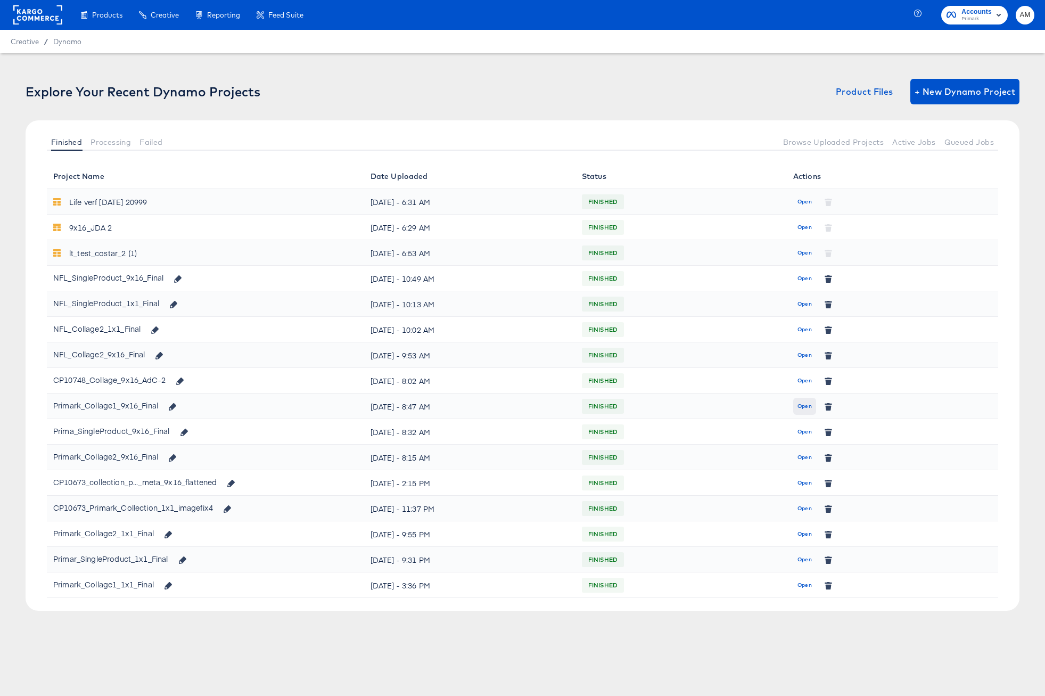
click at [806, 406] on span "Open" at bounding box center [804, 406] width 14 height 10
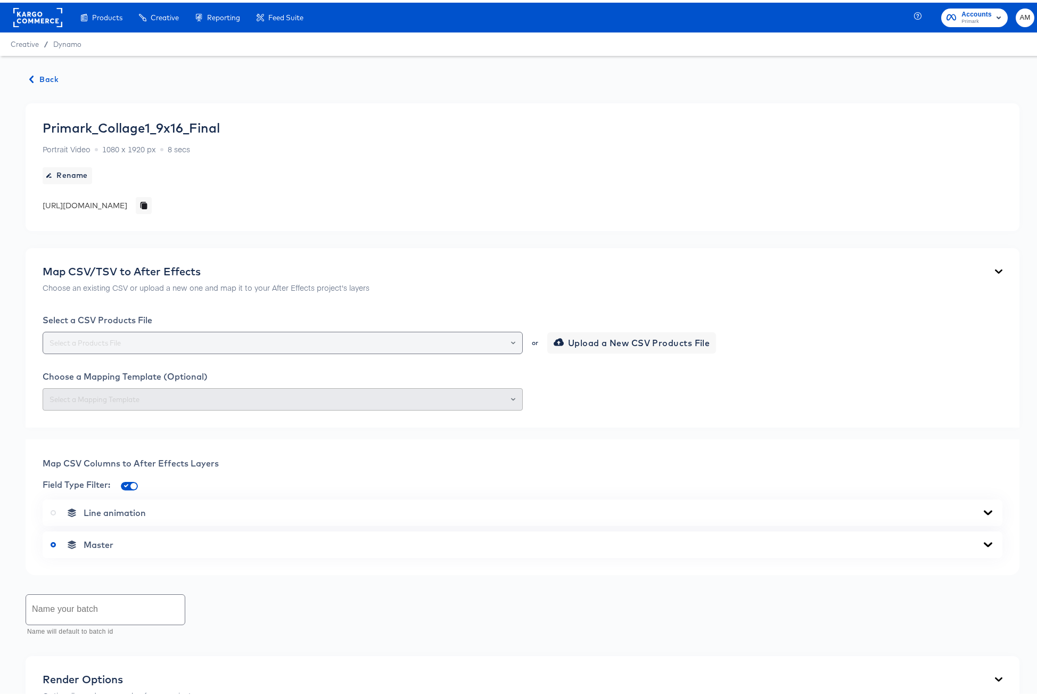
click at [512, 341] on div at bounding box center [508, 340] width 18 height 15
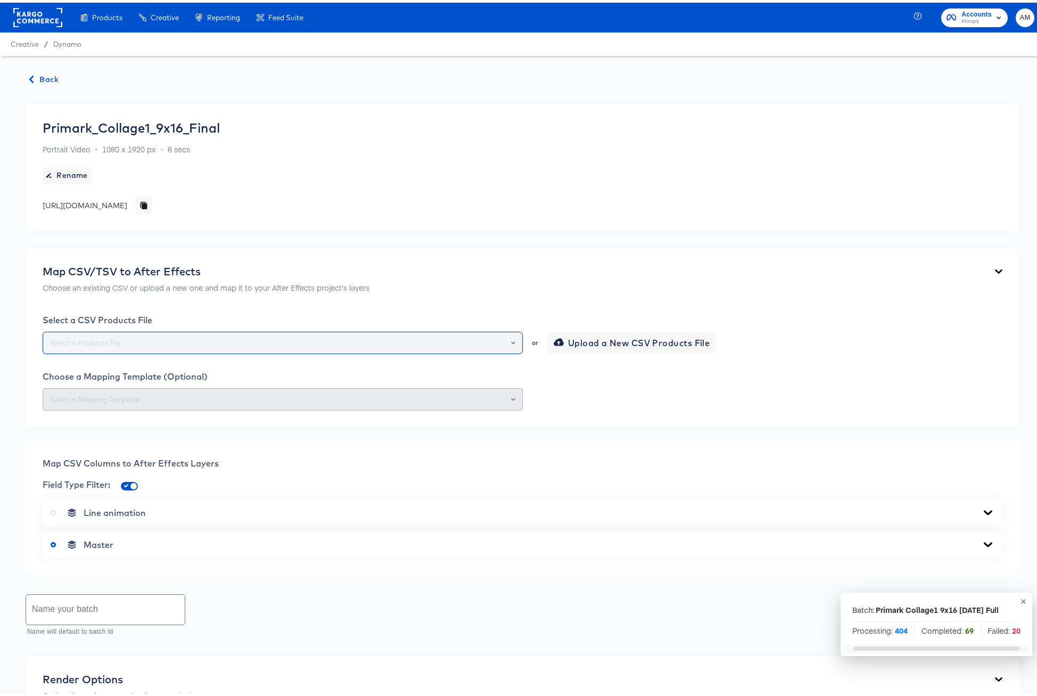
click at [510, 341] on div at bounding box center [508, 340] width 18 height 15
click at [511, 339] on icon "Open" at bounding box center [513, 340] width 4 height 3
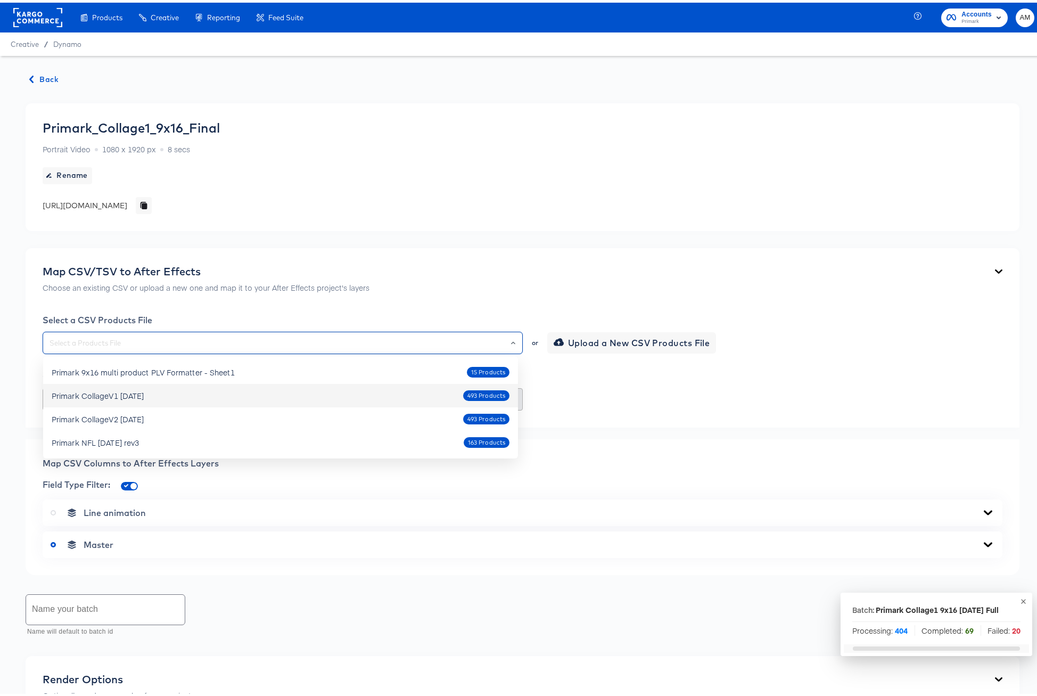
click at [126, 394] on div "Primark CollageV1 Oct4 2025" at bounding box center [98, 393] width 92 height 11
type input "Primark CollageV1 Oct4 2025"
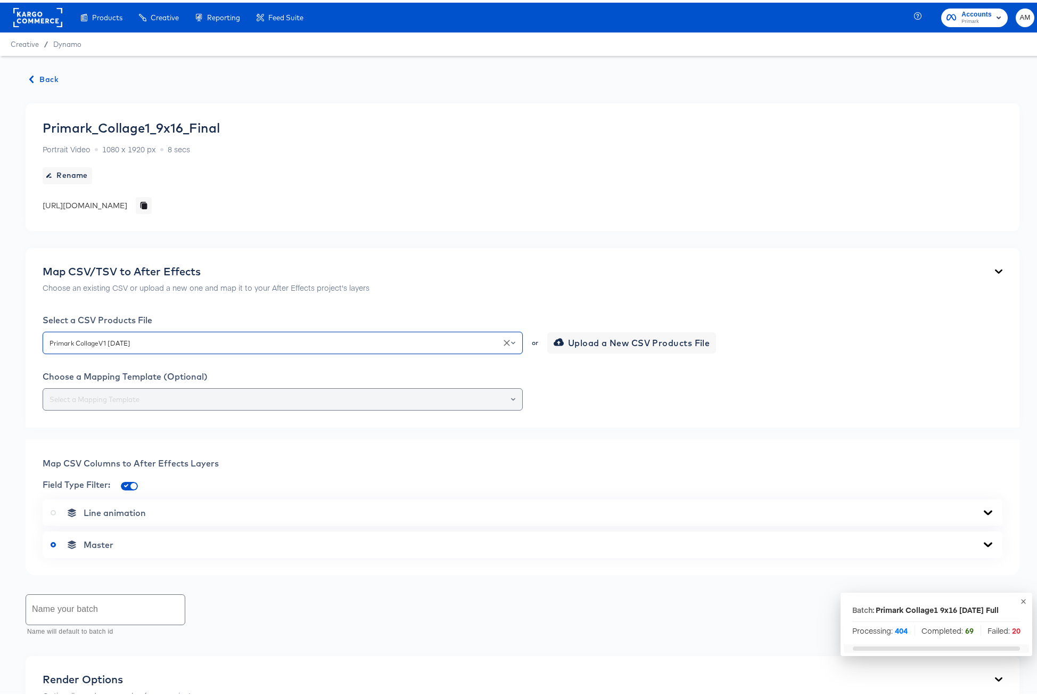
click at [202, 395] on input "text" at bounding box center [282, 397] width 471 height 12
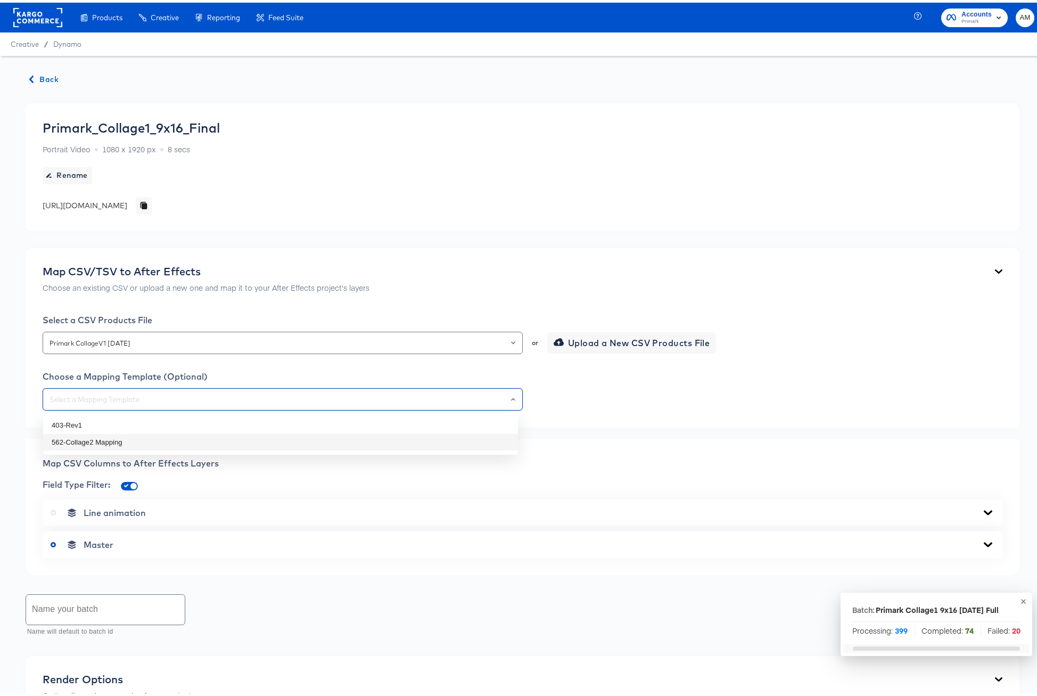
click at [713, 407] on div at bounding box center [523, 396] width 960 height 22
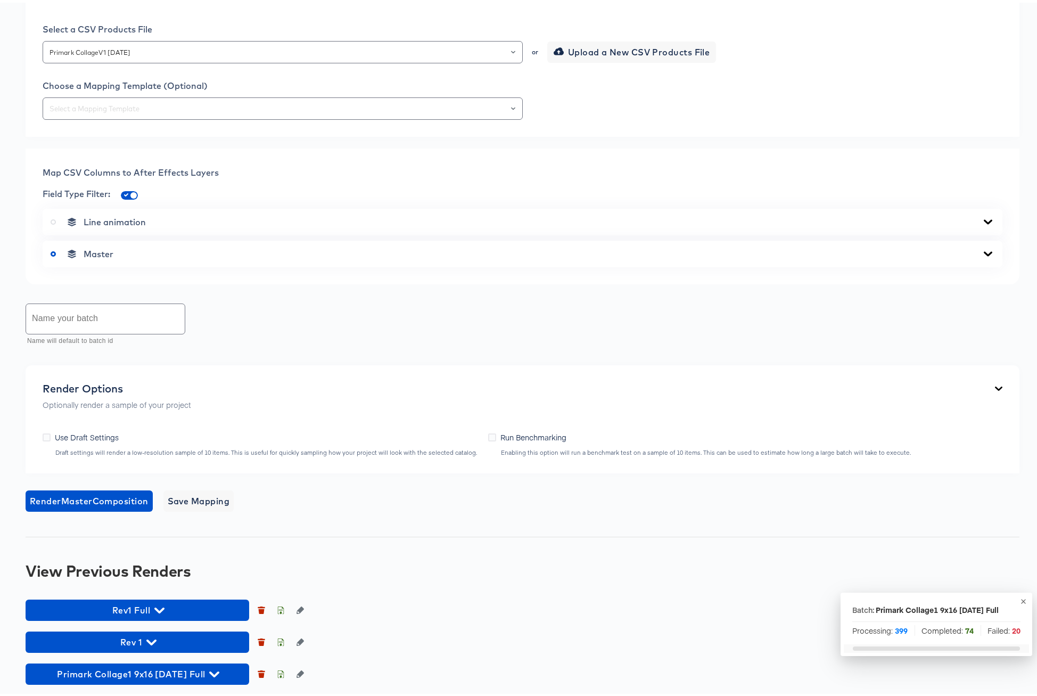
scroll to position [294, 0]
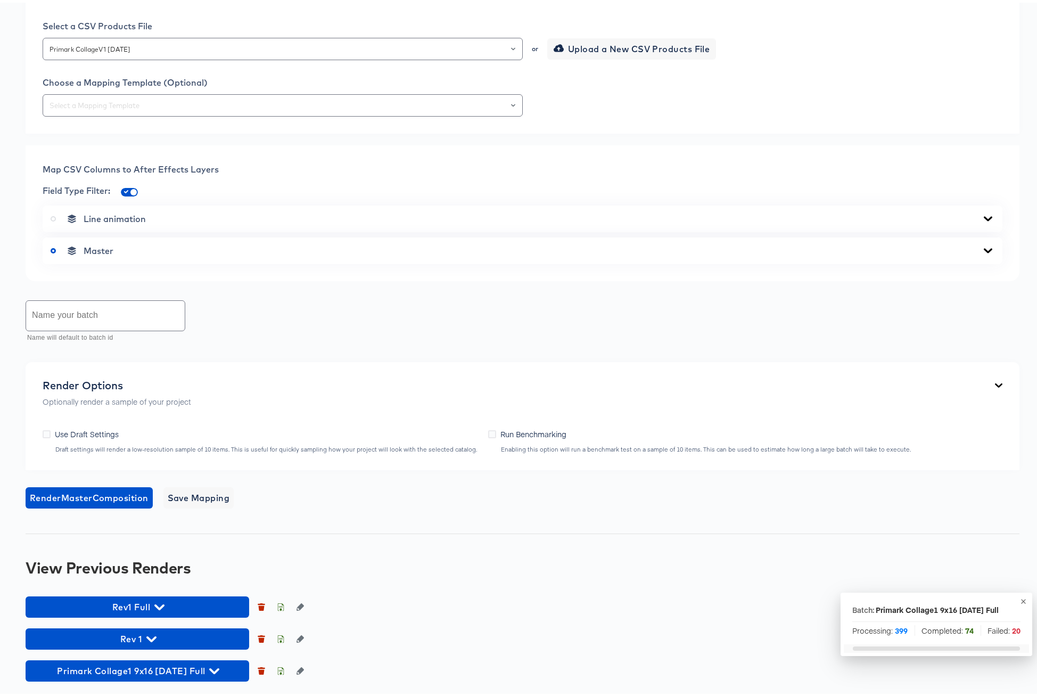
click at [984, 249] on icon at bounding box center [988, 247] width 9 height 5
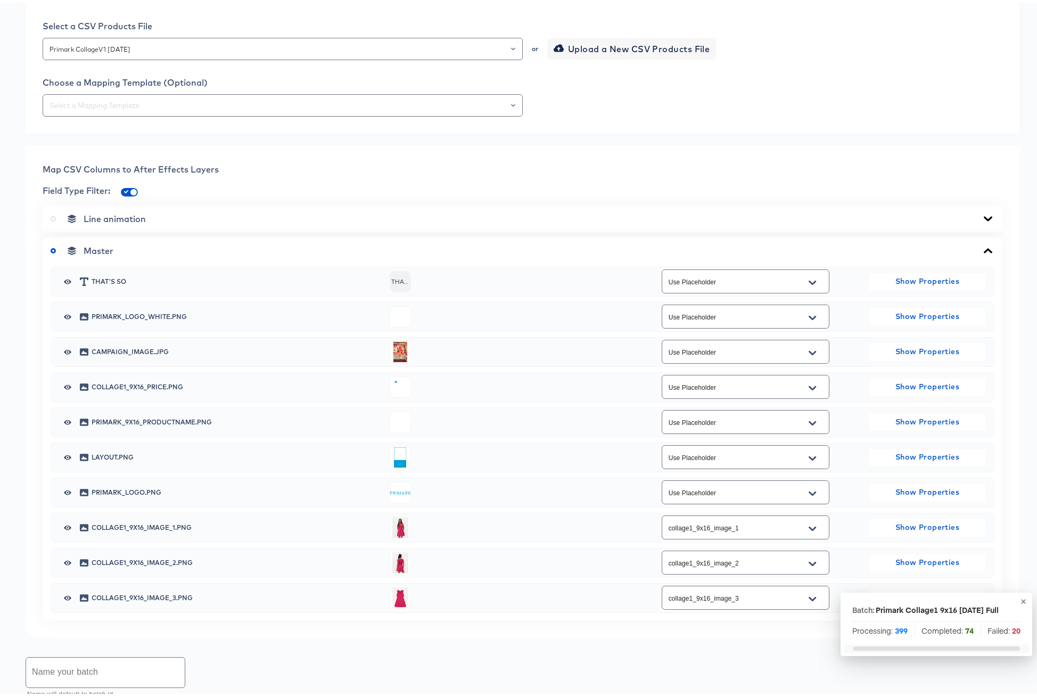
click at [809, 419] on icon "Open" at bounding box center [812, 420] width 7 height 9
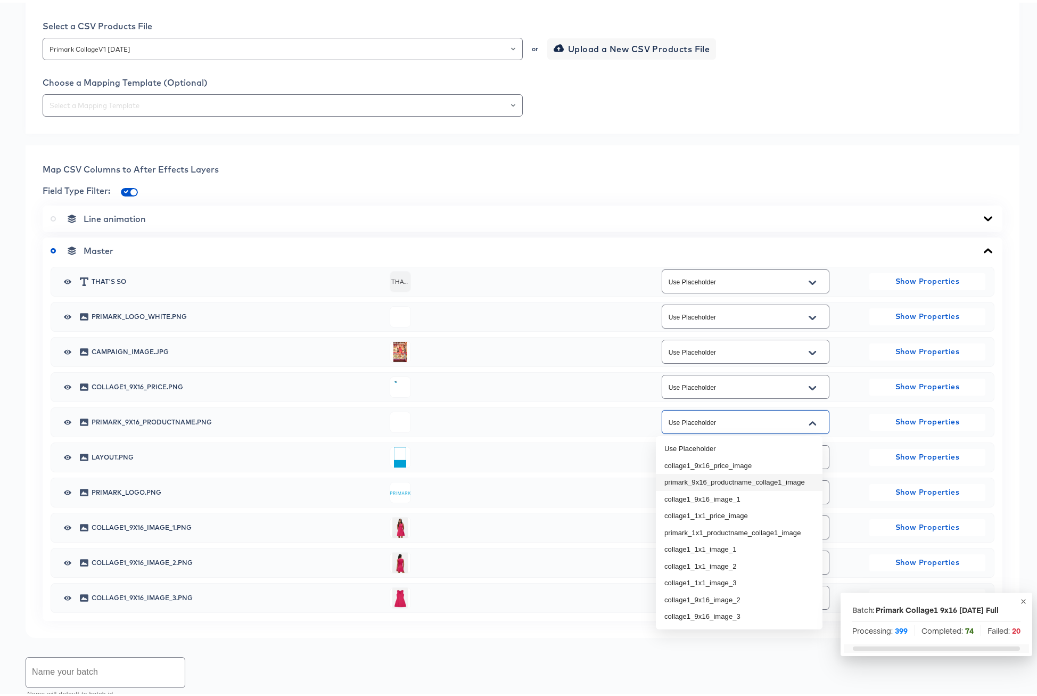
click at [794, 481] on li "primark_9x16_productname_collage1_image" at bounding box center [739, 479] width 167 height 17
type input "primark_9x16_productname_collage1_image"
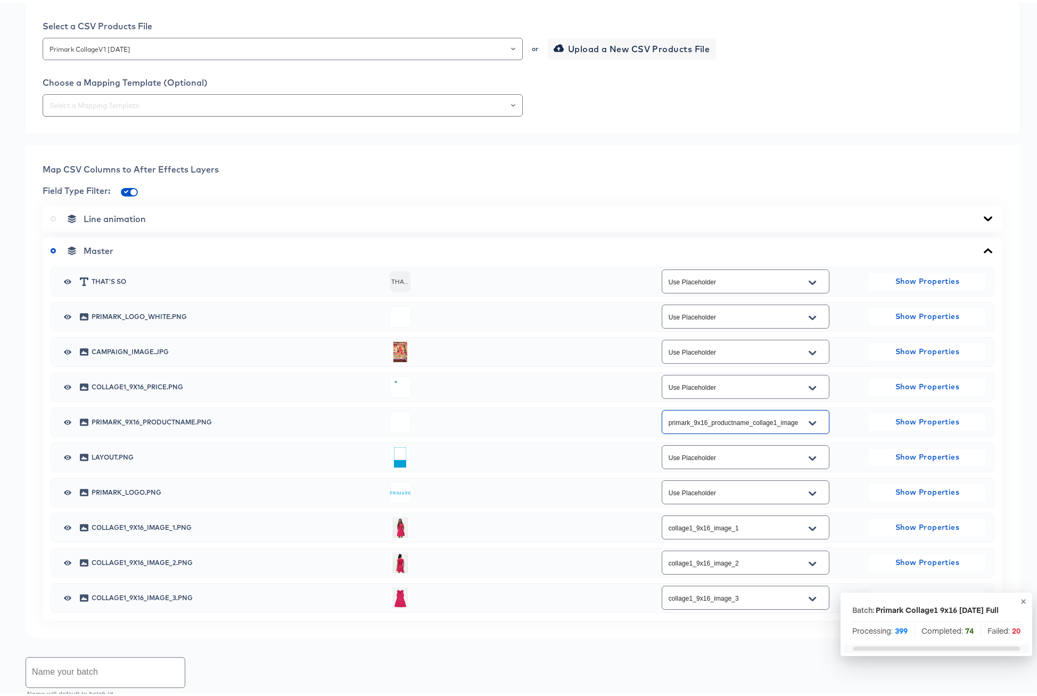
click at [809, 385] on icon "Open" at bounding box center [812, 385] width 7 height 4
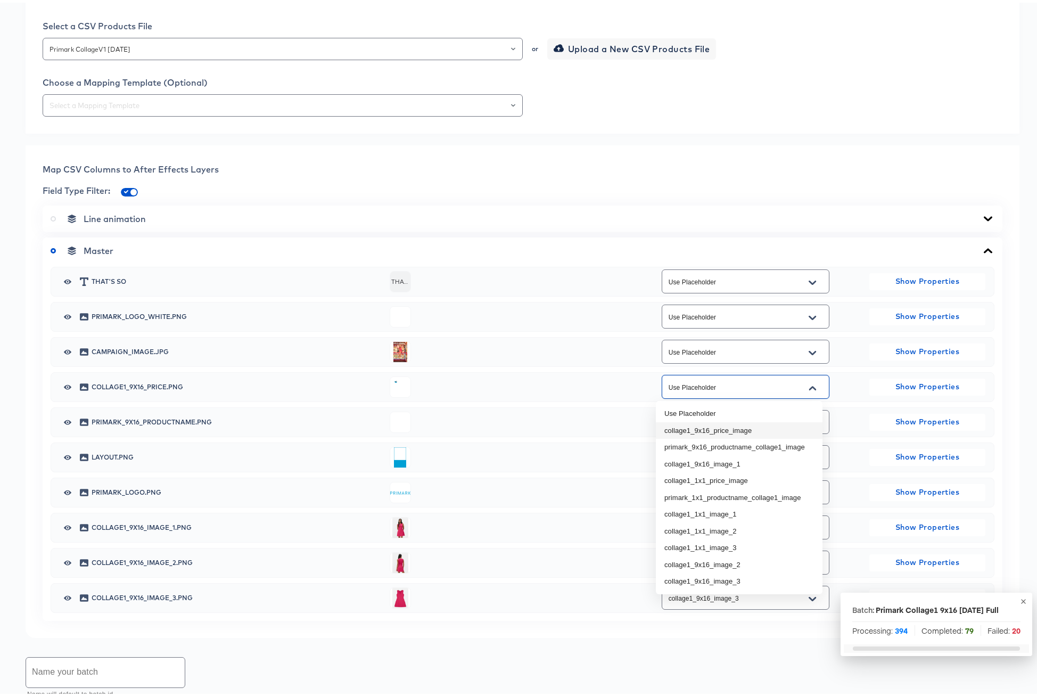
click at [747, 428] on li "collage1_9x16_price_image" at bounding box center [739, 427] width 167 height 17
type input "collage1_9x16_price_image"
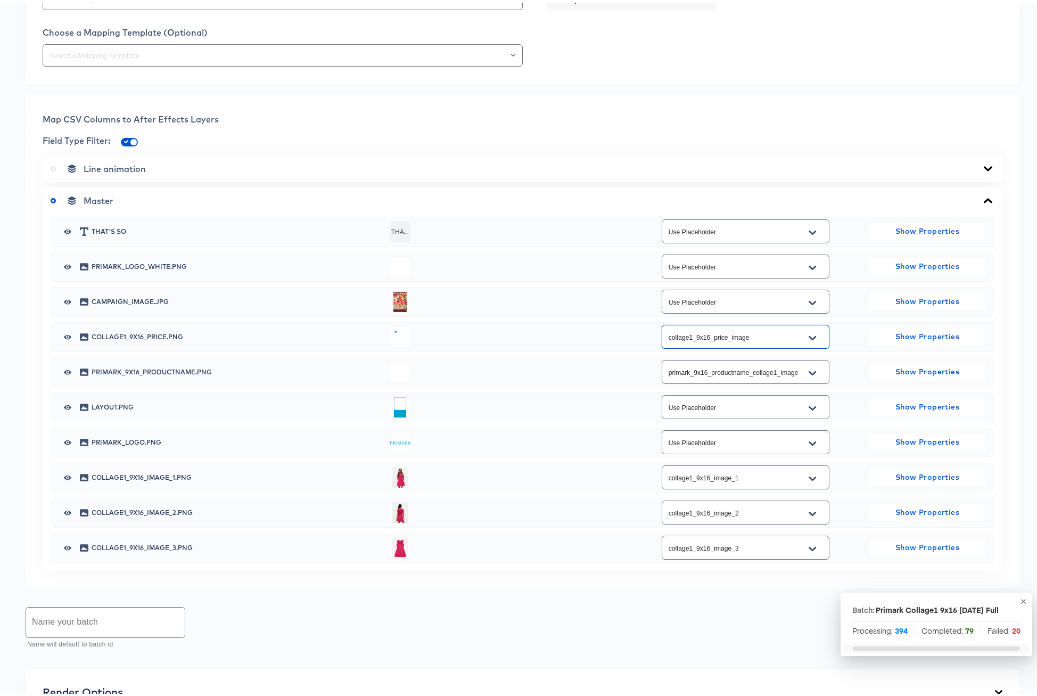
scroll to position [650, 0]
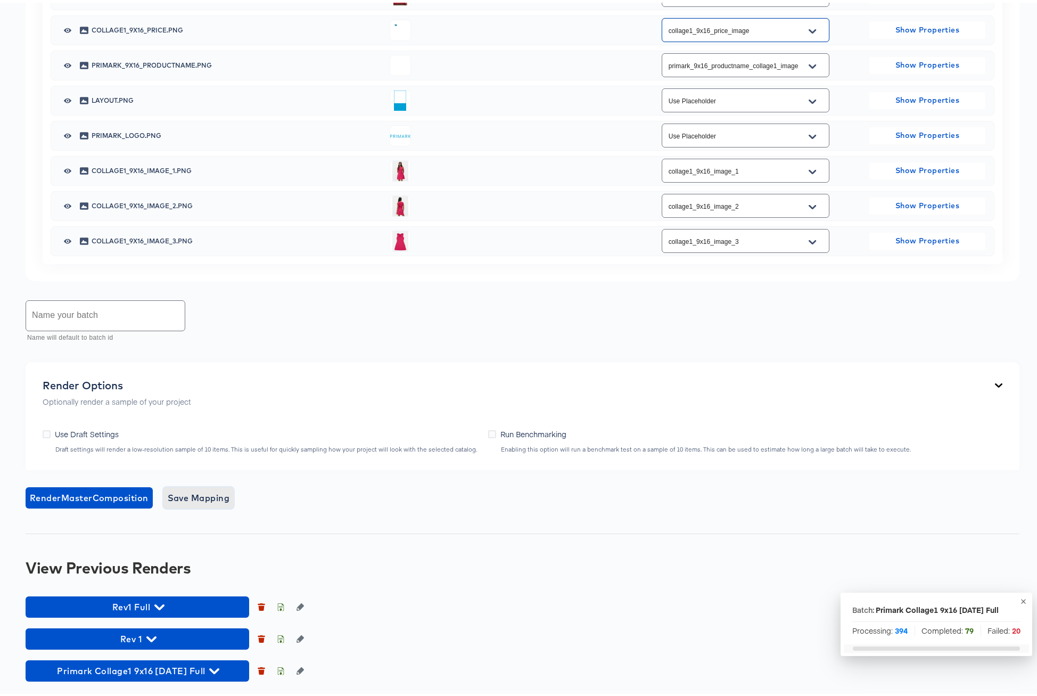
click at [188, 495] on span "Save Mapping" at bounding box center [199, 495] width 62 height 15
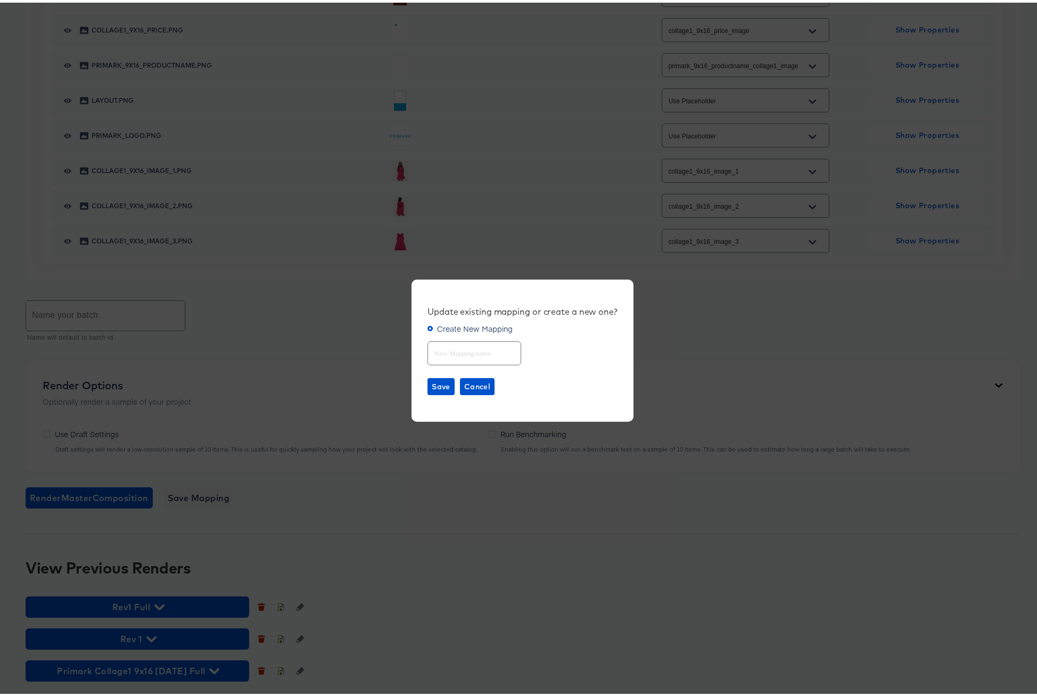
click at [460, 348] on input "text" at bounding box center [474, 346] width 93 height 23
type input "Collage 1"
click at [439, 385] on span "Save" at bounding box center [441, 383] width 19 height 13
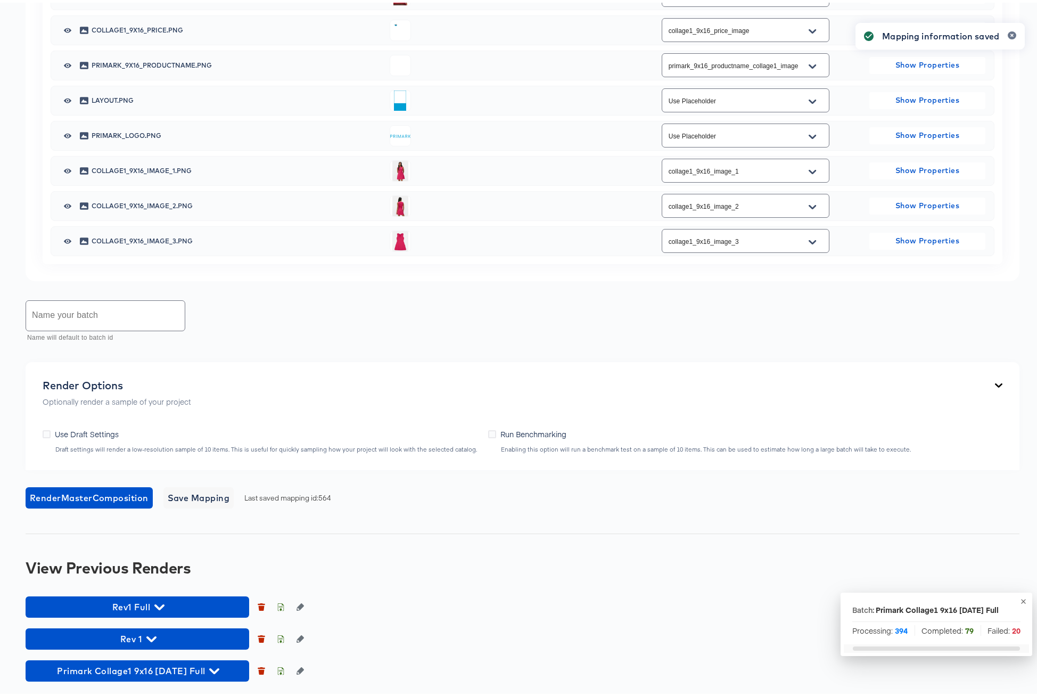
click at [122, 313] on input "text" at bounding box center [105, 313] width 159 height 30
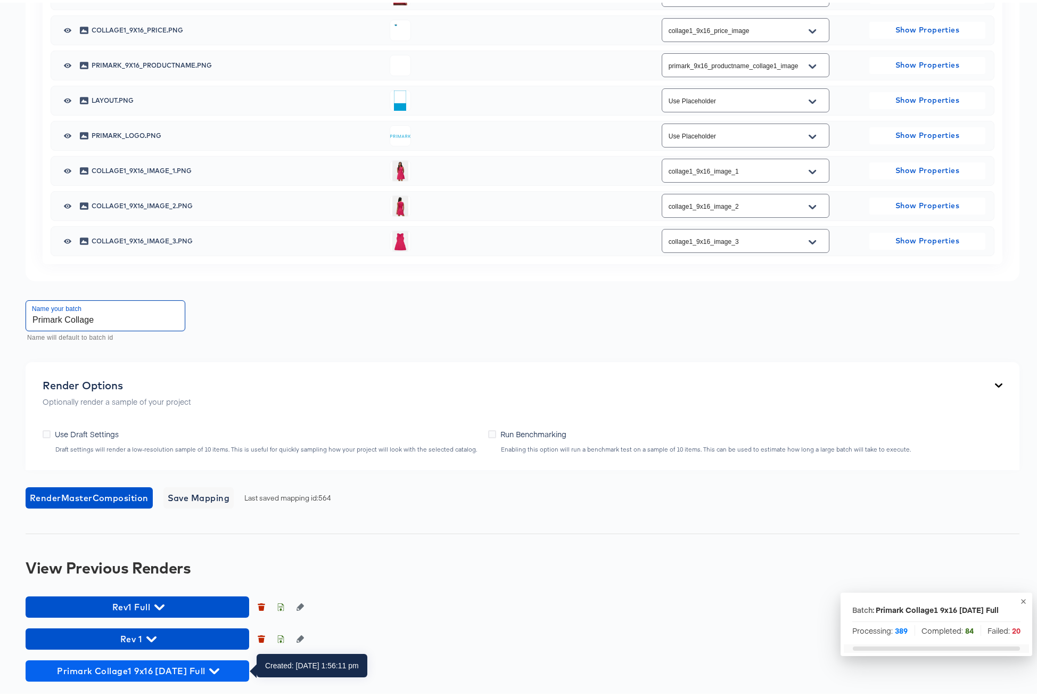
type input "Primark Collage"
click at [219, 668] on icon "button" at bounding box center [214, 668] width 10 height 6
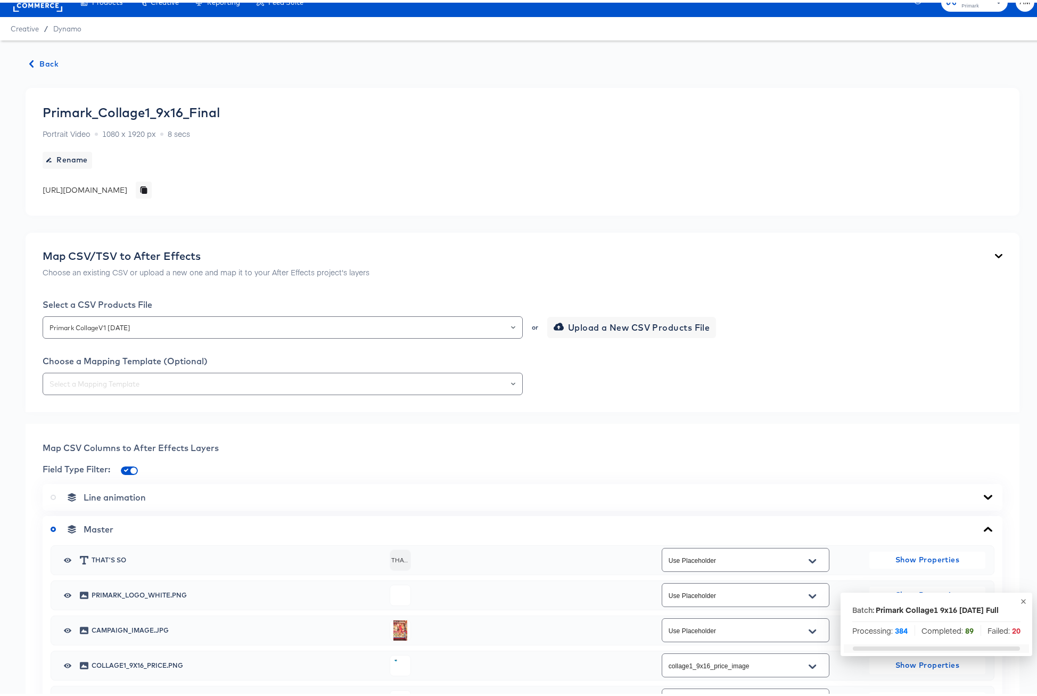
scroll to position [0, 0]
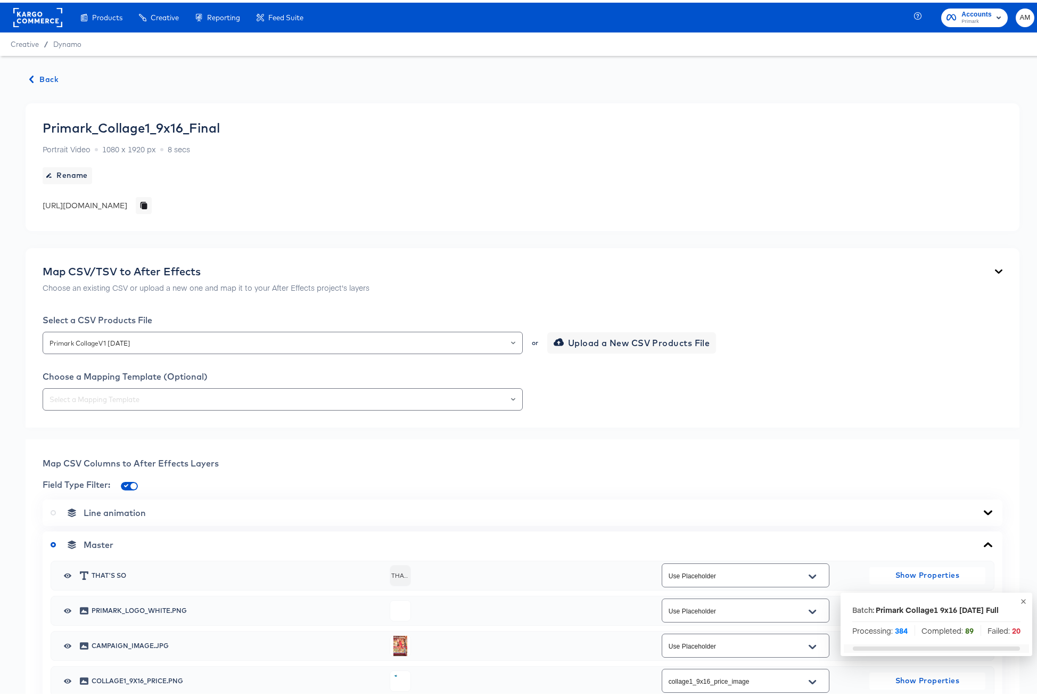
click at [52, 76] on span "Back" at bounding box center [44, 76] width 29 height 13
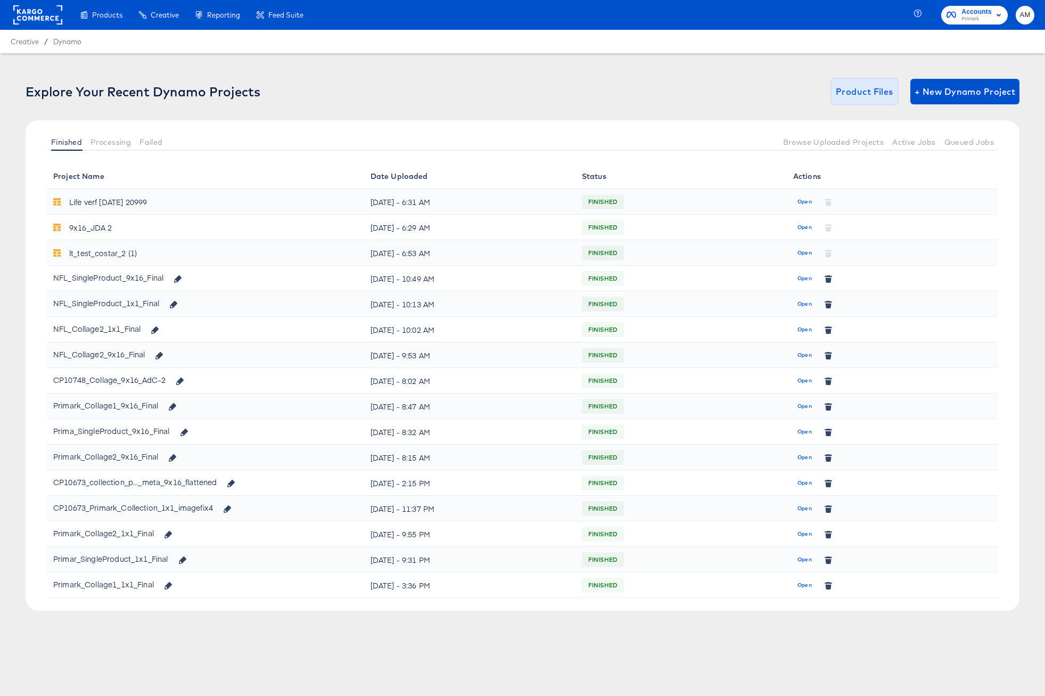
click at [835, 90] on button "Product Files" at bounding box center [864, 92] width 66 height 26
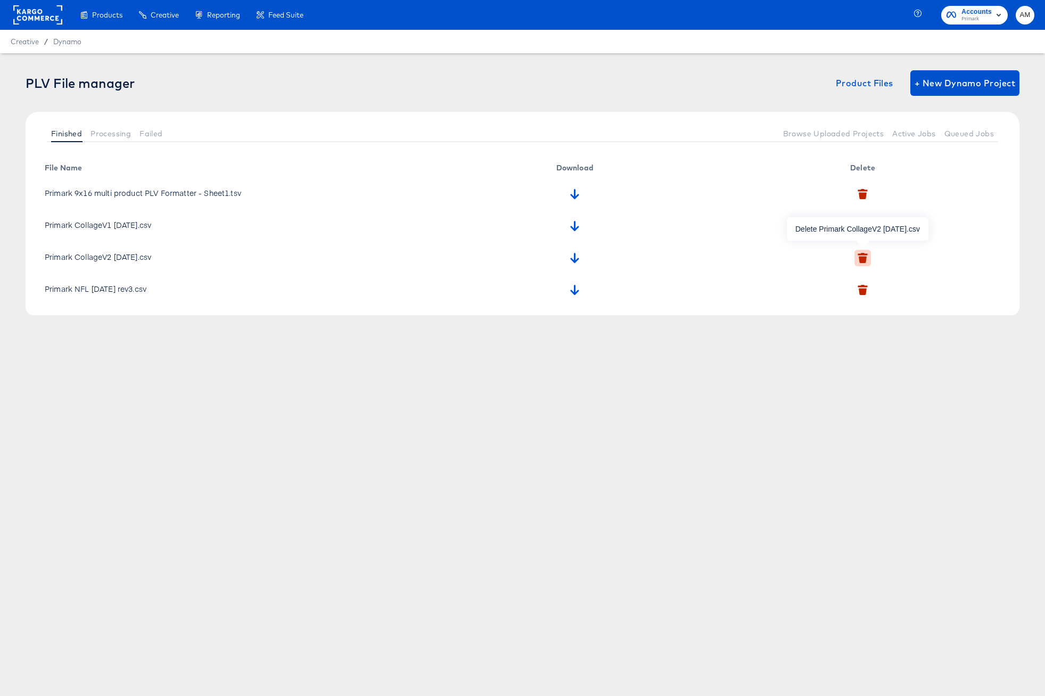
click at [866, 258] on icon "button" at bounding box center [863, 258] width 10 height 10
click at [852, 309] on icon "button" at bounding box center [852, 309] width 7 height 6
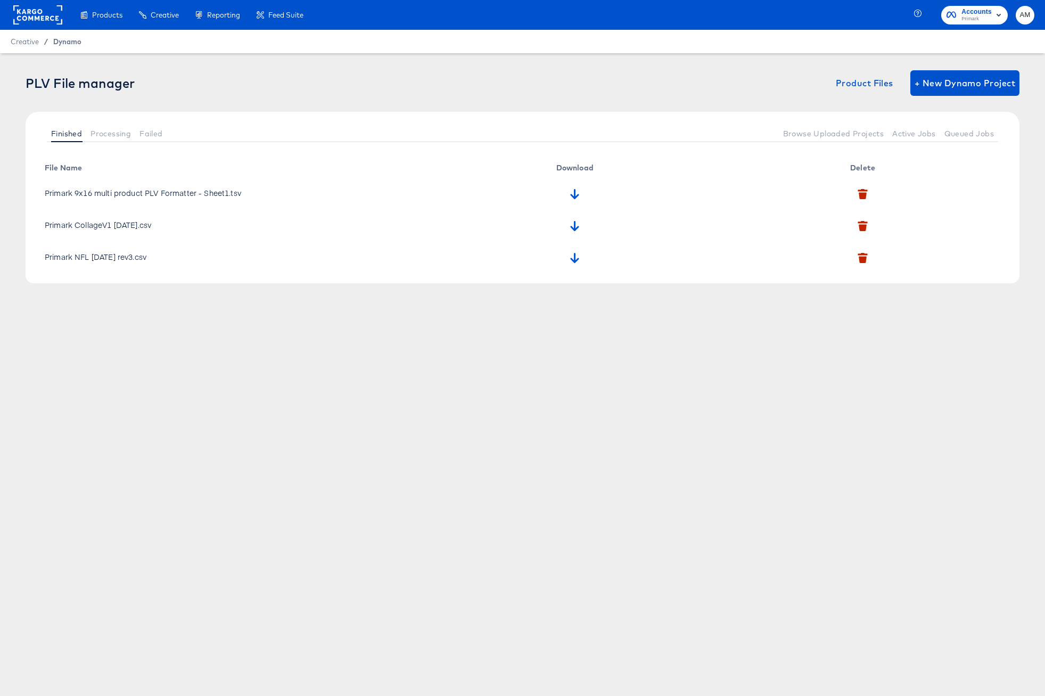
click at [64, 43] on span "Dynamo" at bounding box center [67, 41] width 28 height 9
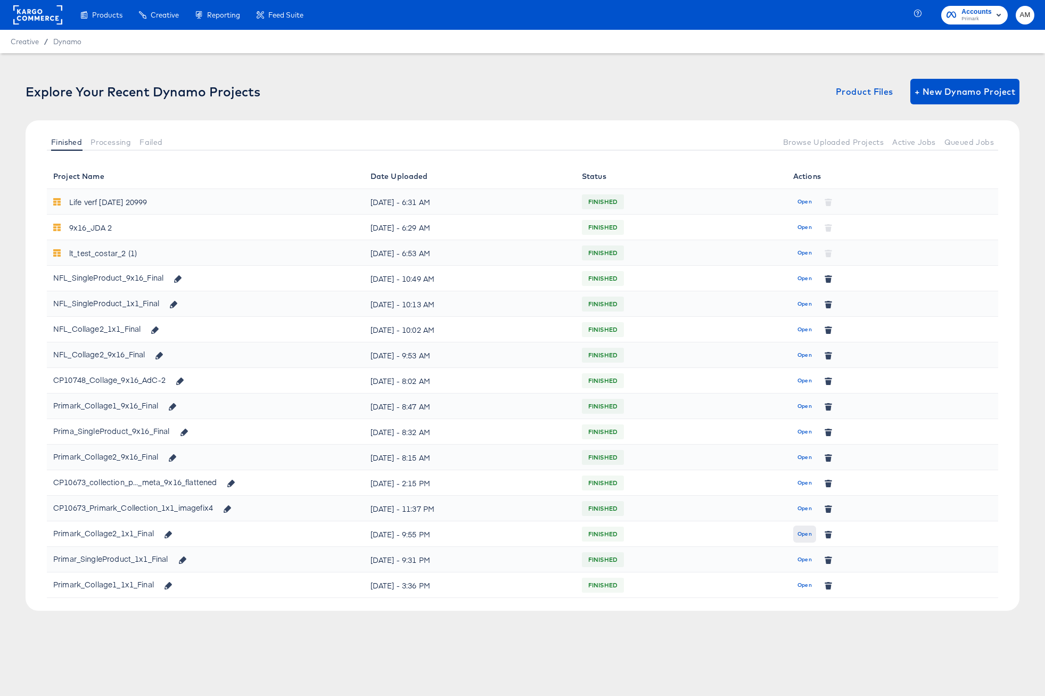
click at [804, 534] on span "Open" at bounding box center [804, 534] width 14 height 10
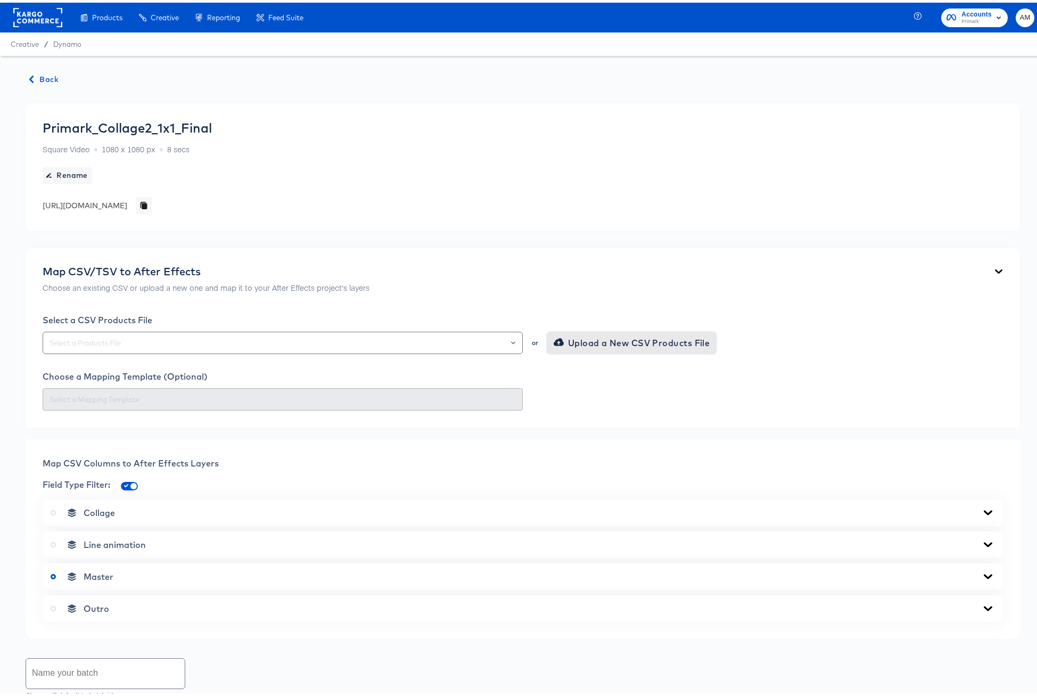
click at [569, 345] on span "Upload a New CSV Products File" at bounding box center [633, 340] width 154 height 15
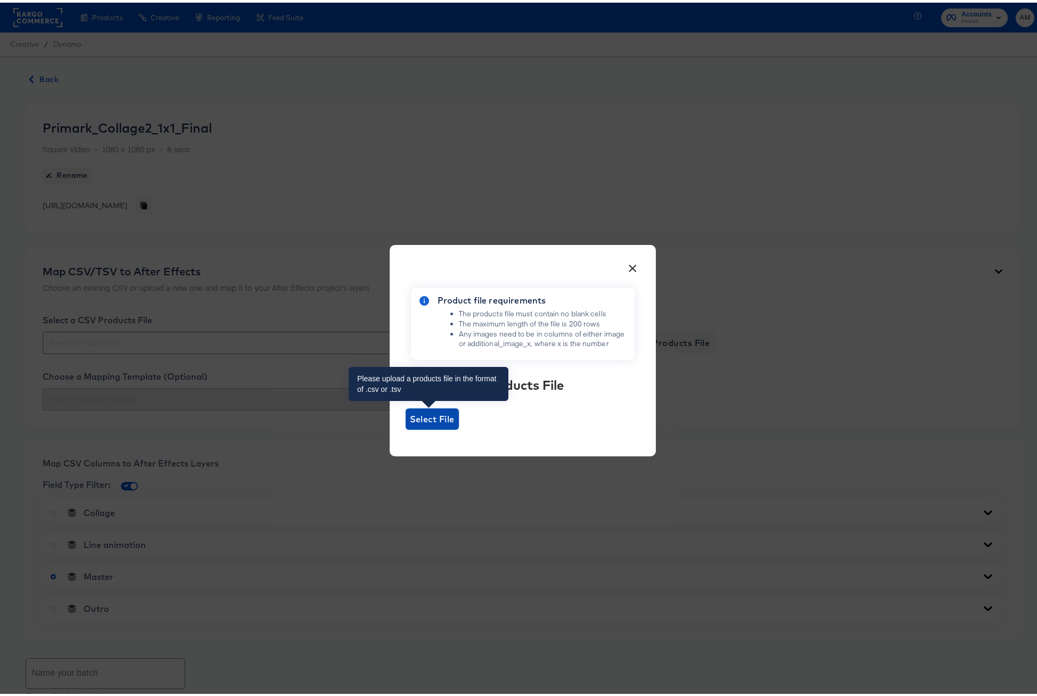
click at [434, 415] on span "Select File" at bounding box center [432, 416] width 45 height 15
click at [406, 427] on input "Select File" at bounding box center [406, 427] width 0 height 0
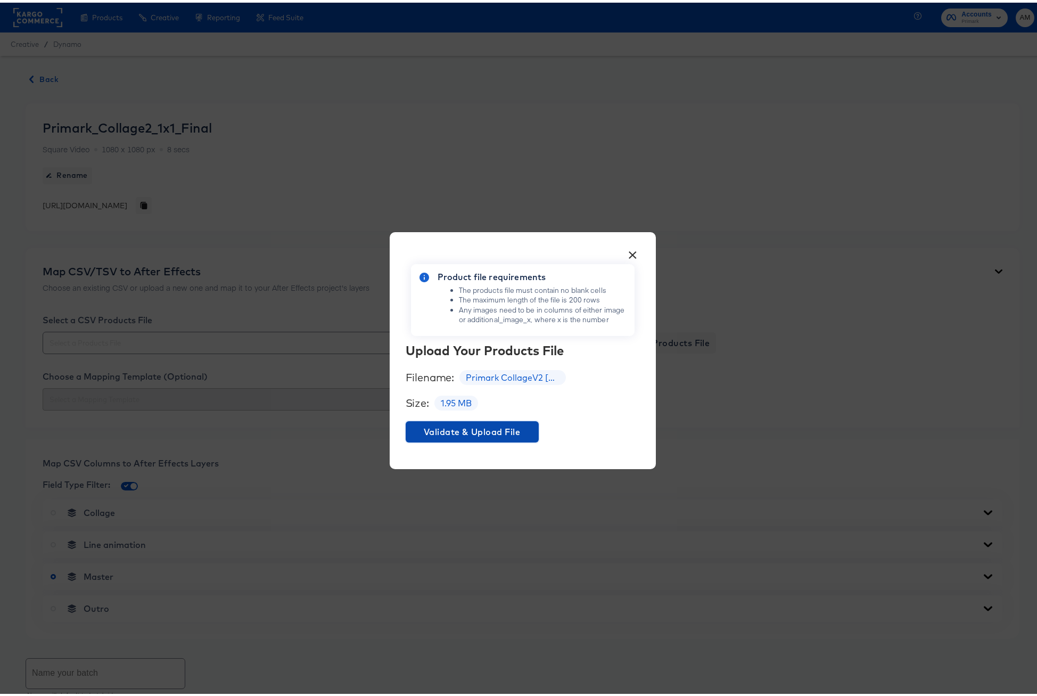
click at [517, 430] on span "Validate & Upload File" at bounding box center [472, 429] width 125 height 15
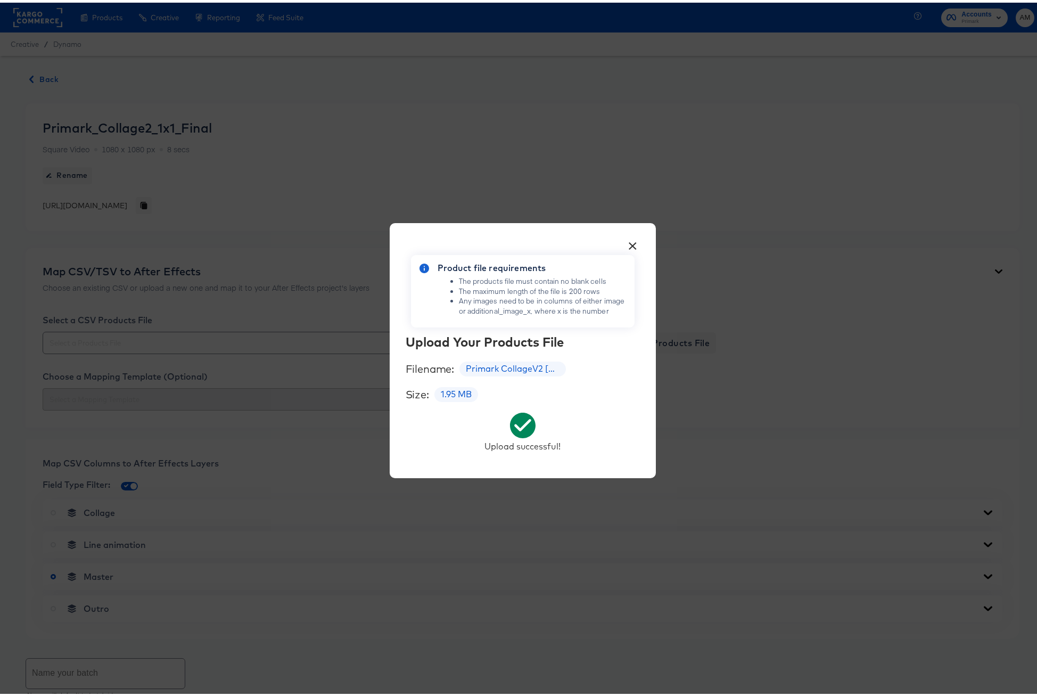
click at [630, 242] on button "×" at bounding box center [632, 240] width 19 height 19
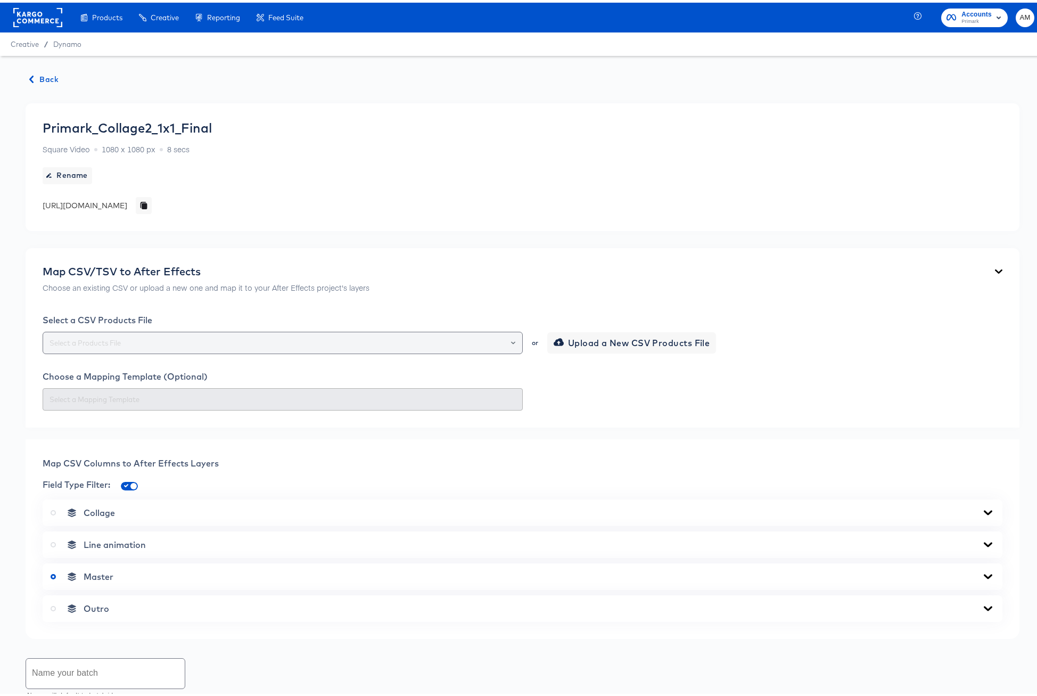
click at [246, 341] on input "text" at bounding box center [282, 340] width 471 height 12
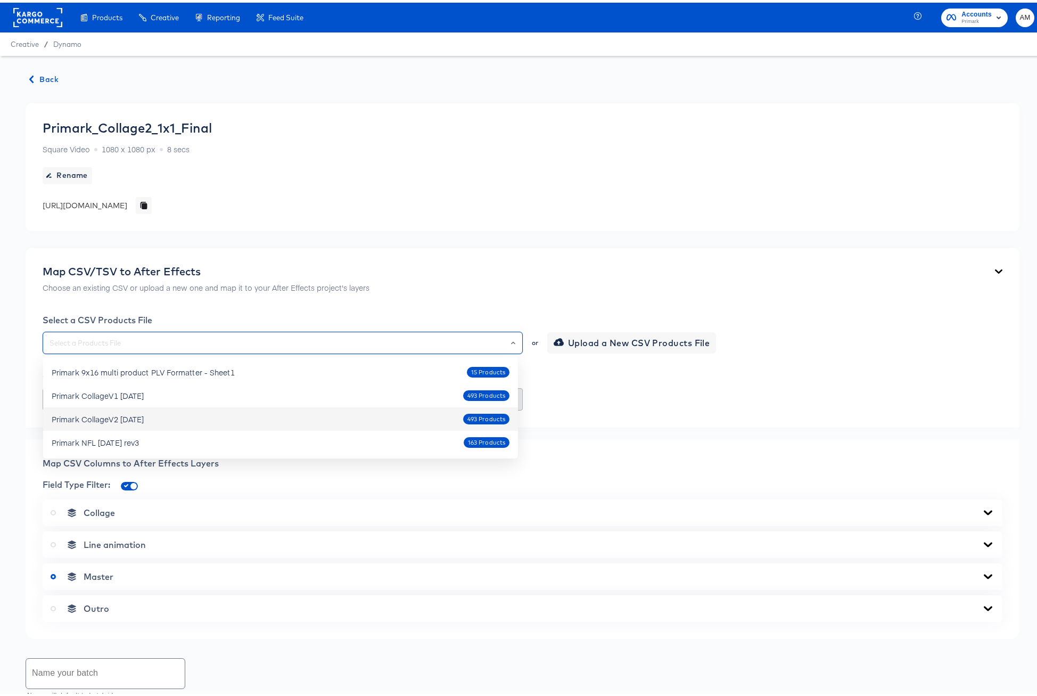
click at [121, 416] on div "Primark CollageV2 Oct4 2025" at bounding box center [98, 416] width 92 height 11
type input "Primark CollageV2 Oct4 2025"
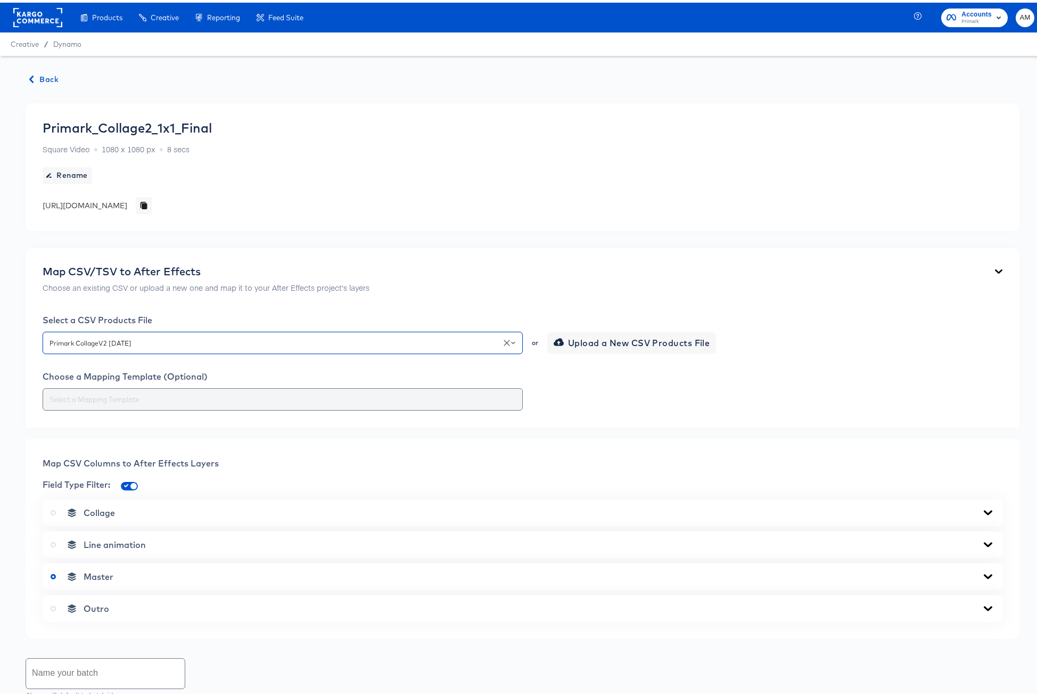
click at [174, 390] on div at bounding box center [283, 396] width 480 height 22
click at [172, 396] on input "text" at bounding box center [282, 397] width 471 height 12
drag, startPoint x: 547, startPoint y: 457, endPoint x: 630, endPoint y: 449, distance: 84.0
click at [547, 457] on div "Map CSV Columns to After Effects Layers" at bounding box center [523, 460] width 960 height 13
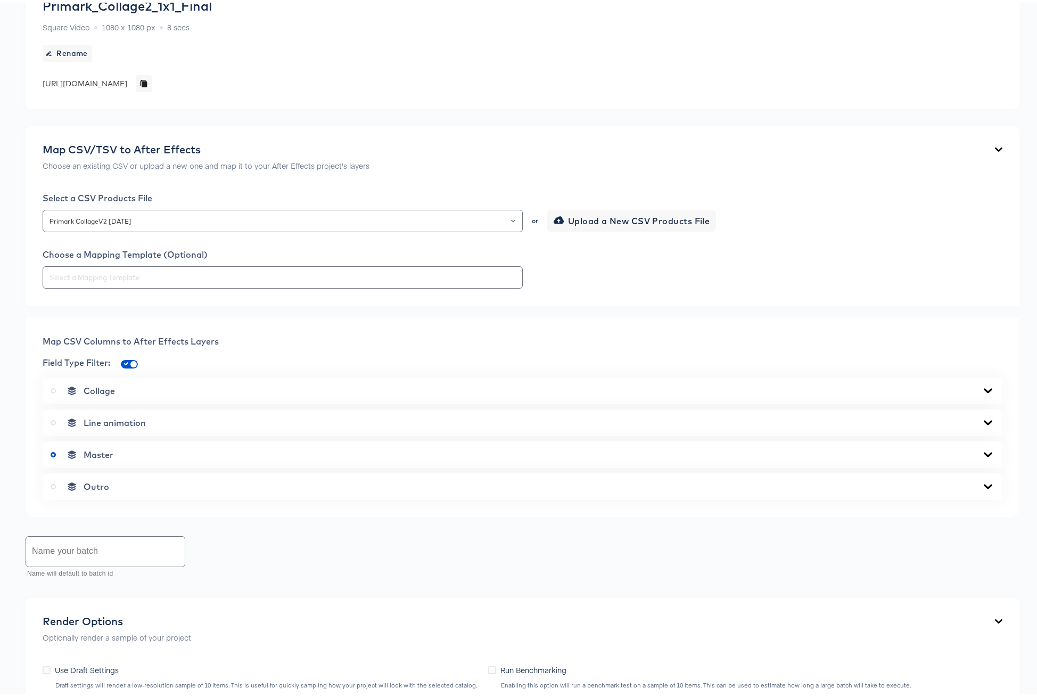
scroll to position [188, 0]
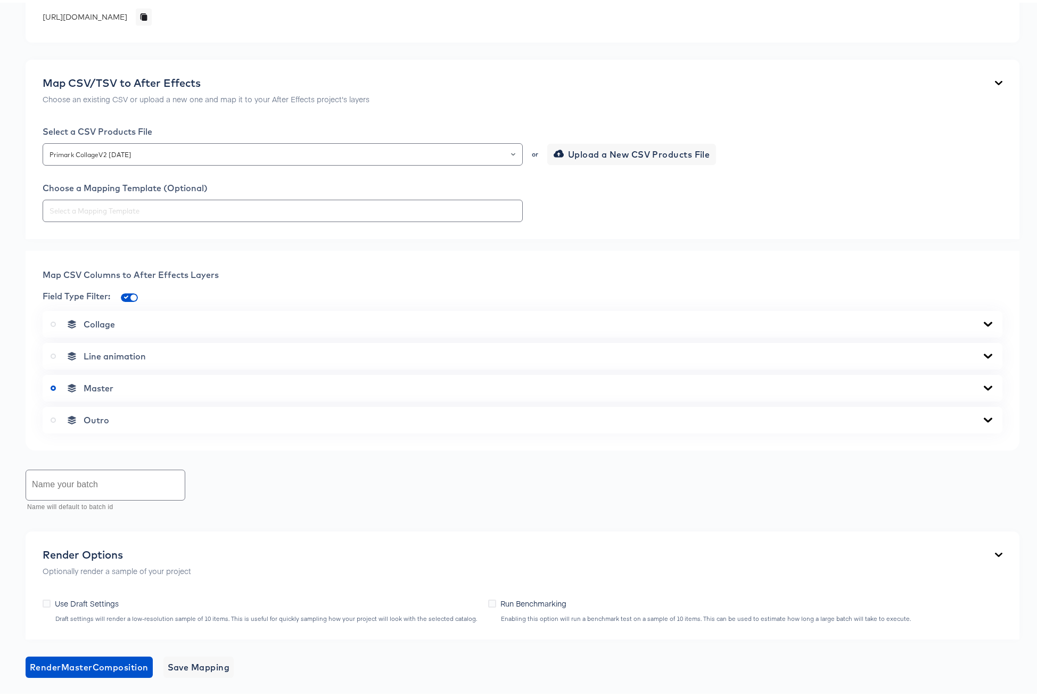
click at [982, 384] on icon at bounding box center [988, 385] width 13 height 9
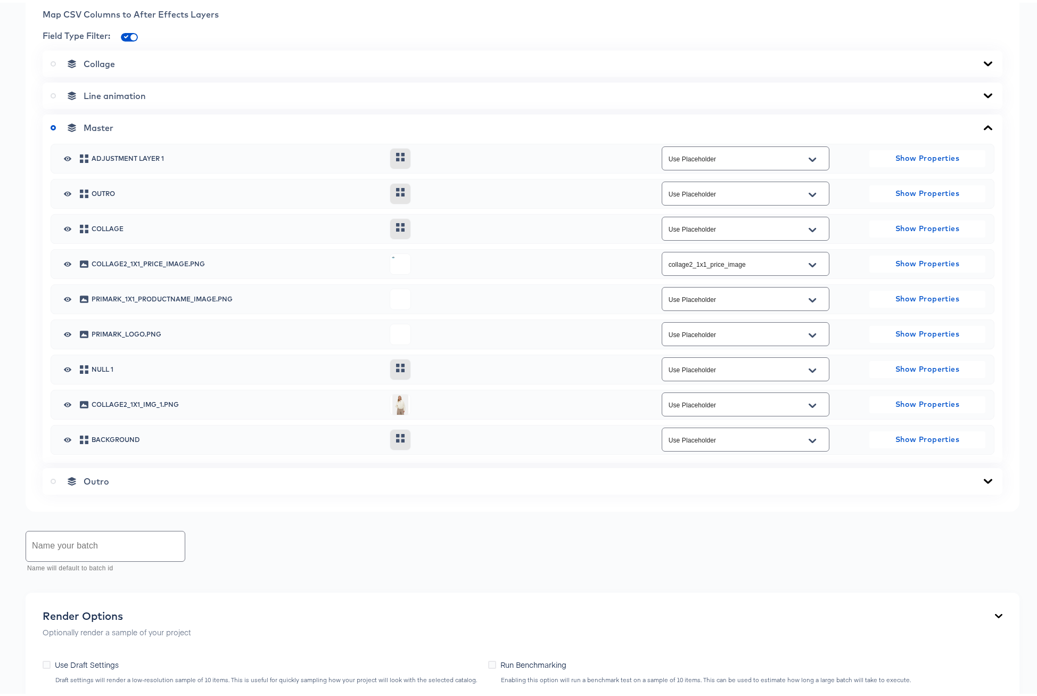
scroll to position [448, 0]
click at [809, 297] on icon "Open" at bounding box center [812, 297] width 7 height 4
click at [764, 355] on li "primark_1x1_productname_collage2_image" at bounding box center [739, 357] width 167 height 17
type input "primark_1x1_productname_collage2_image"
click at [809, 401] on icon "Open" at bounding box center [812, 403] width 7 height 9
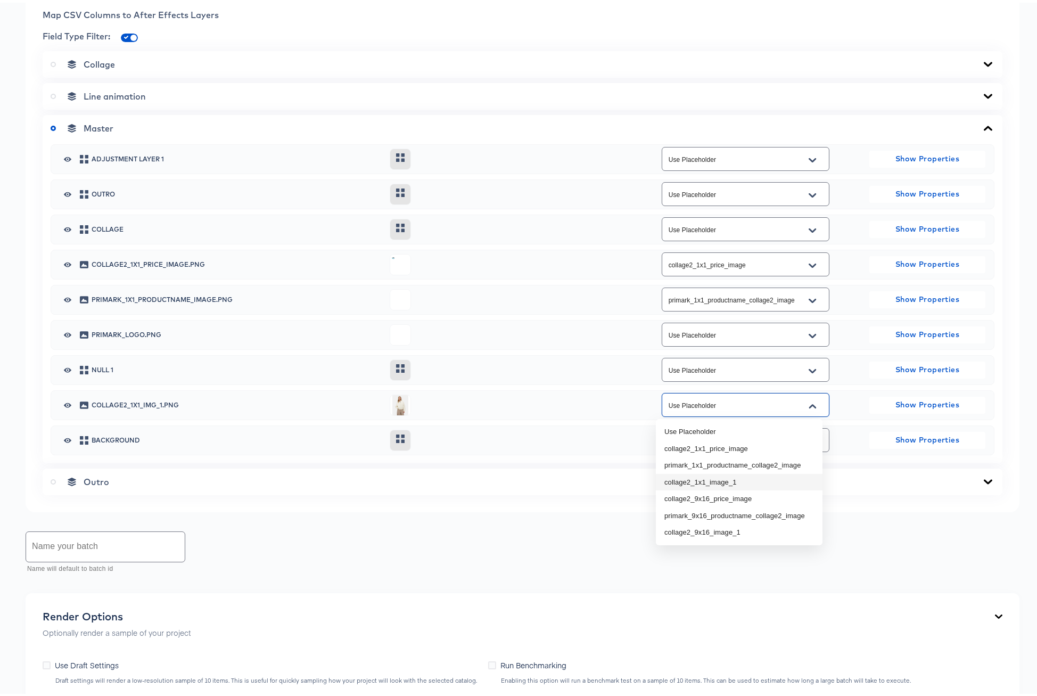
click at [731, 480] on li "collage2_1x1_image_1" at bounding box center [739, 479] width 167 height 17
type input "collage2_1x1_image_1"
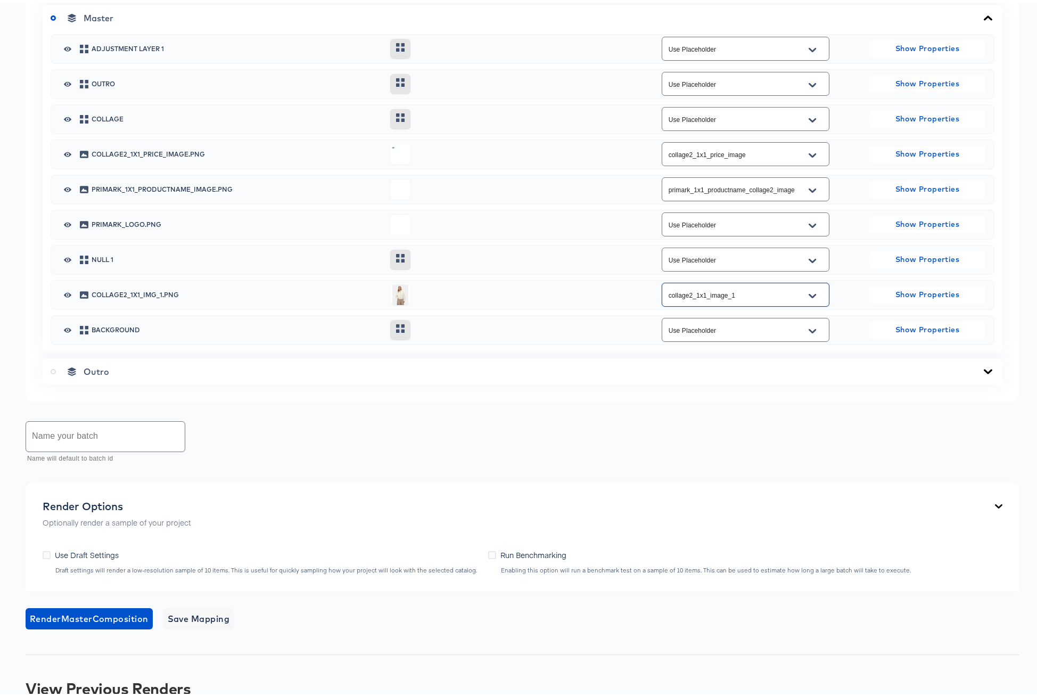
scroll to position [569, 0]
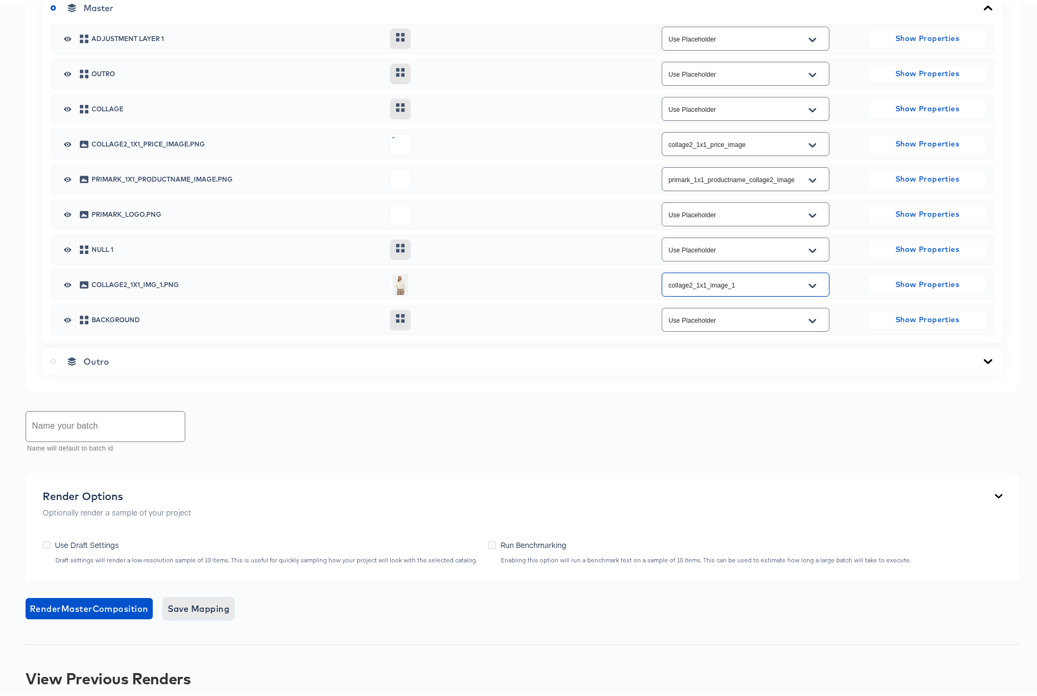
click at [198, 613] on span "Save Mapping" at bounding box center [199, 605] width 62 height 15
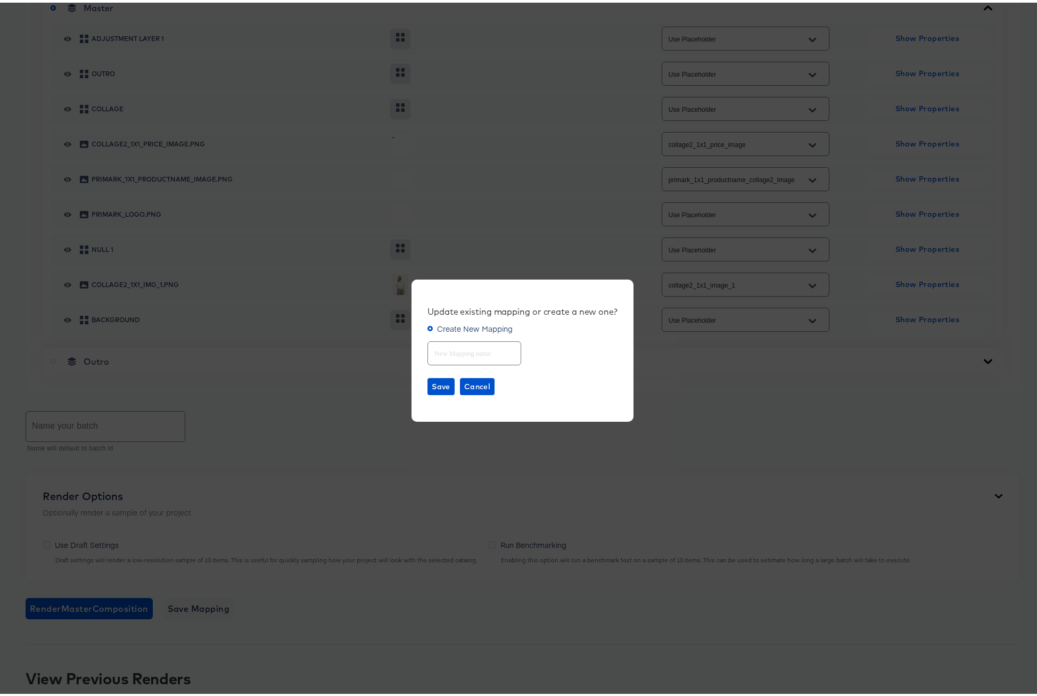
click at [440, 352] on input "text" at bounding box center [474, 346] width 93 height 23
type input "Collage 2"
click at [434, 382] on span "Save" at bounding box center [441, 383] width 19 height 13
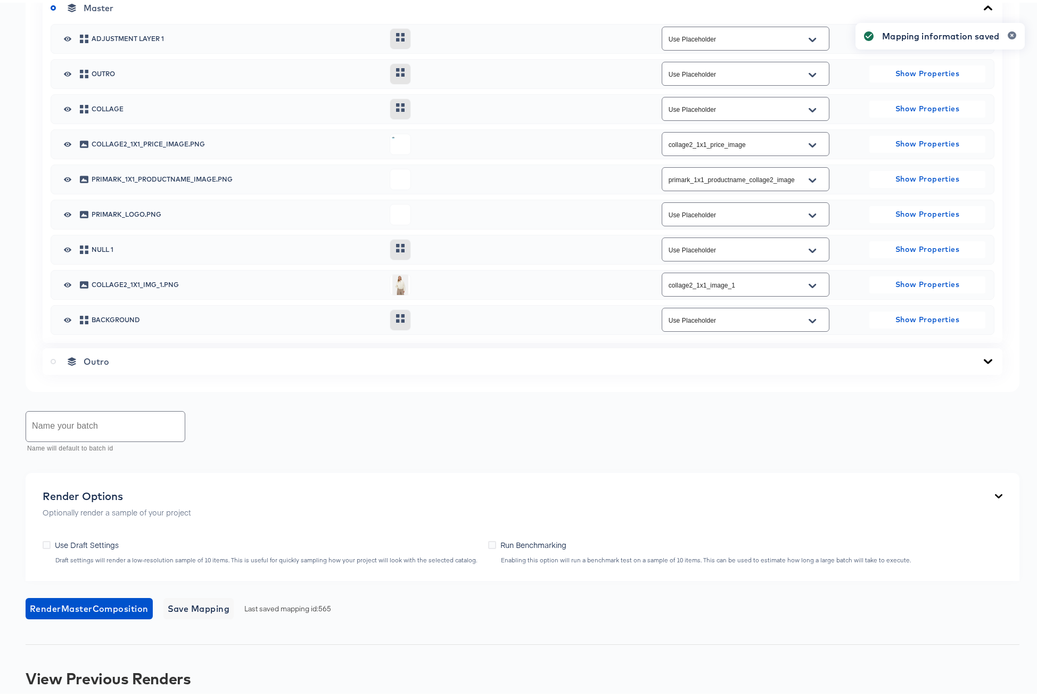
click at [78, 424] on input "text" at bounding box center [105, 424] width 159 height 30
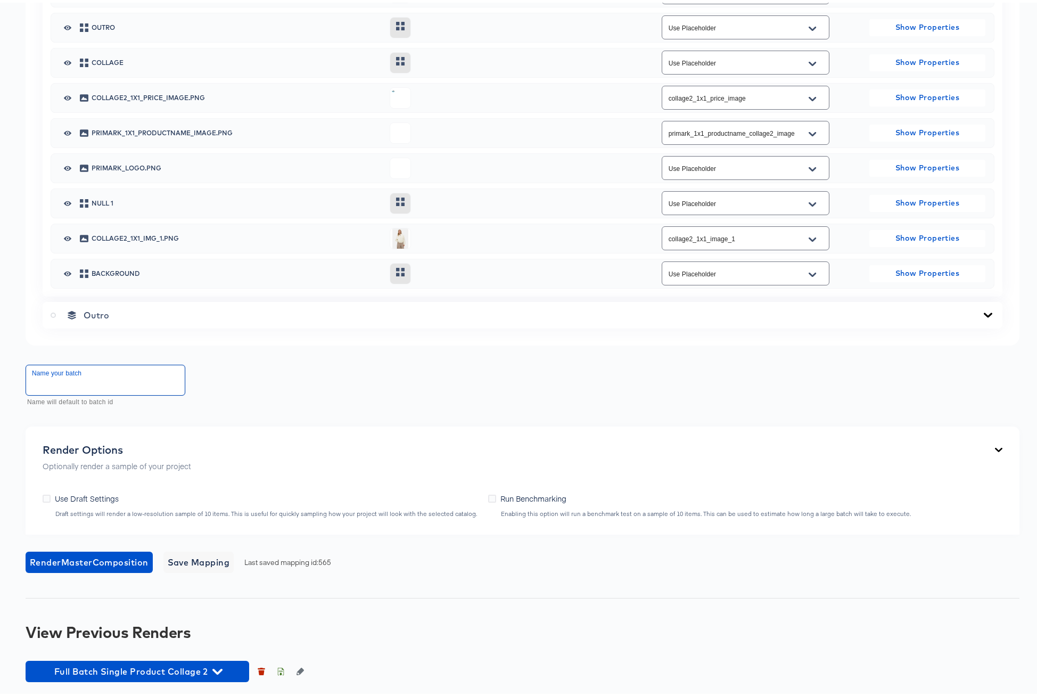
scroll to position [615, 0]
type input "Primark Collage2 1x1 [DATE] Full"
click at [93, 557] on span "Render Master Composition" at bounding box center [89, 558] width 119 height 15
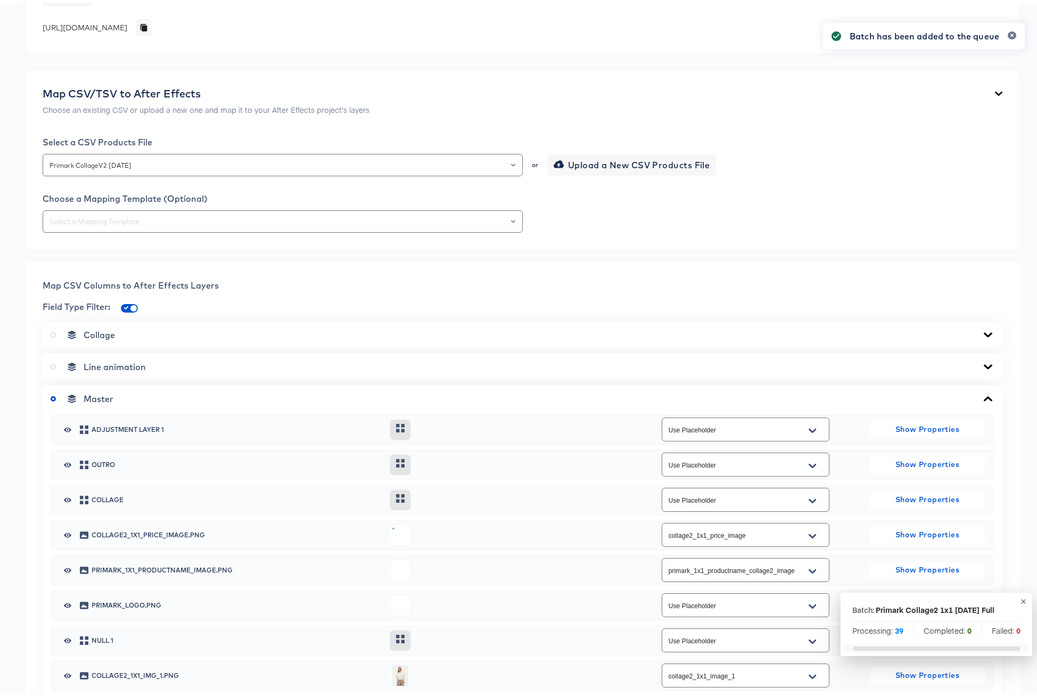
scroll to position [0, 0]
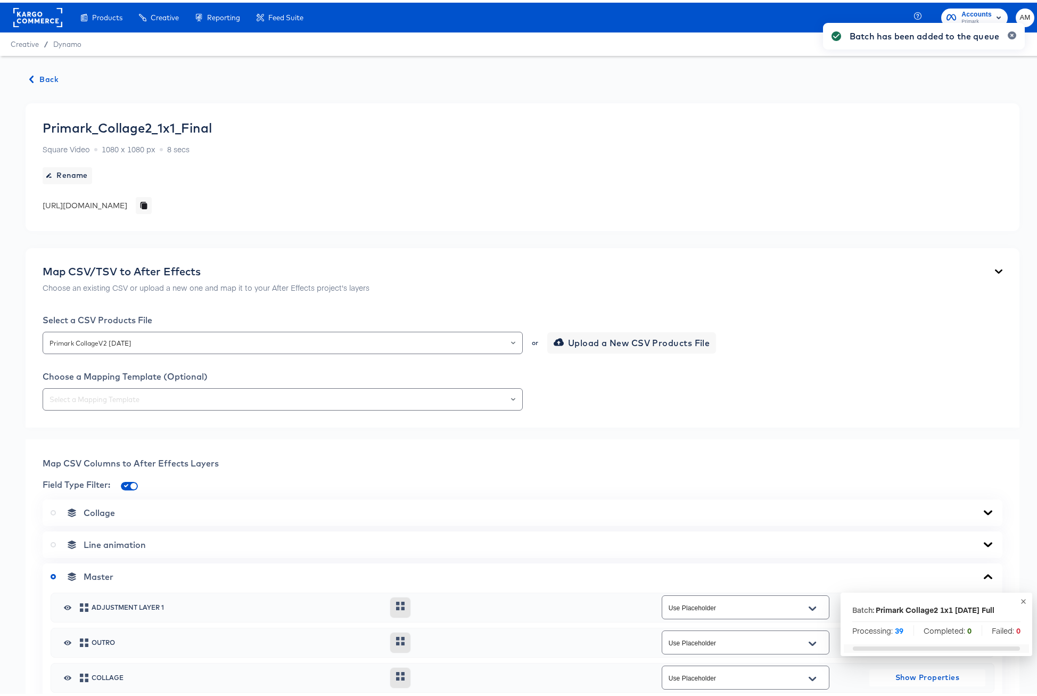
click at [46, 72] on span "Back" at bounding box center [44, 76] width 29 height 13
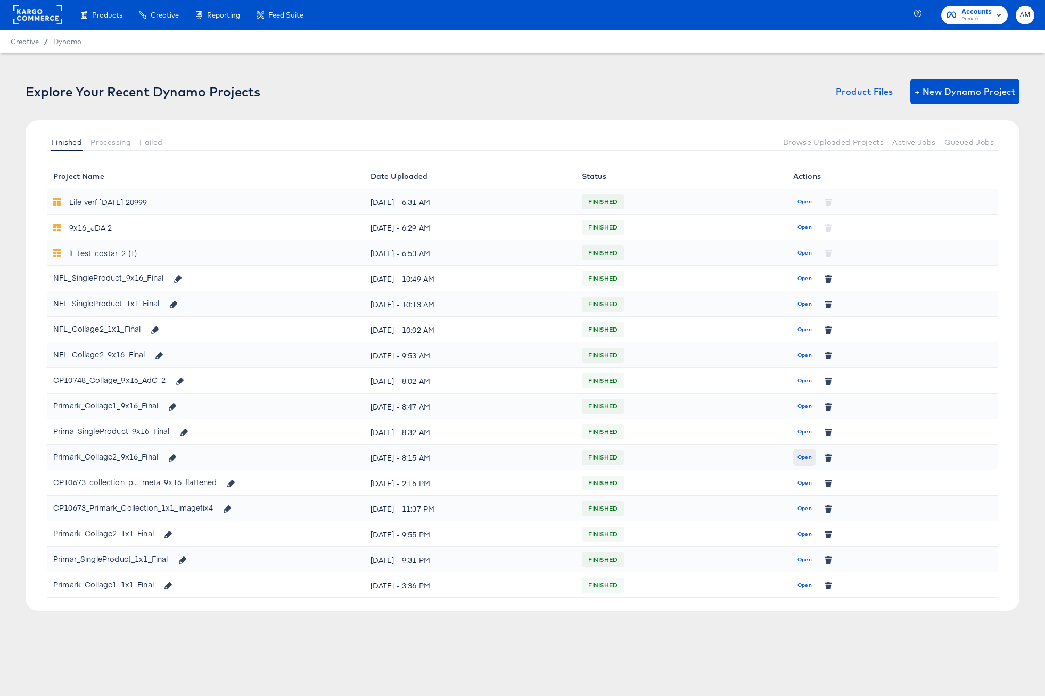
click at [800, 458] on span "Open" at bounding box center [804, 457] width 14 height 10
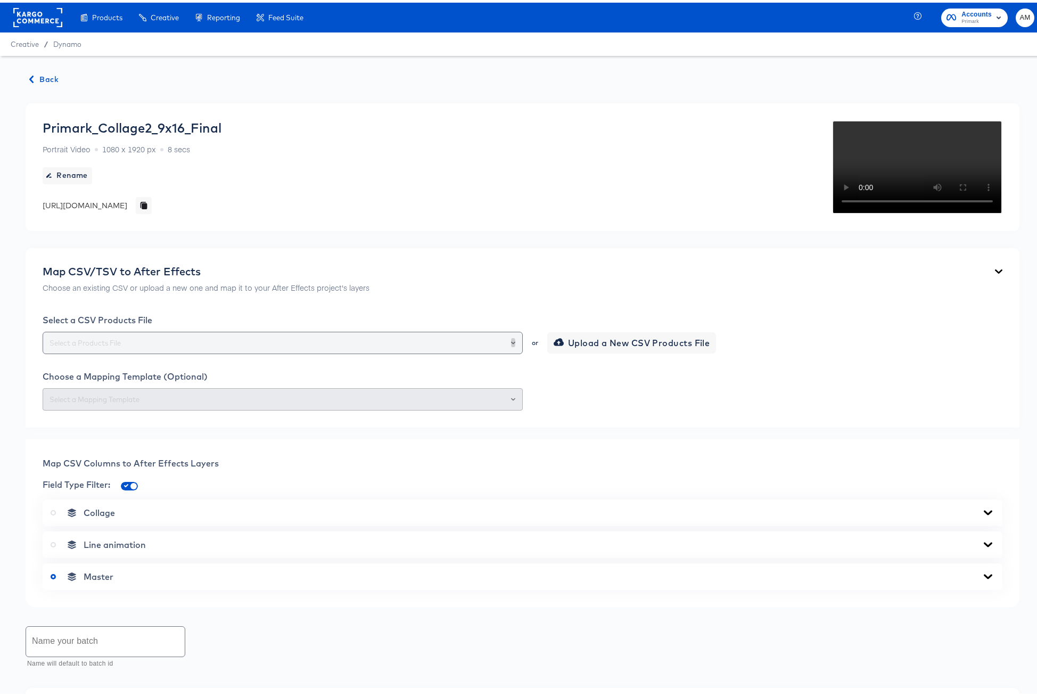
click at [511, 342] on icon "Open" at bounding box center [513, 340] width 4 height 4
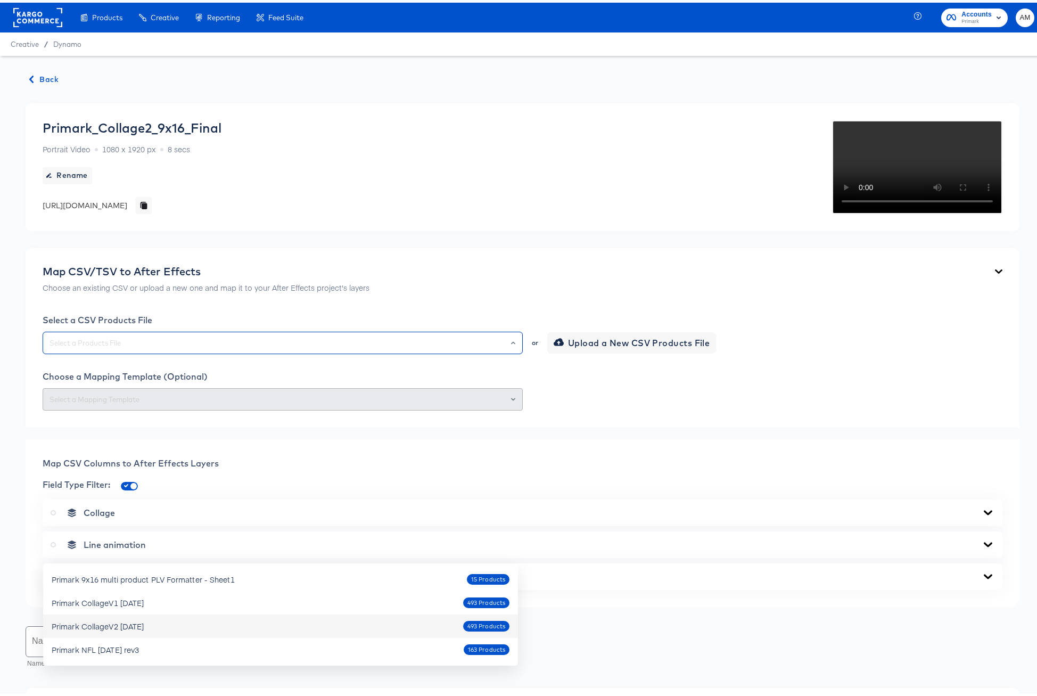
click at [123, 622] on div "Primark CollageV2 Oct4 2025" at bounding box center [98, 623] width 92 height 11
type input "Primark CollageV2 Oct4 2025"
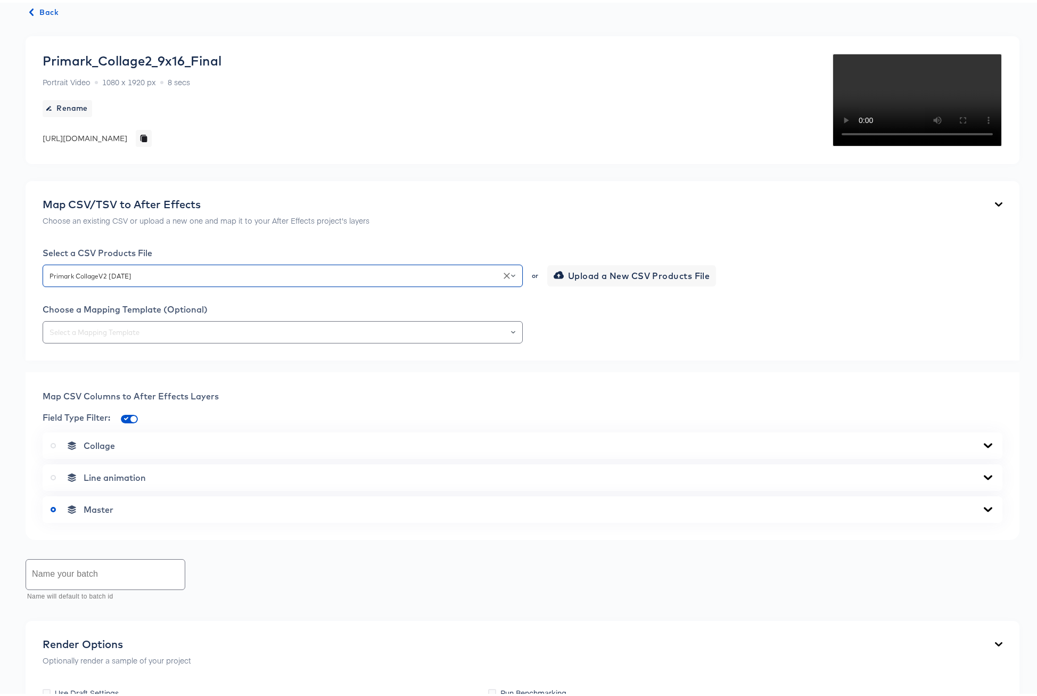
scroll to position [192, 0]
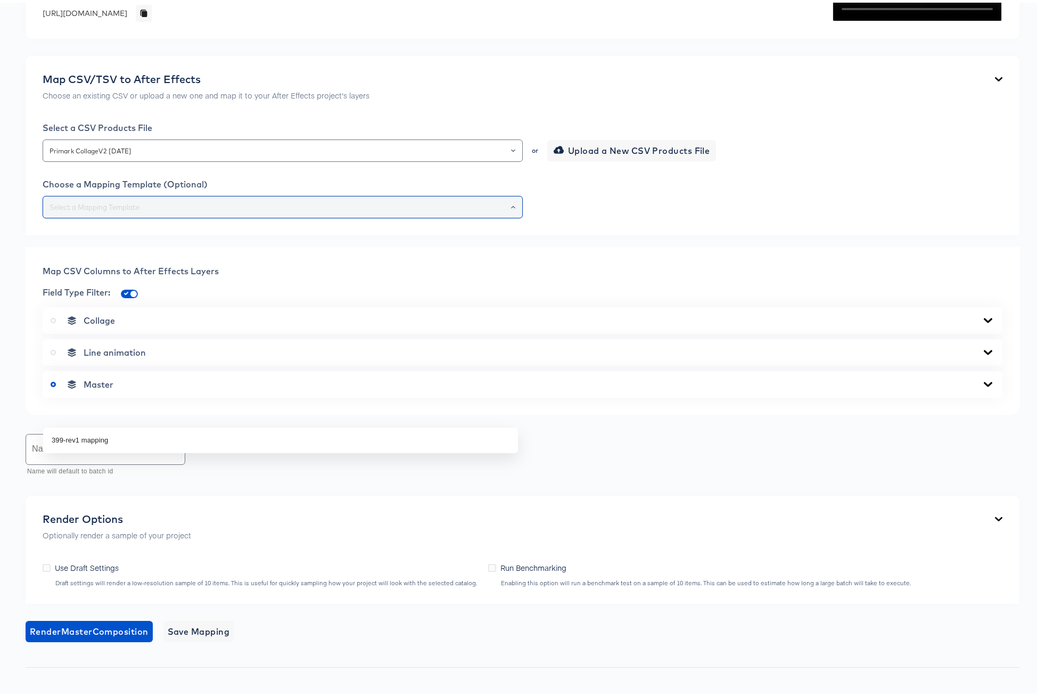
click at [357, 211] on input "text" at bounding box center [282, 205] width 471 height 12
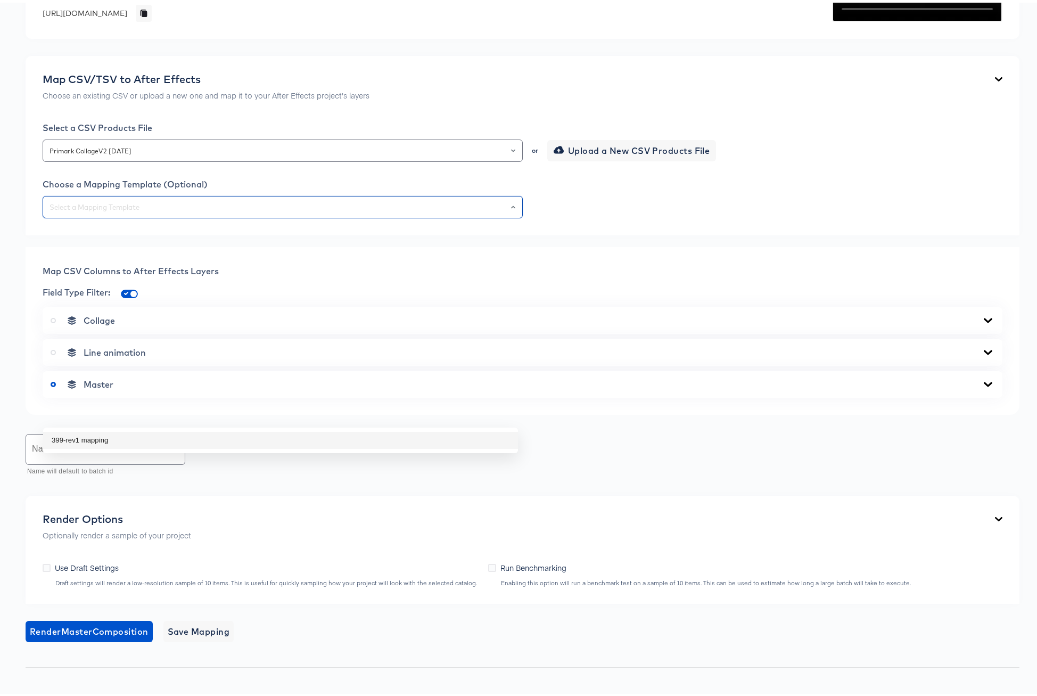
click at [205, 434] on li "399-rev1 mapping" at bounding box center [280, 437] width 475 height 17
type input "399-rev1 mapping"
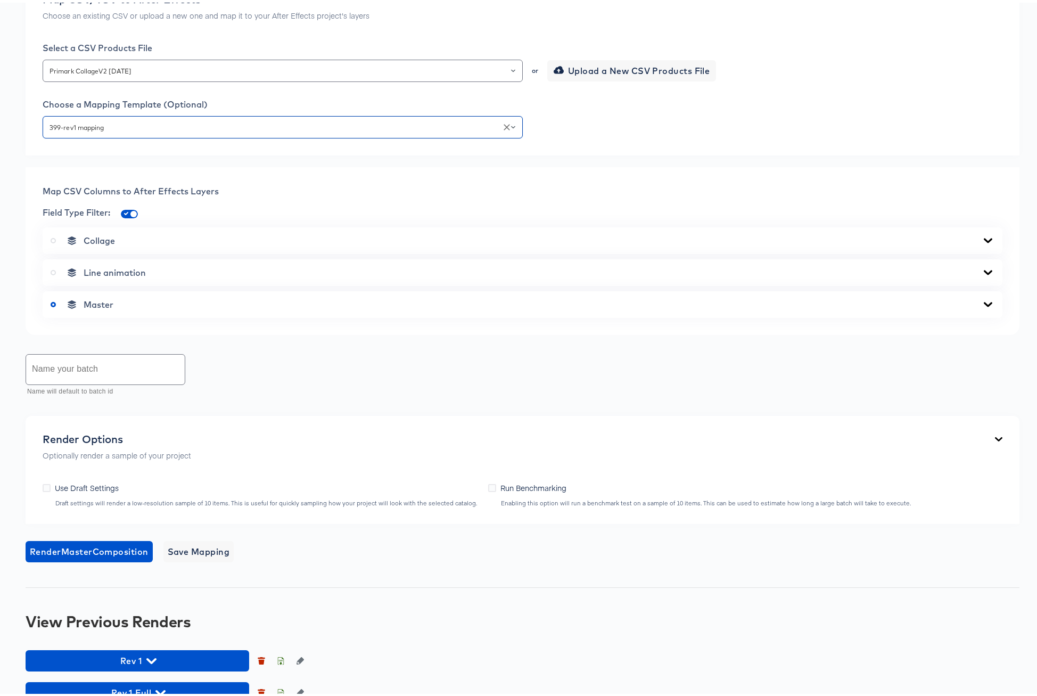
scroll to position [274, 0]
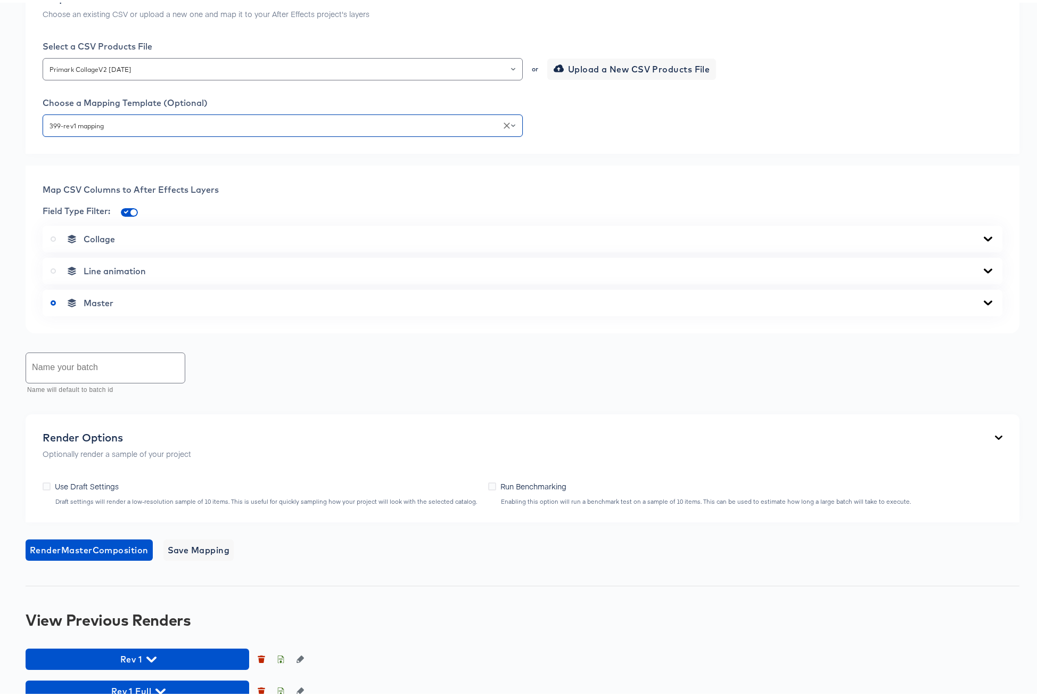
click at [982, 304] on icon at bounding box center [988, 300] width 13 height 9
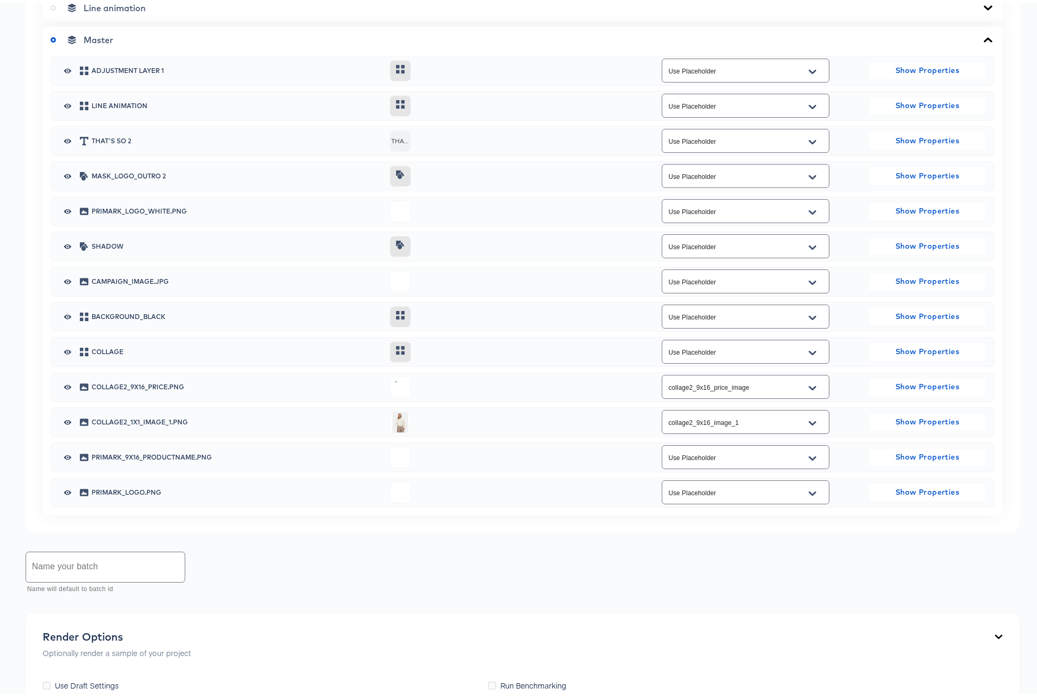
scroll to position [492, 0]
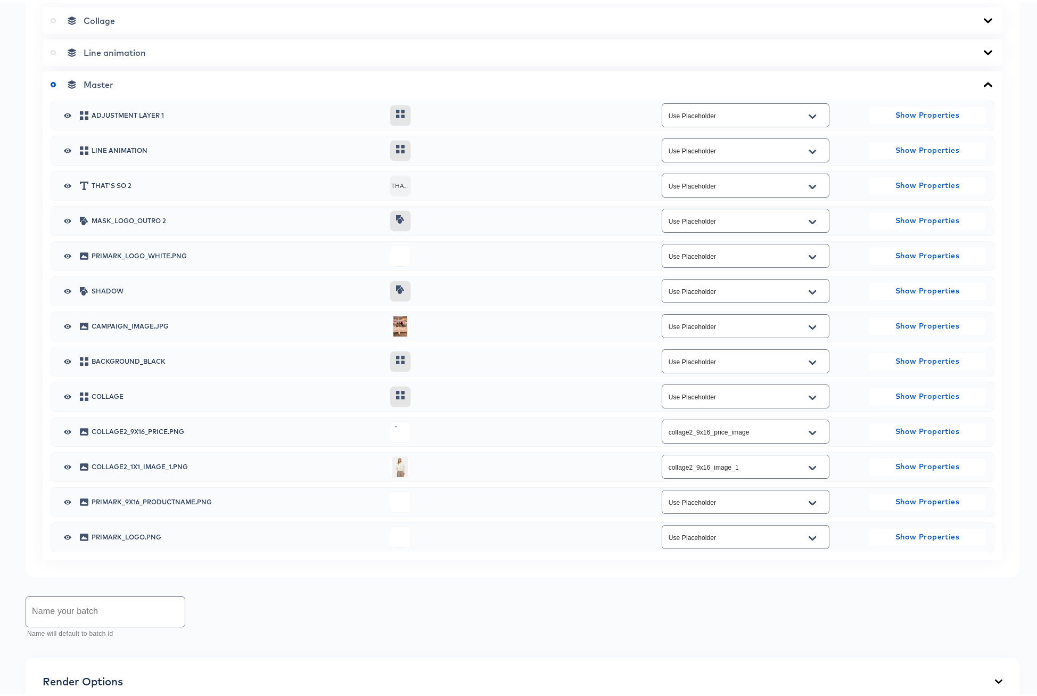
type input "Use Placeholder"
type input "collage2_1x1_image_1"
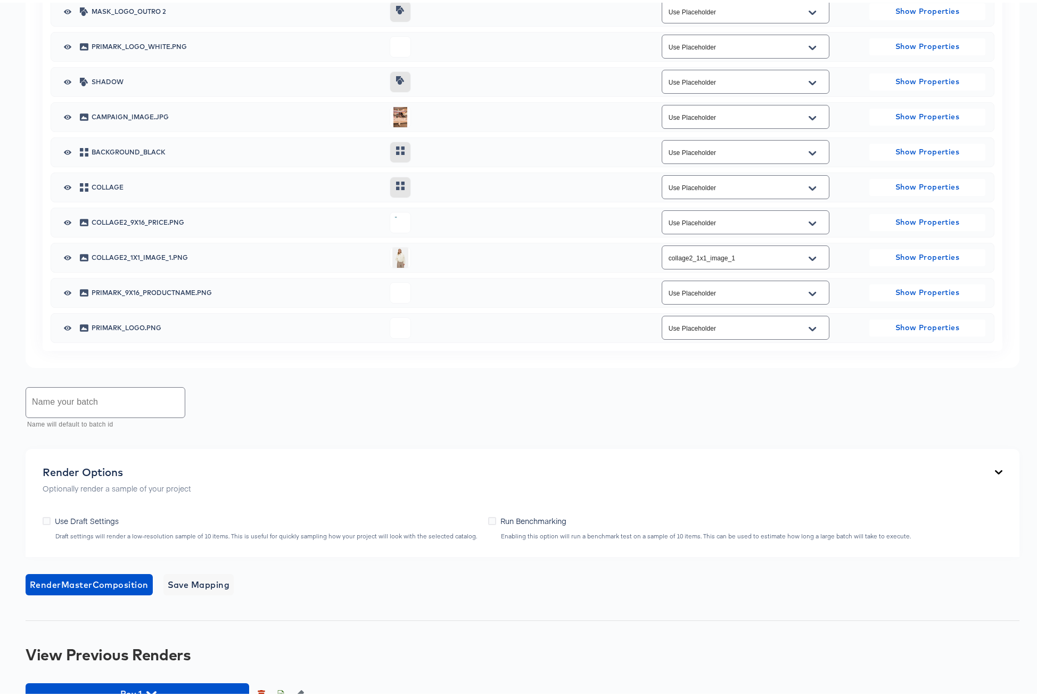
scroll to position [900, 0]
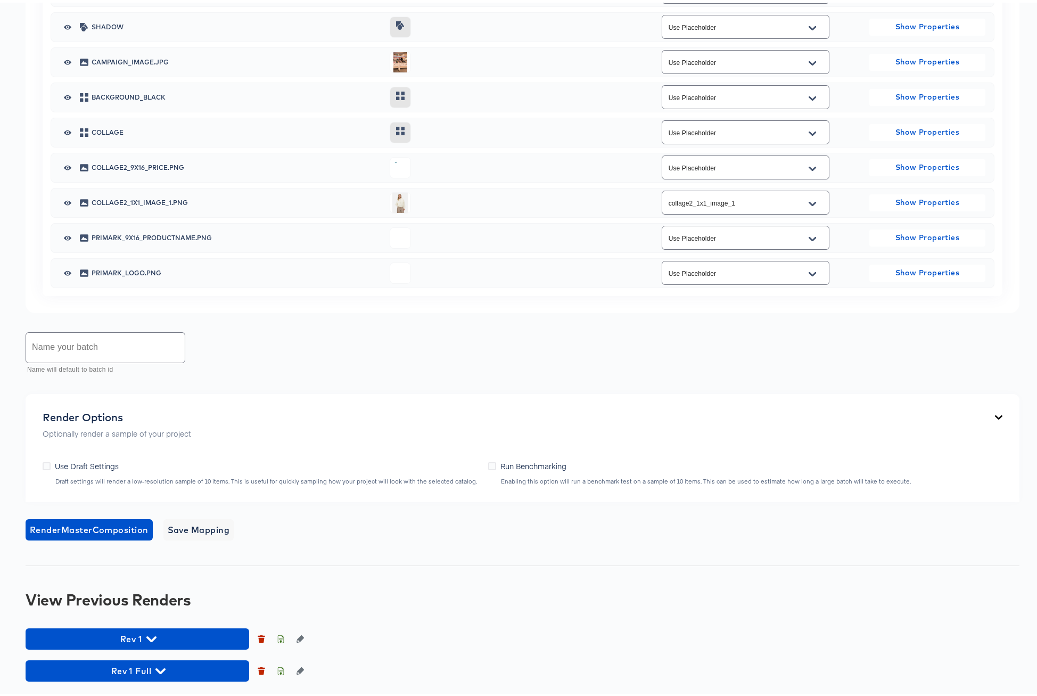
click at [810, 241] on icon "Open" at bounding box center [812, 236] width 7 height 9
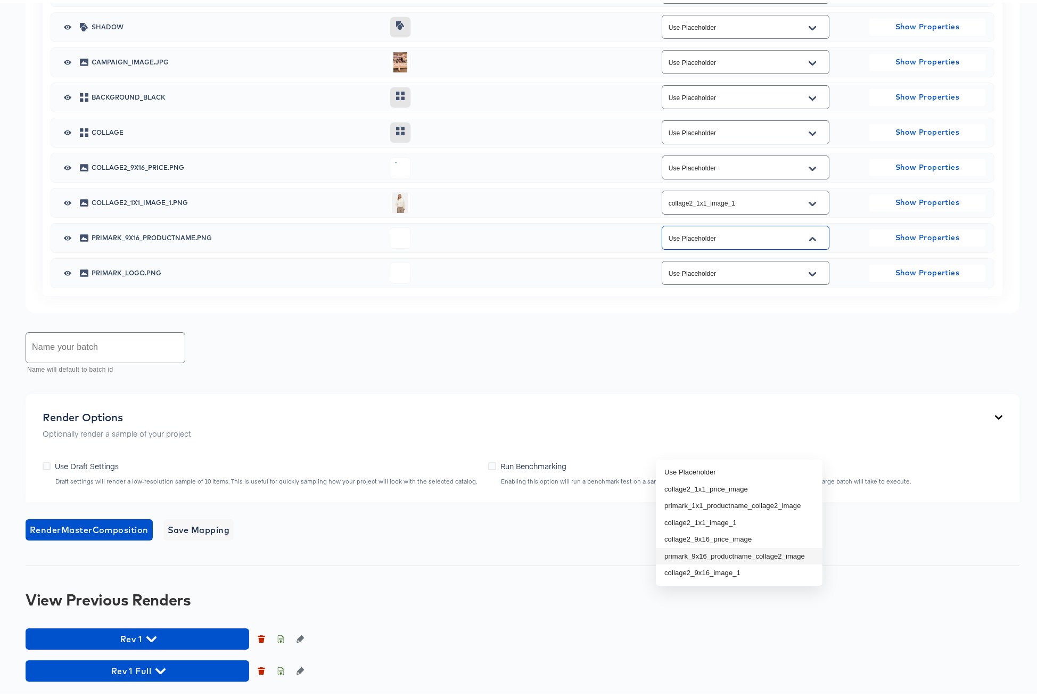
click at [758, 545] on li "primark_9x16_productname_collage2_image" at bounding box center [739, 553] width 167 height 17
type input "primark_9x16_productname_collage2_image"
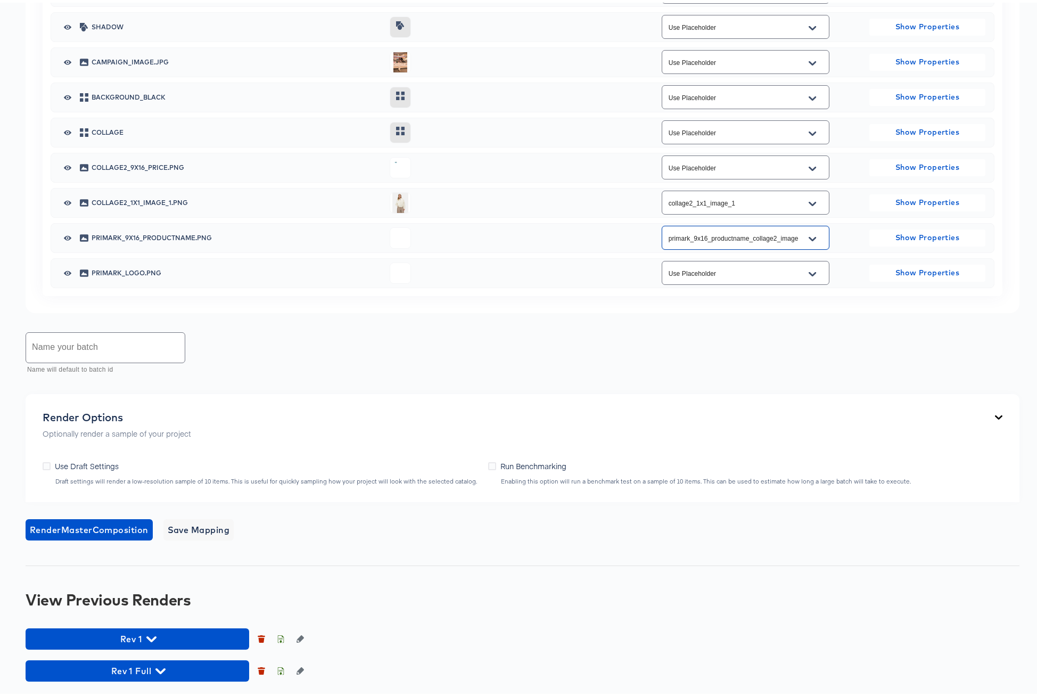
click at [810, 175] on button "Open" at bounding box center [812, 166] width 16 height 17
click at [745, 458] on li "collage2_9x16_price_image" at bounding box center [739, 466] width 167 height 17
type input "collage2_9x16_price_image"
click at [203, 530] on span "Save Mapping" at bounding box center [199, 527] width 62 height 15
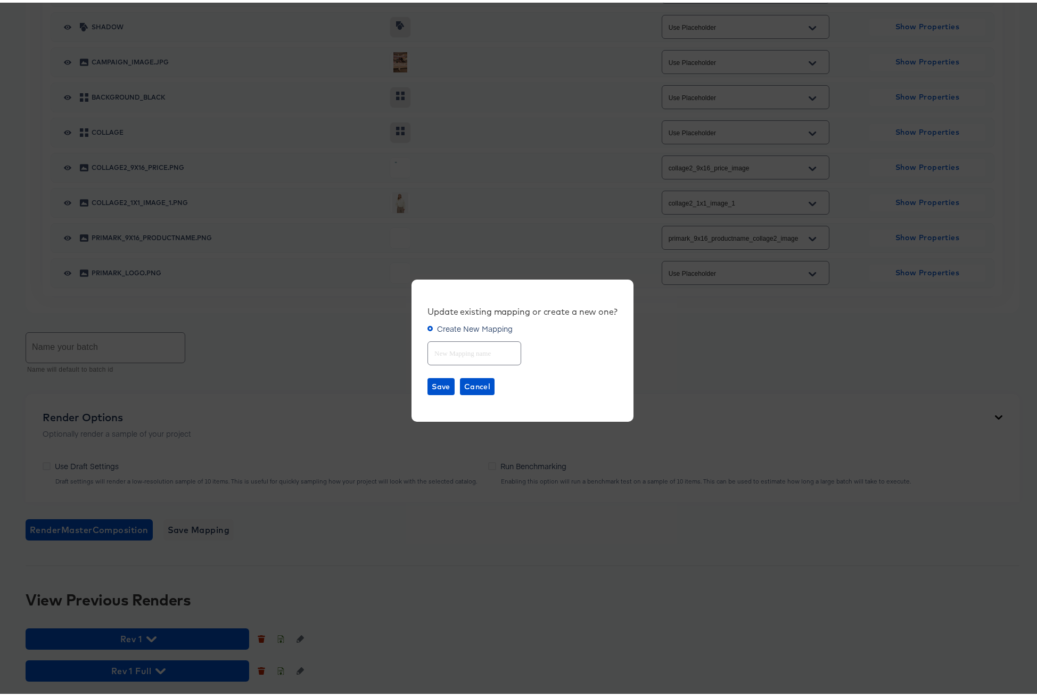
click at [455, 345] on input "text" at bounding box center [474, 346] width 93 height 23
type input "Collage2"
click at [441, 385] on span "Save" at bounding box center [441, 383] width 19 height 13
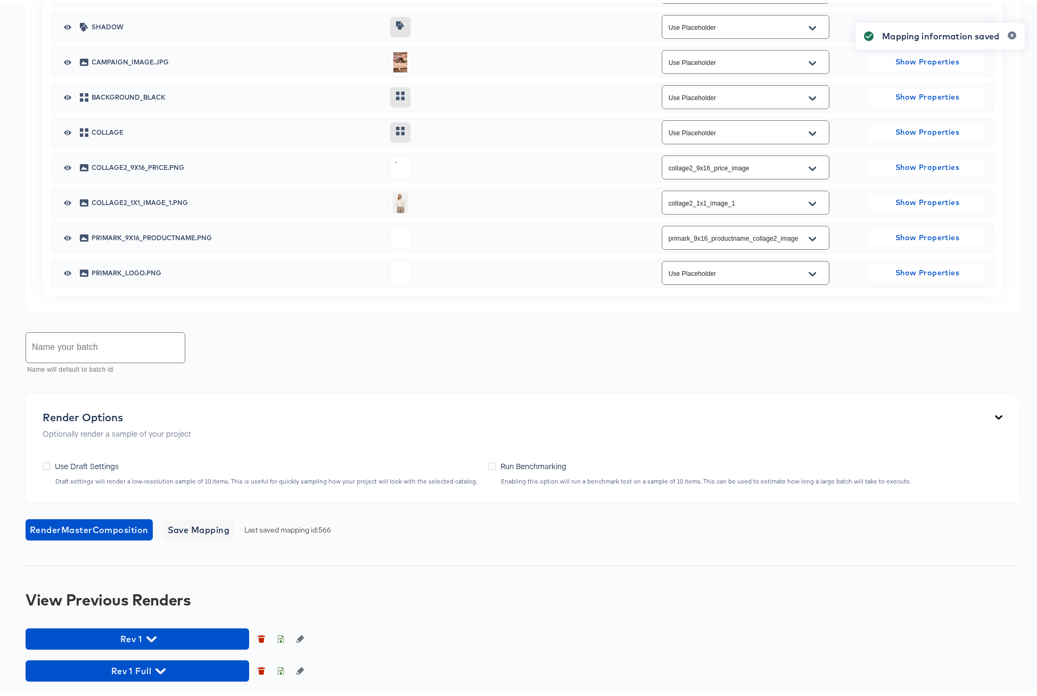
click at [86, 344] on input "text" at bounding box center [105, 345] width 159 height 30
click at [80, 352] on input "Primark Collge2 9x16" at bounding box center [105, 345] width 159 height 30
click at [123, 352] on input "Primark Collage2 9x16" at bounding box center [105, 345] width 159 height 30
type input "Primark Collage2 9x16 [DATE] Full"
click at [127, 525] on span "Render Master Composition" at bounding box center [89, 527] width 119 height 15
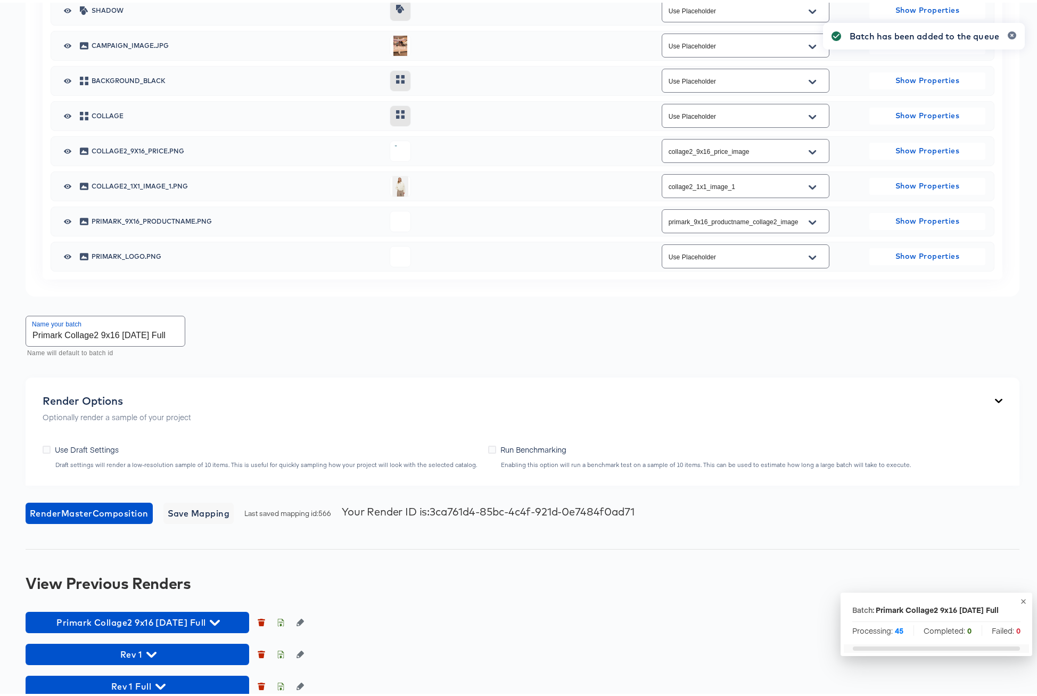
scroll to position [461, 0]
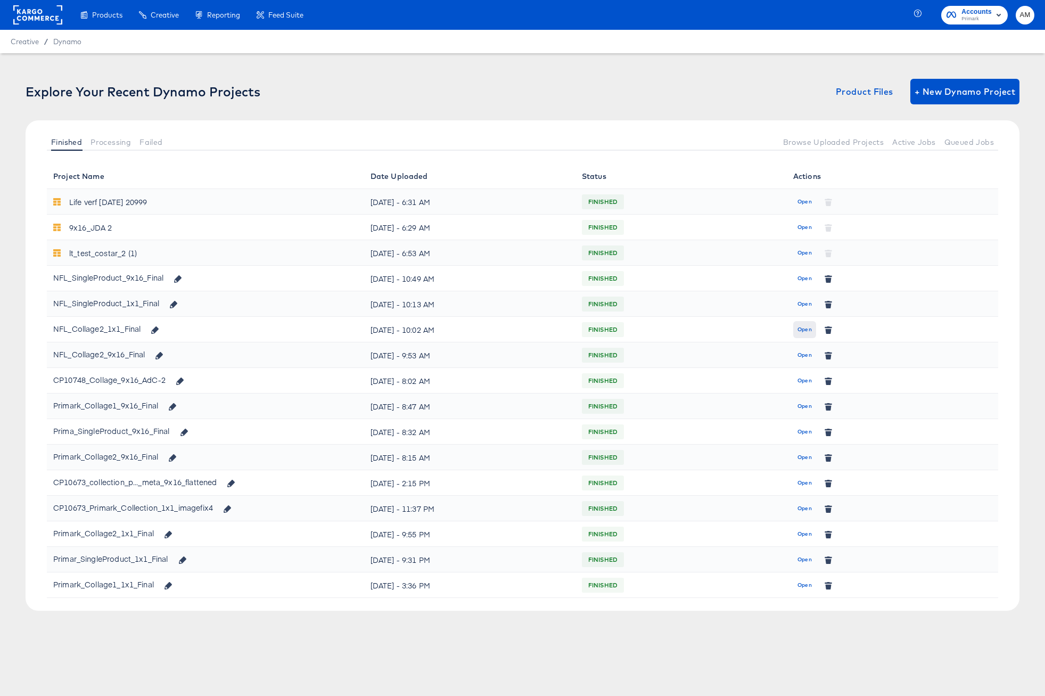
click at [802, 331] on span "Open" at bounding box center [804, 330] width 14 height 10
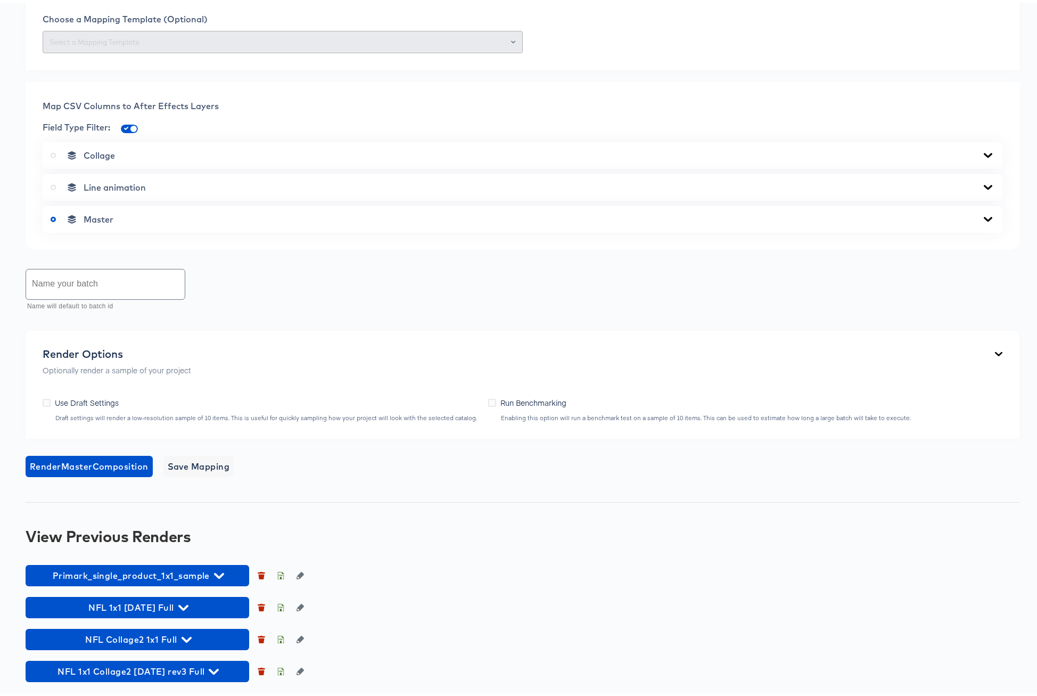
scroll to position [434, 0]
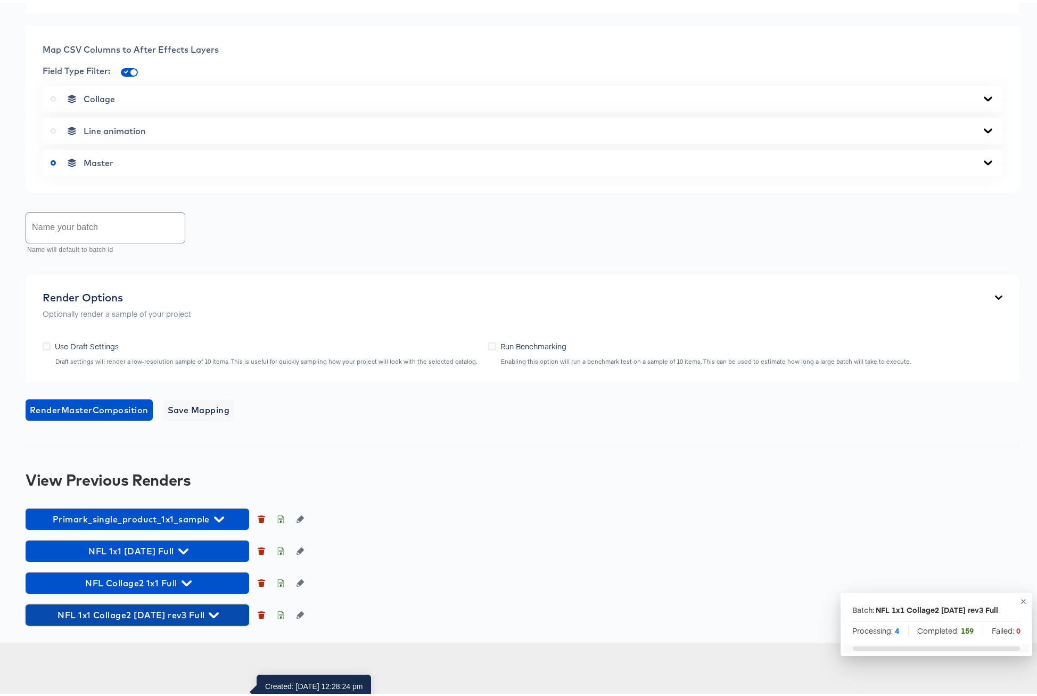
click at [209, 615] on icon "button" at bounding box center [214, 613] width 10 height 6
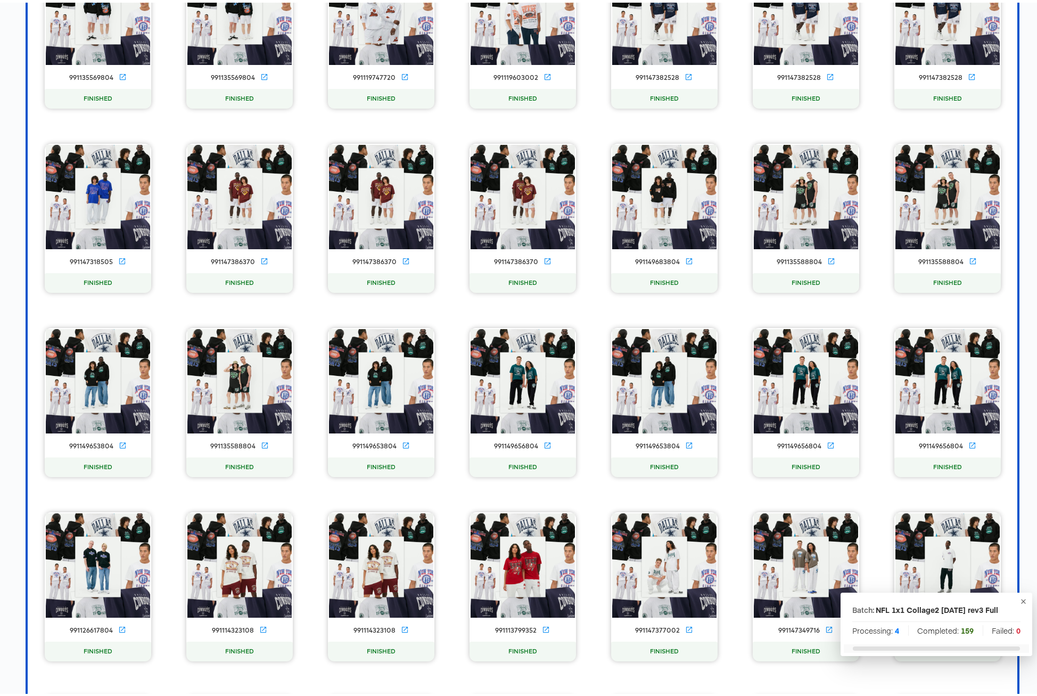
scroll to position [0, 0]
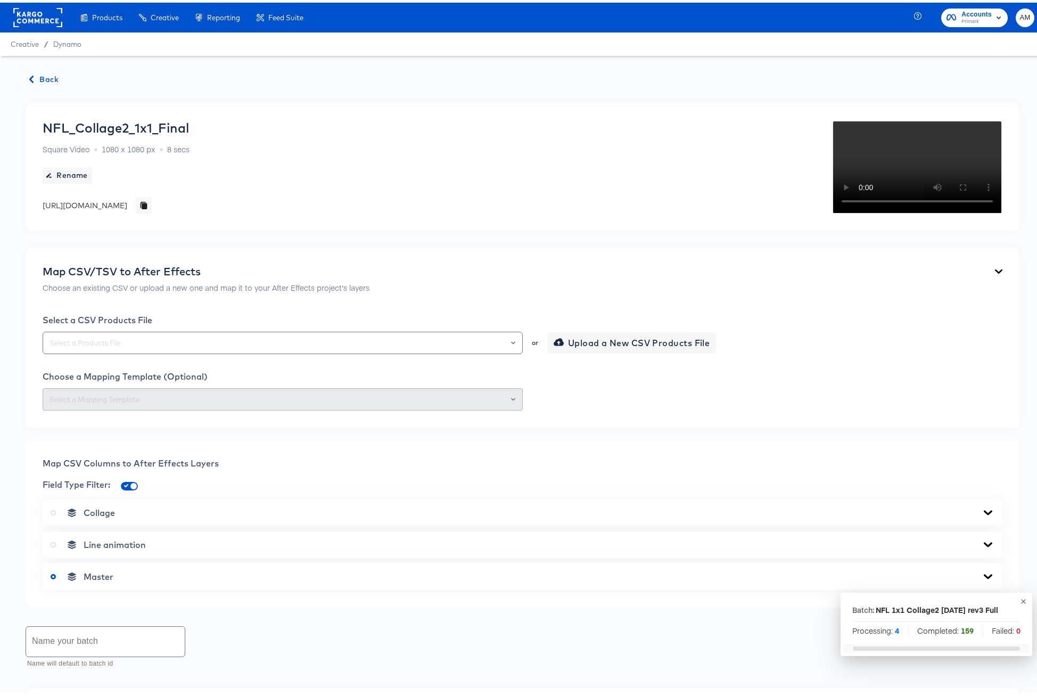
click at [44, 77] on span "Back" at bounding box center [44, 76] width 29 height 13
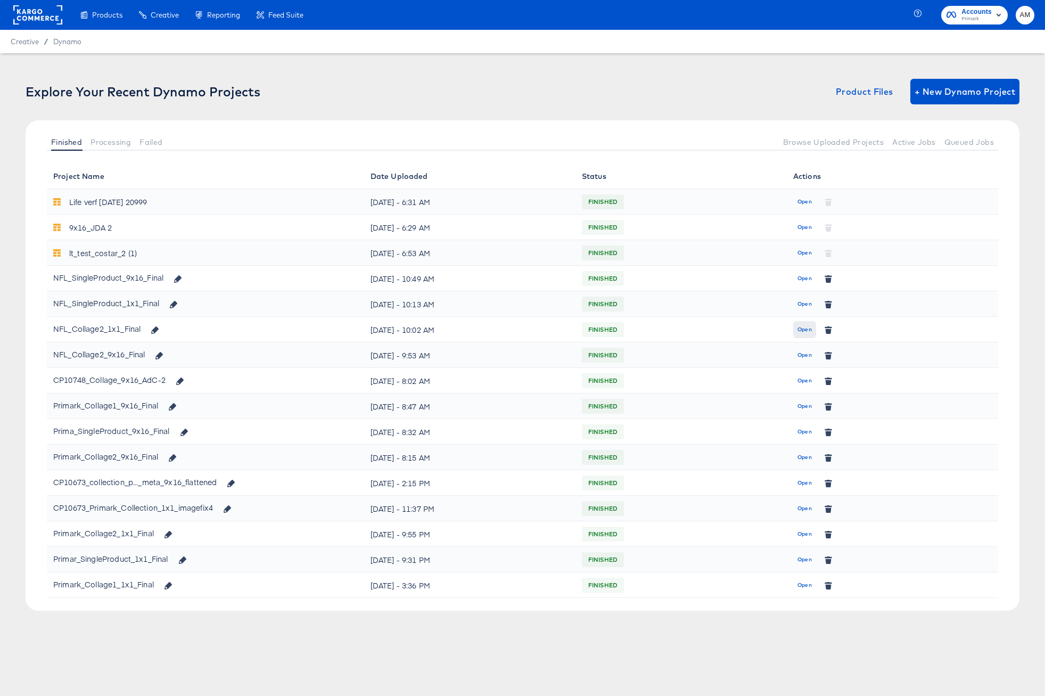
click at [807, 333] on span "Open" at bounding box center [804, 330] width 14 height 10
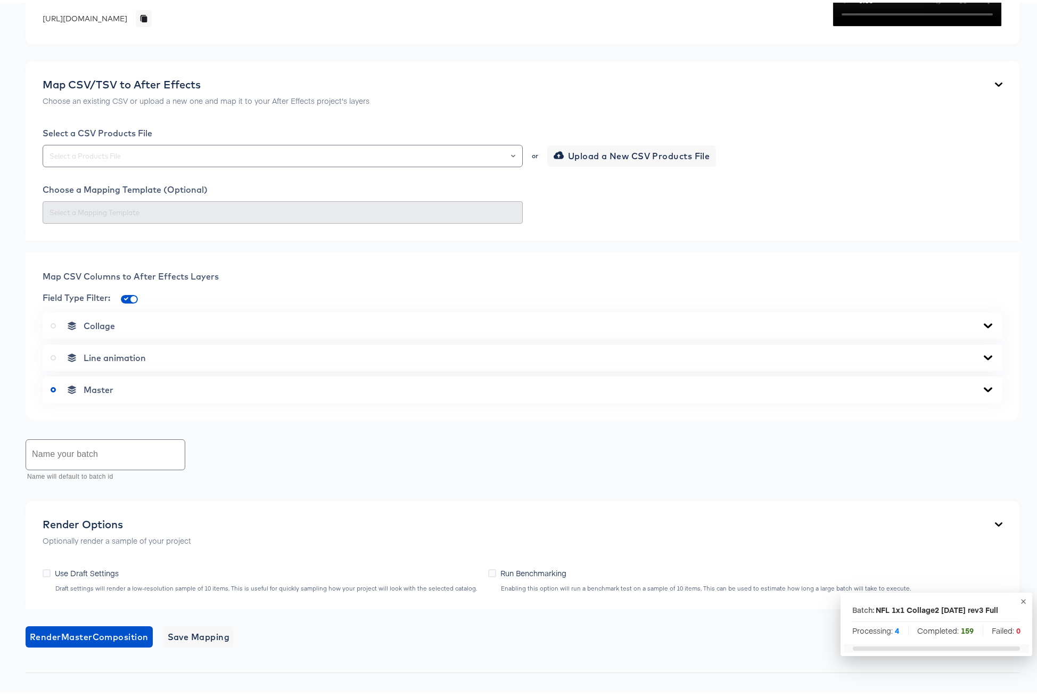
scroll to position [434, 0]
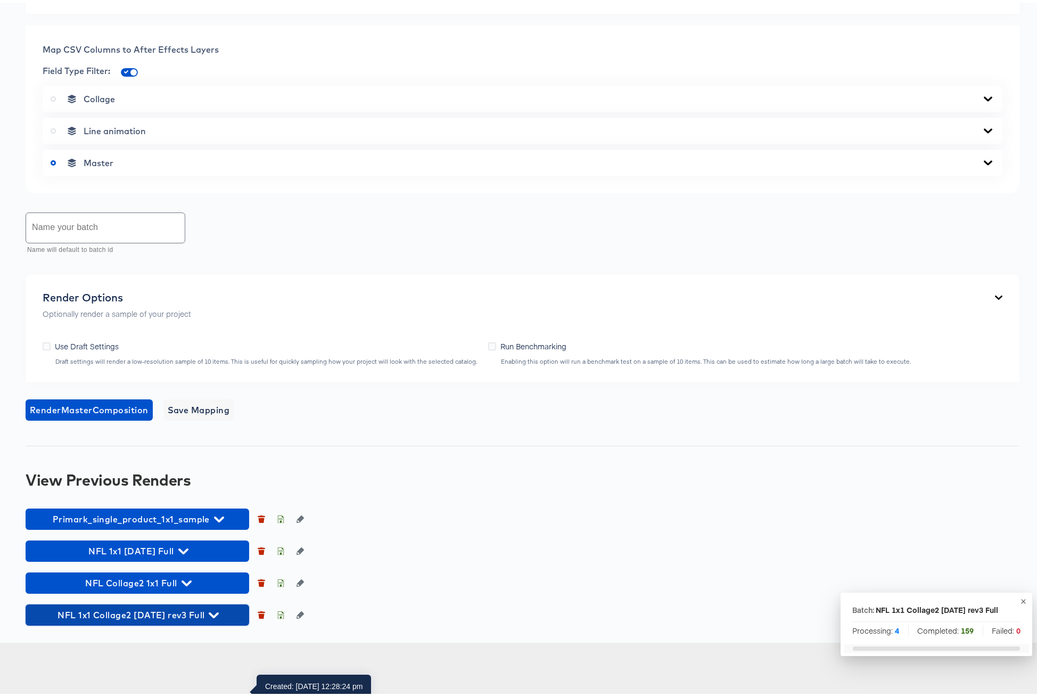
click at [209, 615] on icon "button" at bounding box center [214, 613] width 10 height 6
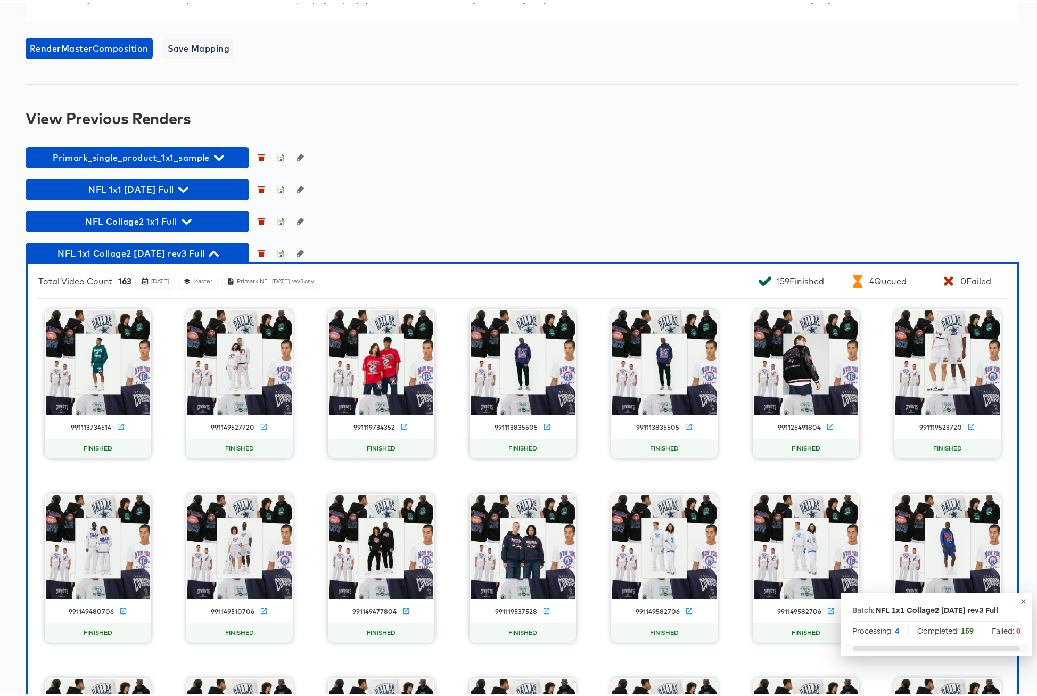
scroll to position [681, 0]
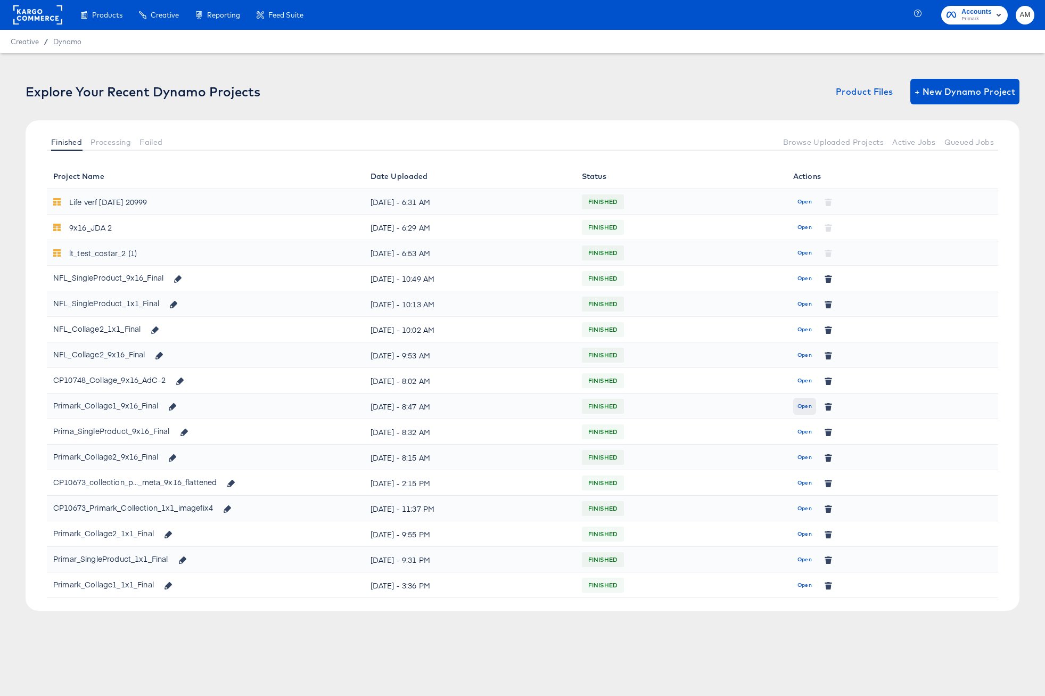
click at [807, 405] on span "Open" at bounding box center [804, 406] width 14 height 10
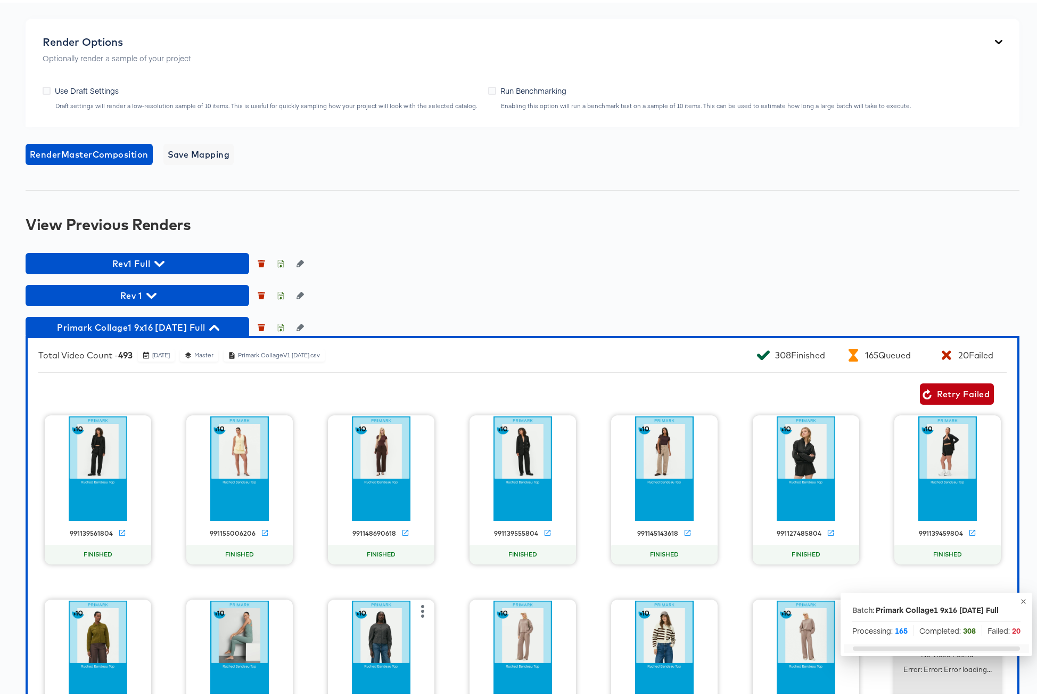
scroll to position [641, 0]
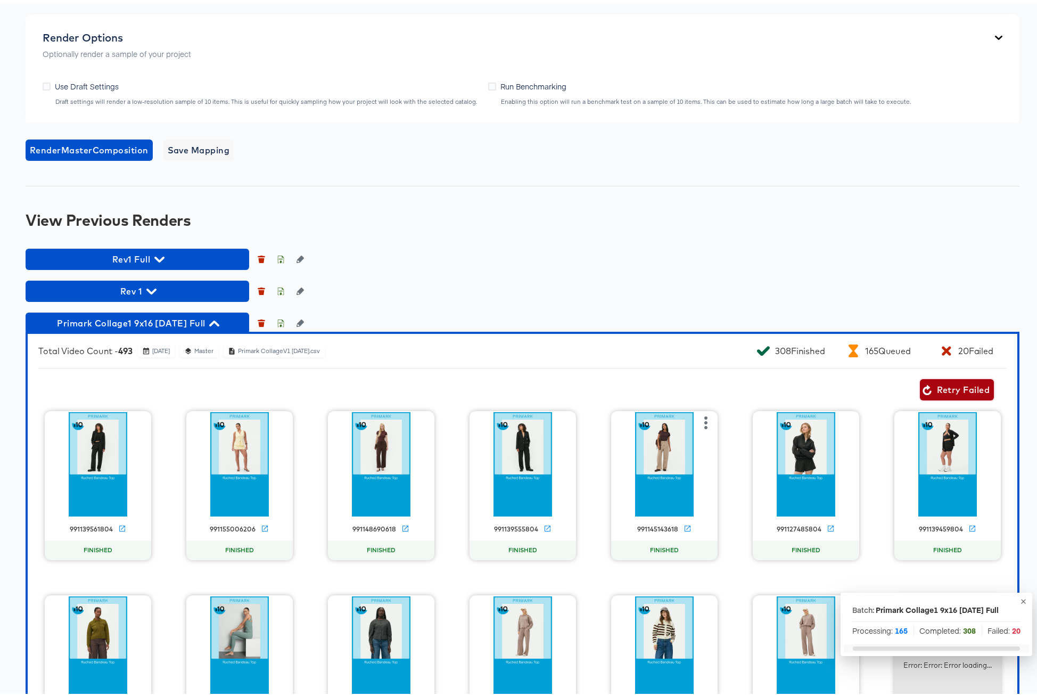
click at [943, 385] on span "Retry Failed" at bounding box center [956, 387] width 65 height 15
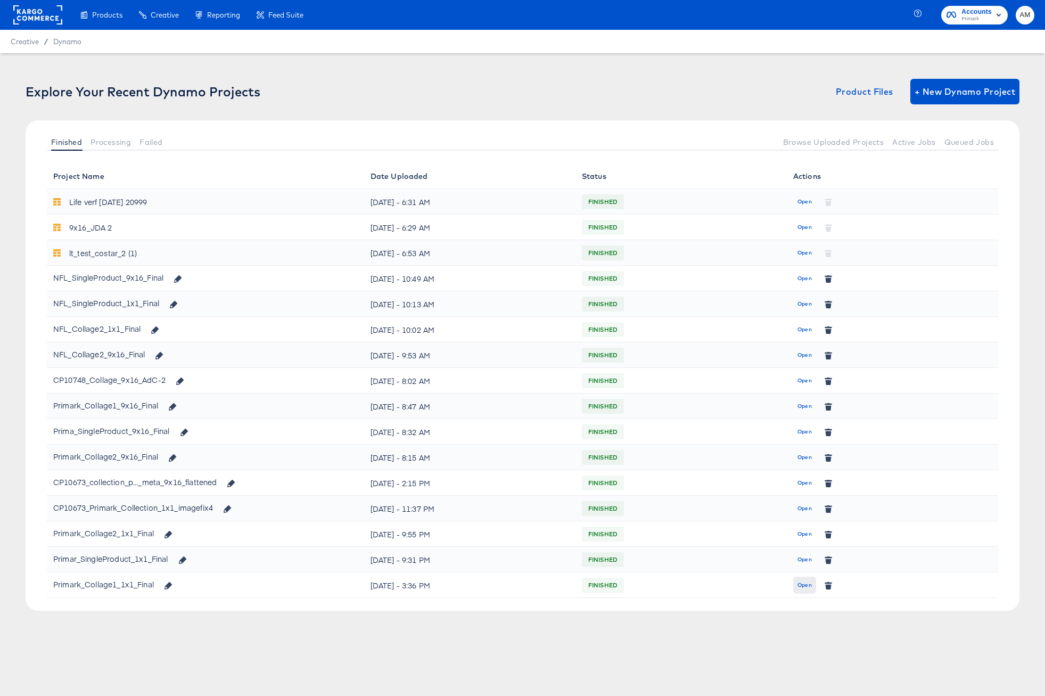
click at [808, 584] on span "Open" at bounding box center [804, 585] width 14 height 10
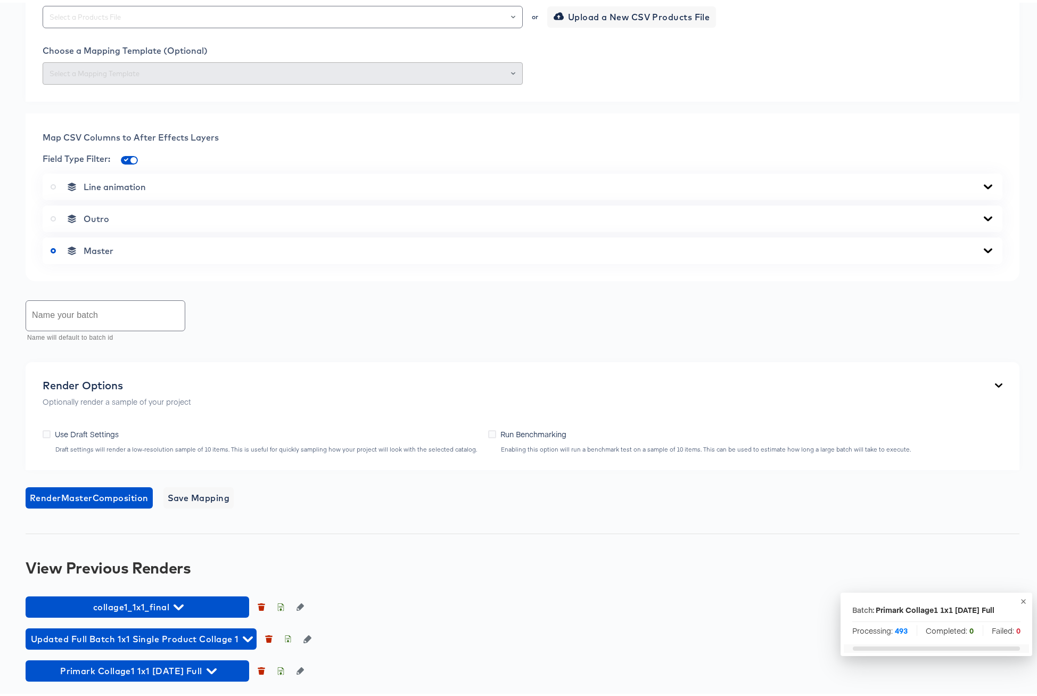
scroll to position [402, 0]
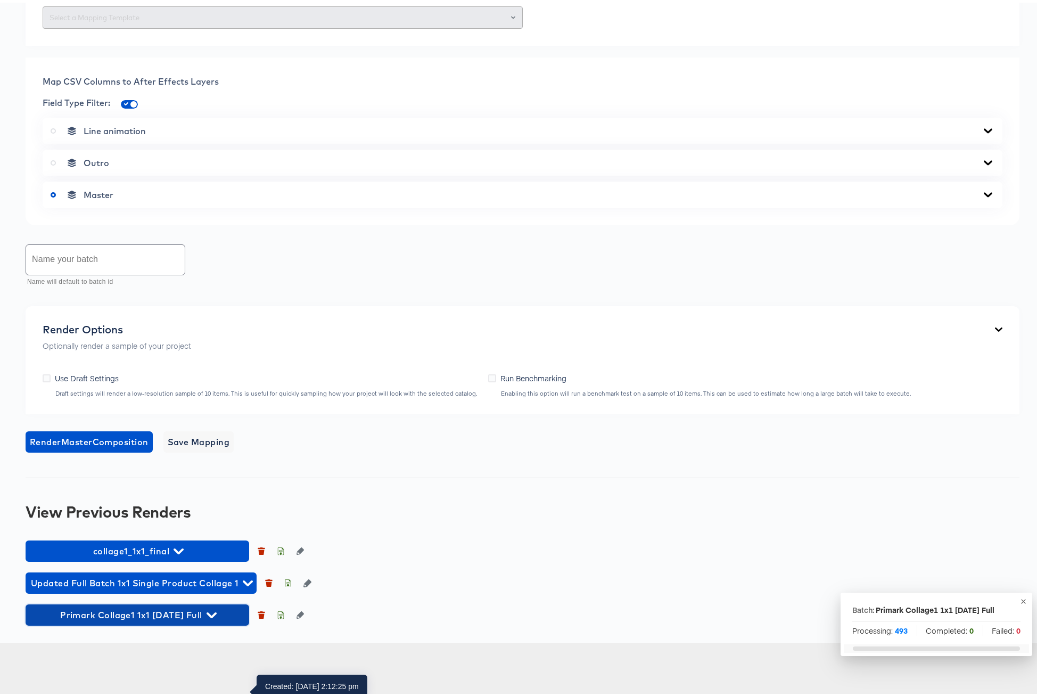
click at [213, 617] on icon "button" at bounding box center [212, 612] width 10 height 10
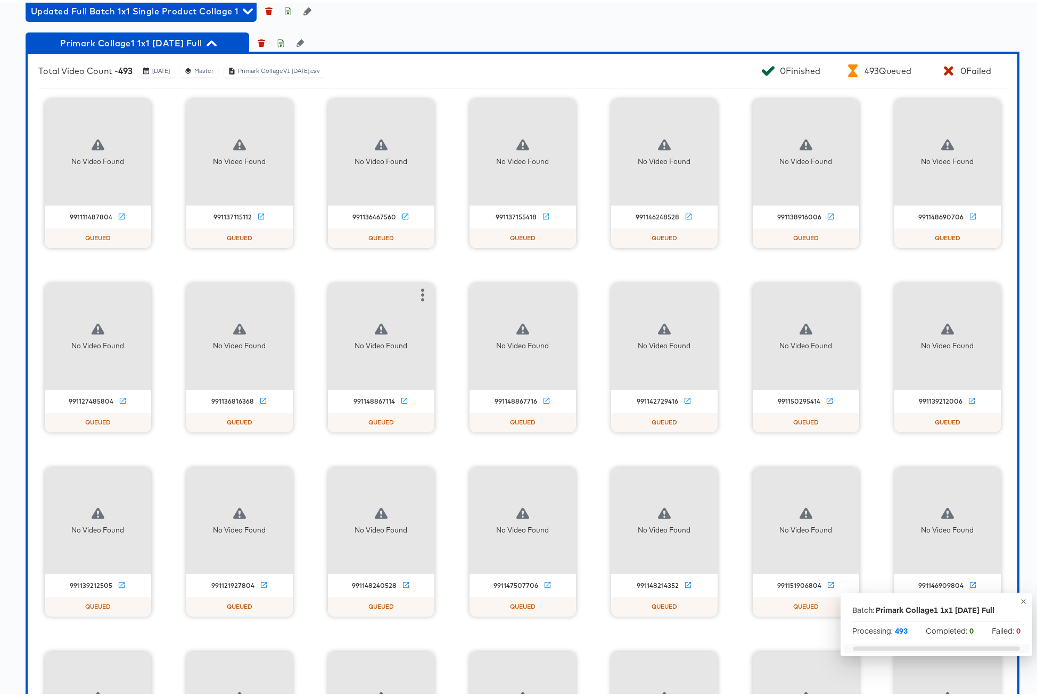
scroll to position [943, 0]
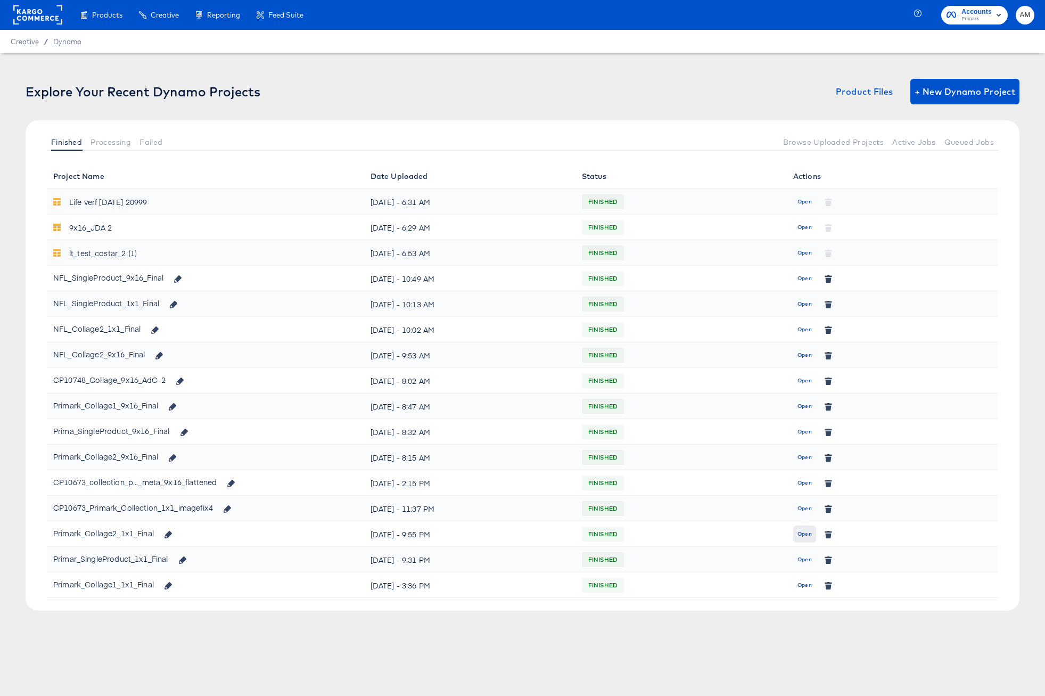
click at [805, 533] on span "Open" at bounding box center [804, 534] width 14 height 10
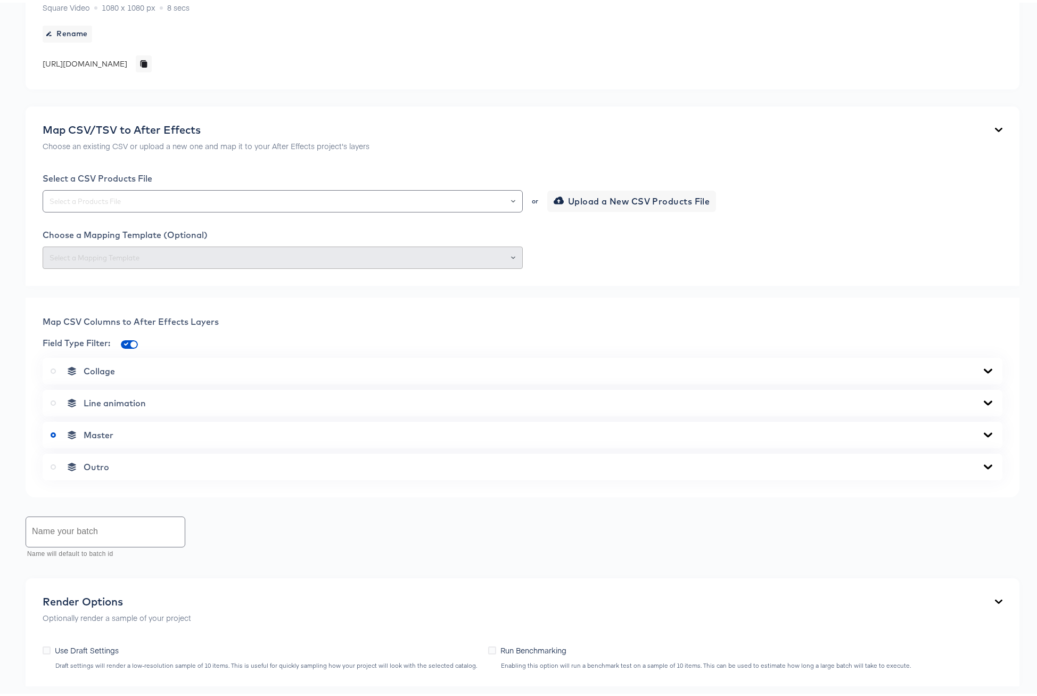
scroll to position [326, 0]
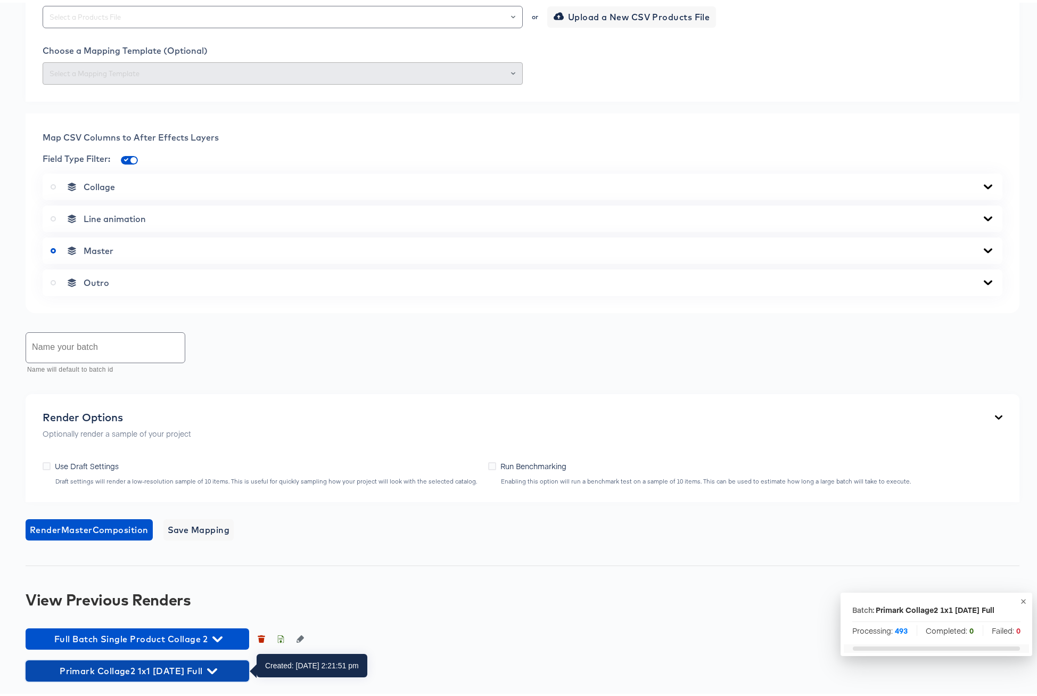
click at [217, 668] on icon "button" at bounding box center [212, 668] width 10 height 6
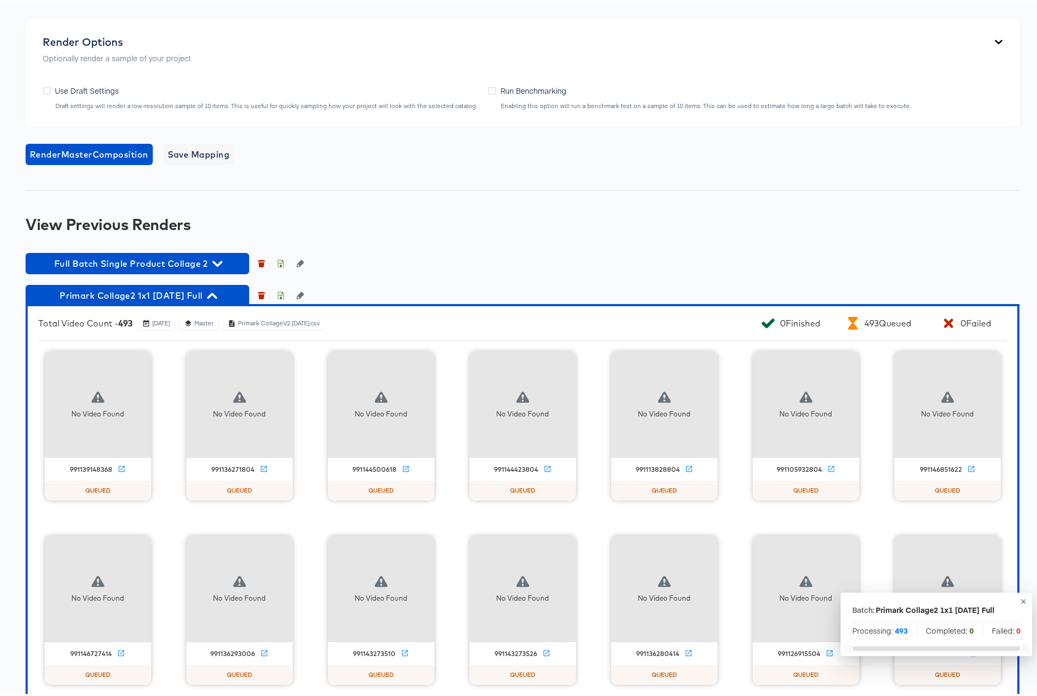
scroll to position [702, 0]
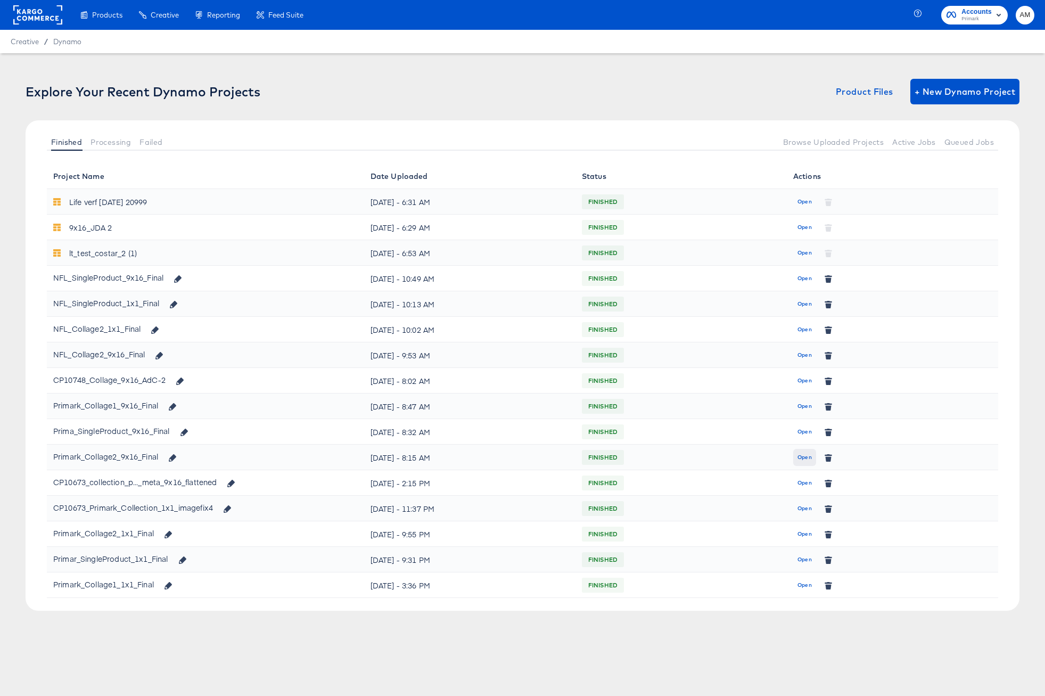
click at [809, 457] on span "Open" at bounding box center [804, 457] width 14 height 10
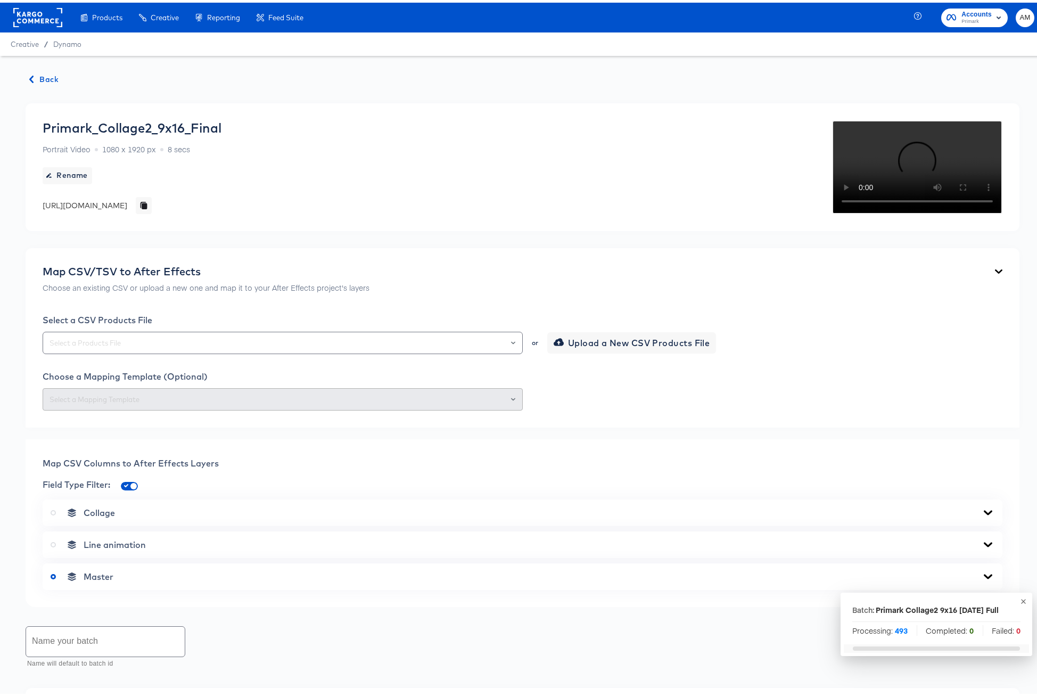
scroll to position [533, 0]
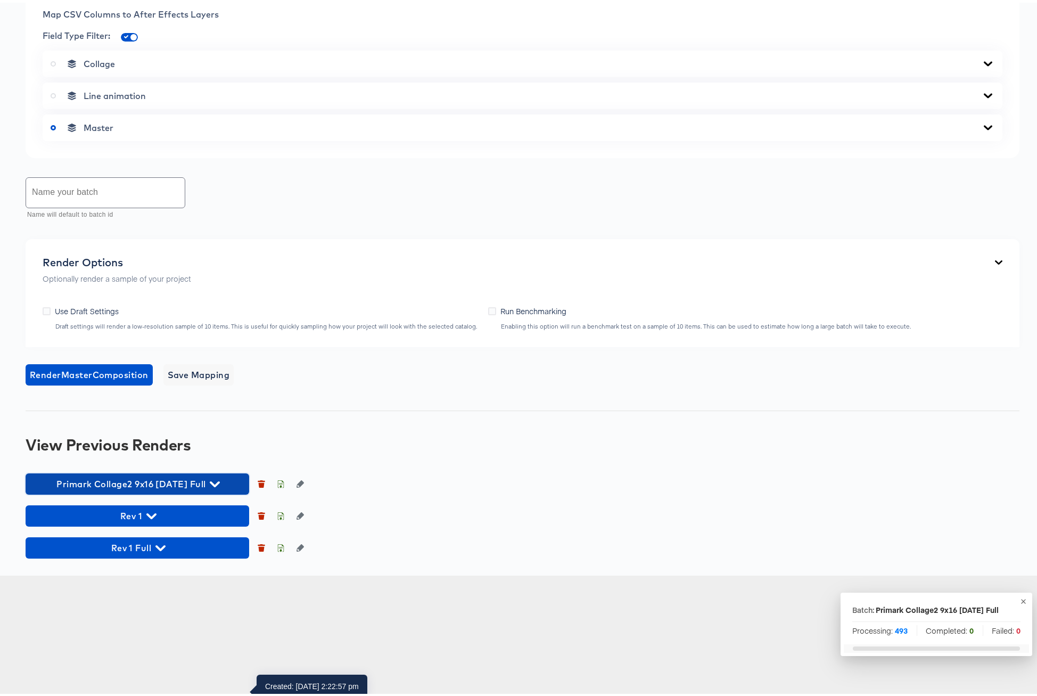
click at [233, 489] on span "Primark Collage2 9x16 [DATE] Full" at bounding box center [137, 481] width 213 height 15
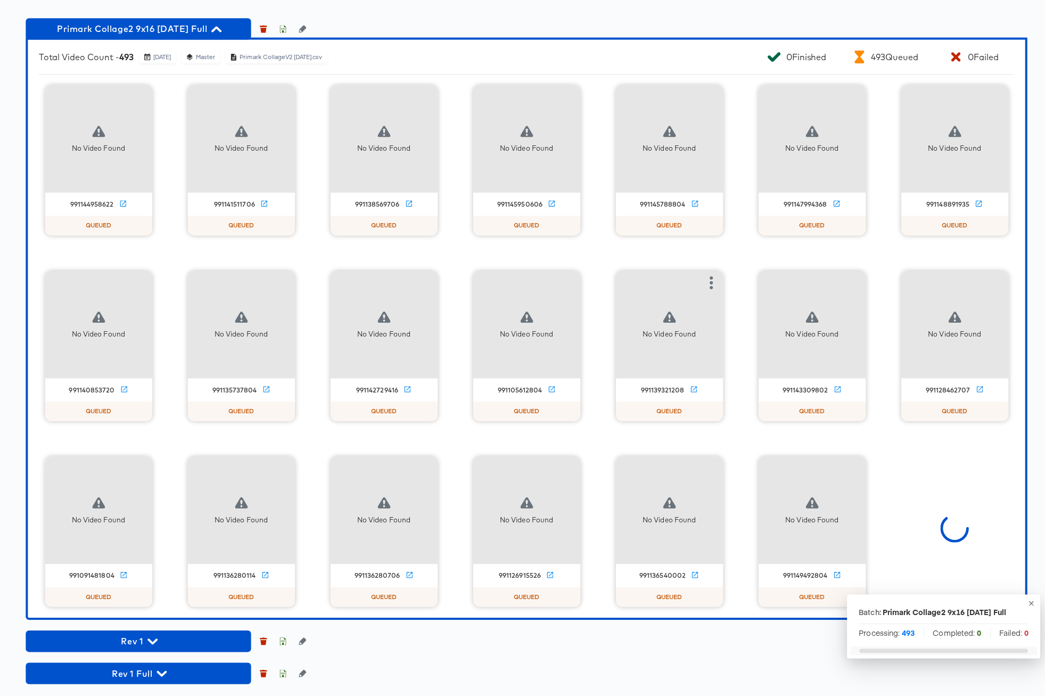
scroll to position [0, 0]
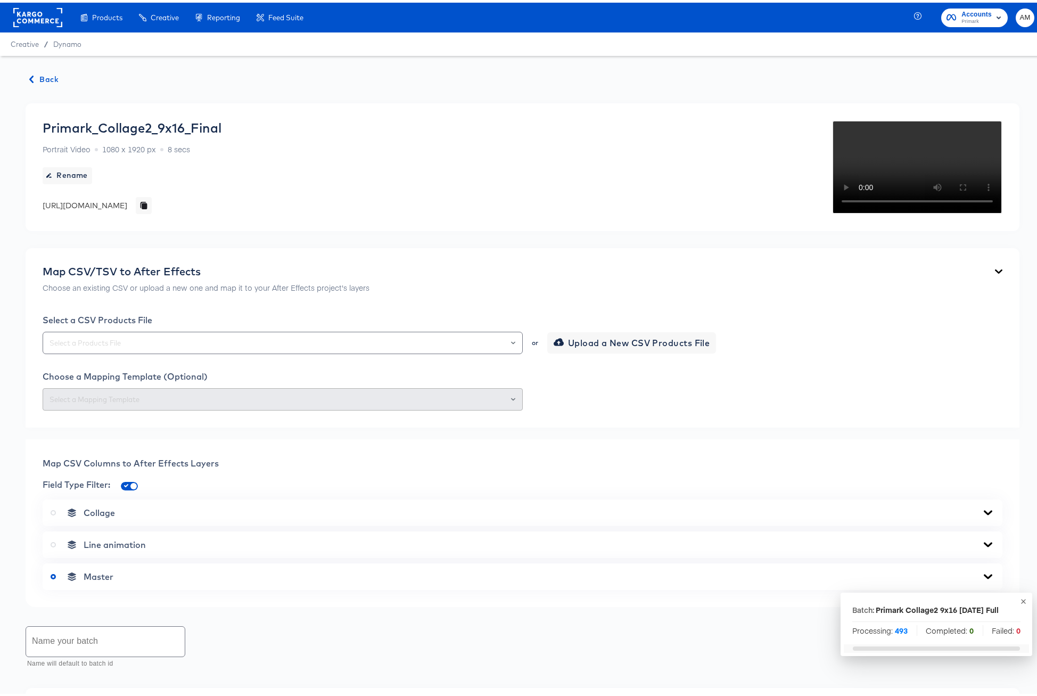
click at [40, 75] on span "Back" at bounding box center [44, 76] width 29 height 13
